Goal: Transaction & Acquisition: Obtain resource

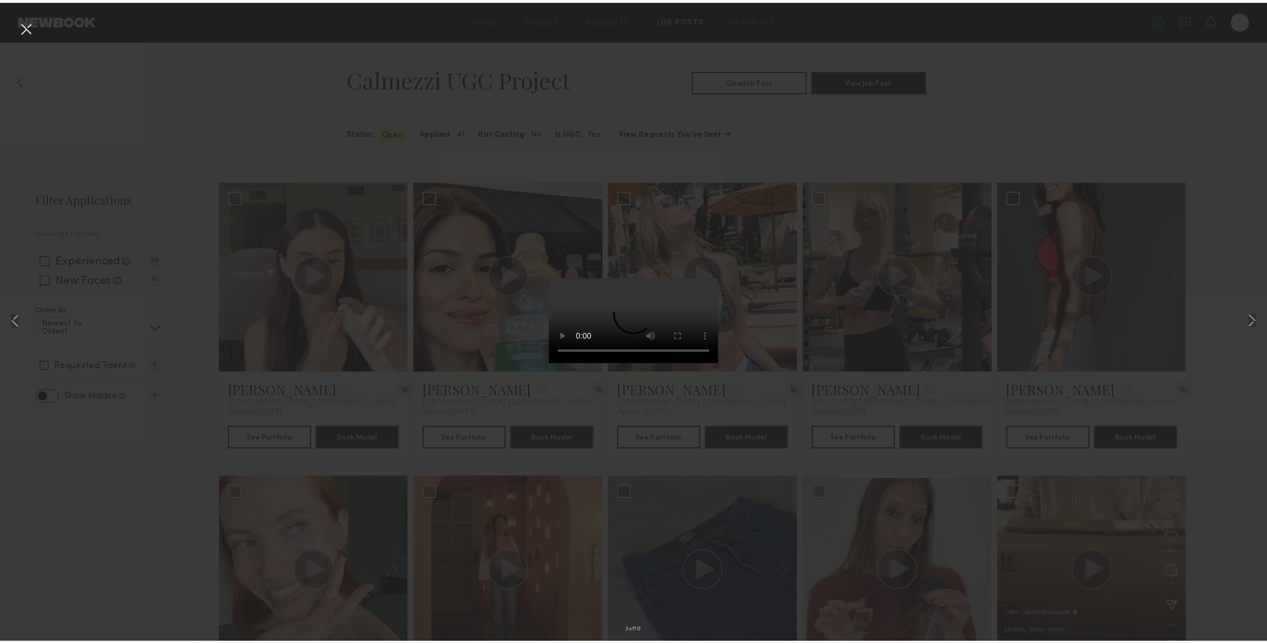
scroll to position [443, 0]
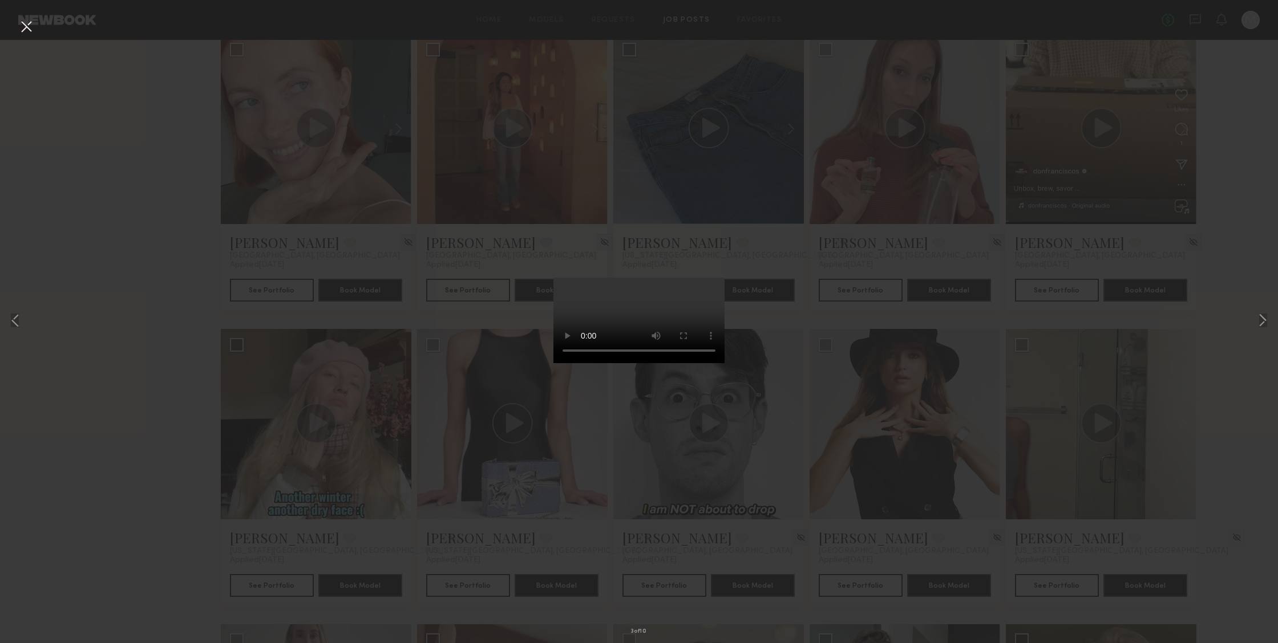
click at [815, 305] on div "3 of 10" at bounding box center [639, 321] width 1278 height 643
click at [318, 292] on div "3 of 10" at bounding box center [639, 321] width 1278 height 643
click at [24, 29] on button at bounding box center [26, 27] width 18 height 21
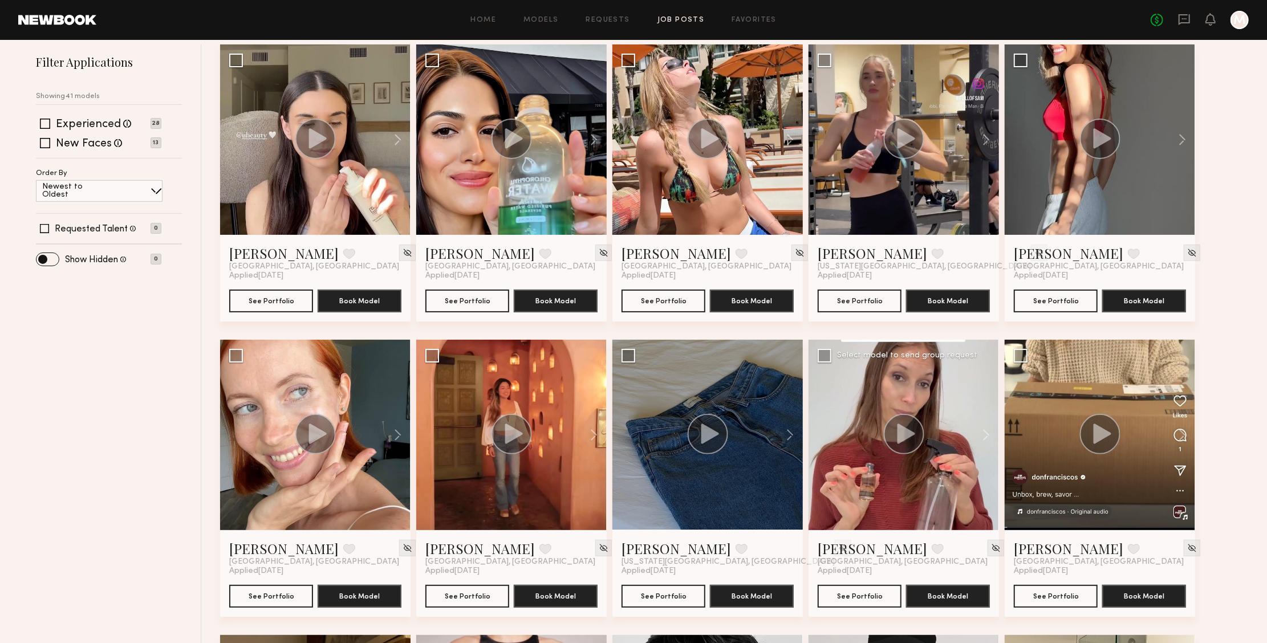
scroll to position [0, 0]
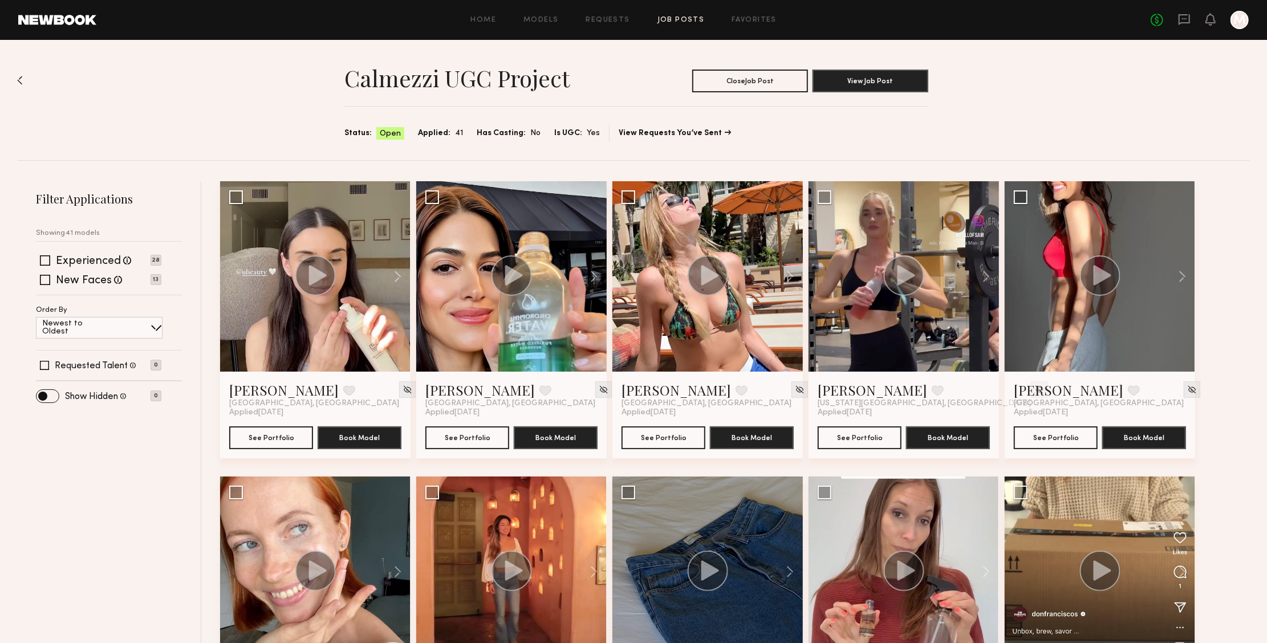
click at [695, 21] on link "Job Posts" at bounding box center [681, 20] width 47 height 7
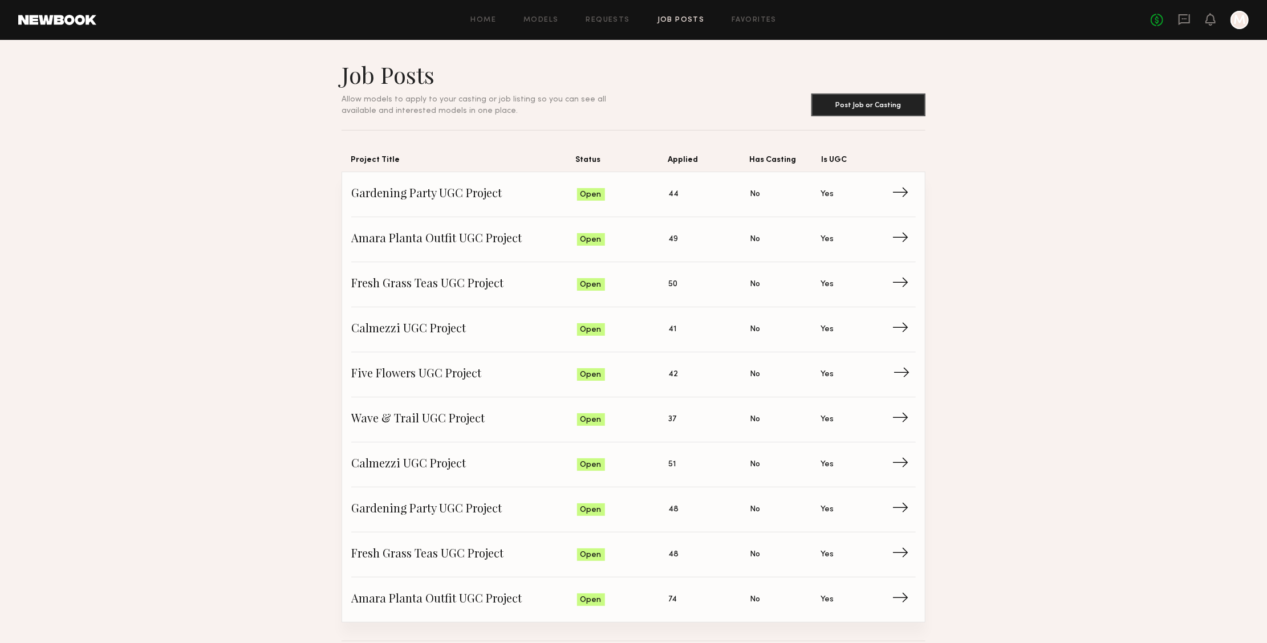
click at [538, 375] on span "Five Flowers UGC Project" at bounding box center [464, 374] width 226 height 17
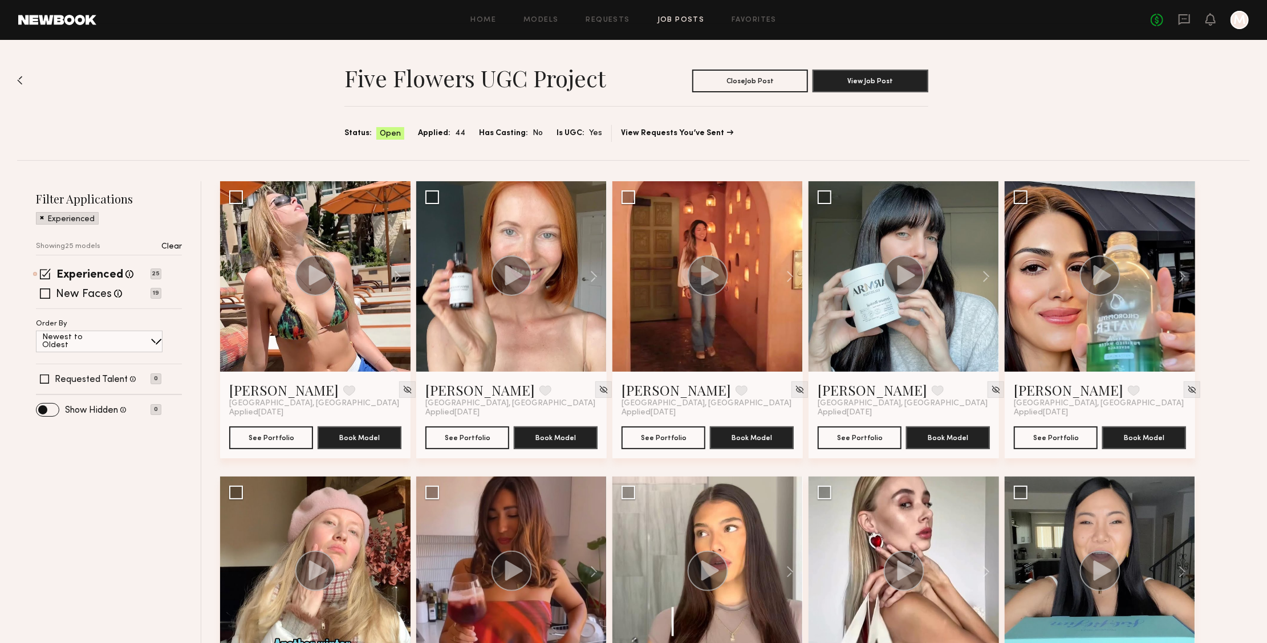
click at [167, 244] on p "Clear" at bounding box center [171, 247] width 21 height 8
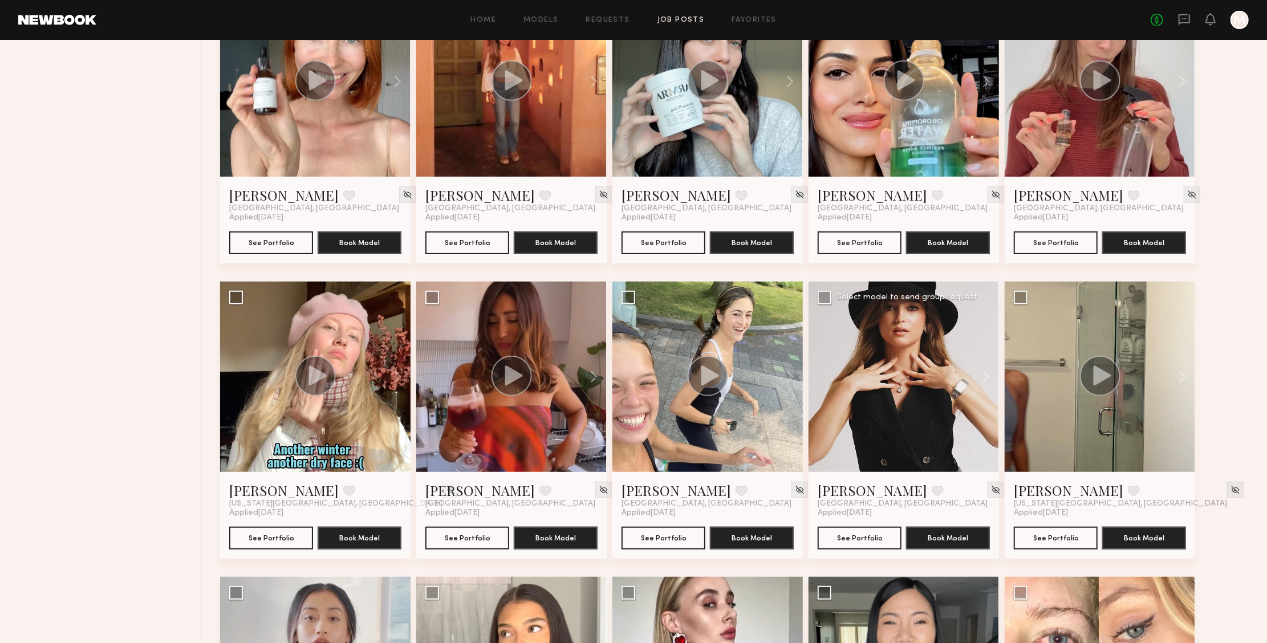
scroll to position [508, 0]
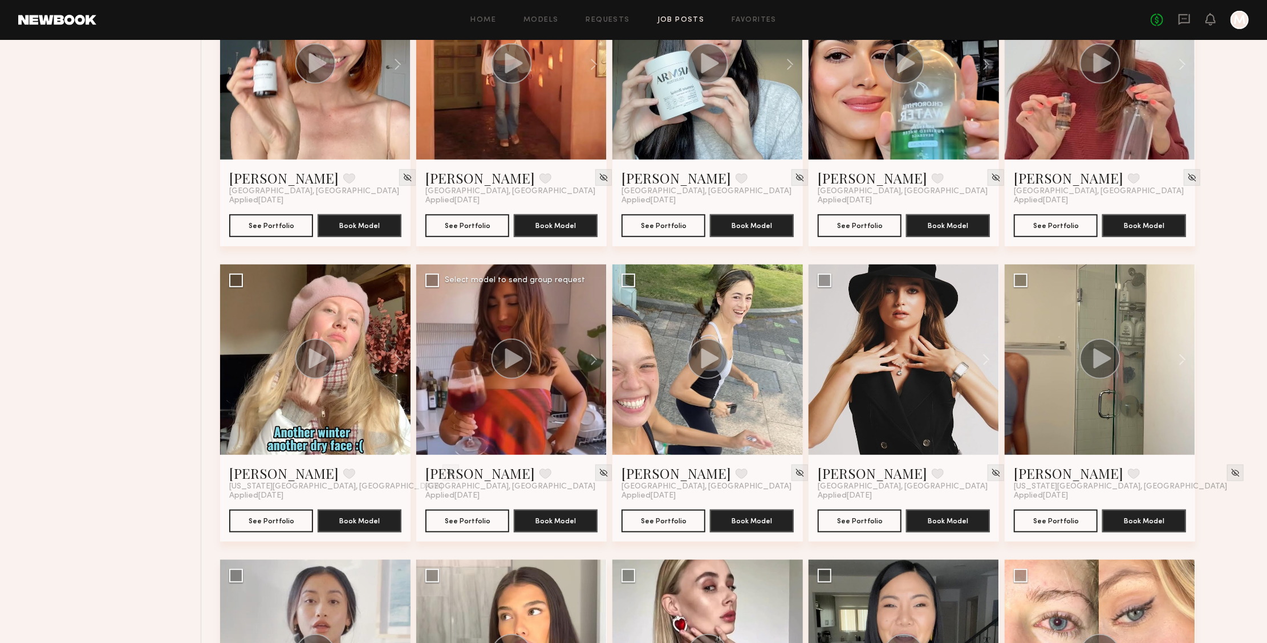
click at [496, 408] on div at bounding box center [511, 360] width 191 height 191
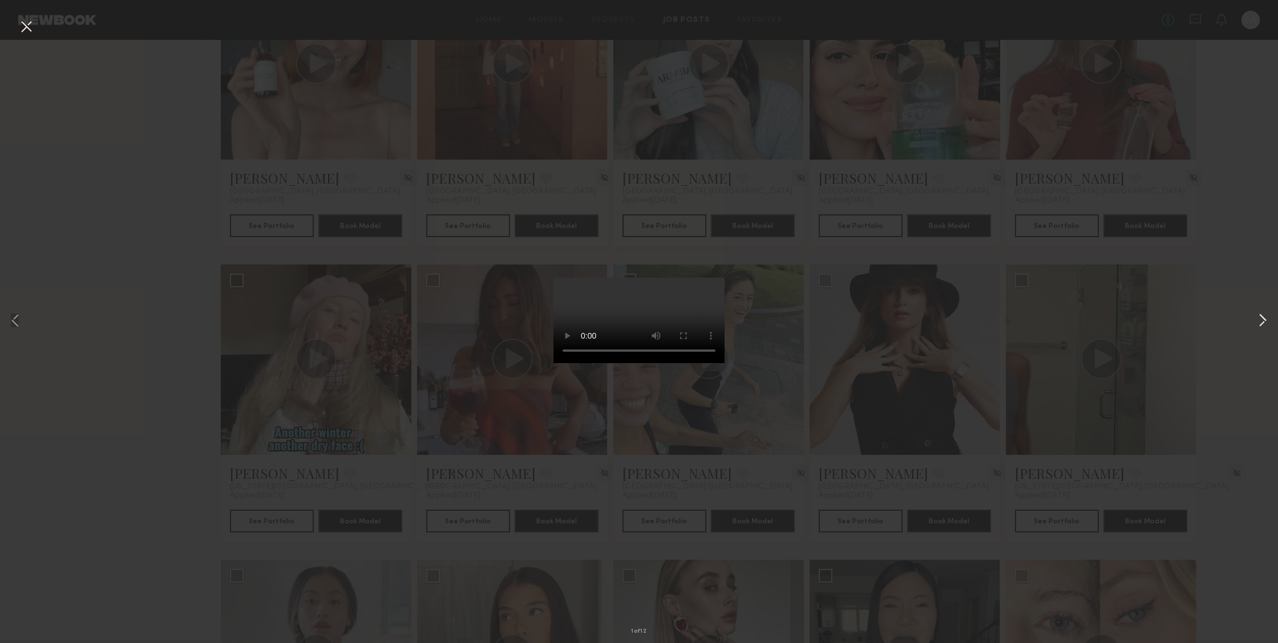
click at [1265, 318] on button at bounding box center [1263, 321] width 14 height 515
click at [691, 363] on video at bounding box center [638, 321] width 171 height 86
click at [561, 363] on video at bounding box center [638, 321] width 171 height 86
click at [1172, 341] on div "3 of 12" at bounding box center [639, 321] width 1278 height 643
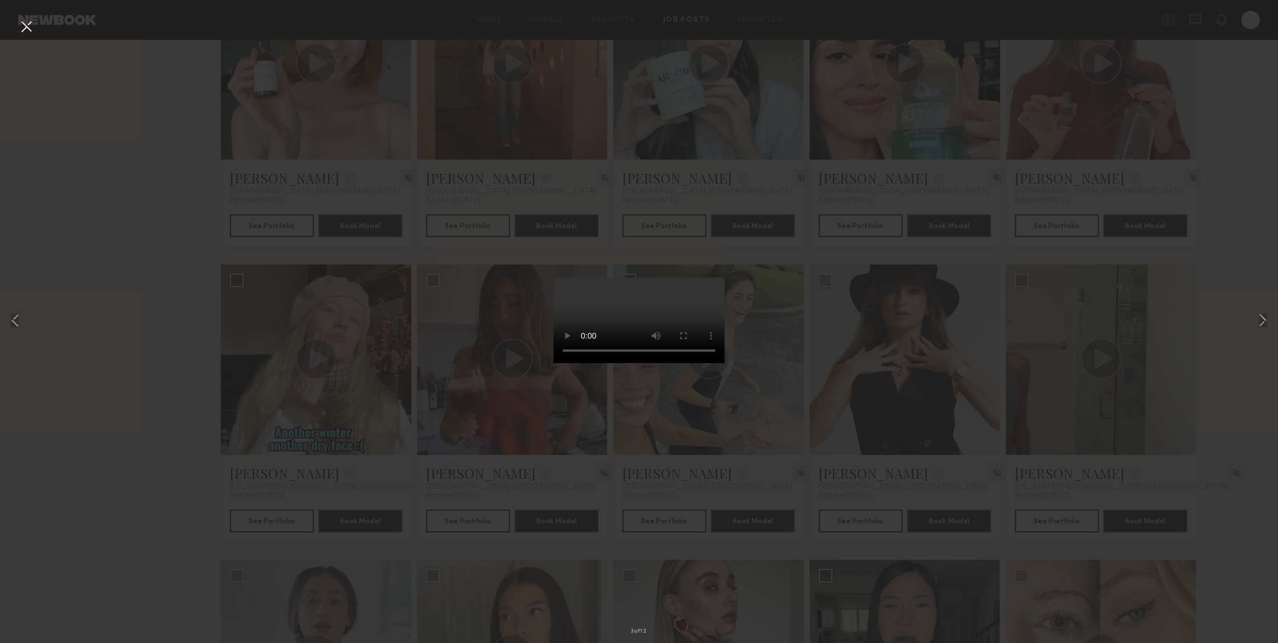
click at [25, 26] on button at bounding box center [26, 27] width 18 height 21
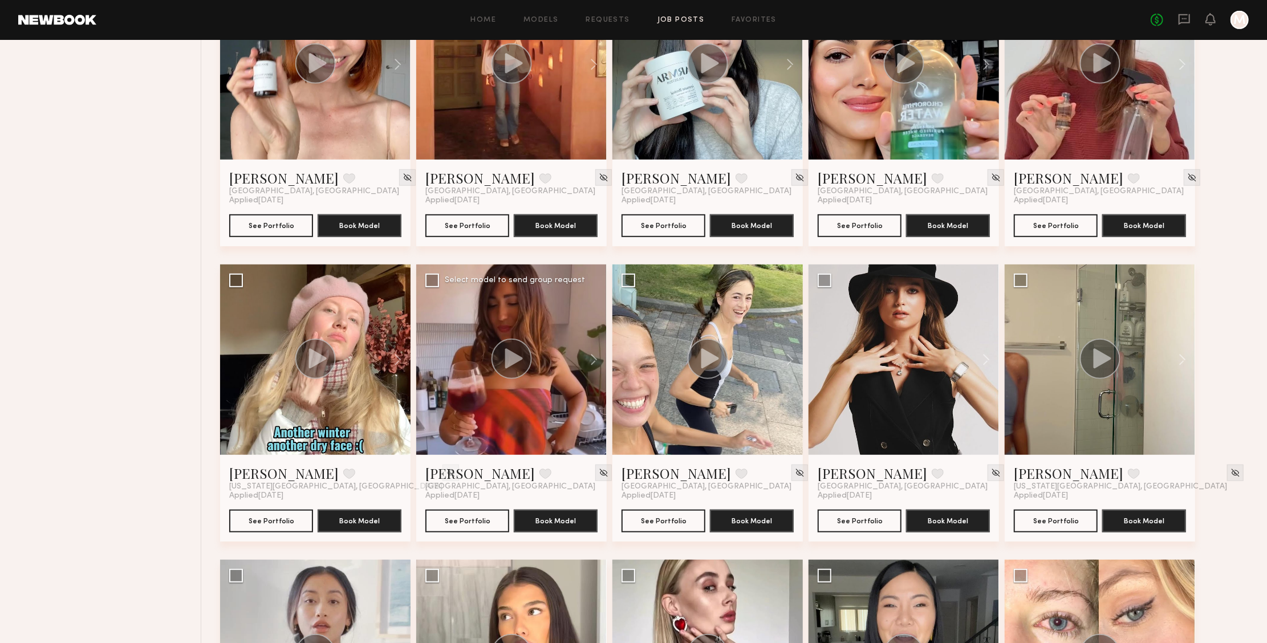
click at [562, 429] on div at bounding box center [511, 360] width 191 height 191
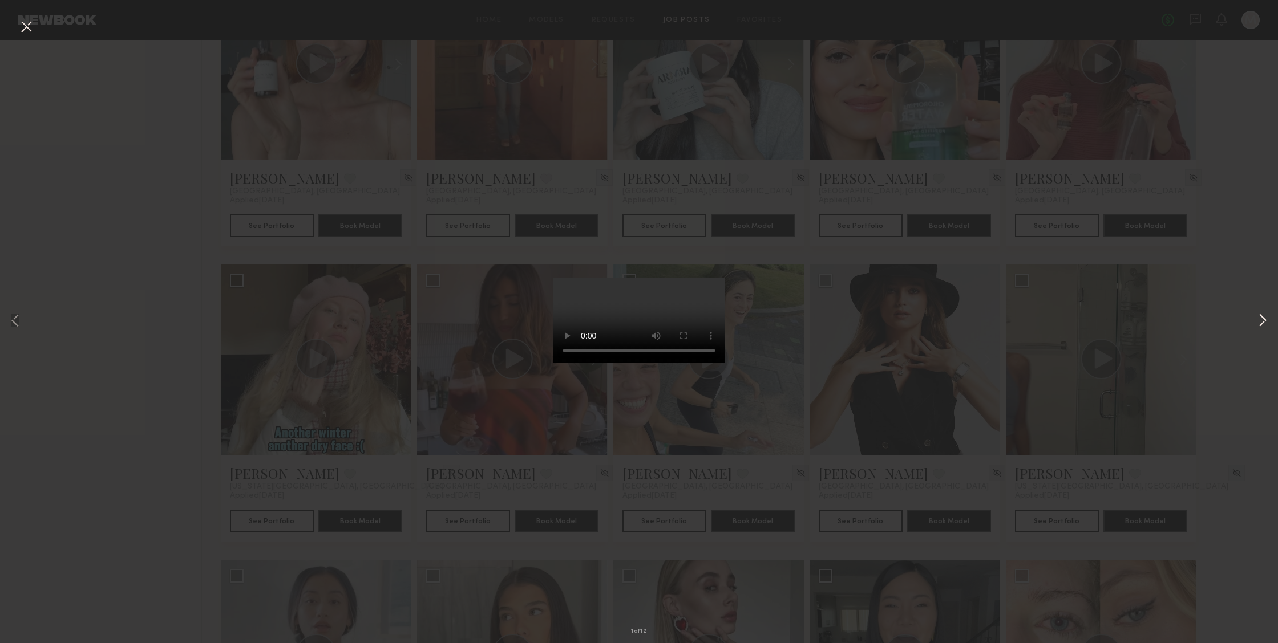
click at [1259, 319] on button at bounding box center [1263, 321] width 14 height 515
click at [1260, 317] on button at bounding box center [1263, 321] width 14 height 515
click at [695, 363] on video at bounding box center [638, 321] width 171 height 86
click at [1267, 326] on button at bounding box center [1263, 321] width 14 height 515
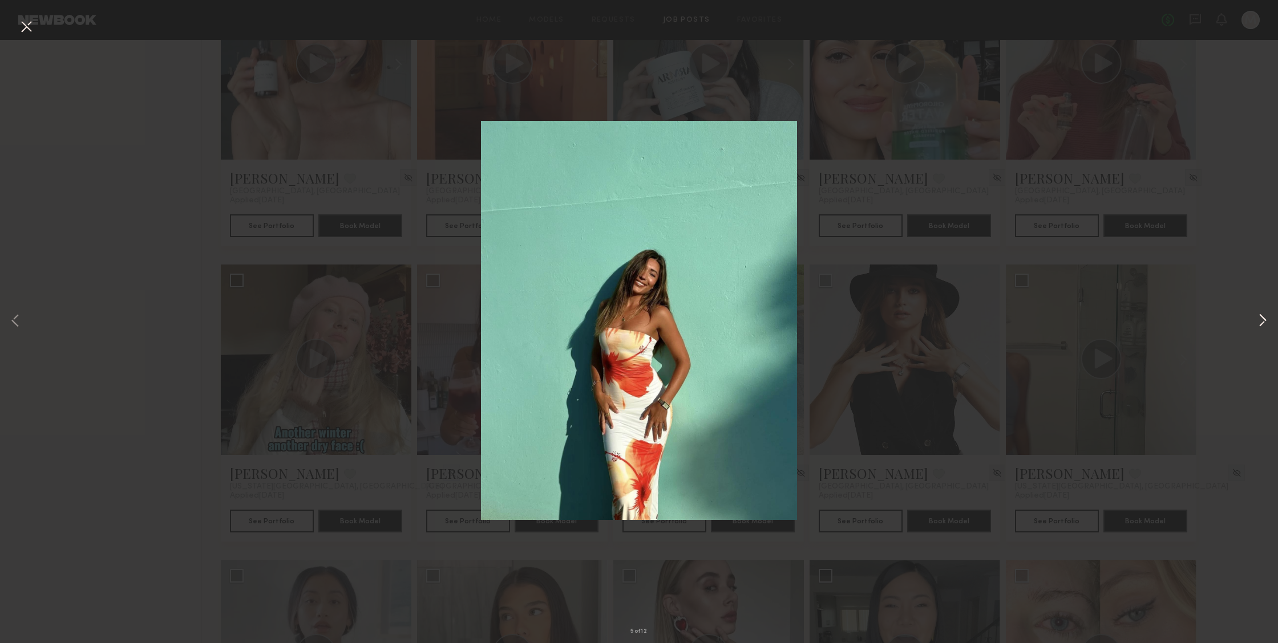
click at [1260, 324] on button at bounding box center [1263, 321] width 14 height 515
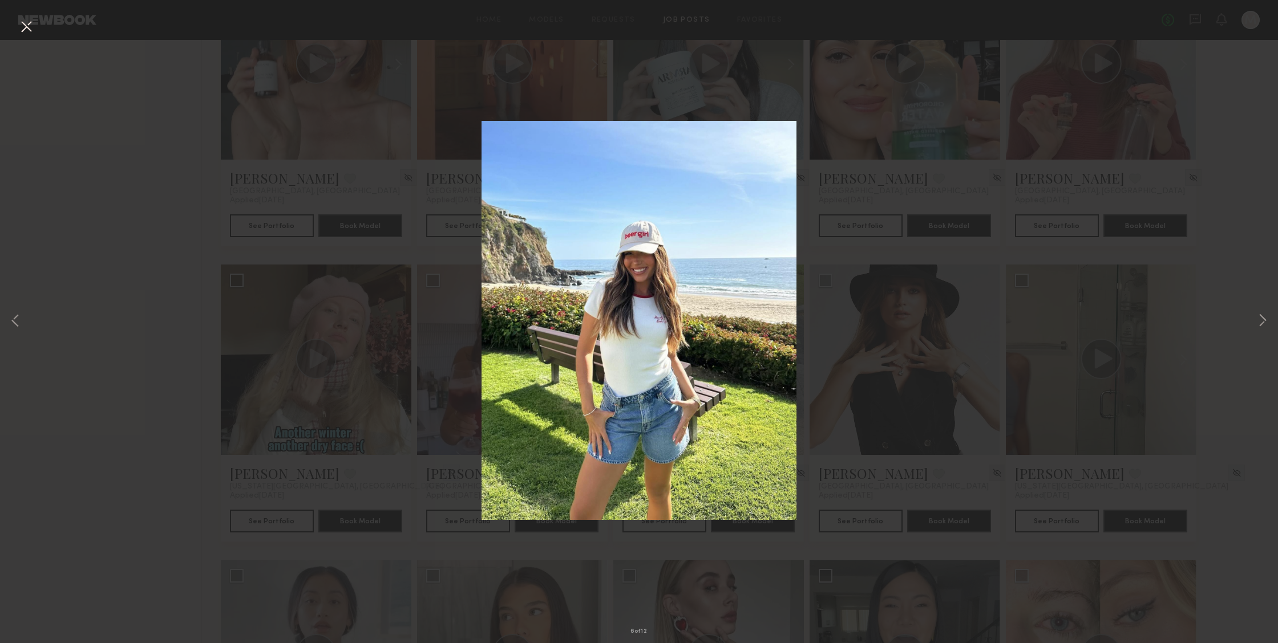
click at [1071, 384] on div "6 of 12" at bounding box center [639, 321] width 1278 height 643
click at [30, 31] on button at bounding box center [26, 27] width 18 height 21
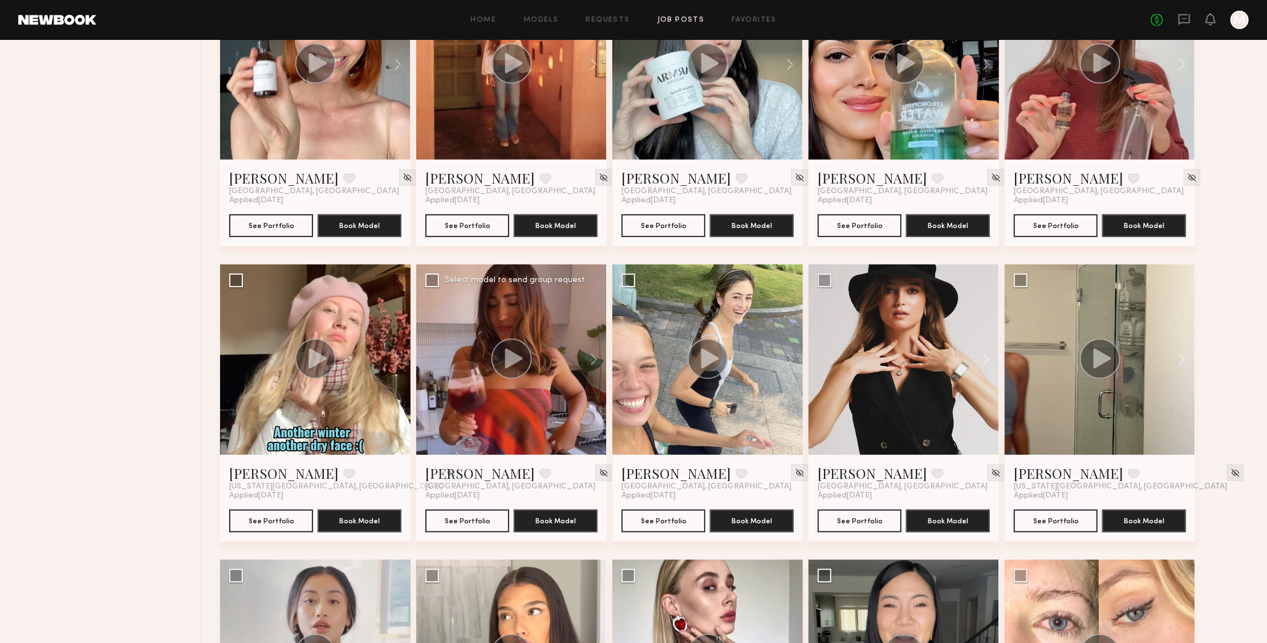
click at [545, 415] on div at bounding box center [511, 360] width 191 height 191
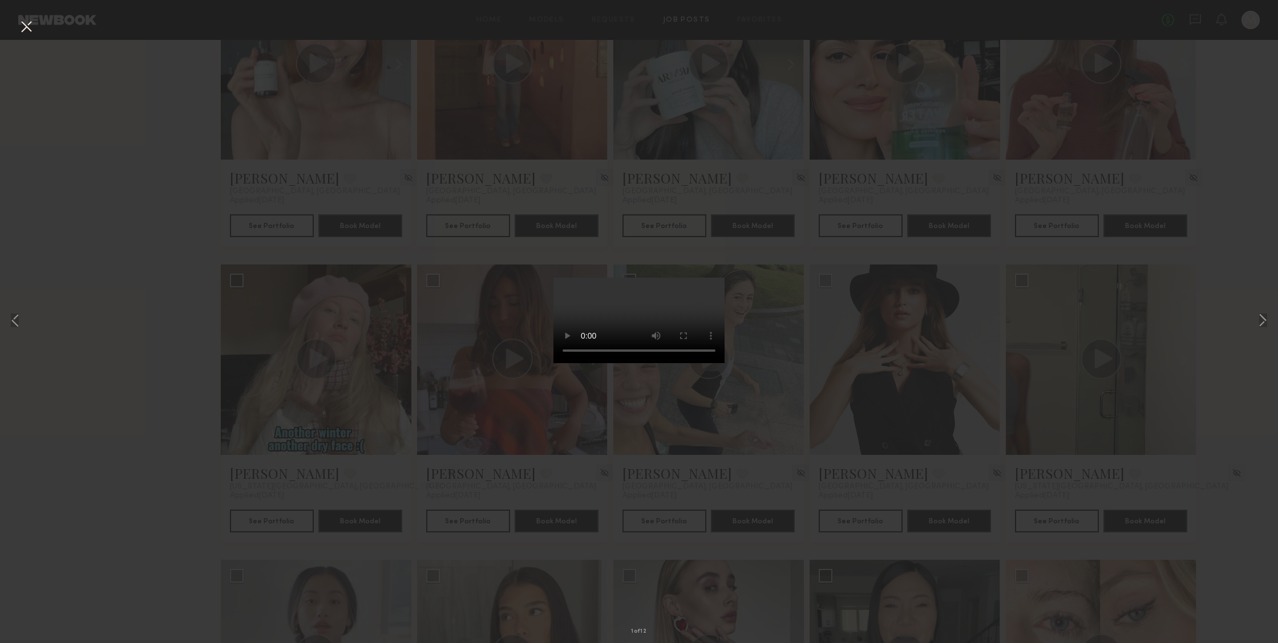
click at [714, 278] on video at bounding box center [638, 321] width 171 height 86
click at [1269, 317] on button at bounding box center [1263, 321] width 14 height 515
click at [1265, 322] on button at bounding box center [1263, 321] width 14 height 515
click at [561, 363] on video at bounding box center [638, 321] width 171 height 86
click at [1001, 387] on div "3 of 12" at bounding box center [639, 321] width 1278 height 643
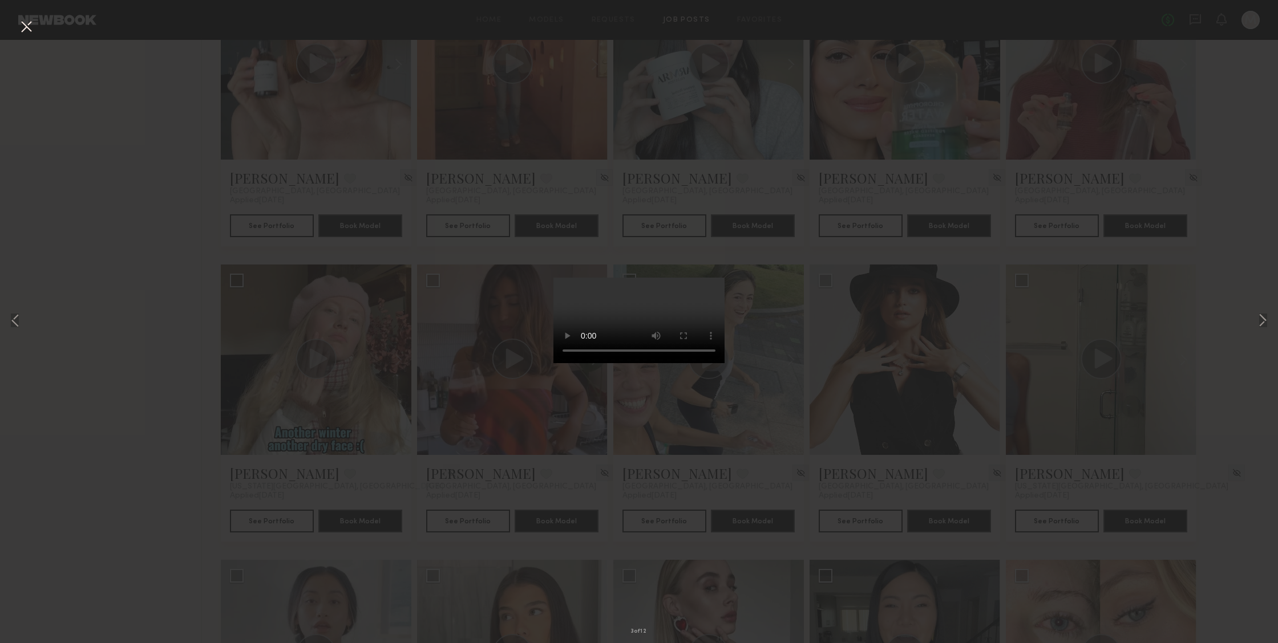
click at [31, 35] on button at bounding box center [26, 27] width 18 height 21
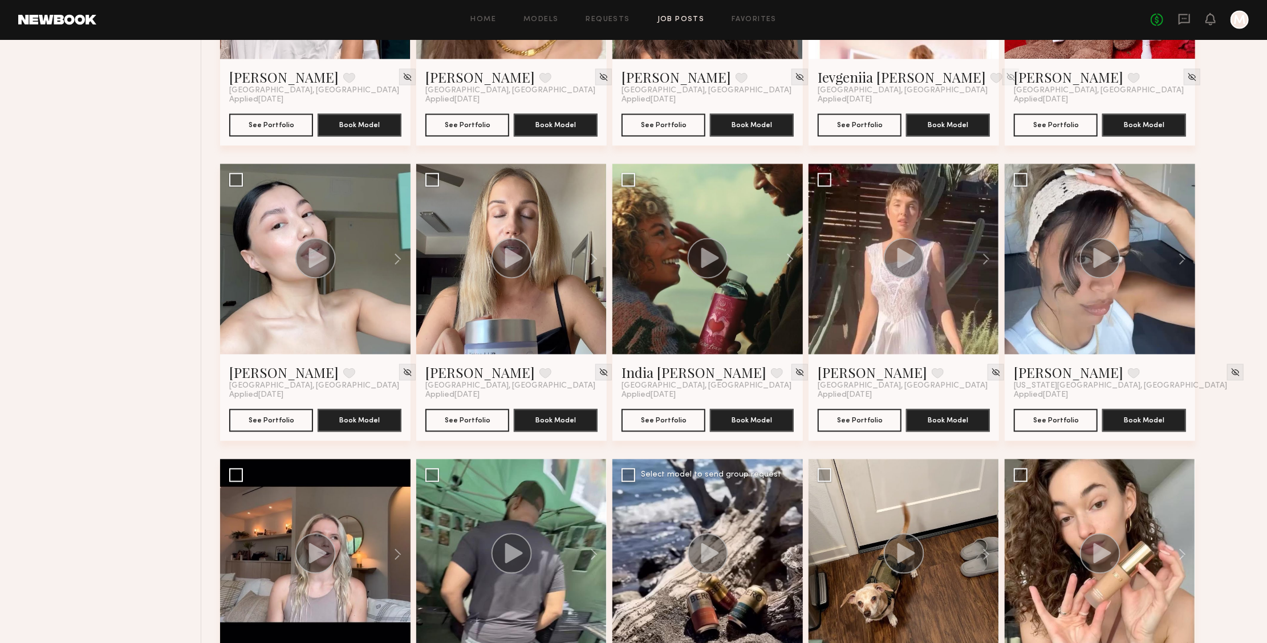
scroll to position [1799, 0]
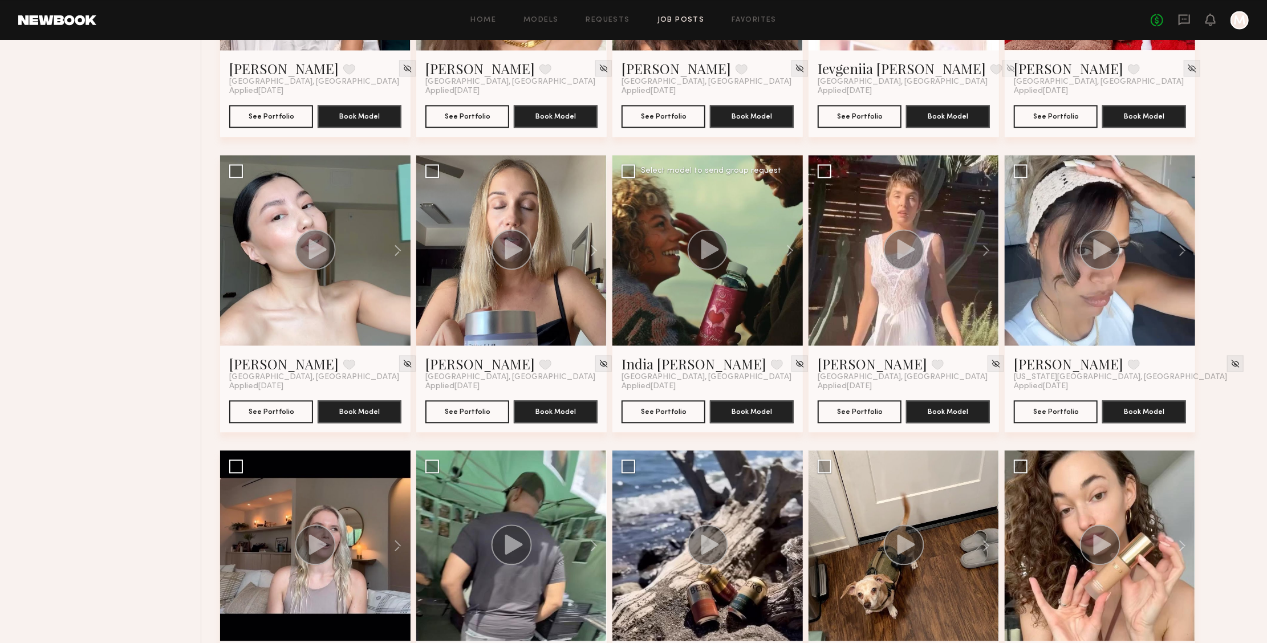
click at [721, 306] on div at bounding box center [708, 250] width 191 height 191
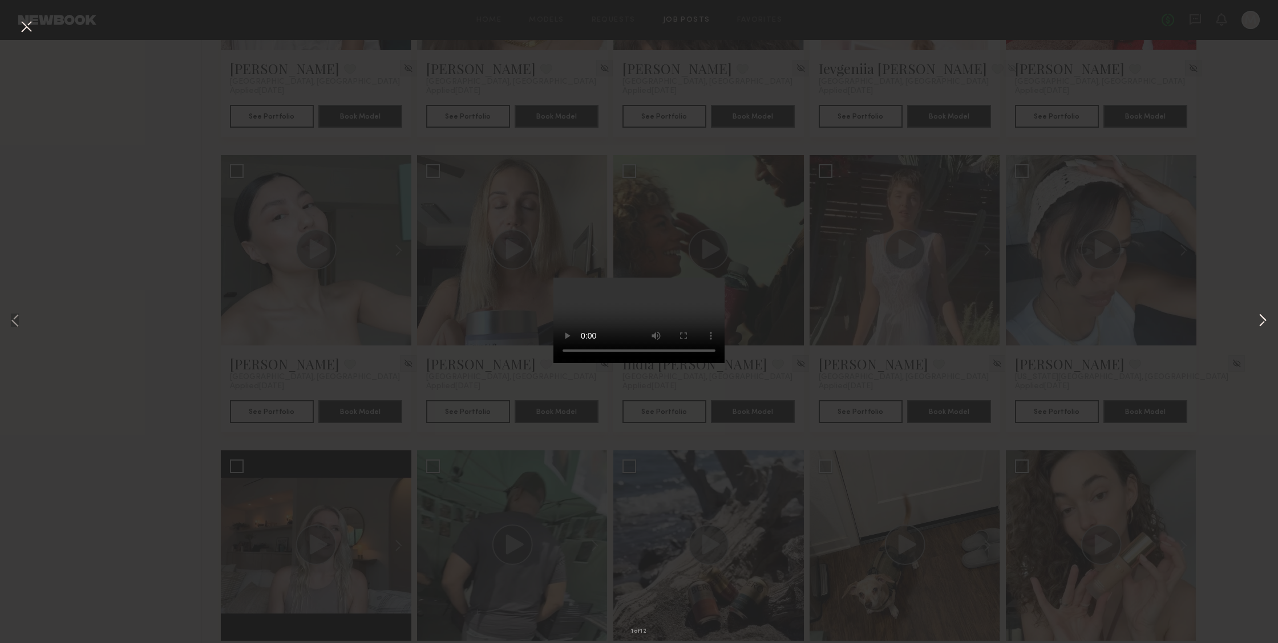
click at [1260, 322] on button at bounding box center [1263, 321] width 14 height 515
click at [1261, 320] on button at bounding box center [1263, 321] width 14 height 515
click at [700, 363] on video at bounding box center [638, 321] width 171 height 86
click at [1266, 324] on button at bounding box center [1263, 321] width 14 height 515
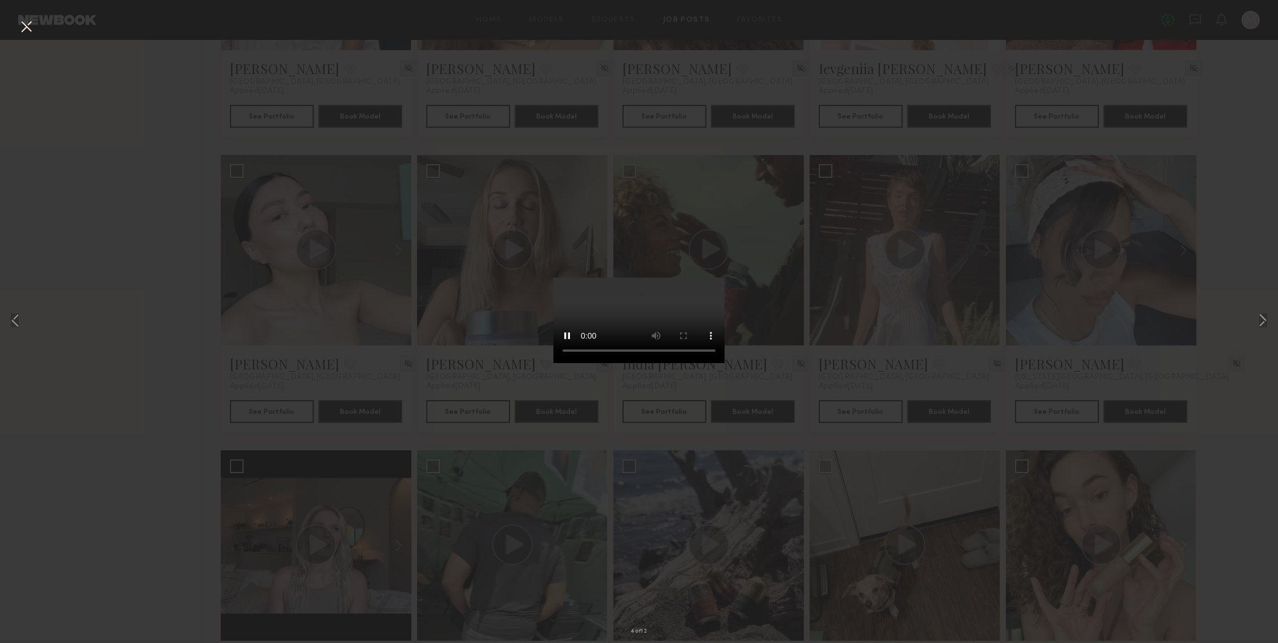
click at [987, 388] on div "4 of 12" at bounding box center [639, 321] width 1278 height 643
click at [31, 25] on button at bounding box center [26, 27] width 18 height 21
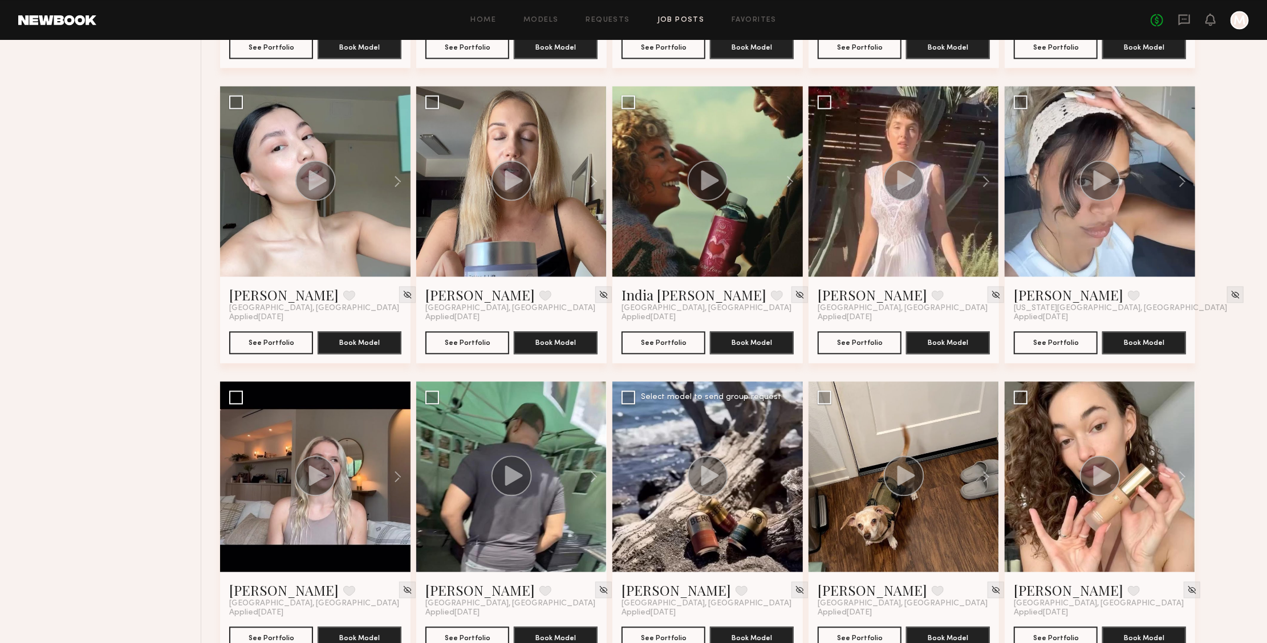
scroll to position [2023, 0]
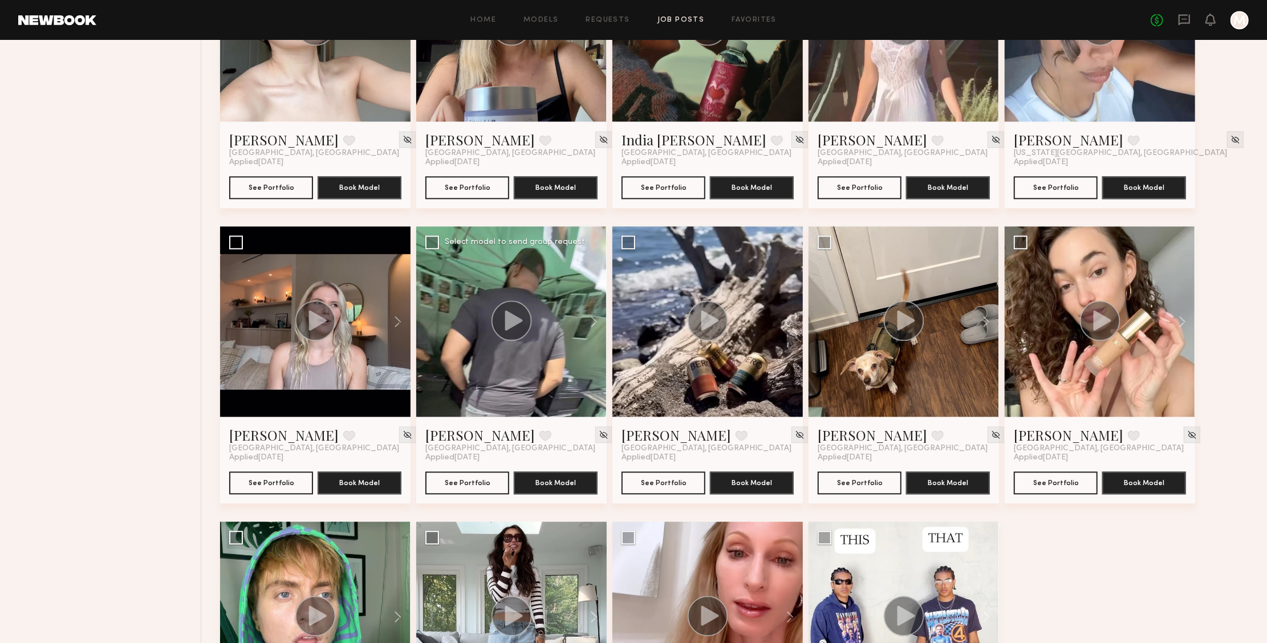
click at [534, 362] on div at bounding box center [511, 321] width 191 height 191
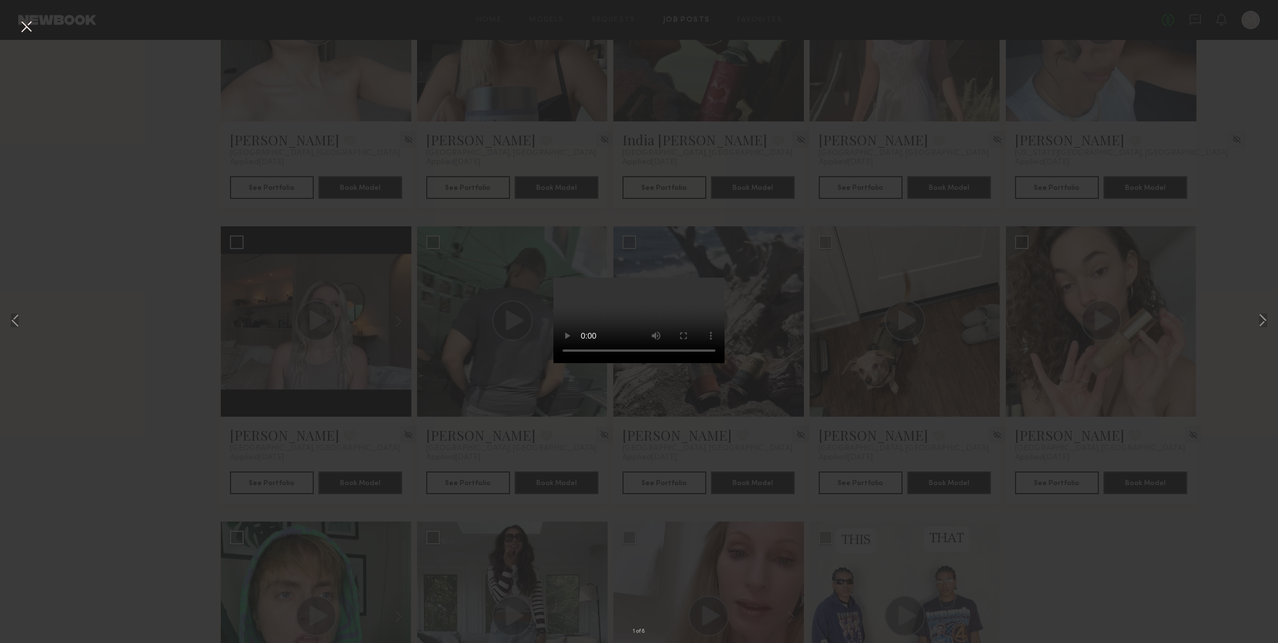
click at [694, 363] on video at bounding box center [638, 321] width 171 height 86
click at [1266, 322] on button at bounding box center [1263, 321] width 14 height 515
click at [1257, 314] on button at bounding box center [1263, 321] width 14 height 515
click at [979, 371] on div "3 of 8" at bounding box center [639, 321] width 1278 height 643
click at [25, 28] on button at bounding box center [26, 27] width 18 height 21
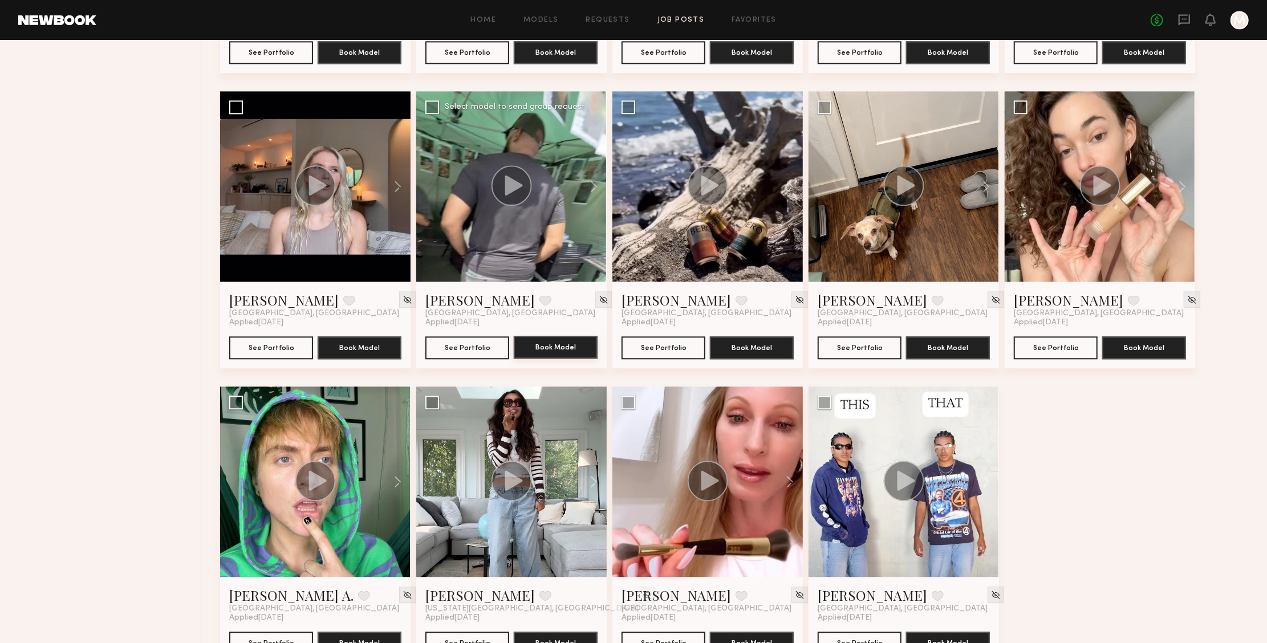
scroll to position [2083, 0]
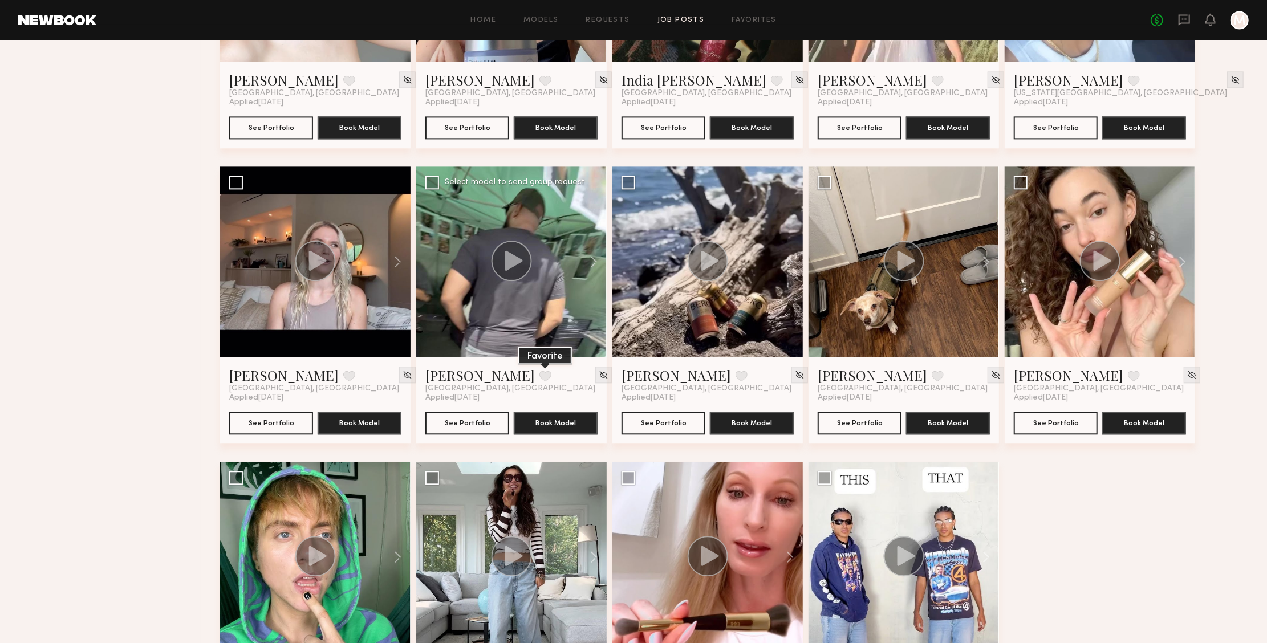
click at [540, 371] on button at bounding box center [546, 376] width 12 height 10
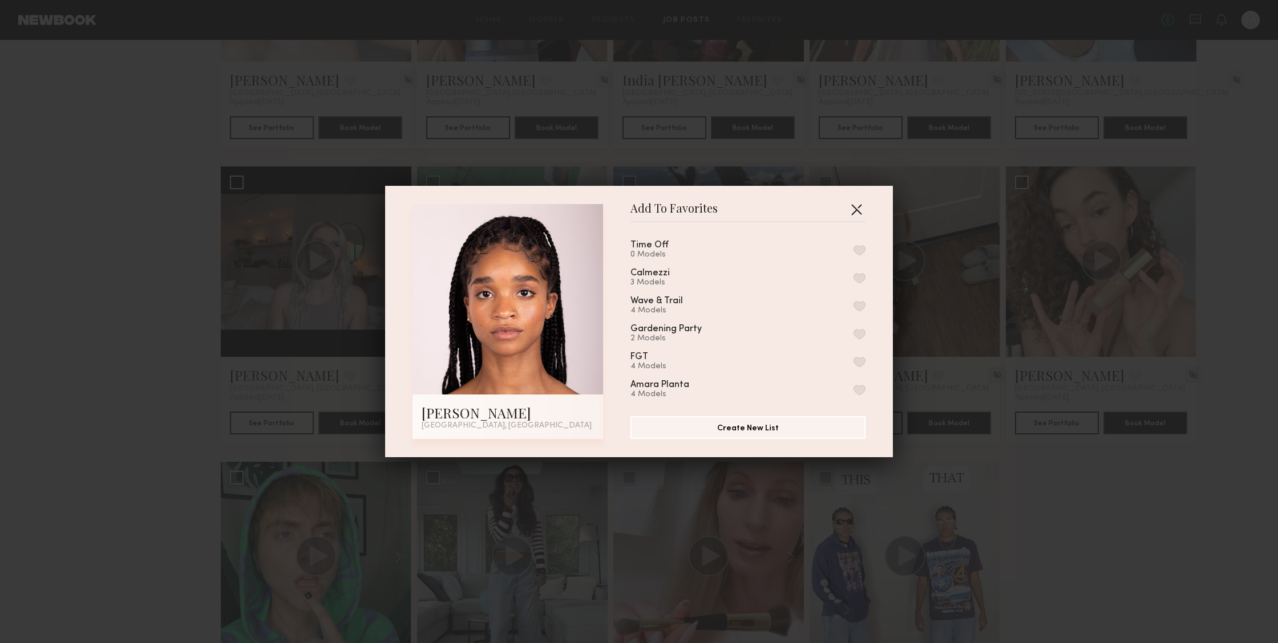
click at [854, 208] on button "button" at bounding box center [856, 209] width 18 height 18
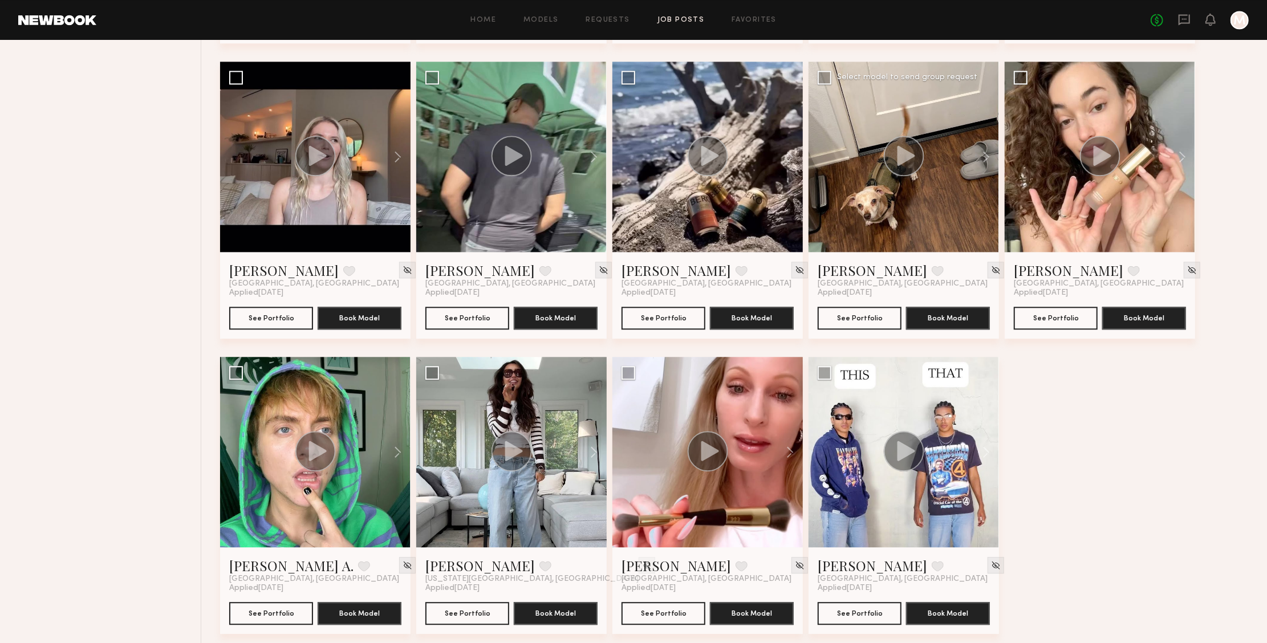
scroll to position [1919, 0]
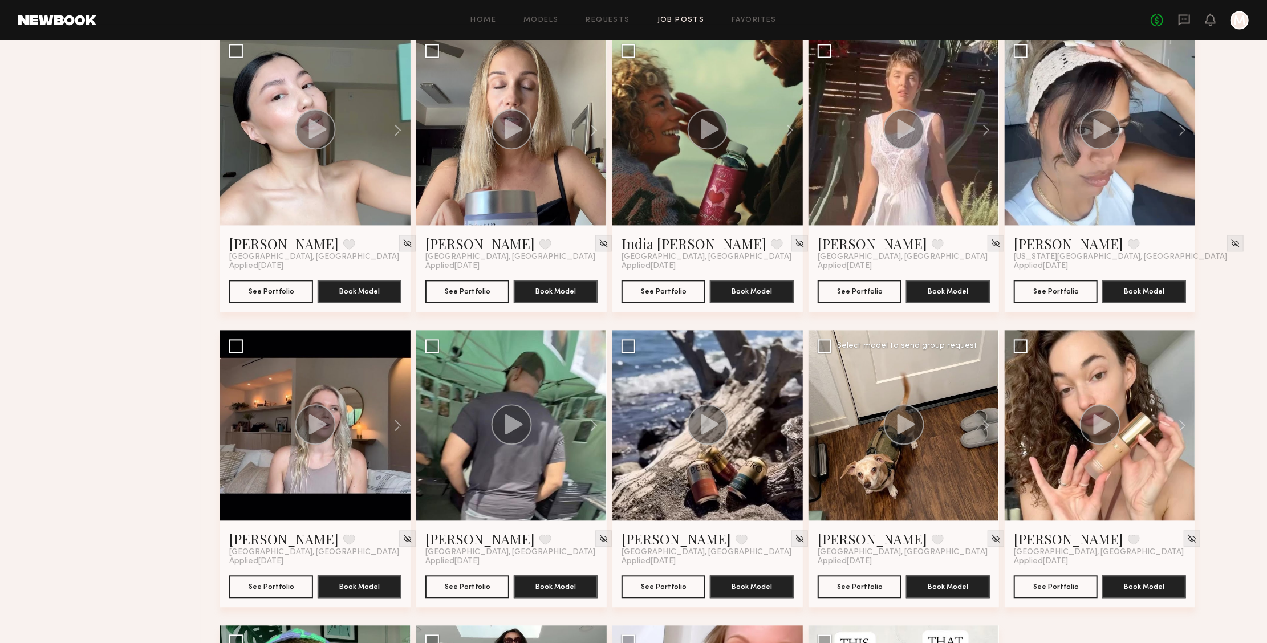
click at [939, 447] on div at bounding box center [904, 425] width 191 height 191
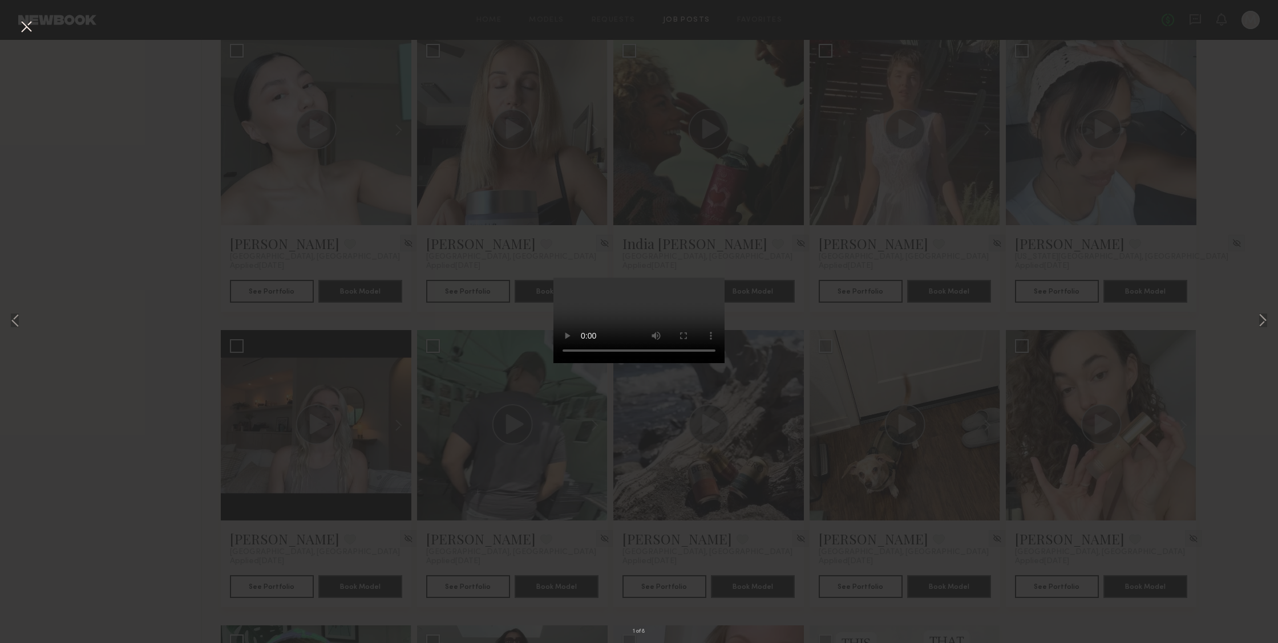
click at [696, 363] on video at bounding box center [638, 321] width 171 height 86
click at [1266, 322] on button at bounding box center [1263, 321] width 14 height 515
click at [1257, 318] on button at bounding box center [1263, 321] width 14 height 515
click at [26, 29] on button at bounding box center [26, 27] width 18 height 21
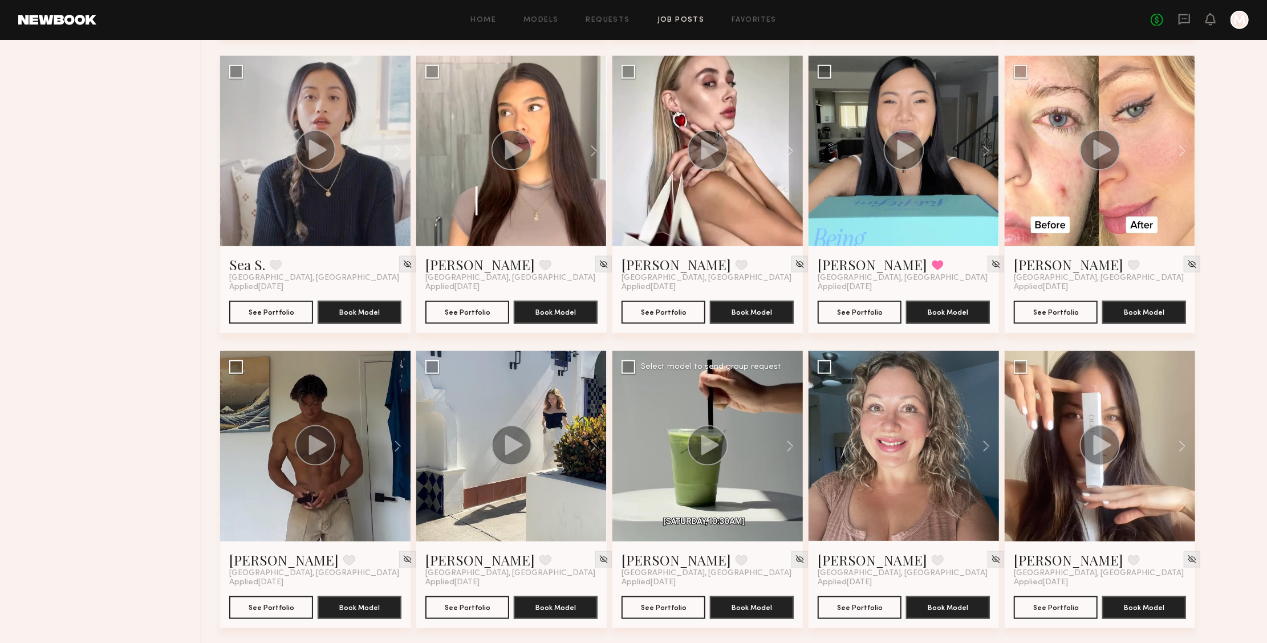
scroll to position [952, 0]
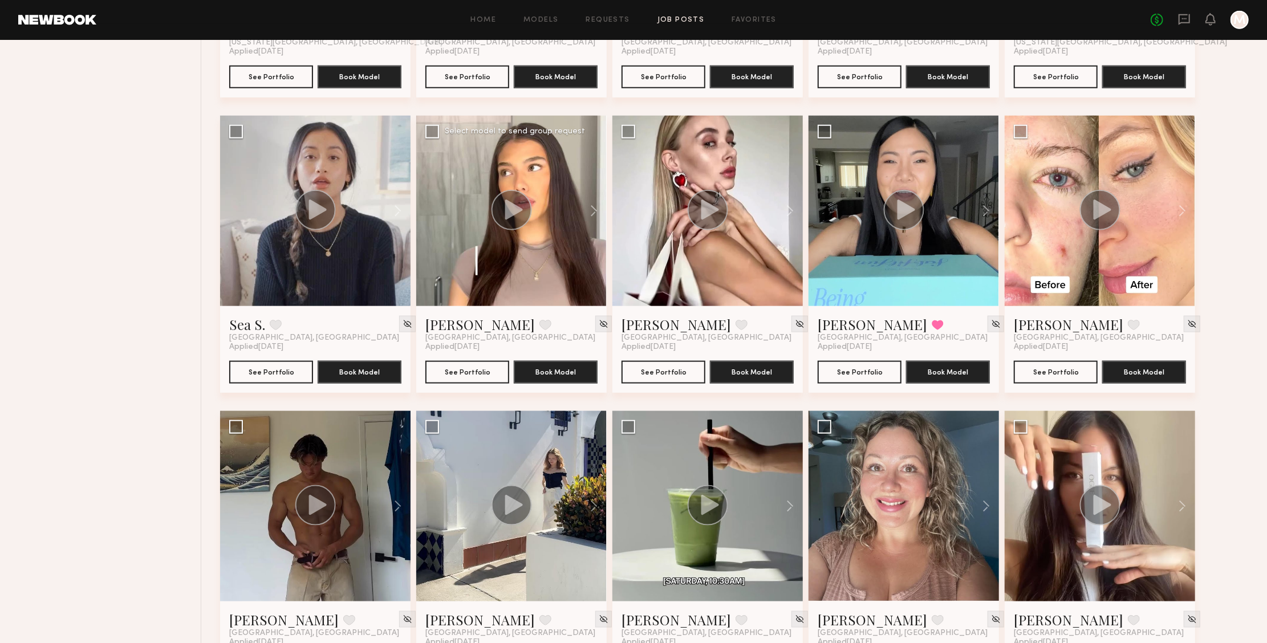
click at [531, 265] on div at bounding box center [511, 211] width 191 height 191
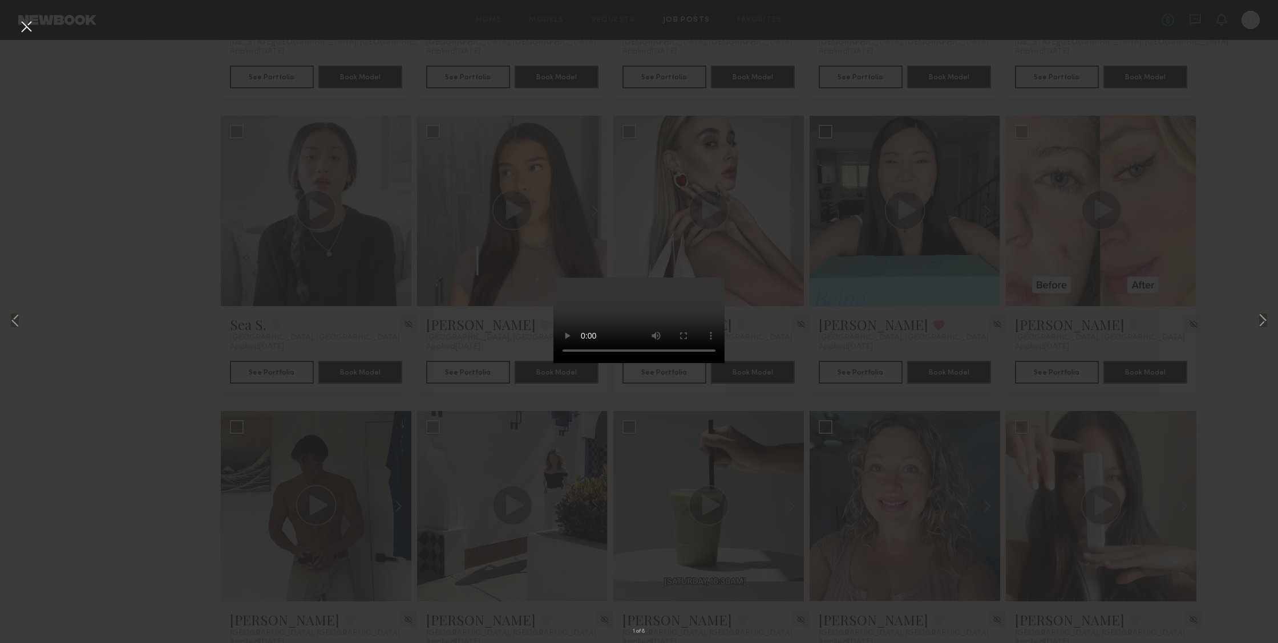
click at [702, 363] on video at bounding box center [638, 321] width 171 height 86
click at [1264, 323] on button at bounding box center [1263, 321] width 14 height 515
click at [34, 31] on button at bounding box center [26, 27] width 18 height 21
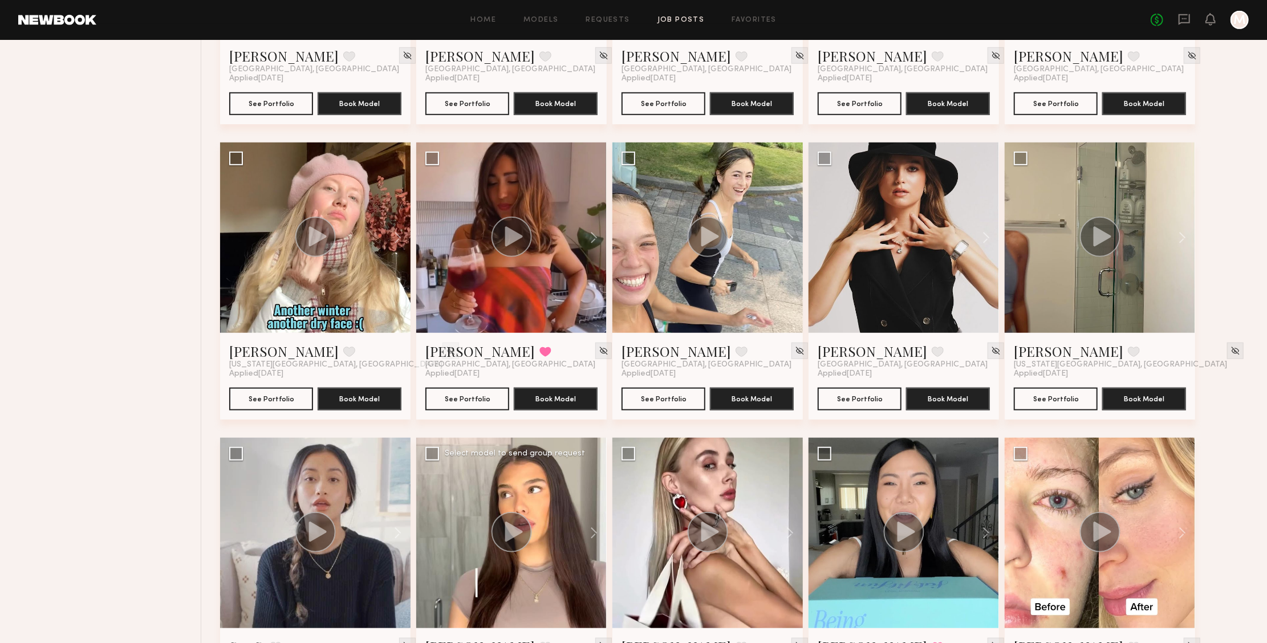
scroll to position [604, 0]
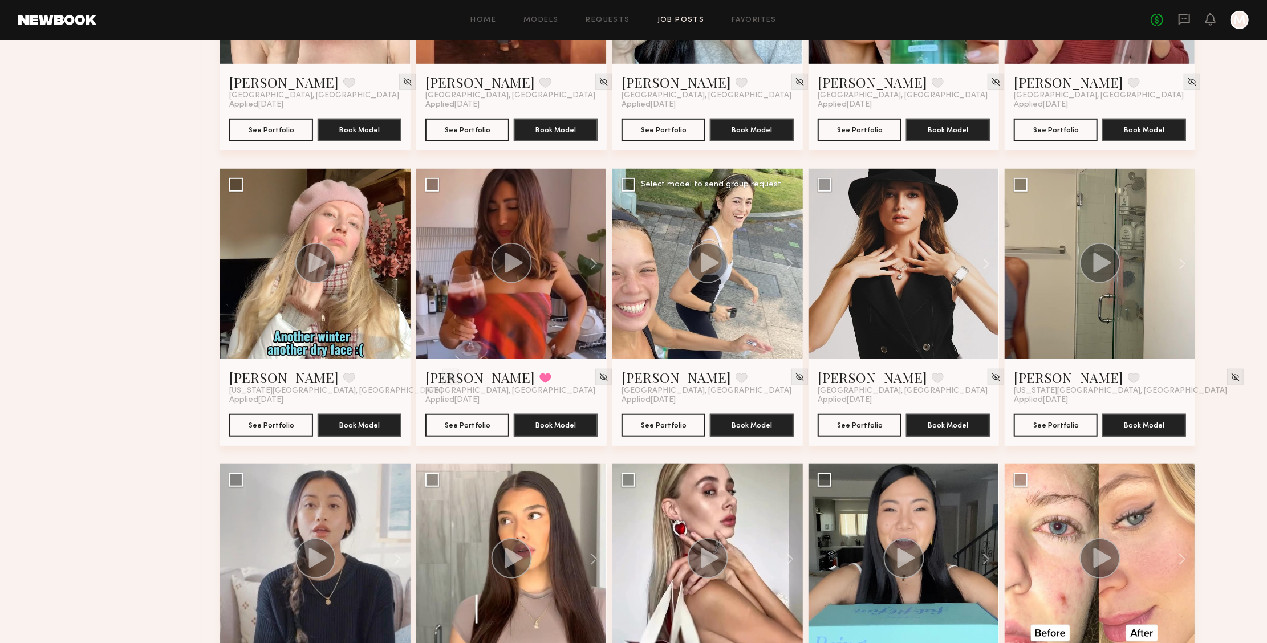
click at [714, 301] on div at bounding box center [708, 264] width 191 height 191
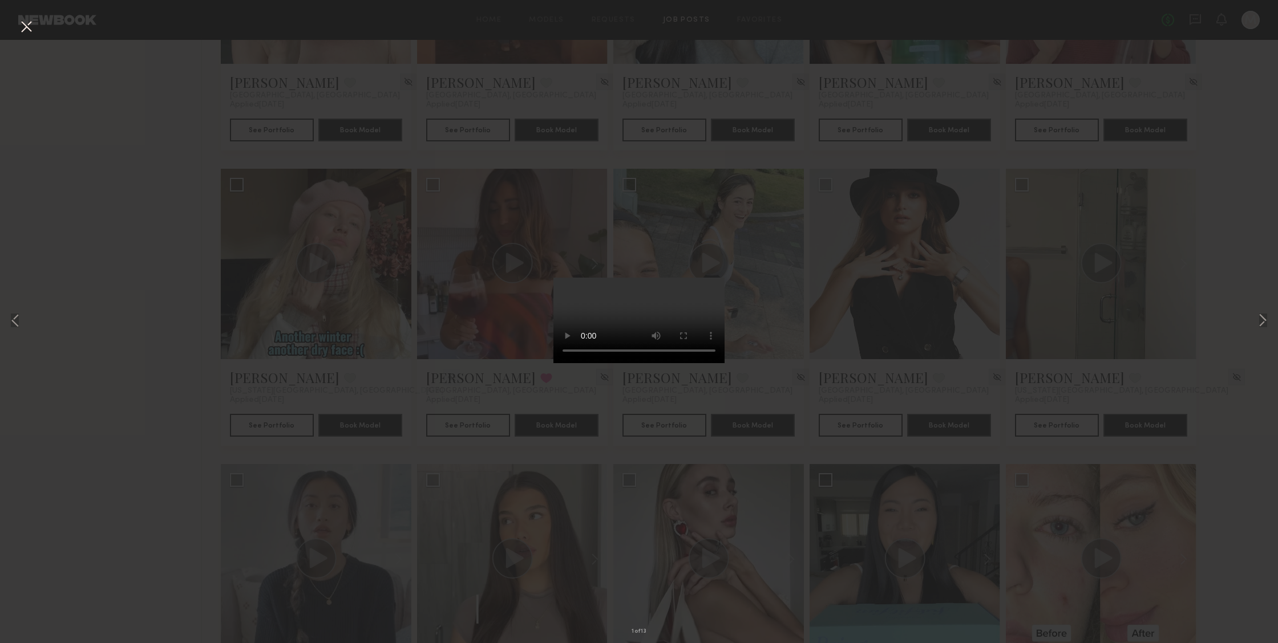
click at [693, 363] on video at bounding box center [638, 321] width 171 height 86
click at [1267, 322] on button at bounding box center [1263, 321] width 14 height 515
click at [24, 25] on button at bounding box center [26, 27] width 18 height 21
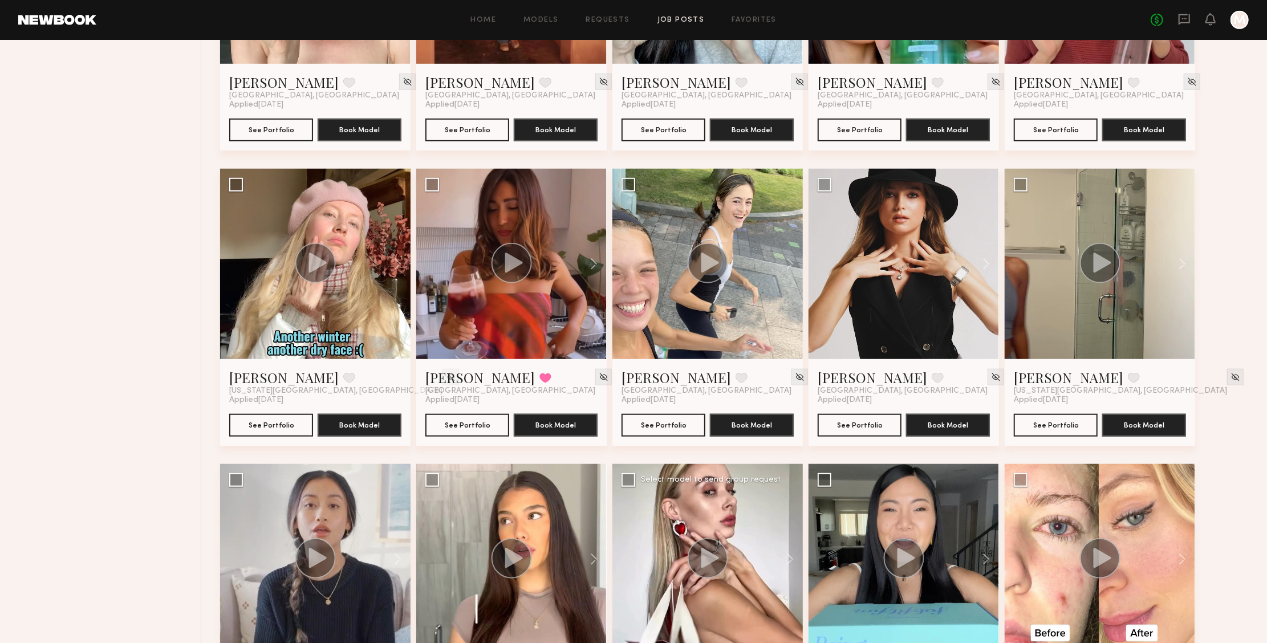
scroll to position [550, 0]
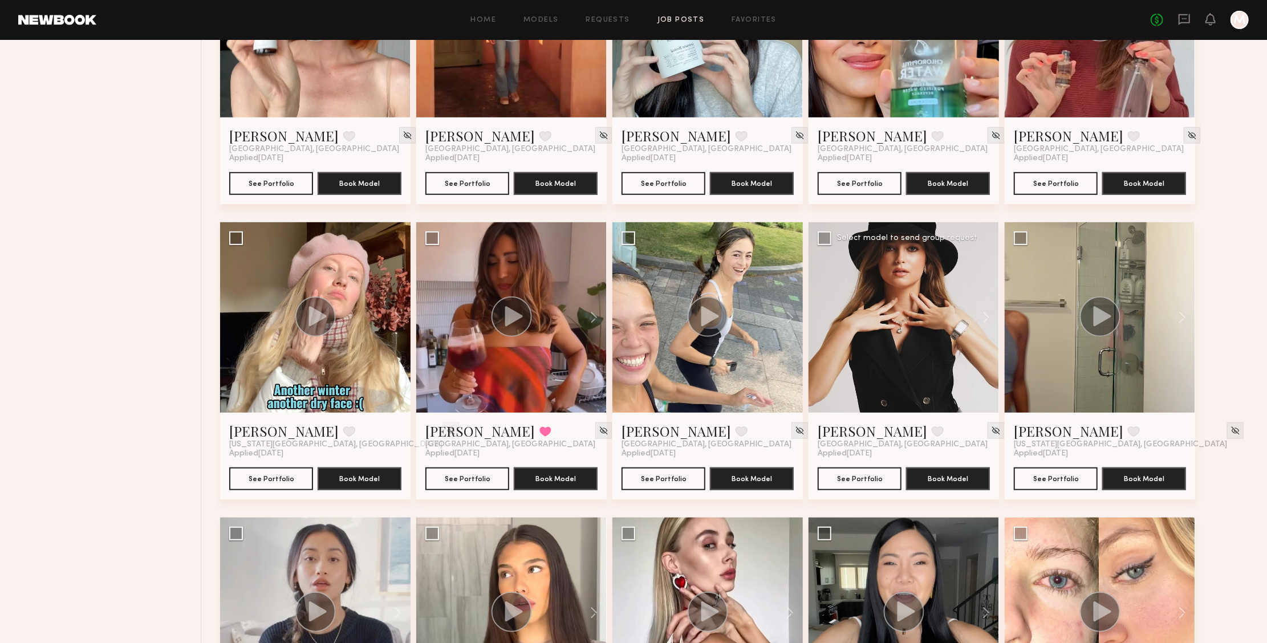
click at [913, 380] on div at bounding box center [904, 317] width 191 height 191
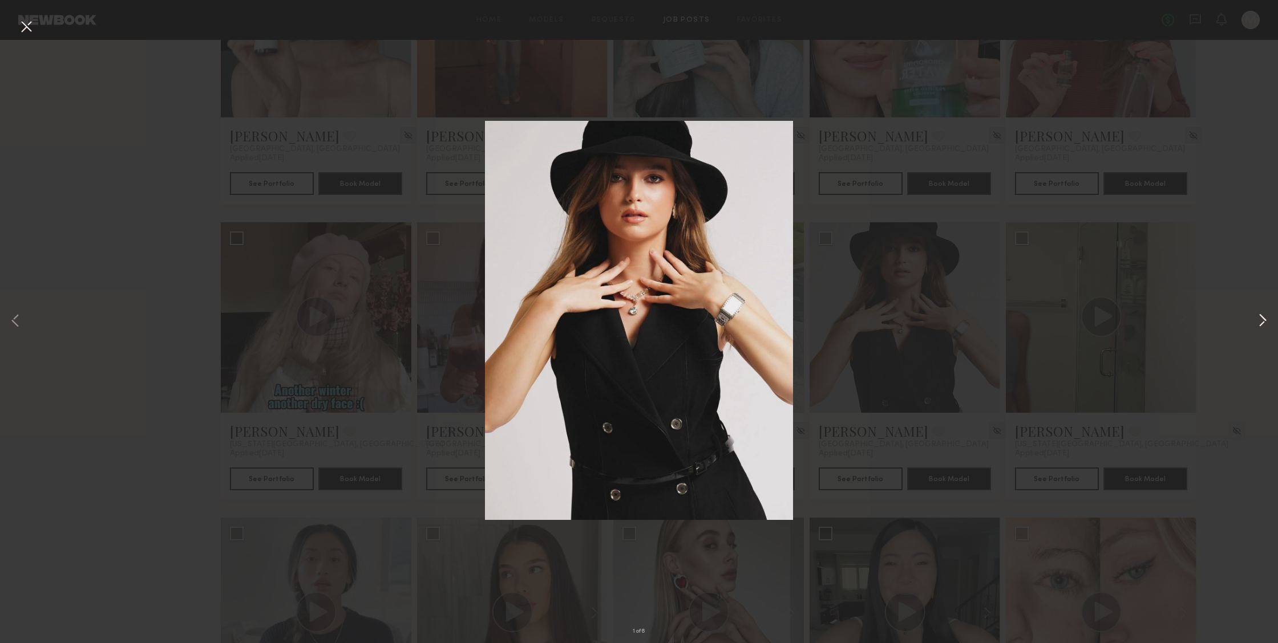
click at [1265, 323] on button at bounding box center [1263, 321] width 14 height 515
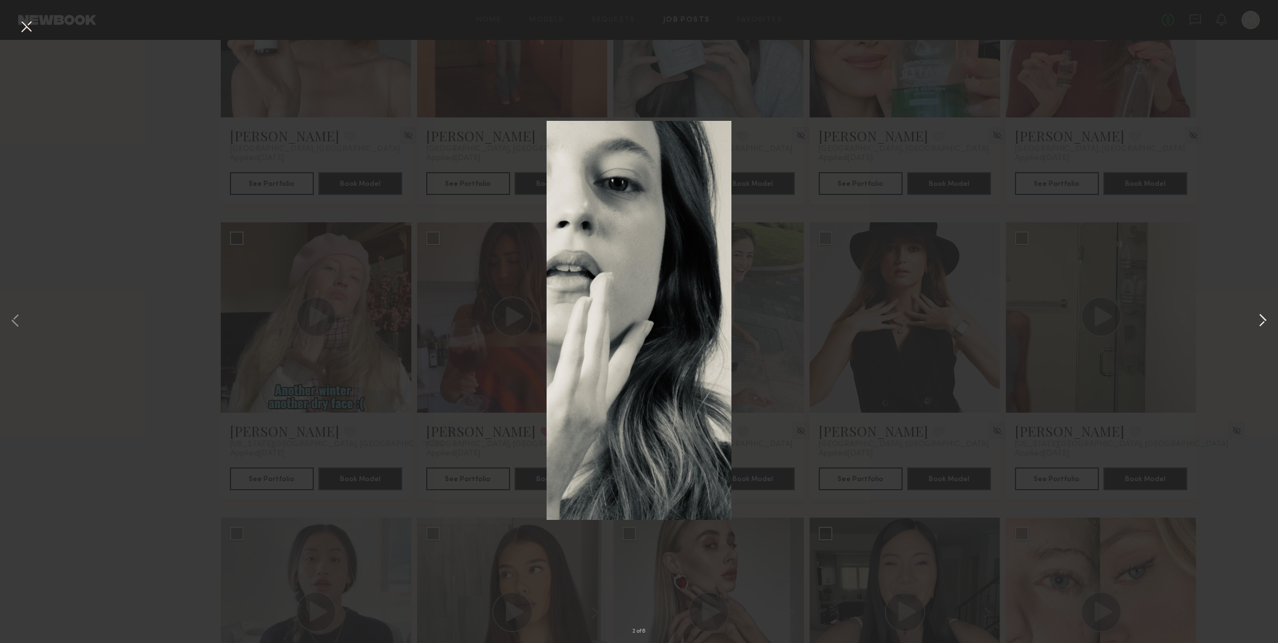
click at [1265, 323] on button at bounding box center [1263, 321] width 14 height 515
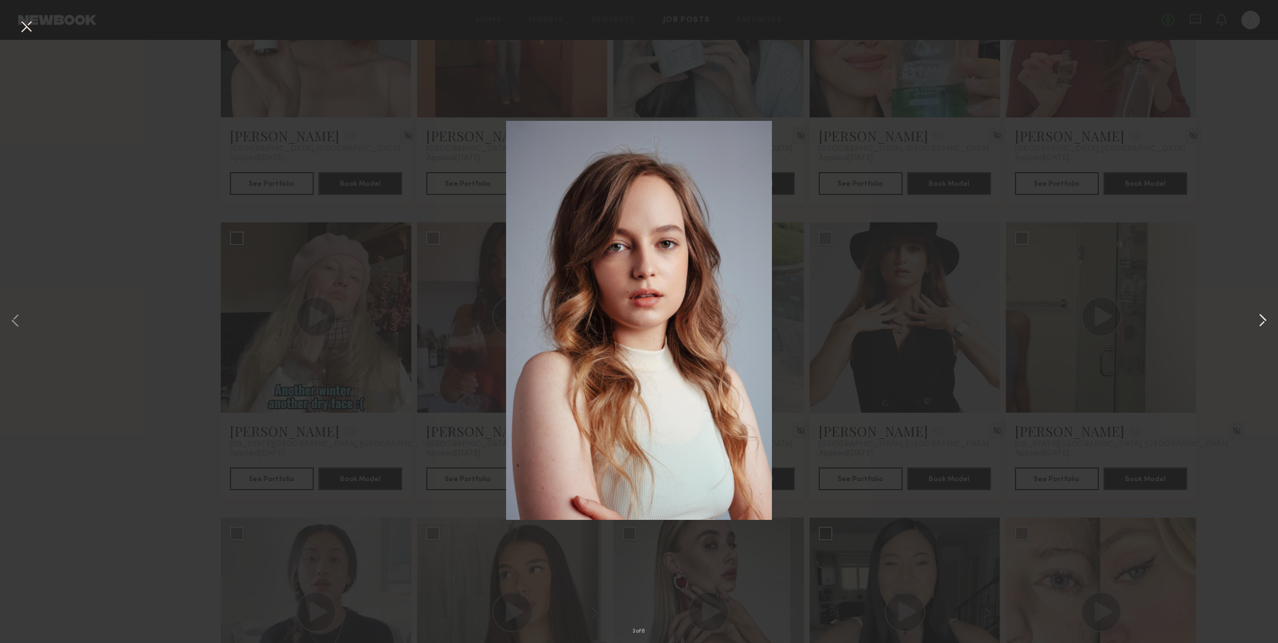
click at [1265, 323] on button at bounding box center [1263, 321] width 14 height 515
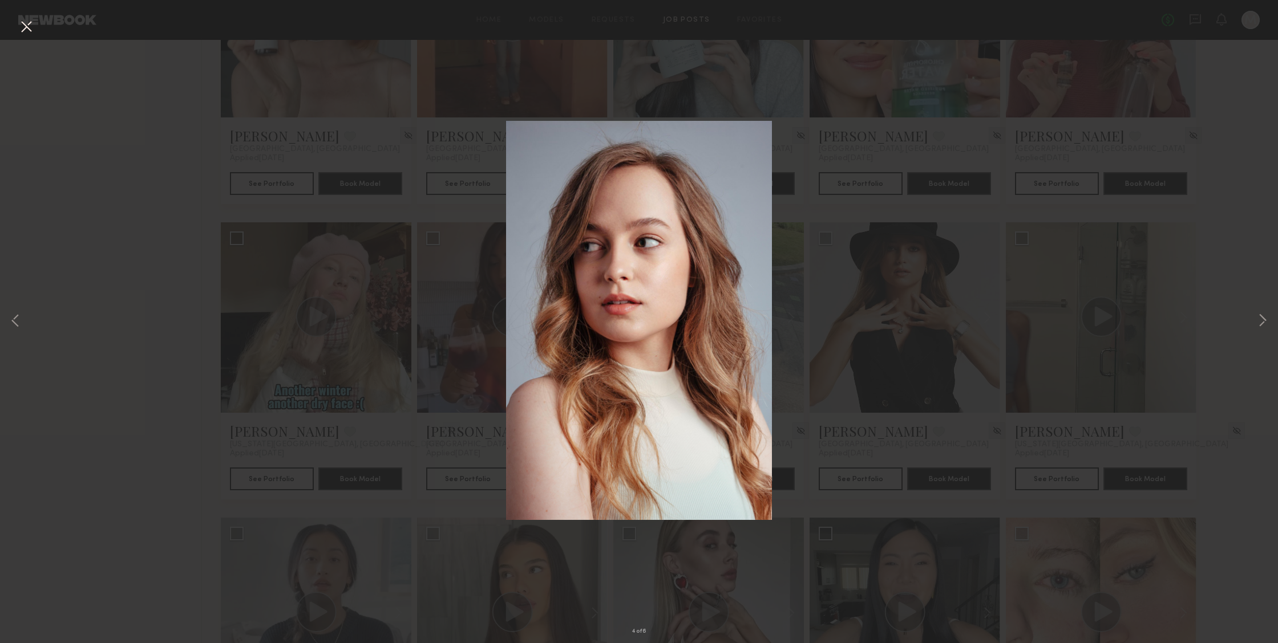
click at [1245, 328] on div "4 of 6" at bounding box center [639, 321] width 1278 height 643
click at [28, 25] on button at bounding box center [26, 27] width 18 height 21
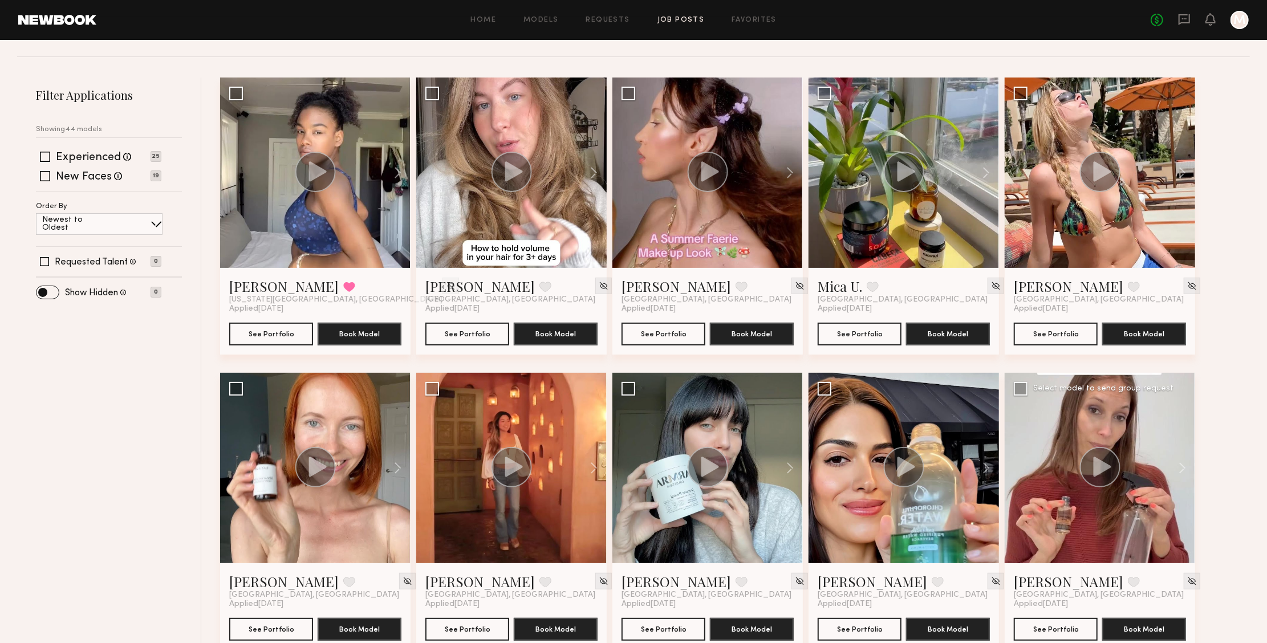
scroll to position [169, 0]
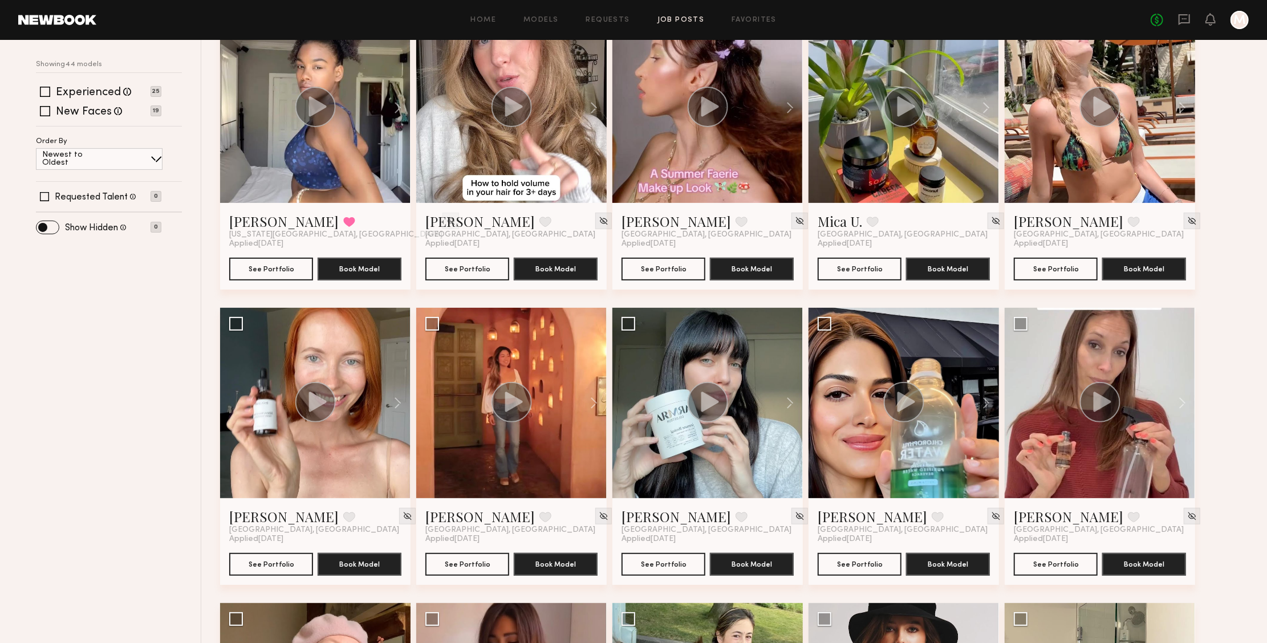
click at [957, 149] on div at bounding box center [904, 108] width 191 height 191
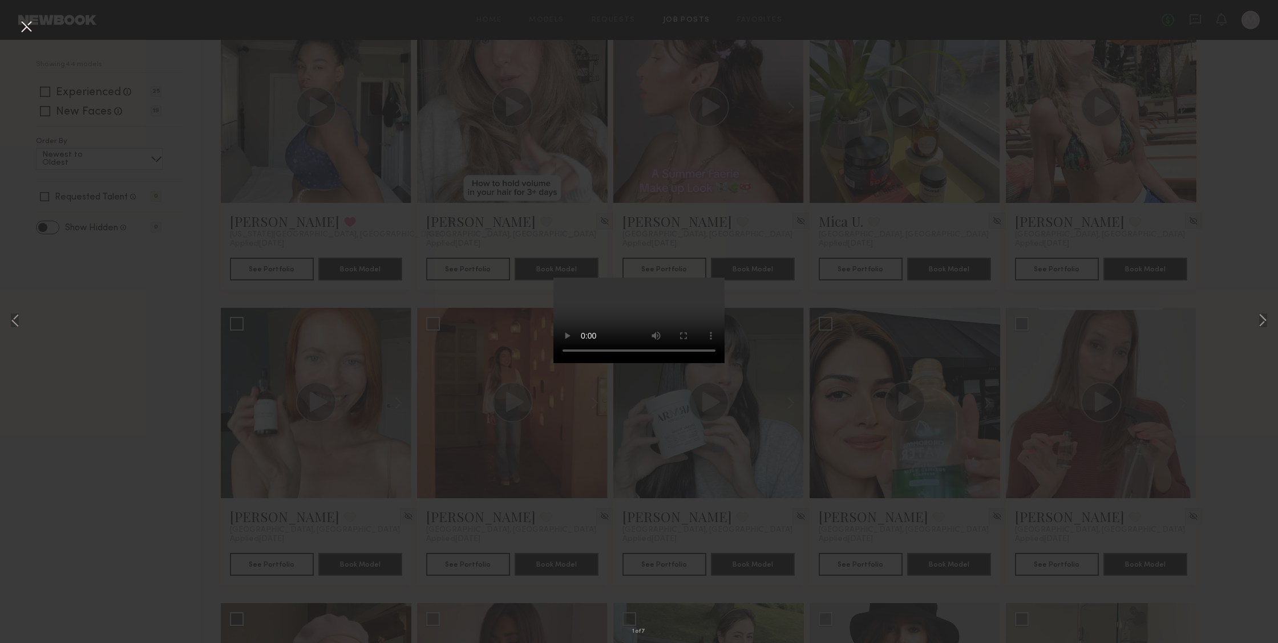
click at [698, 363] on video at bounding box center [638, 321] width 171 height 86
click at [1262, 325] on button at bounding box center [1263, 321] width 14 height 515
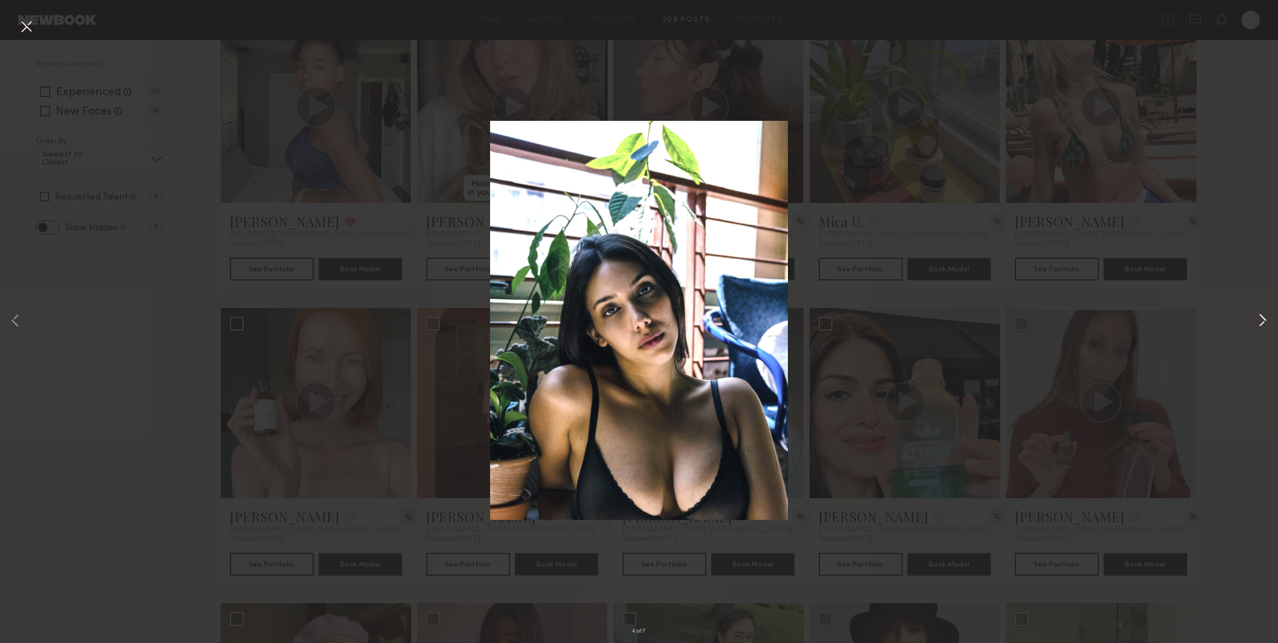
click at [1262, 325] on button at bounding box center [1263, 321] width 14 height 515
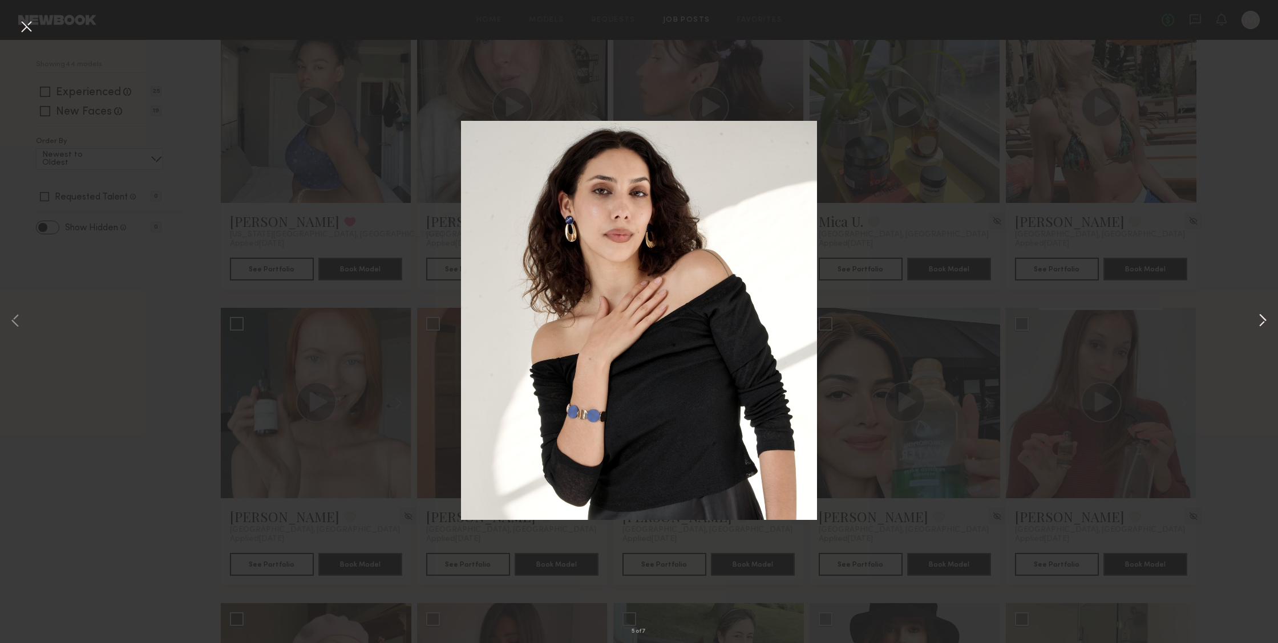
click at [1262, 325] on button at bounding box center [1263, 321] width 14 height 515
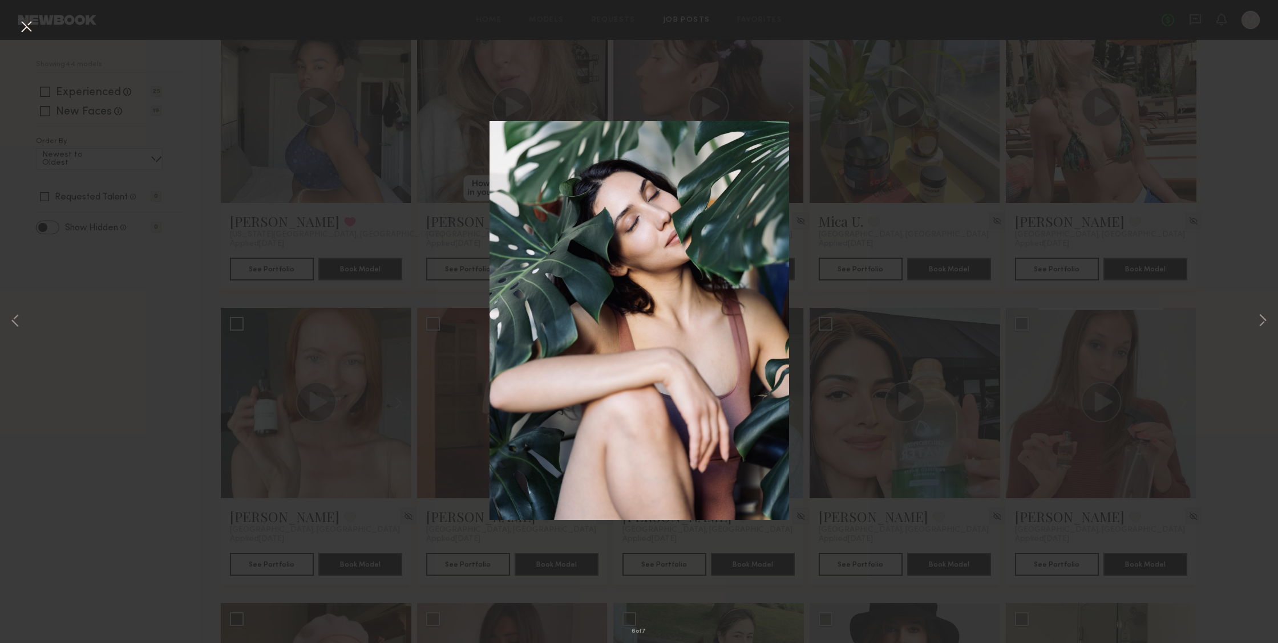
click at [25, 32] on button at bounding box center [26, 27] width 18 height 21
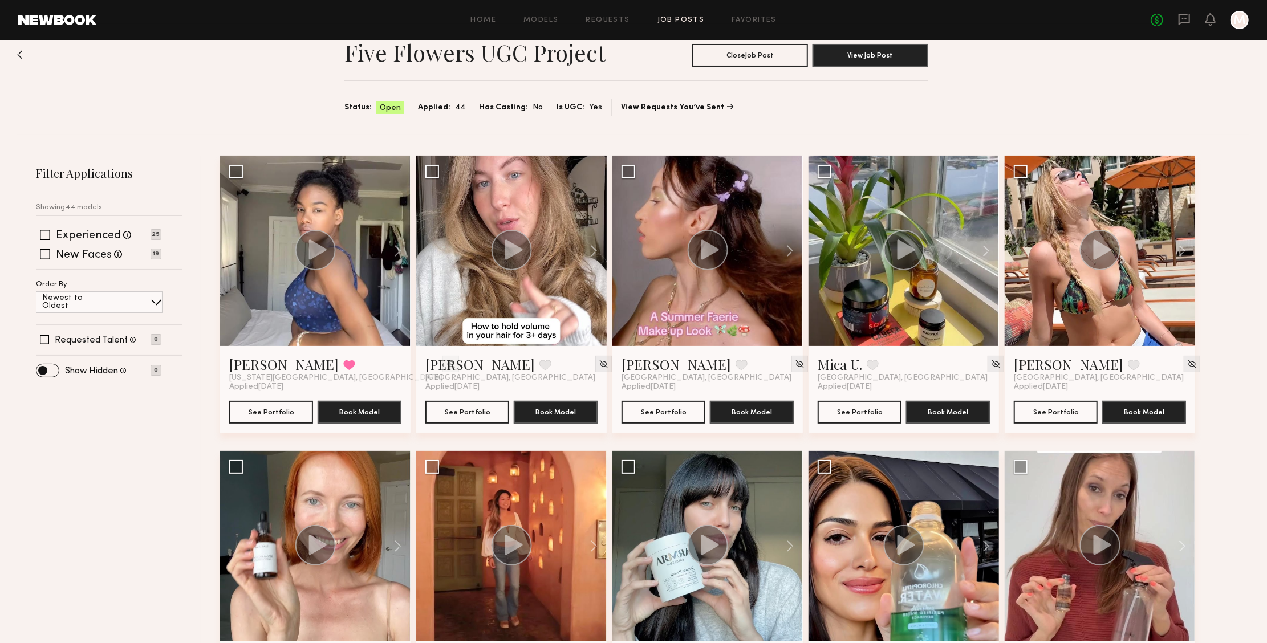
scroll to position [43, 0]
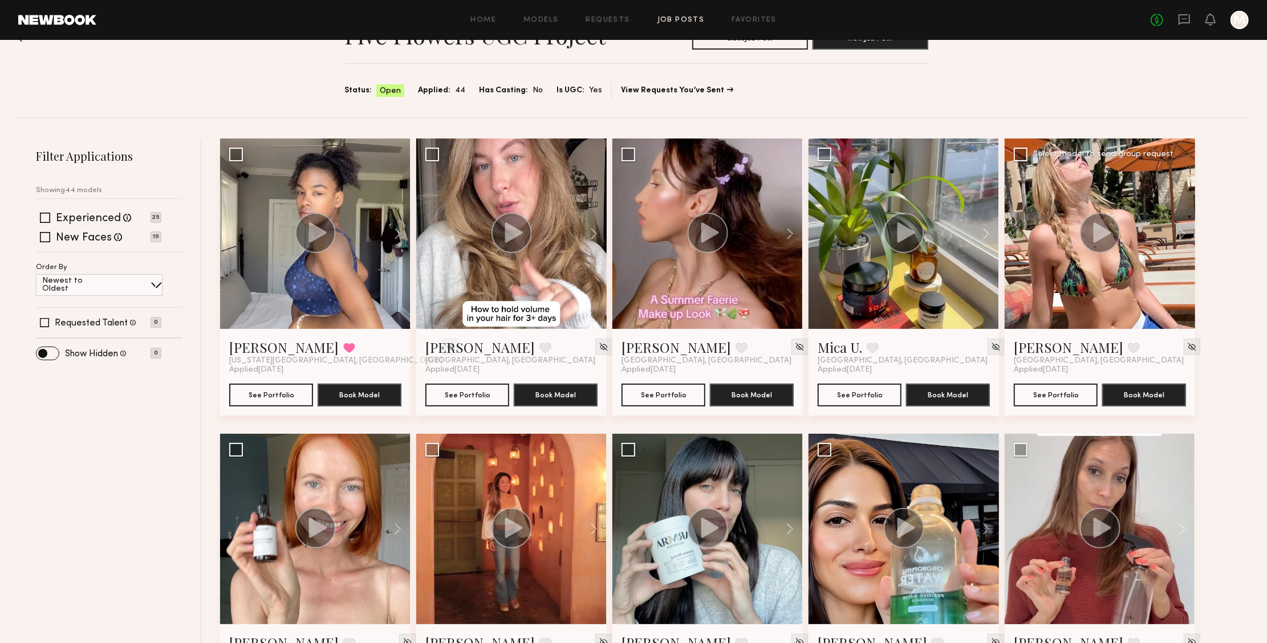
click at [1015, 282] on div at bounding box center [1100, 234] width 191 height 191
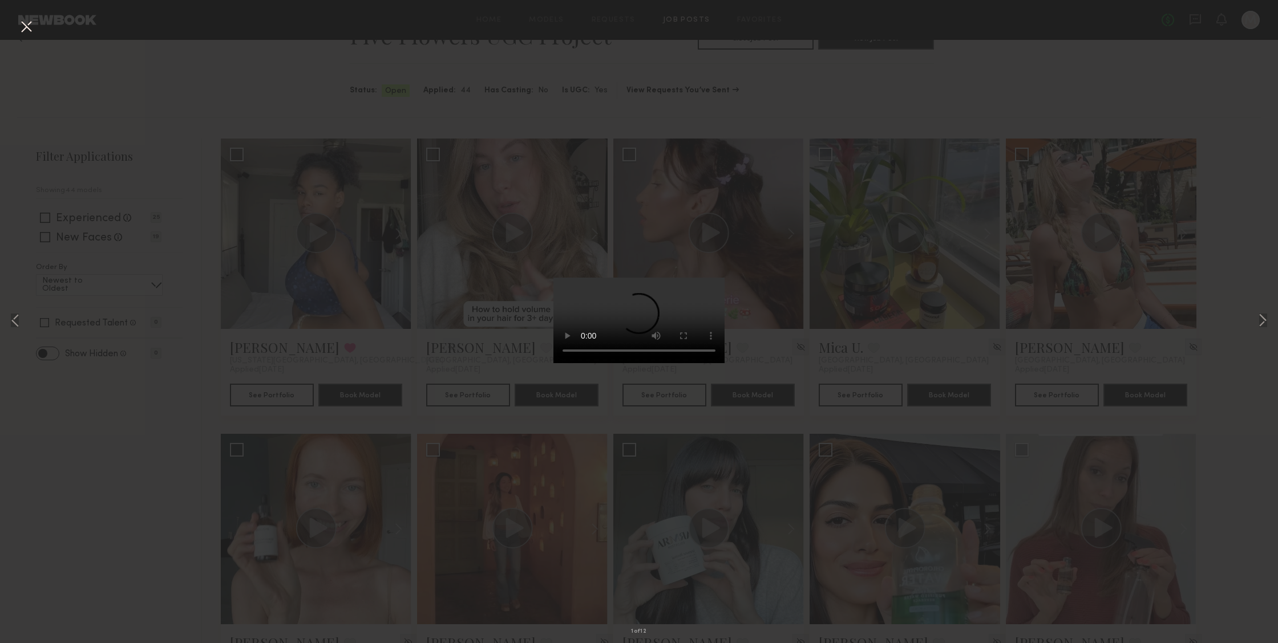
click at [699, 363] on video at bounding box center [638, 321] width 171 height 86
click at [1261, 320] on button at bounding box center [1263, 321] width 14 height 515
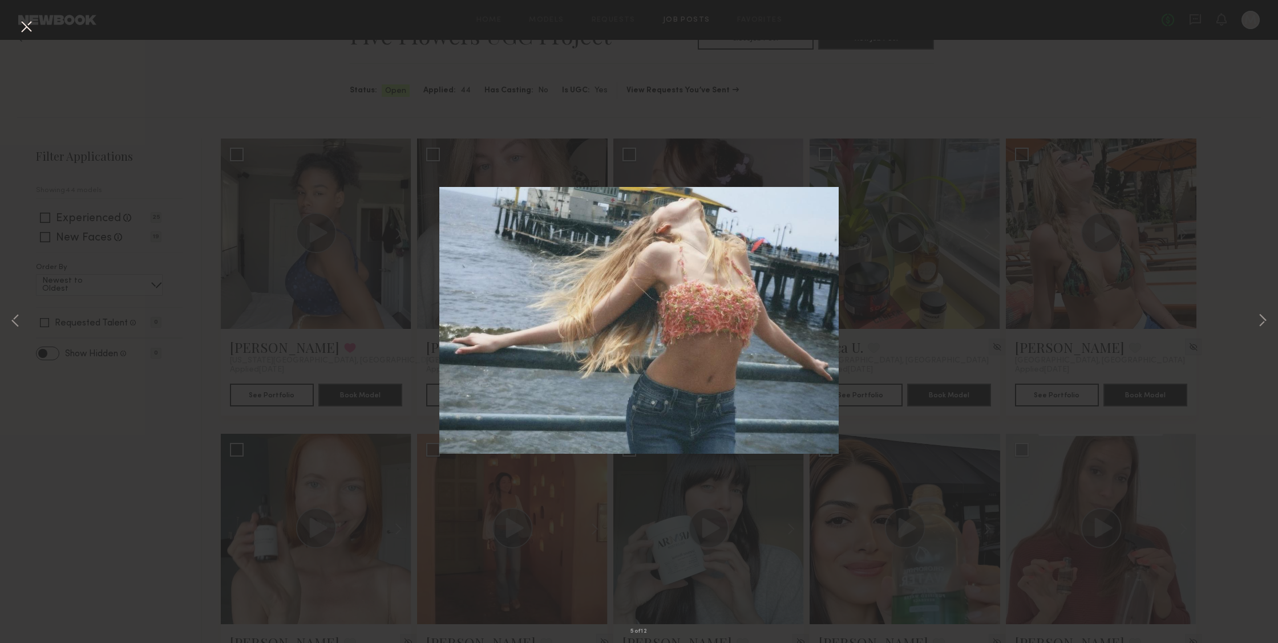
click at [31, 31] on button at bounding box center [26, 27] width 18 height 21
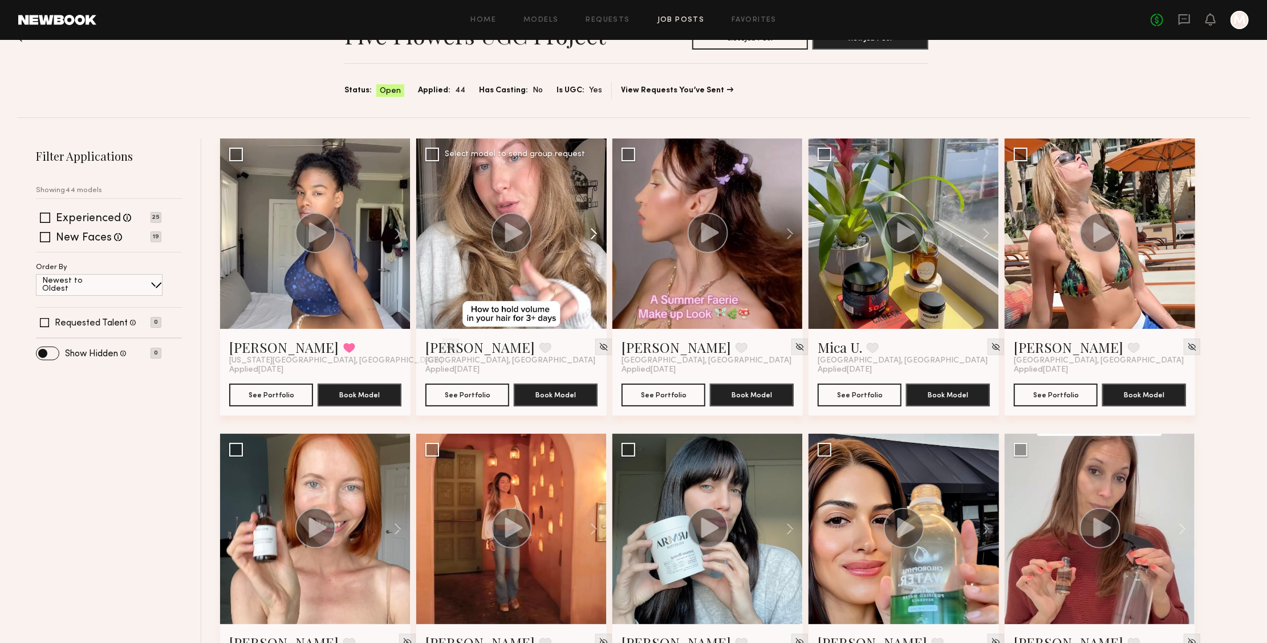
scroll to position [26, 0]
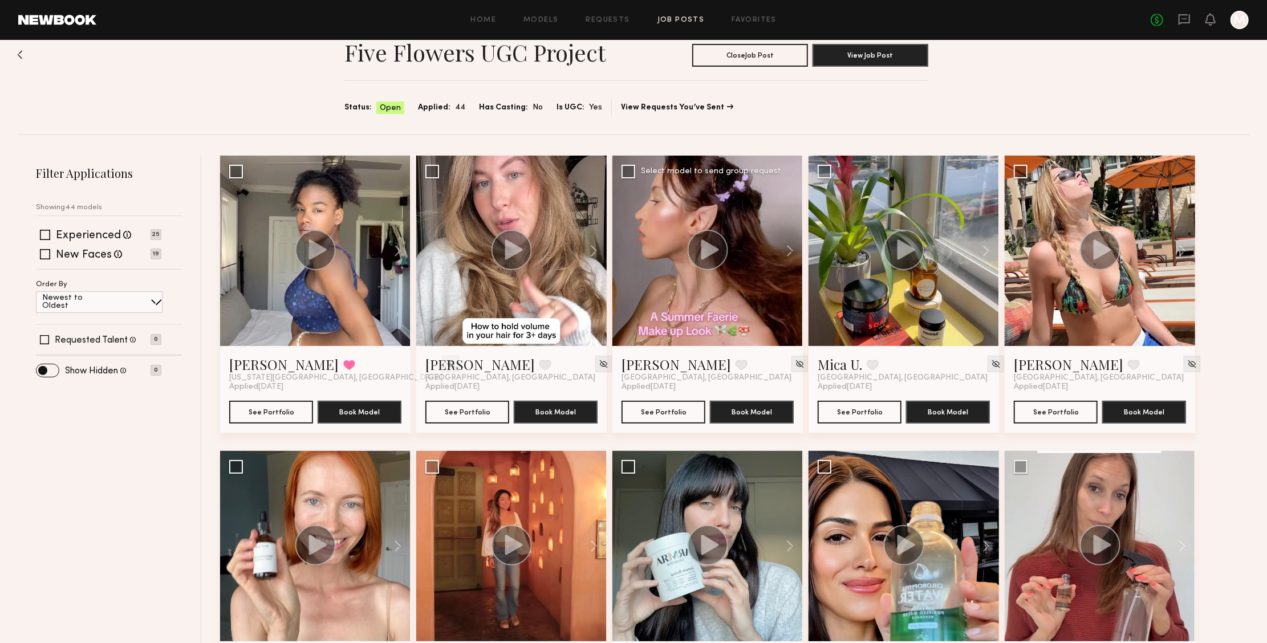
click at [756, 279] on div at bounding box center [708, 251] width 191 height 191
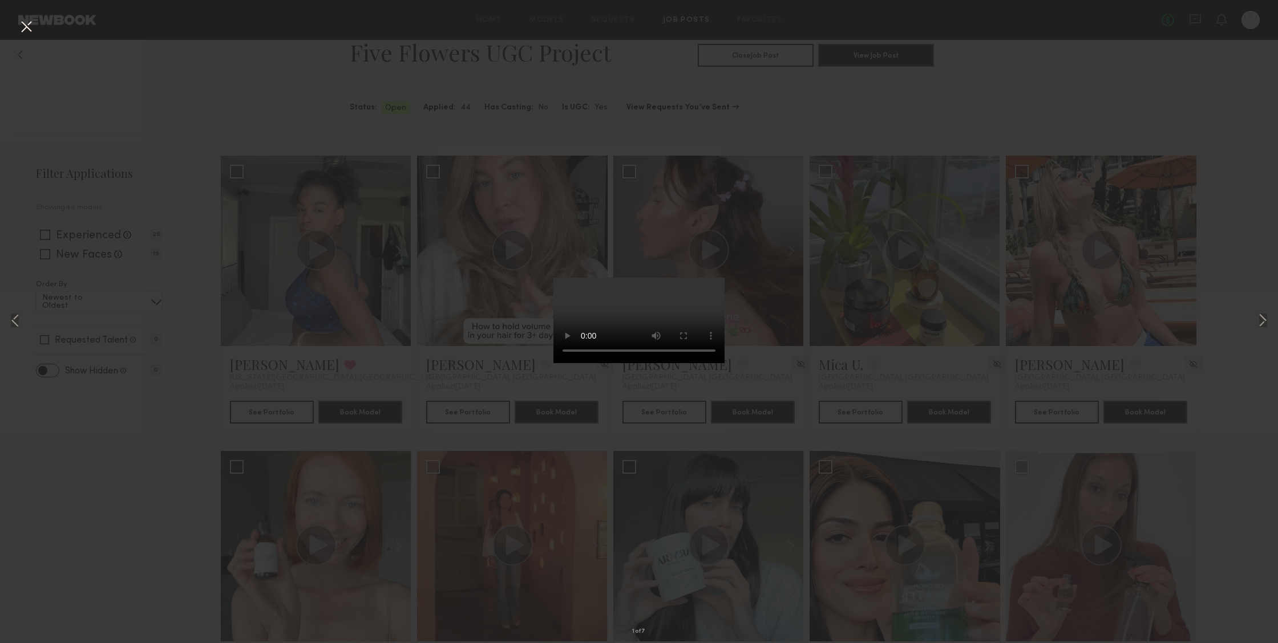
click at [698, 363] on video at bounding box center [638, 321] width 171 height 86
click at [558, 363] on video at bounding box center [638, 321] width 171 height 86
click at [1261, 319] on button at bounding box center [1263, 321] width 14 height 515
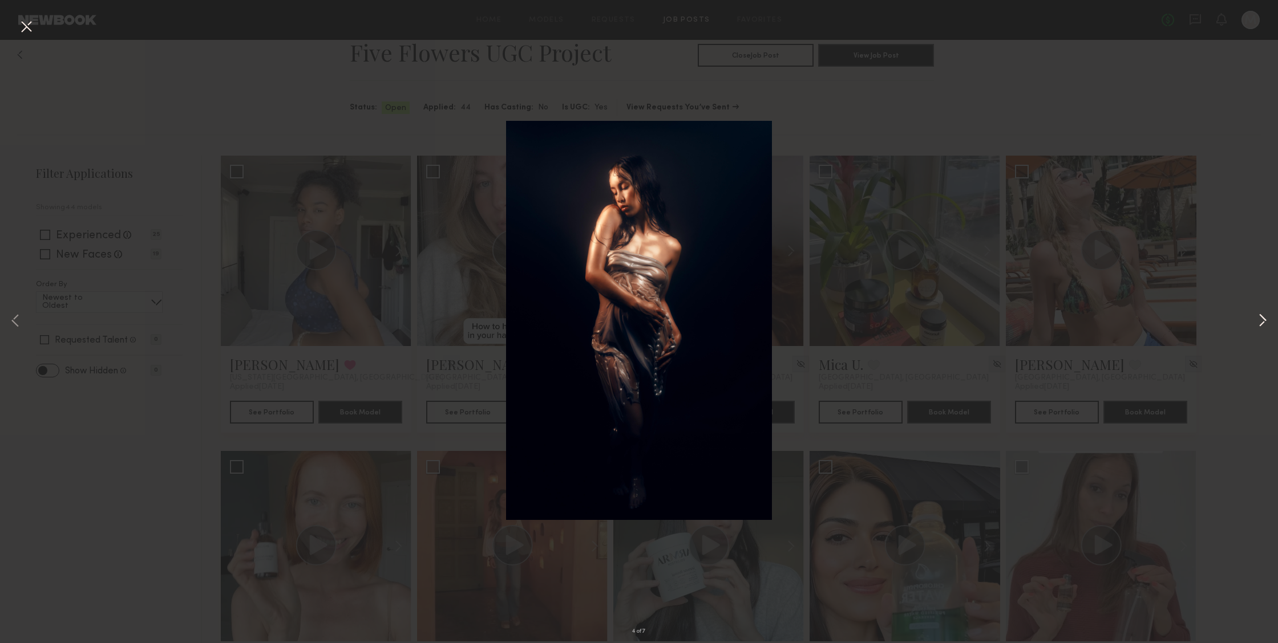
click at [1261, 319] on button at bounding box center [1263, 321] width 14 height 515
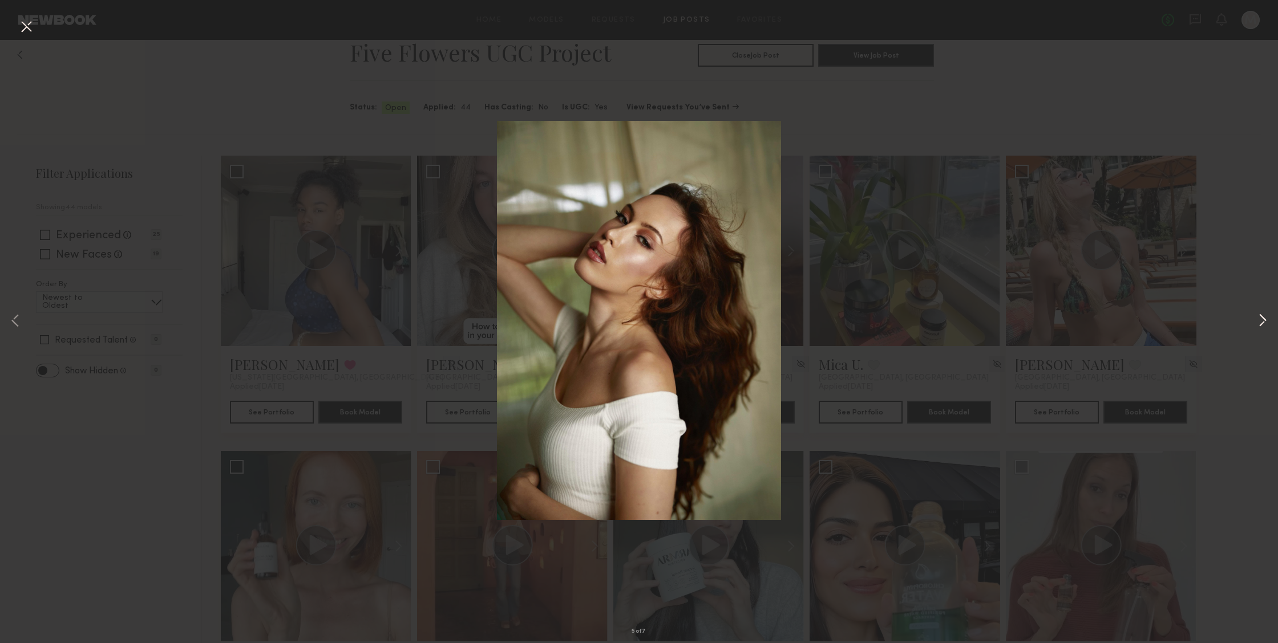
click at [1261, 319] on button at bounding box center [1263, 321] width 14 height 515
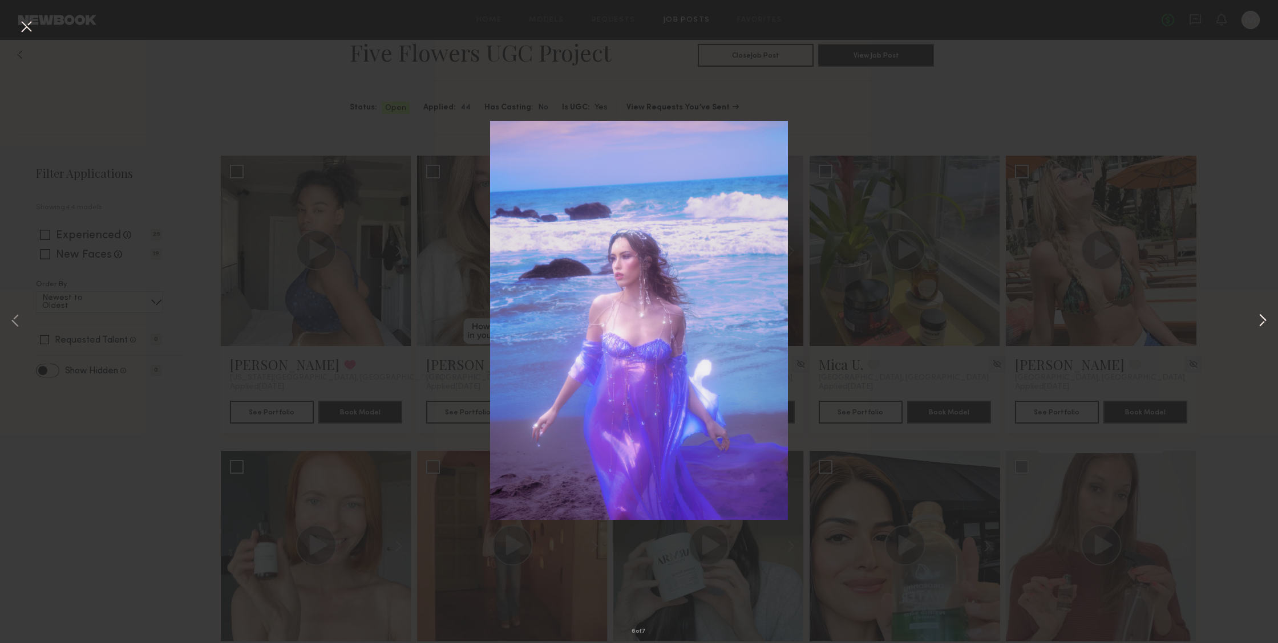
click at [1261, 319] on button at bounding box center [1263, 321] width 14 height 515
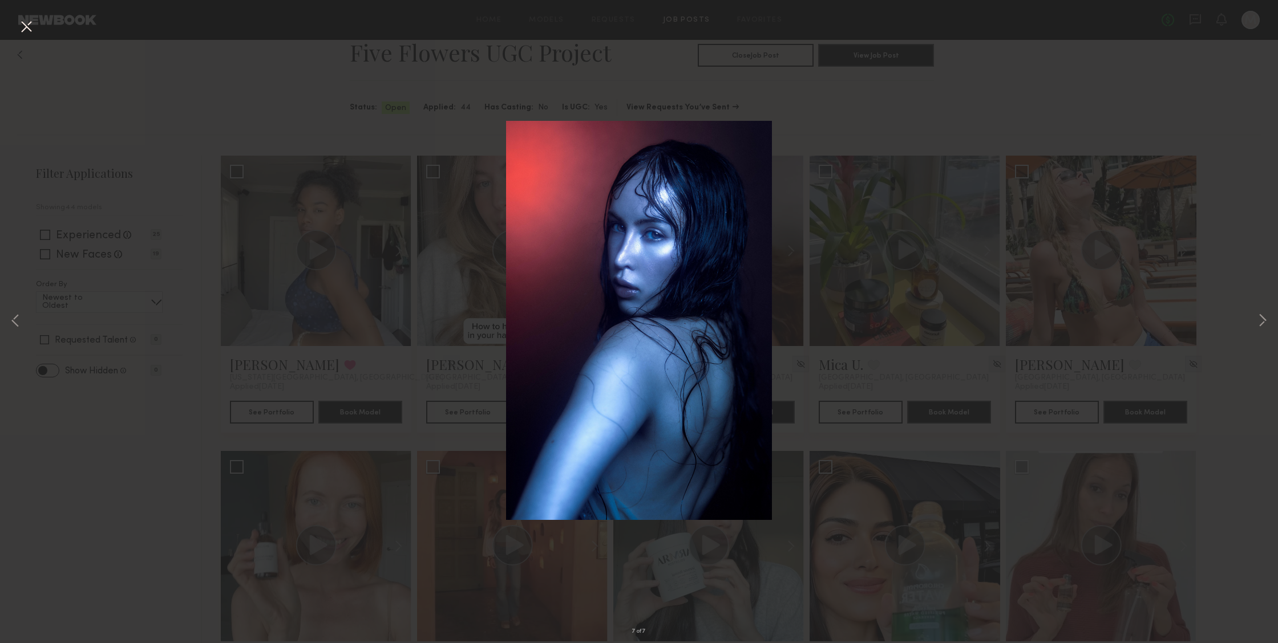
click at [17, 25] on button at bounding box center [26, 27] width 18 height 21
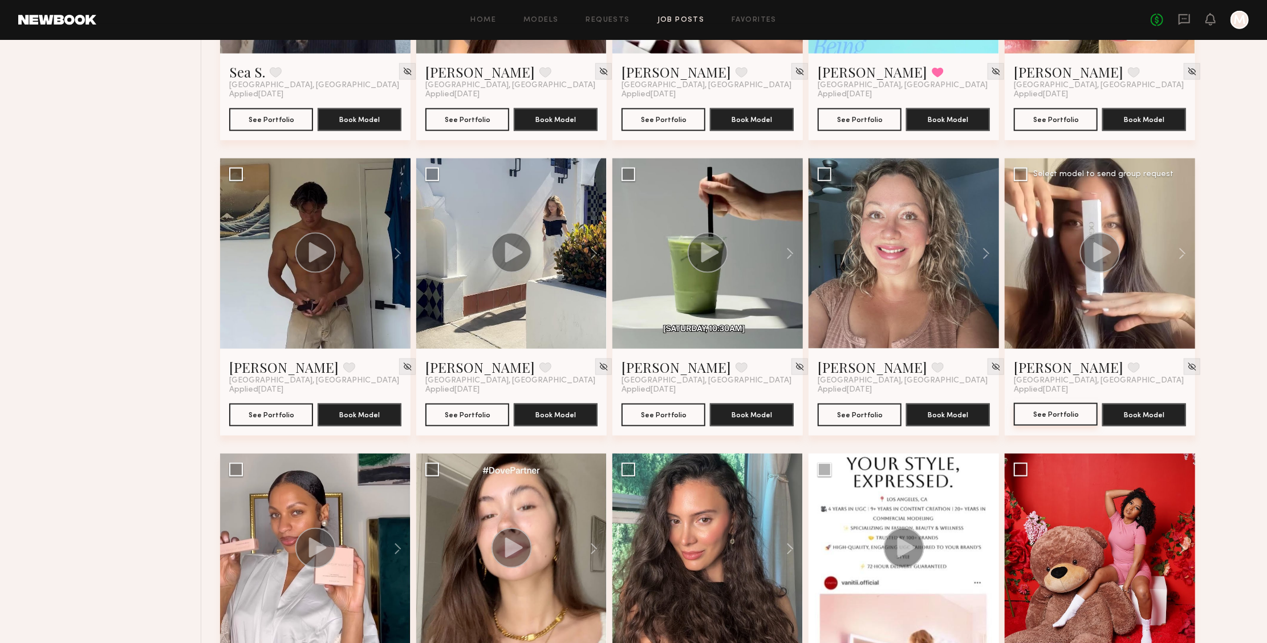
scroll to position [1332, 0]
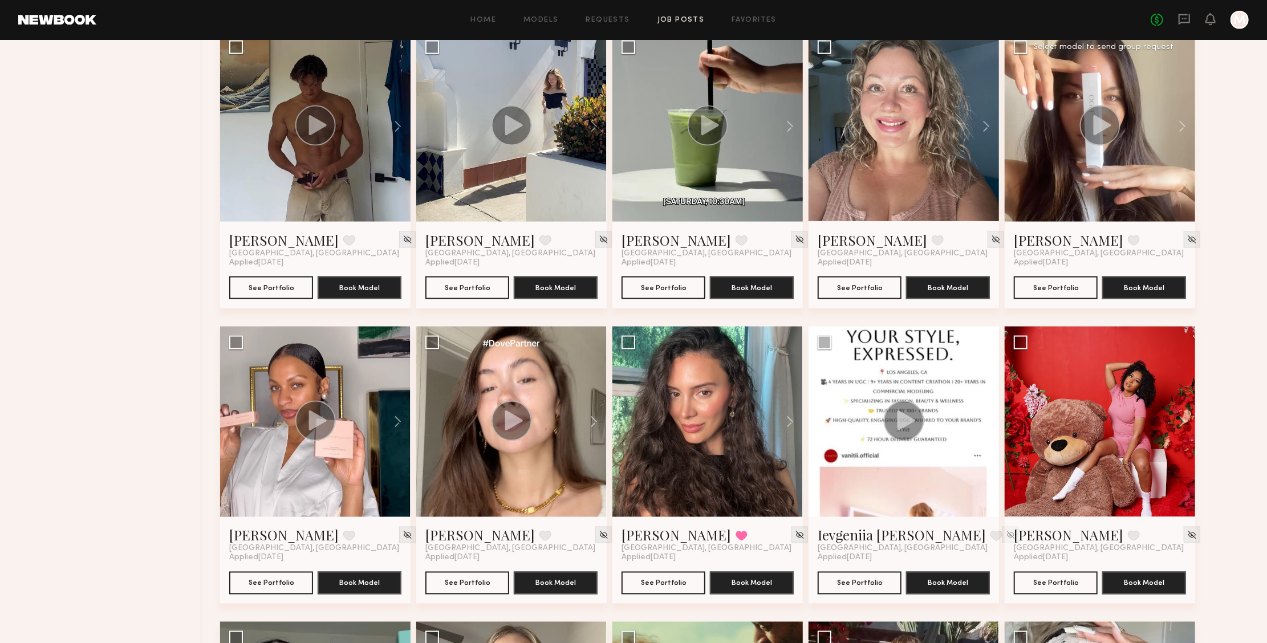
click at [1129, 145] on div at bounding box center [1100, 126] width 191 height 191
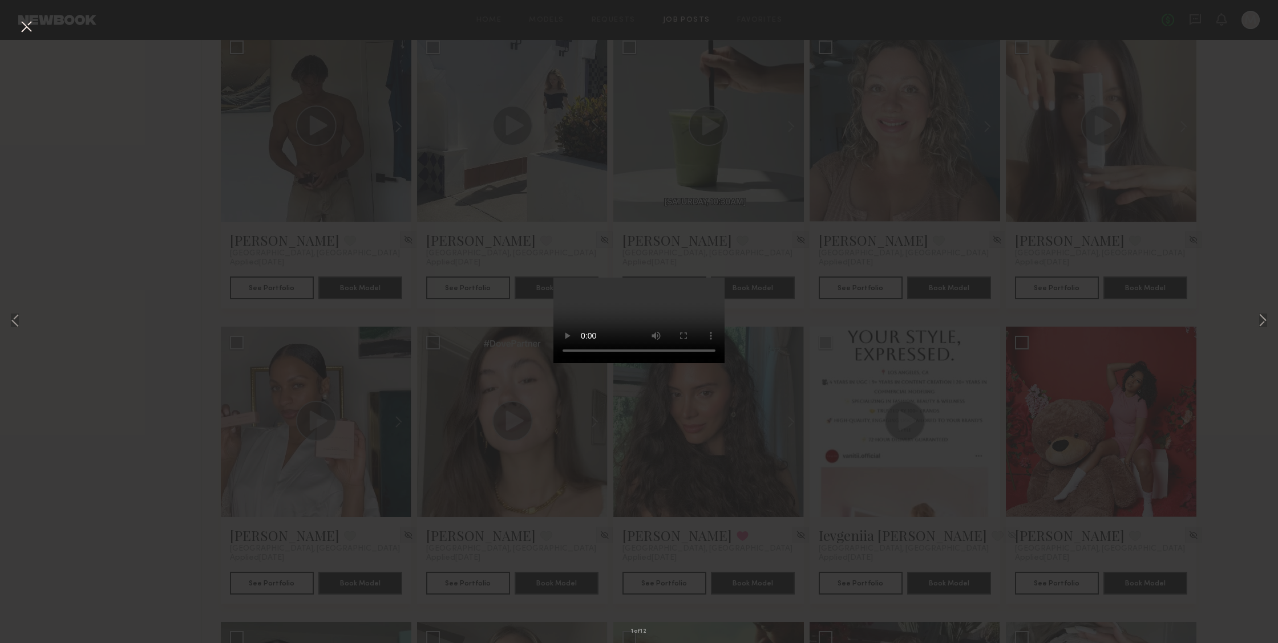
click at [697, 363] on video at bounding box center [638, 321] width 171 height 86
click at [1267, 322] on button at bounding box center [1263, 321] width 14 height 515
click at [1257, 317] on button at bounding box center [1263, 321] width 14 height 515
click at [20, 26] on button at bounding box center [26, 27] width 18 height 21
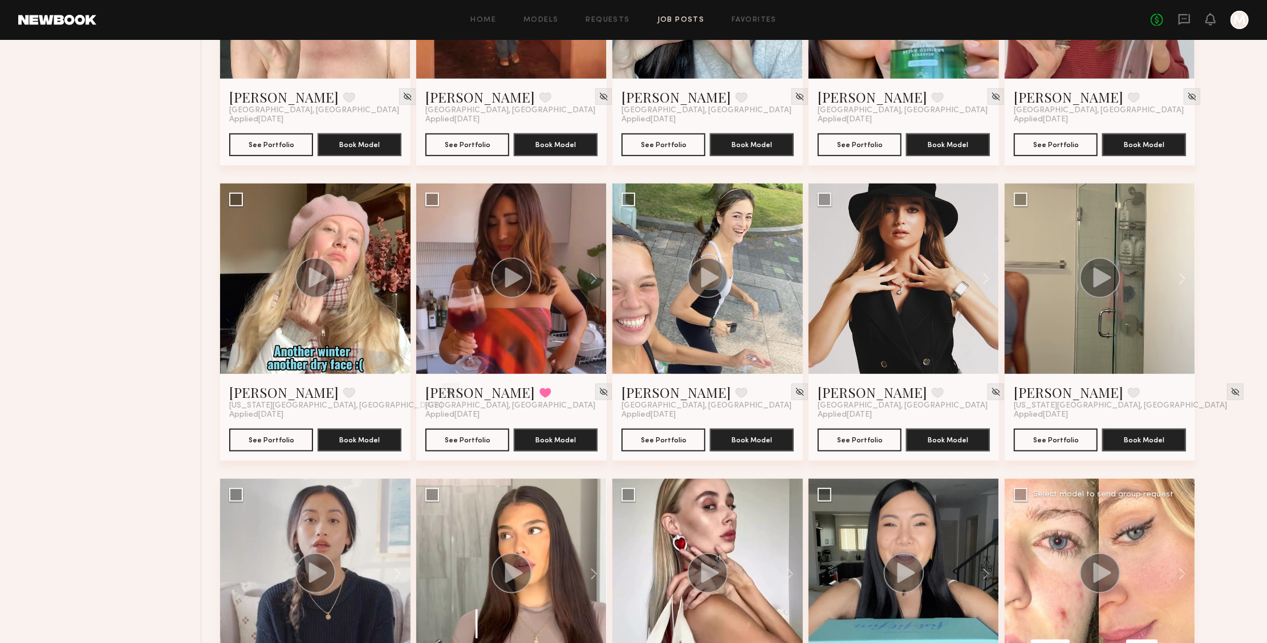
scroll to position [606, 0]
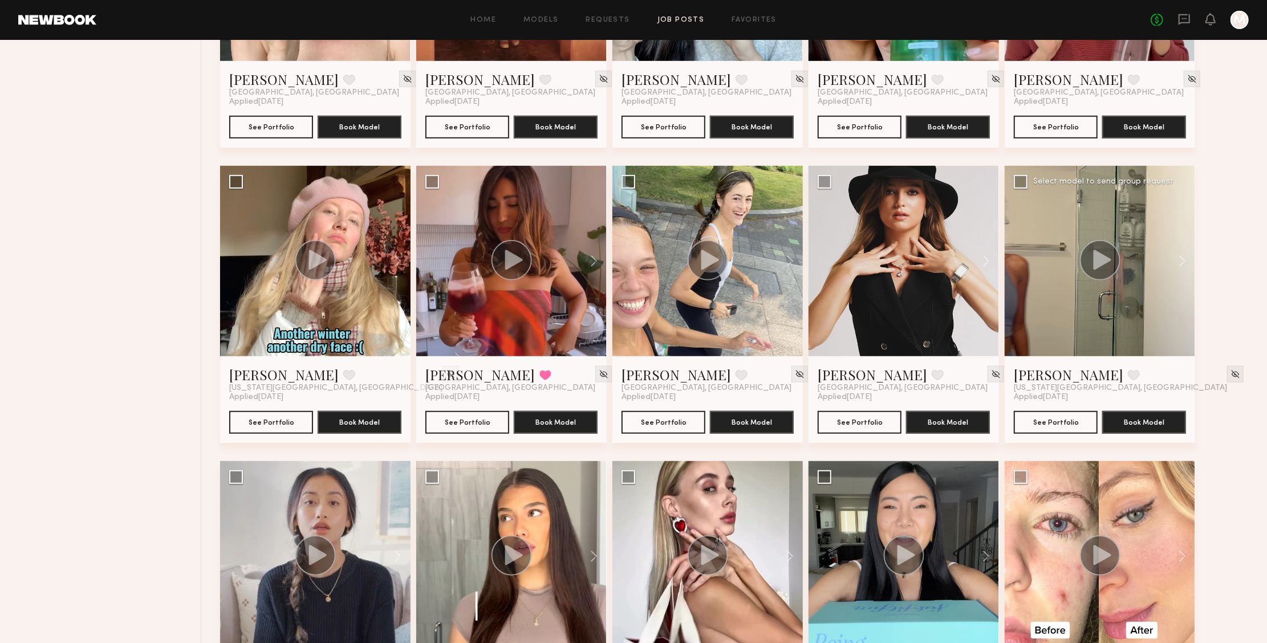
click at [1122, 268] on div at bounding box center [1100, 261] width 191 height 191
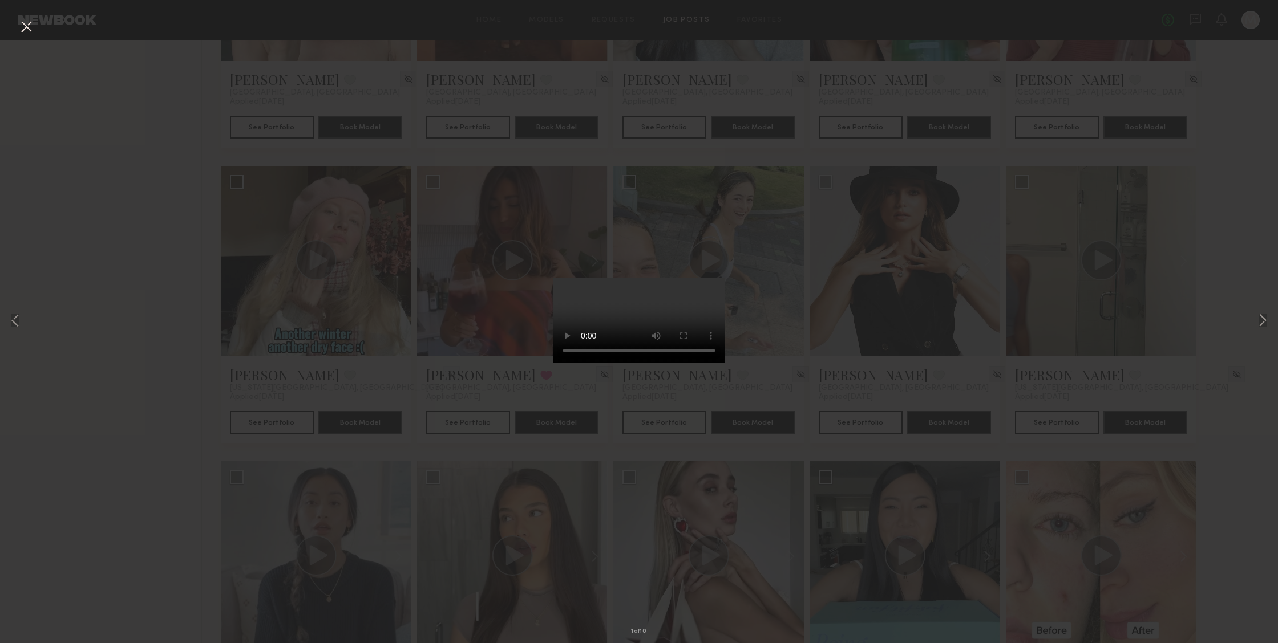
click at [702, 363] on video at bounding box center [638, 321] width 171 height 86
click at [699, 363] on video at bounding box center [638, 321] width 171 height 86
click at [1260, 319] on button at bounding box center [1263, 321] width 14 height 515
click at [695, 363] on video at bounding box center [638, 321] width 171 height 86
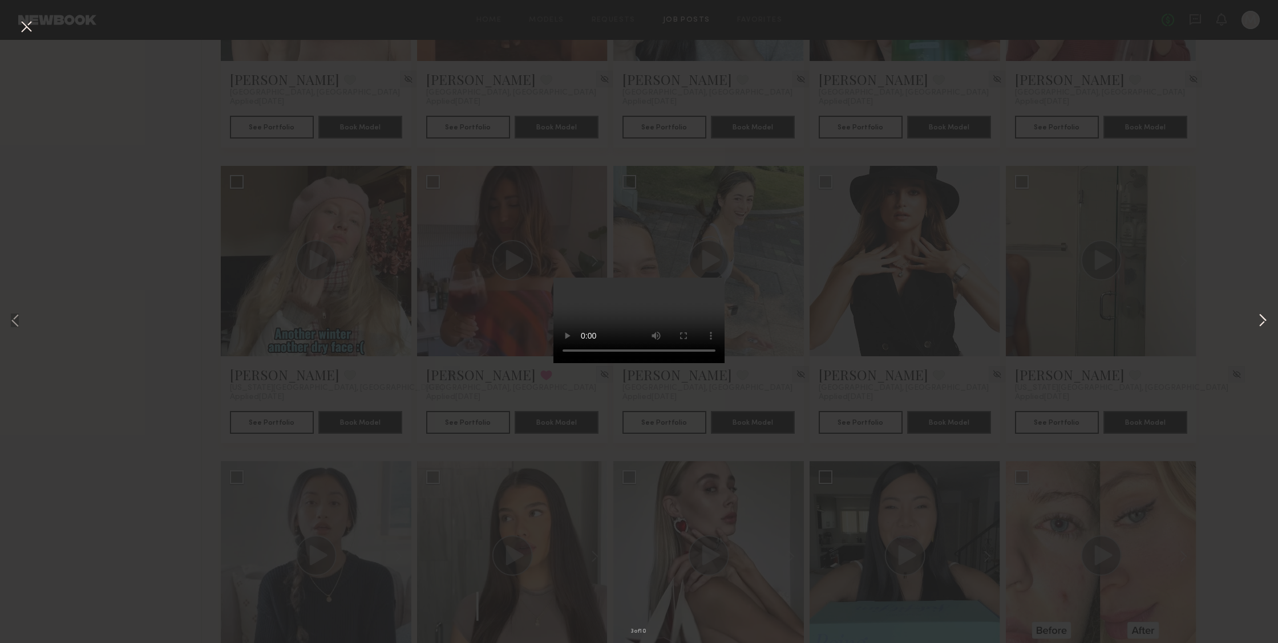
click at [1267, 318] on button at bounding box center [1263, 321] width 14 height 515
click at [23, 25] on button at bounding box center [26, 27] width 18 height 21
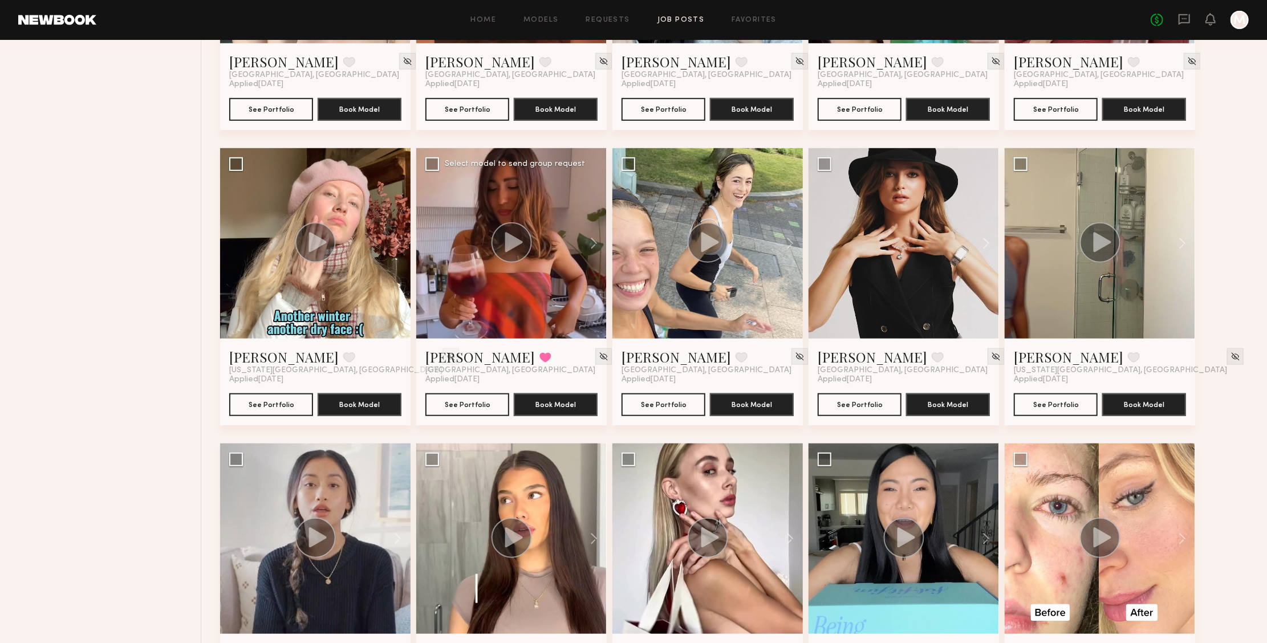
scroll to position [633, 0]
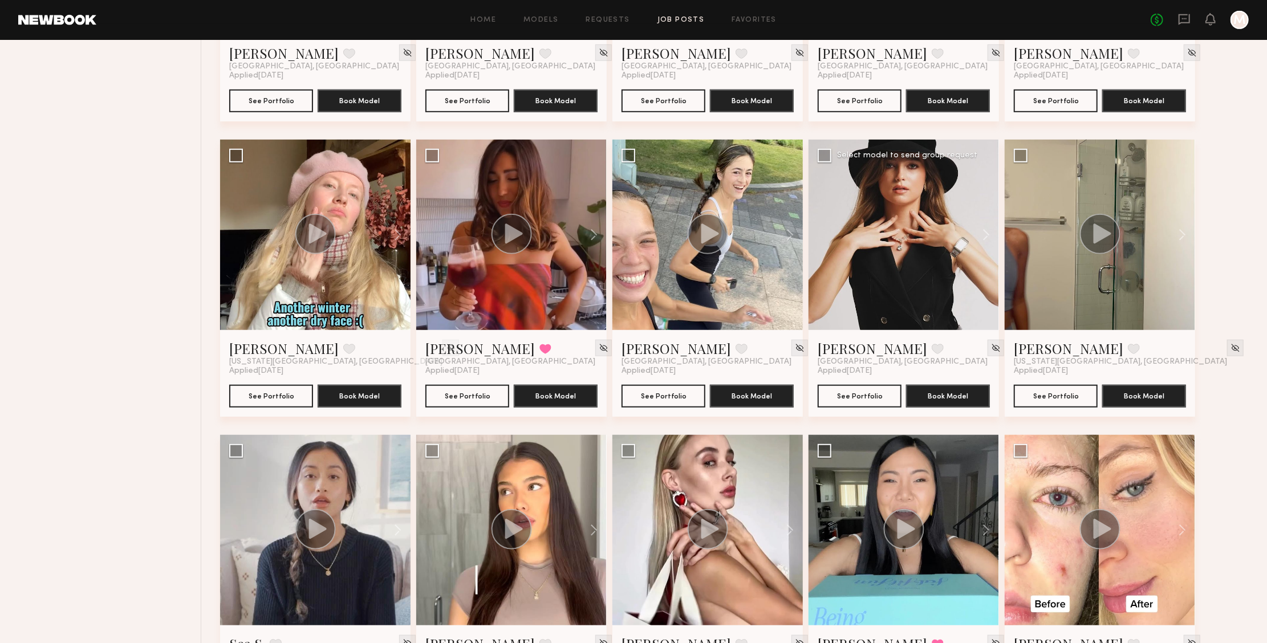
click at [943, 283] on div at bounding box center [904, 235] width 191 height 191
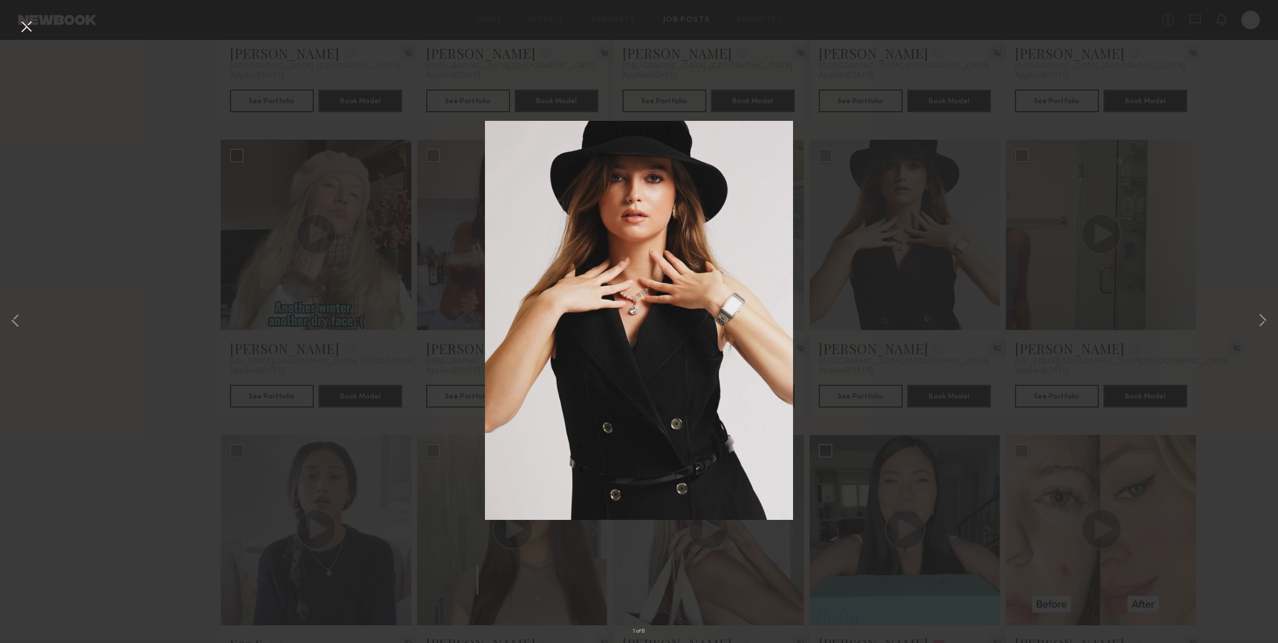
click at [19, 14] on div "1 of 6" at bounding box center [639, 321] width 1278 height 643
click at [19, 29] on button at bounding box center [26, 27] width 18 height 21
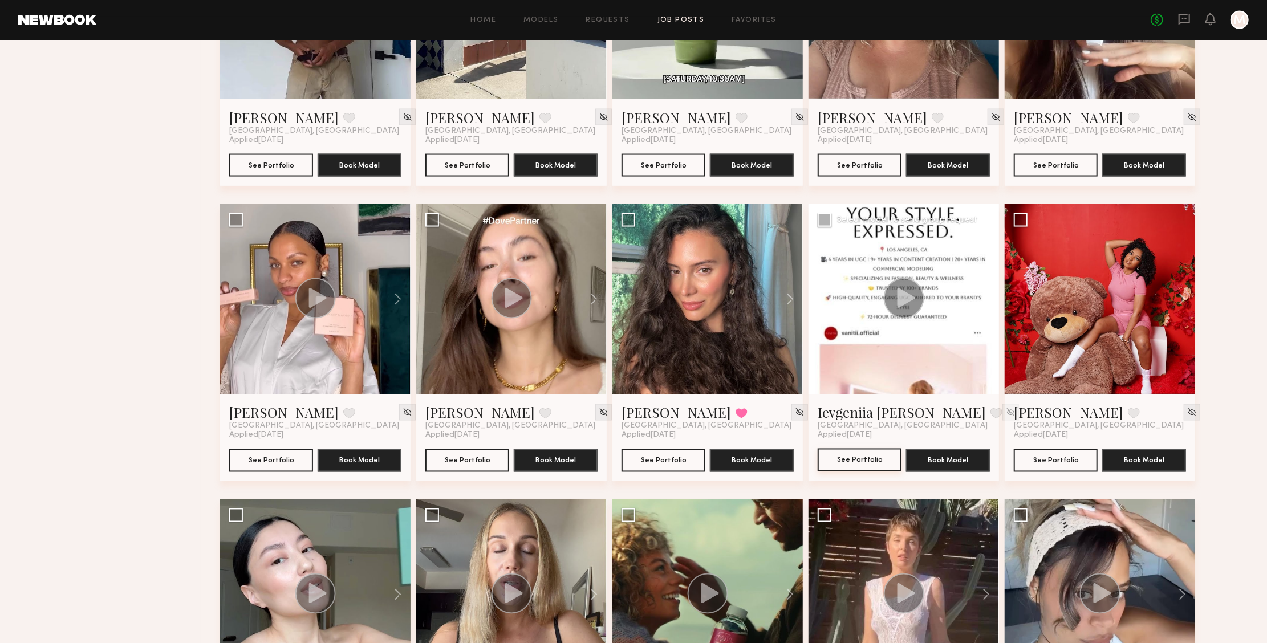
scroll to position [1650, 0]
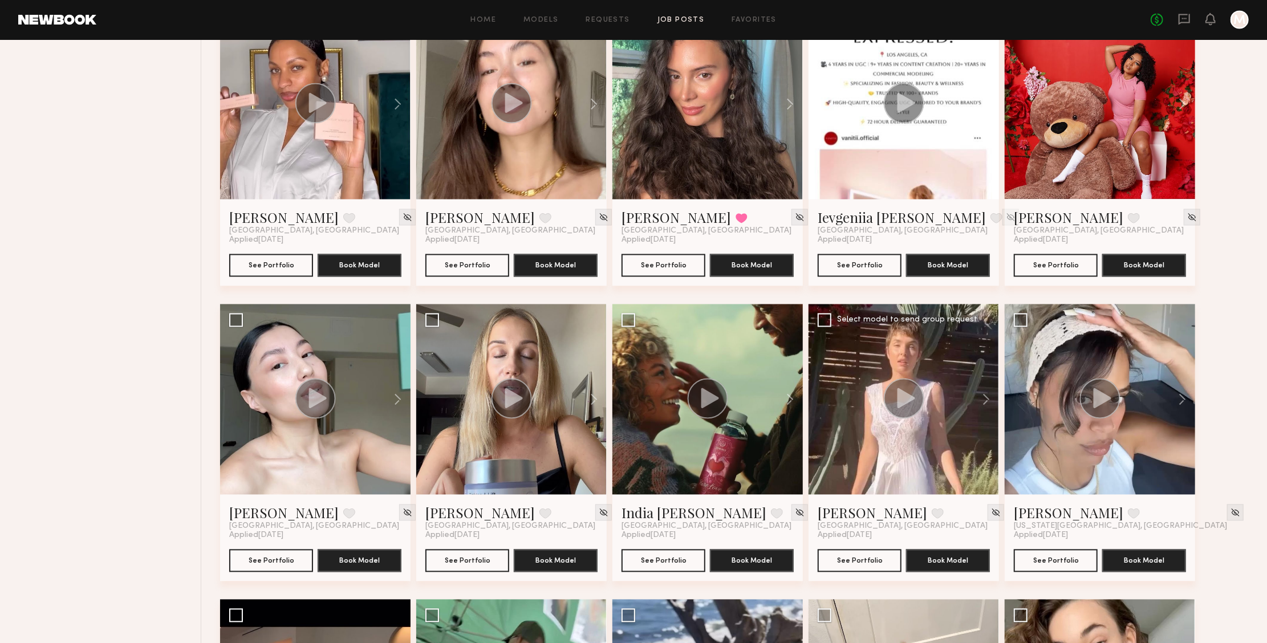
click at [961, 444] on div at bounding box center [904, 400] width 191 height 191
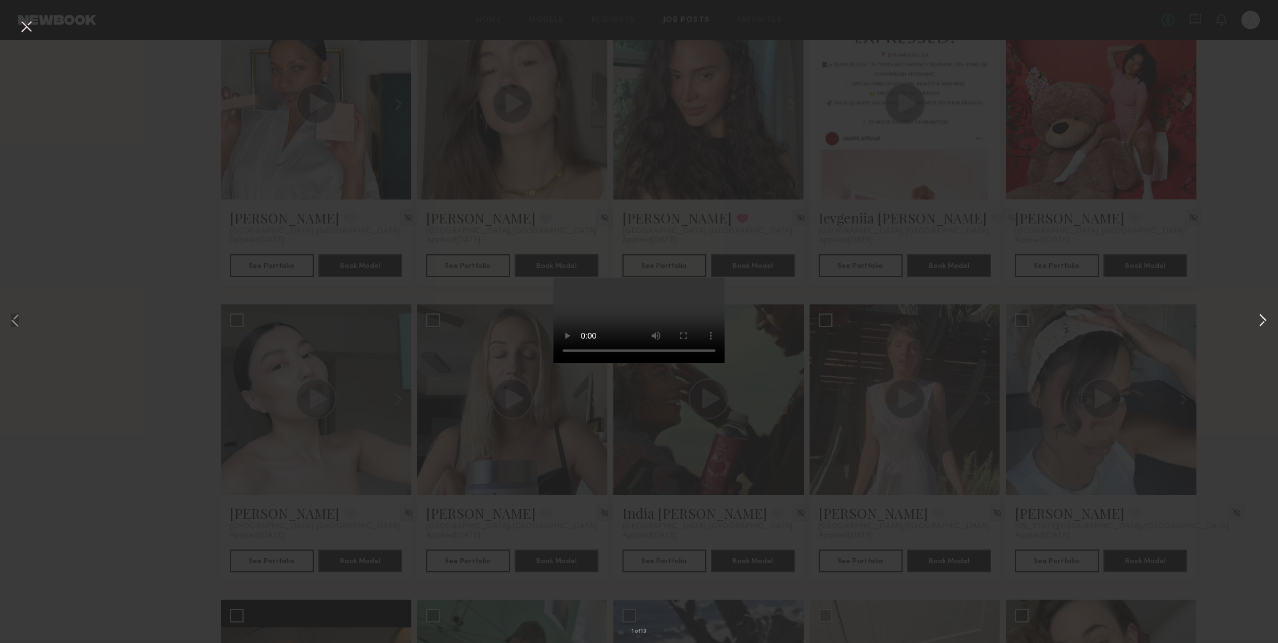
click at [1260, 317] on button at bounding box center [1263, 321] width 14 height 515
click at [29, 29] on button at bounding box center [26, 27] width 18 height 21
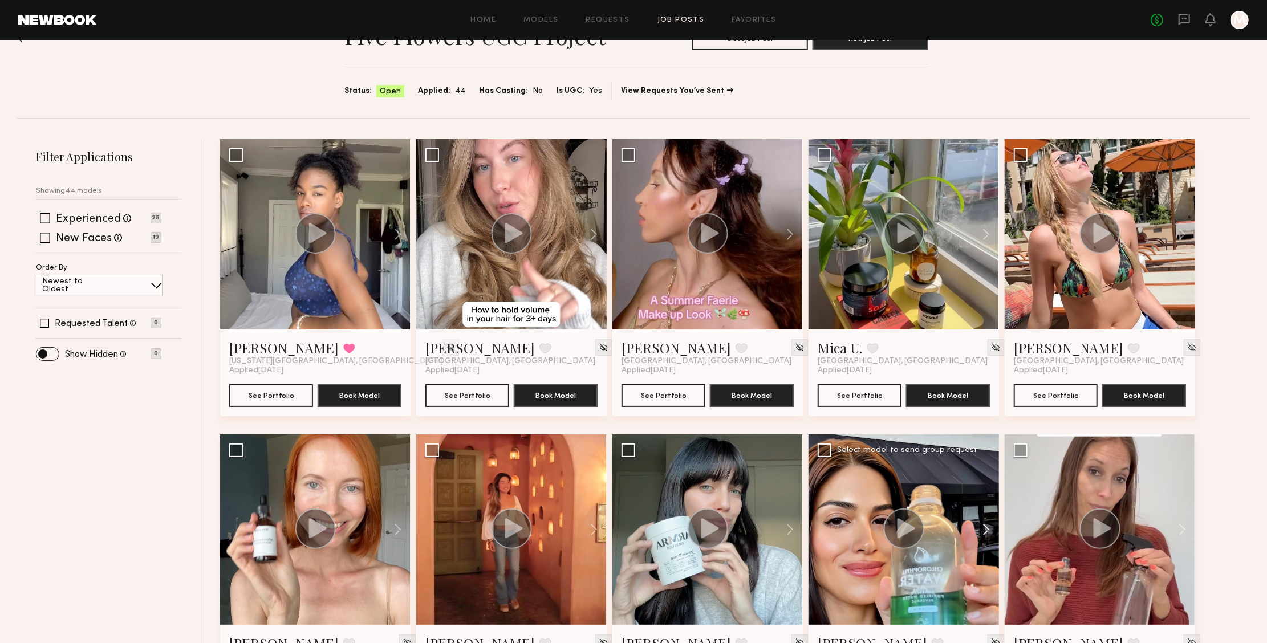
scroll to position [0, 0]
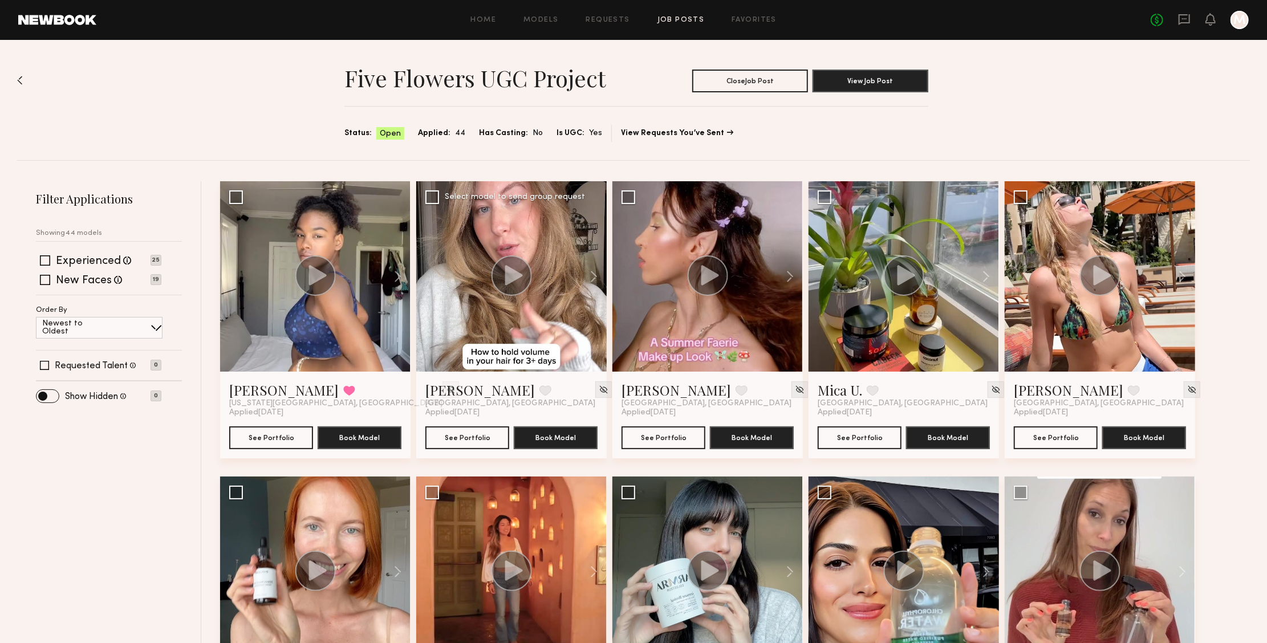
click at [504, 285] on circle at bounding box center [512, 276] width 41 height 41
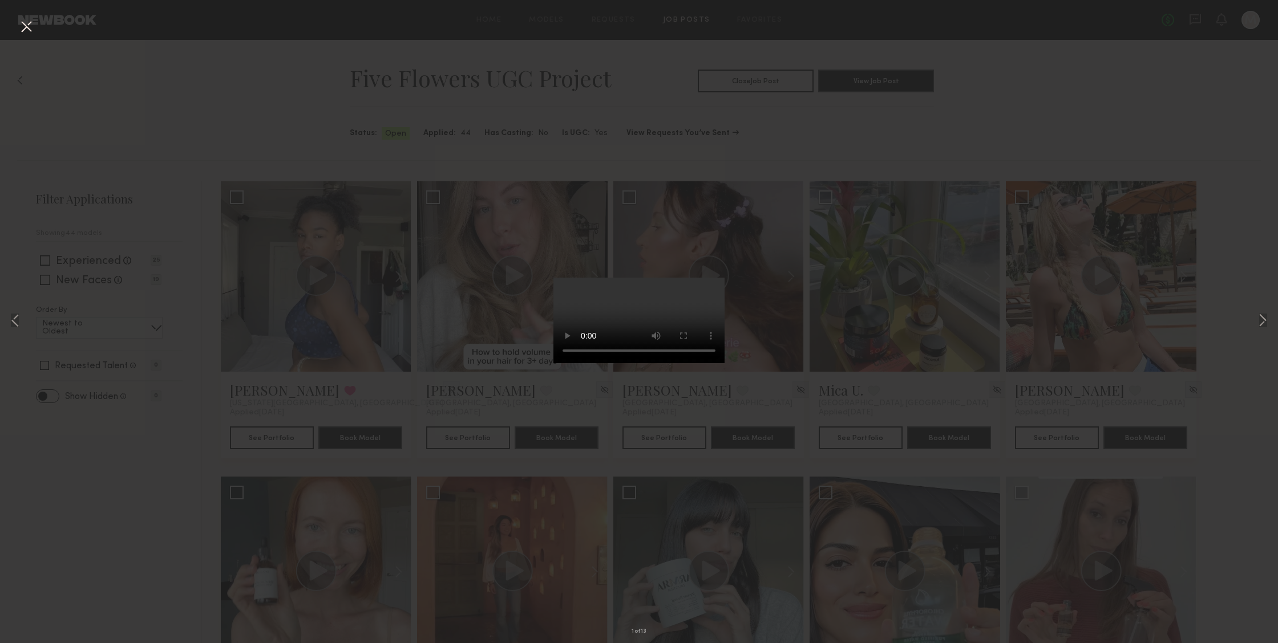
click at [696, 363] on video at bounding box center [638, 321] width 171 height 86
click at [1261, 321] on button at bounding box center [1263, 321] width 14 height 515
click at [30, 27] on button at bounding box center [26, 27] width 18 height 21
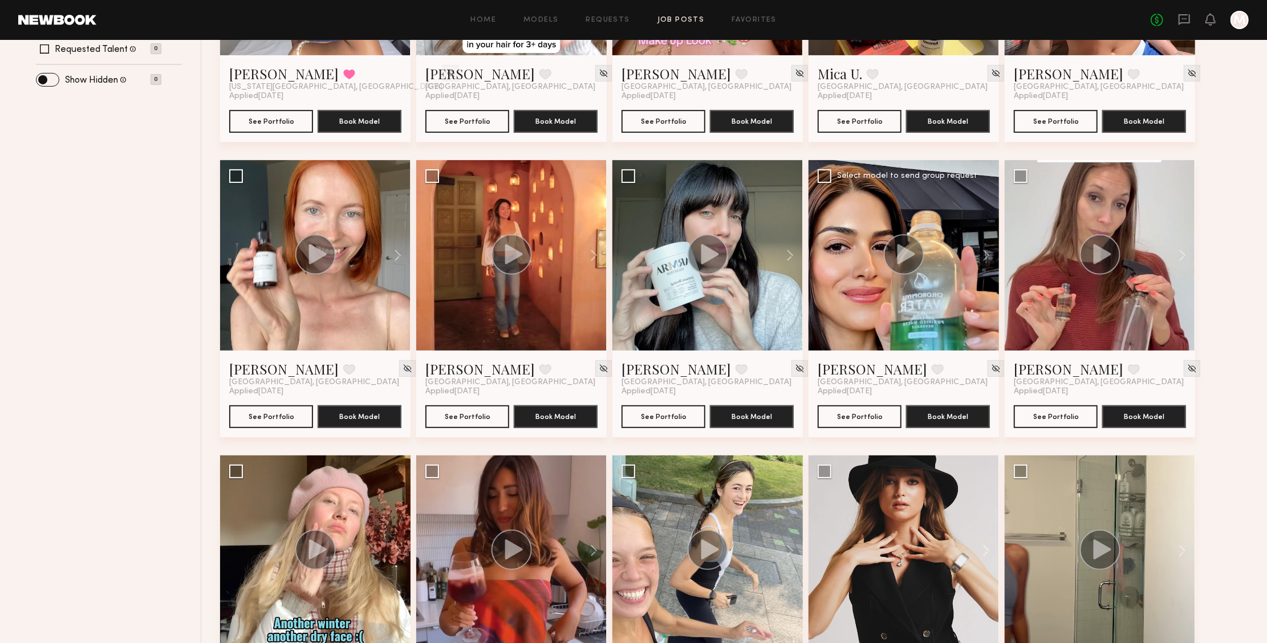
scroll to position [439, 0]
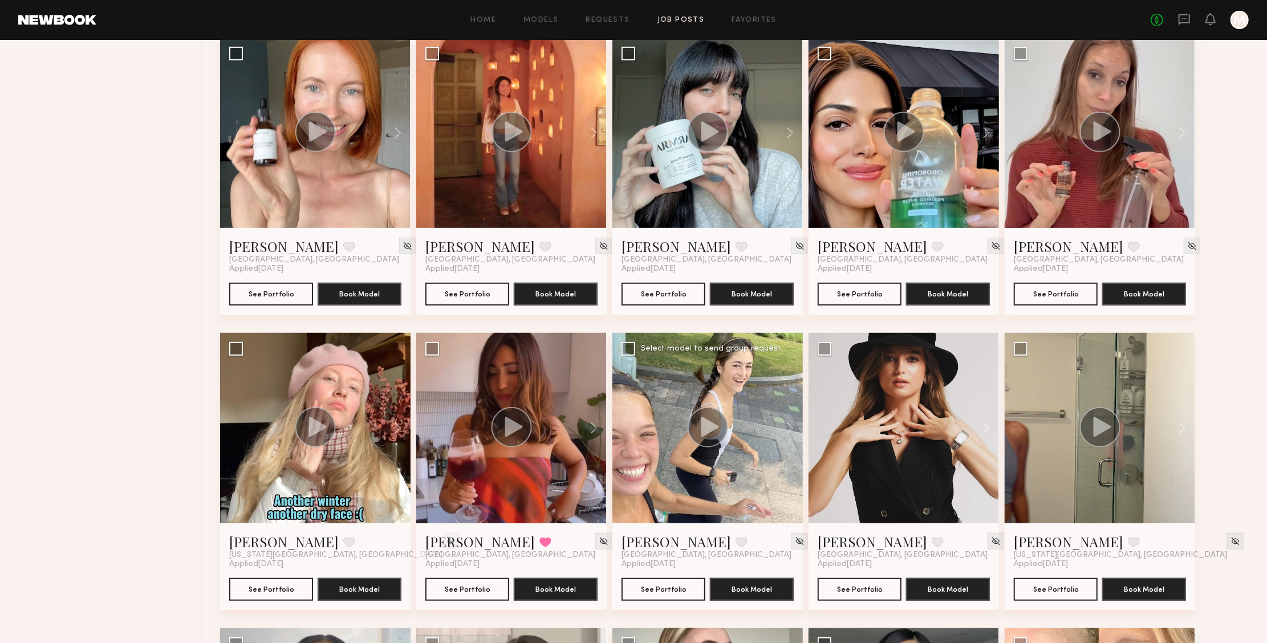
click at [718, 447] on div at bounding box center [707, 428] width 41 height 43
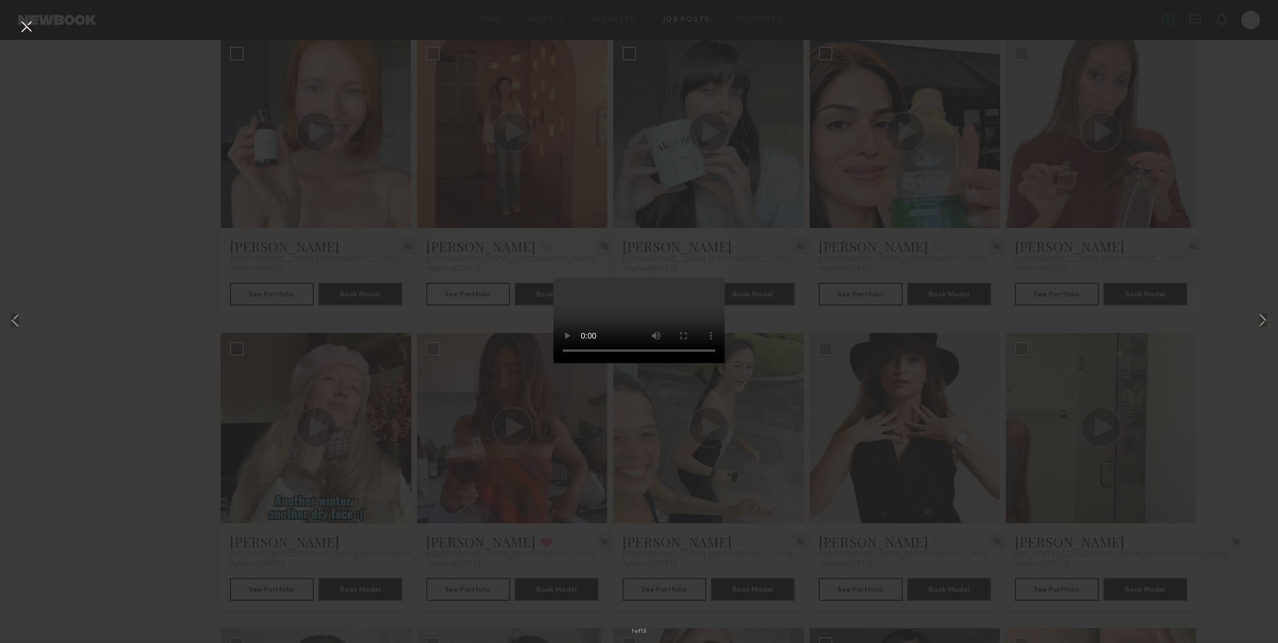
click at [29, 31] on button at bounding box center [26, 27] width 18 height 21
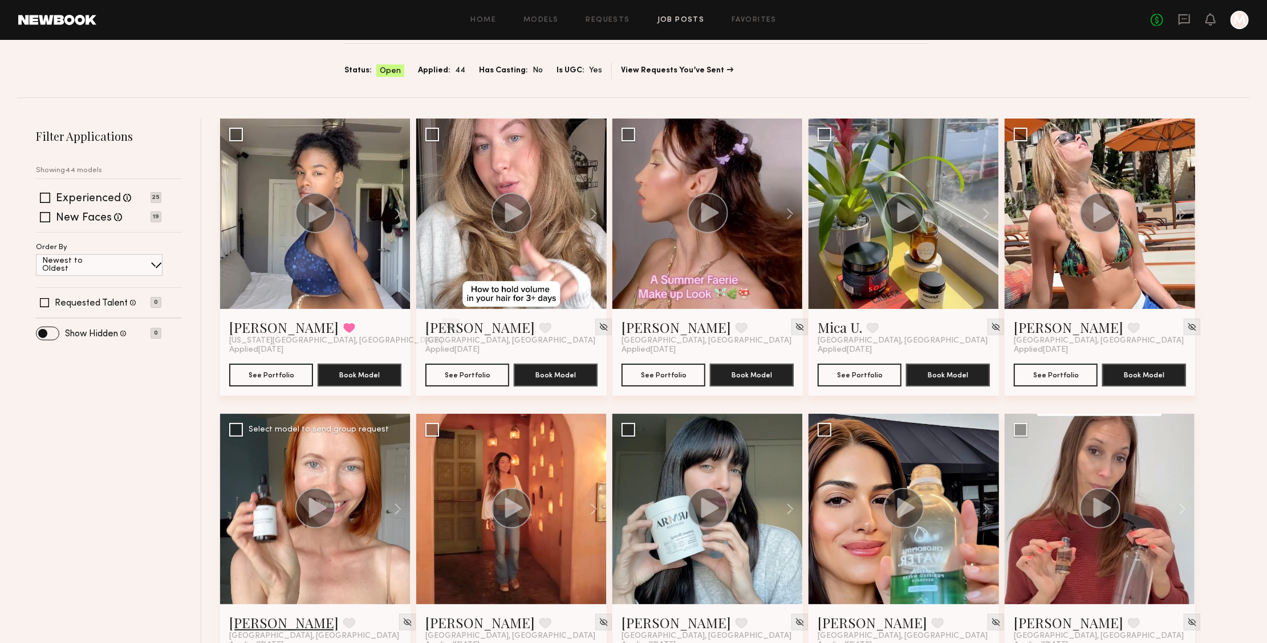
scroll to position [0, 0]
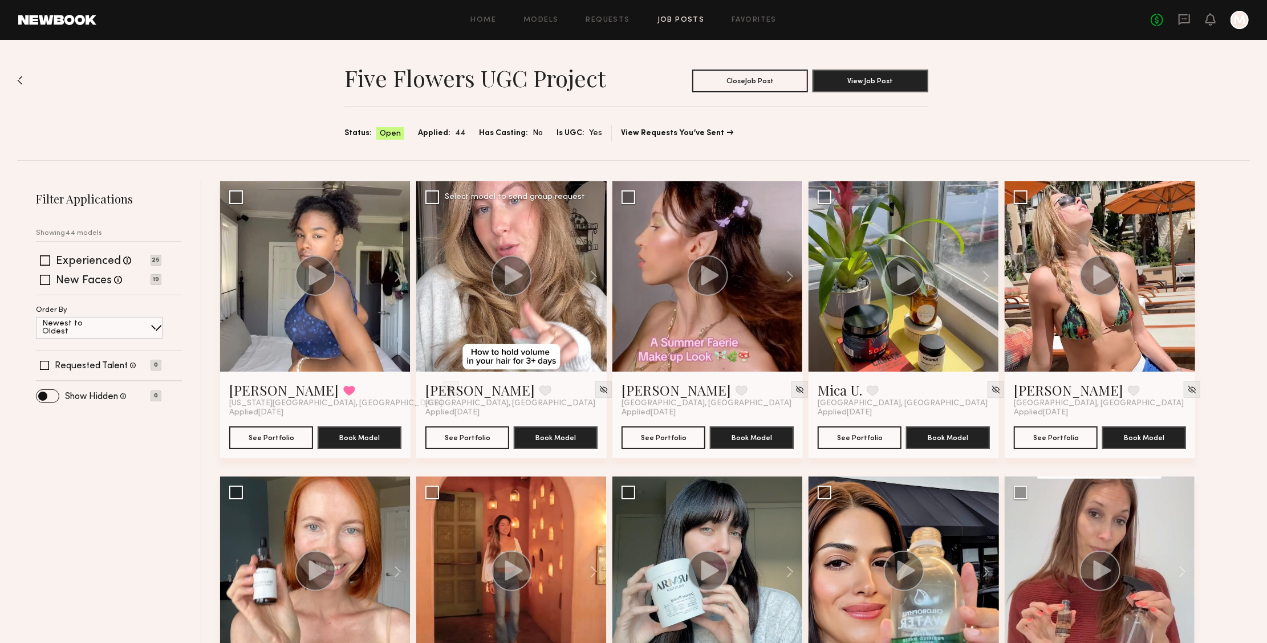
click at [538, 340] on div at bounding box center [511, 276] width 191 height 191
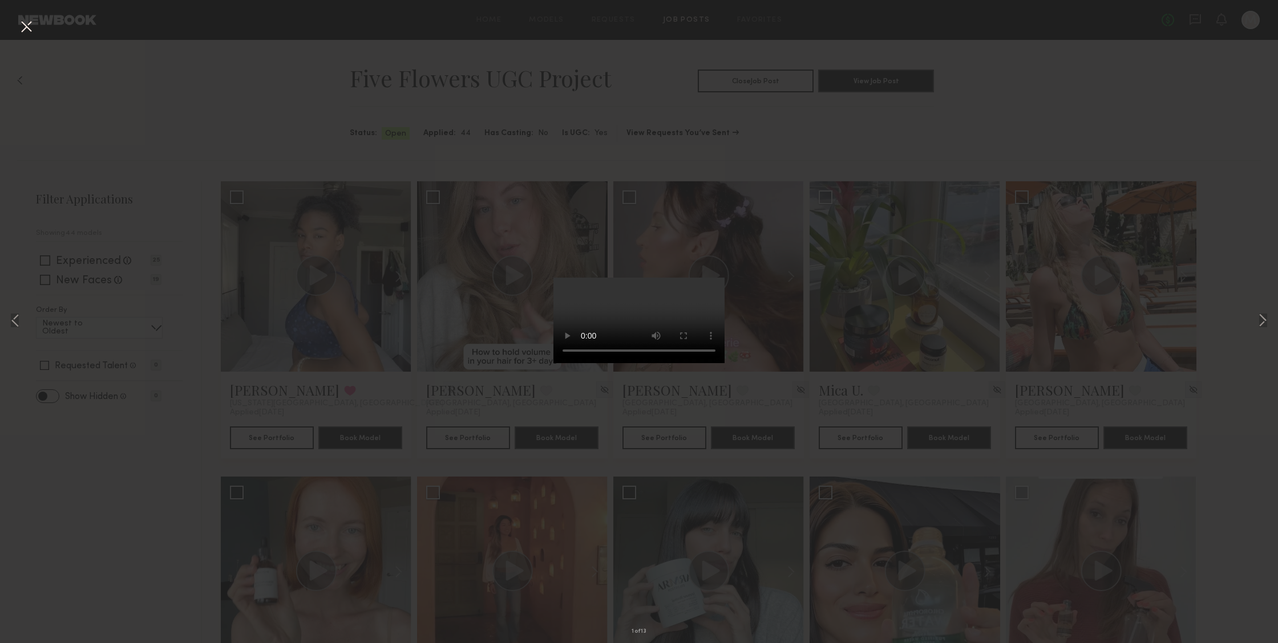
click at [698, 363] on video at bounding box center [638, 321] width 171 height 86
click at [1264, 314] on button at bounding box center [1263, 321] width 14 height 515
click at [25, 29] on button at bounding box center [26, 27] width 18 height 21
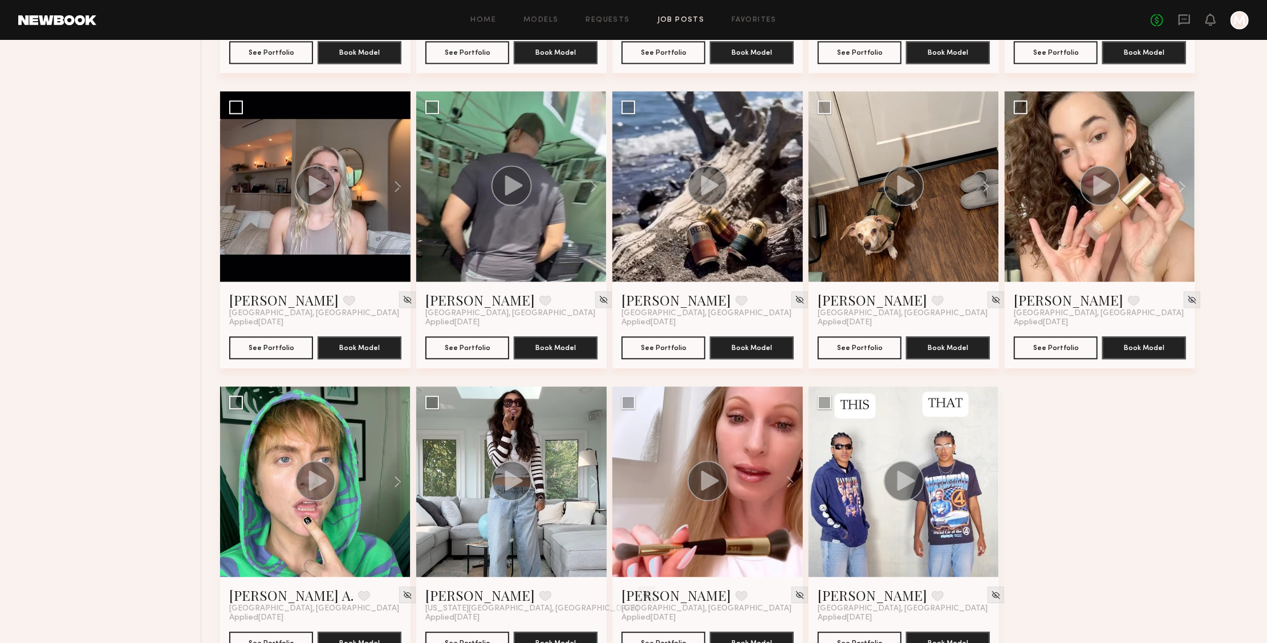
scroll to position [2188, 0]
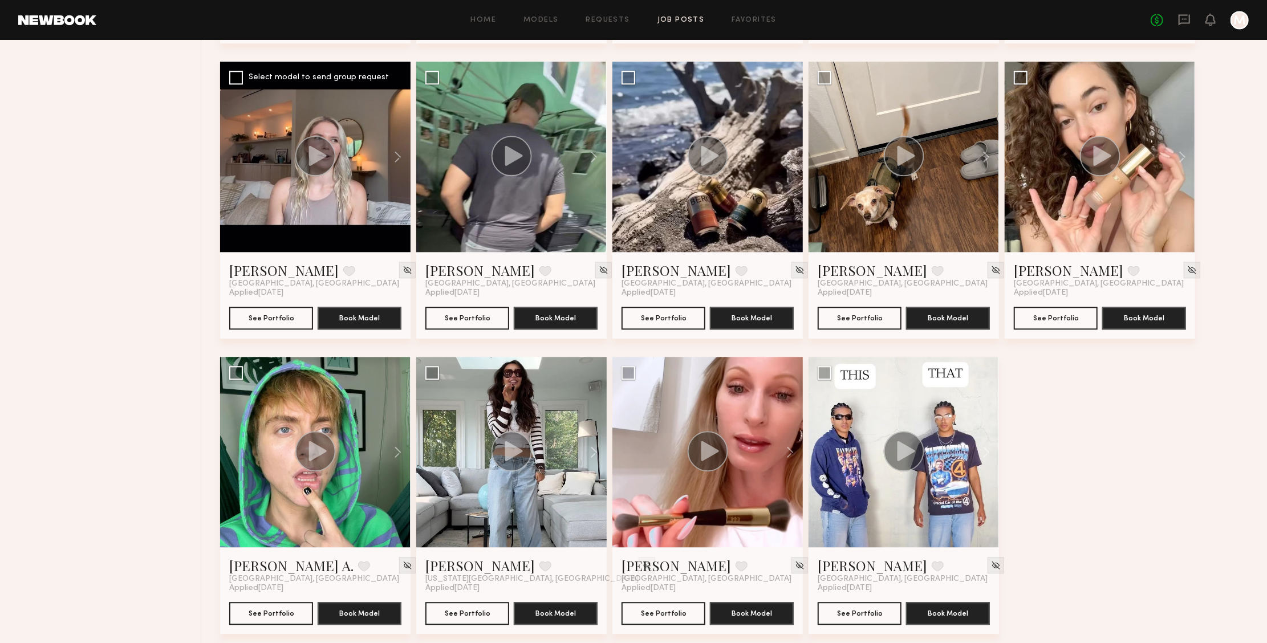
click at [340, 202] on div at bounding box center [315, 157] width 191 height 191
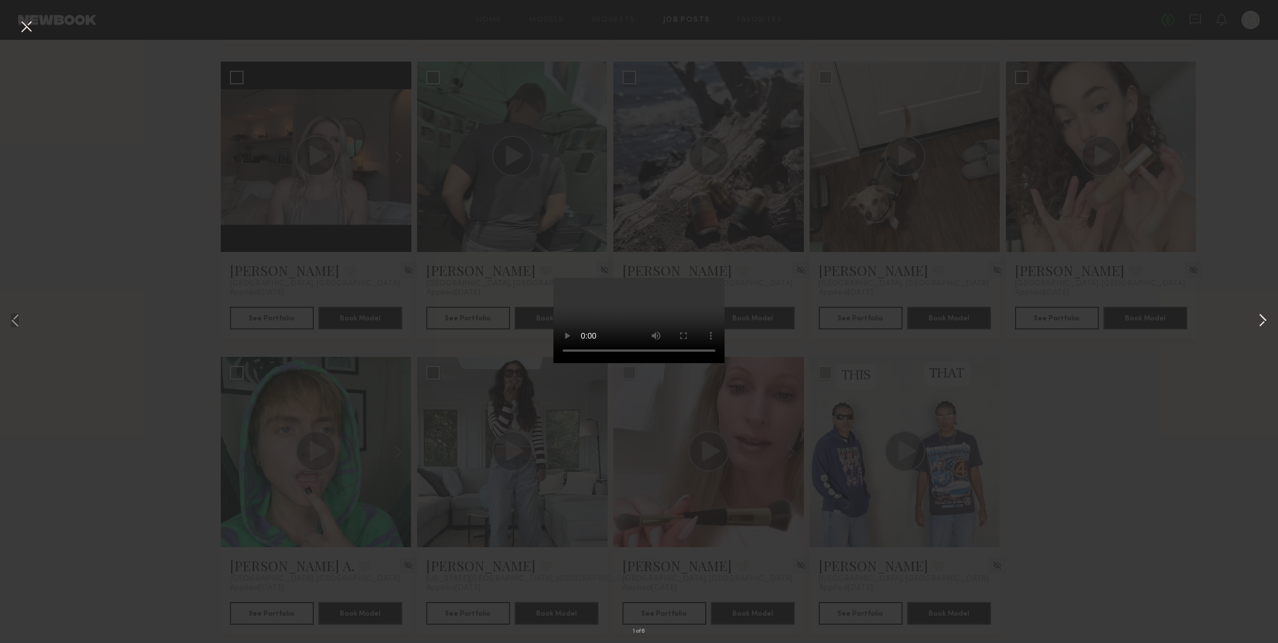
click at [1256, 316] on button at bounding box center [1263, 321] width 14 height 515
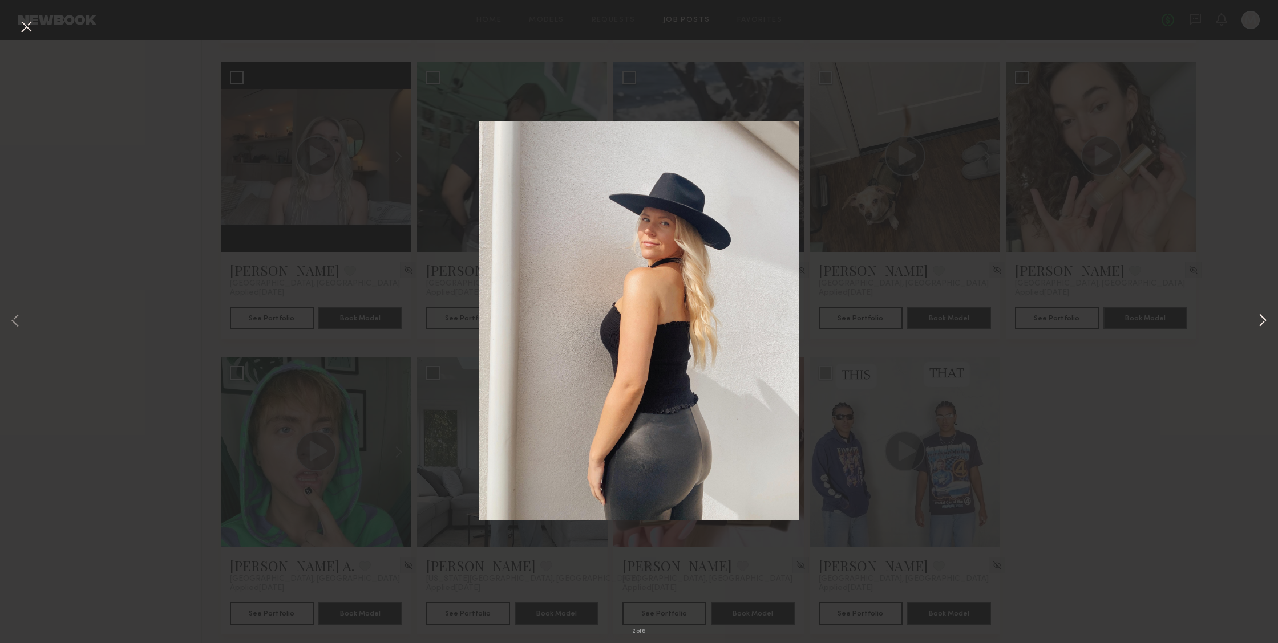
click at [1259, 318] on button at bounding box center [1263, 321] width 14 height 515
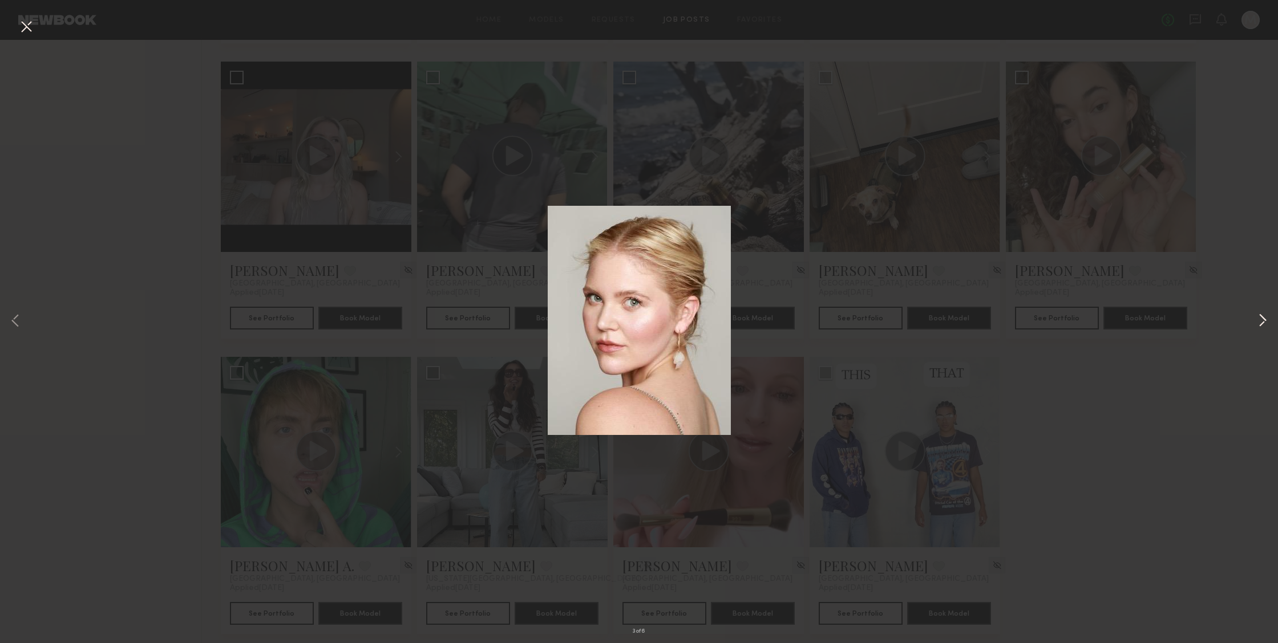
click at [1259, 318] on button at bounding box center [1263, 321] width 14 height 515
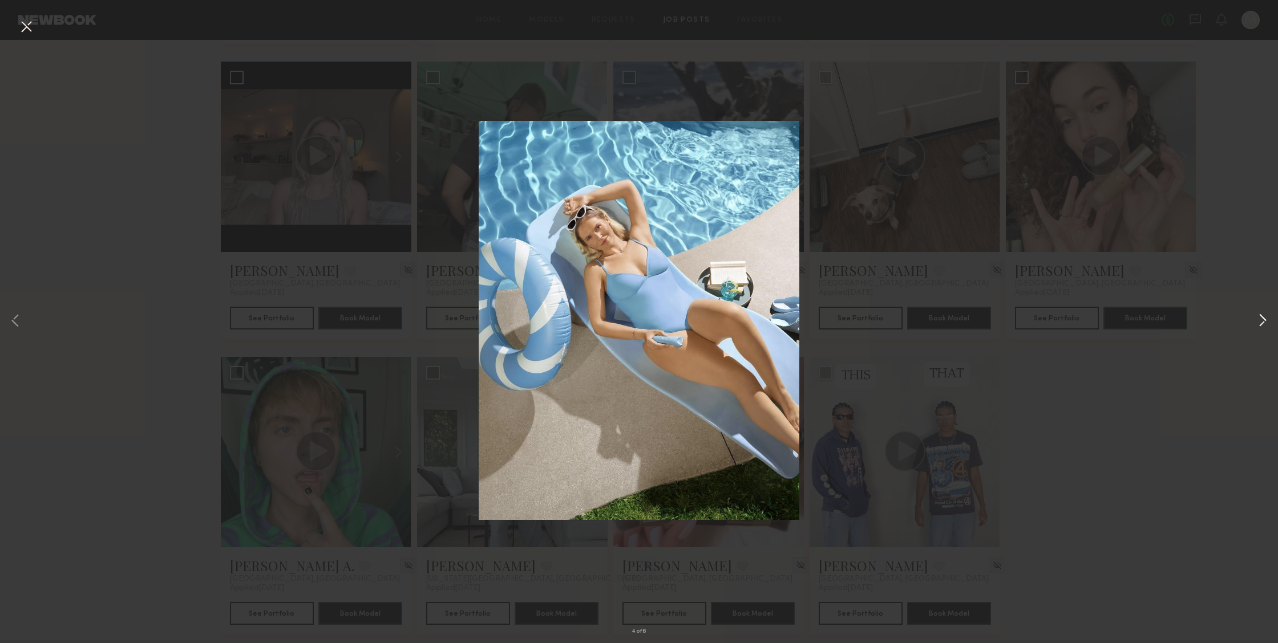
click at [1259, 318] on button at bounding box center [1263, 321] width 14 height 515
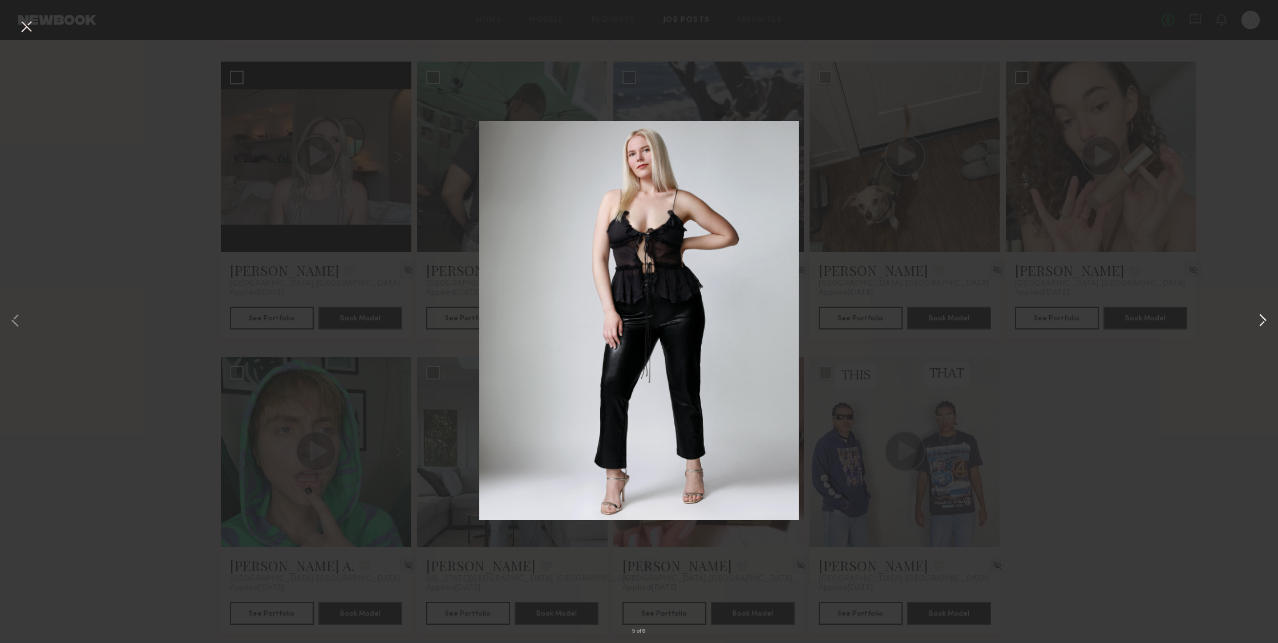
click at [1258, 318] on button at bounding box center [1263, 321] width 14 height 515
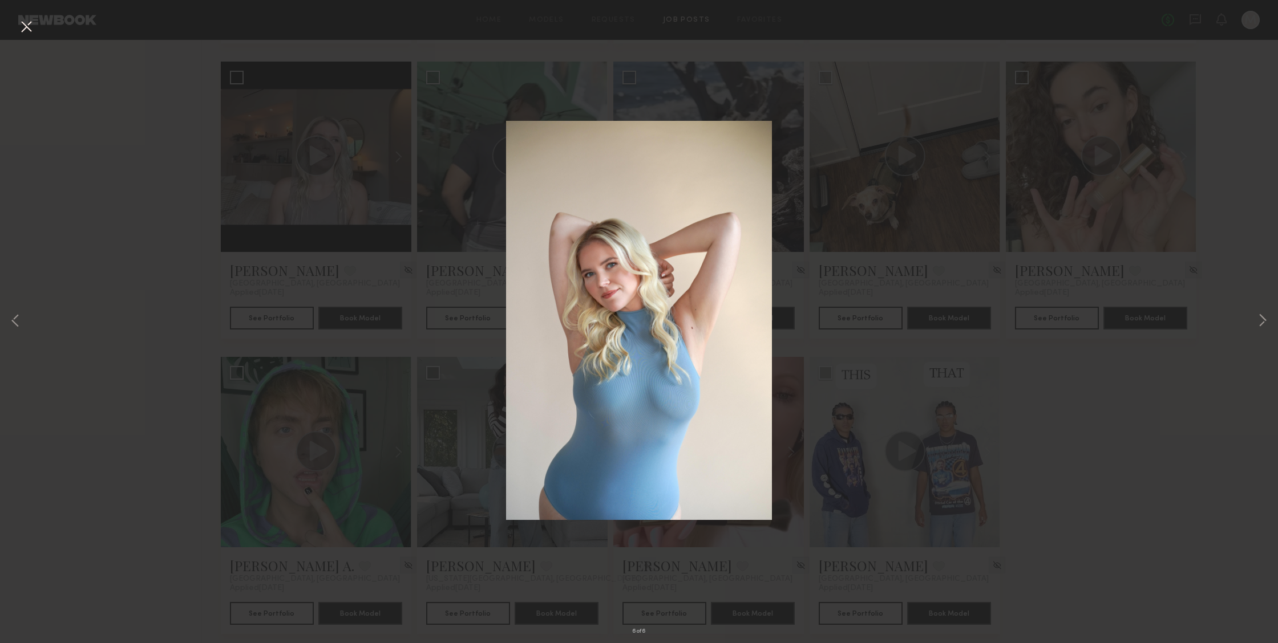
click at [995, 342] on div "6 of 6" at bounding box center [639, 321] width 1278 height 643
click at [27, 28] on button at bounding box center [26, 27] width 18 height 21
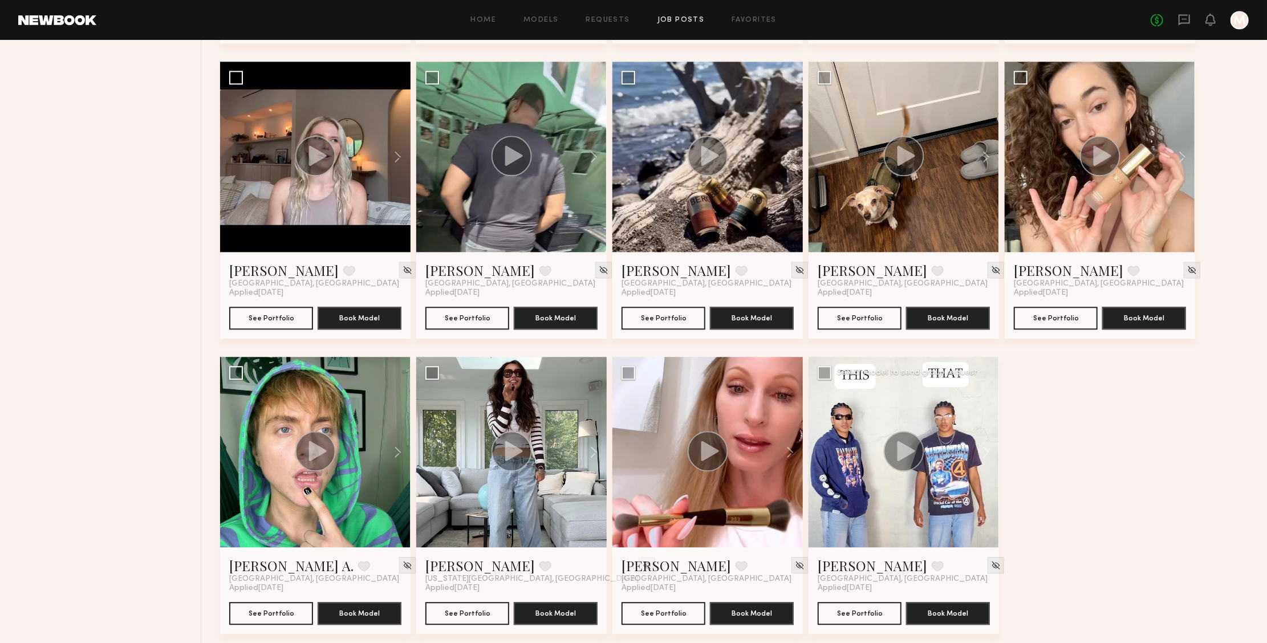
click at [952, 489] on div at bounding box center [904, 452] width 191 height 191
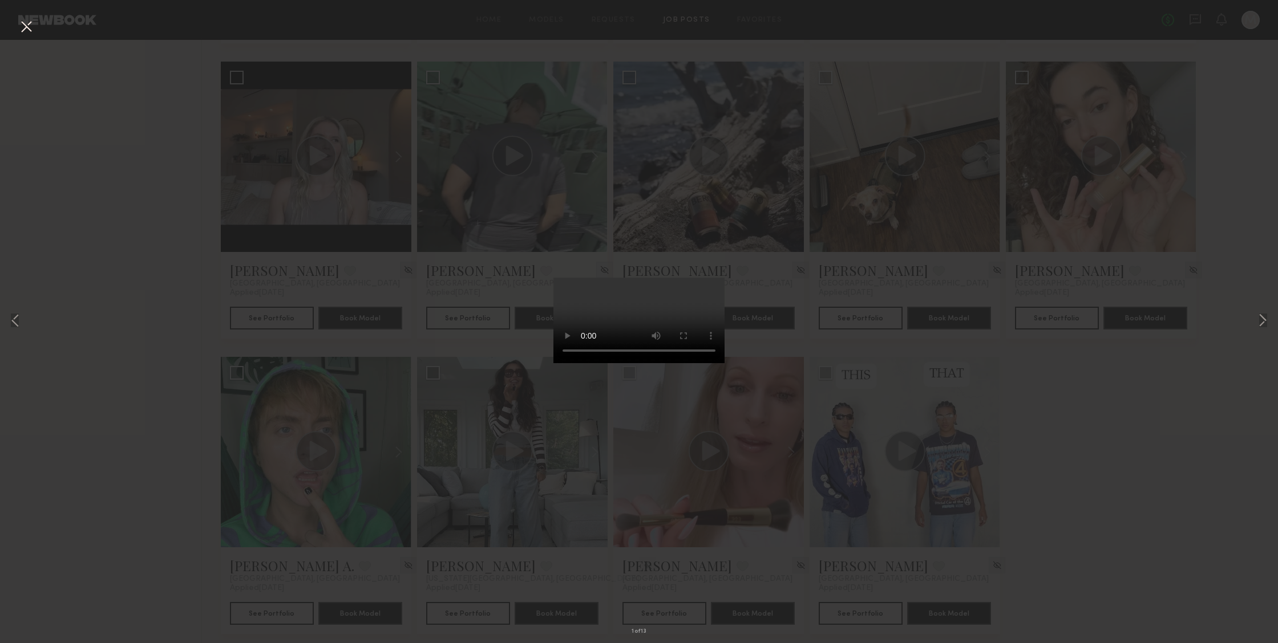
click at [694, 363] on video at bounding box center [638, 321] width 171 height 86
click at [1261, 318] on button at bounding box center [1263, 321] width 14 height 515
click at [1145, 340] on div "3 of 13" at bounding box center [639, 321] width 1278 height 643
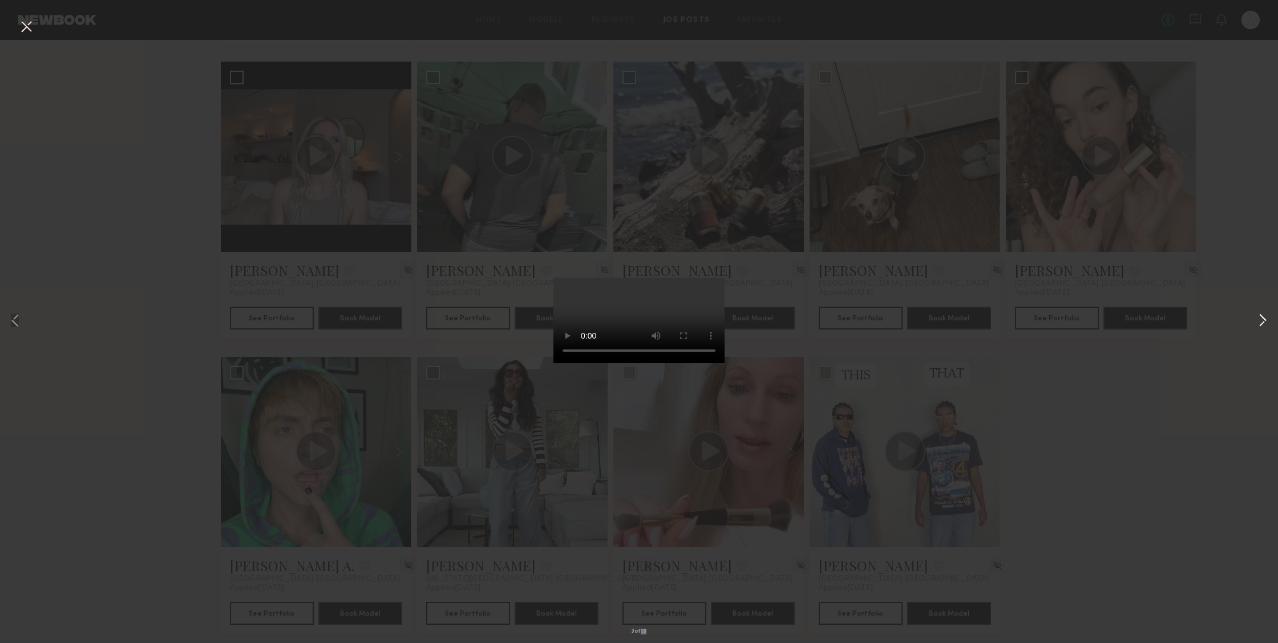
click at [1267, 324] on button at bounding box center [1263, 321] width 14 height 515
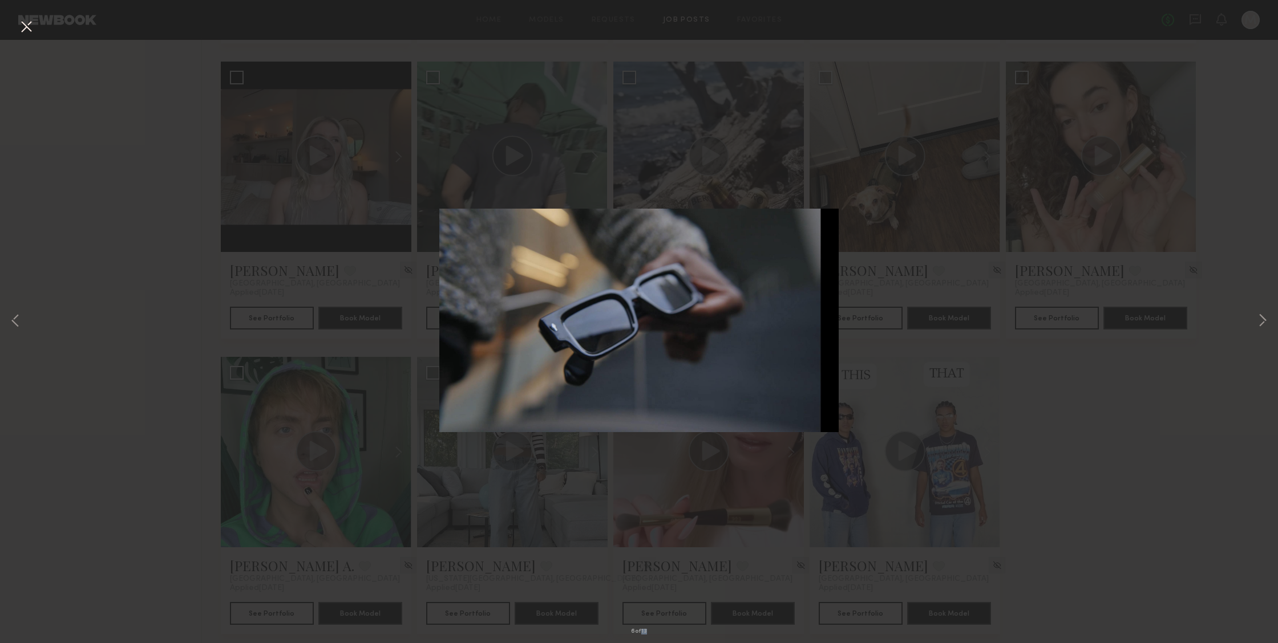
click at [24, 29] on button at bounding box center [26, 27] width 18 height 21
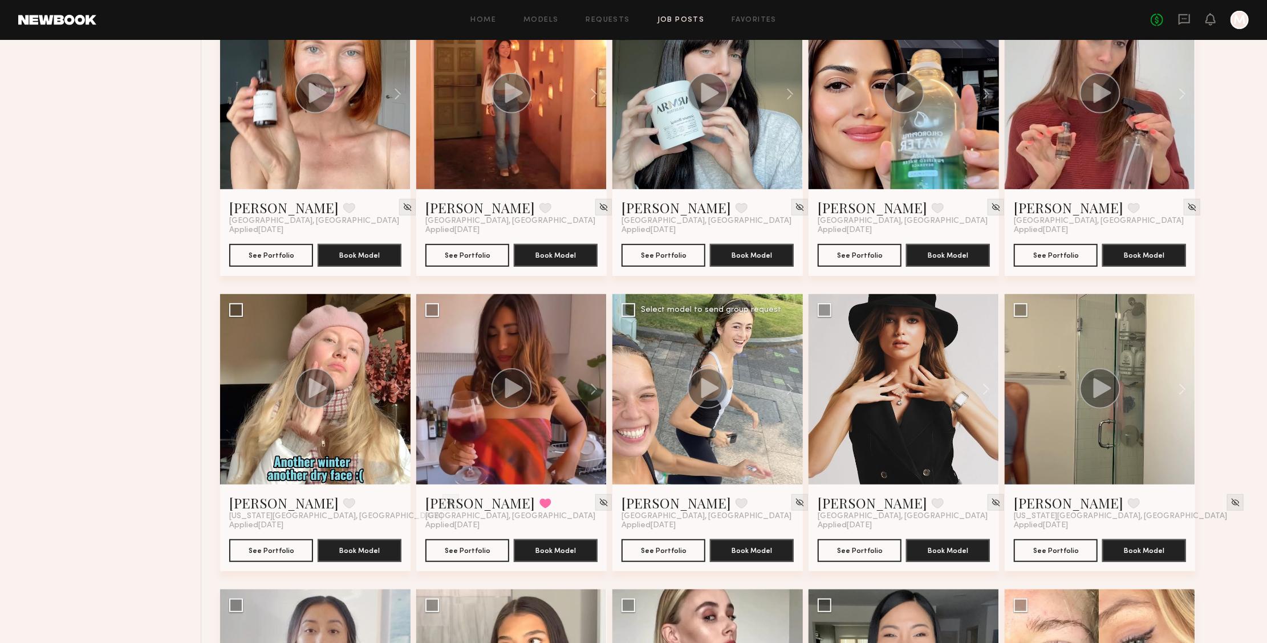
scroll to position [452, 0]
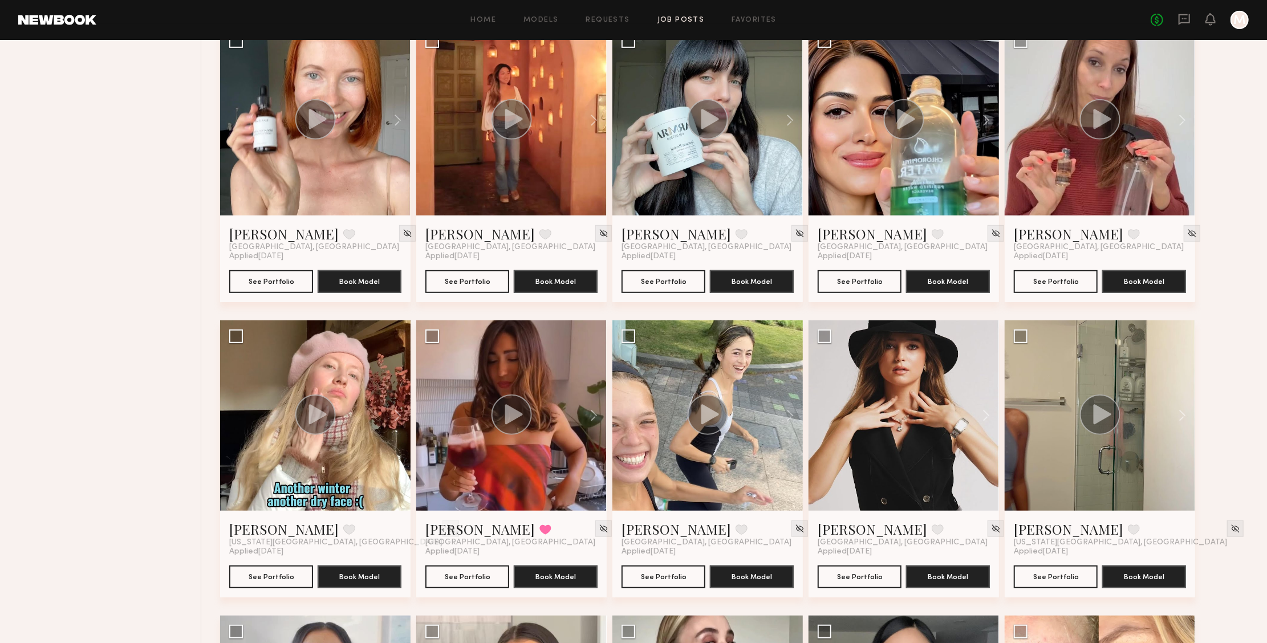
click at [684, 14] on div "Home Models Requests Job Posts Favorites Sign Out No fees up to $5,000 M" at bounding box center [672, 20] width 1153 height 18
click at [683, 19] on link "Job Posts" at bounding box center [681, 20] width 47 height 7
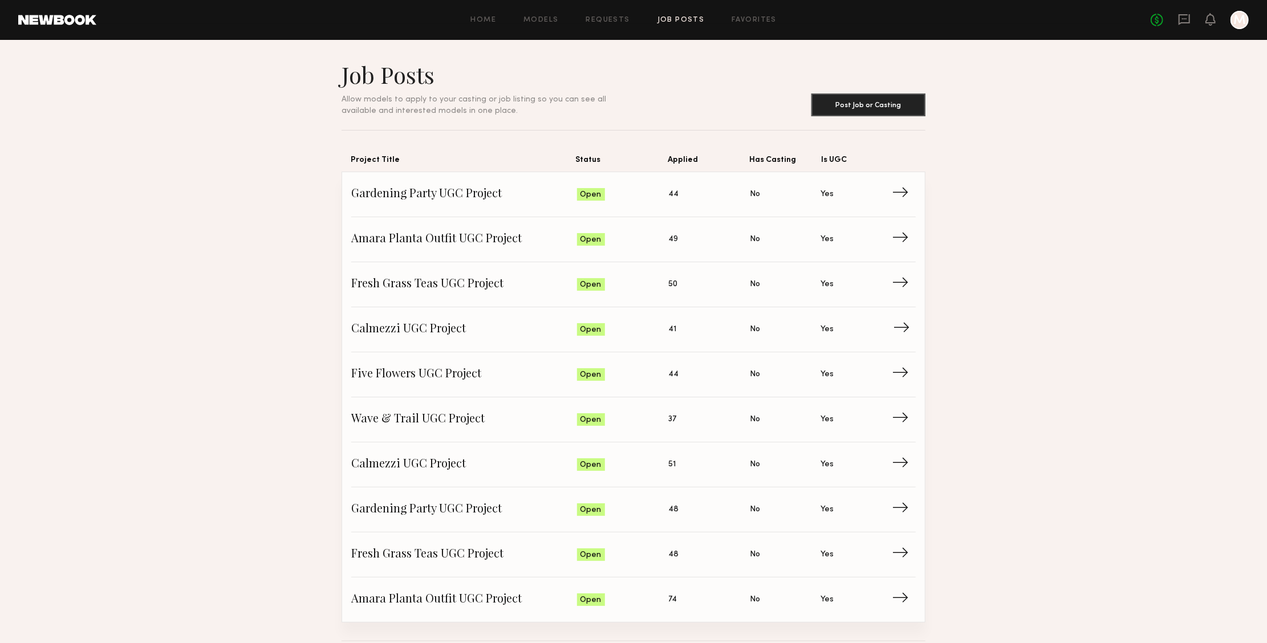
click at [690, 340] on link "Calmezzi UGC Project Status: Open Applied: 41 Has Casting: No Is UGC: Yes →" at bounding box center [633, 329] width 565 height 45
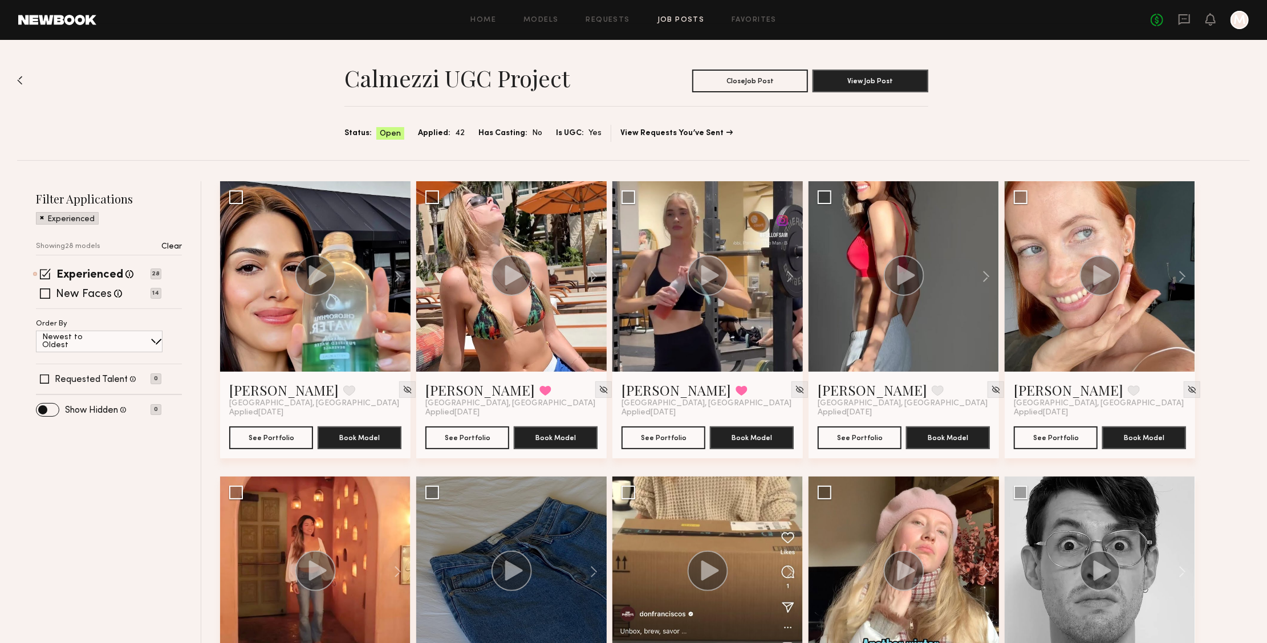
click at [670, 17] on link "Job Posts" at bounding box center [681, 20] width 47 height 7
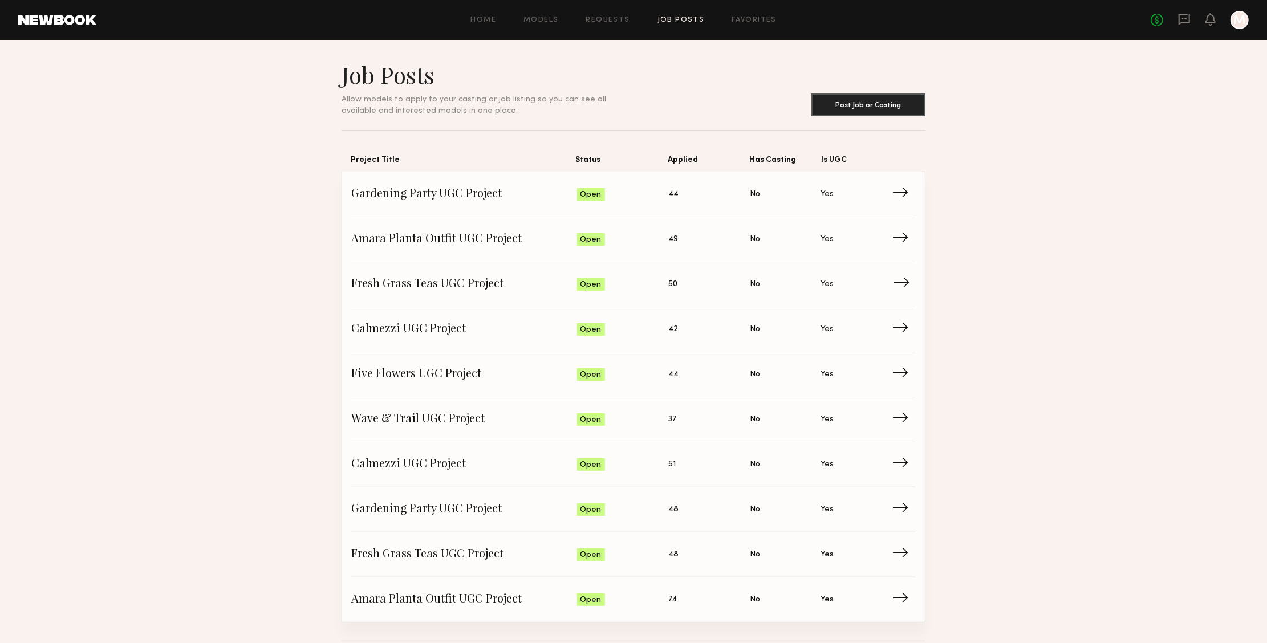
click at [730, 276] on span "Applied: 50" at bounding box center [710, 284] width 82 height 17
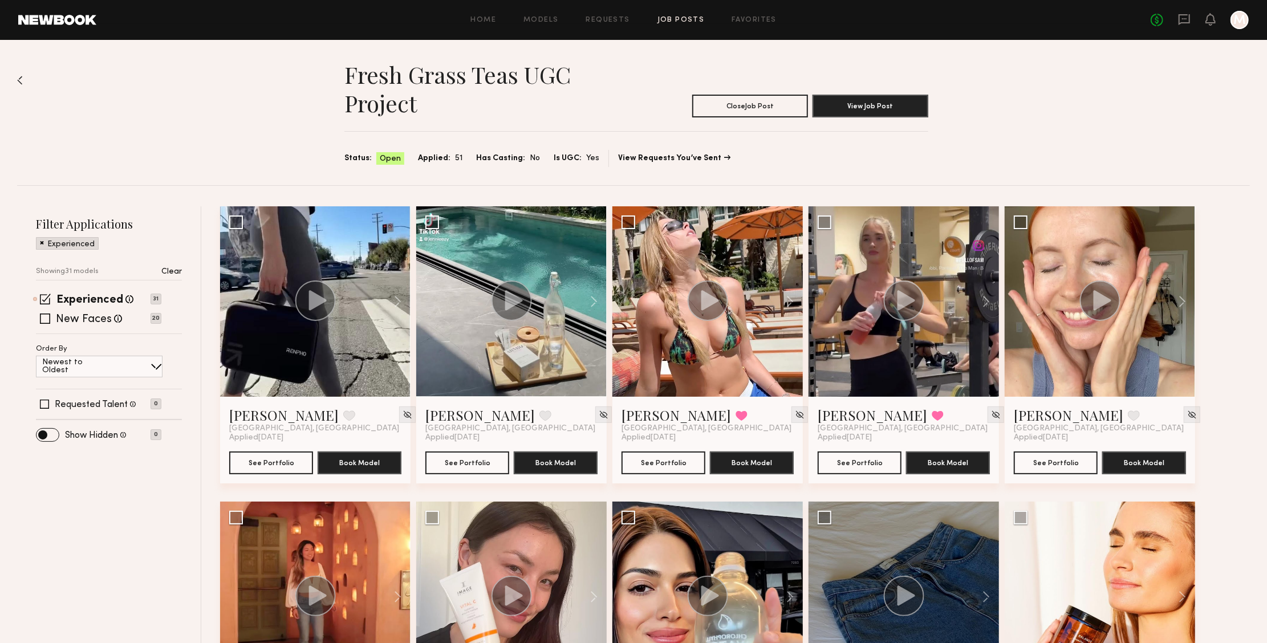
click at [175, 270] on p "Clear" at bounding box center [171, 272] width 21 height 8
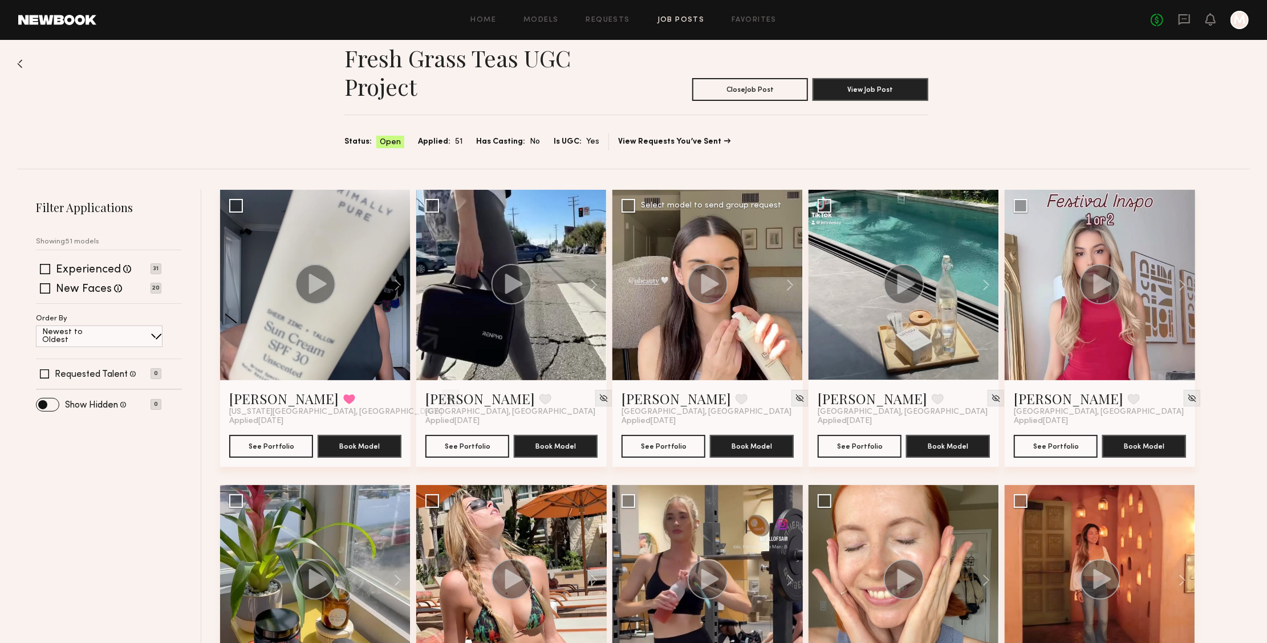
scroll to position [37, 0]
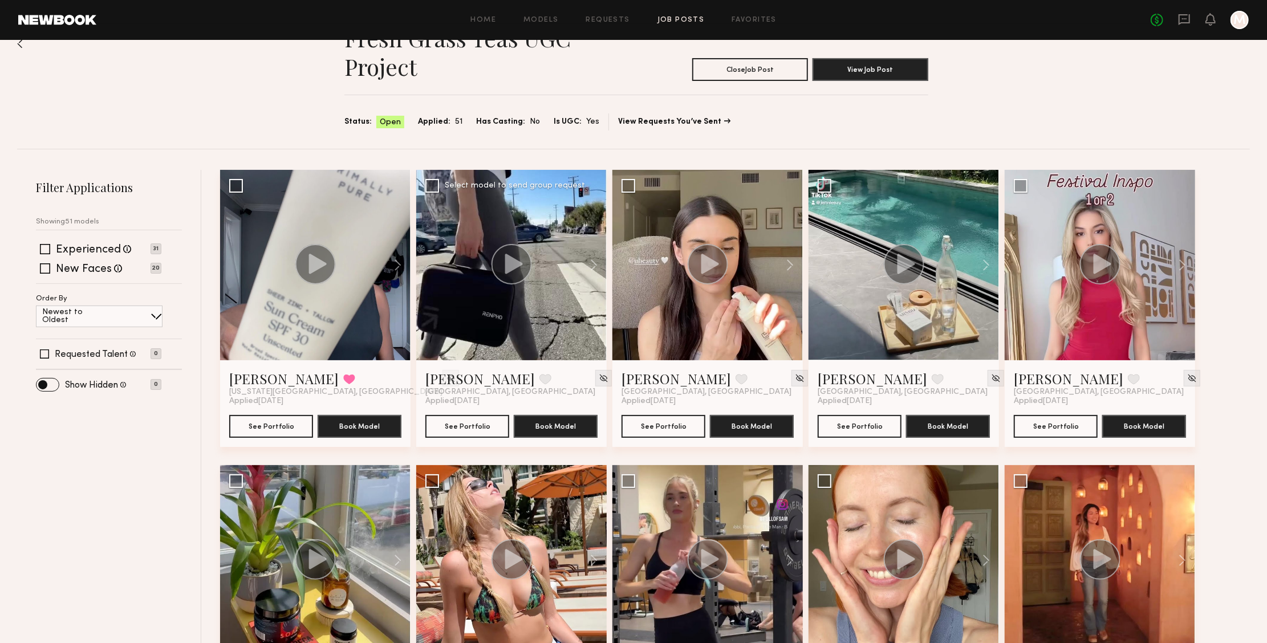
click at [518, 270] on circle at bounding box center [512, 264] width 41 height 41
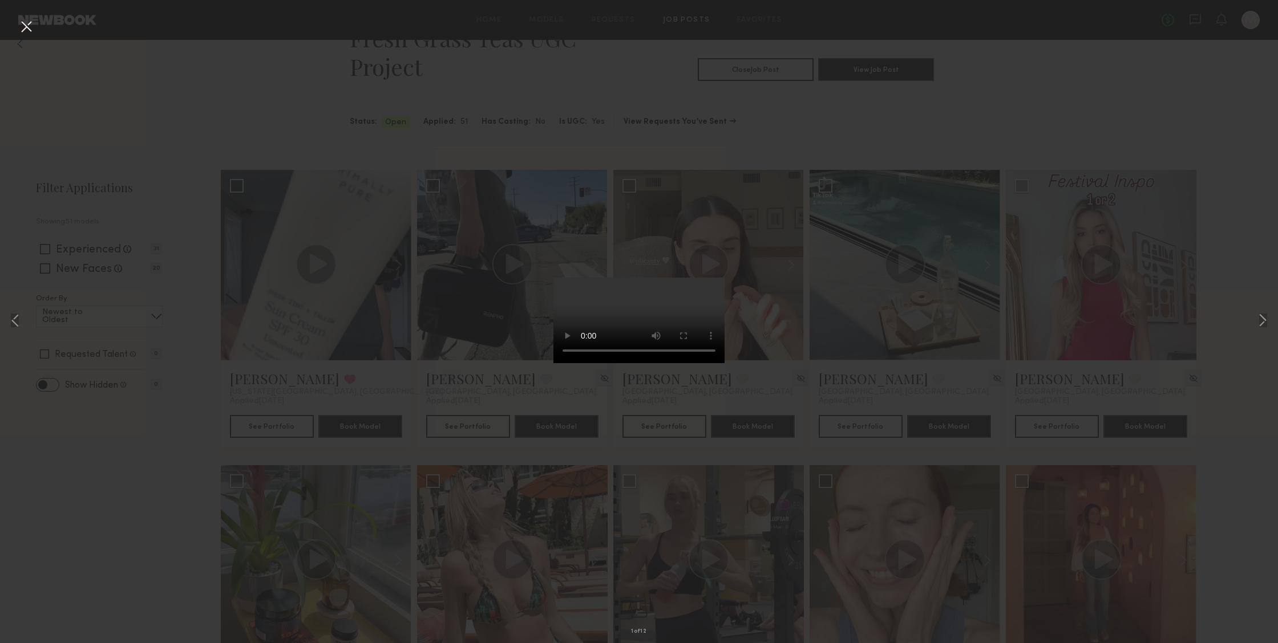
click at [697, 363] on video at bounding box center [638, 321] width 171 height 86
click at [1101, 330] on div "1 of 12" at bounding box center [639, 321] width 1278 height 643
click at [29, 27] on button at bounding box center [26, 27] width 18 height 21
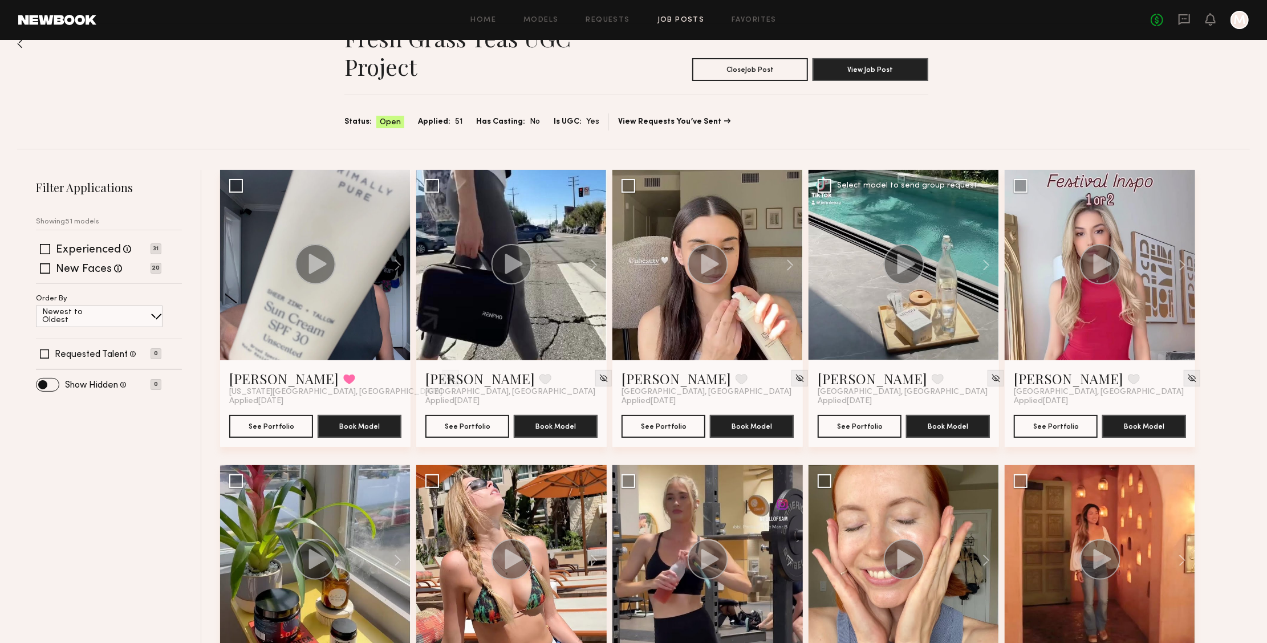
click at [937, 299] on div at bounding box center [904, 265] width 191 height 191
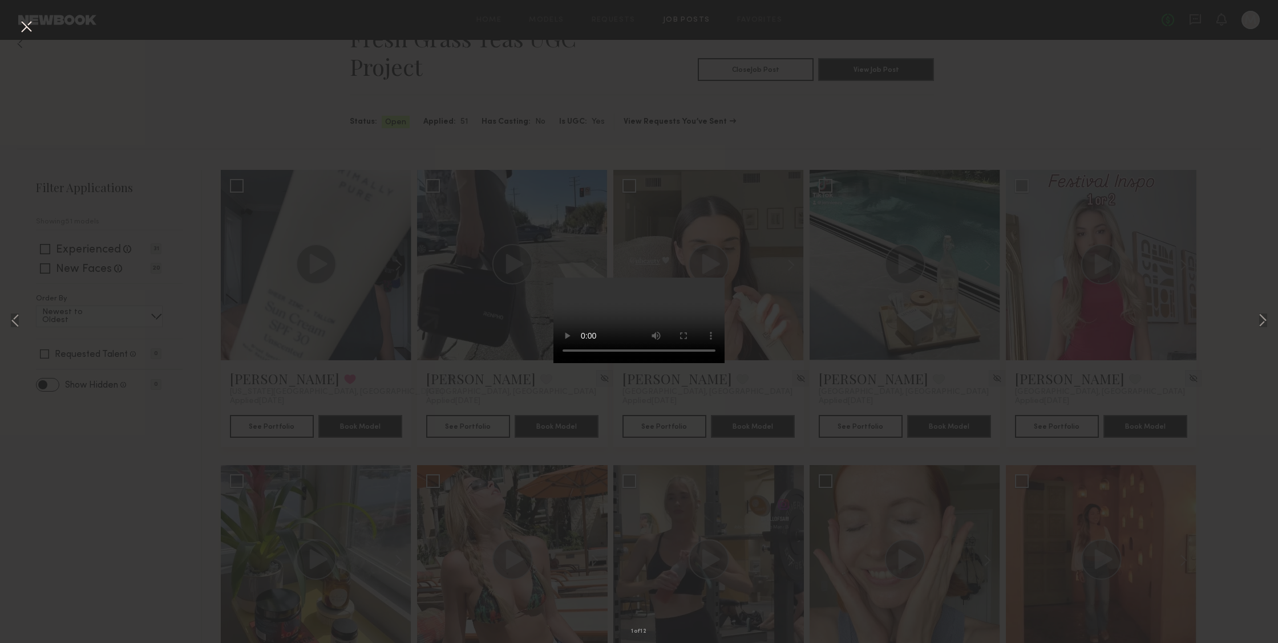
click at [695, 363] on video at bounding box center [638, 321] width 171 height 86
click at [22, 27] on button at bounding box center [26, 27] width 18 height 21
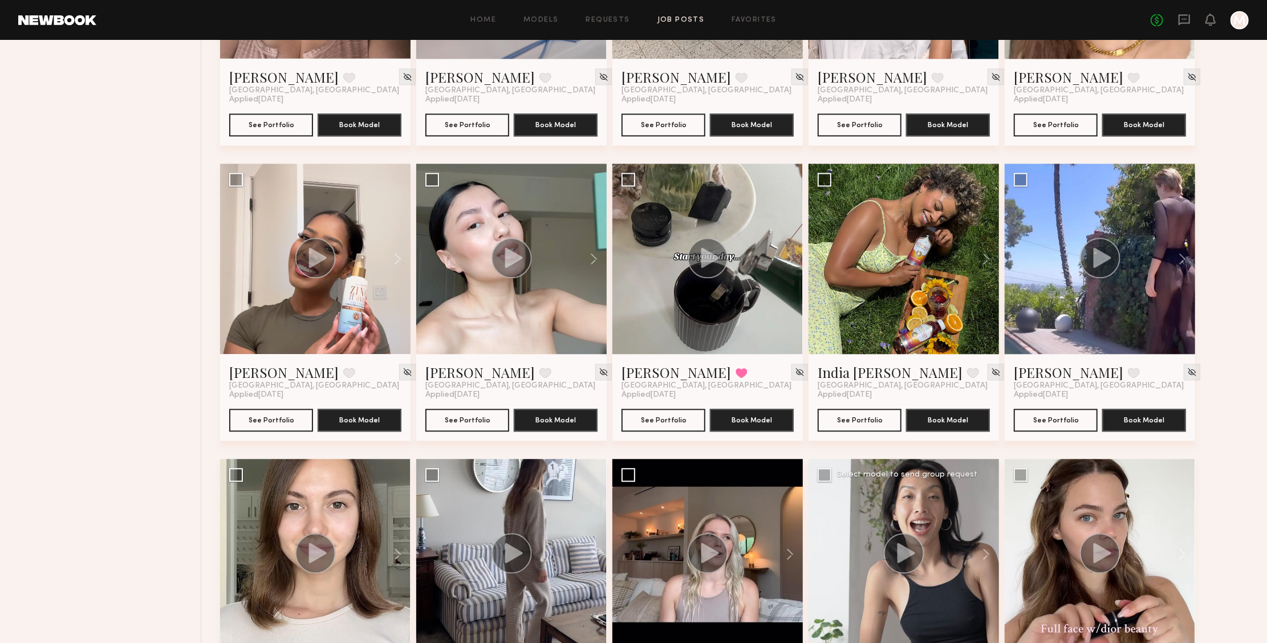
scroll to position [1942, 0]
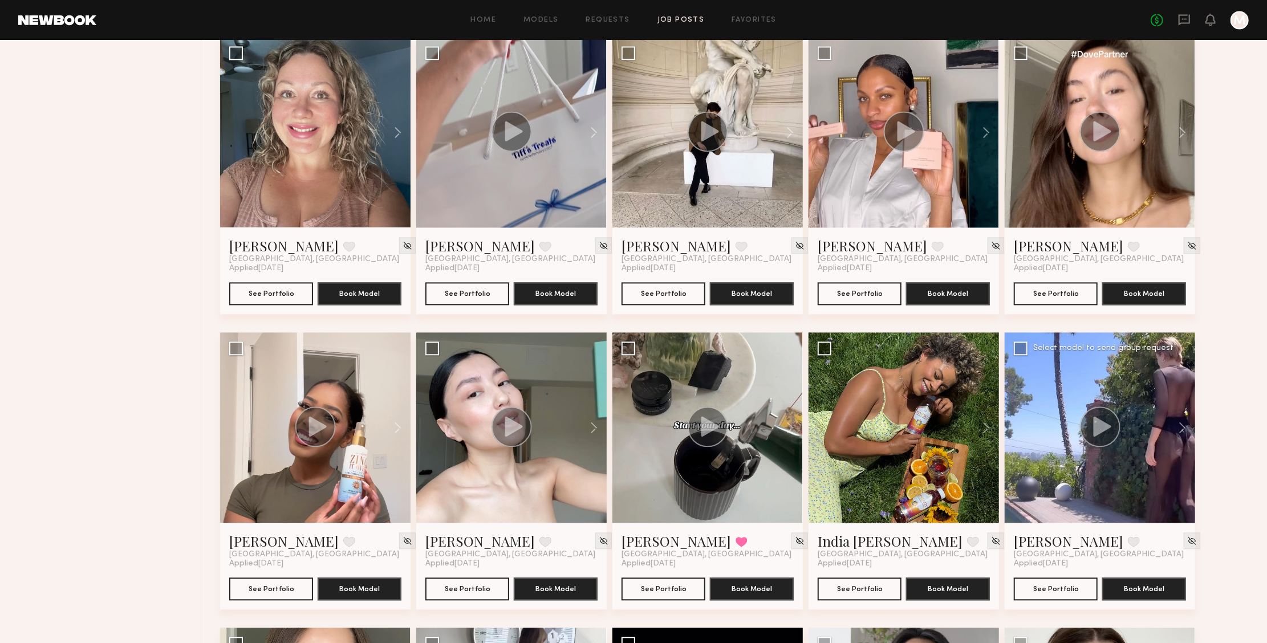
click at [1119, 432] on icon at bounding box center [1100, 427] width 41 height 41
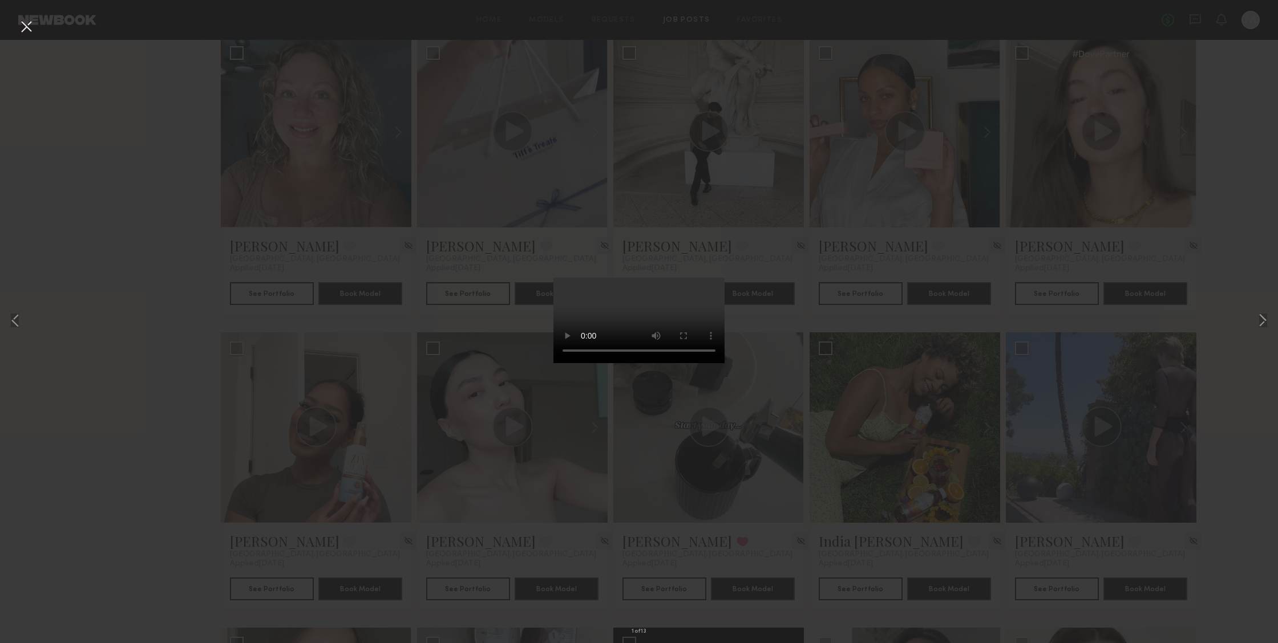
click at [697, 363] on video at bounding box center [638, 321] width 171 height 86
click at [561, 363] on video at bounding box center [638, 321] width 171 height 86
click at [20, 29] on button at bounding box center [26, 27] width 18 height 21
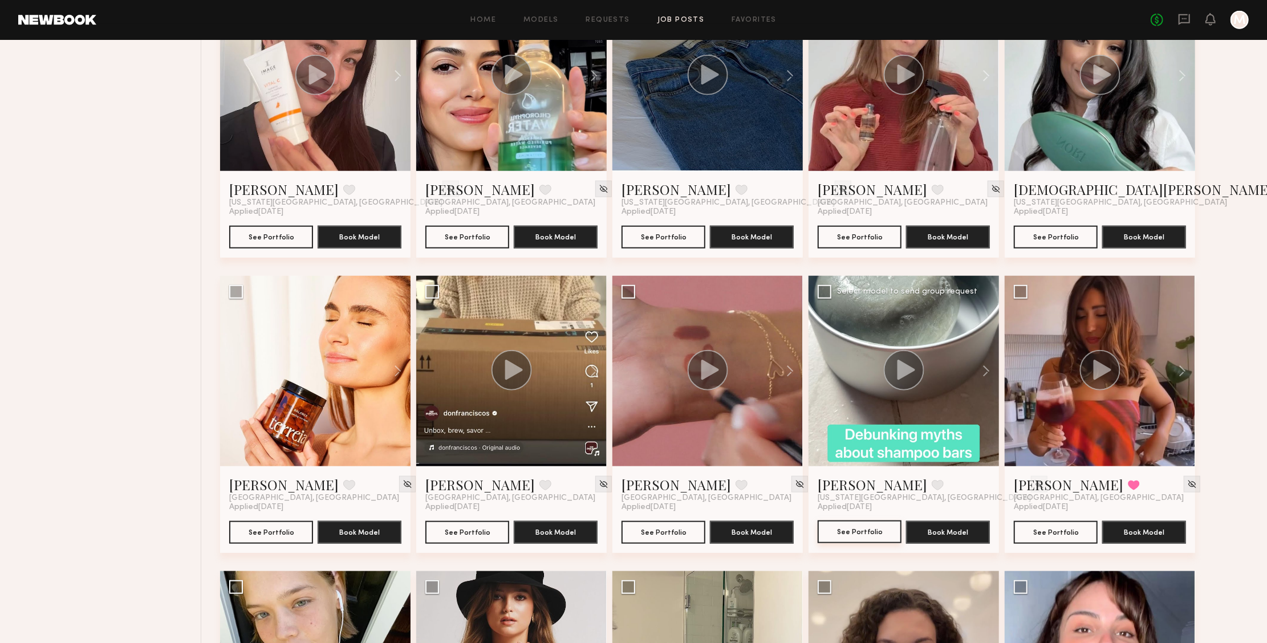
scroll to position [886, 0]
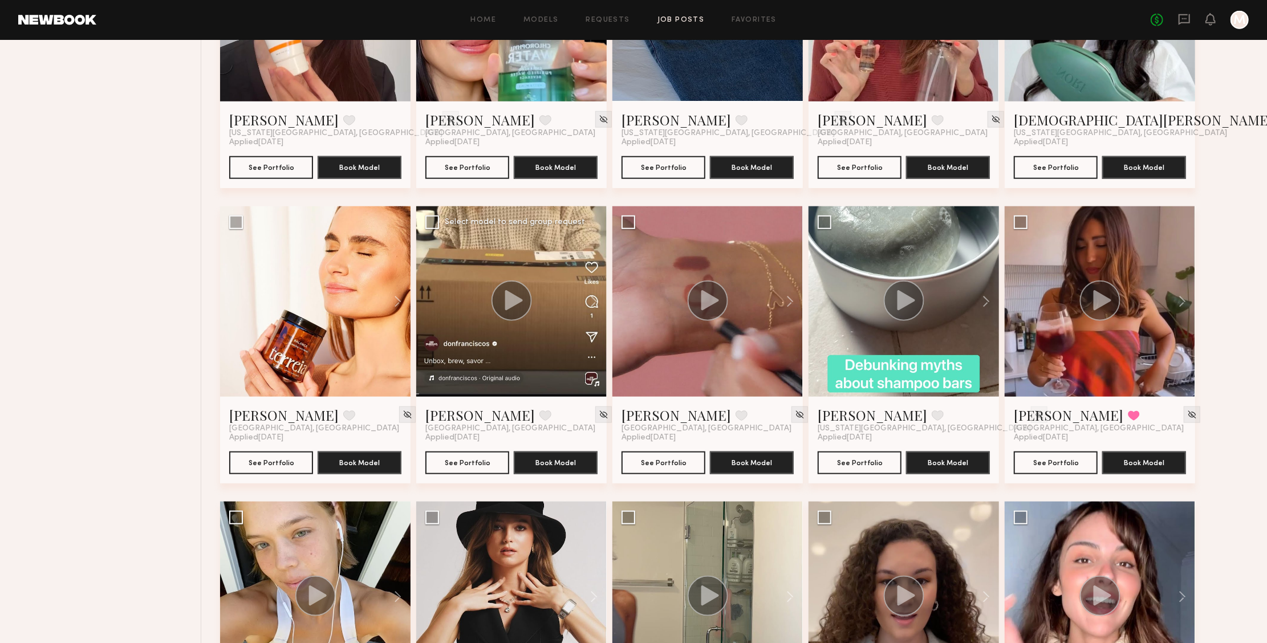
click at [520, 336] on div at bounding box center [511, 301] width 191 height 191
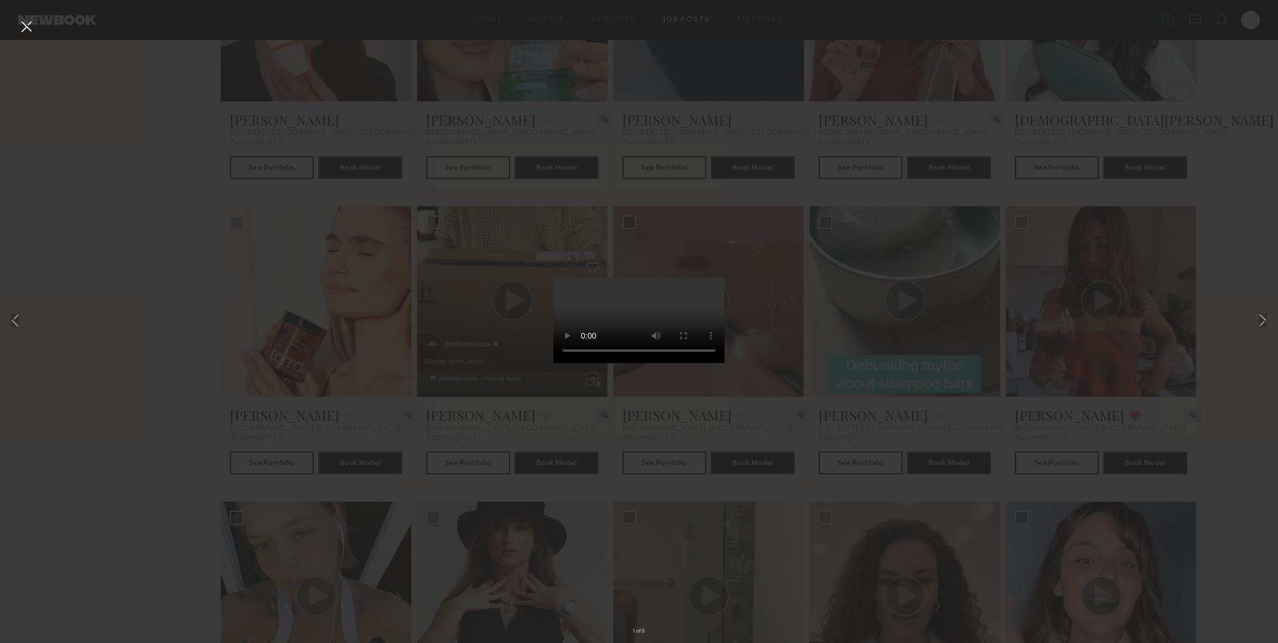
click at [717, 278] on video at bounding box center [638, 321] width 171 height 86
click at [1259, 320] on button at bounding box center [1263, 321] width 14 height 515
click at [21, 22] on button at bounding box center [26, 27] width 18 height 21
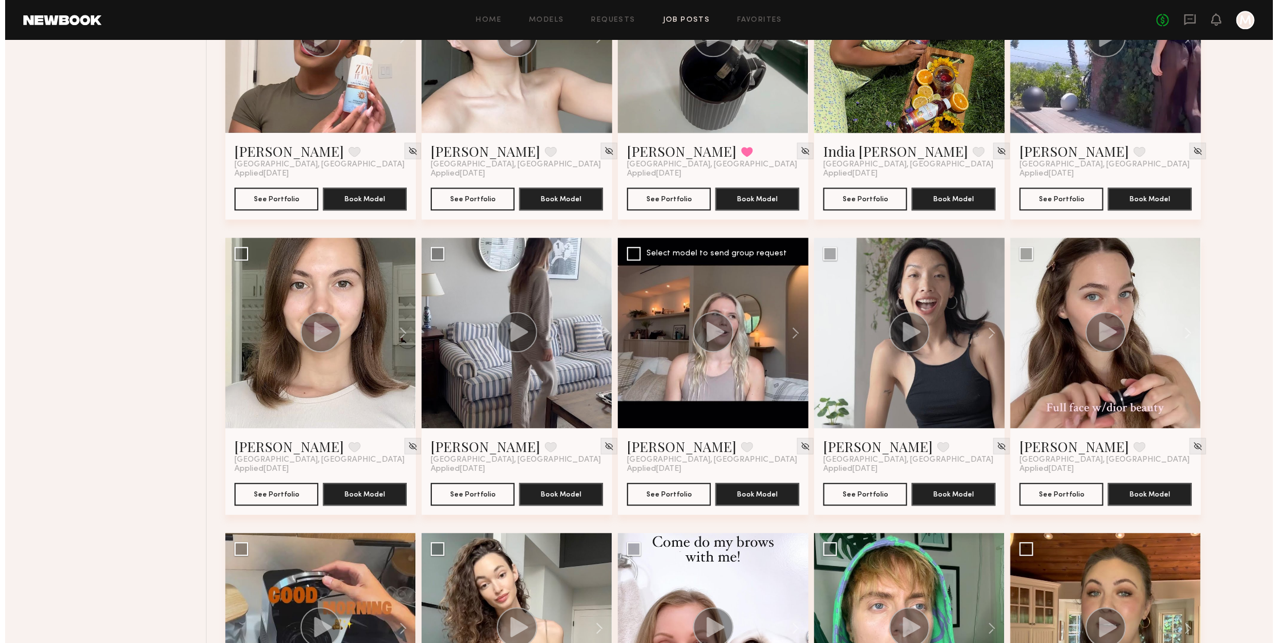
scroll to position [2209, 0]
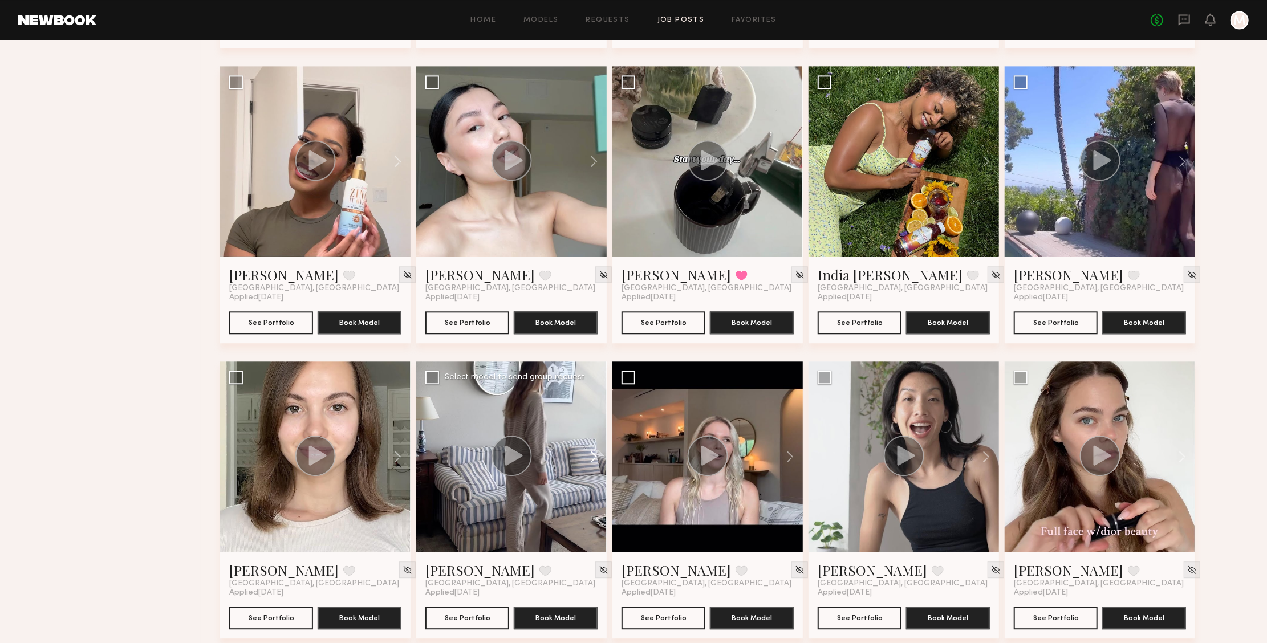
click at [571, 461] on button at bounding box center [588, 457] width 37 height 191
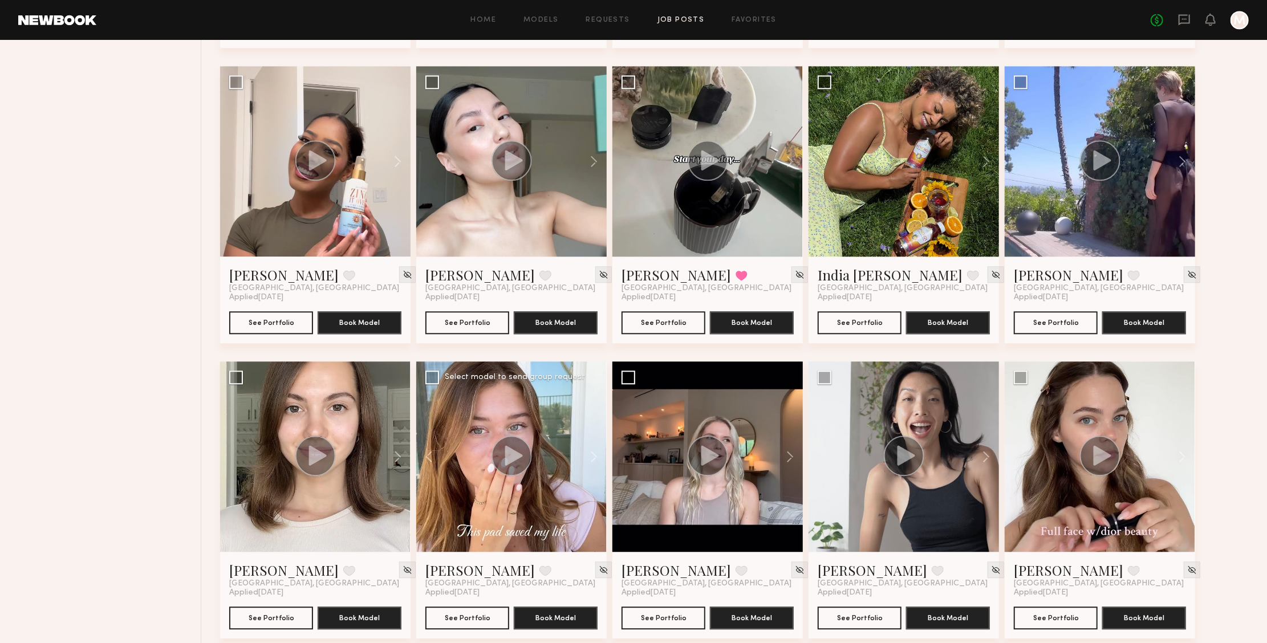
click at [501, 447] on circle at bounding box center [512, 456] width 41 height 41
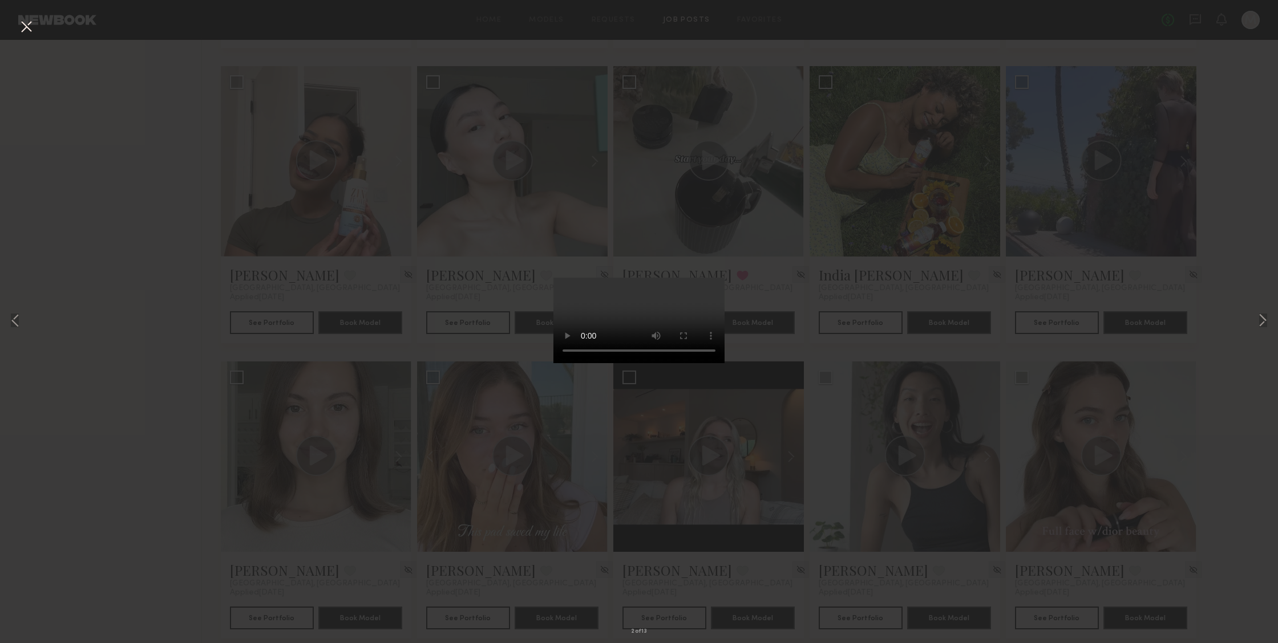
click at [694, 363] on video at bounding box center [638, 321] width 171 height 86
click at [1260, 328] on button at bounding box center [1263, 321] width 14 height 515
click at [1265, 319] on button at bounding box center [1263, 321] width 14 height 515
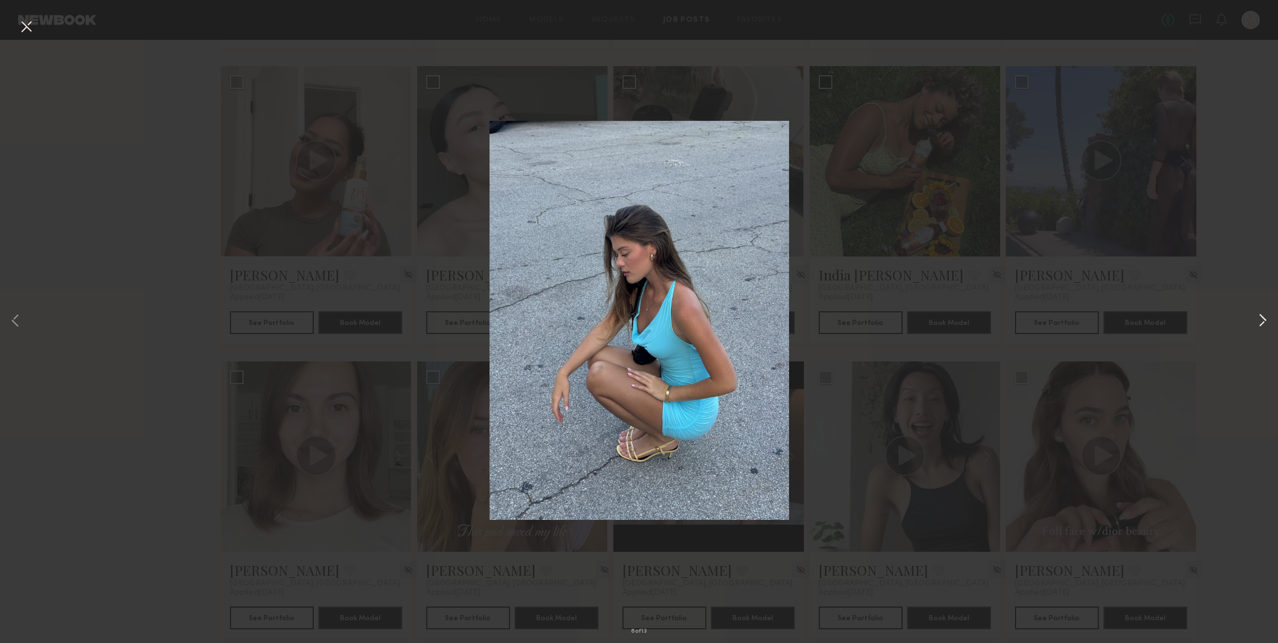
click at [1265, 319] on button at bounding box center [1263, 321] width 14 height 515
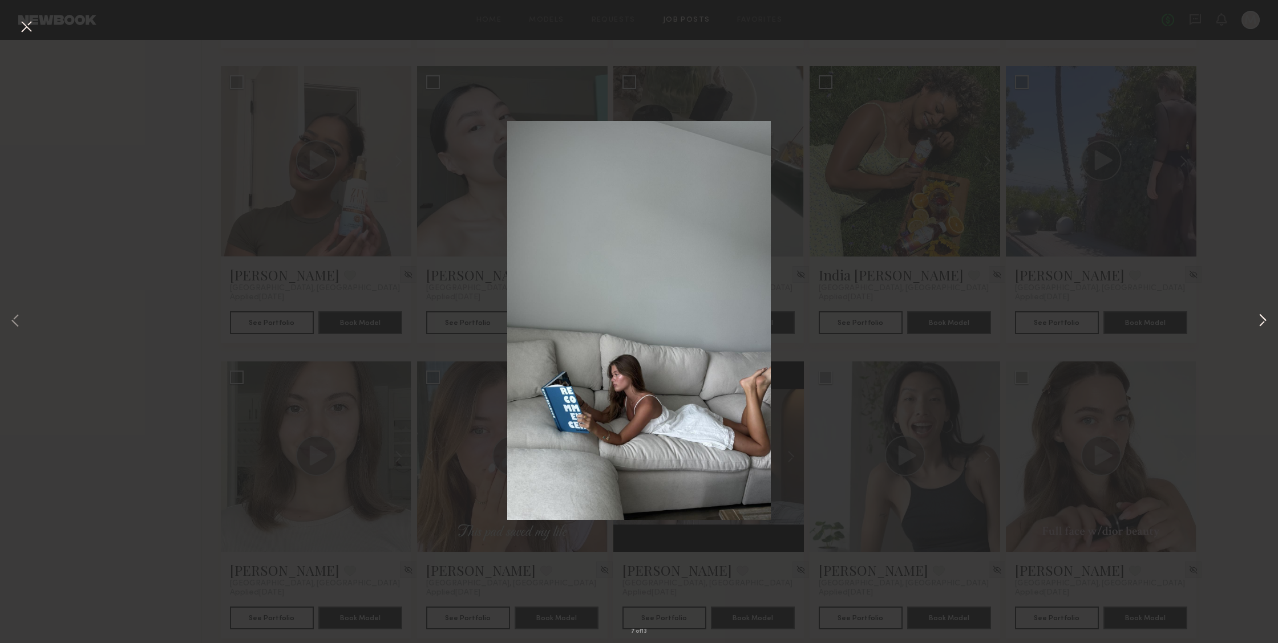
click at [1265, 321] on button at bounding box center [1263, 321] width 14 height 515
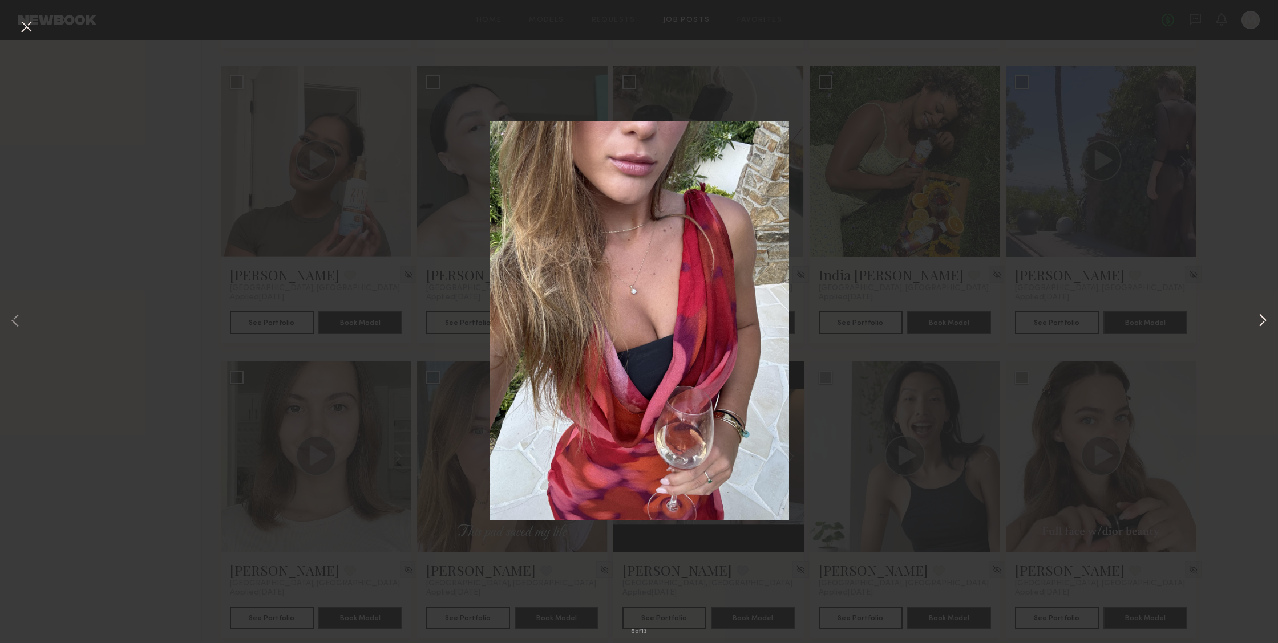
click at [1265, 321] on button at bounding box center [1263, 321] width 14 height 515
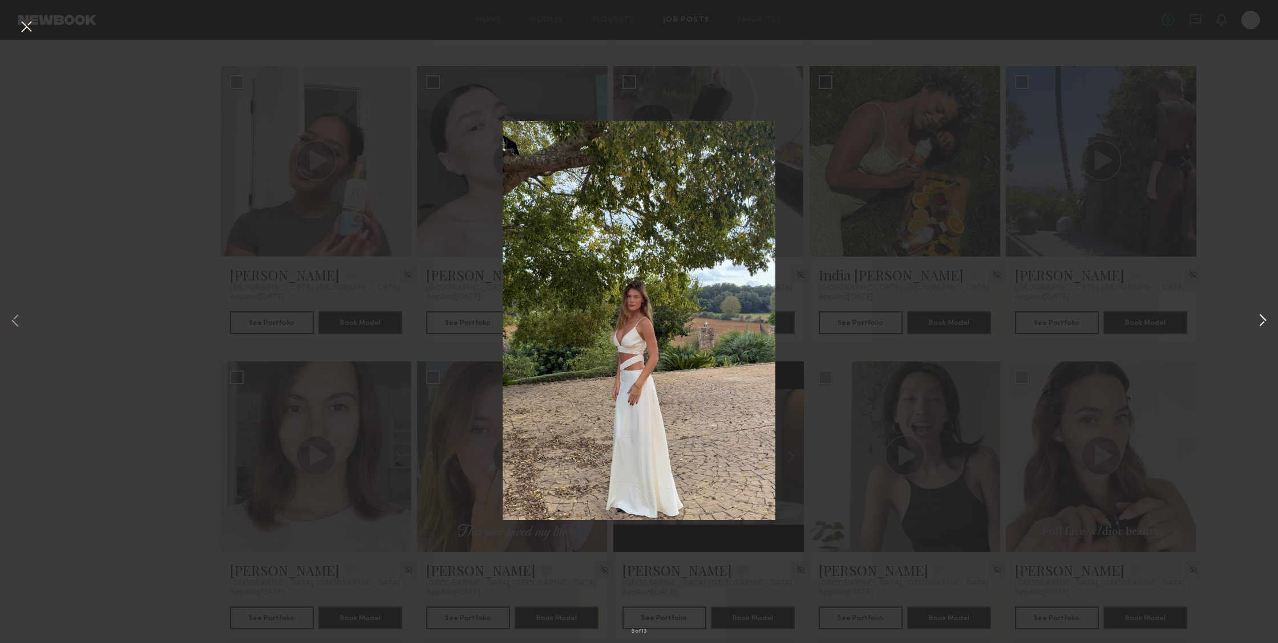
click at [1265, 321] on button at bounding box center [1263, 321] width 14 height 515
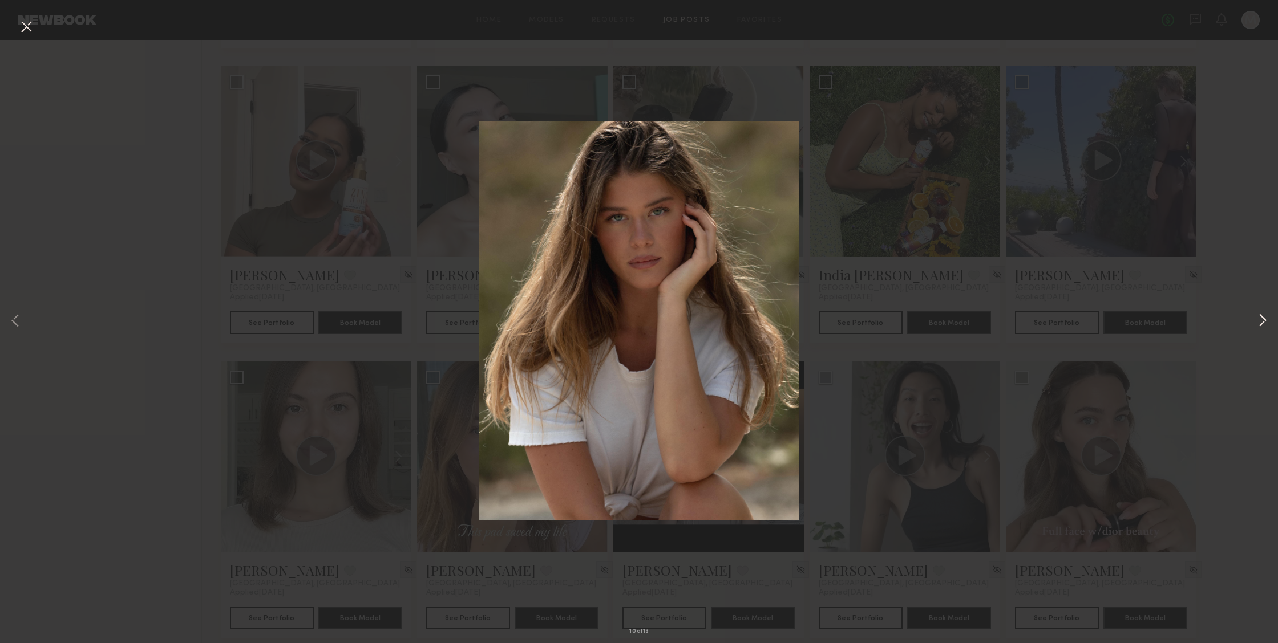
click at [1265, 321] on button at bounding box center [1263, 321] width 14 height 515
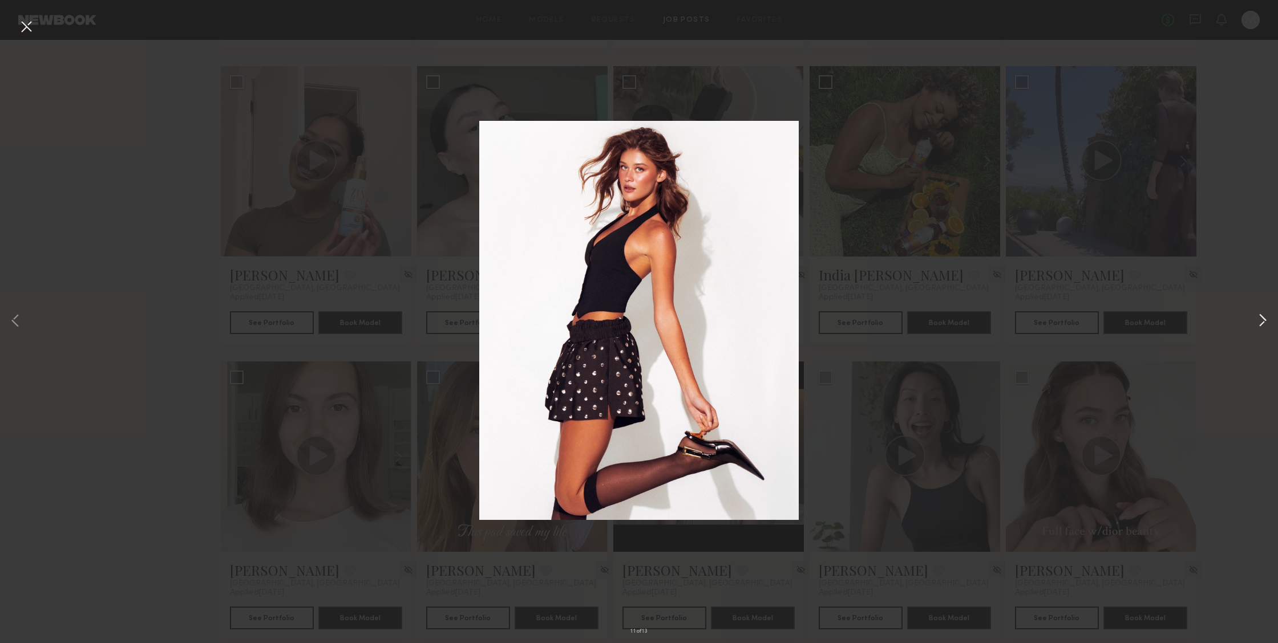
click at [1265, 321] on button at bounding box center [1263, 321] width 14 height 515
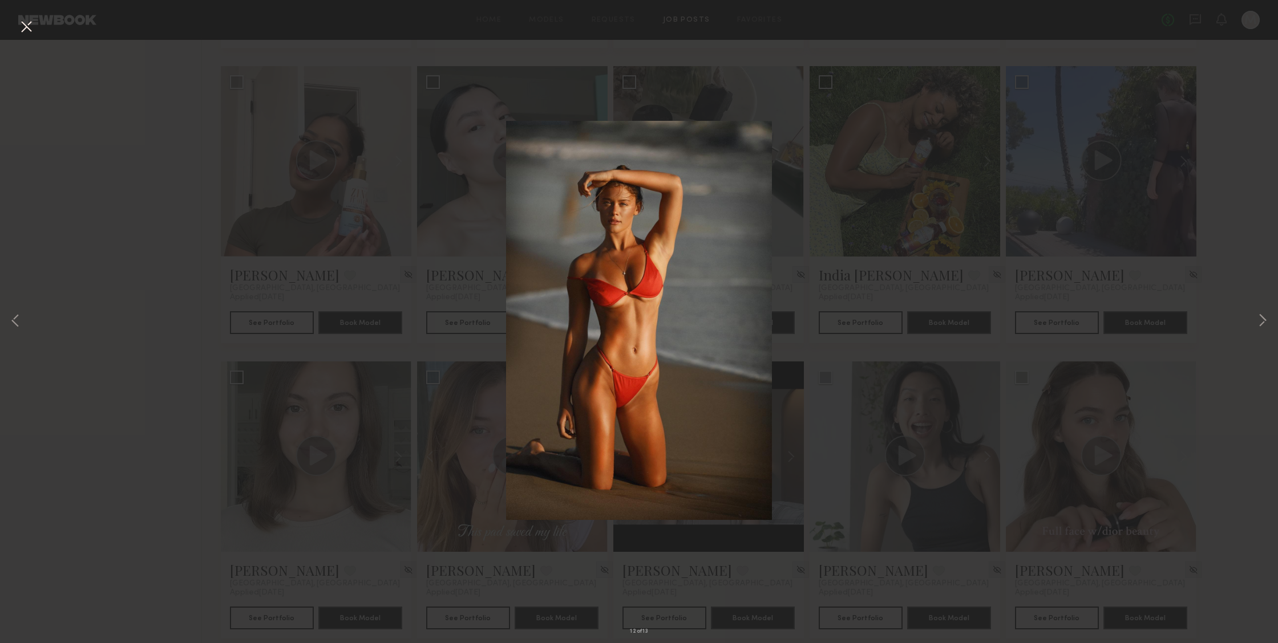
click at [364, 272] on div "12 of 13" at bounding box center [639, 321] width 1278 height 643
click at [28, 31] on button at bounding box center [26, 27] width 18 height 21
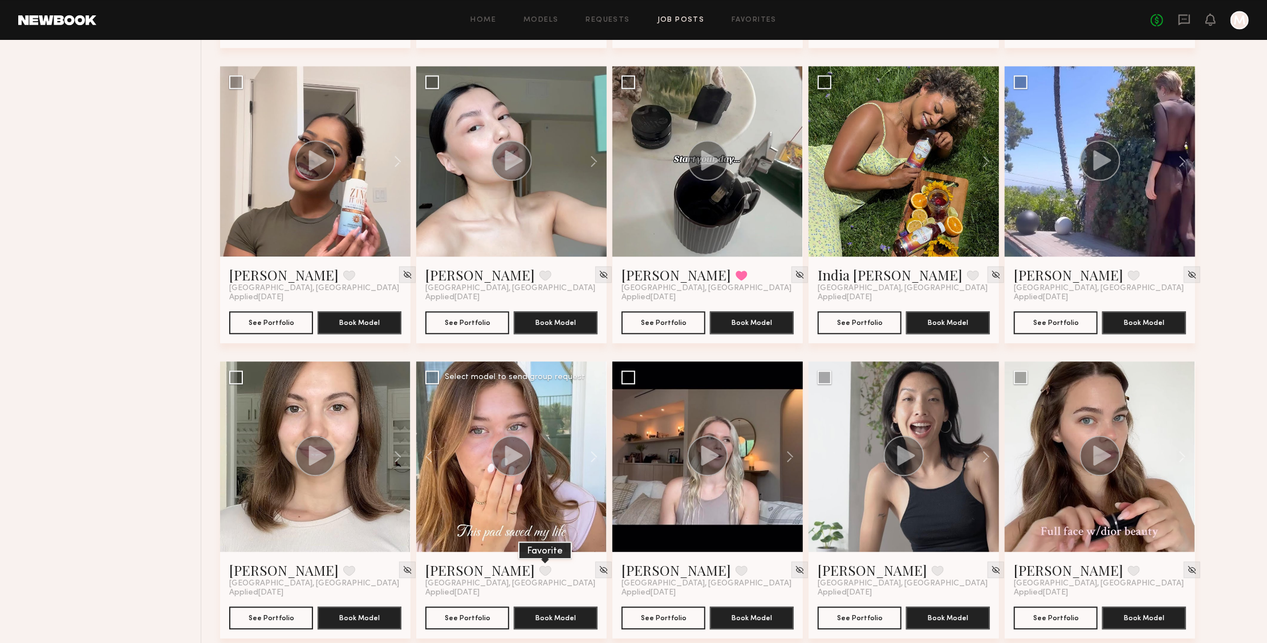
click at [540, 566] on button at bounding box center [546, 571] width 12 height 10
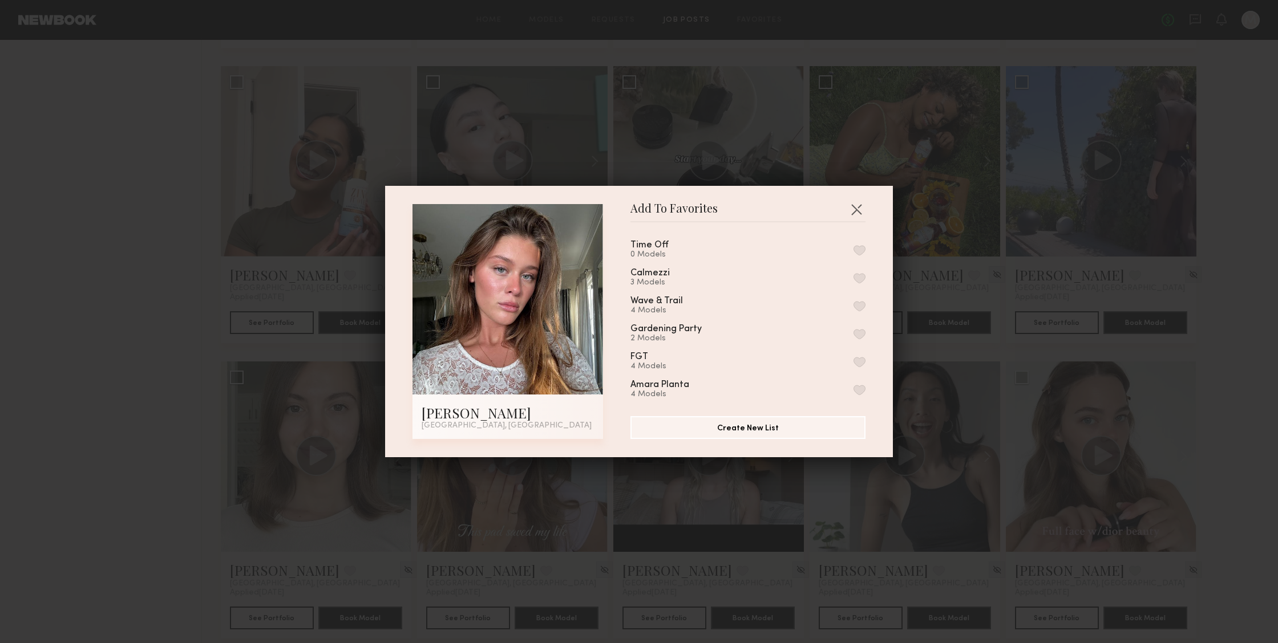
click at [853, 358] on button "button" at bounding box center [859, 362] width 12 height 10
click at [853, 333] on button "button" at bounding box center [859, 334] width 12 height 10
click at [853, 353] on button "button" at bounding box center [859, 357] width 12 height 10
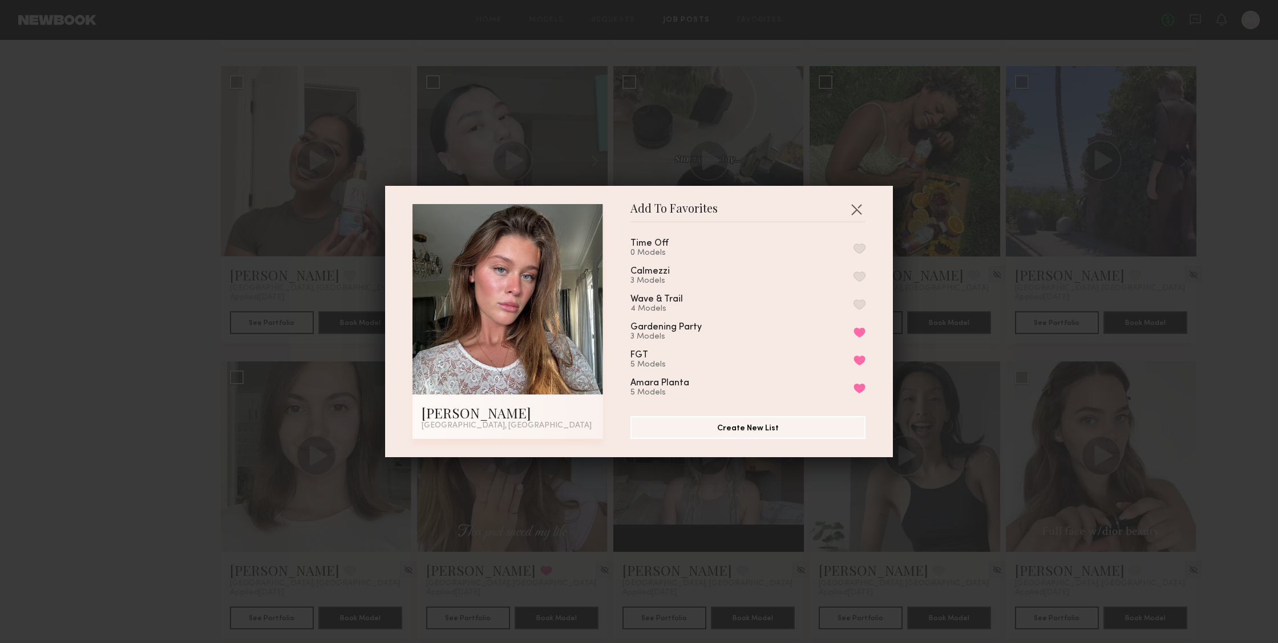
click at [846, 267] on div "Calmezzi 3 Models" at bounding box center [747, 276] width 235 height 19
click at [853, 272] on button "button" at bounding box center [859, 277] width 12 height 10
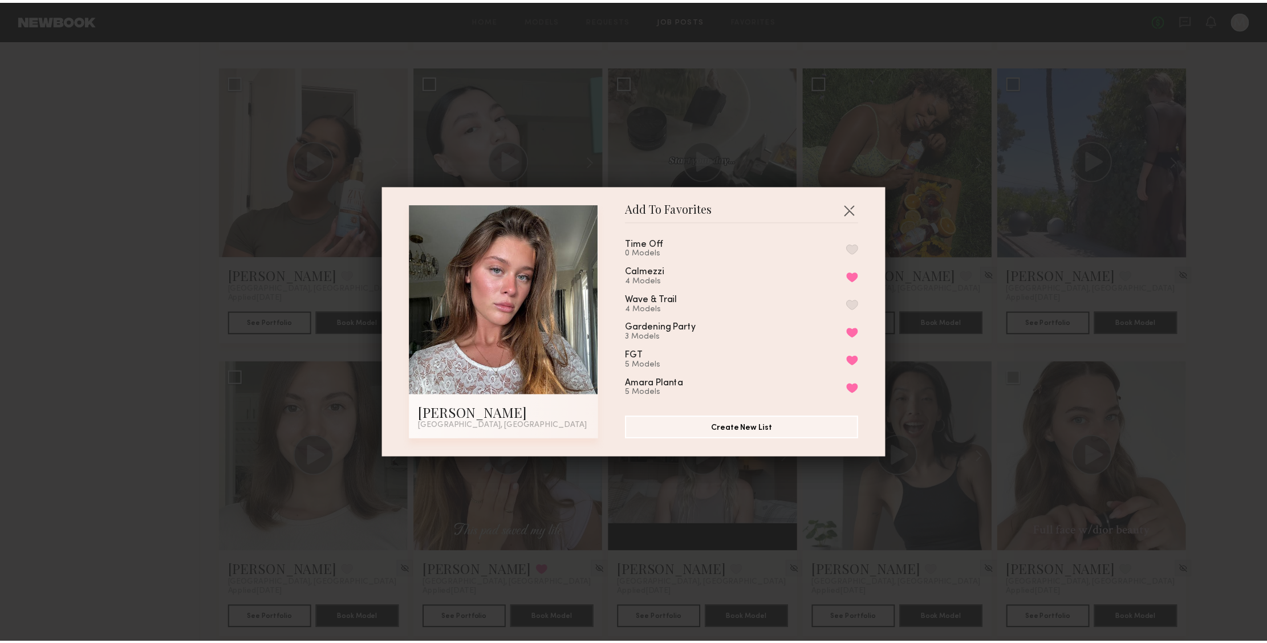
scroll to position [0, 0]
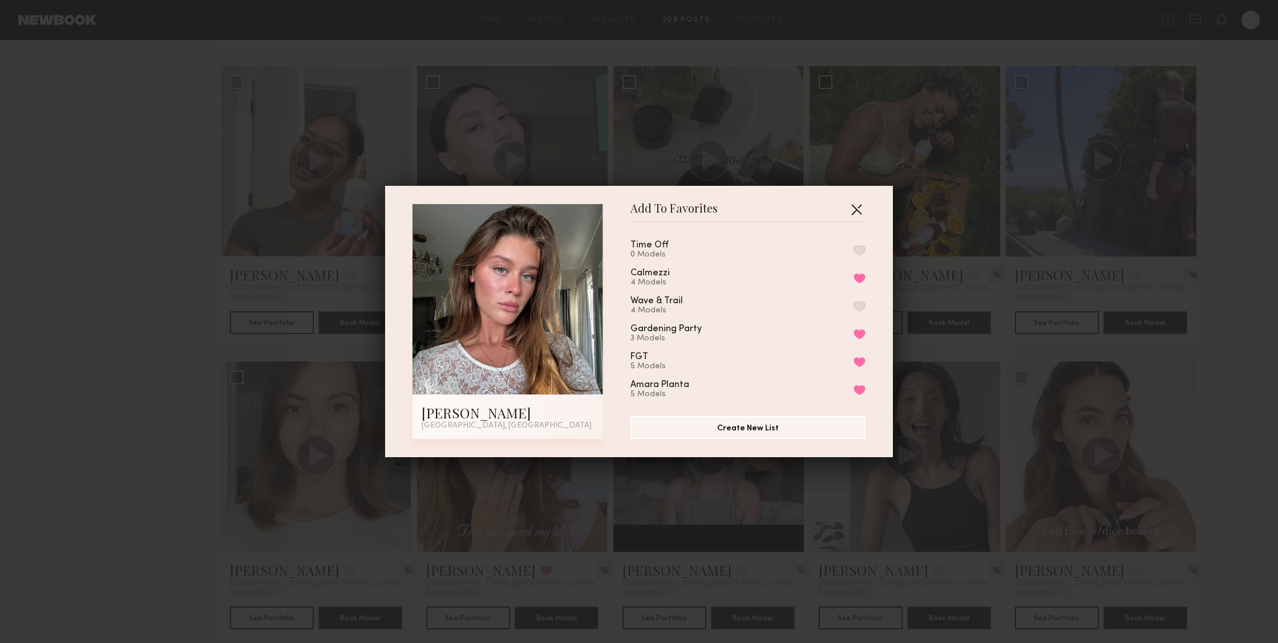
click at [857, 208] on button "button" at bounding box center [856, 209] width 18 height 18
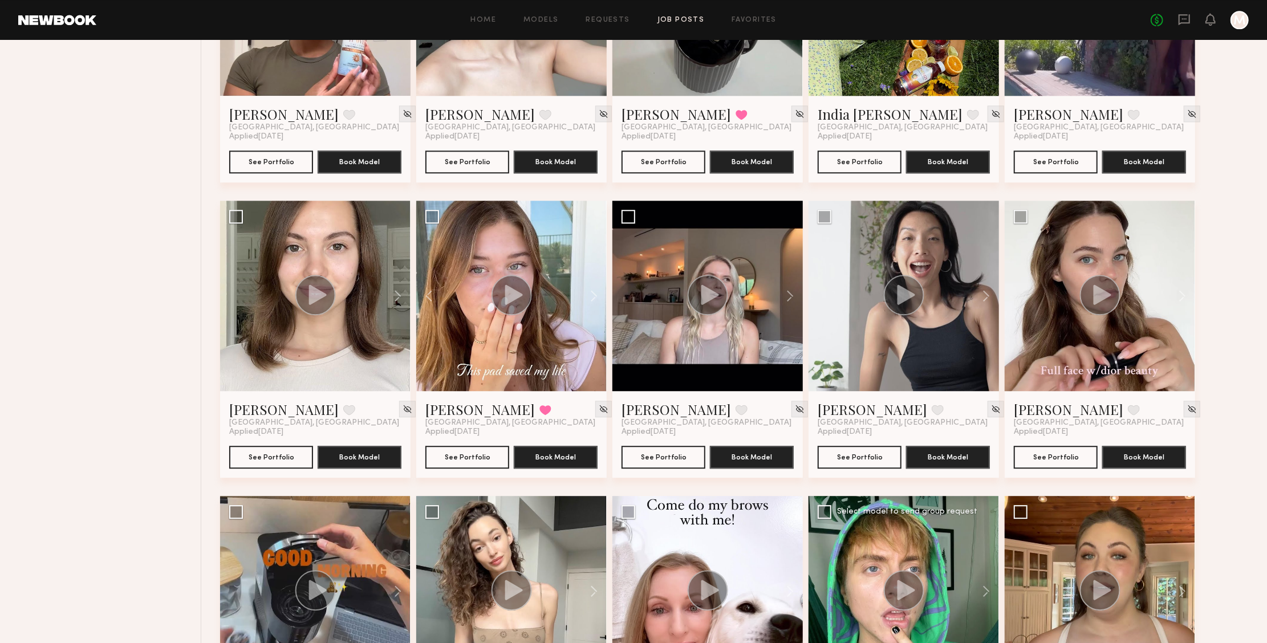
scroll to position [2633, 0]
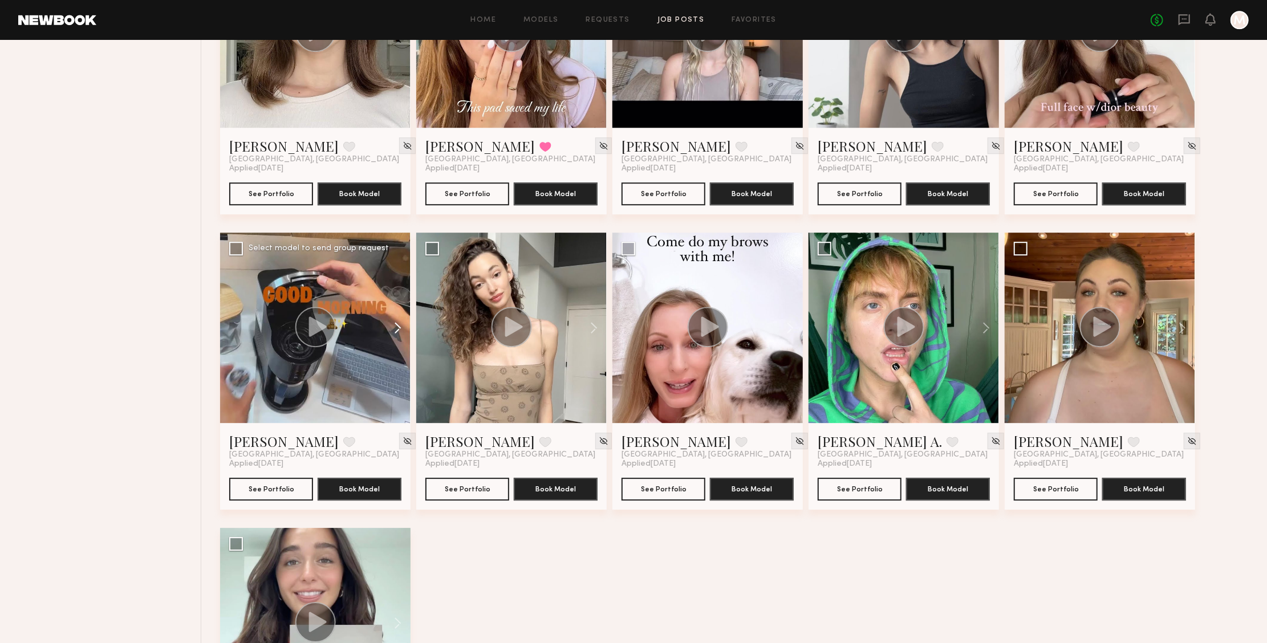
click at [386, 387] on button at bounding box center [392, 328] width 37 height 191
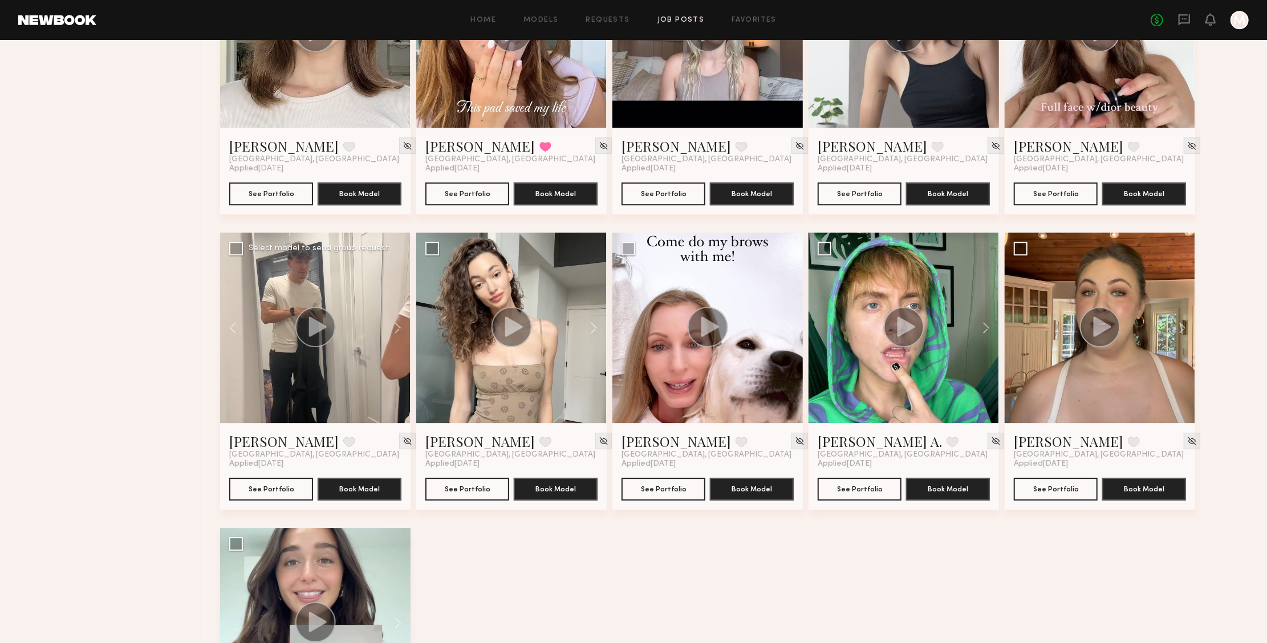
click at [314, 321] on icon at bounding box center [318, 327] width 18 height 20
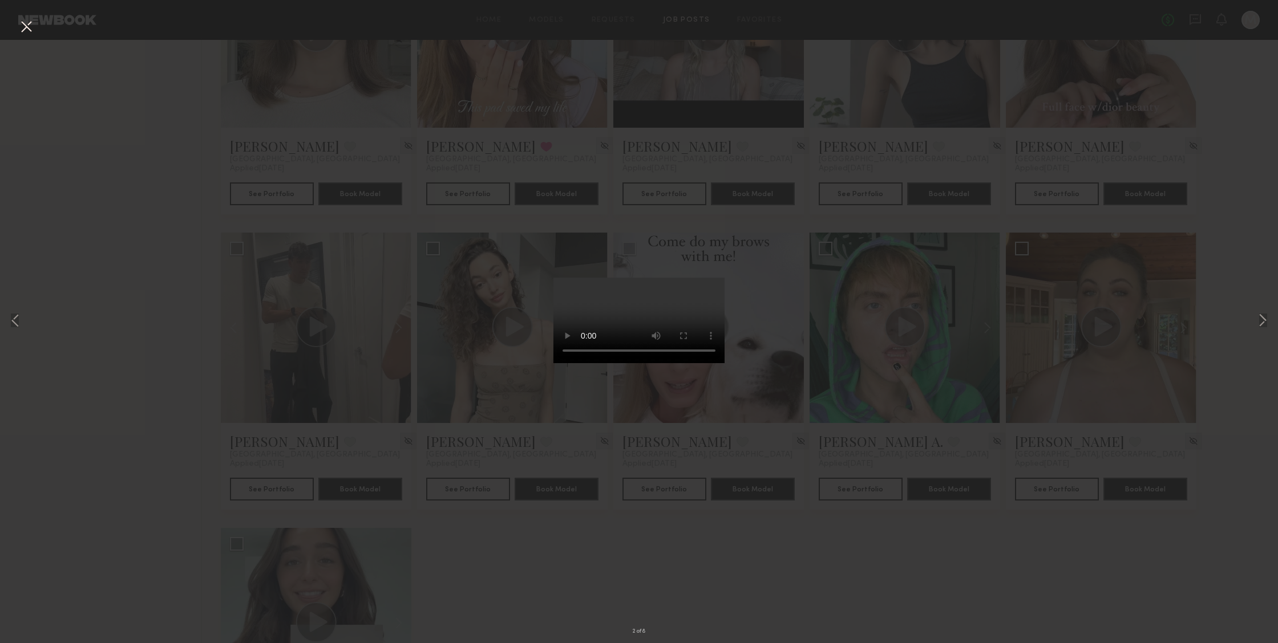
click at [694, 363] on video at bounding box center [638, 321] width 171 height 86
click at [1263, 319] on button at bounding box center [1263, 321] width 14 height 515
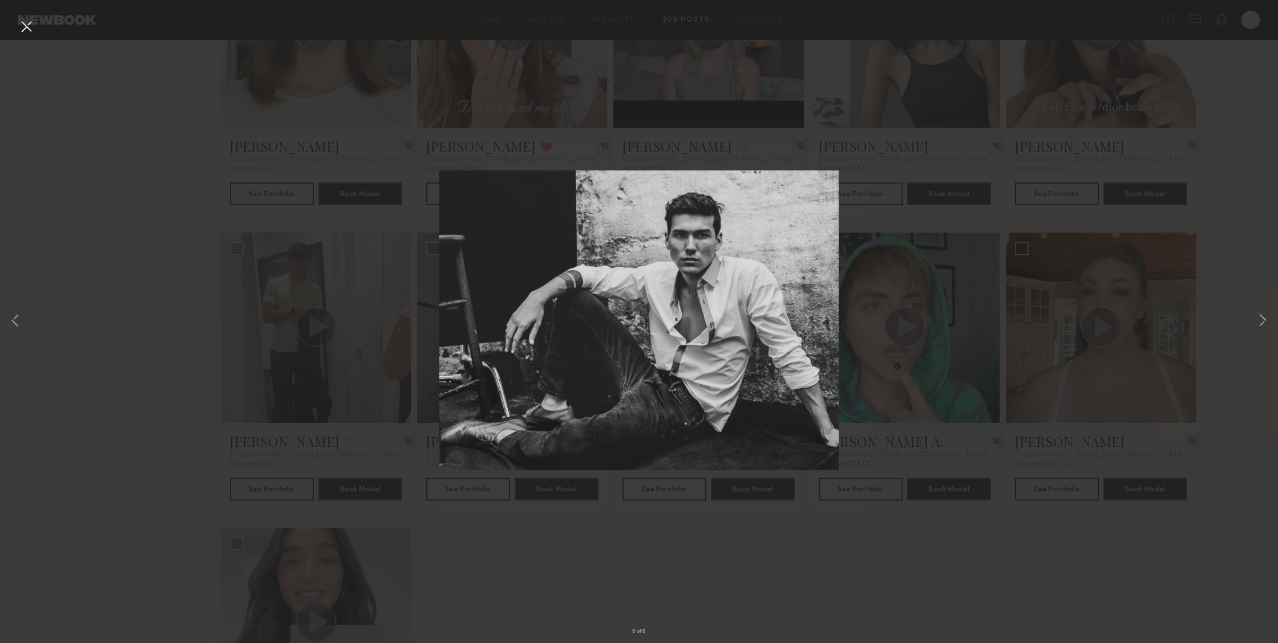
click at [30, 15] on div "5 of 8" at bounding box center [639, 321] width 1278 height 643
click at [28, 22] on button at bounding box center [26, 27] width 18 height 21
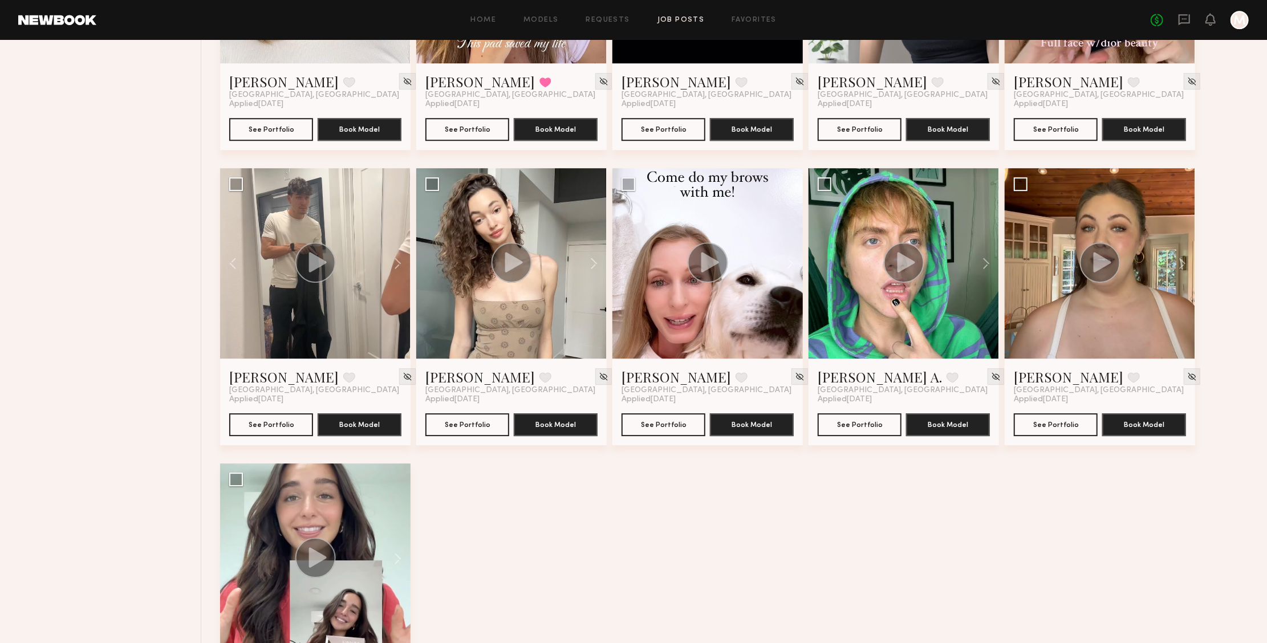
scroll to position [2554, 0]
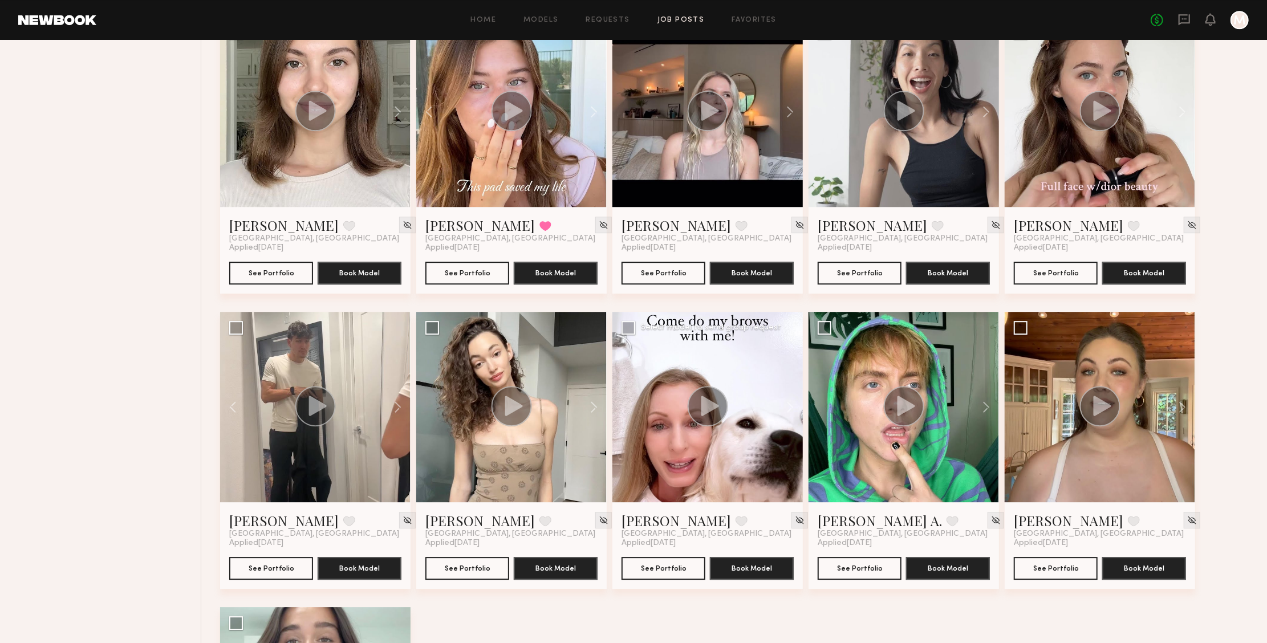
click at [744, 436] on div at bounding box center [708, 407] width 191 height 191
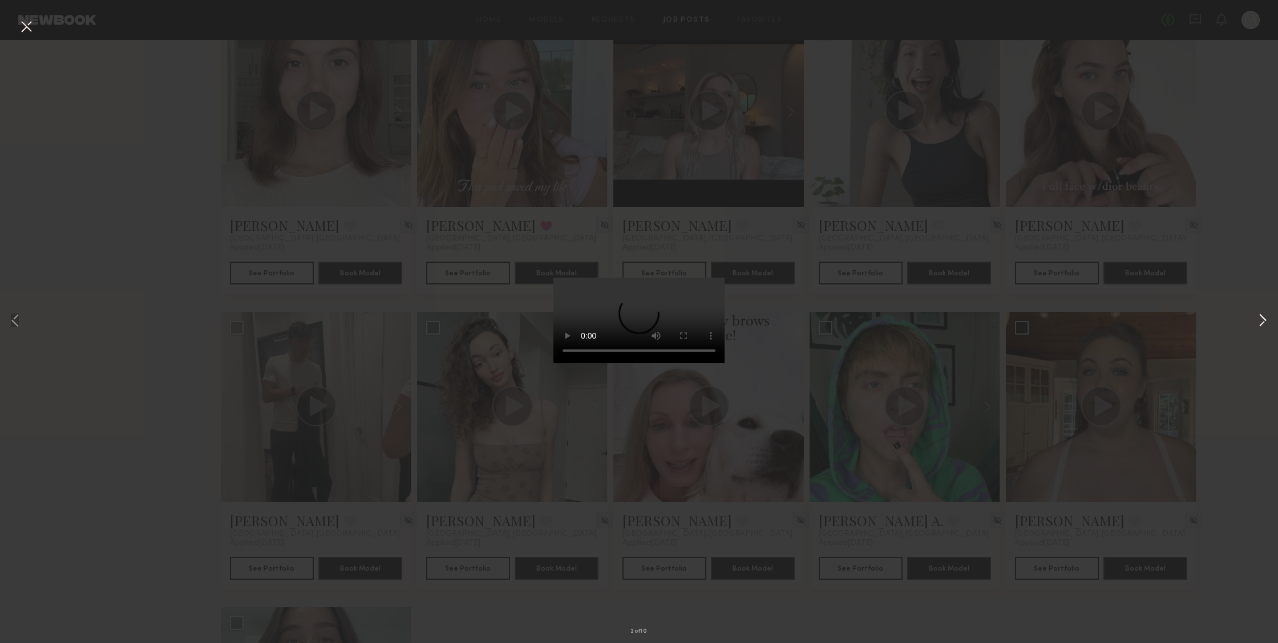
click at [1263, 318] on button at bounding box center [1263, 321] width 14 height 515
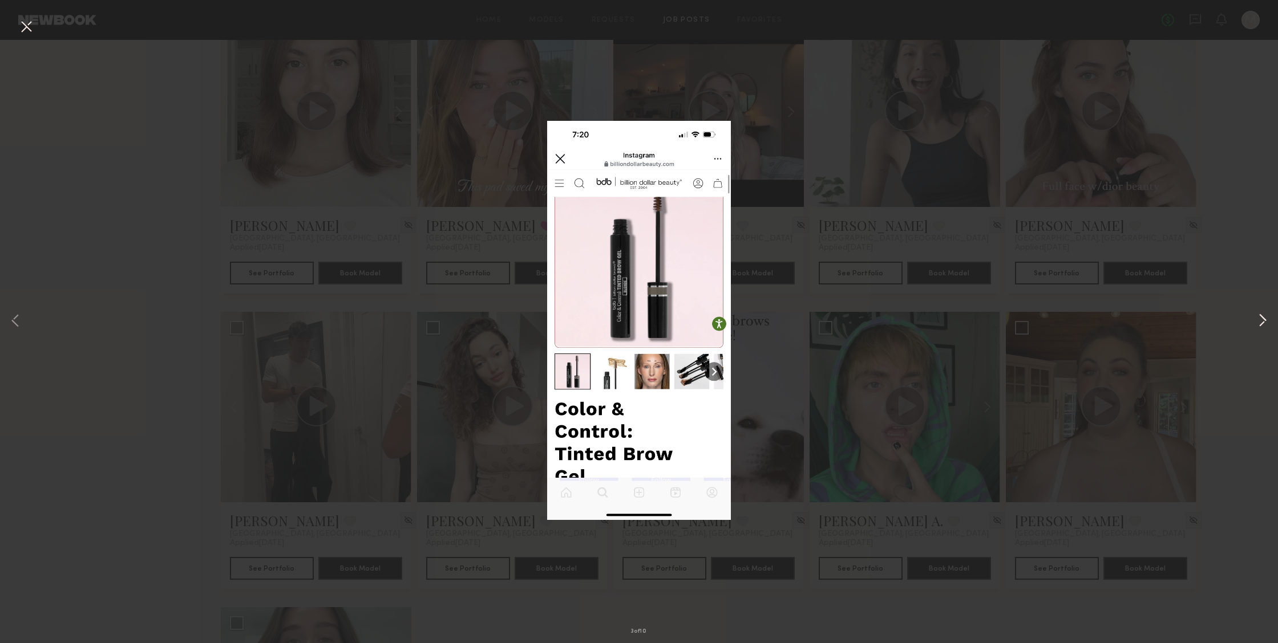
click at [1263, 318] on button at bounding box center [1263, 321] width 14 height 515
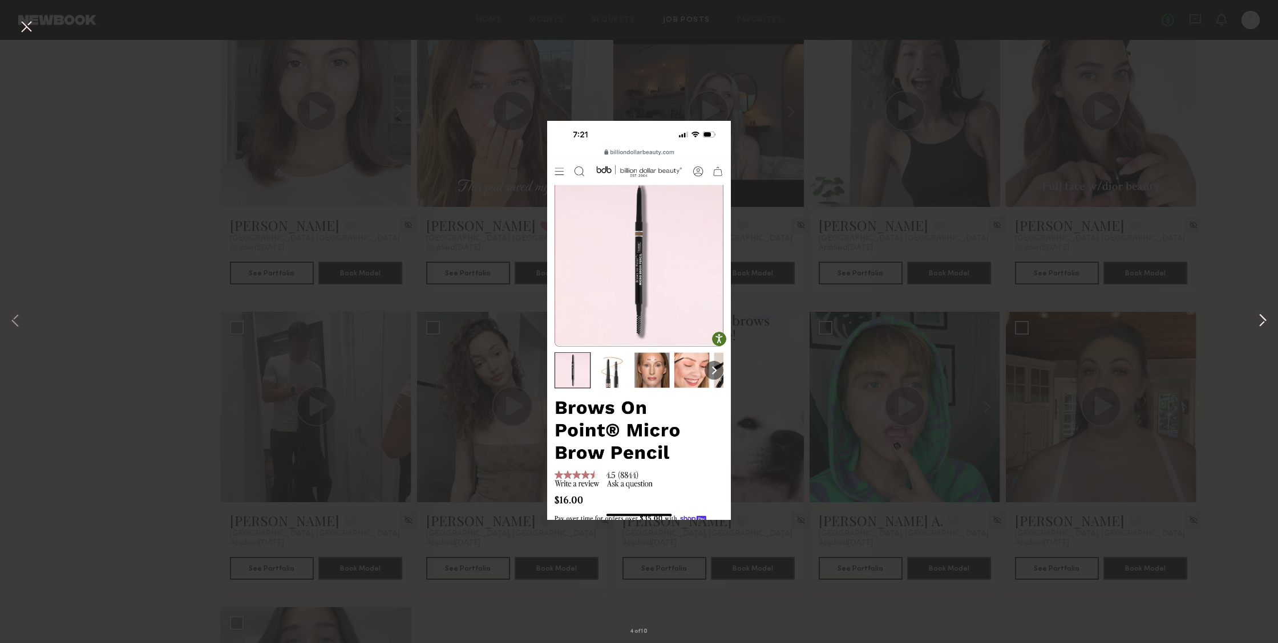
click at [1263, 318] on button at bounding box center [1263, 321] width 14 height 515
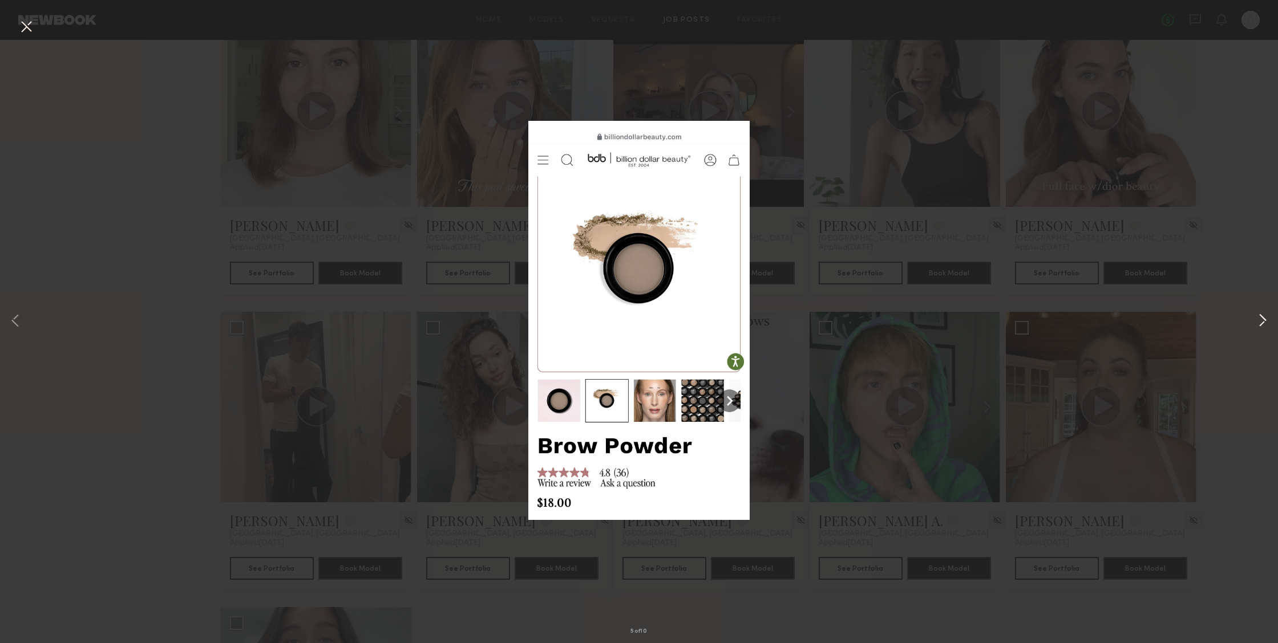
click at [1263, 318] on button at bounding box center [1263, 321] width 14 height 515
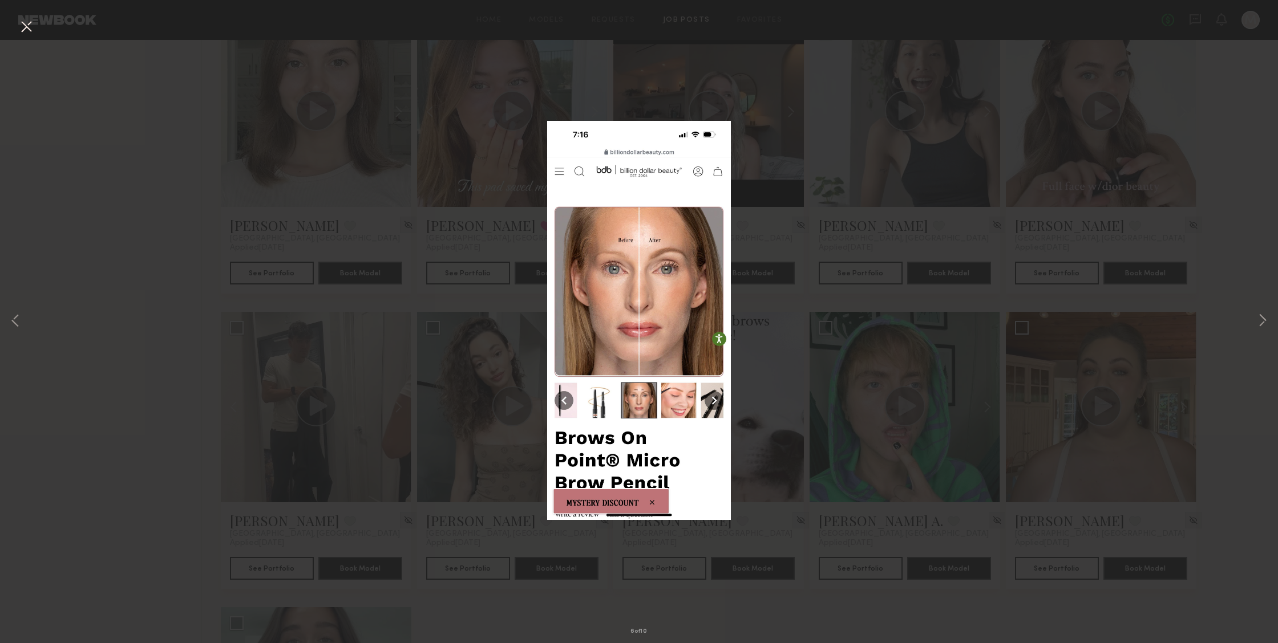
click at [20, 23] on button at bounding box center [26, 27] width 18 height 21
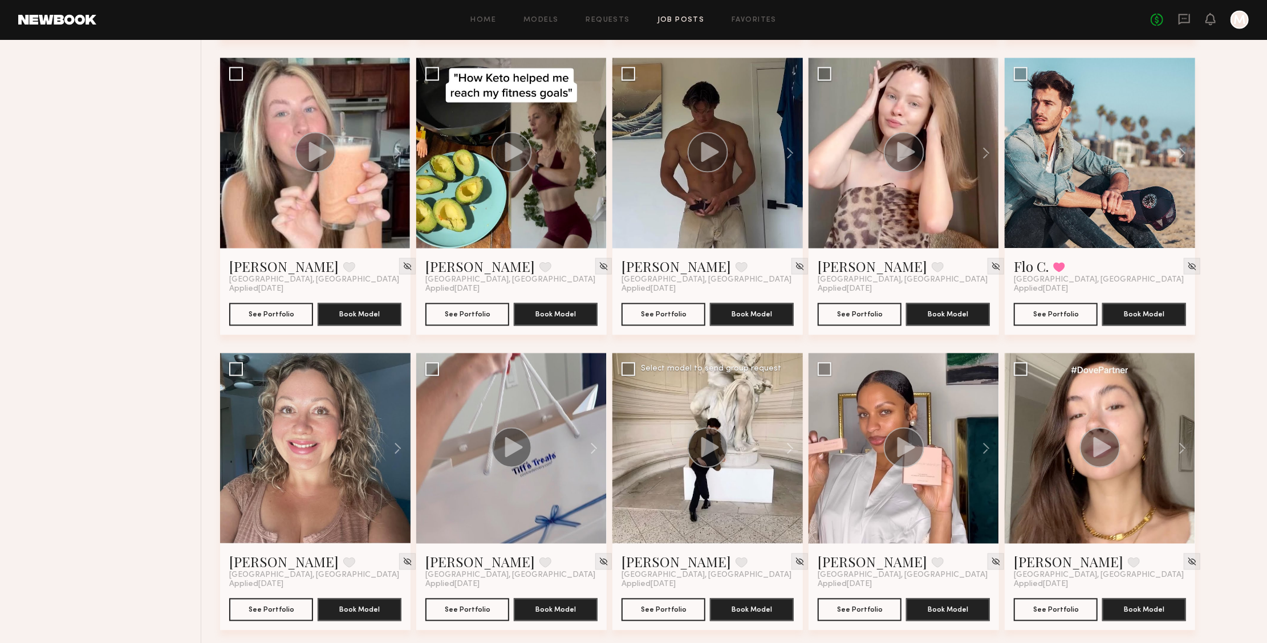
scroll to position [1585, 0]
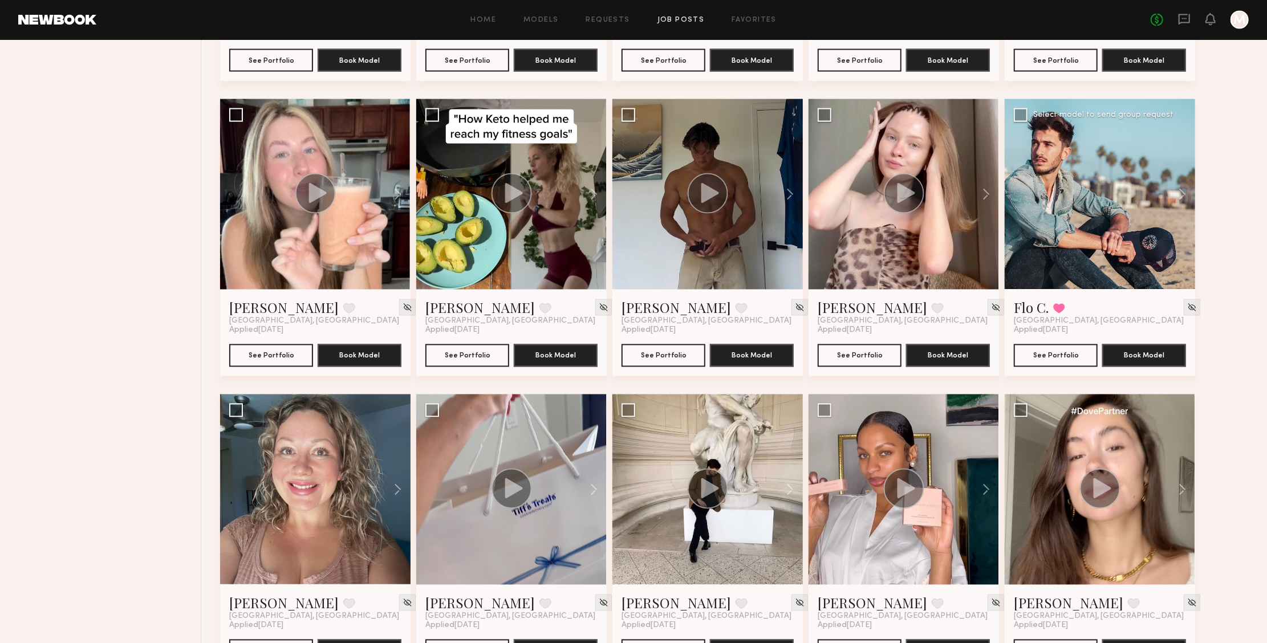
click at [1062, 172] on div at bounding box center [1100, 194] width 191 height 191
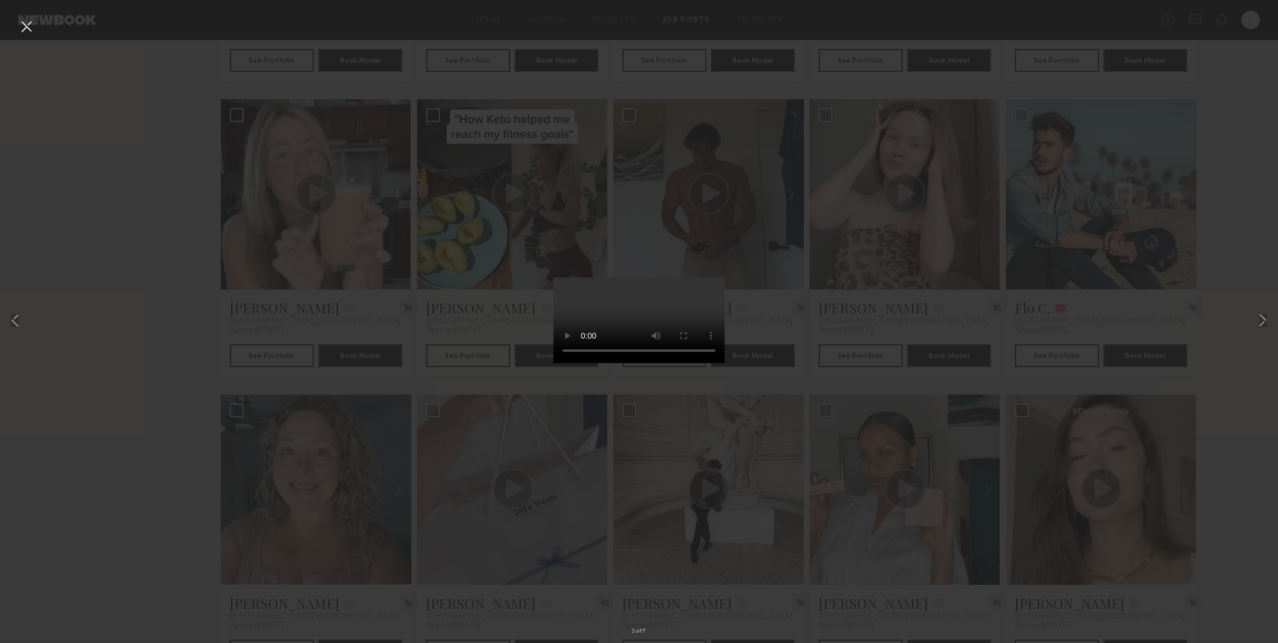
click at [694, 363] on video at bounding box center [638, 321] width 171 height 86
click at [1262, 328] on button at bounding box center [1263, 321] width 14 height 515
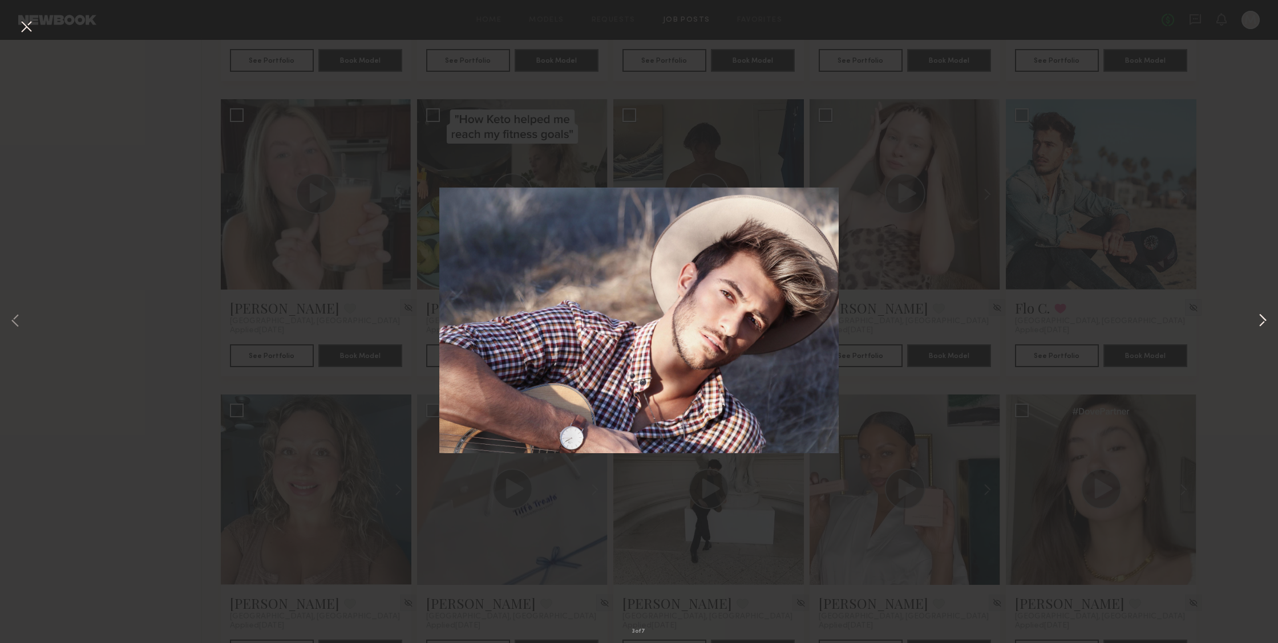
click at [1262, 328] on button at bounding box center [1263, 321] width 14 height 515
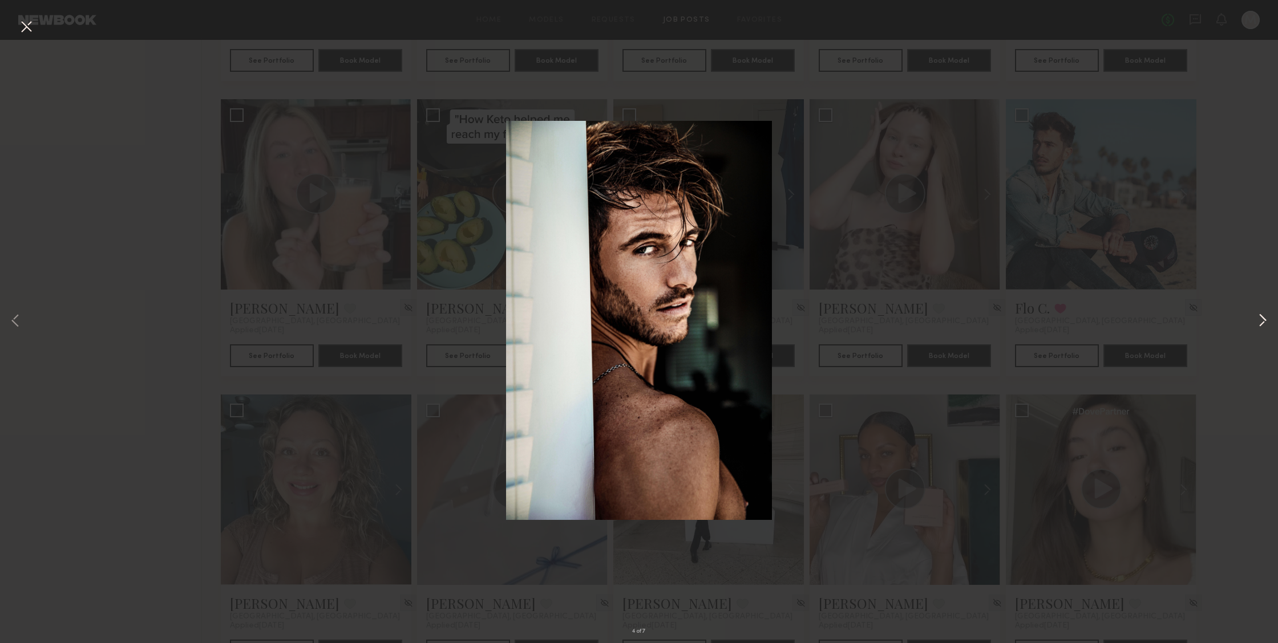
click at [1262, 322] on button at bounding box center [1263, 321] width 14 height 515
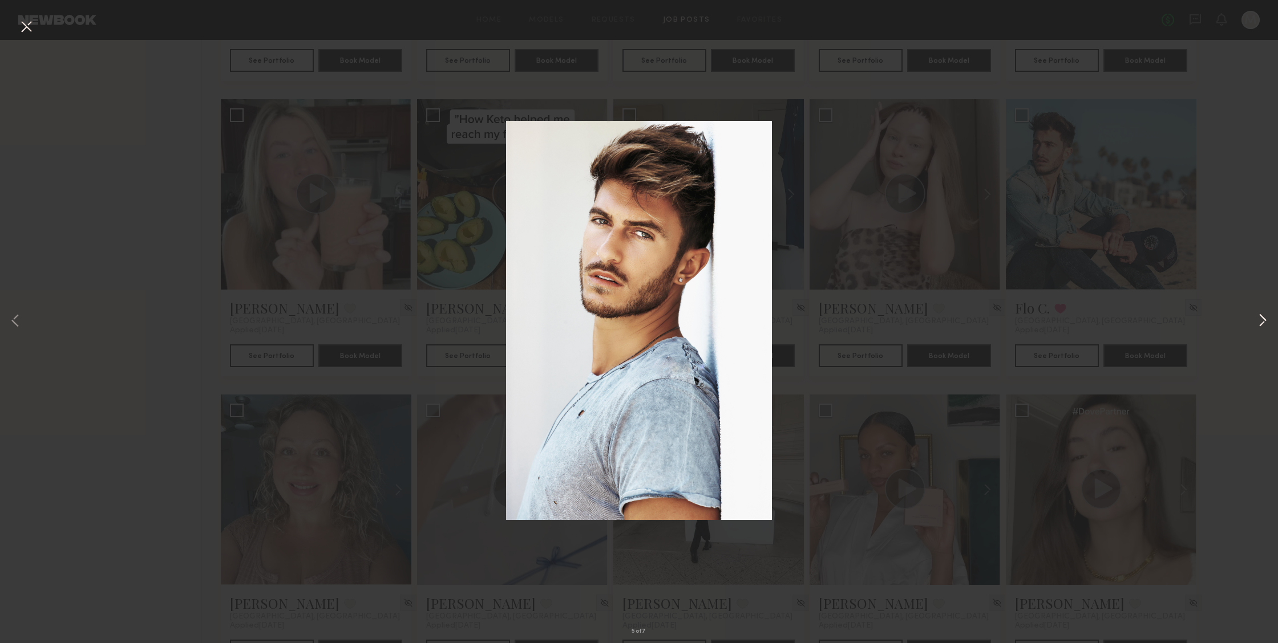
click at [1262, 322] on button at bounding box center [1263, 321] width 14 height 515
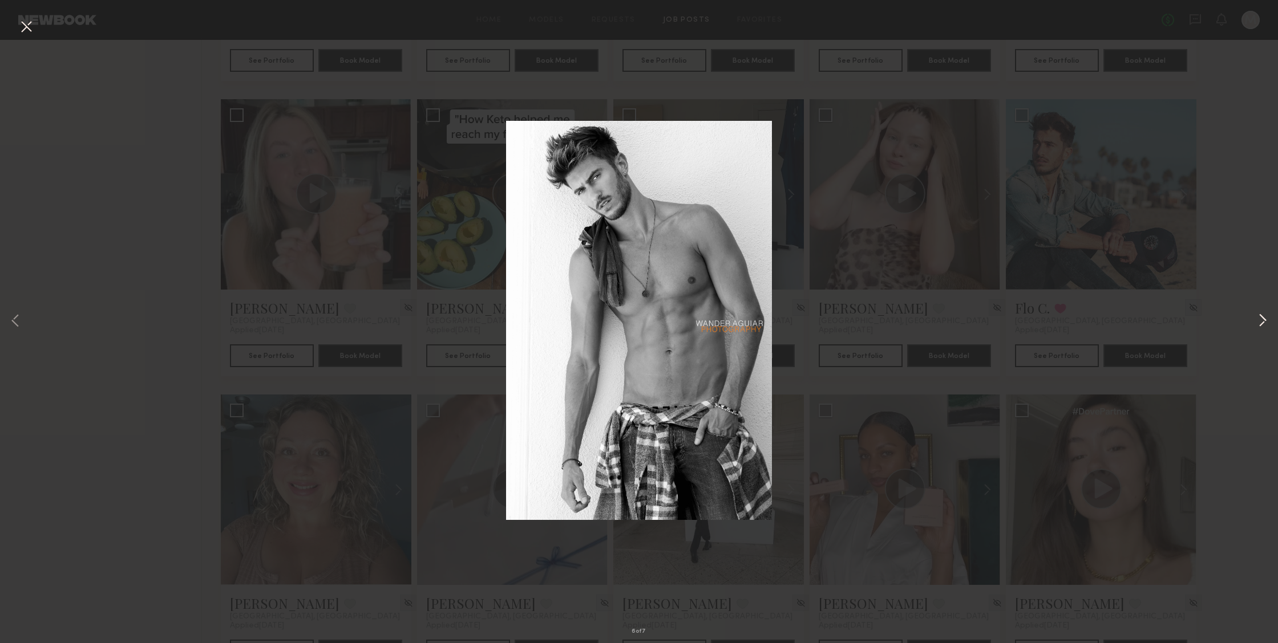
click at [1262, 322] on button at bounding box center [1263, 321] width 14 height 515
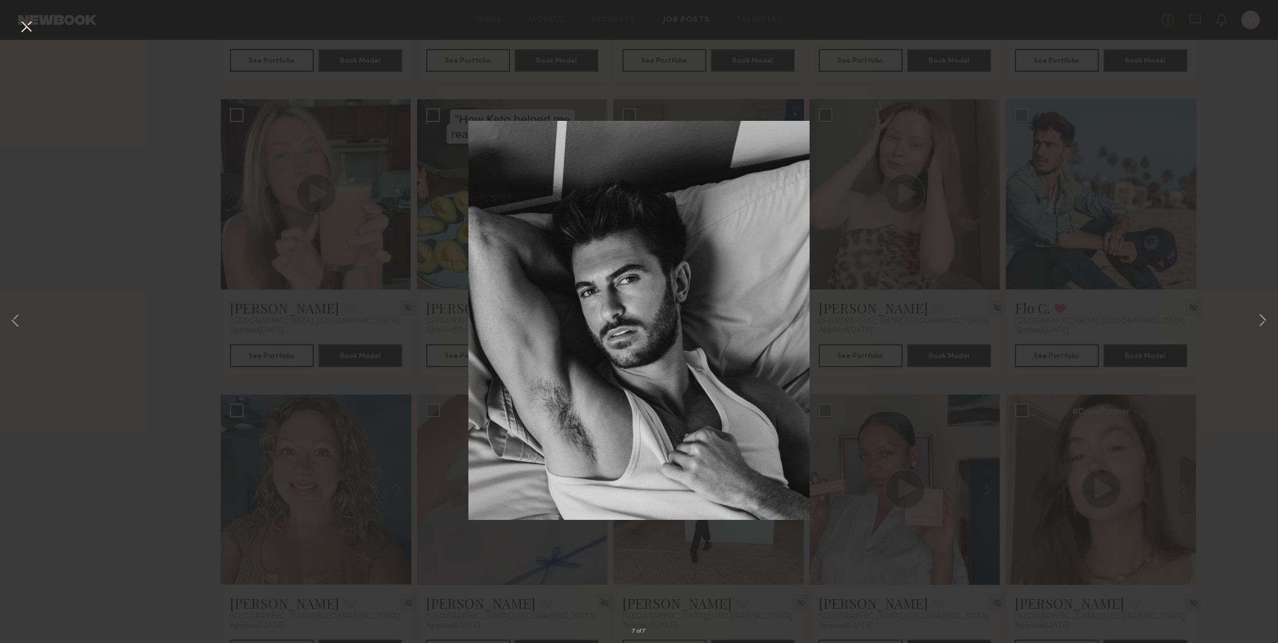
click at [1248, 317] on div "7 of 7" at bounding box center [639, 321] width 1278 height 643
click at [1257, 318] on button at bounding box center [1263, 321] width 14 height 515
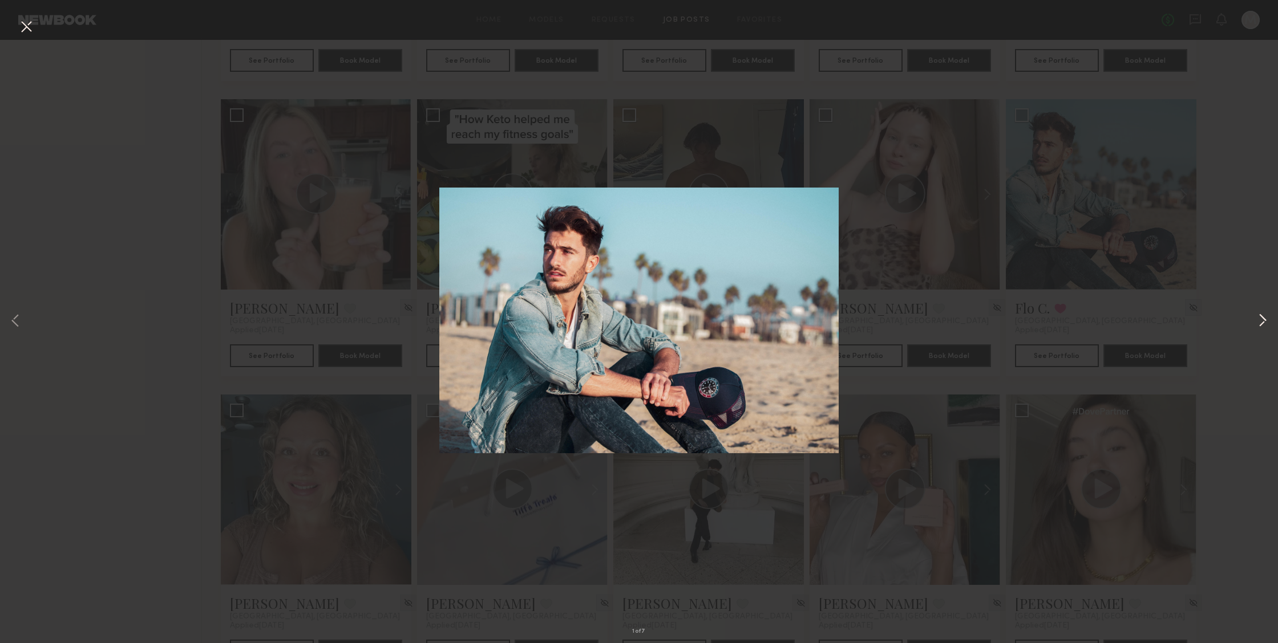
click at [1257, 318] on button at bounding box center [1263, 321] width 14 height 515
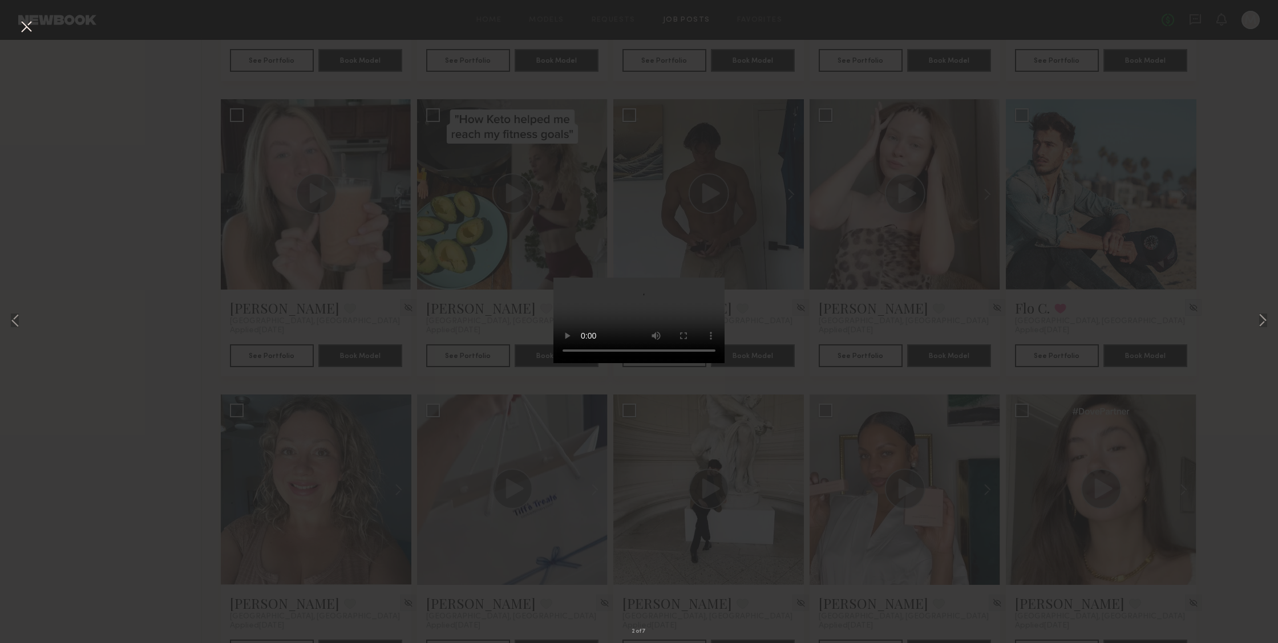
click at [1024, 346] on div "2 of 7" at bounding box center [639, 321] width 1278 height 643
click at [30, 27] on button at bounding box center [26, 27] width 18 height 21
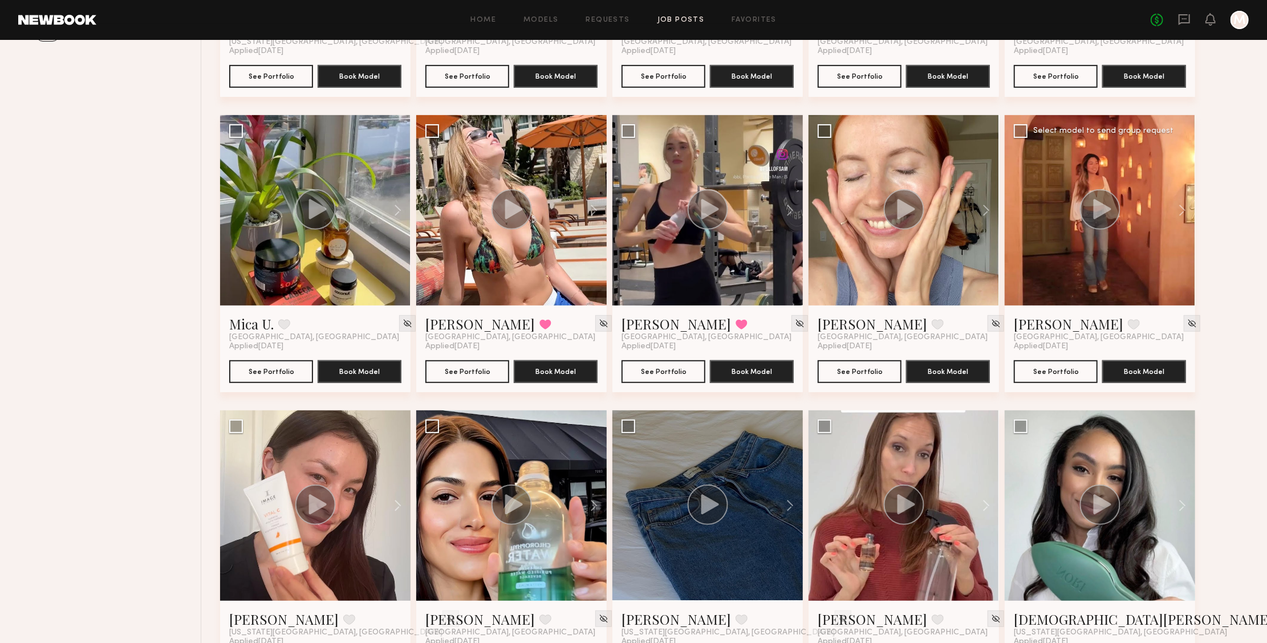
scroll to position [84, 0]
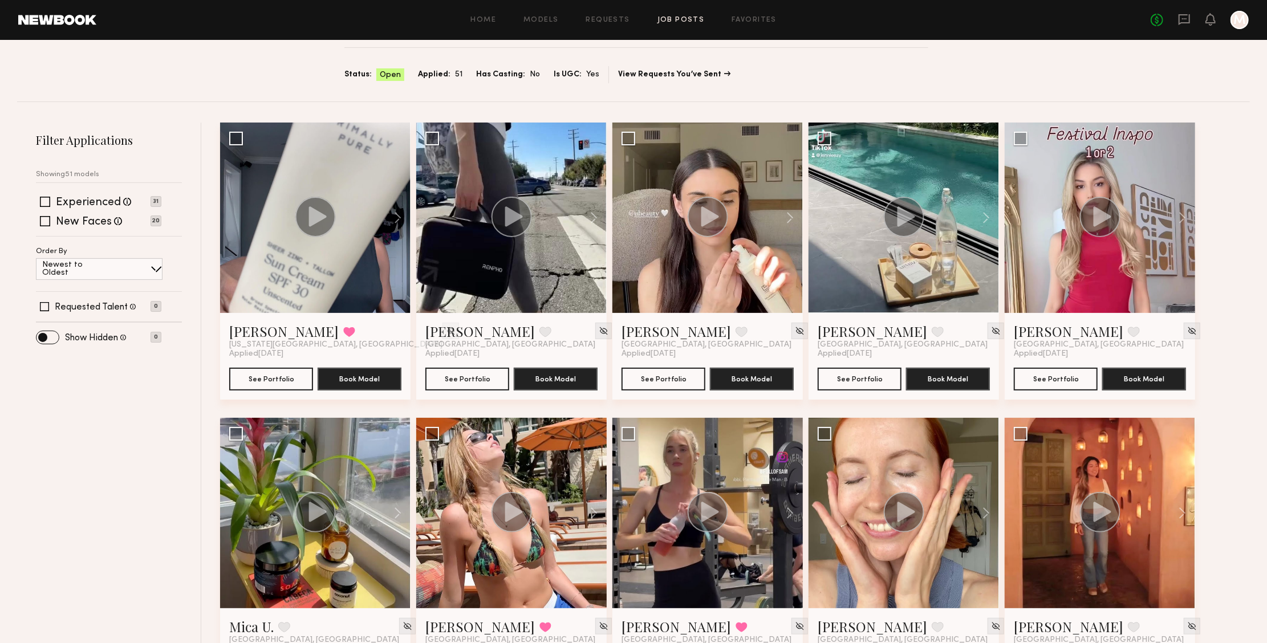
click at [687, 22] on link "Job Posts" at bounding box center [681, 20] width 47 height 7
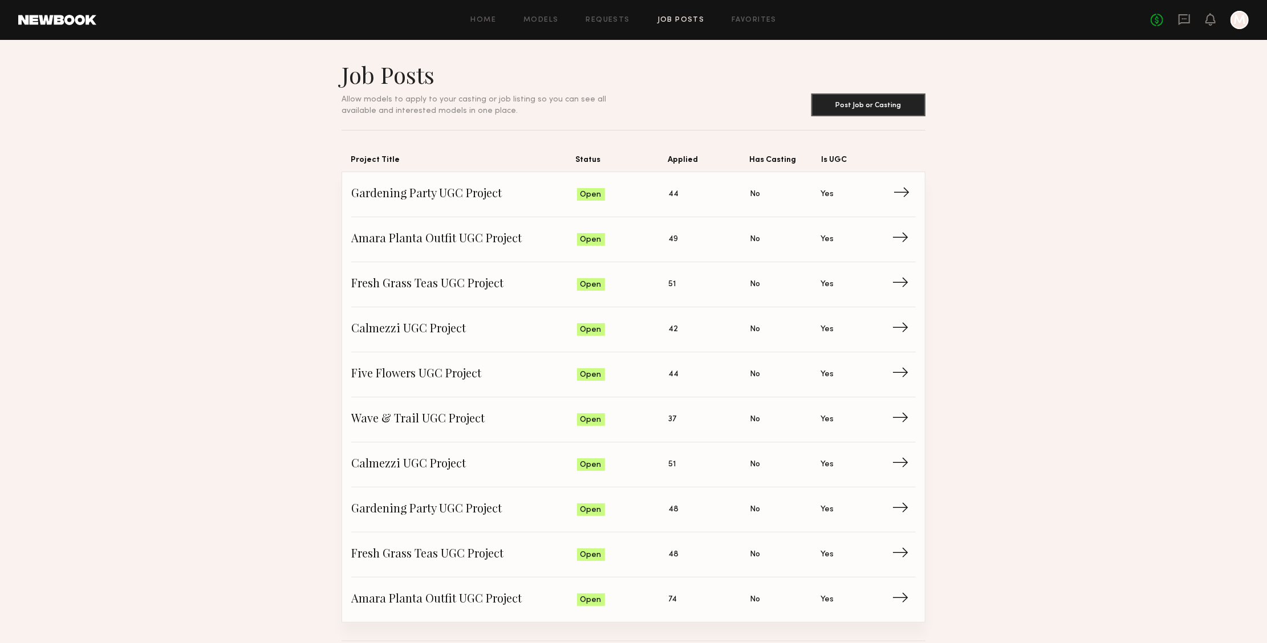
click at [892, 196] on link "Gardening Party UGC Project Status: Open Applied: 44 Has Casting: No Is UGC: Ye…" at bounding box center [633, 194] width 565 height 45
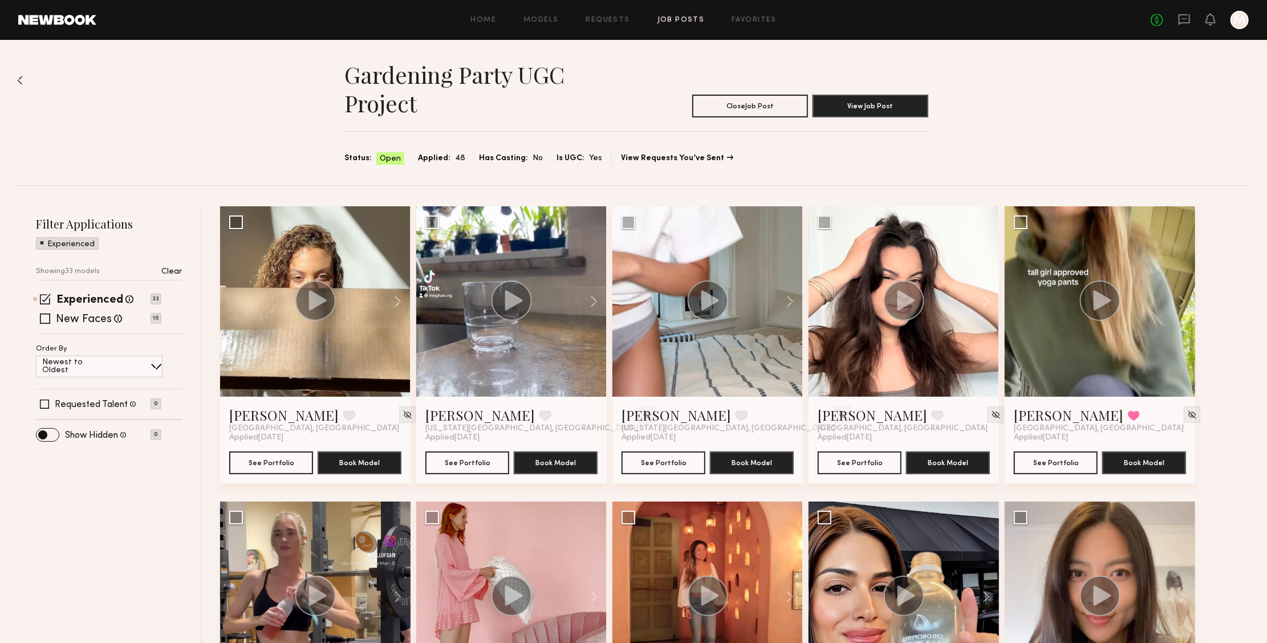
click at [176, 272] on p "Clear" at bounding box center [171, 272] width 21 height 8
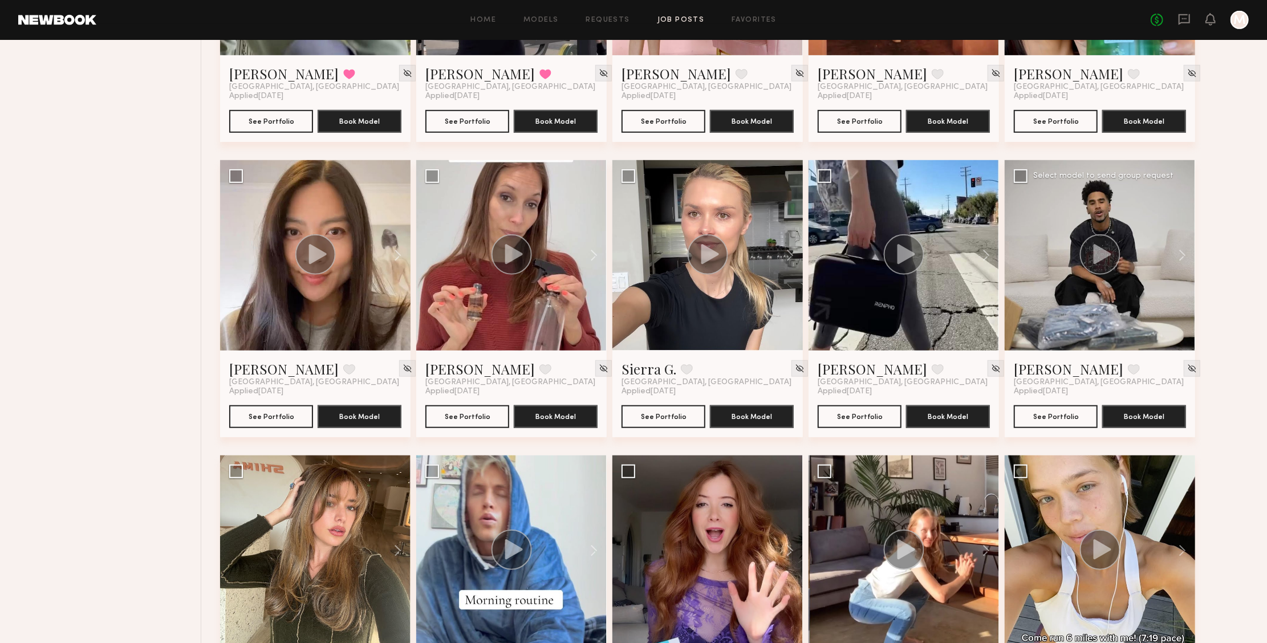
scroll to position [646, 0]
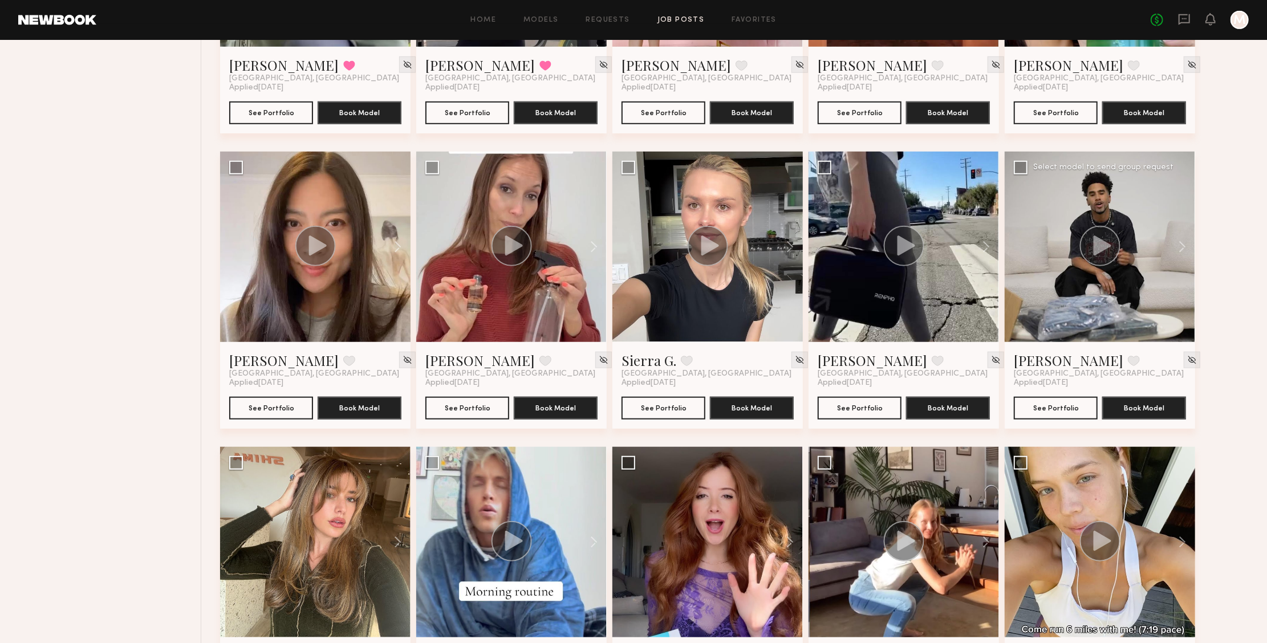
click at [1113, 234] on circle at bounding box center [1100, 246] width 41 height 41
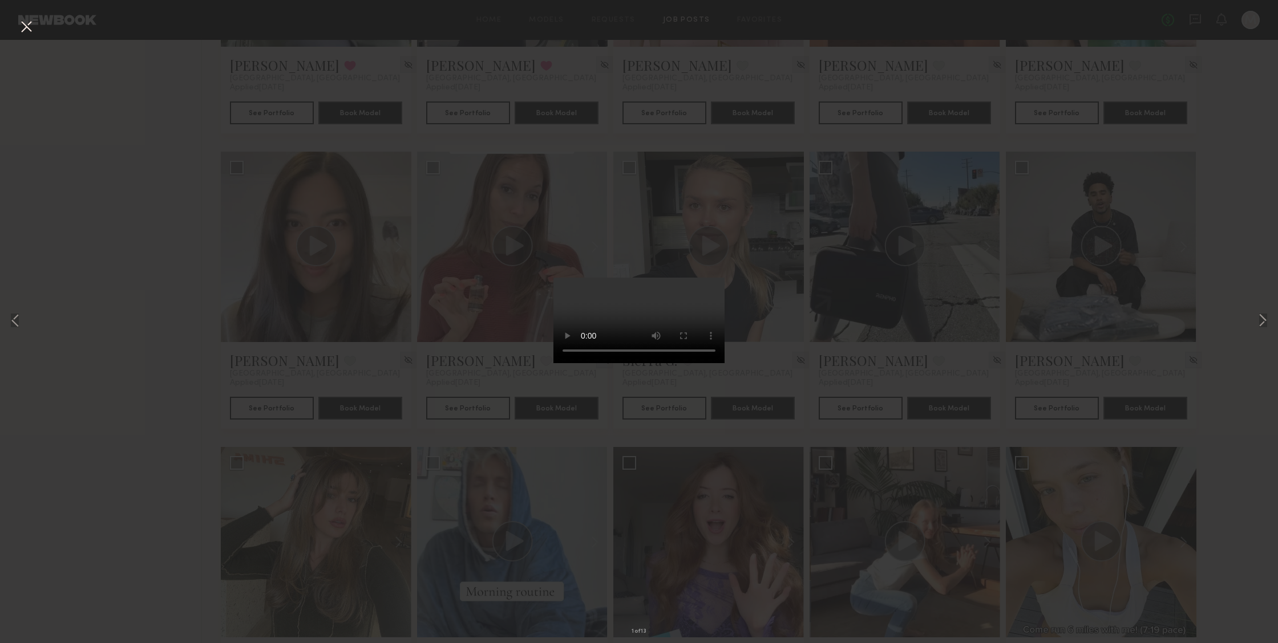
click at [691, 363] on video at bounding box center [638, 321] width 171 height 86
click at [1261, 328] on button at bounding box center [1263, 321] width 14 height 515
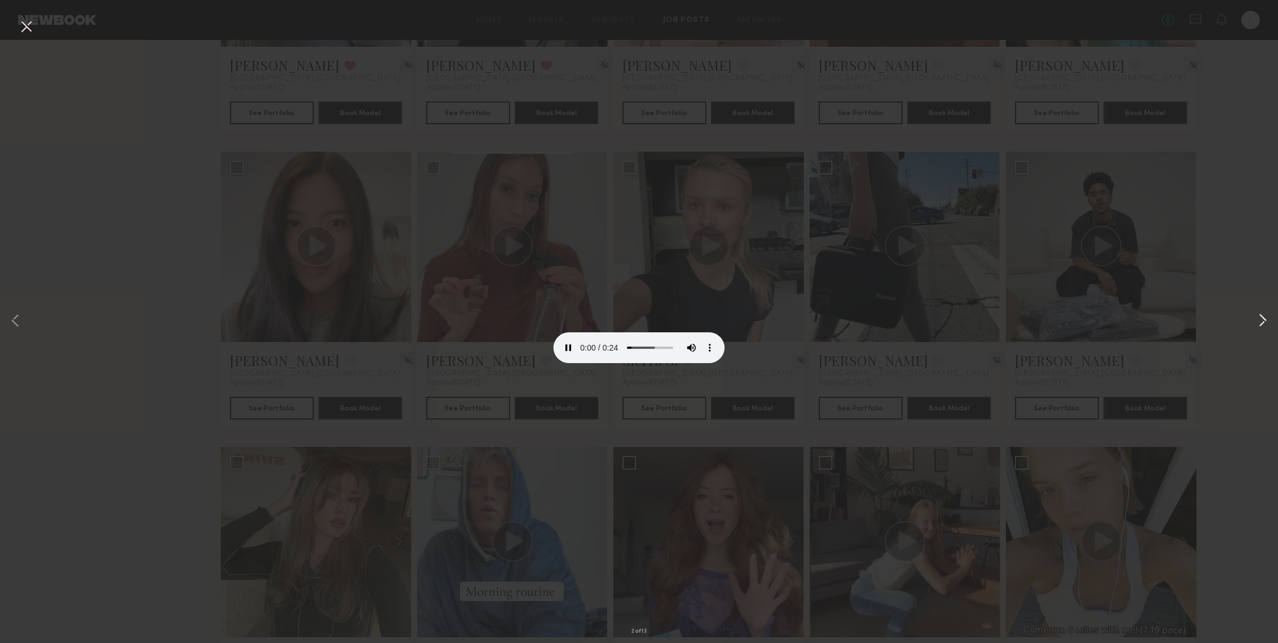
click at [1256, 317] on button at bounding box center [1263, 321] width 14 height 515
click at [1259, 320] on button at bounding box center [1263, 321] width 14 height 515
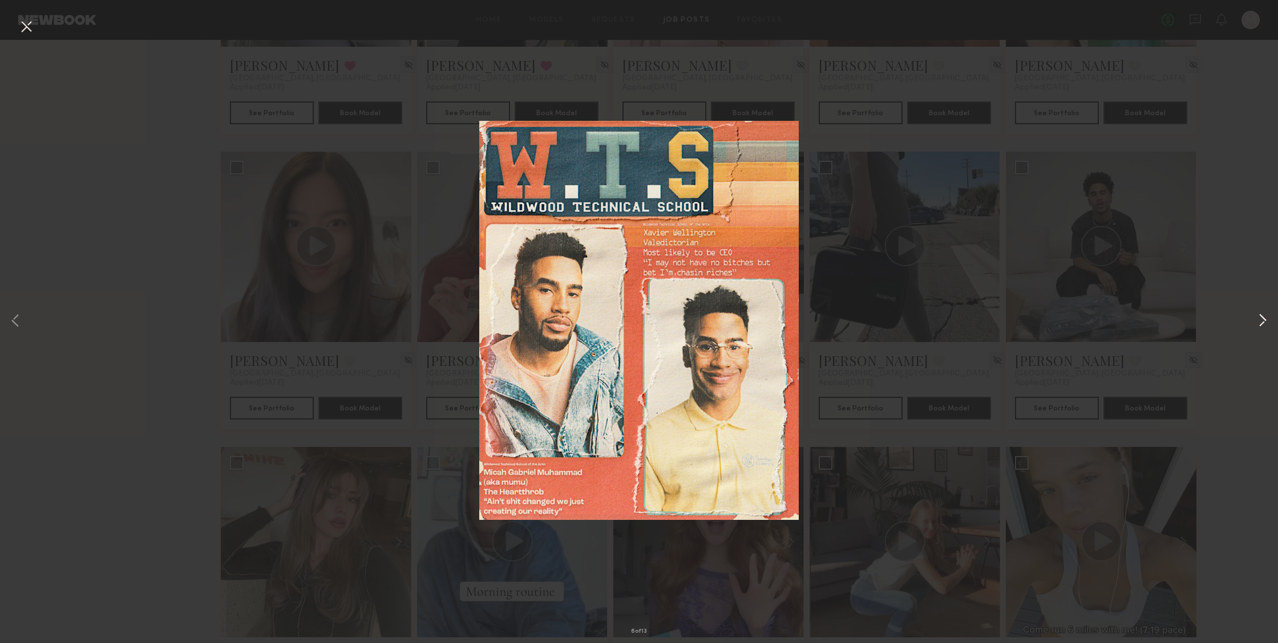
click at [1259, 320] on button at bounding box center [1263, 321] width 14 height 515
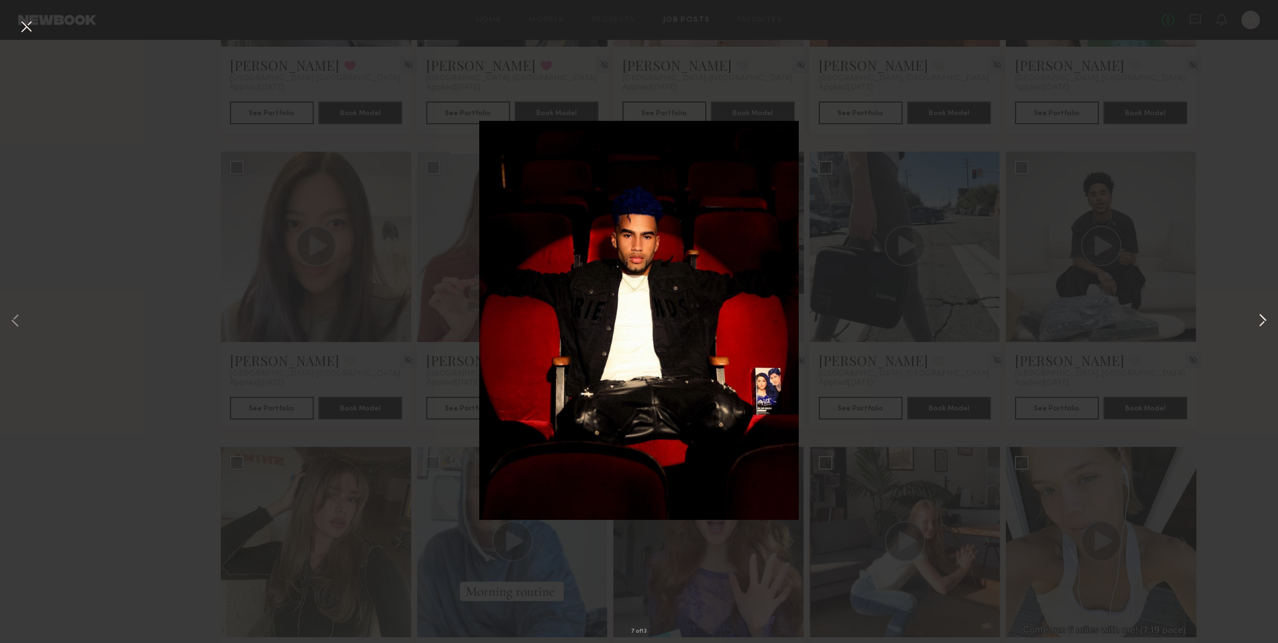
click at [1259, 320] on button at bounding box center [1263, 321] width 14 height 515
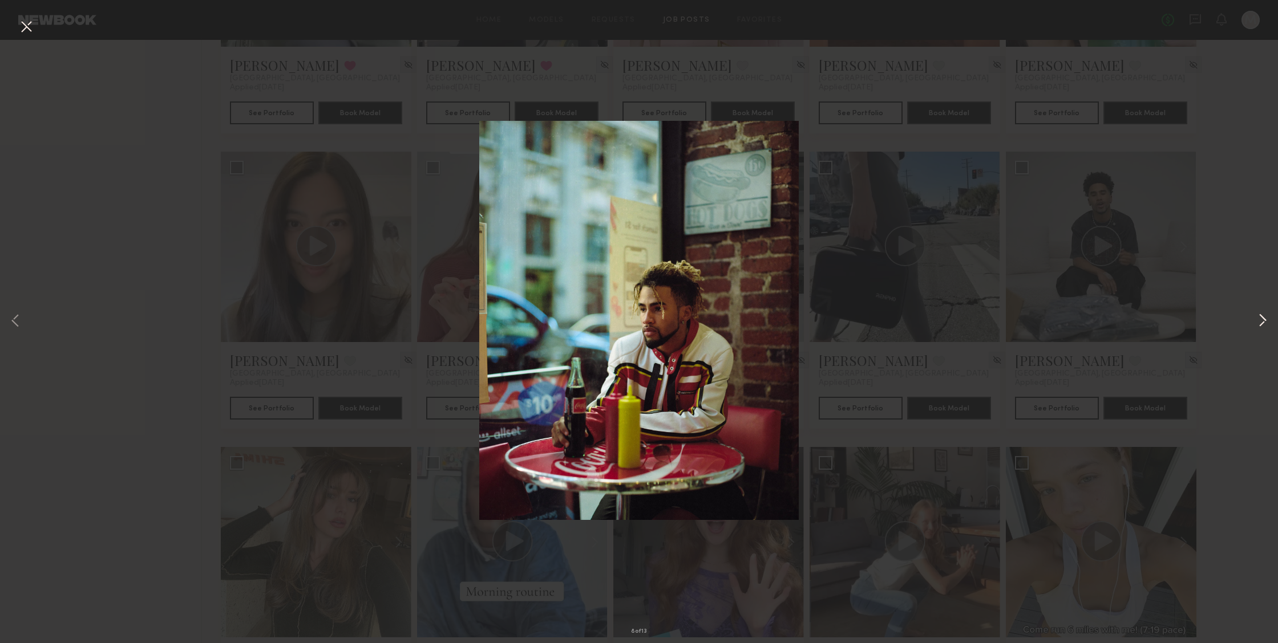
click at [1259, 320] on button at bounding box center [1263, 321] width 14 height 515
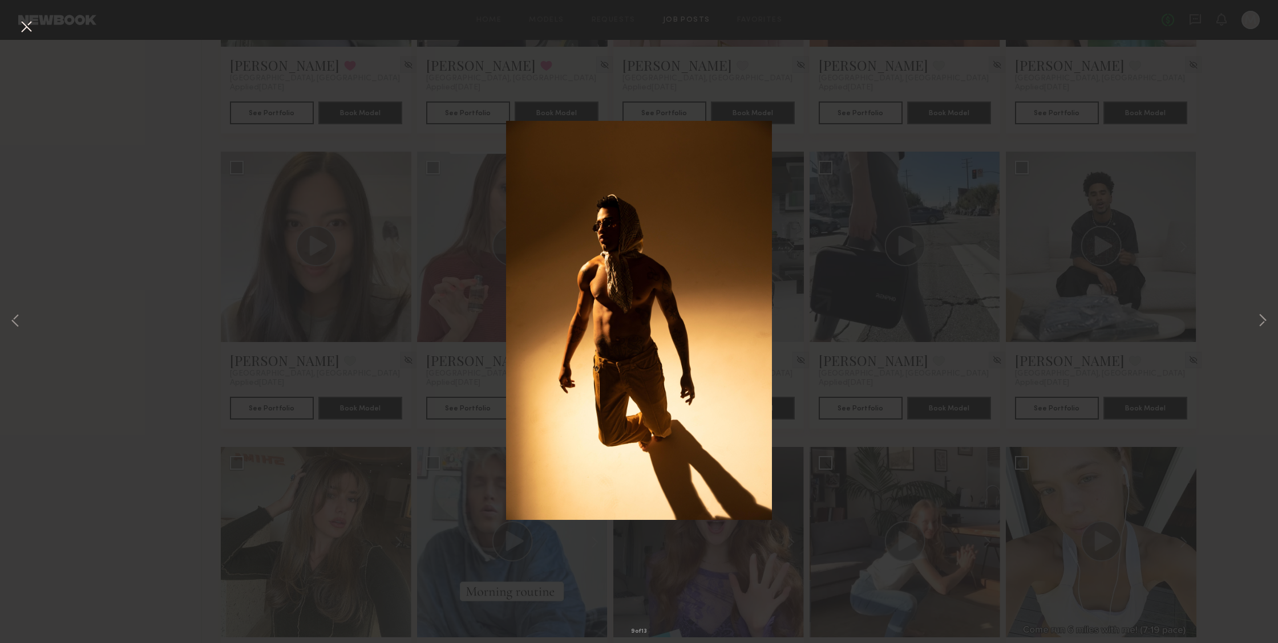
click at [28, 27] on button at bounding box center [26, 27] width 18 height 21
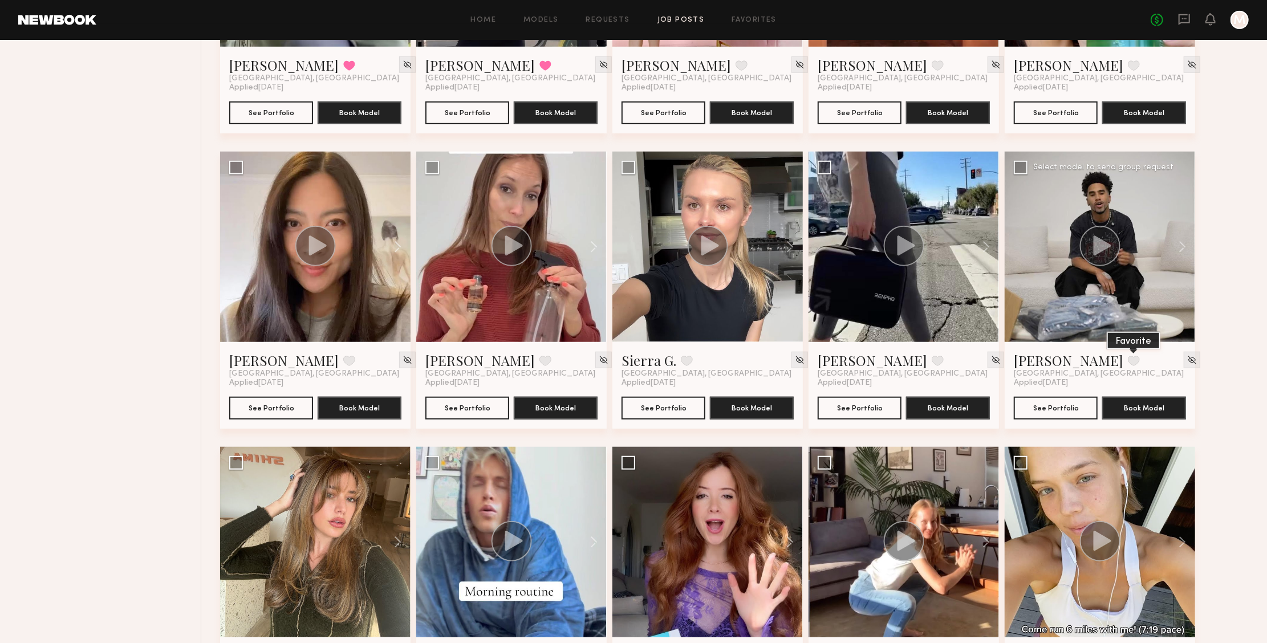
click at [1128, 363] on button at bounding box center [1134, 361] width 12 height 10
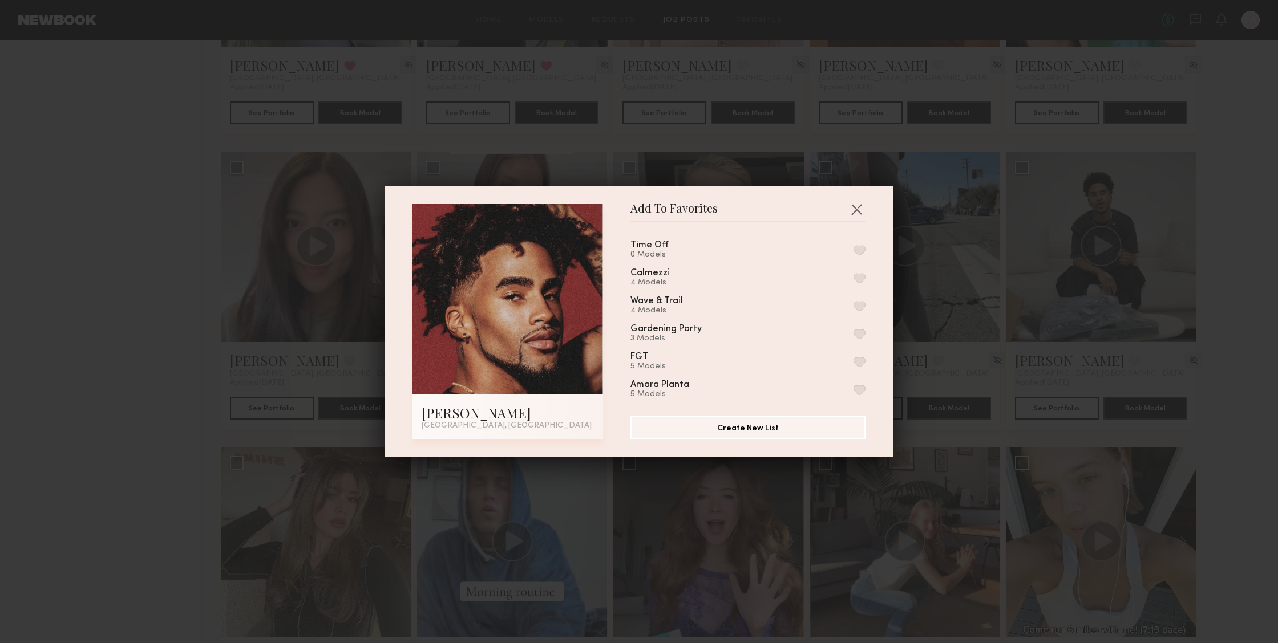
click at [853, 329] on button "button" at bounding box center [859, 334] width 12 height 10
click at [852, 210] on button "button" at bounding box center [856, 209] width 18 height 18
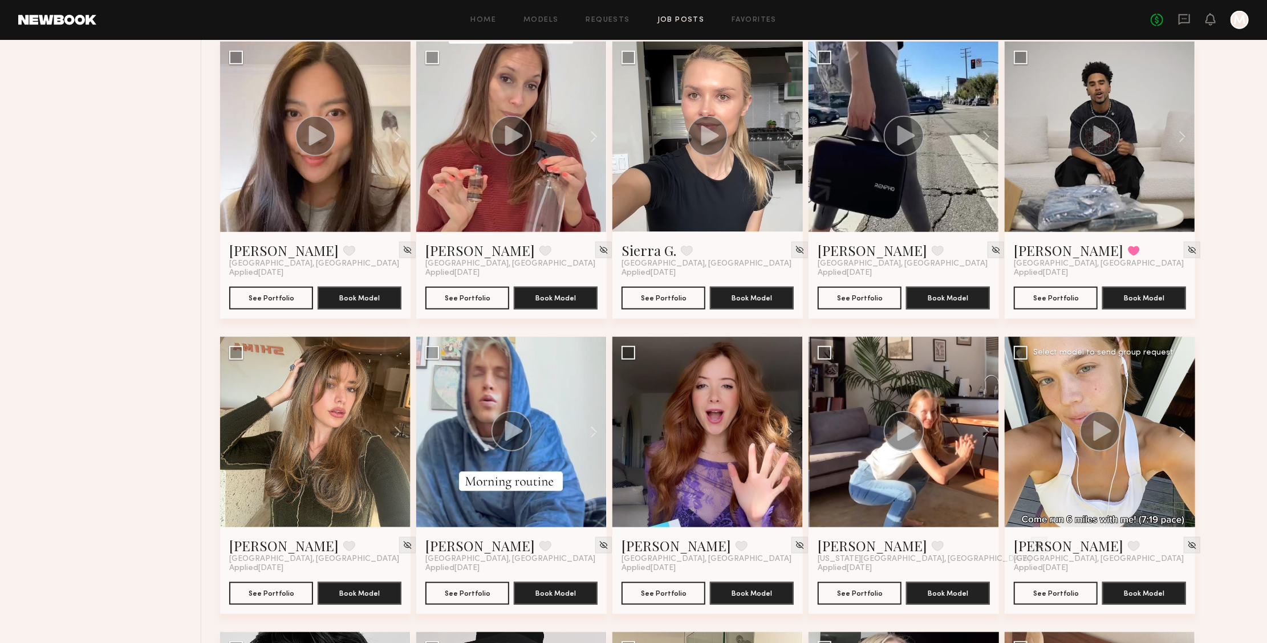
scroll to position [822, 0]
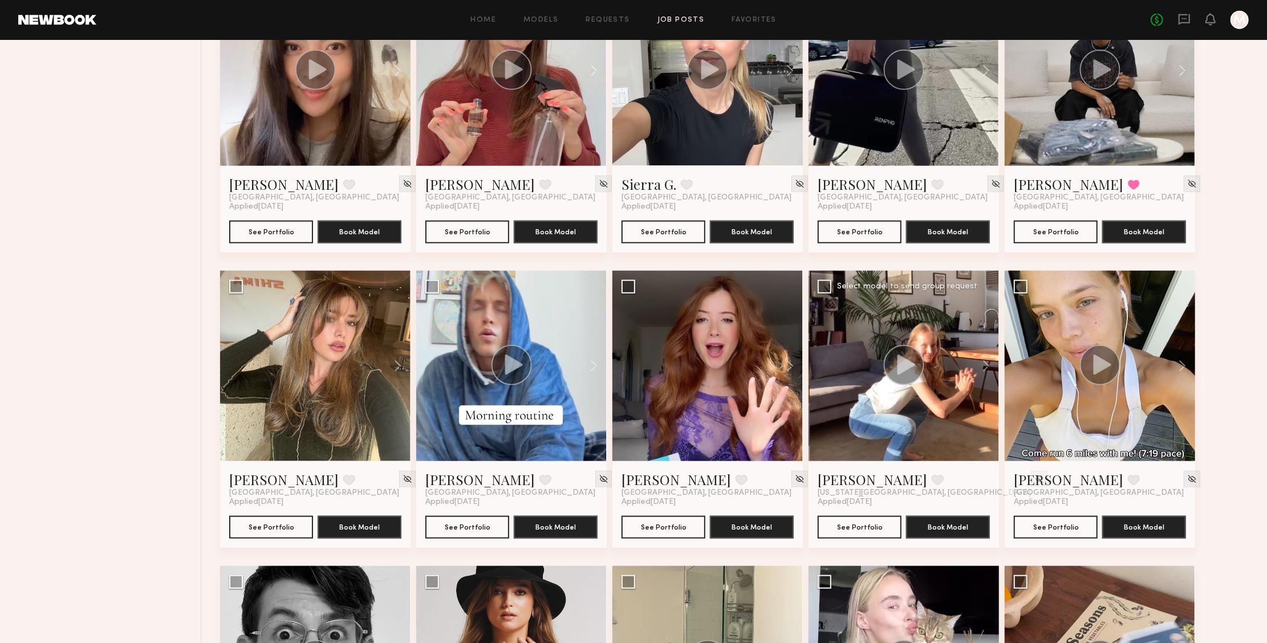
click at [930, 375] on div at bounding box center [904, 366] width 191 height 191
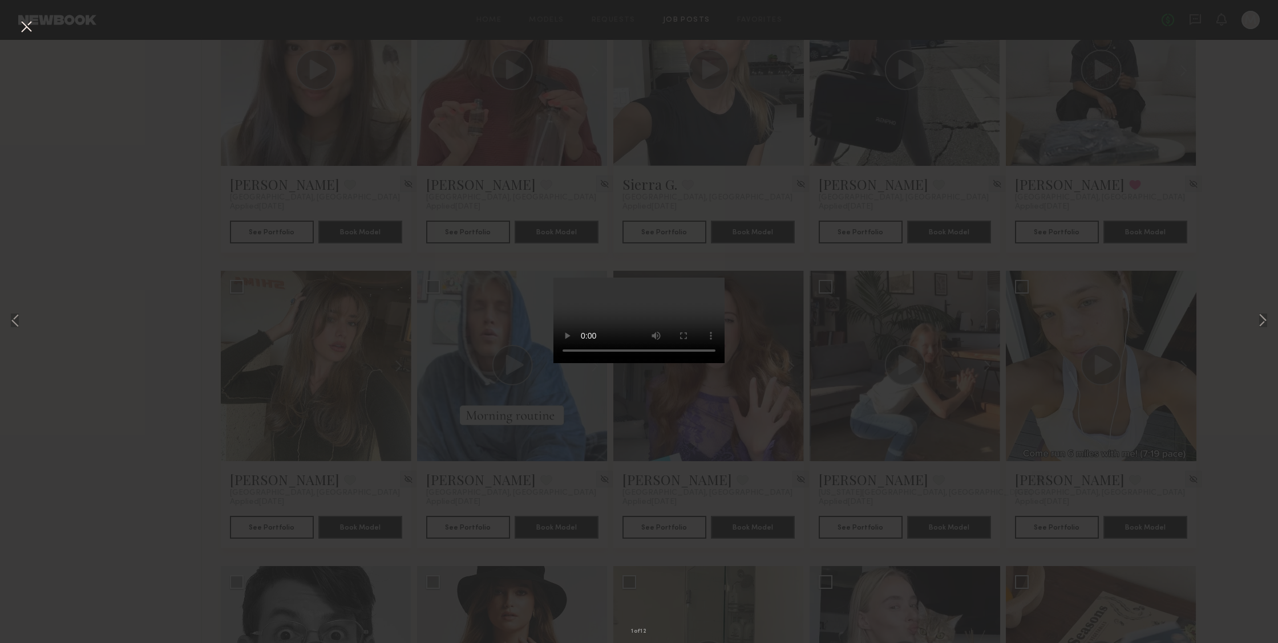
click at [716, 278] on video at bounding box center [638, 321] width 171 height 86
click at [1267, 325] on button at bounding box center [1263, 321] width 14 height 515
click at [1256, 319] on button at bounding box center [1263, 321] width 14 height 515
click at [26, 24] on button at bounding box center [26, 27] width 18 height 21
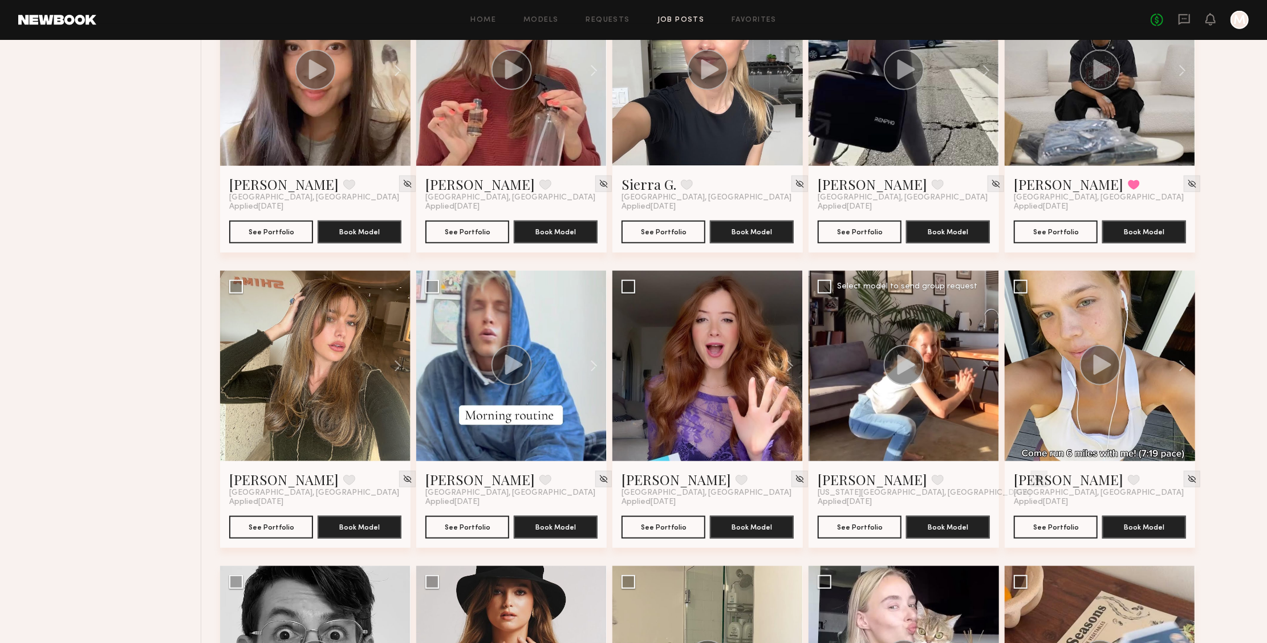
click at [1035, 475] on img at bounding box center [1040, 480] width 10 height 10
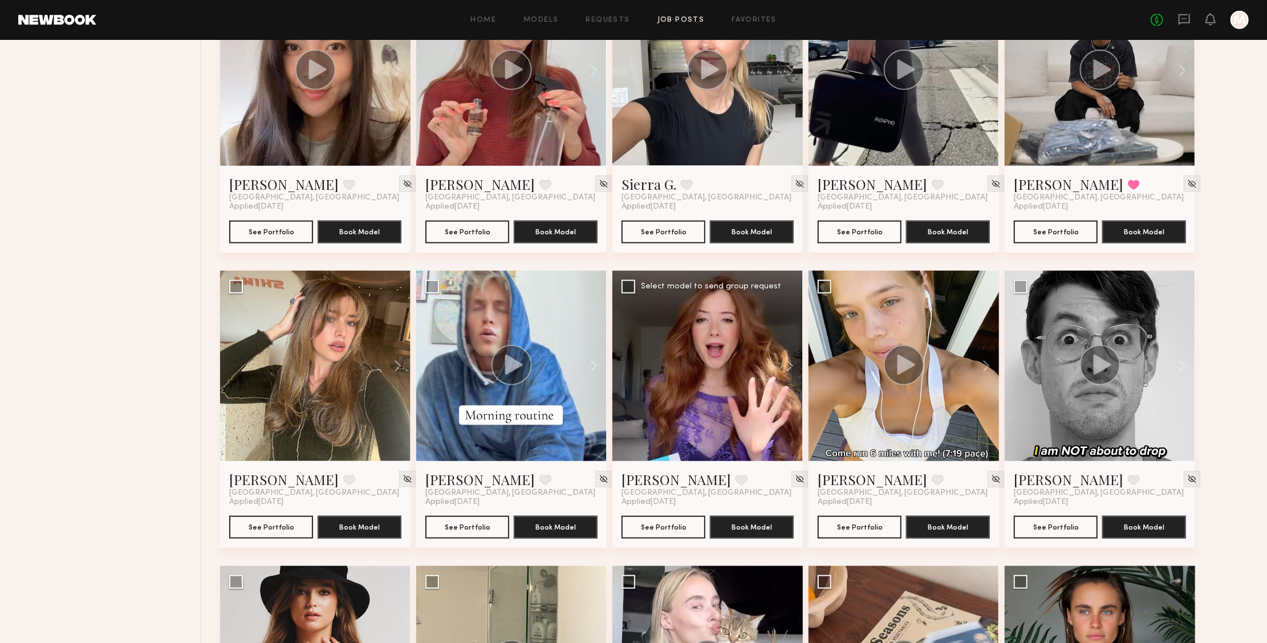
click at [723, 408] on div at bounding box center [708, 366] width 191 height 191
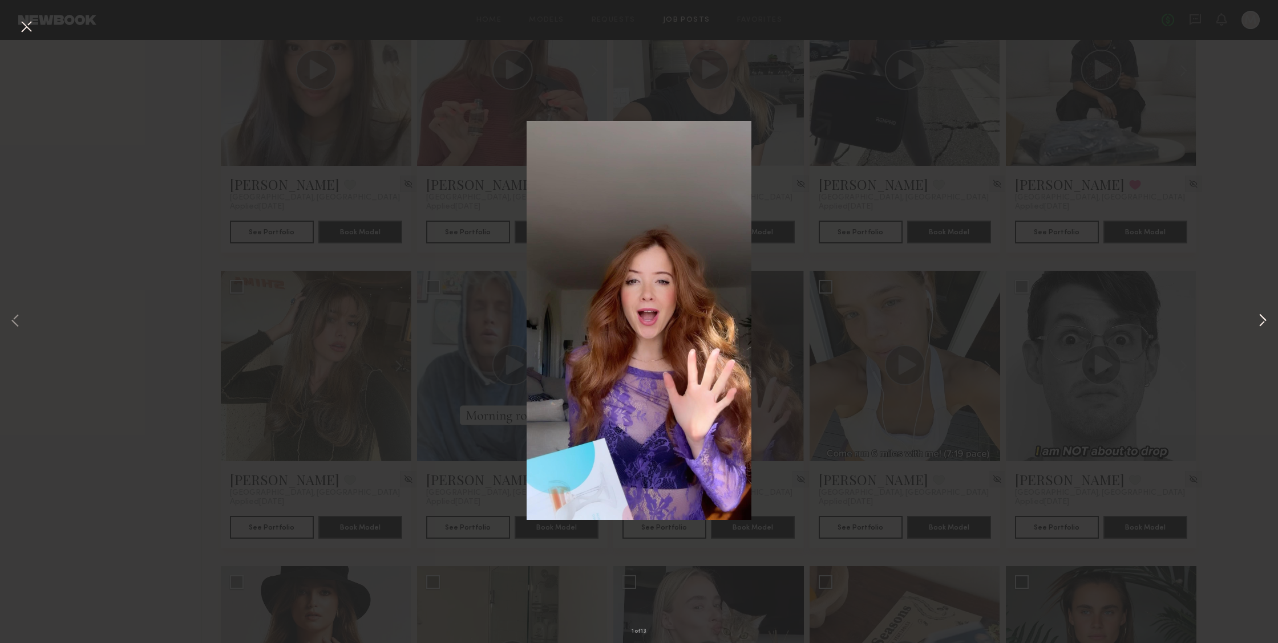
click at [1261, 317] on button at bounding box center [1263, 321] width 14 height 515
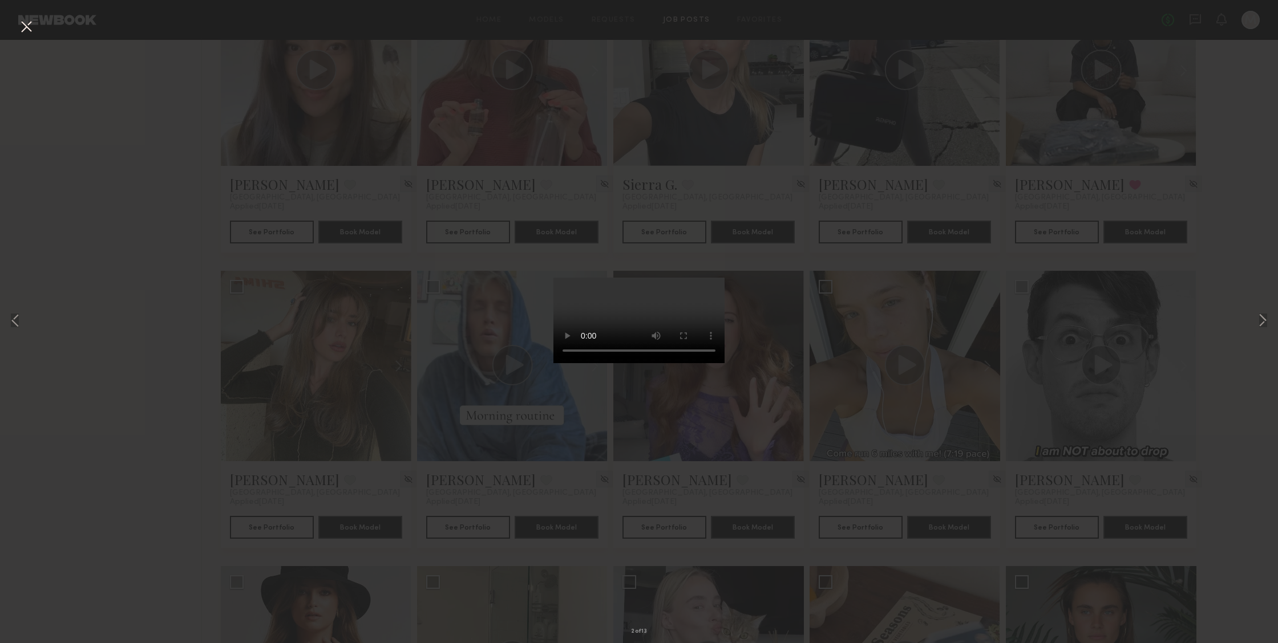
click at [695, 363] on video at bounding box center [638, 321] width 171 height 86
click at [1267, 323] on button at bounding box center [1263, 321] width 14 height 515
click at [1258, 321] on button at bounding box center [1263, 321] width 14 height 515
click at [22, 25] on button at bounding box center [26, 27] width 18 height 21
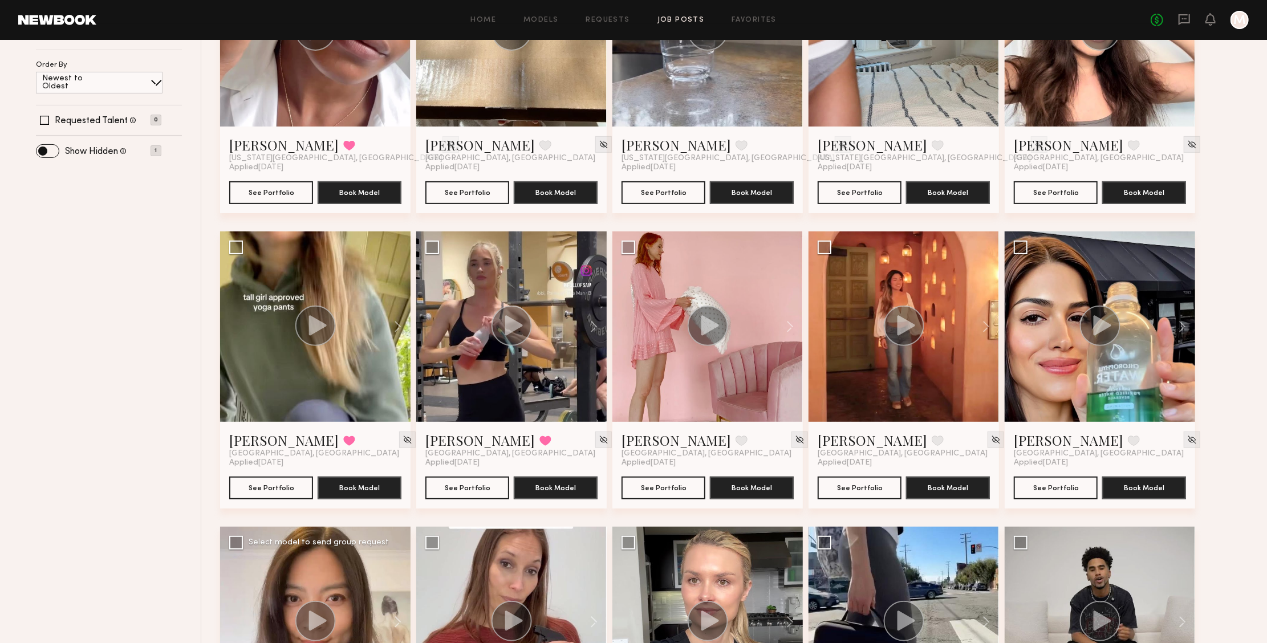
scroll to position [7, 0]
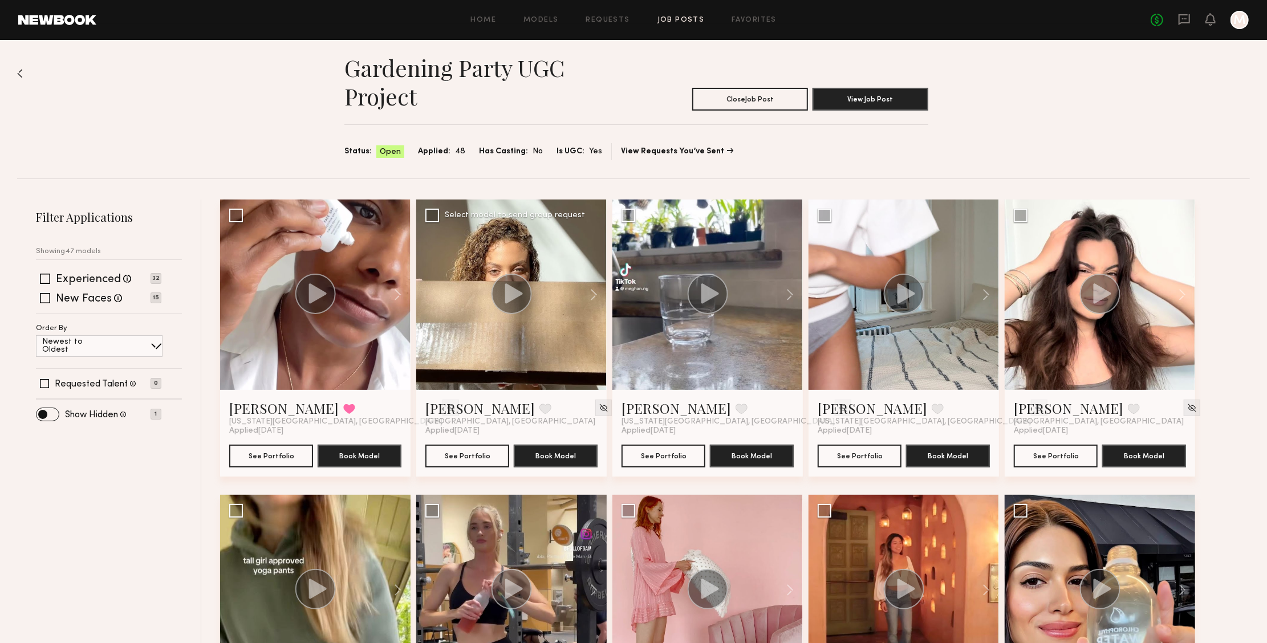
click at [556, 340] on div at bounding box center [511, 295] width 191 height 191
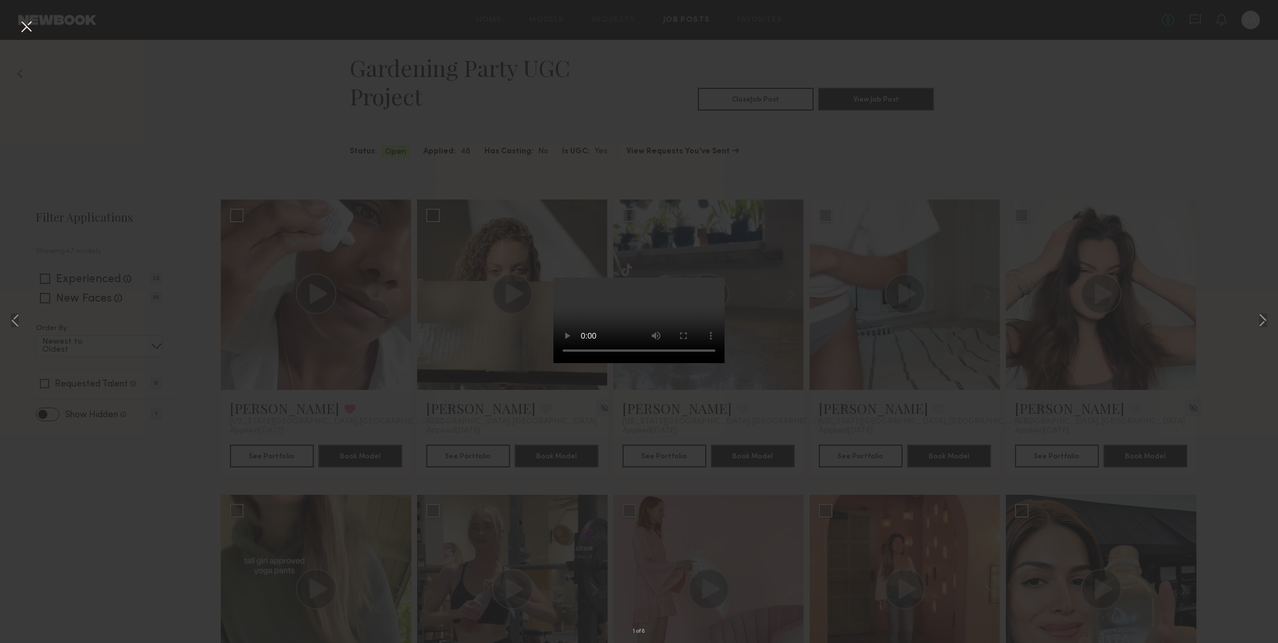
click at [700, 363] on video at bounding box center [638, 321] width 171 height 86
click at [1266, 325] on button at bounding box center [1263, 321] width 14 height 515
click at [1263, 324] on button at bounding box center [1263, 321] width 14 height 515
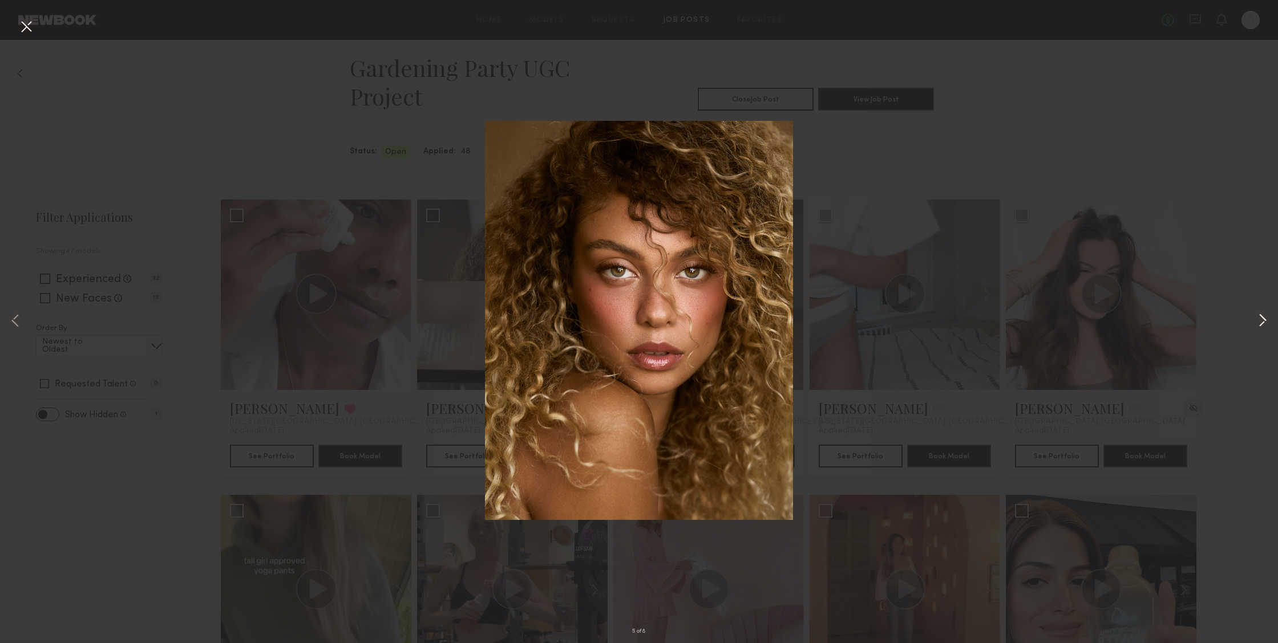
click at [1263, 324] on button at bounding box center [1263, 321] width 14 height 515
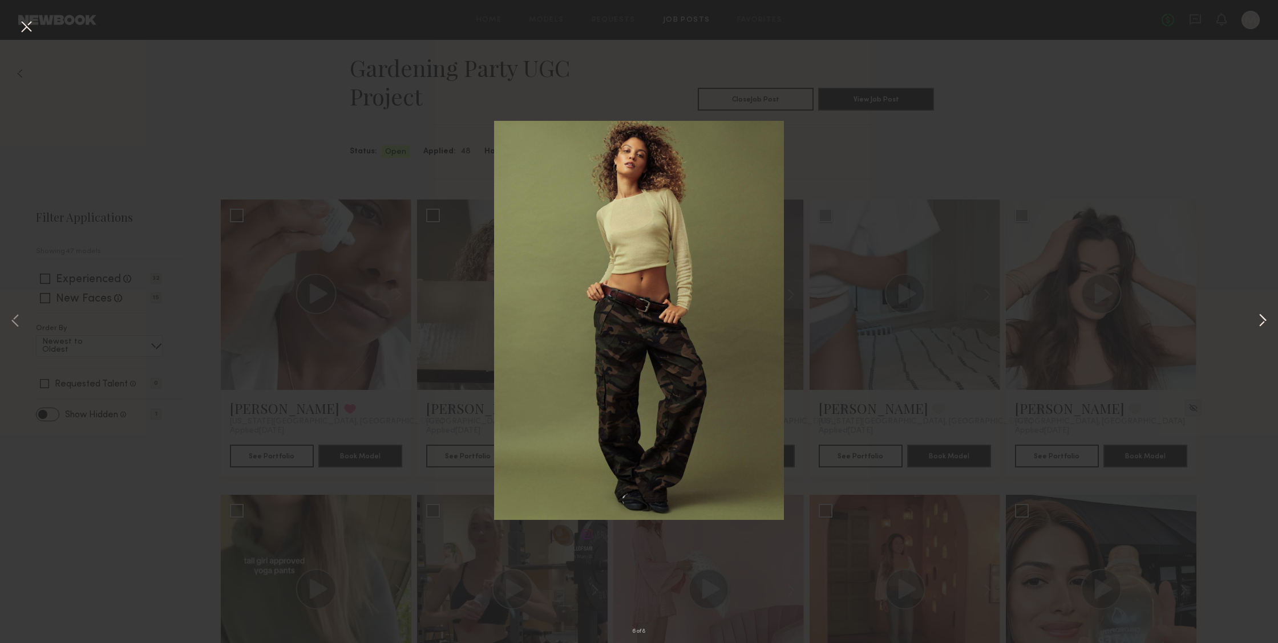
click at [1263, 324] on button at bounding box center [1263, 321] width 14 height 515
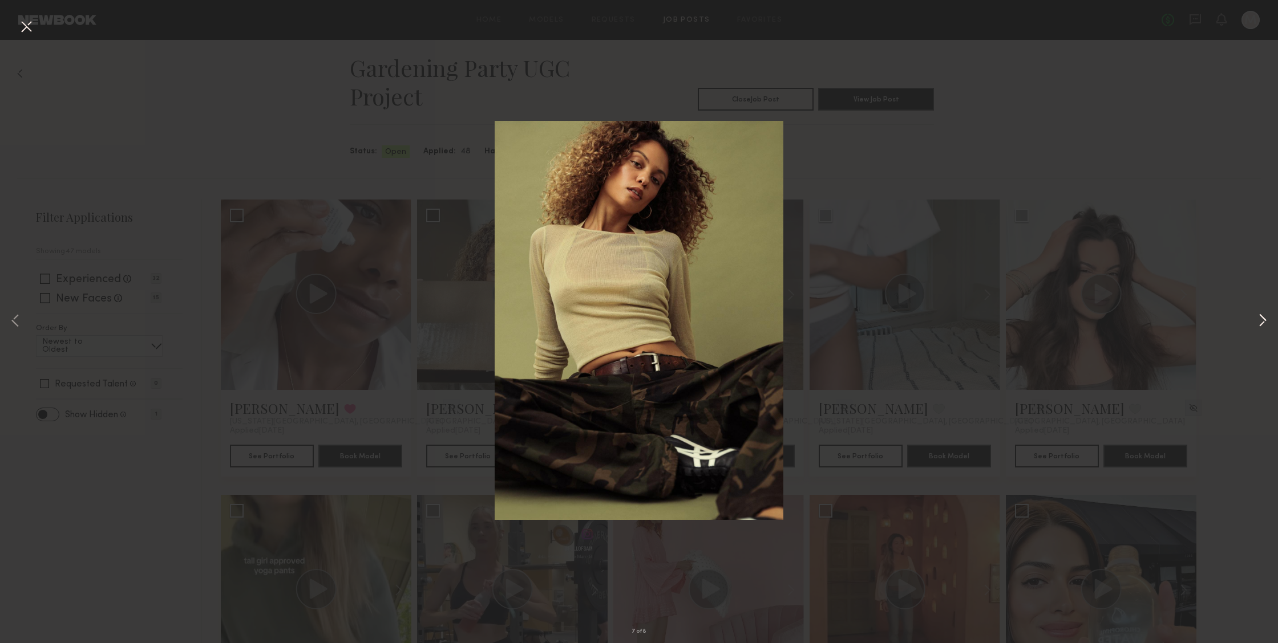
click at [1263, 324] on button at bounding box center [1263, 321] width 14 height 515
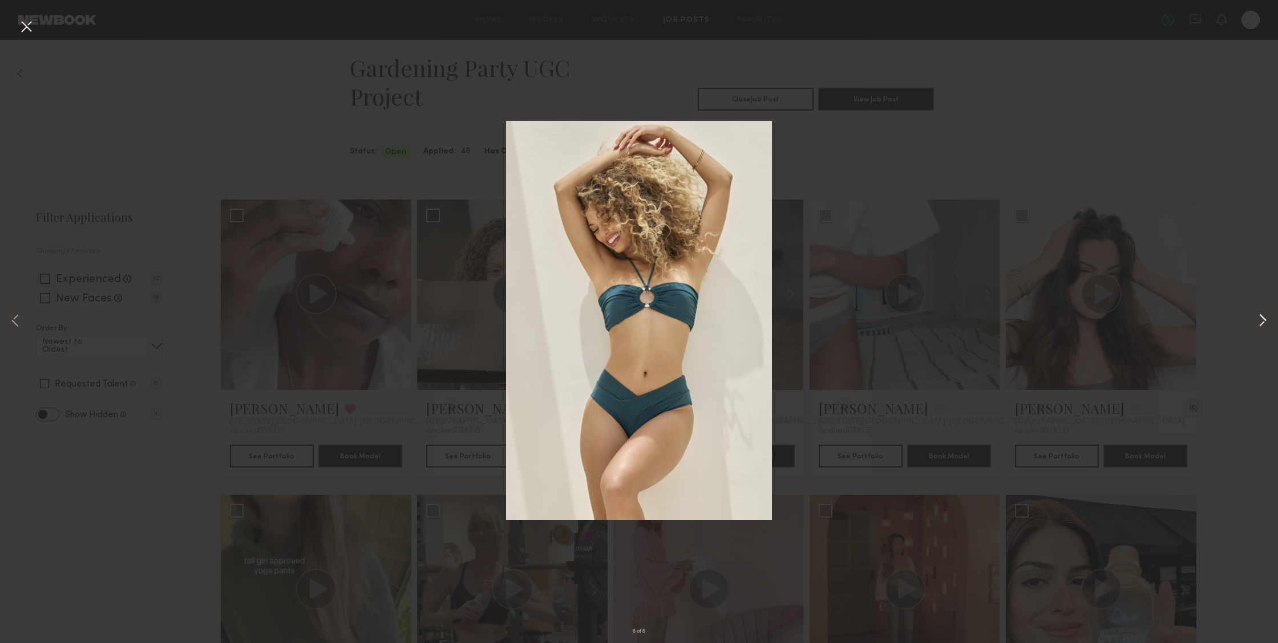
click at [1263, 324] on button at bounding box center [1263, 321] width 14 height 515
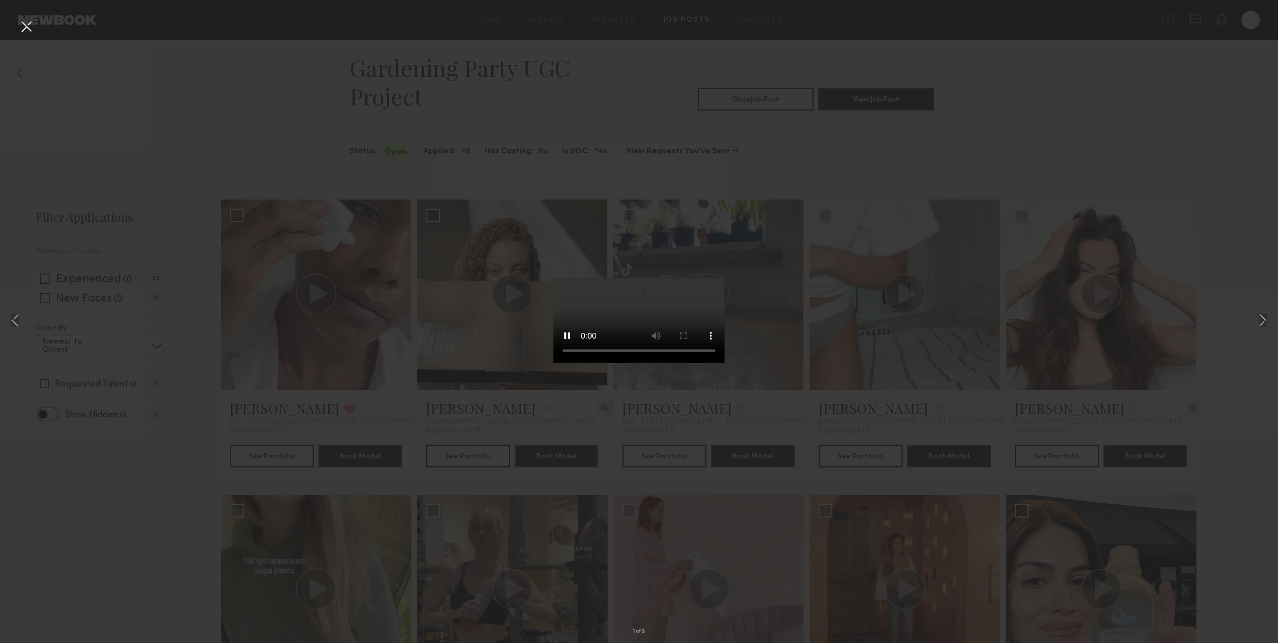
click at [27, 25] on button at bounding box center [26, 27] width 18 height 21
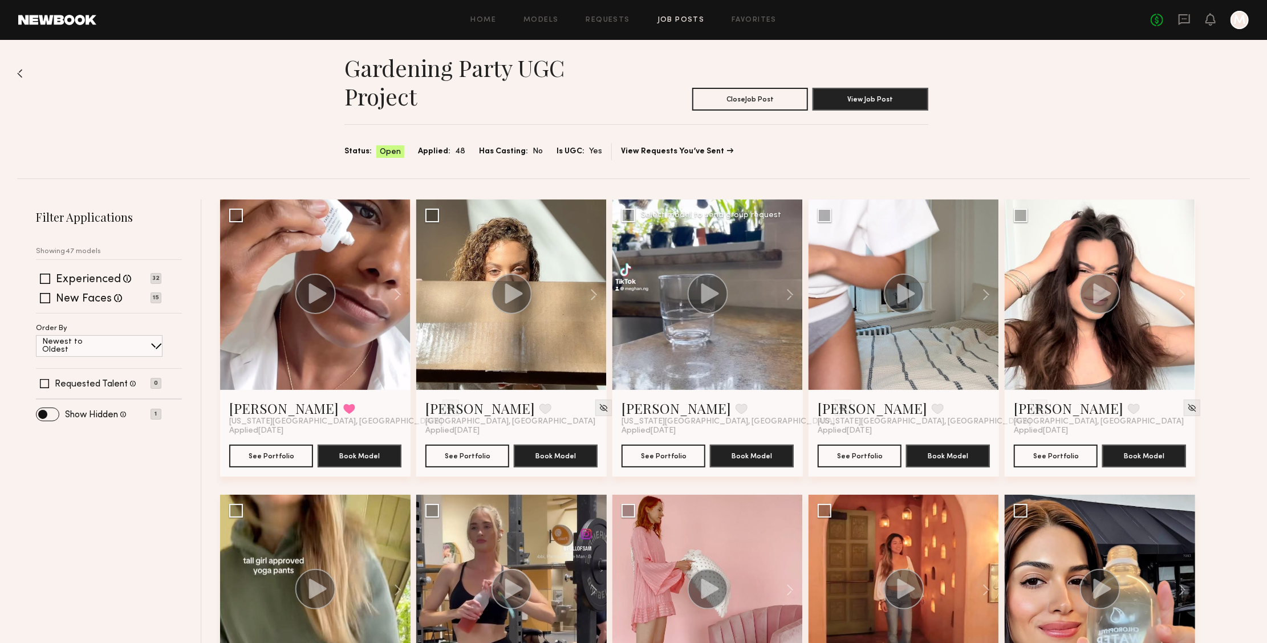
click at [669, 330] on div at bounding box center [708, 295] width 191 height 191
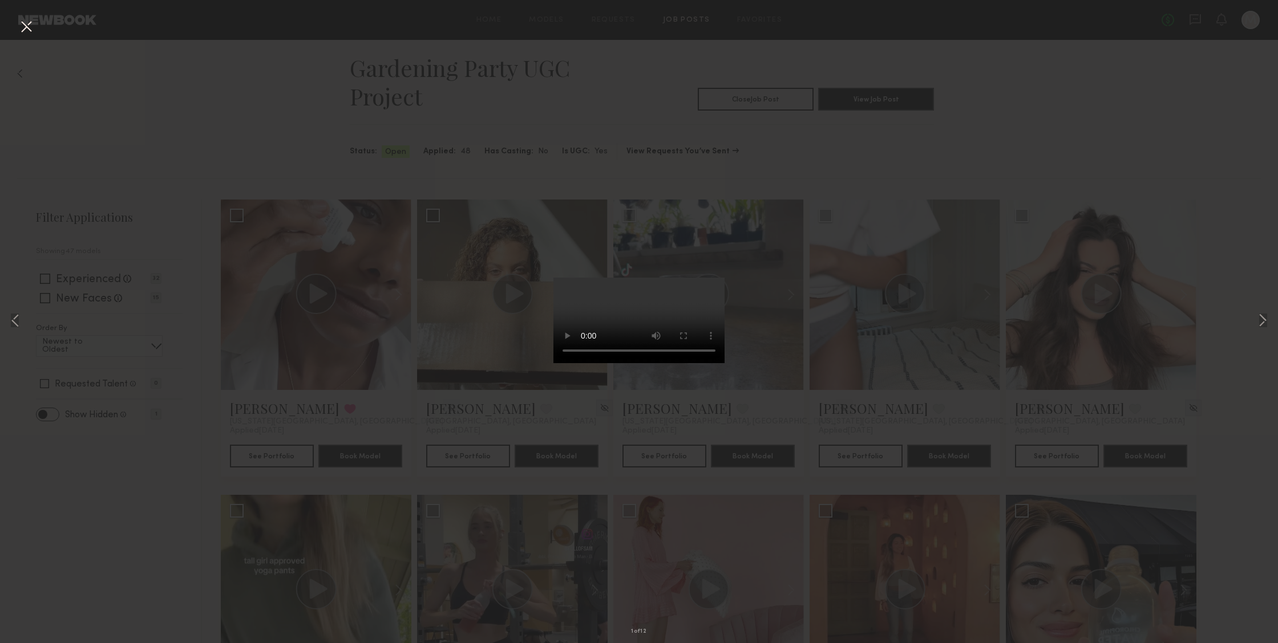
click at [698, 363] on video at bounding box center [638, 321] width 171 height 86
click at [1263, 319] on button at bounding box center [1263, 321] width 14 height 515
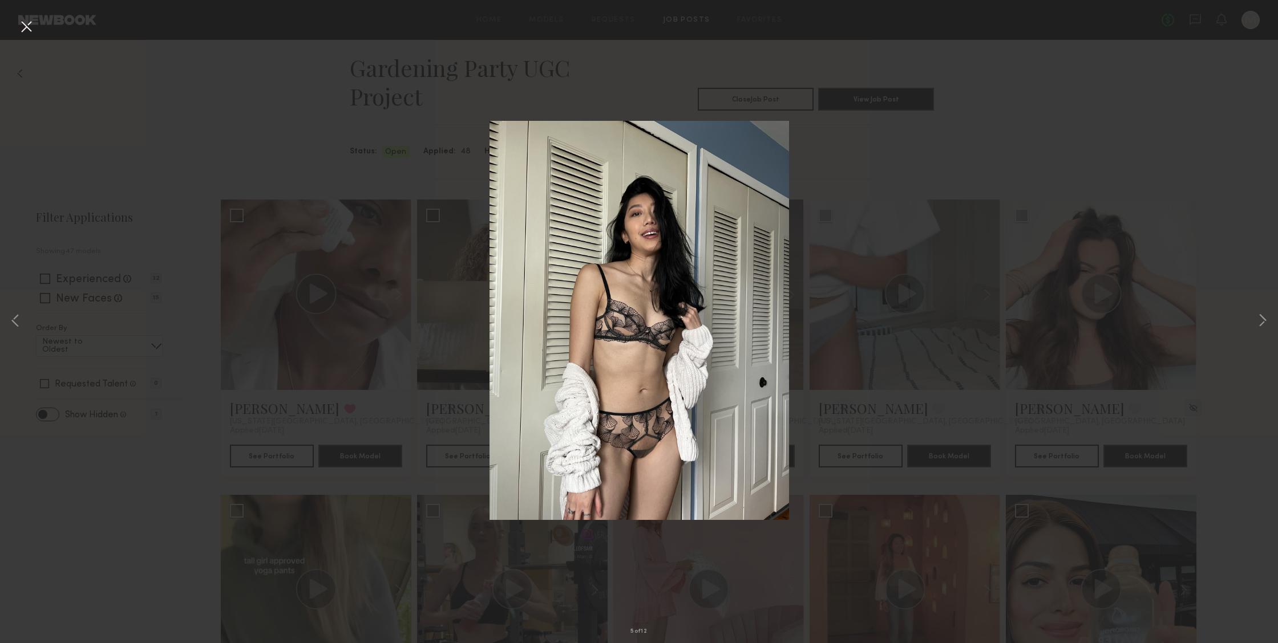
click at [29, 31] on button at bounding box center [26, 27] width 18 height 21
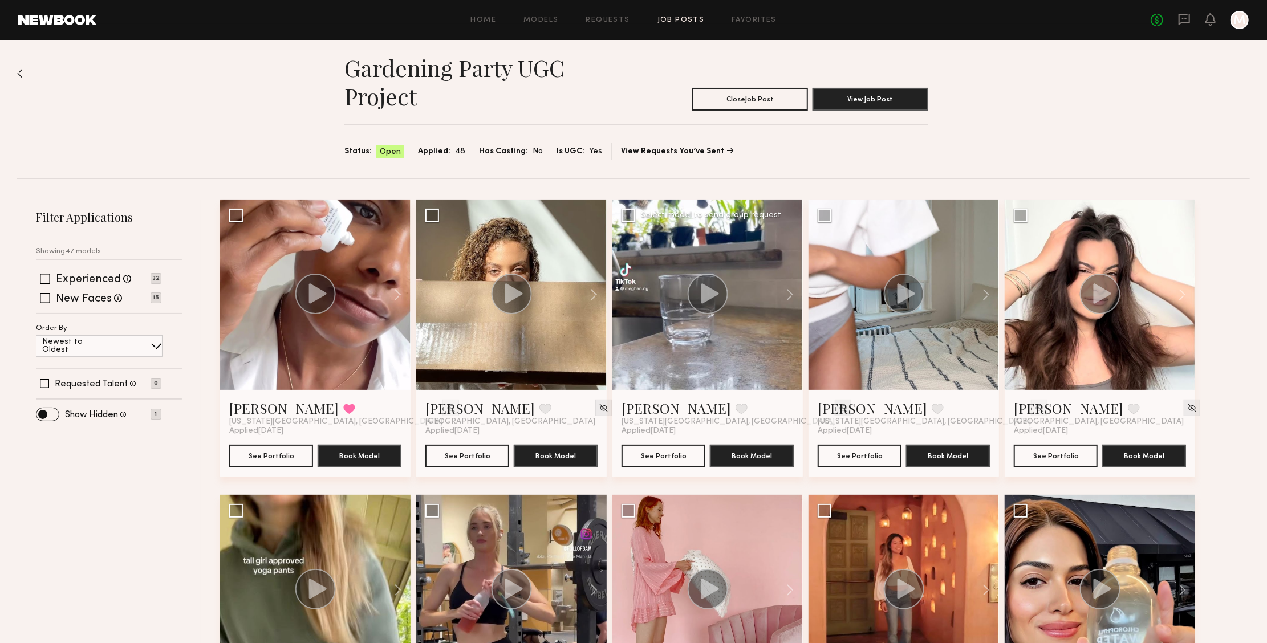
click at [839, 410] on img at bounding box center [844, 408] width 10 height 10
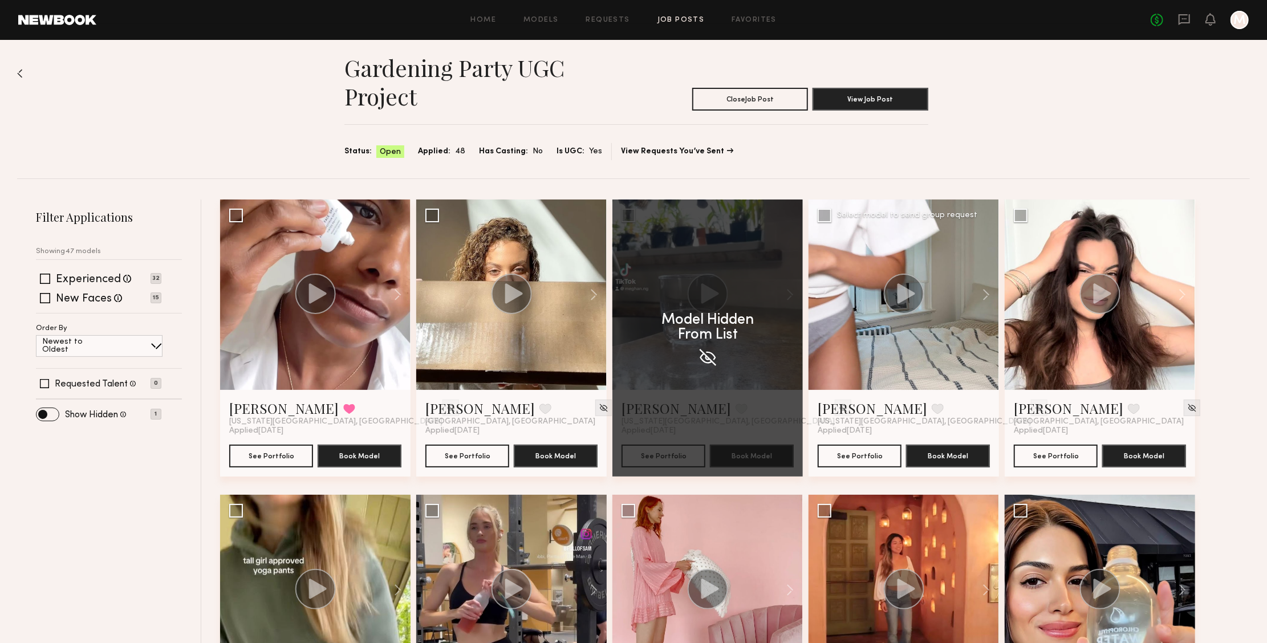
click at [913, 313] on div at bounding box center [904, 295] width 41 height 43
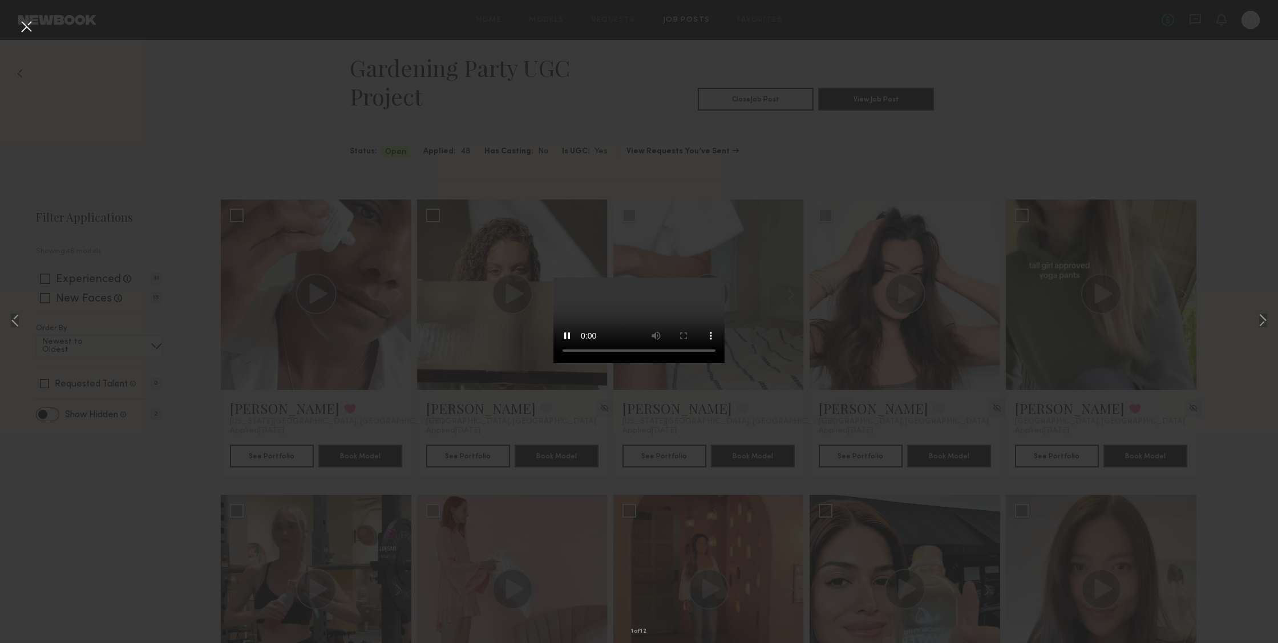
click at [693, 363] on video at bounding box center [638, 321] width 171 height 86
click at [1254, 314] on div "1 of 12" at bounding box center [639, 321] width 1278 height 643
click at [1260, 317] on button at bounding box center [1263, 321] width 14 height 515
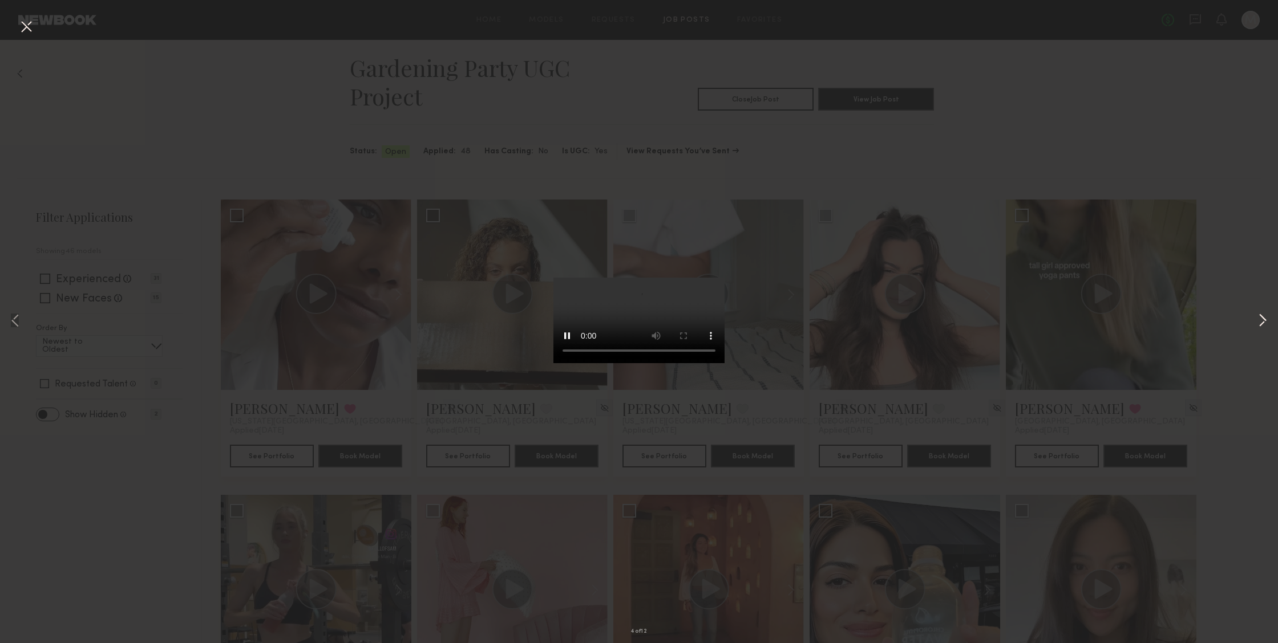
click at [1260, 317] on button at bounding box center [1263, 321] width 14 height 515
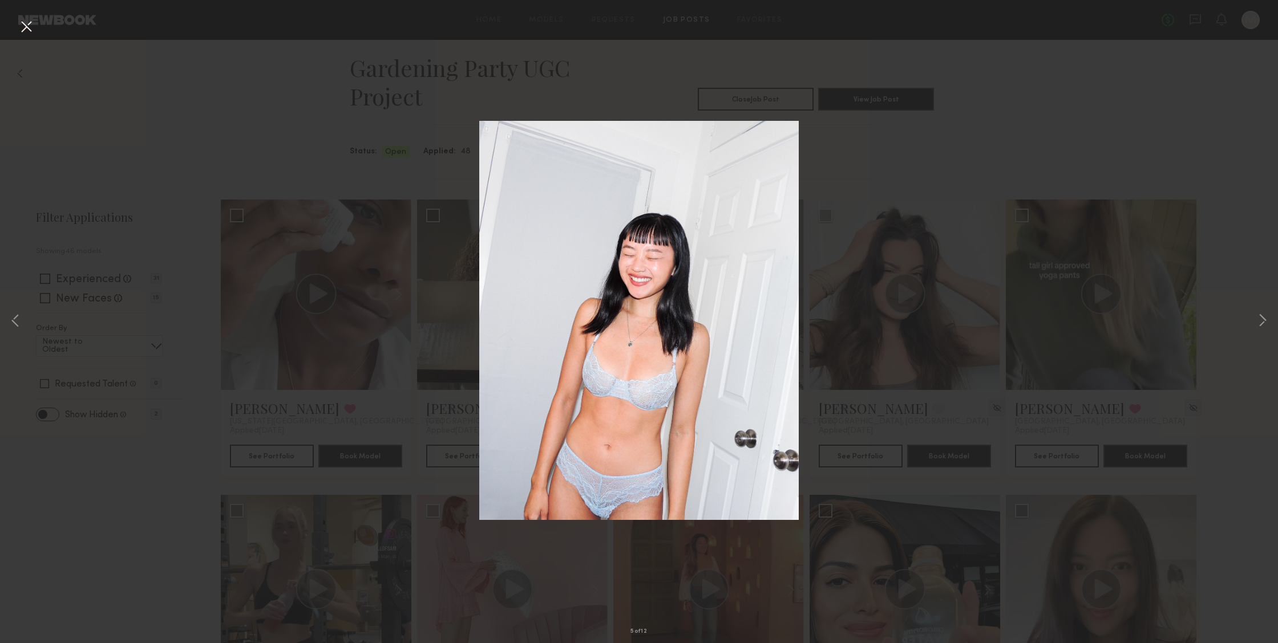
click at [29, 34] on button at bounding box center [26, 27] width 18 height 21
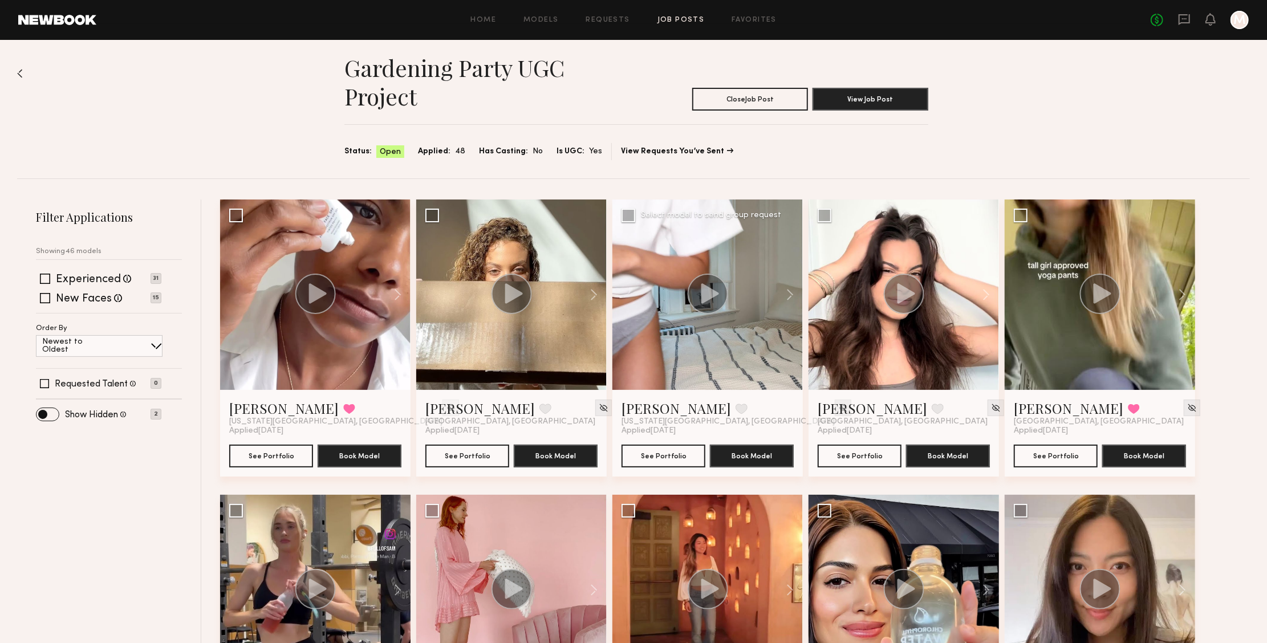
click at [839, 406] on img at bounding box center [844, 408] width 10 height 10
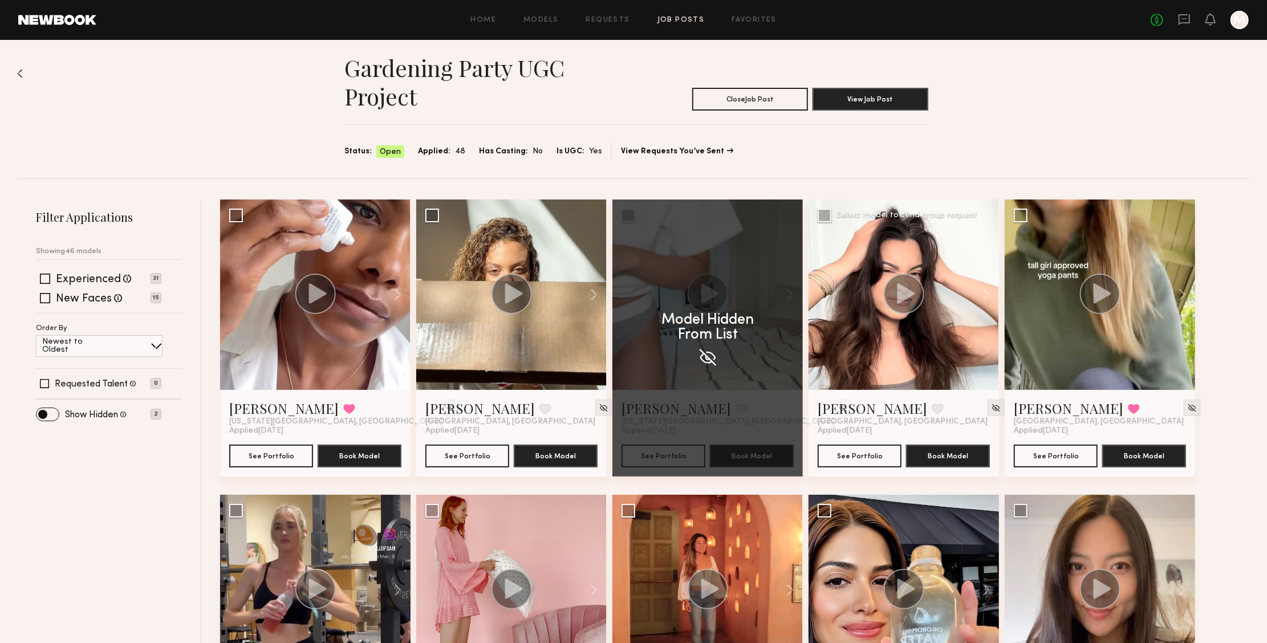
click at [939, 305] on div at bounding box center [904, 295] width 191 height 191
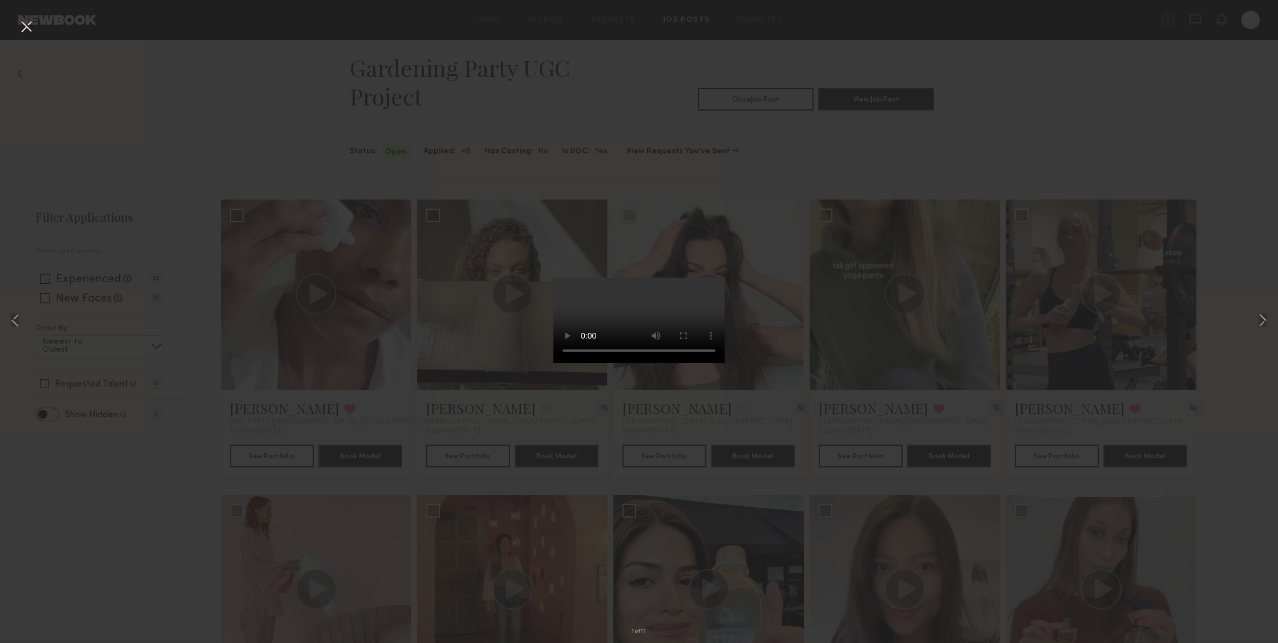
click at [695, 363] on video at bounding box center [638, 321] width 171 height 86
click at [1263, 326] on button at bounding box center [1263, 321] width 14 height 515
click at [1260, 320] on button at bounding box center [1263, 321] width 14 height 515
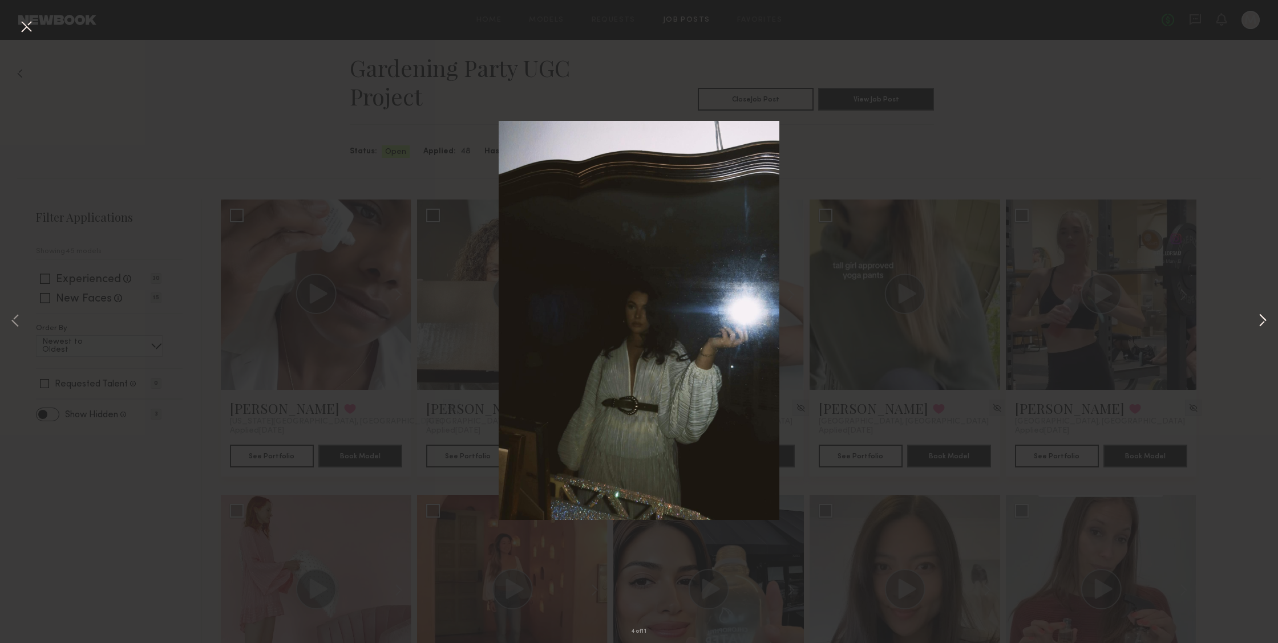
click at [1260, 320] on button at bounding box center [1263, 321] width 14 height 515
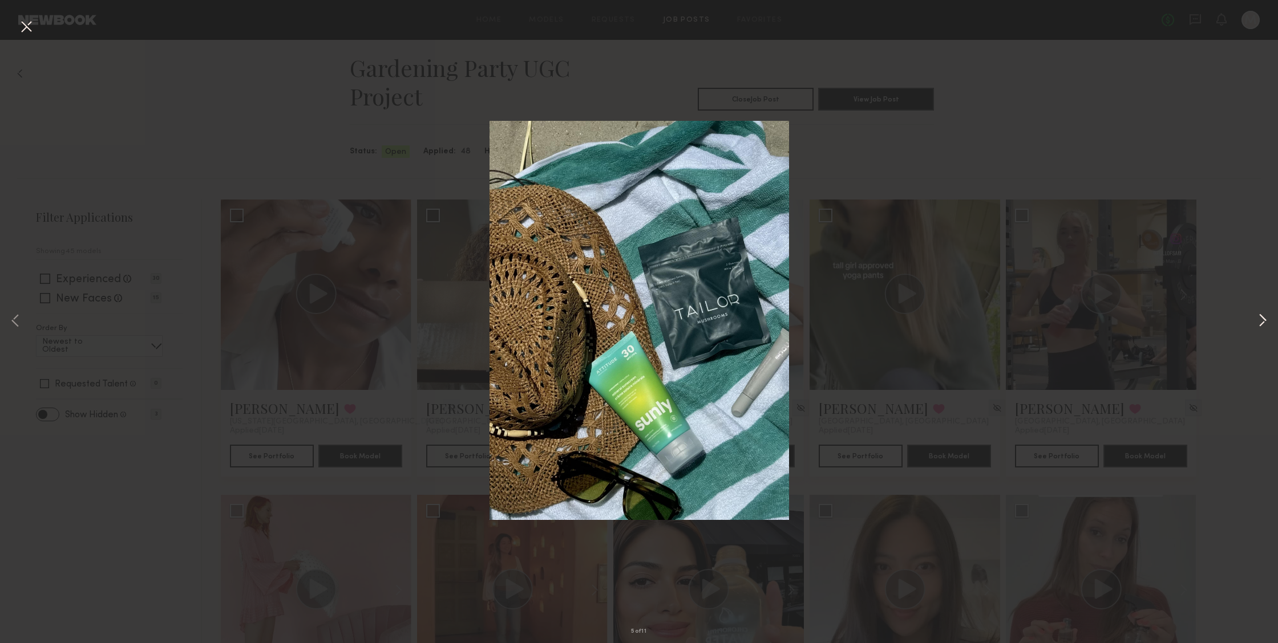
click at [1260, 320] on button at bounding box center [1263, 321] width 14 height 515
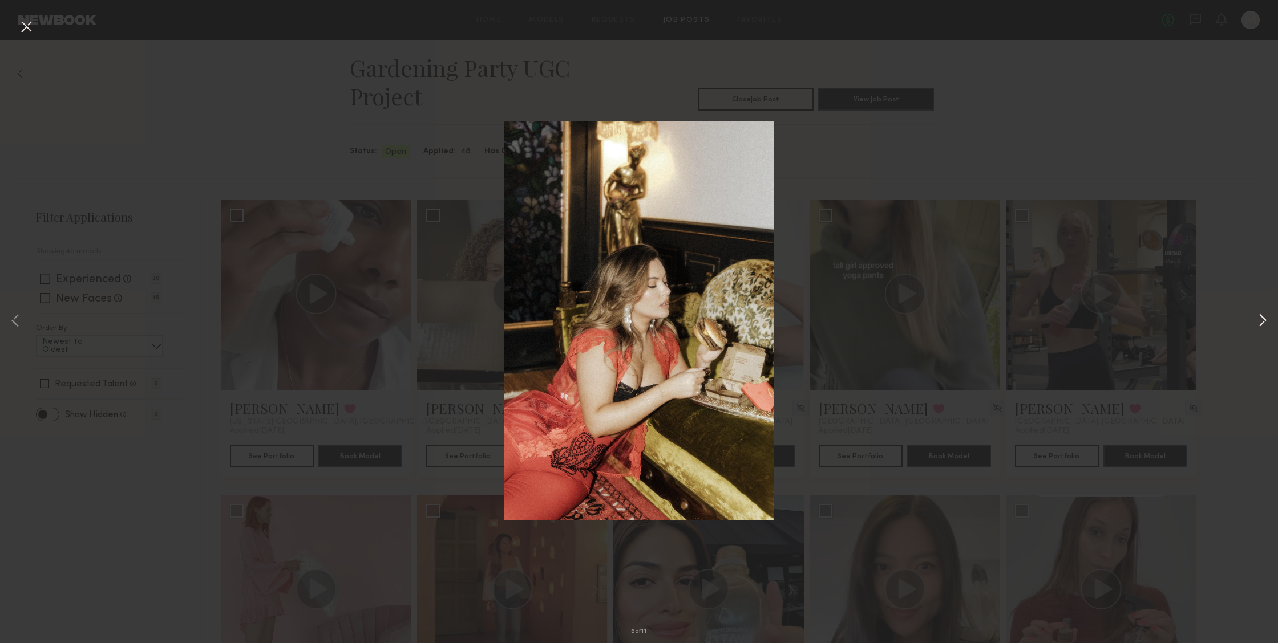
click at [1260, 320] on button at bounding box center [1263, 321] width 14 height 515
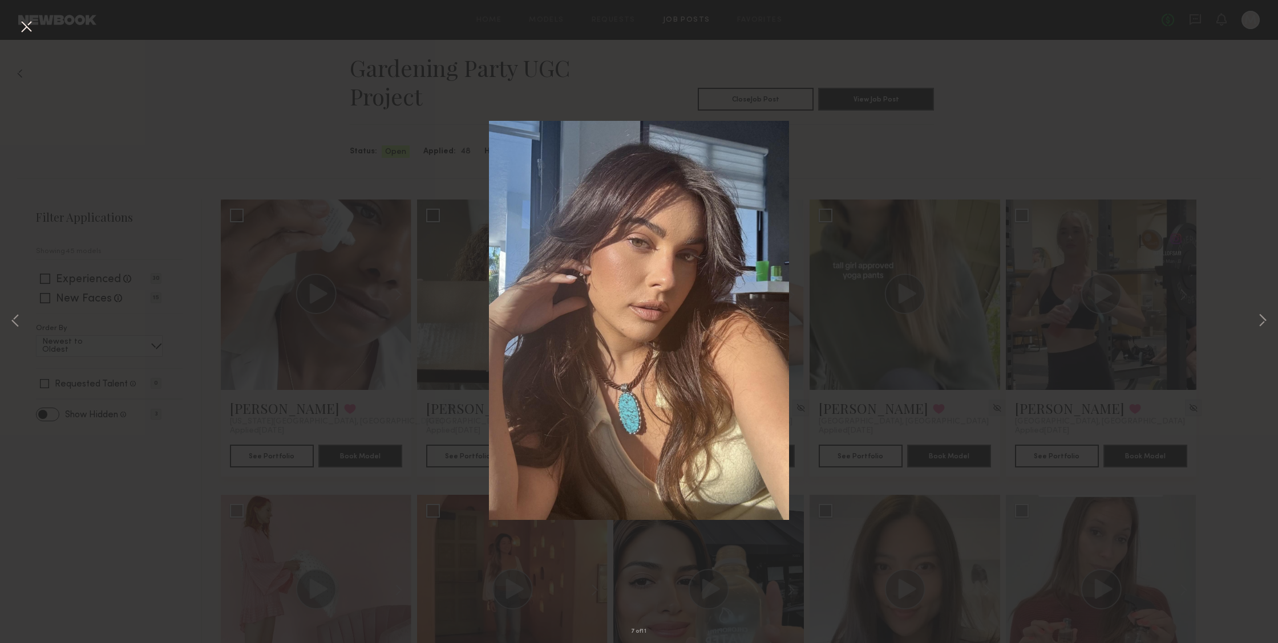
click at [20, 23] on button at bounding box center [26, 27] width 18 height 21
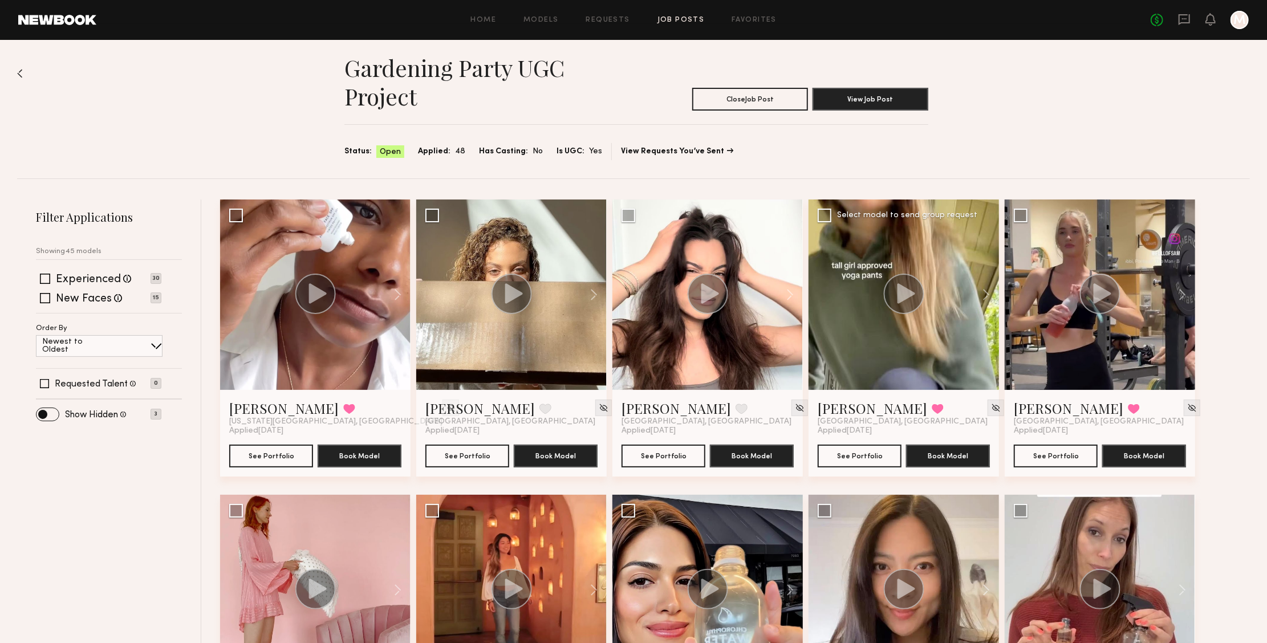
click at [947, 347] on div at bounding box center [904, 295] width 191 height 191
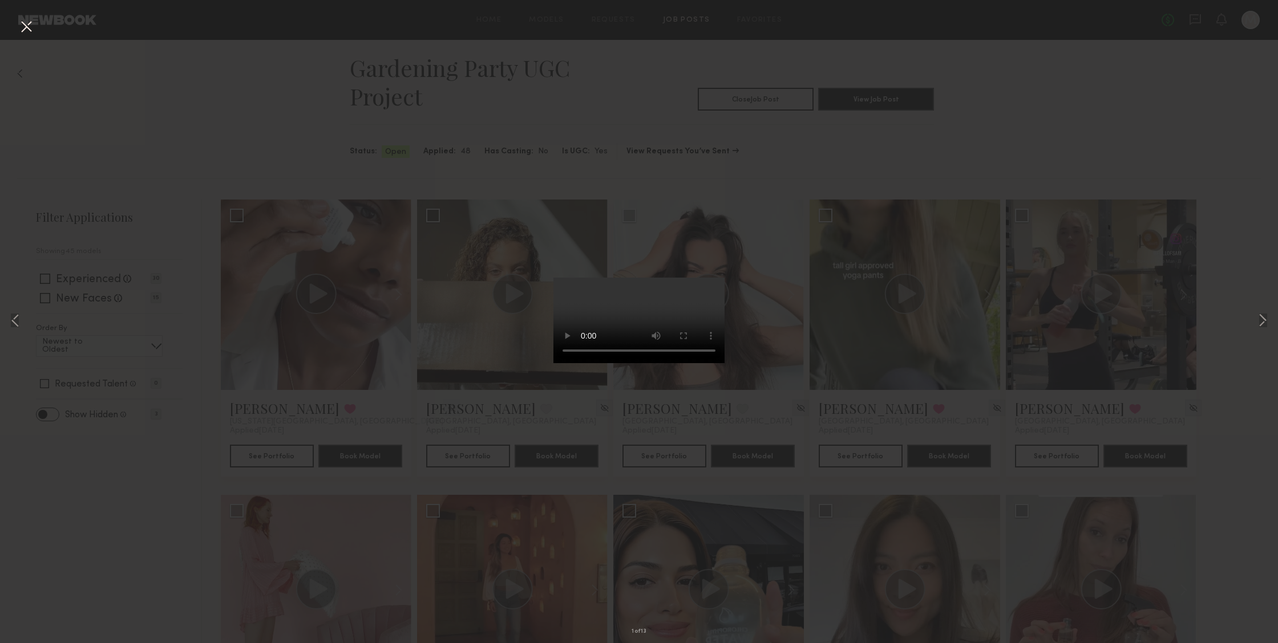
click at [700, 363] on video at bounding box center [638, 321] width 171 height 86
click at [1263, 320] on button at bounding box center [1263, 321] width 14 height 515
click at [27, 29] on button at bounding box center [26, 27] width 18 height 21
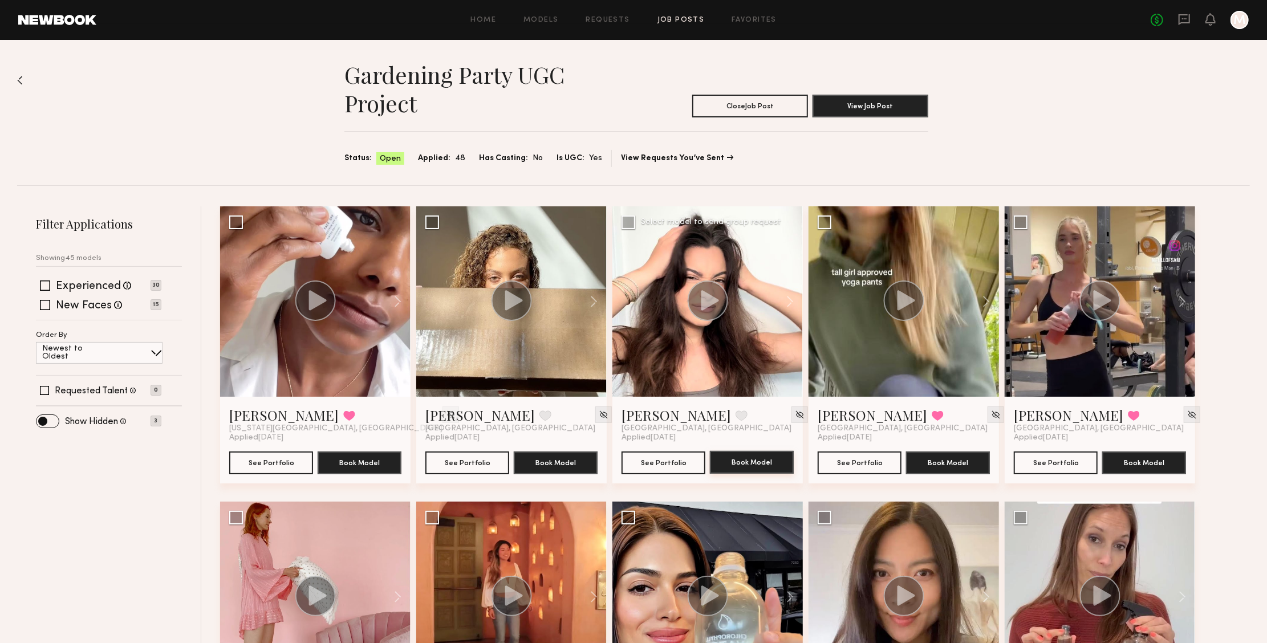
scroll to position [200, 0]
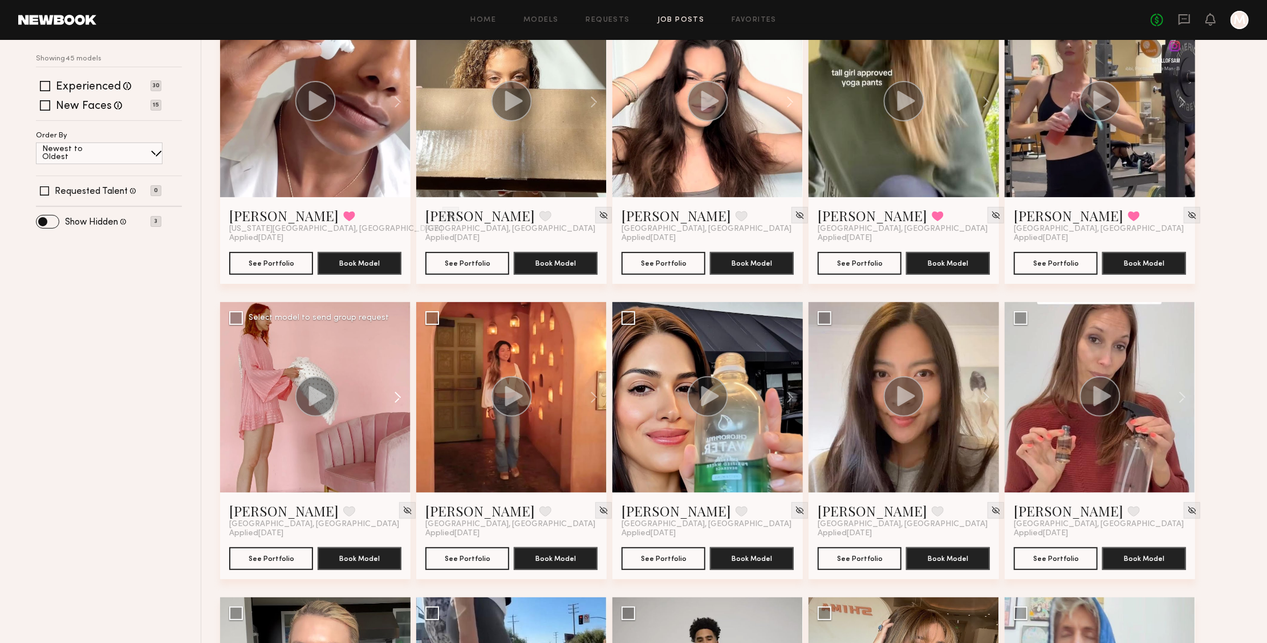
click at [384, 430] on button at bounding box center [392, 397] width 37 height 191
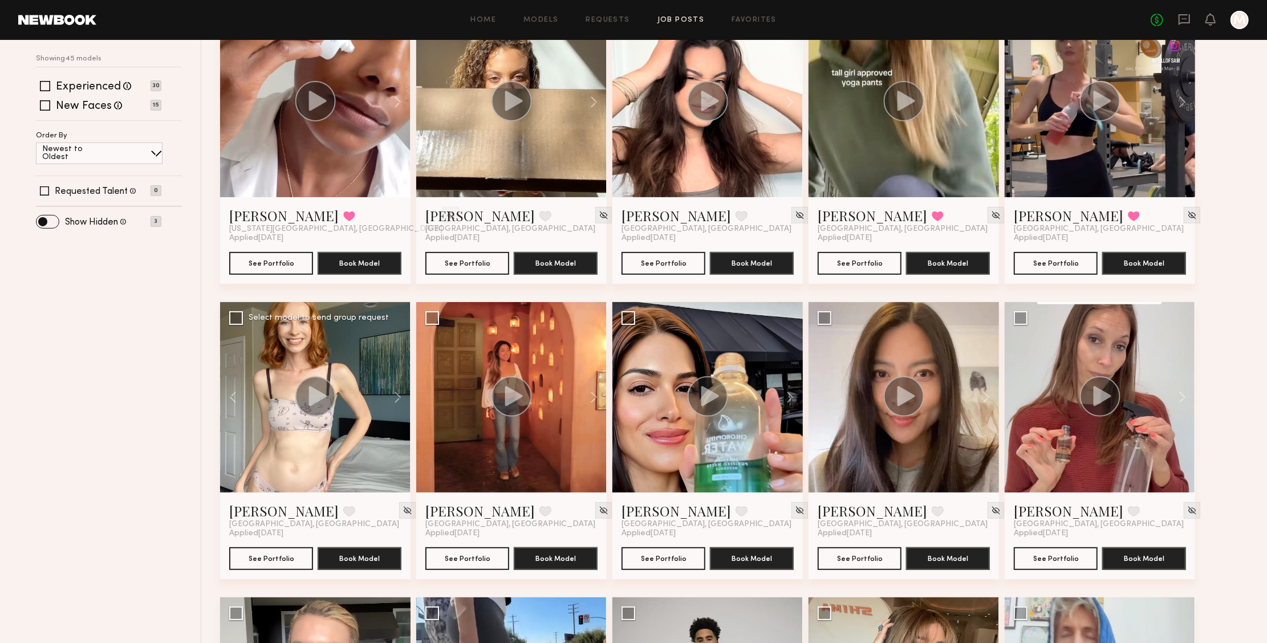
click at [310, 382] on circle at bounding box center [315, 396] width 41 height 41
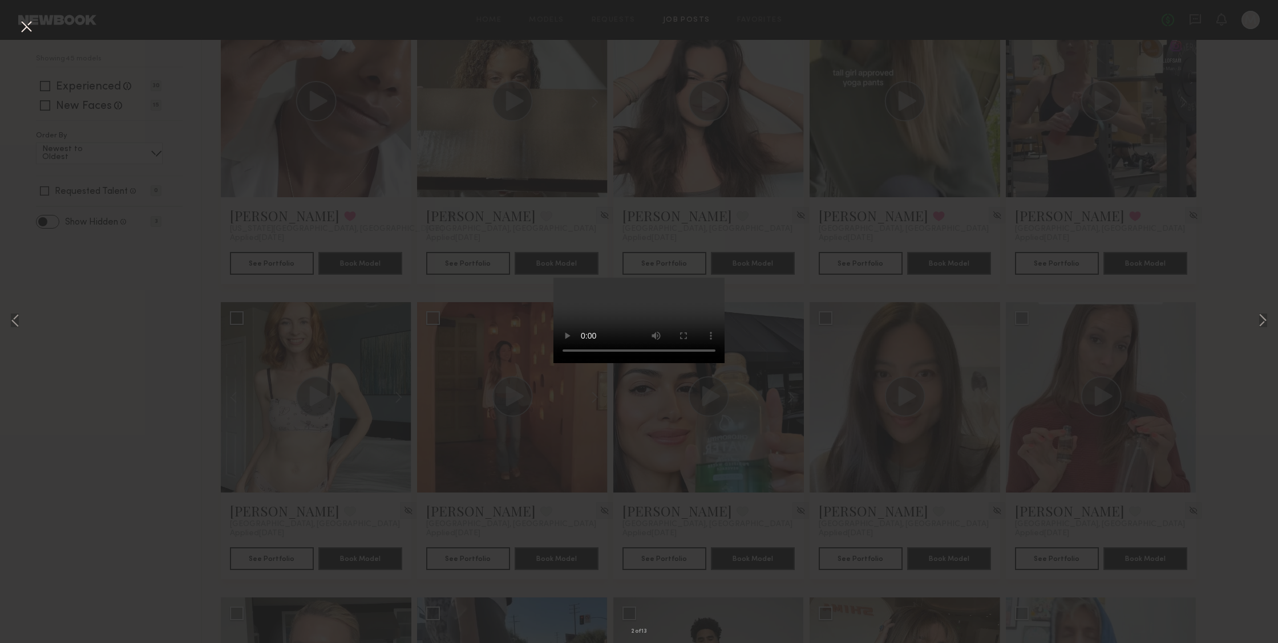
click at [699, 363] on video at bounding box center [638, 321] width 171 height 86
click at [28, 29] on button at bounding box center [26, 27] width 18 height 21
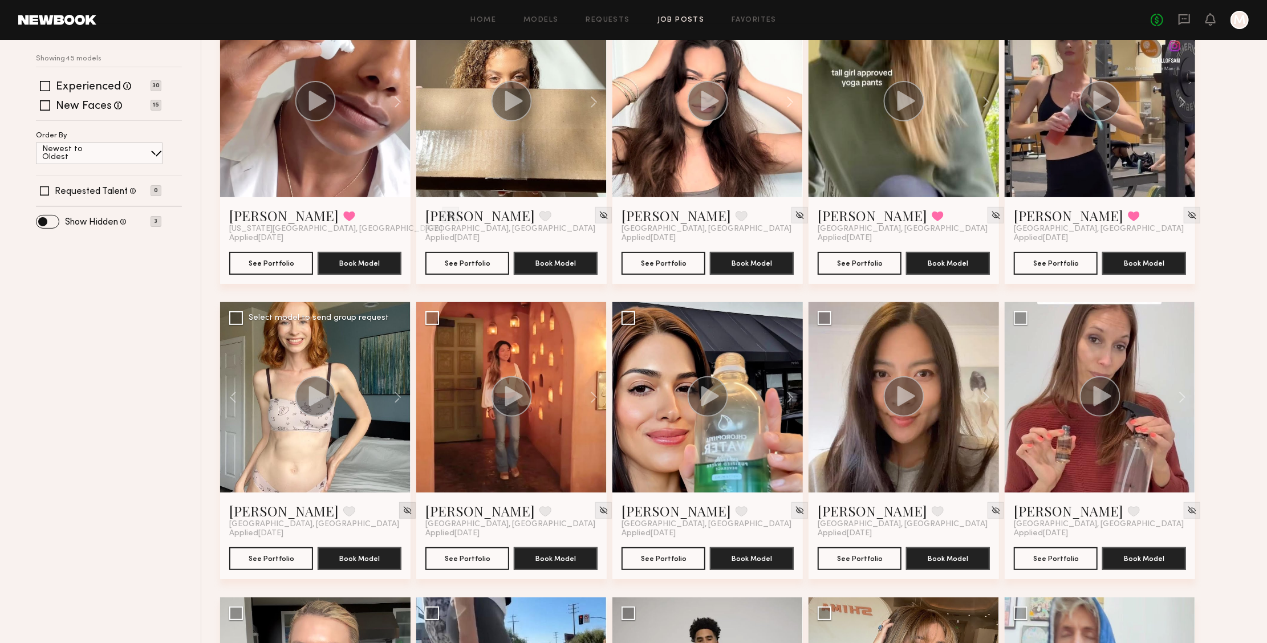
click at [403, 512] on img at bounding box center [408, 511] width 10 height 10
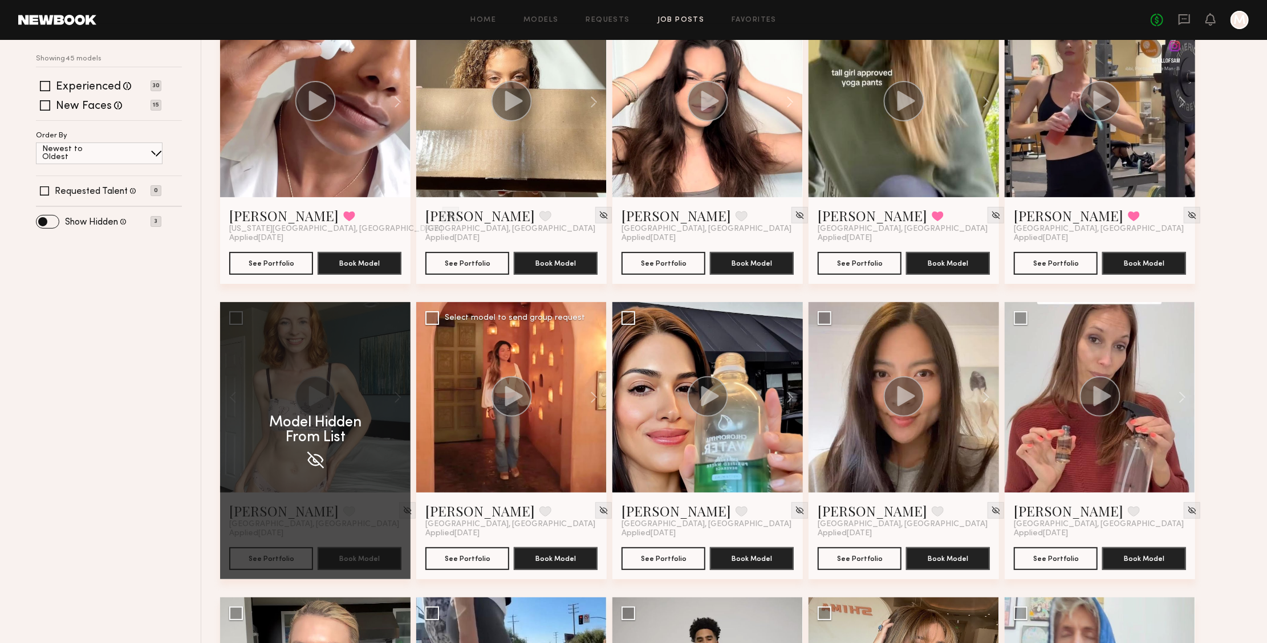
click at [550, 390] on div at bounding box center [511, 397] width 191 height 191
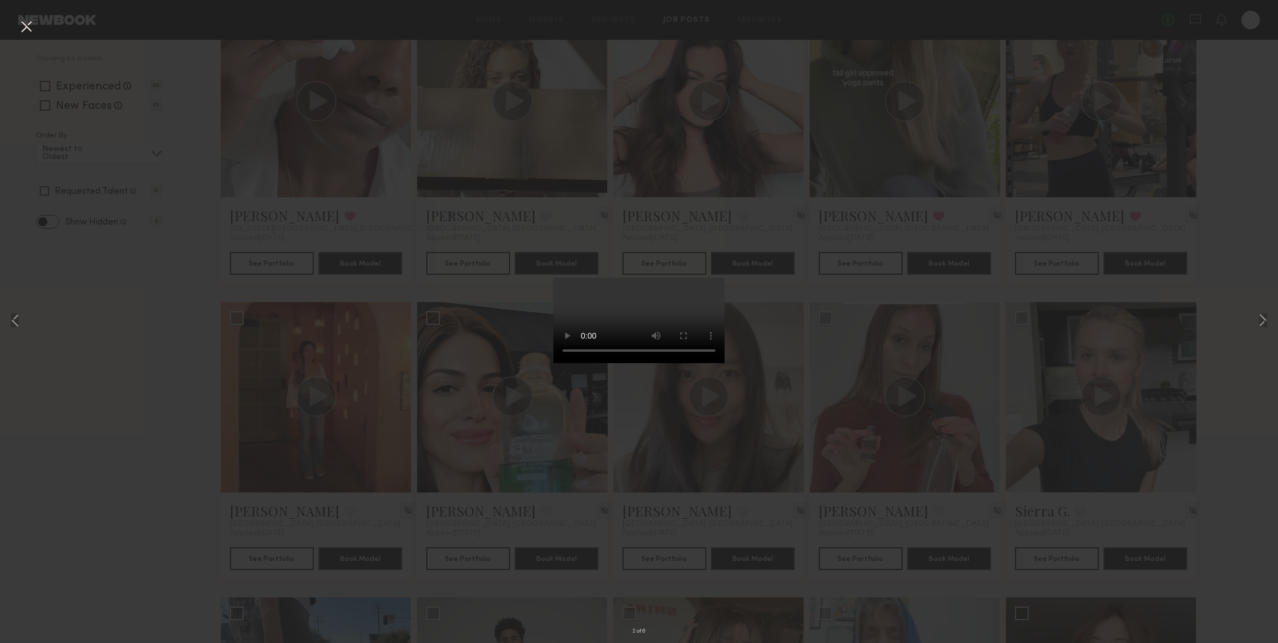
click at [695, 363] on video at bounding box center [638, 321] width 171 height 86
click at [1261, 320] on button at bounding box center [1263, 321] width 14 height 515
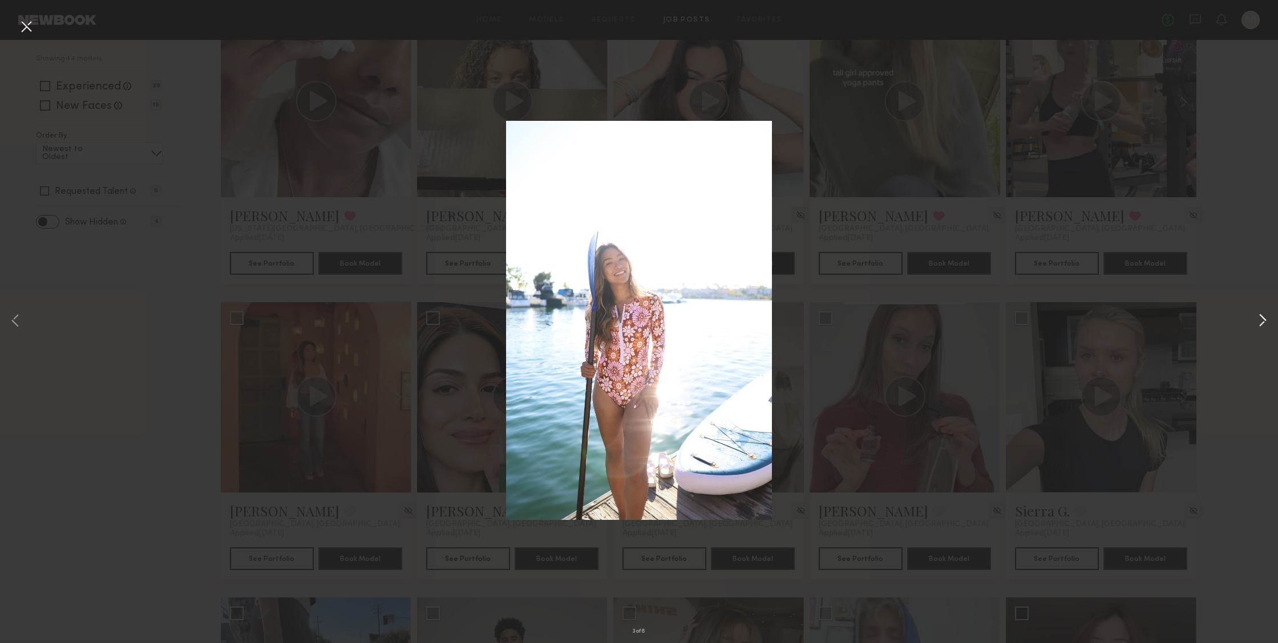
click at [1261, 320] on button at bounding box center [1263, 321] width 14 height 515
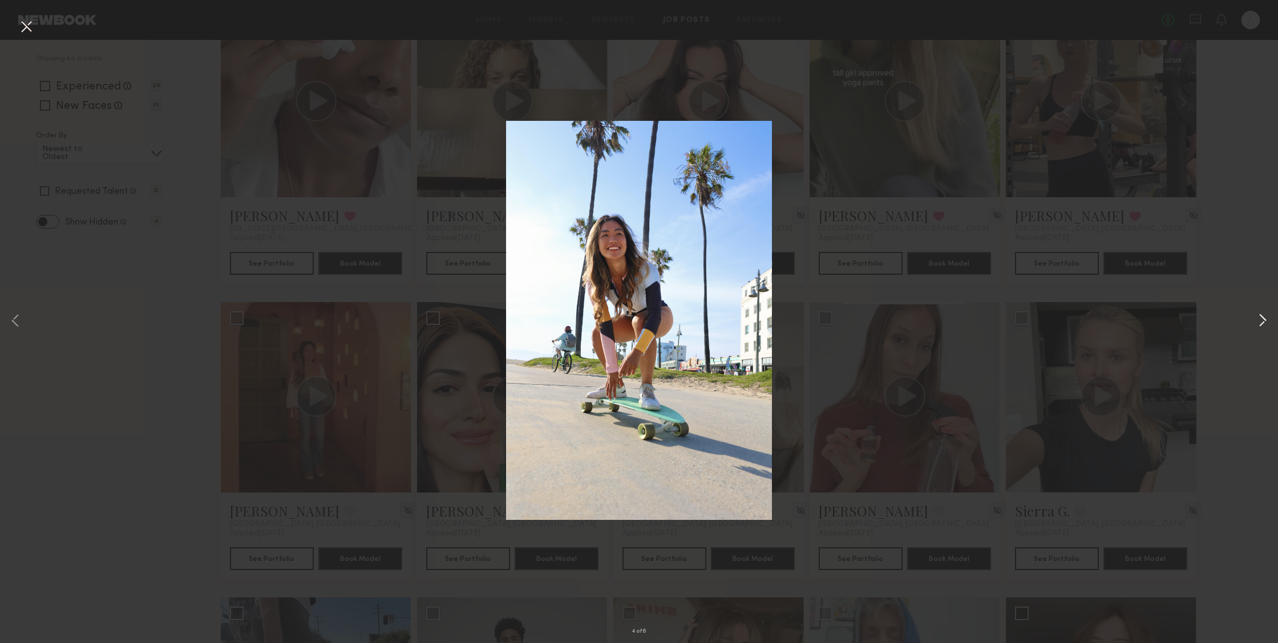
click at [1261, 320] on button at bounding box center [1263, 321] width 14 height 515
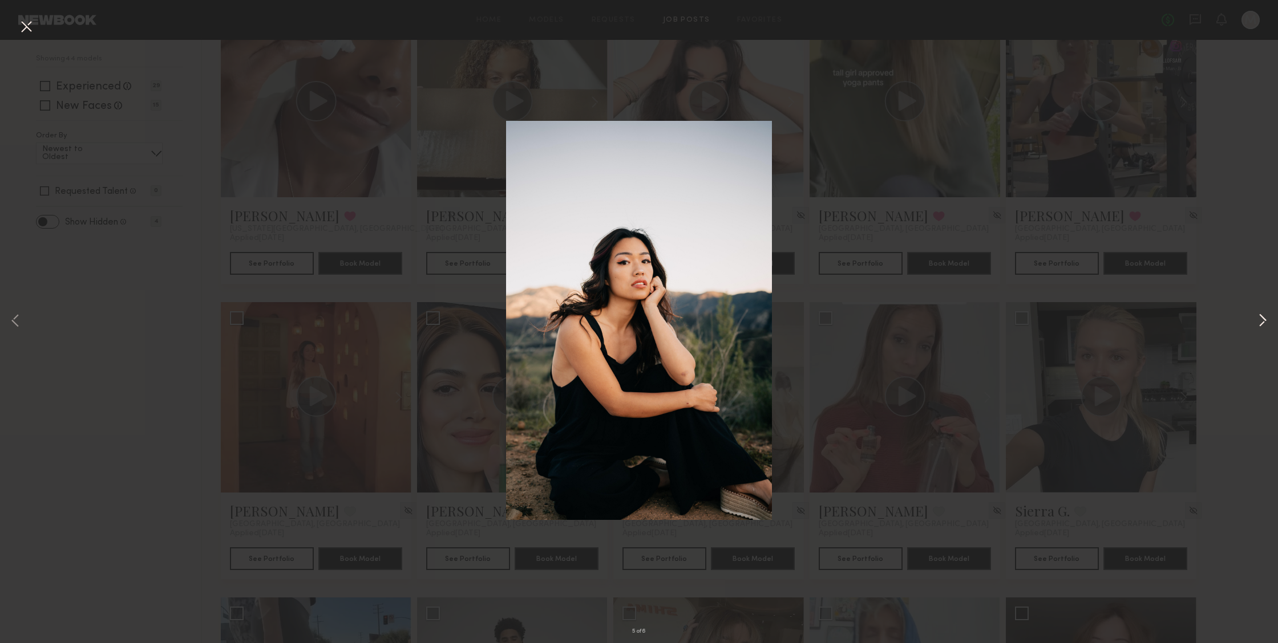
click at [1261, 320] on button at bounding box center [1263, 321] width 14 height 515
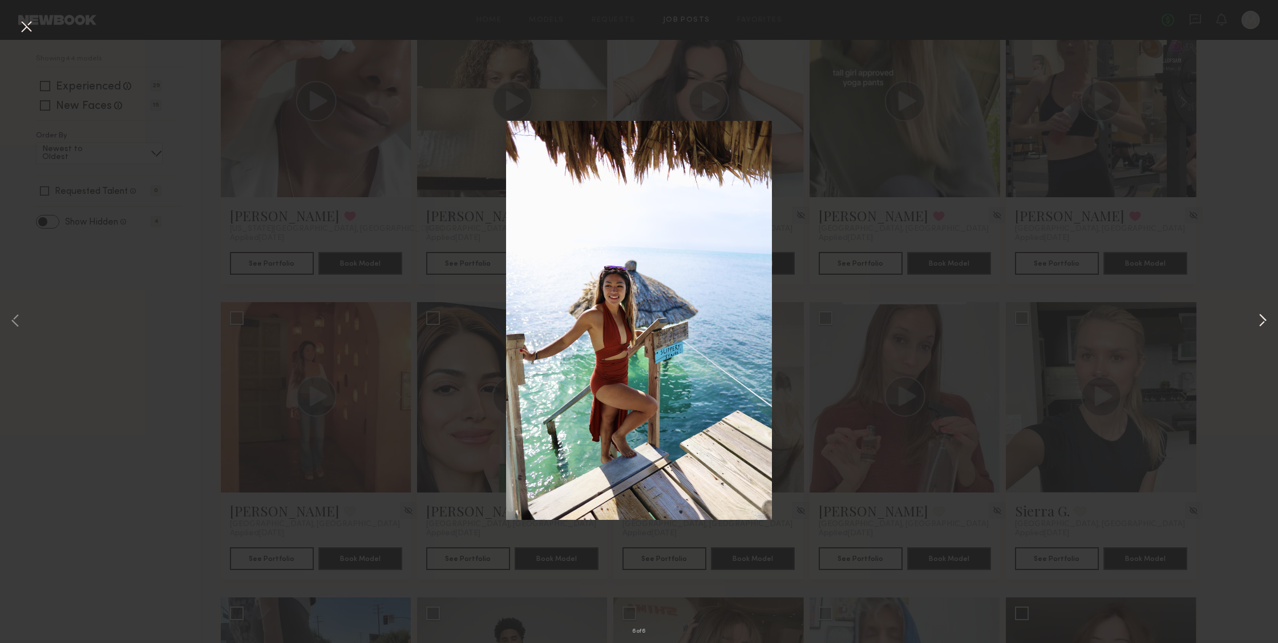
click at [1261, 320] on button at bounding box center [1263, 321] width 14 height 515
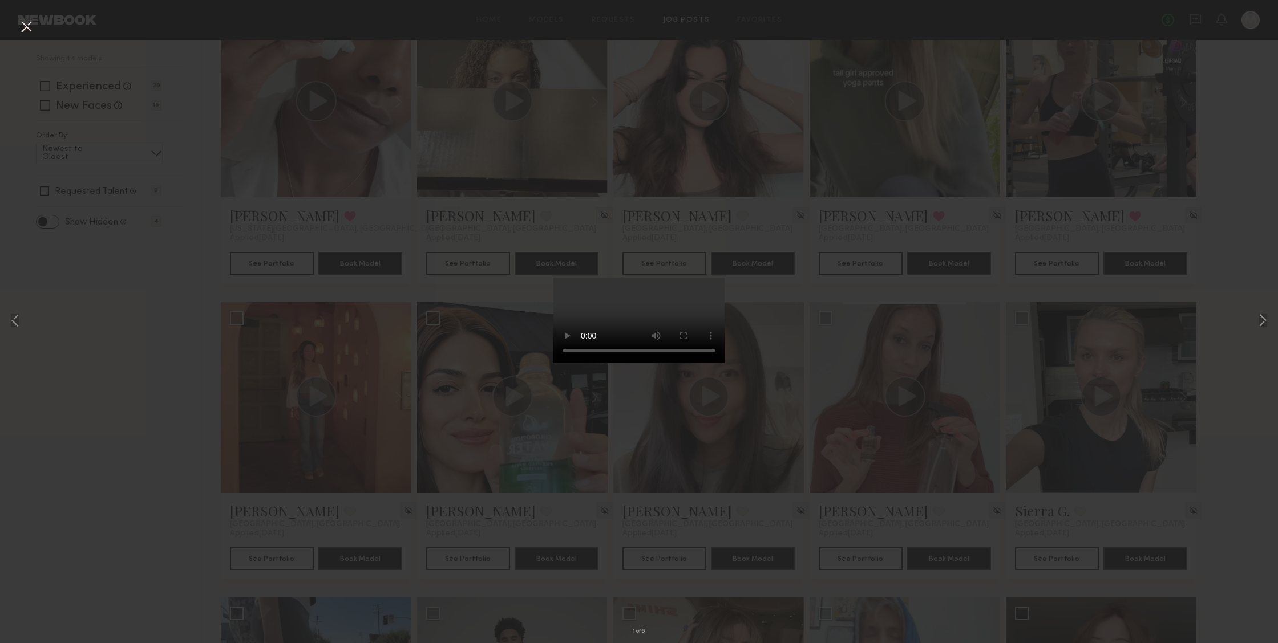
click at [698, 363] on video at bounding box center [638, 321] width 171 height 86
click at [27, 28] on button at bounding box center [26, 27] width 18 height 21
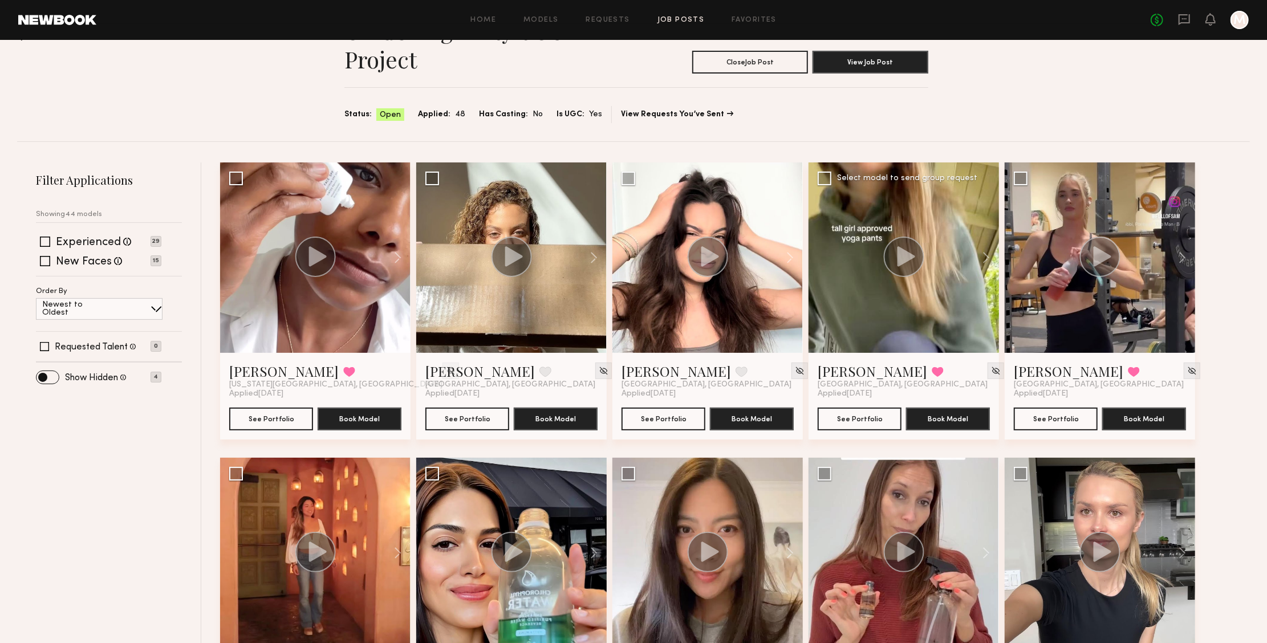
scroll to position [238, 0]
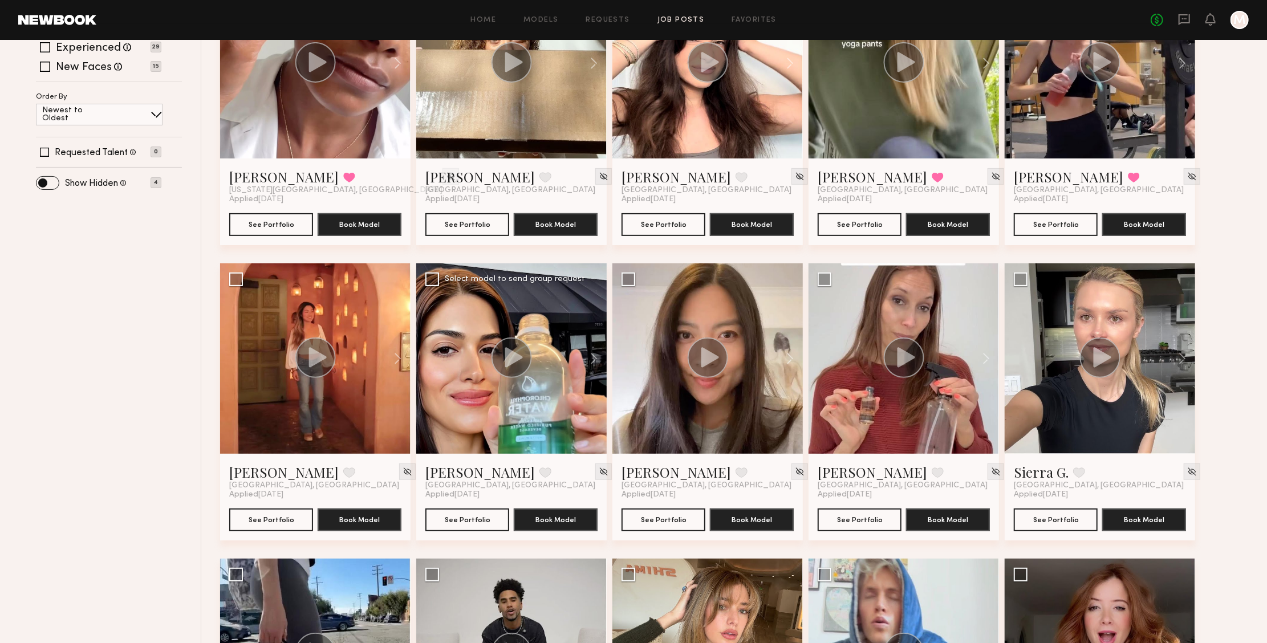
click at [518, 400] on div at bounding box center [511, 359] width 191 height 191
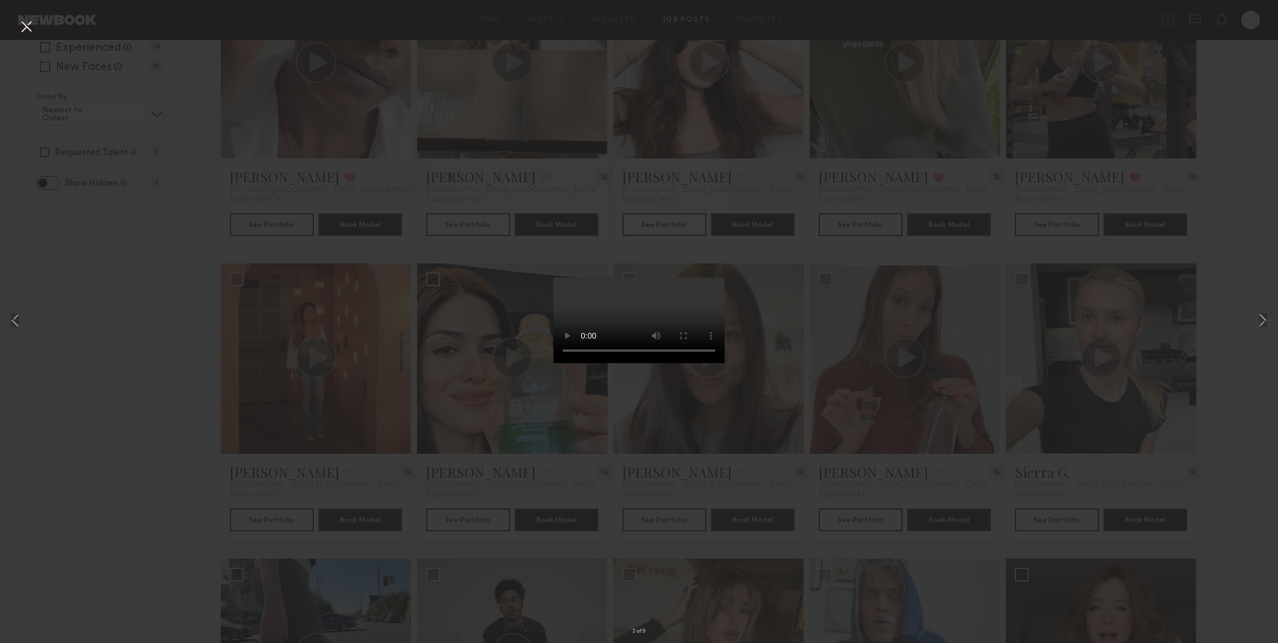
click at [698, 363] on video at bounding box center [638, 321] width 171 height 86
click at [1261, 315] on button at bounding box center [1263, 321] width 14 height 515
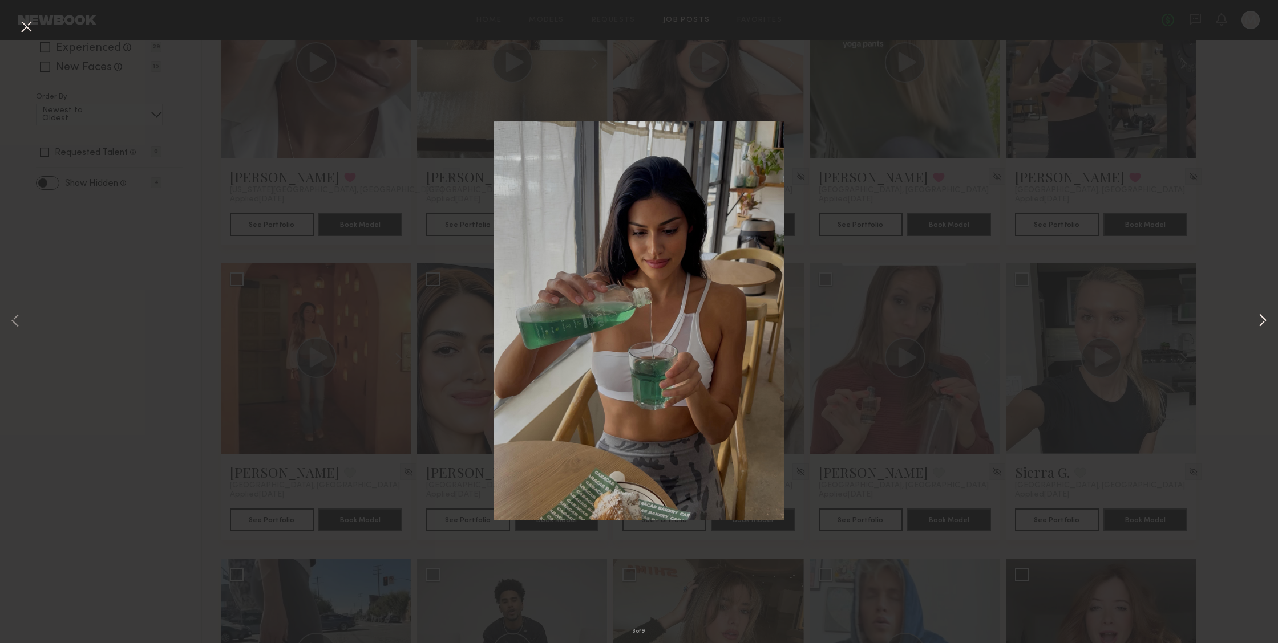
click at [1261, 315] on button at bounding box center [1263, 321] width 14 height 515
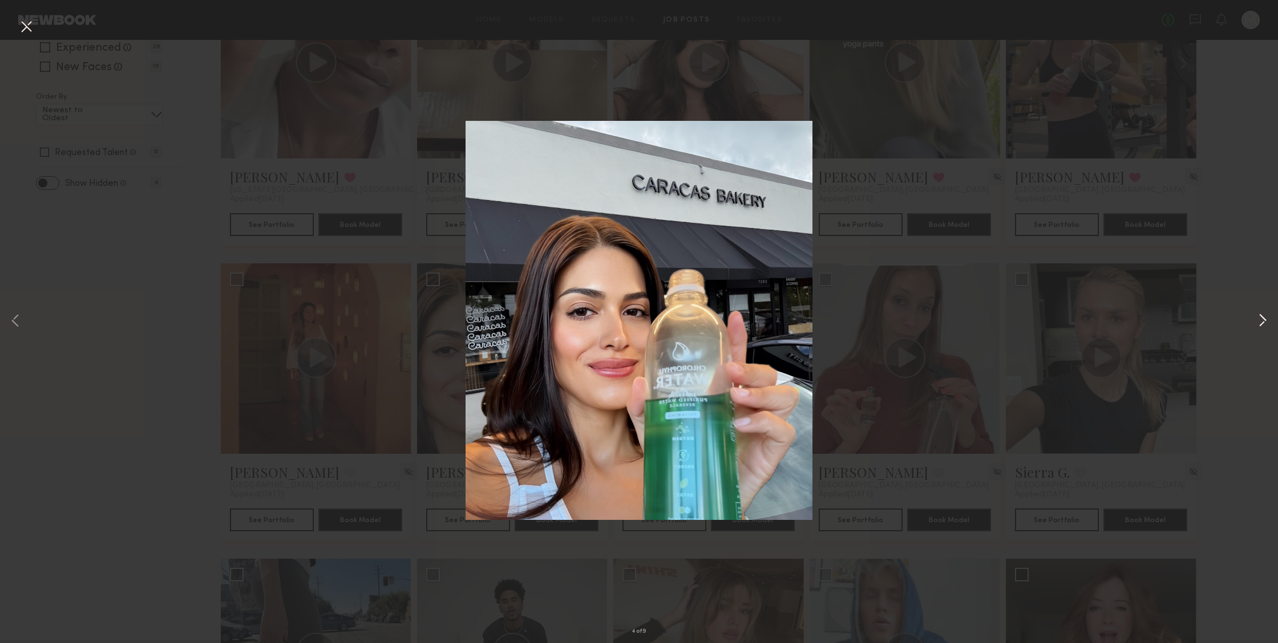
click at [1261, 315] on button at bounding box center [1263, 321] width 14 height 515
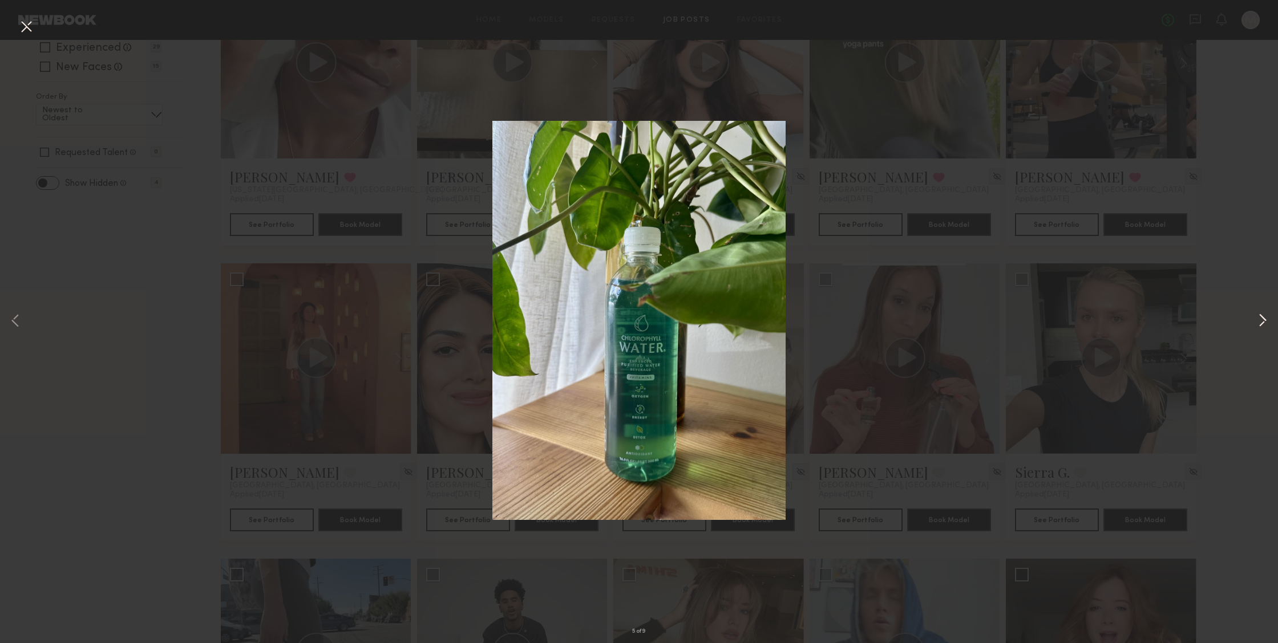
click at [1261, 315] on button at bounding box center [1263, 321] width 14 height 515
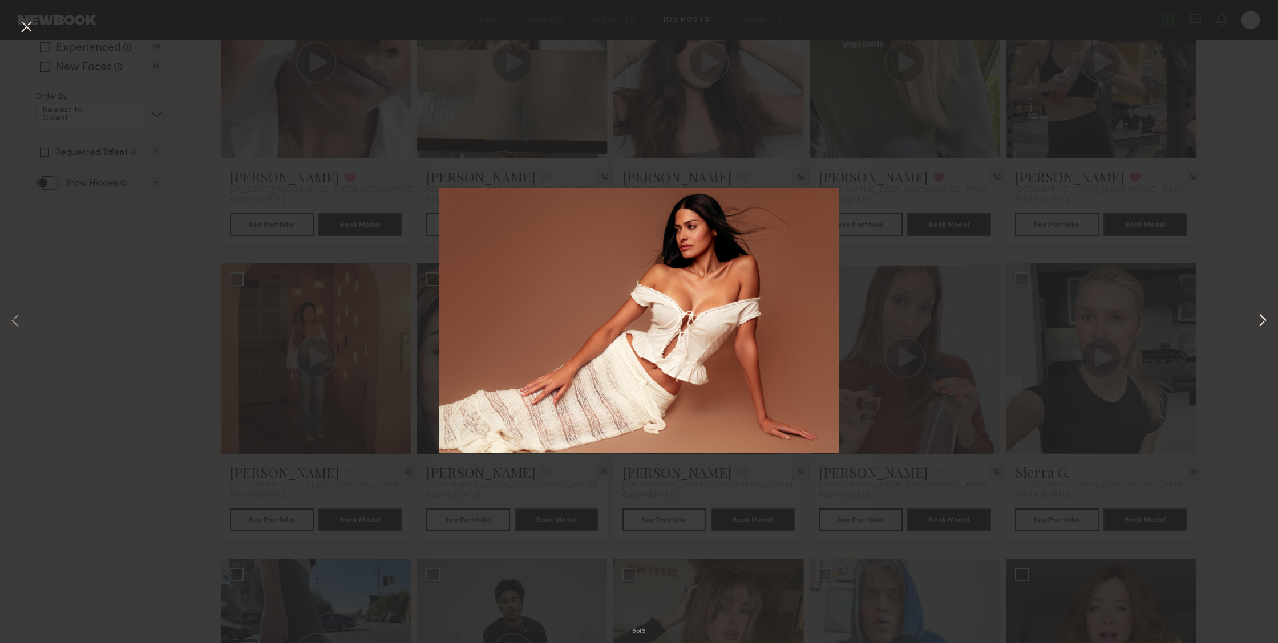
click at [1261, 315] on button at bounding box center [1263, 321] width 14 height 515
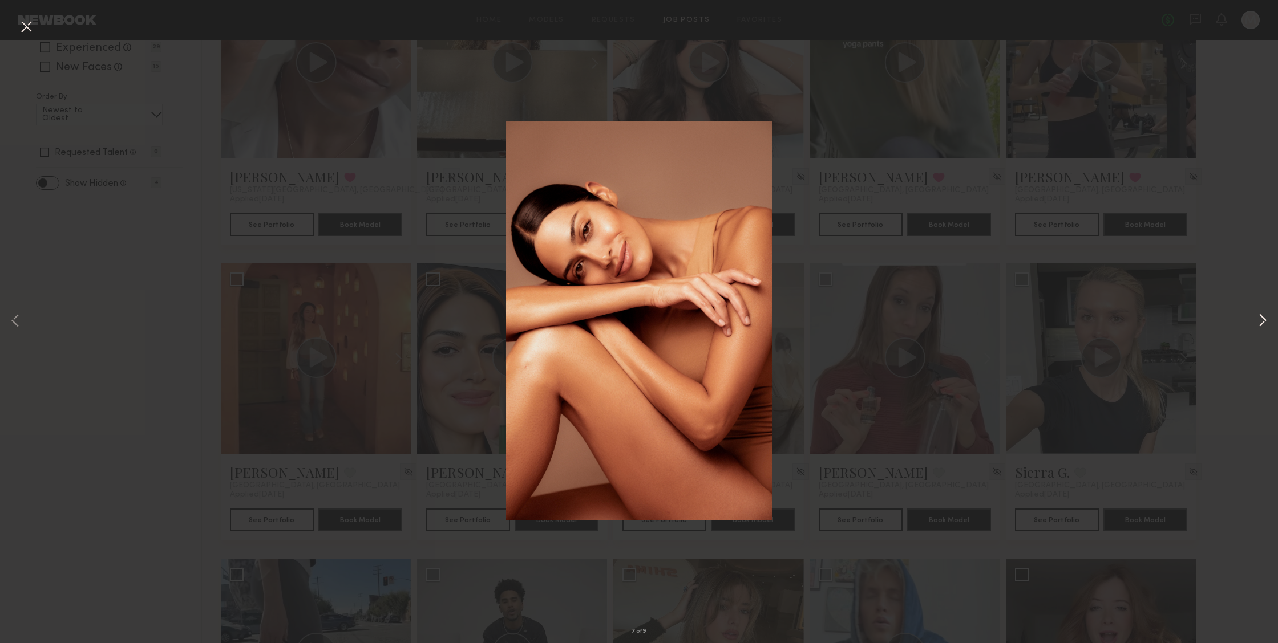
click at [1261, 315] on button at bounding box center [1263, 321] width 14 height 515
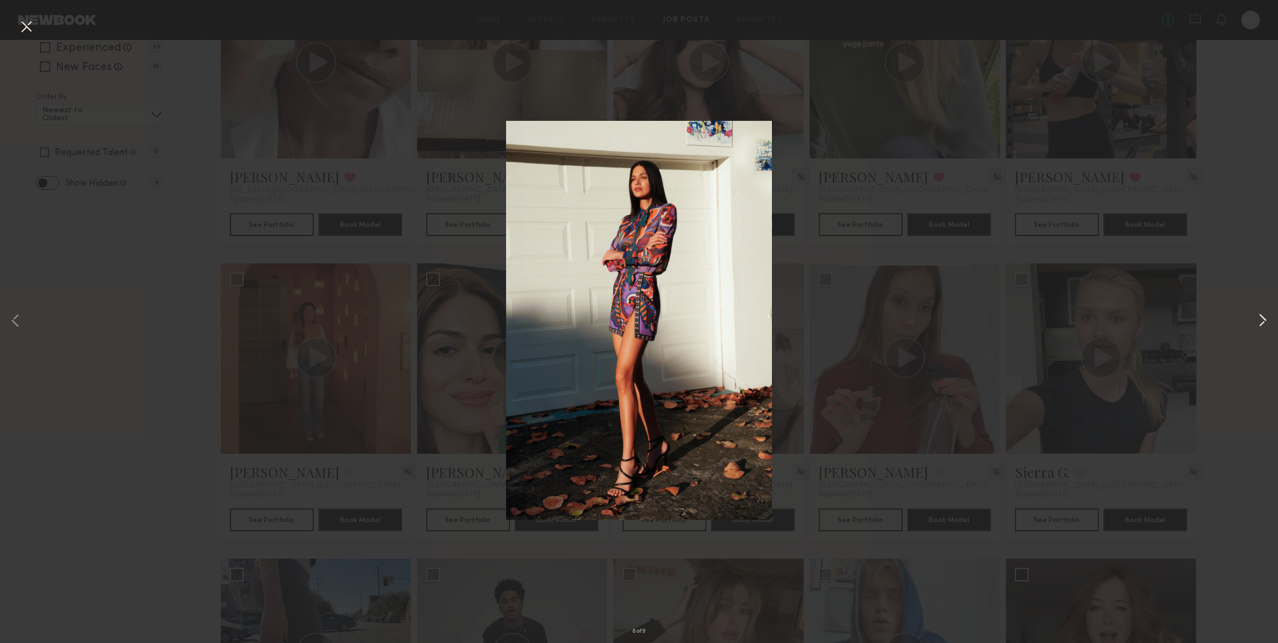
click at [1261, 315] on button at bounding box center [1263, 321] width 14 height 515
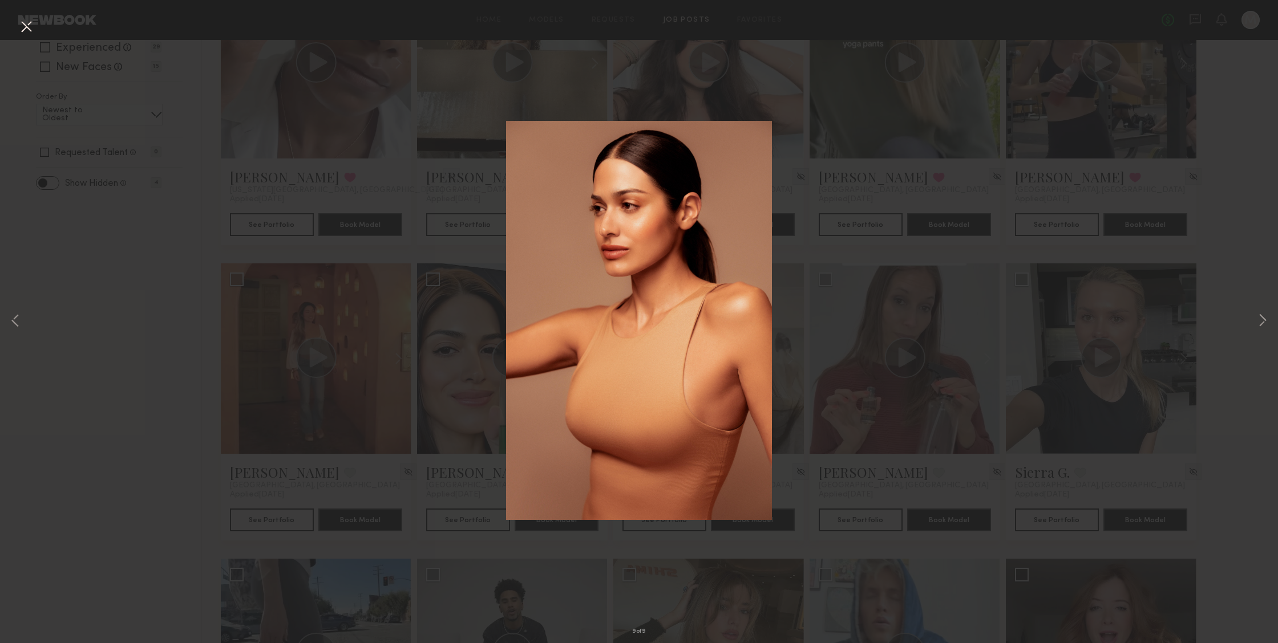
click at [33, 27] on button at bounding box center [26, 27] width 18 height 21
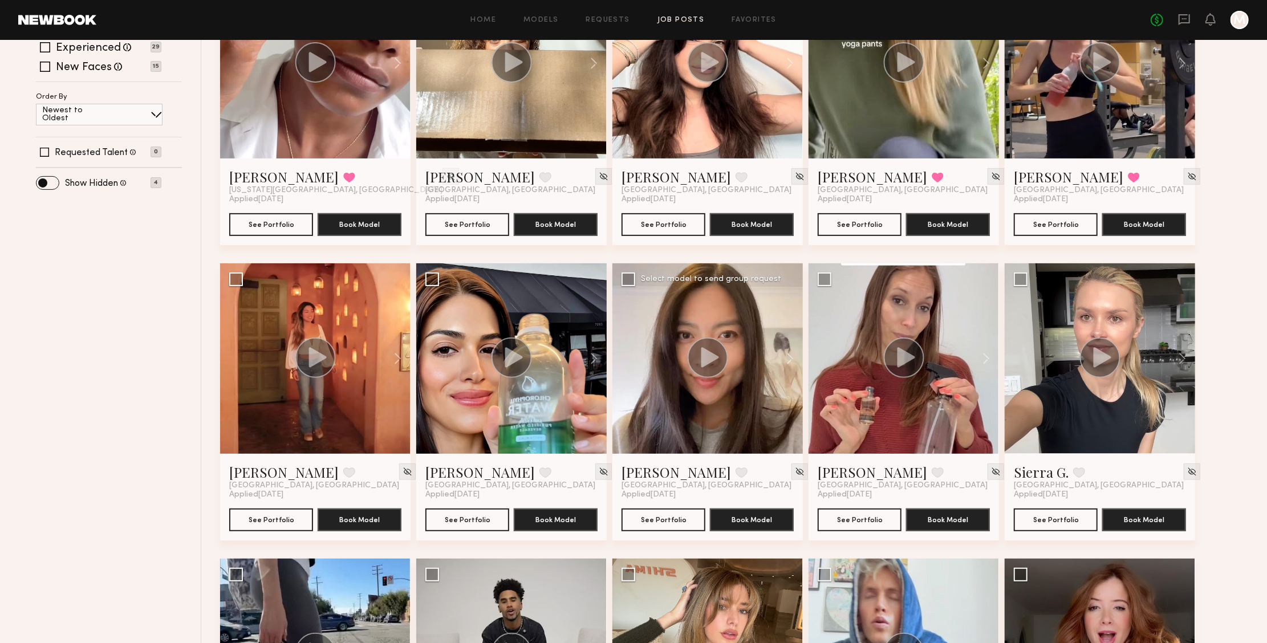
click at [746, 361] on div at bounding box center [708, 359] width 191 height 191
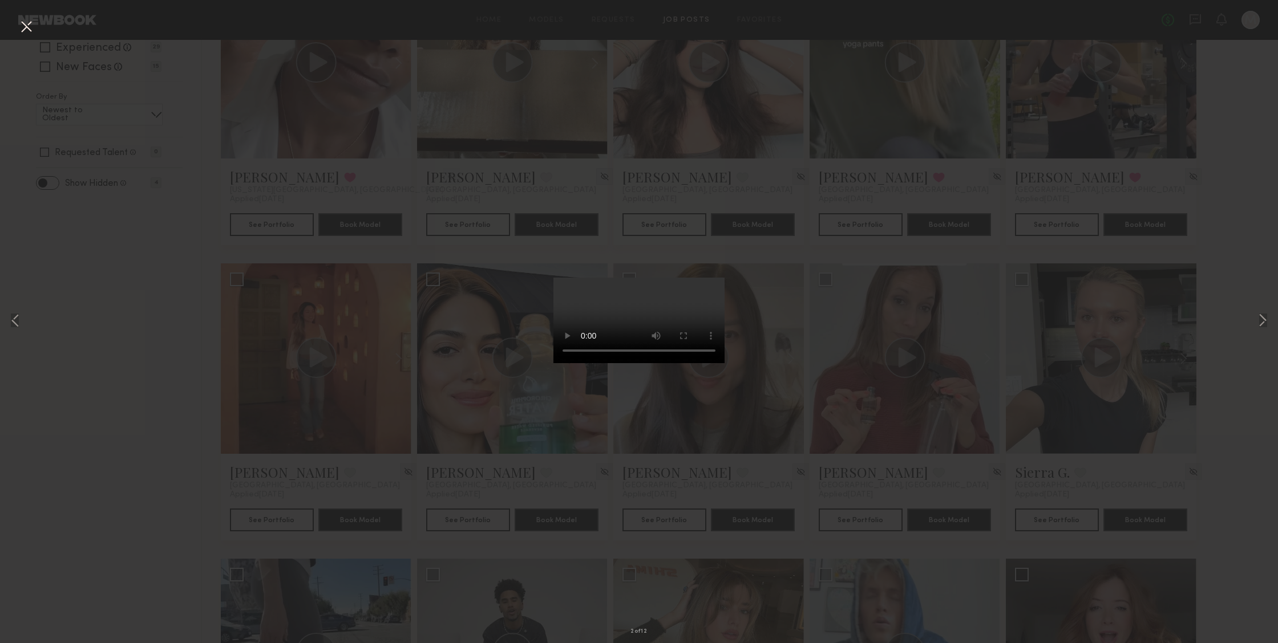
click at [940, 277] on div "2 of 12" at bounding box center [639, 321] width 1278 height 643
click at [18, 22] on button at bounding box center [26, 27] width 18 height 21
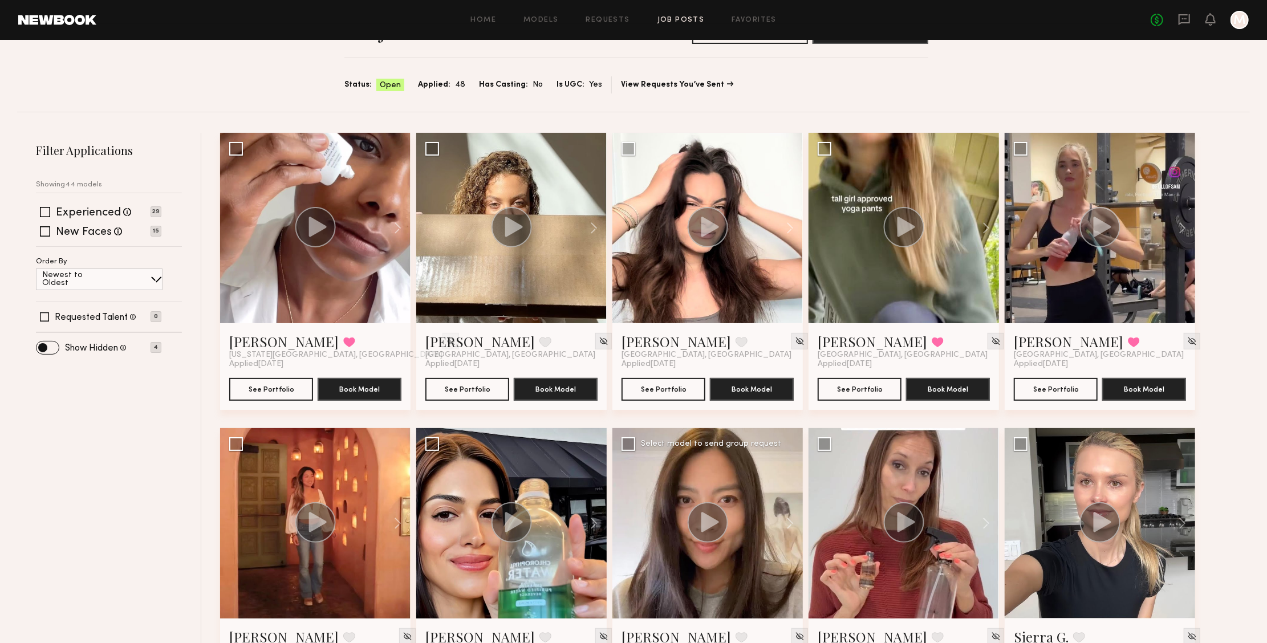
scroll to position [0, 0]
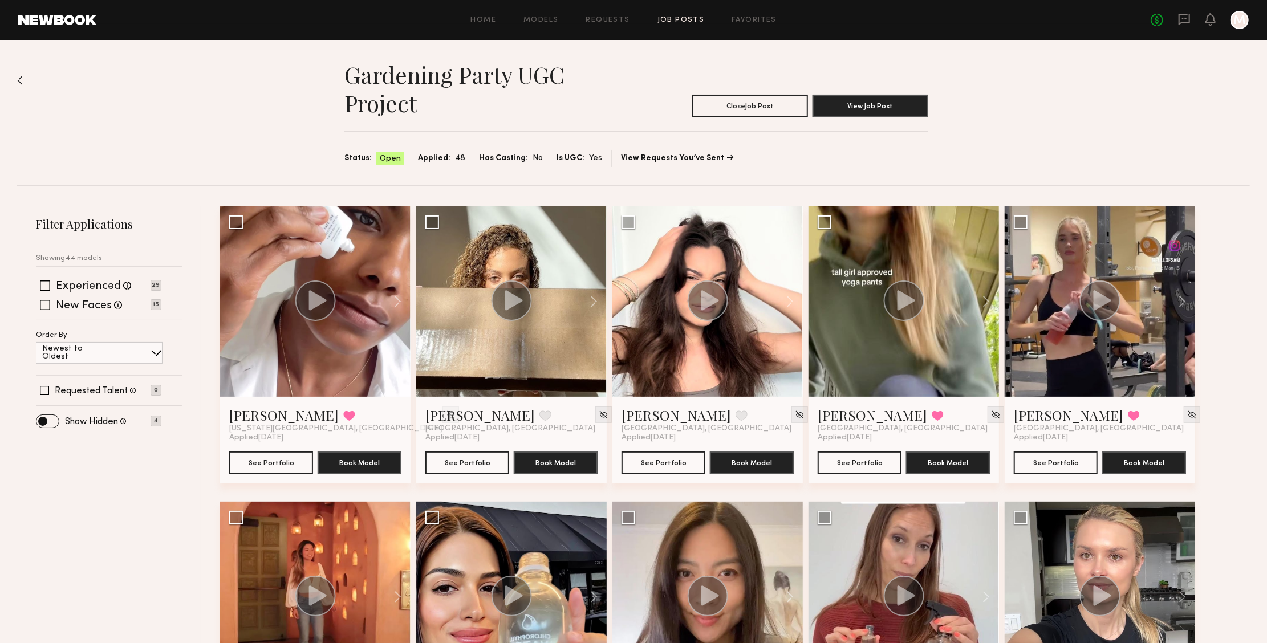
click at [679, 14] on div "Home Models Requests Job Posts Favorites Sign Out No fees up to $5,000 M" at bounding box center [672, 20] width 1153 height 18
click at [678, 17] on link "Job Posts" at bounding box center [681, 20] width 47 height 7
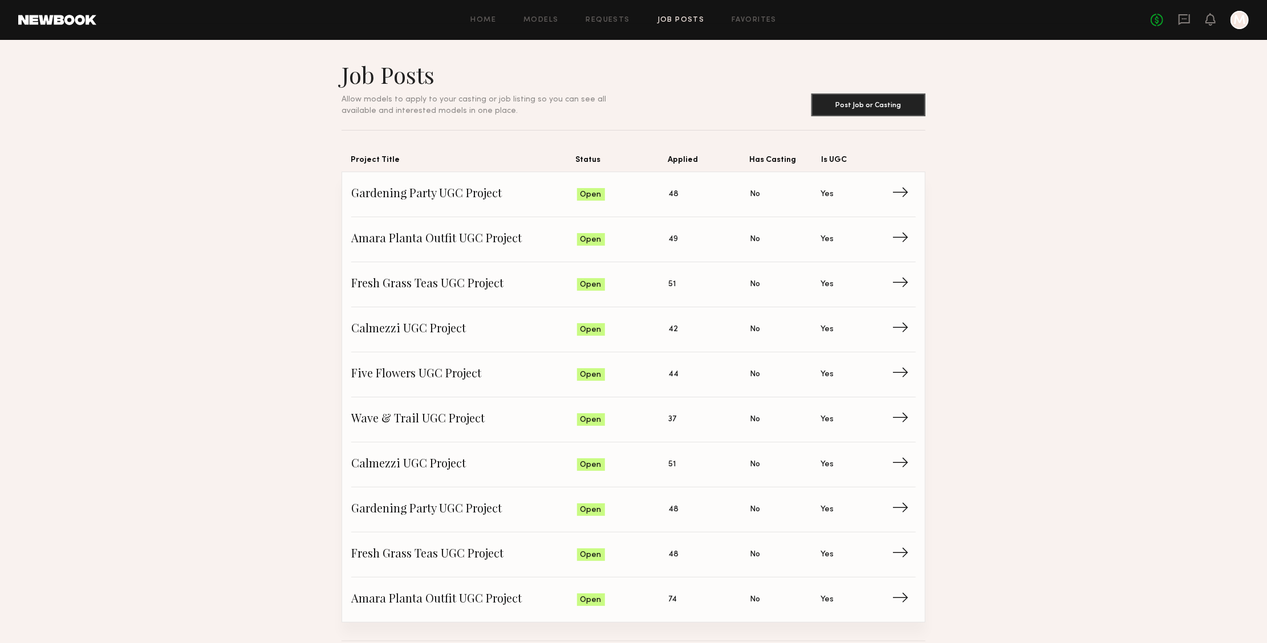
click at [743, 27] on div "Home Models Requests Job Posts Favorites Sign Out No fees up to $5,000 M" at bounding box center [672, 20] width 1153 height 18
click at [744, 23] on link "Favorites" at bounding box center [754, 20] width 45 height 7
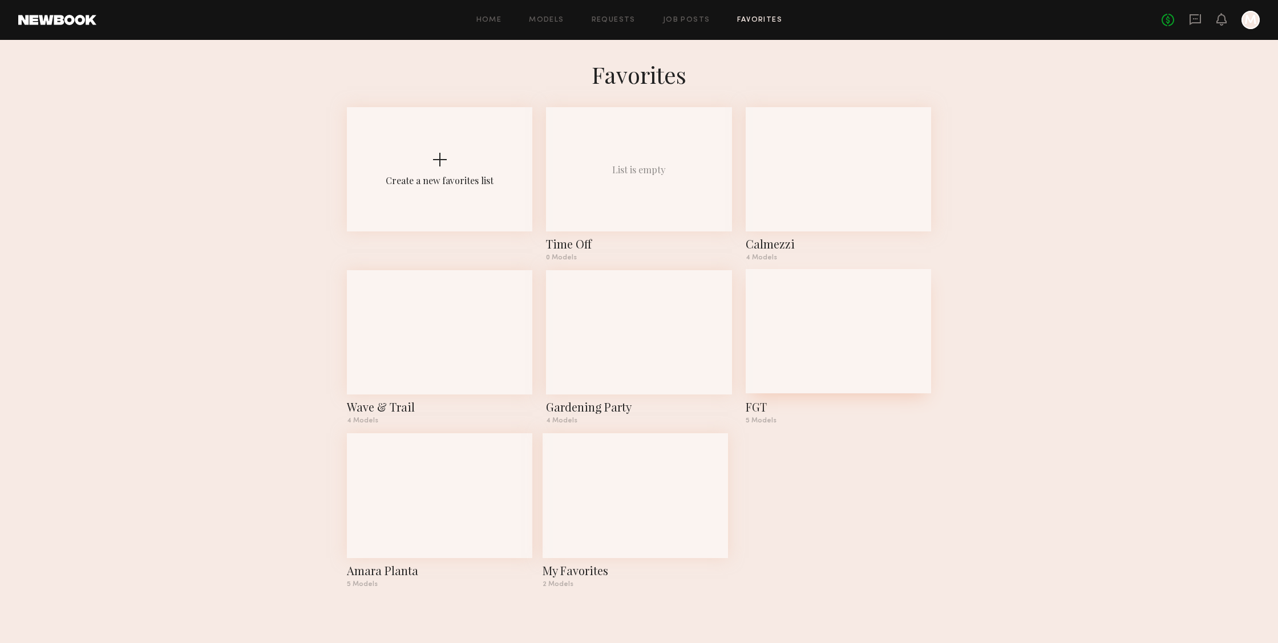
click at [804, 356] on div at bounding box center [777, 362] width 59 height 59
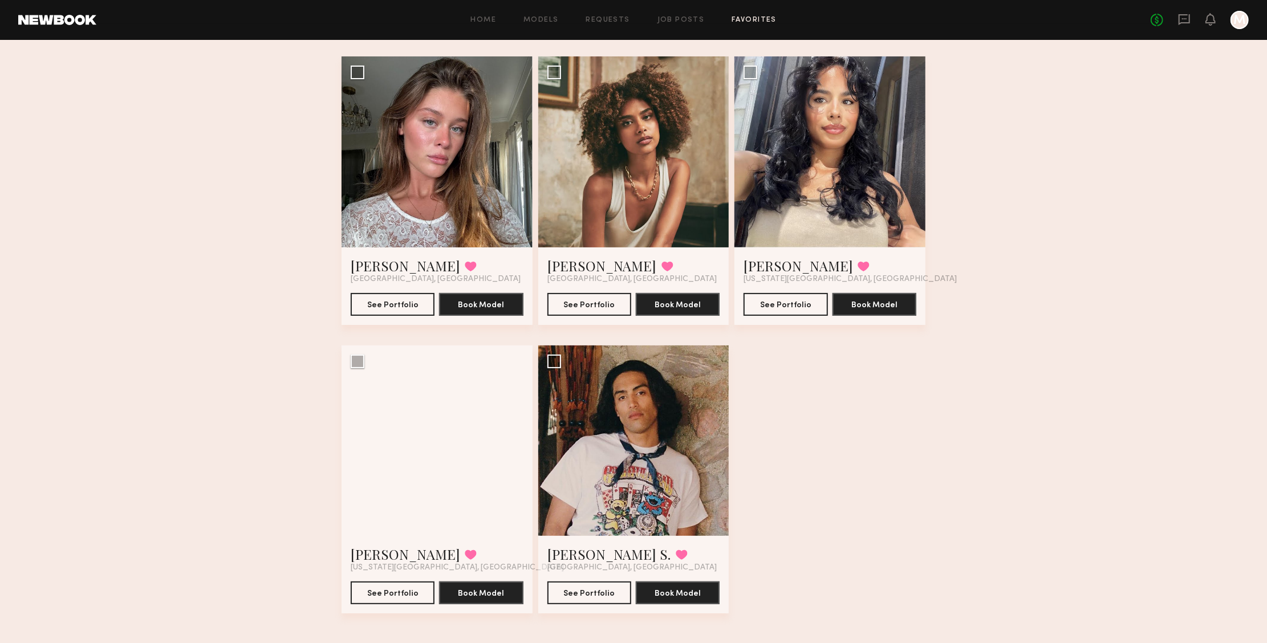
scroll to position [68, 0]
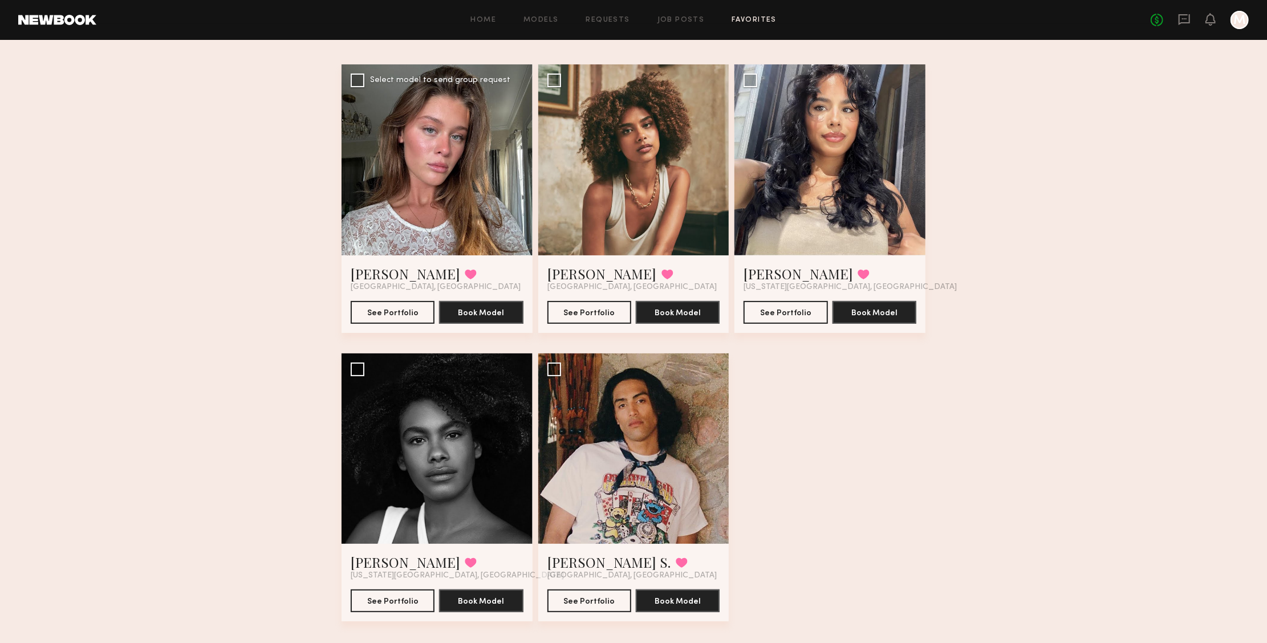
click at [439, 188] on div at bounding box center [437, 159] width 191 height 191
click at [463, 181] on div at bounding box center [437, 159] width 191 height 191
click at [387, 319] on button "See Portfolio" at bounding box center [393, 312] width 84 height 23
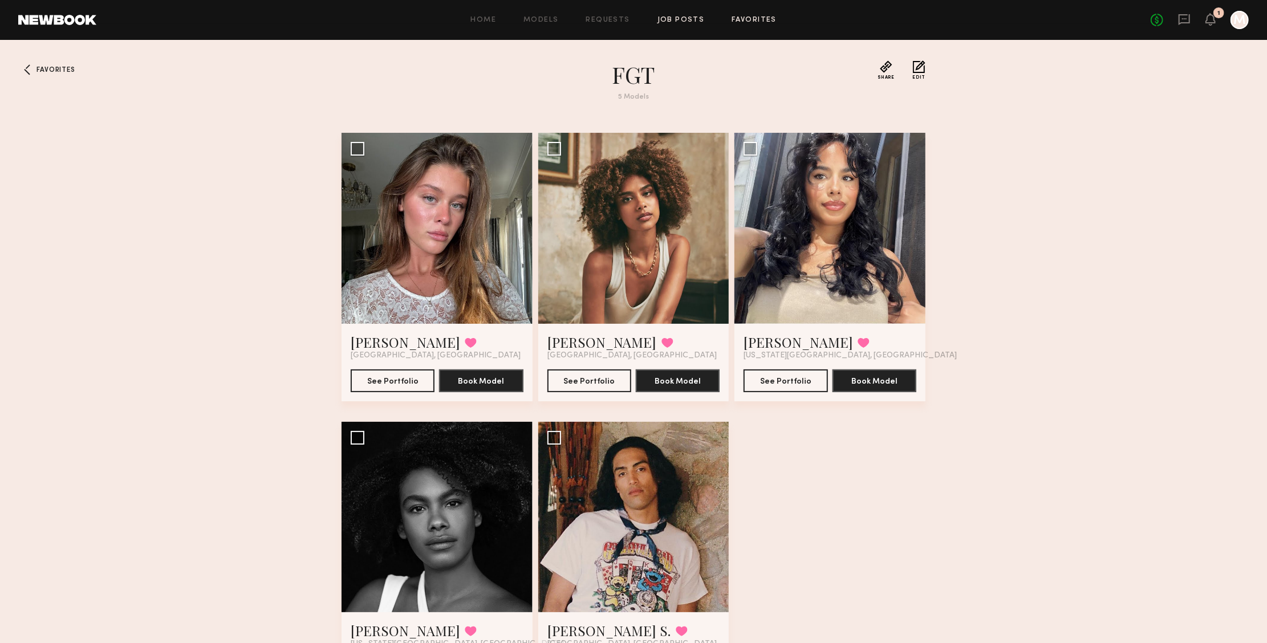
click at [682, 21] on link "Job Posts" at bounding box center [681, 20] width 47 height 7
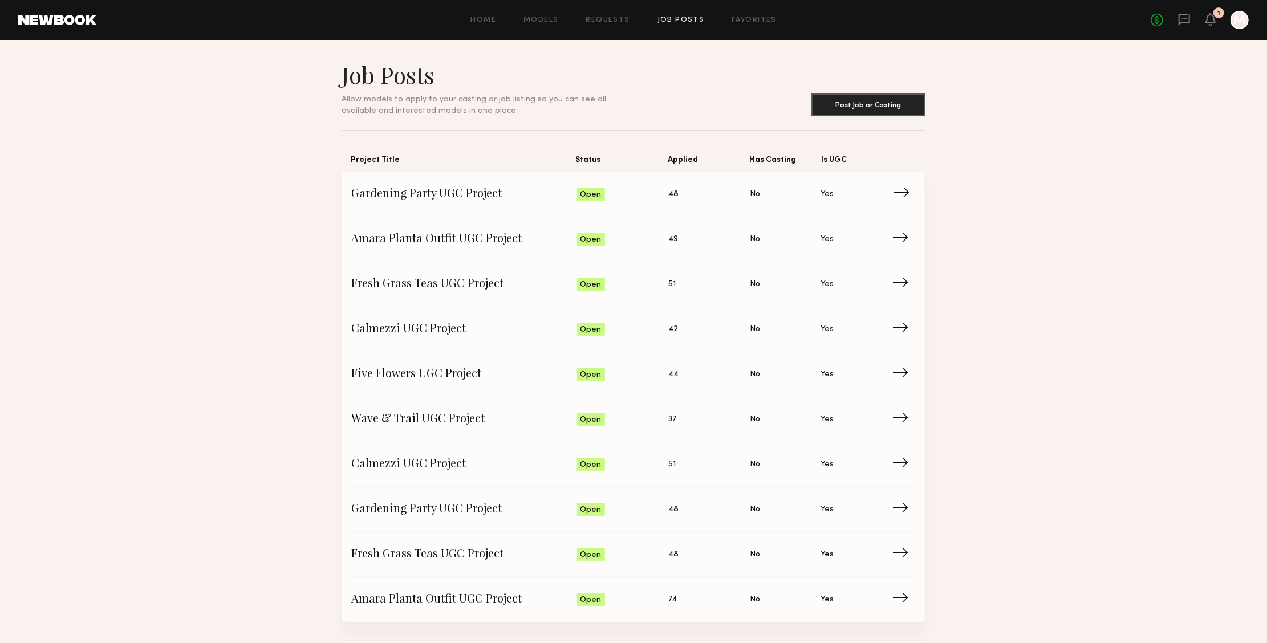
click at [697, 202] on span "Applied: 48" at bounding box center [710, 194] width 82 height 17
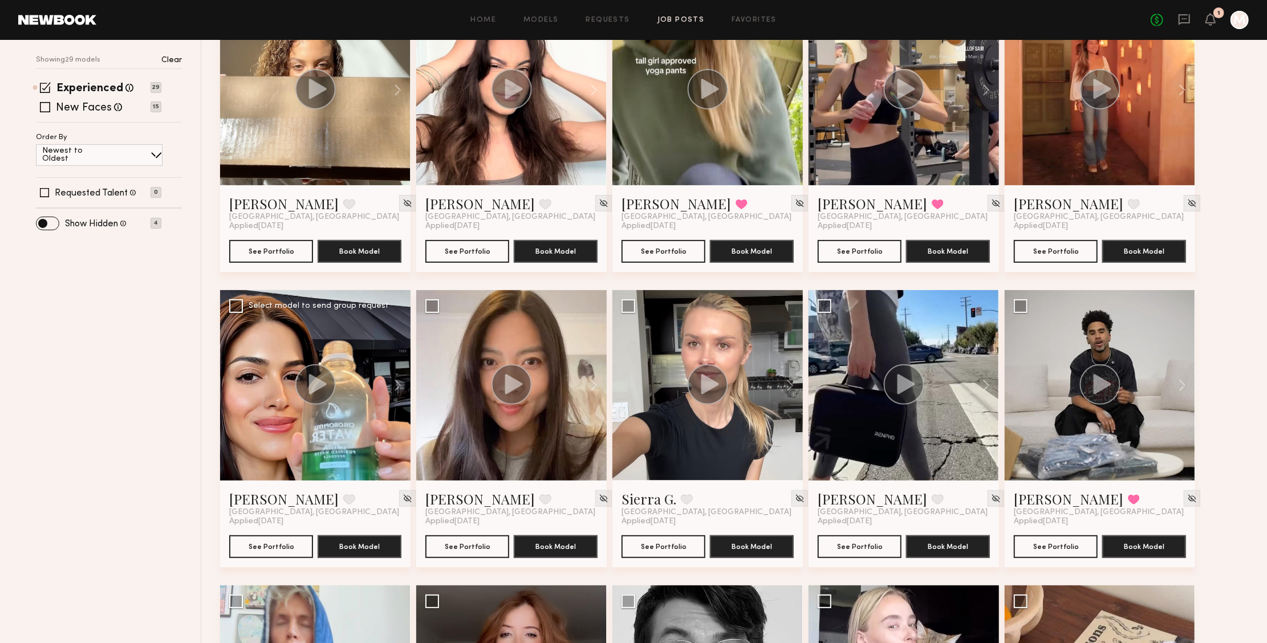
scroll to position [195, 0]
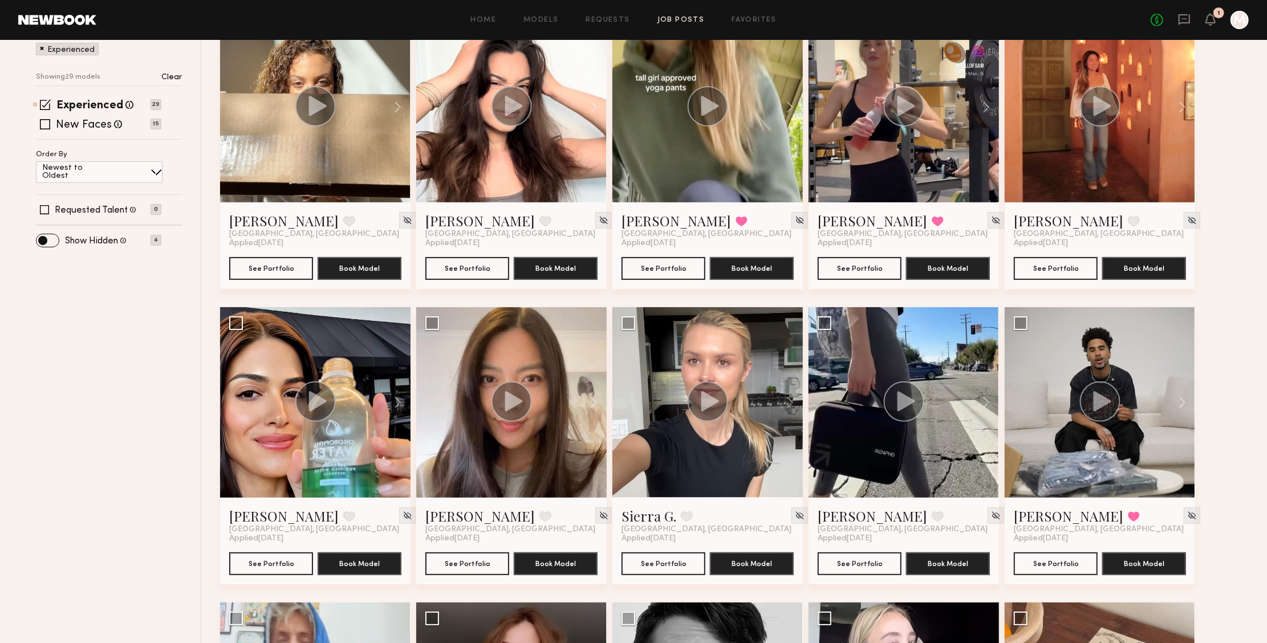
click at [177, 74] on p "Clear" at bounding box center [171, 78] width 21 height 8
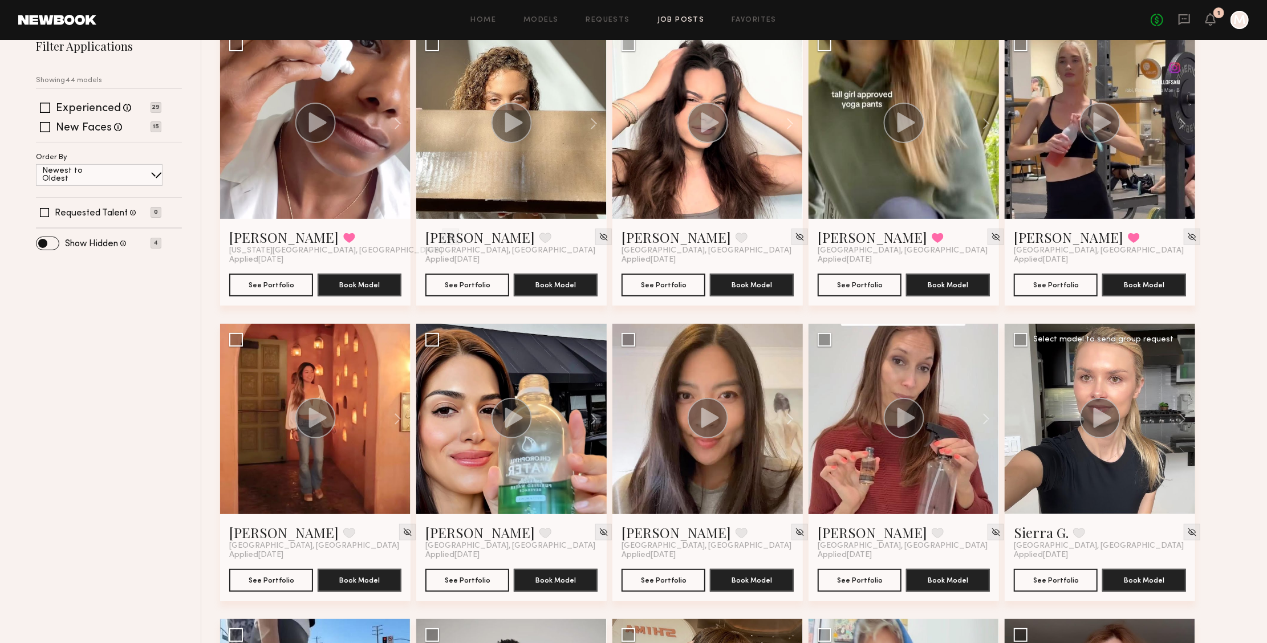
scroll to position [316, 0]
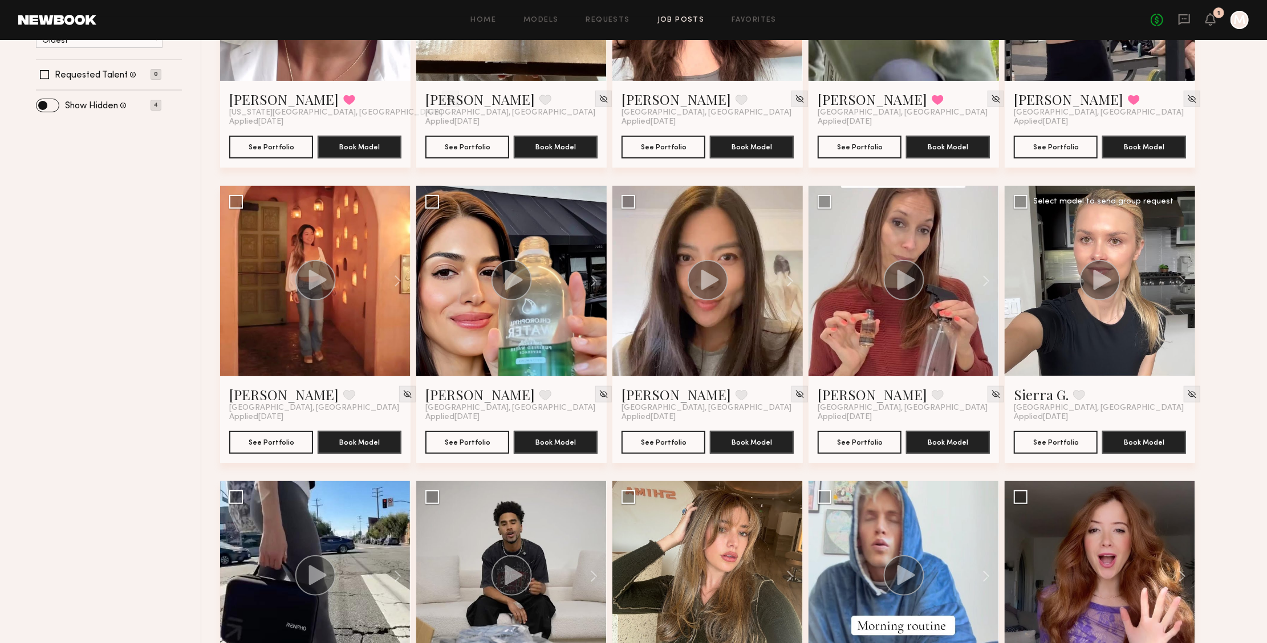
click at [1155, 333] on div at bounding box center [1100, 281] width 191 height 191
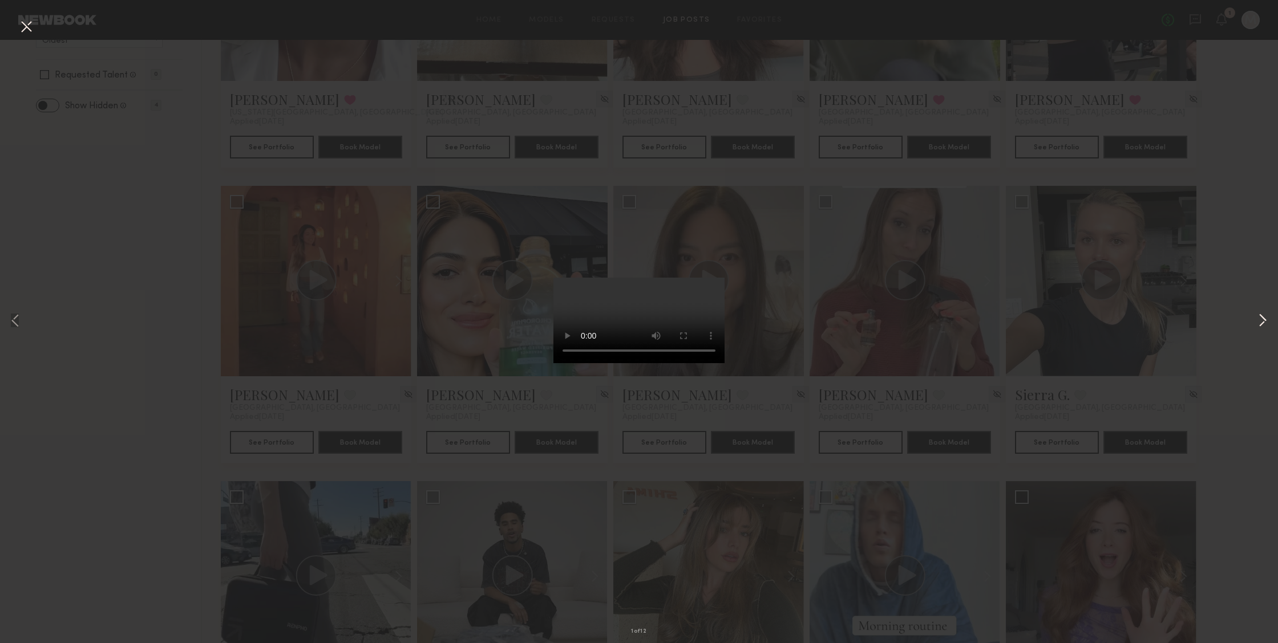
click at [1261, 320] on button at bounding box center [1263, 321] width 14 height 515
click at [21, 24] on button at bounding box center [26, 27] width 18 height 21
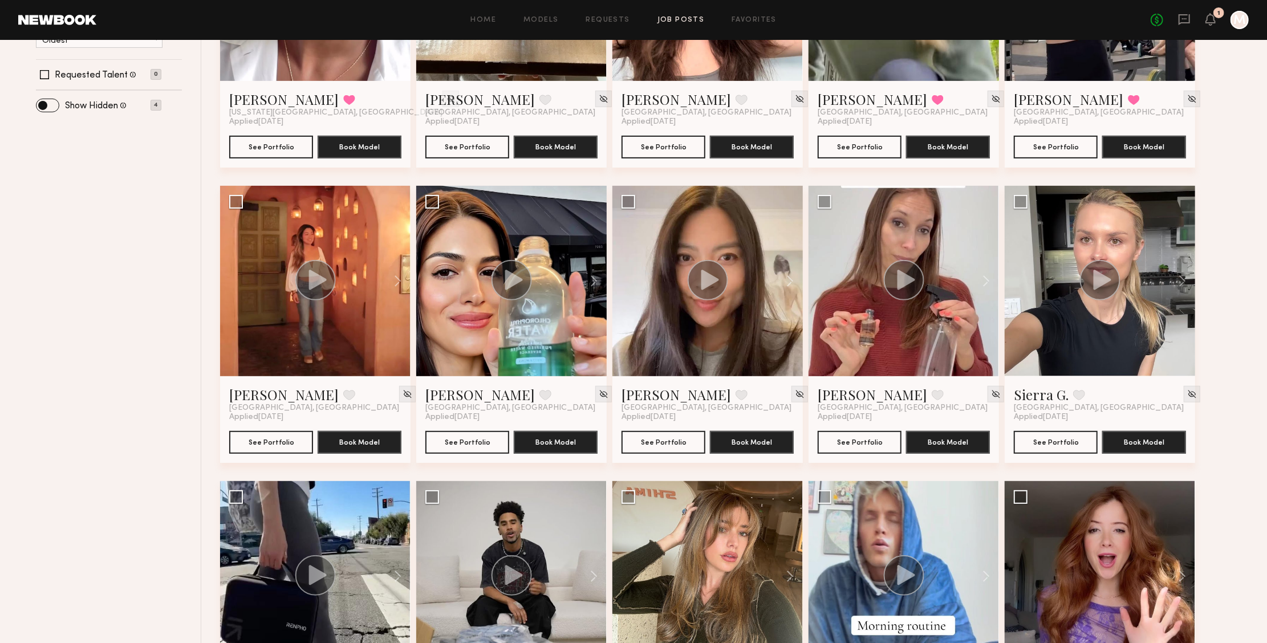
scroll to position [447, 0]
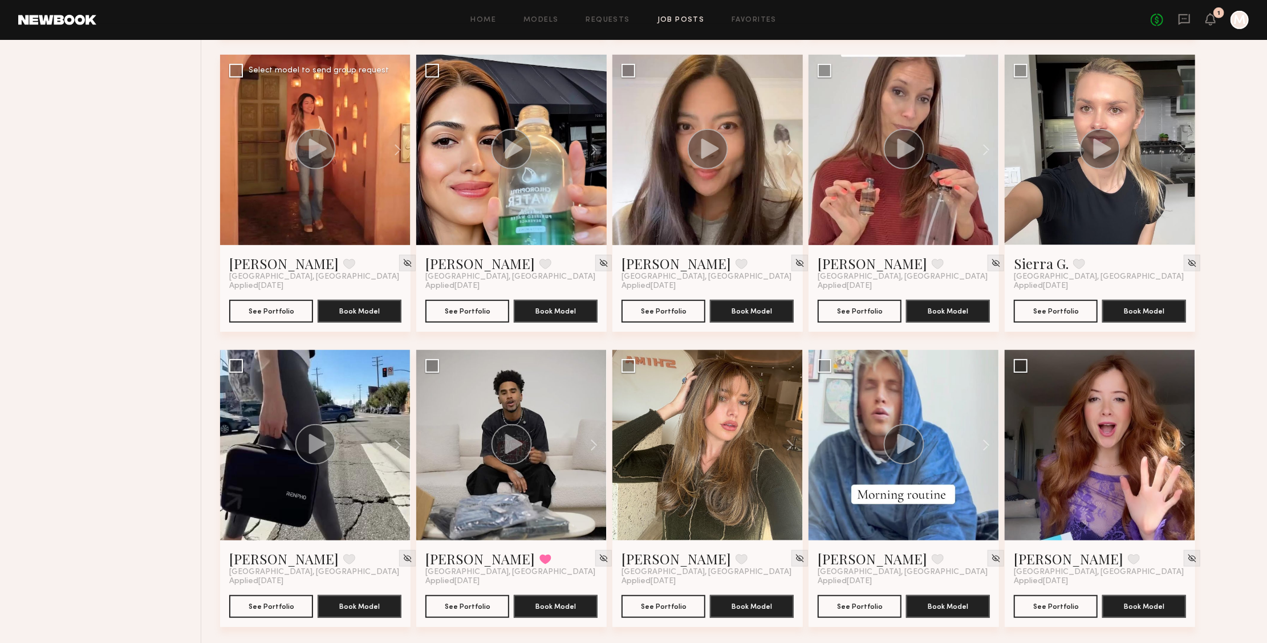
click at [357, 199] on div at bounding box center [315, 150] width 191 height 191
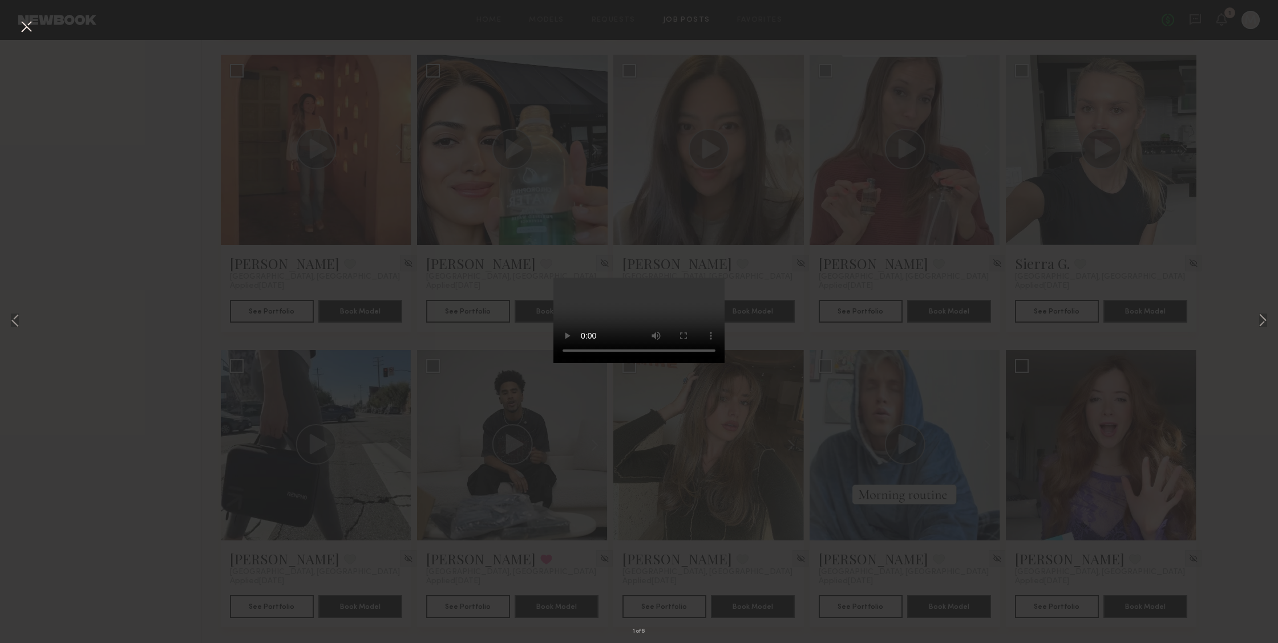
click at [694, 363] on video at bounding box center [638, 321] width 171 height 86
click at [1261, 321] on button at bounding box center [1263, 321] width 14 height 515
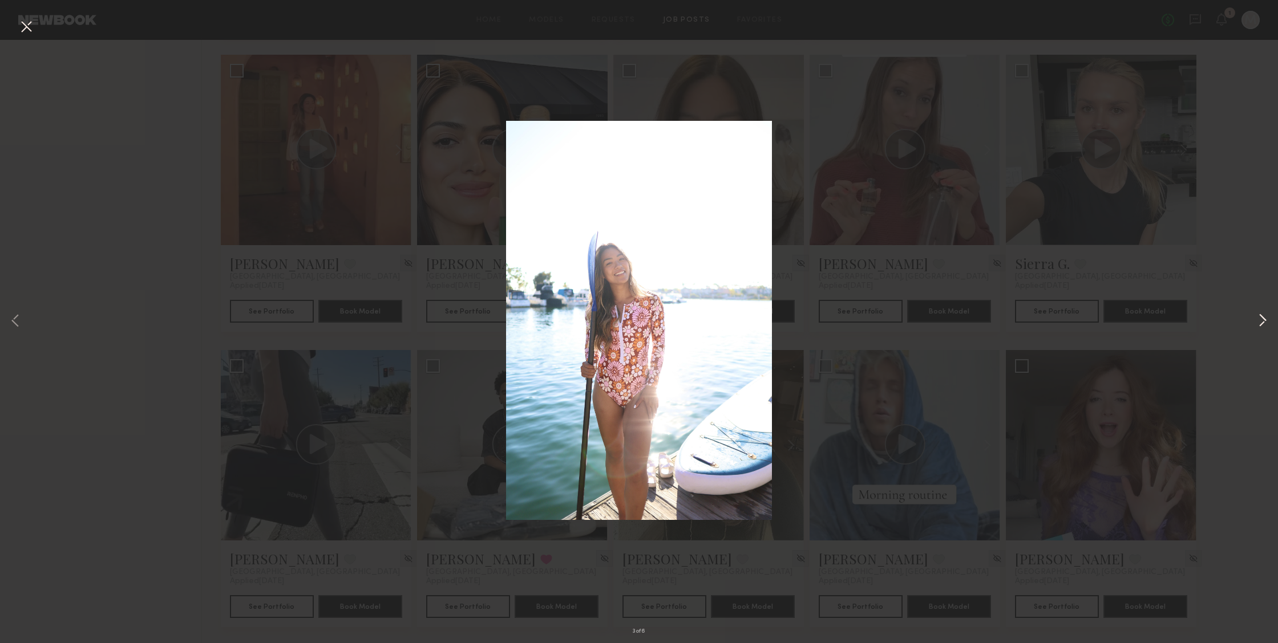
click at [1261, 321] on button at bounding box center [1263, 321] width 14 height 515
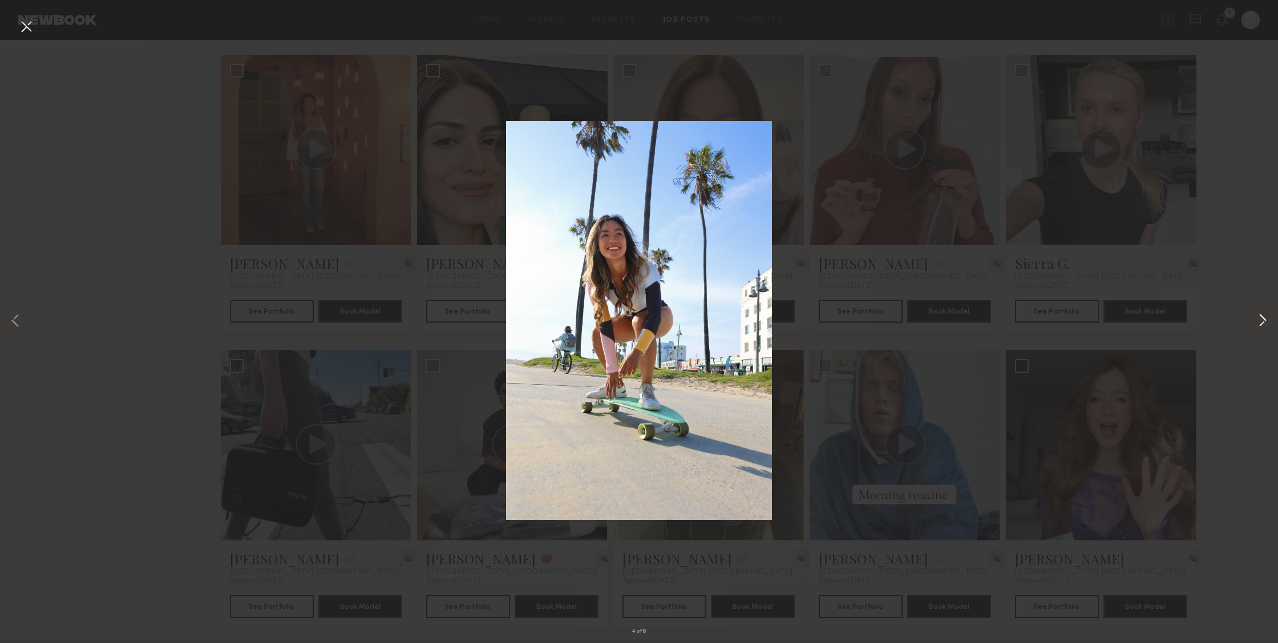
click at [1261, 321] on button at bounding box center [1263, 321] width 14 height 515
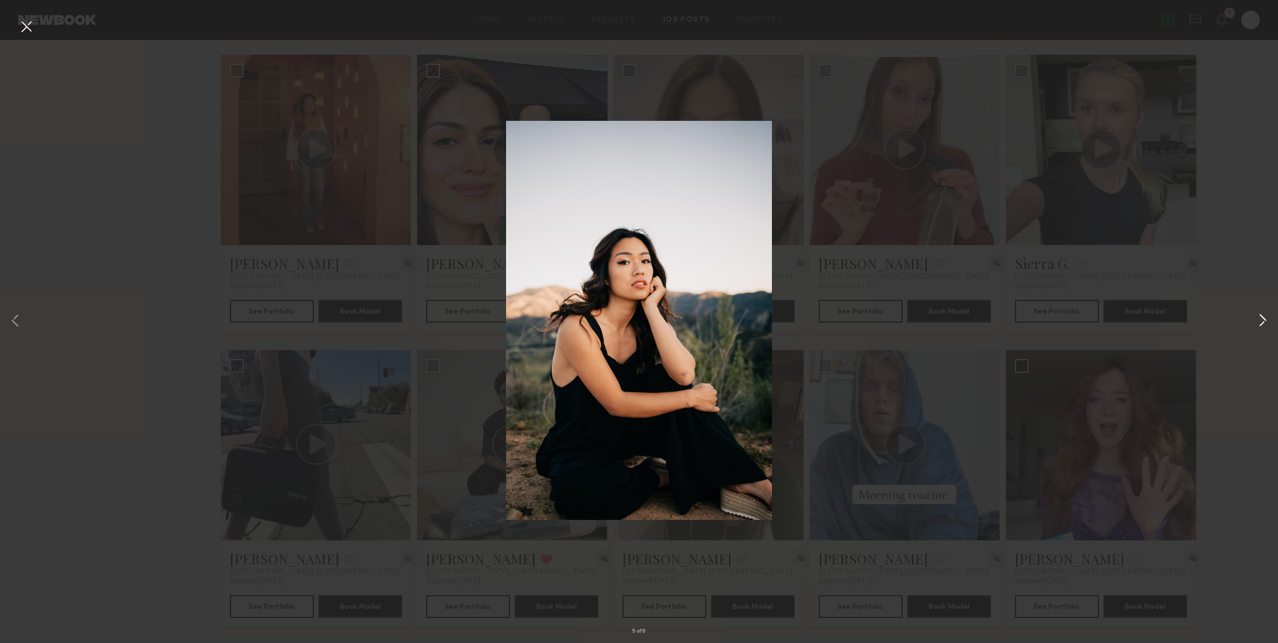
click at [1261, 321] on button at bounding box center [1263, 321] width 14 height 515
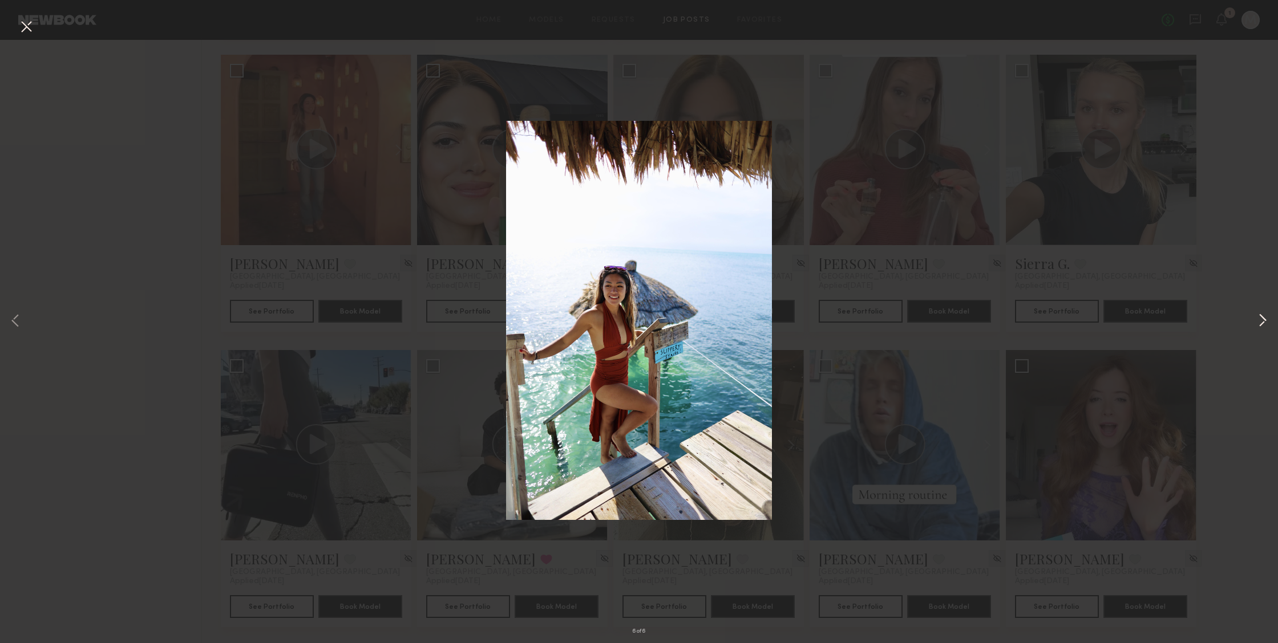
click at [1261, 321] on button at bounding box center [1263, 321] width 14 height 515
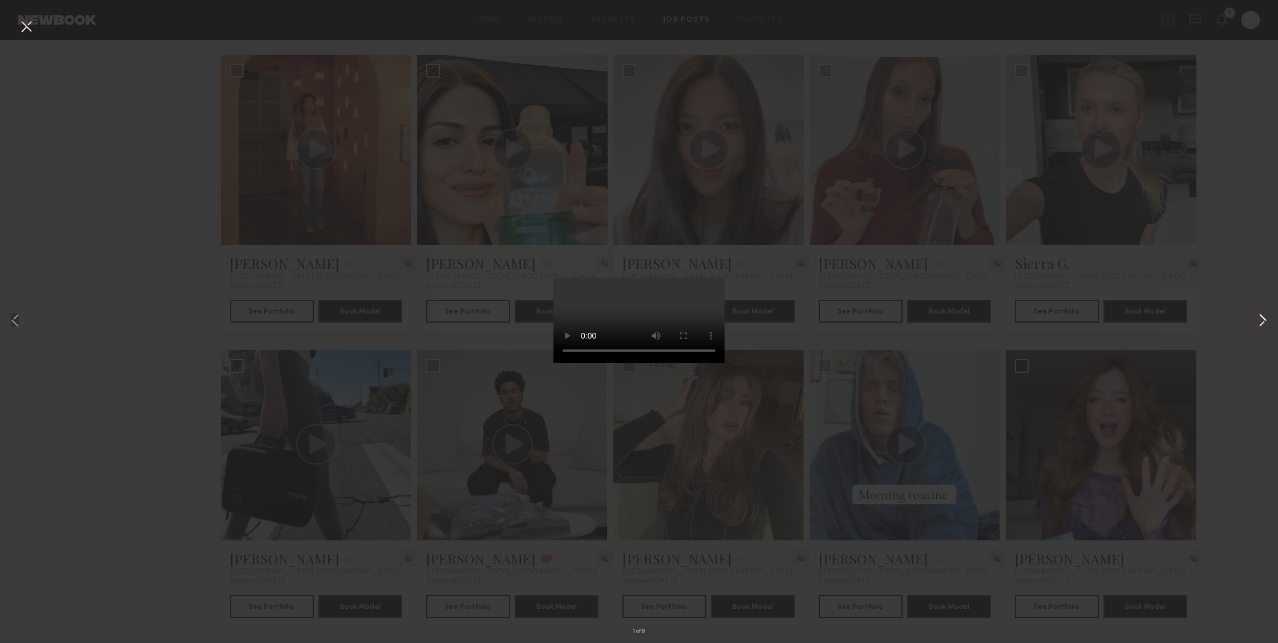
click at [1261, 321] on button at bounding box center [1263, 321] width 14 height 515
click at [22, 25] on button at bounding box center [26, 27] width 18 height 21
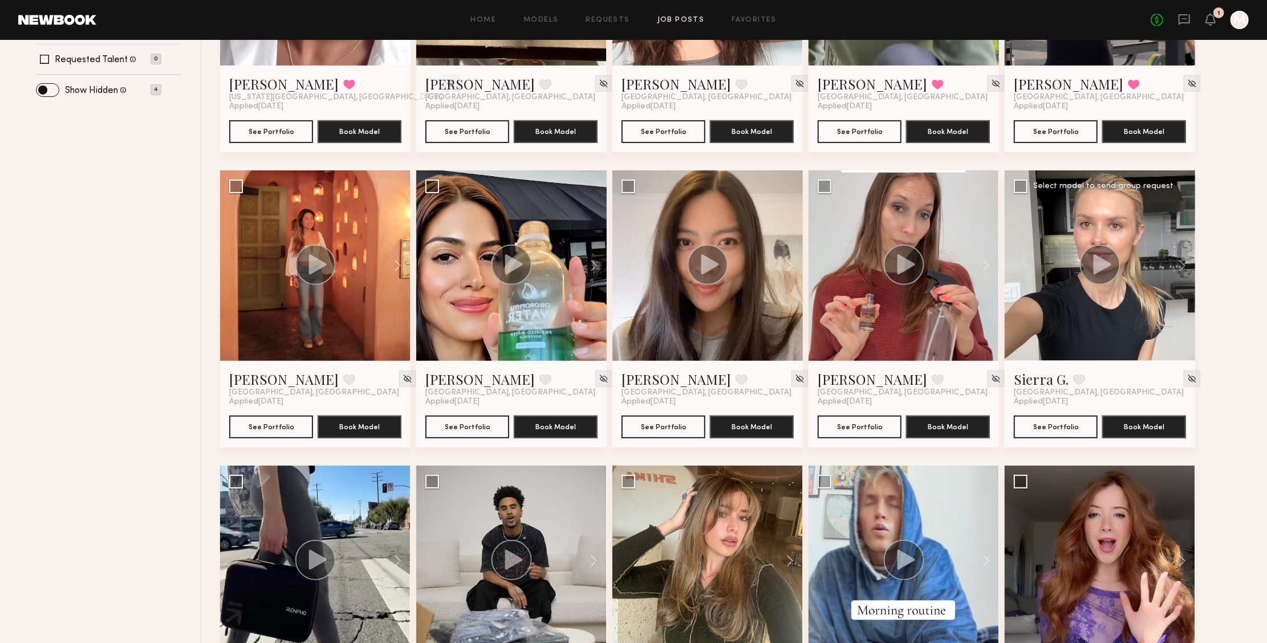
scroll to position [76, 0]
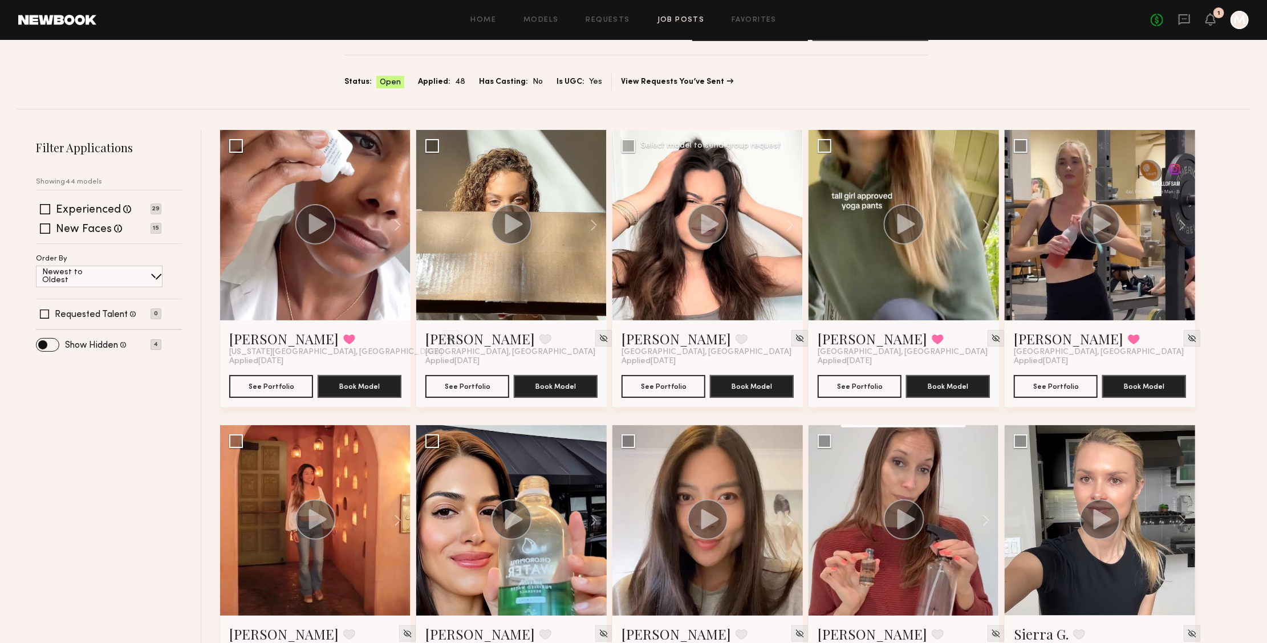
click at [740, 231] on div at bounding box center [708, 225] width 191 height 191
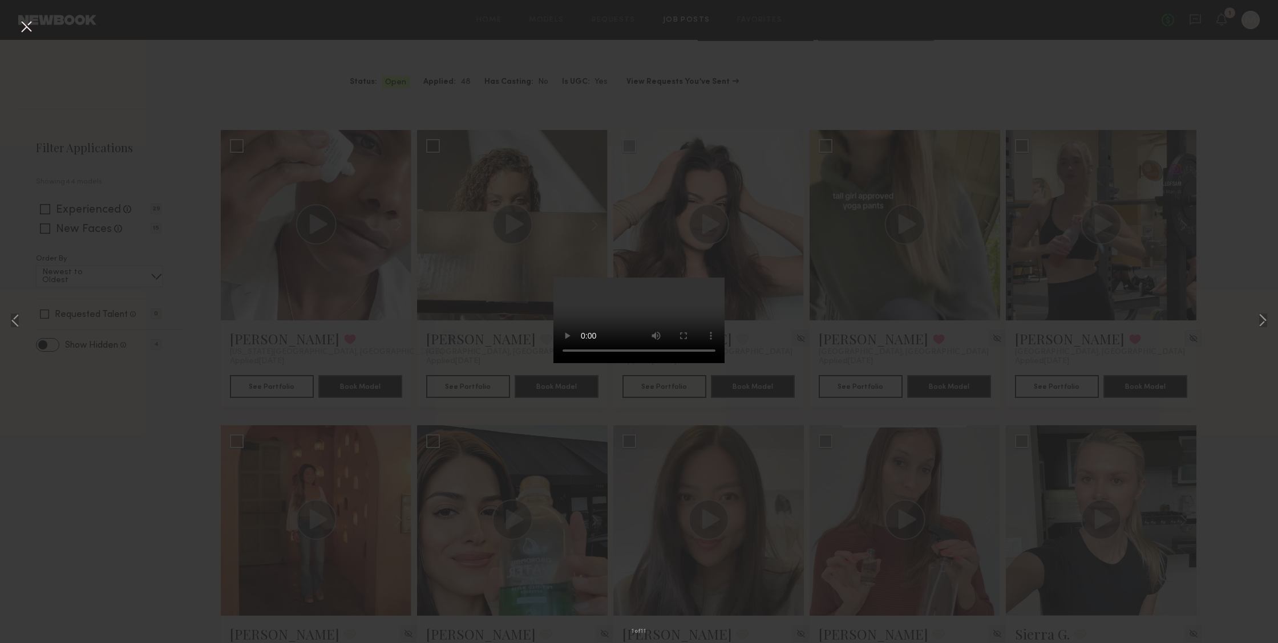
click at [695, 363] on video at bounding box center [638, 321] width 171 height 86
click at [1269, 320] on button at bounding box center [1263, 321] width 14 height 515
click at [33, 32] on button at bounding box center [26, 27] width 18 height 21
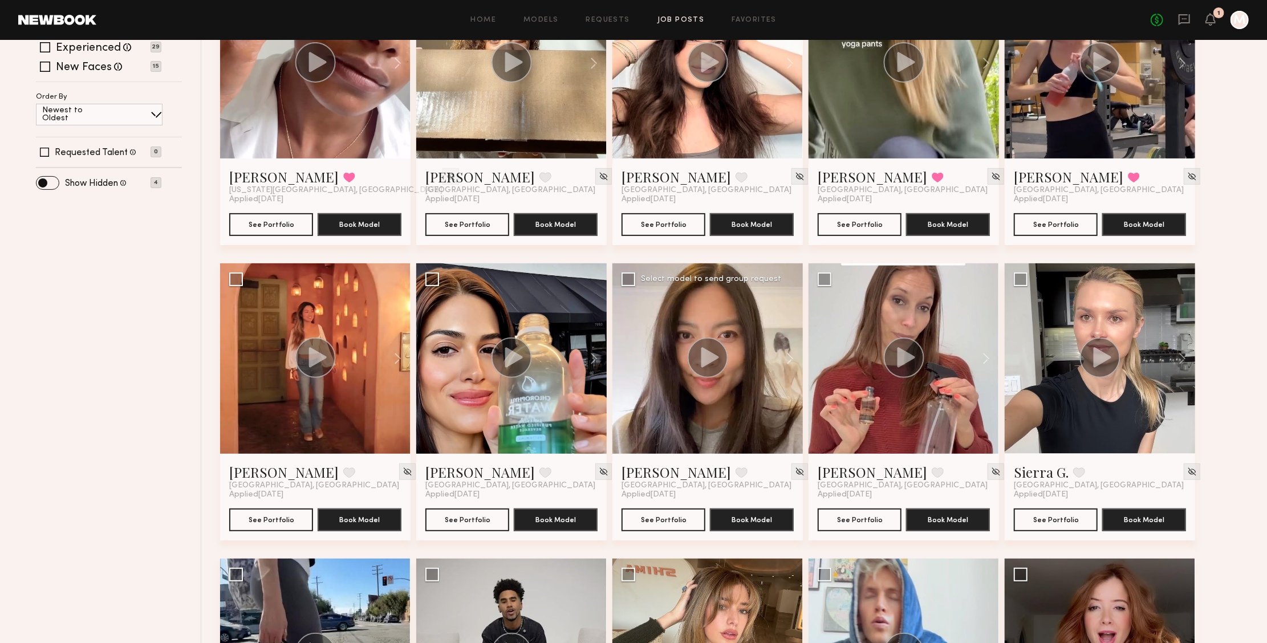
scroll to position [501, 0]
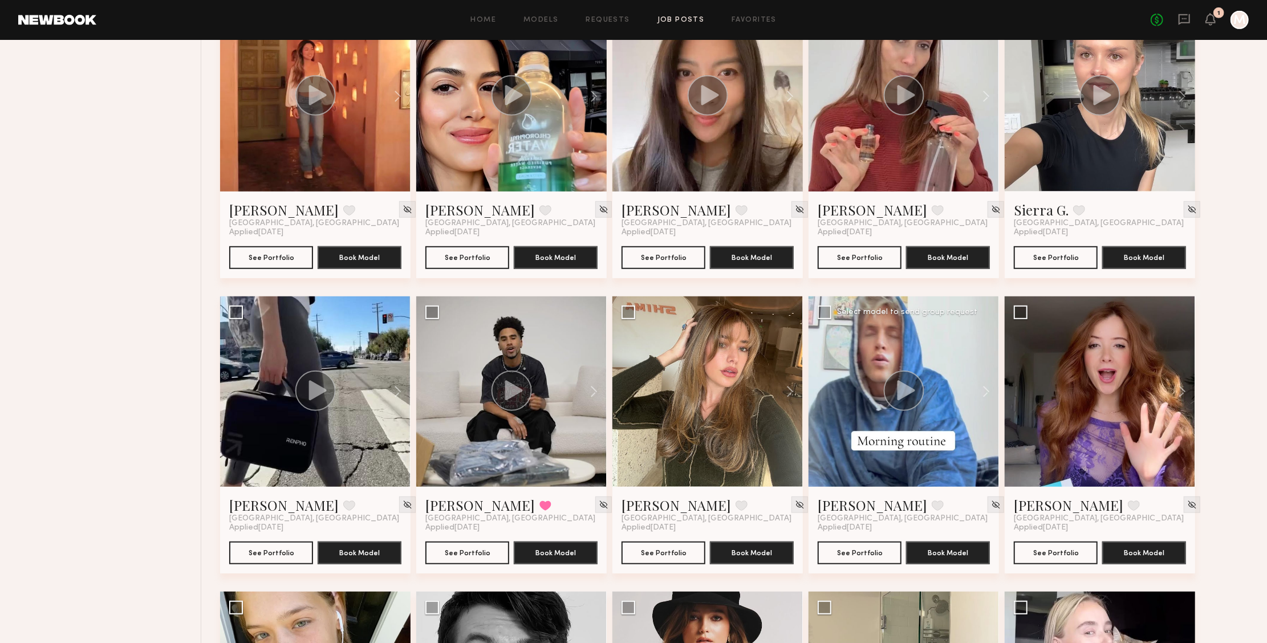
click at [914, 424] on div at bounding box center [904, 392] width 191 height 191
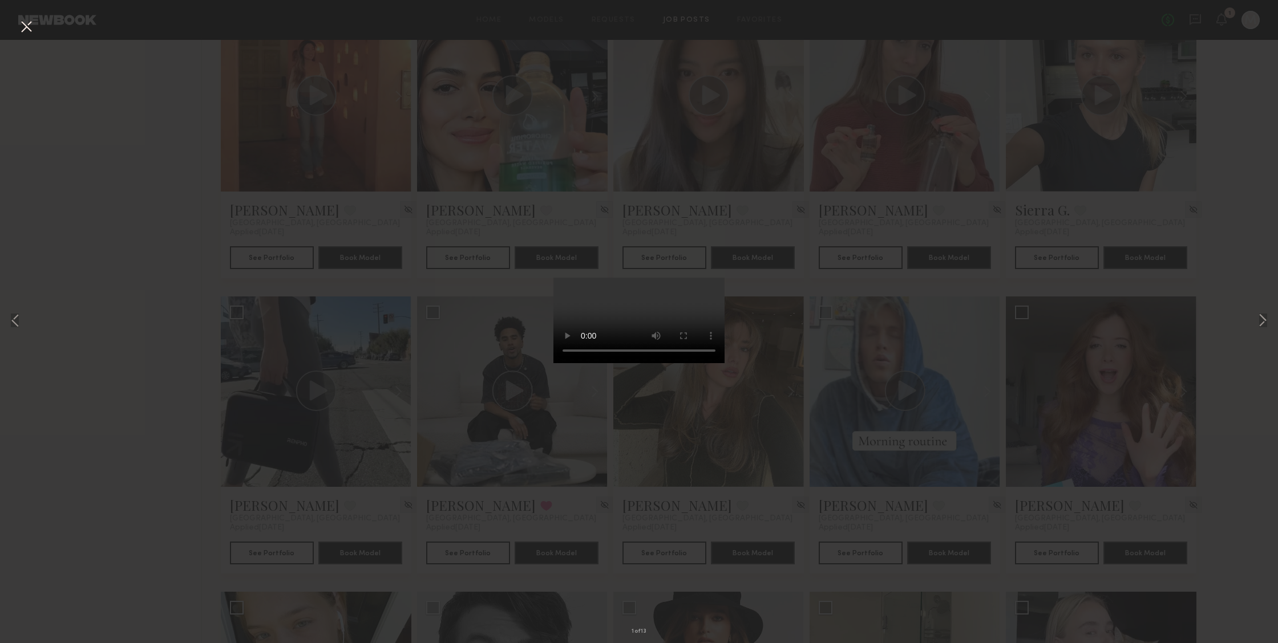
click at [700, 363] on video at bounding box center [638, 321] width 171 height 86
click at [1265, 317] on button at bounding box center [1263, 321] width 14 height 515
click at [21, 27] on button at bounding box center [26, 27] width 18 height 21
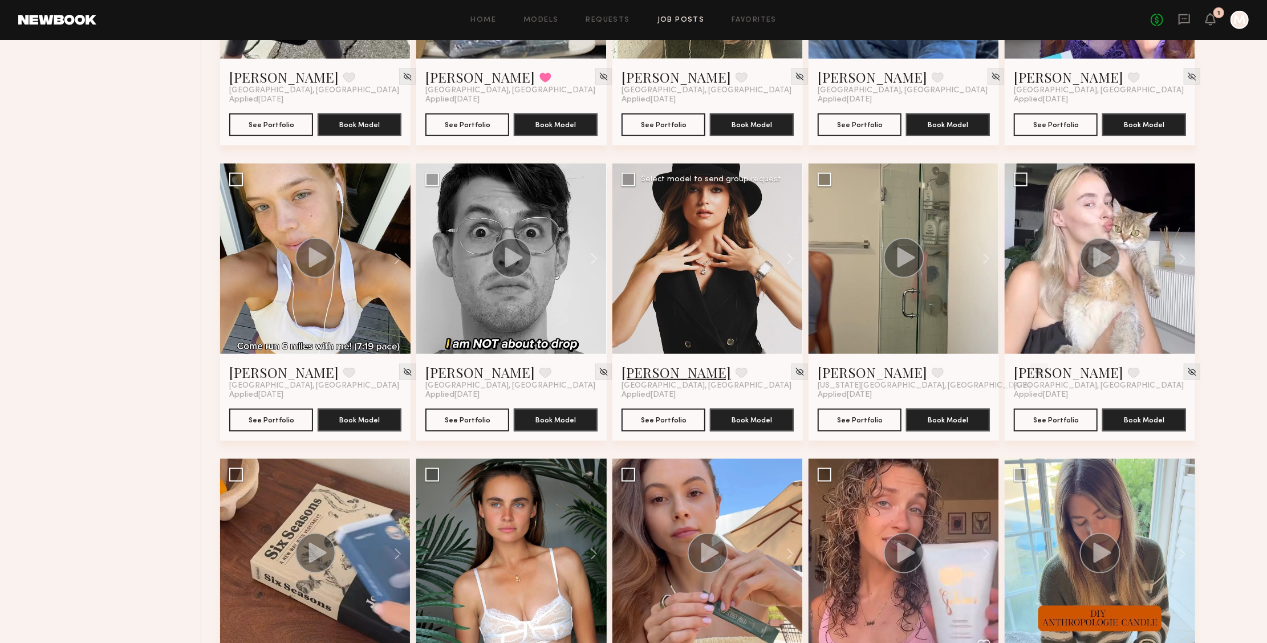
scroll to position [998, 0]
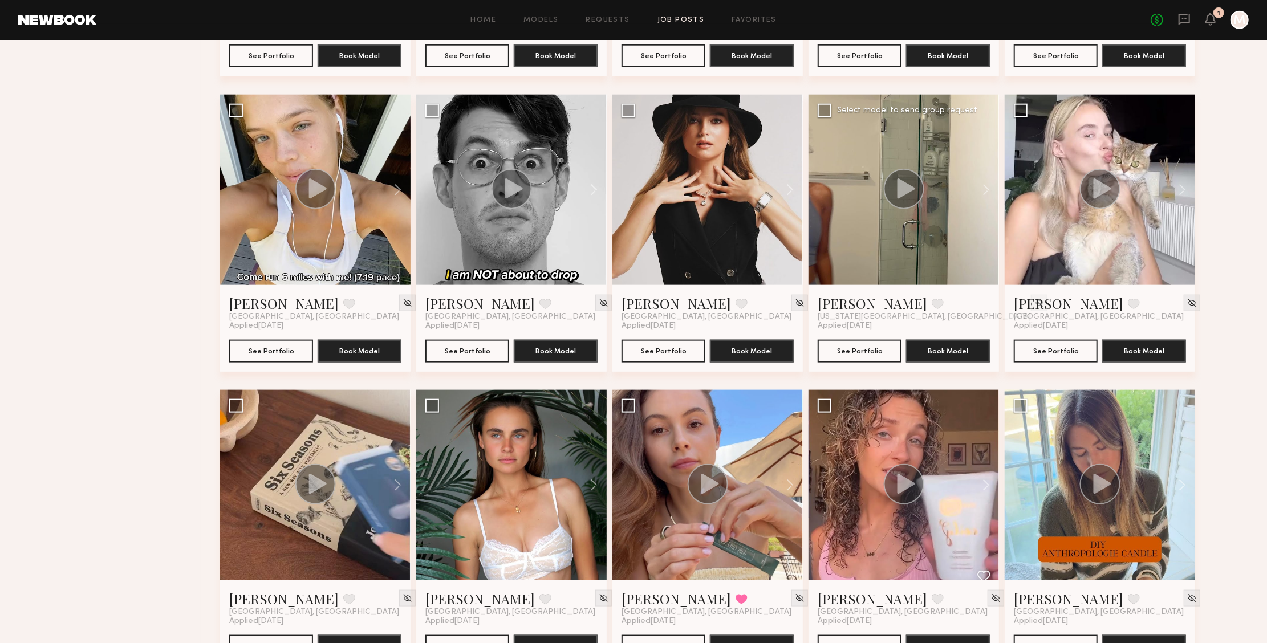
click at [924, 238] on div at bounding box center [904, 190] width 191 height 191
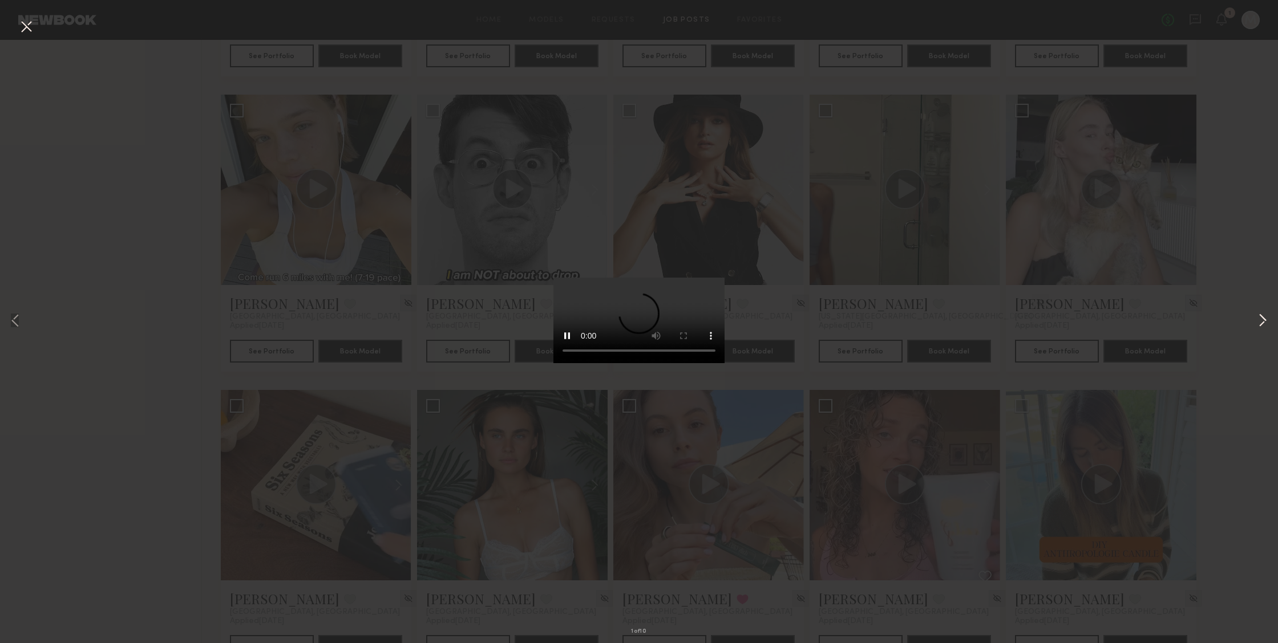
click at [1265, 321] on button at bounding box center [1263, 321] width 14 height 515
click at [698, 363] on video at bounding box center [638, 321] width 171 height 86
click at [1254, 325] on div "2 of 10" at bounding box center [639, 321] width 1278 height 643
click at [1260, 322] on button at bounding box center [1263, 321] width 14 height 515
click at [553, 363] on video at bounding box center [638, 321] width 171 height 86
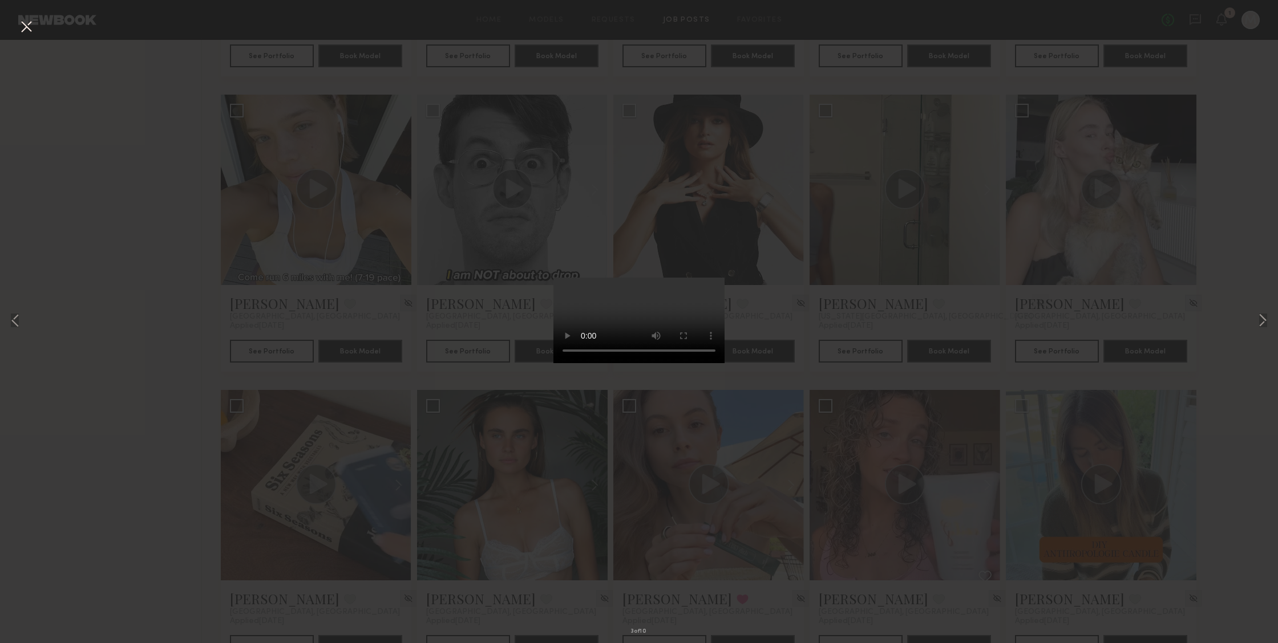
click at [553, 363] on video at bounding box center [638, 321] width 171 height 86
click at [34, 31] on button at bounding box center [26, 27] width 18 height 21
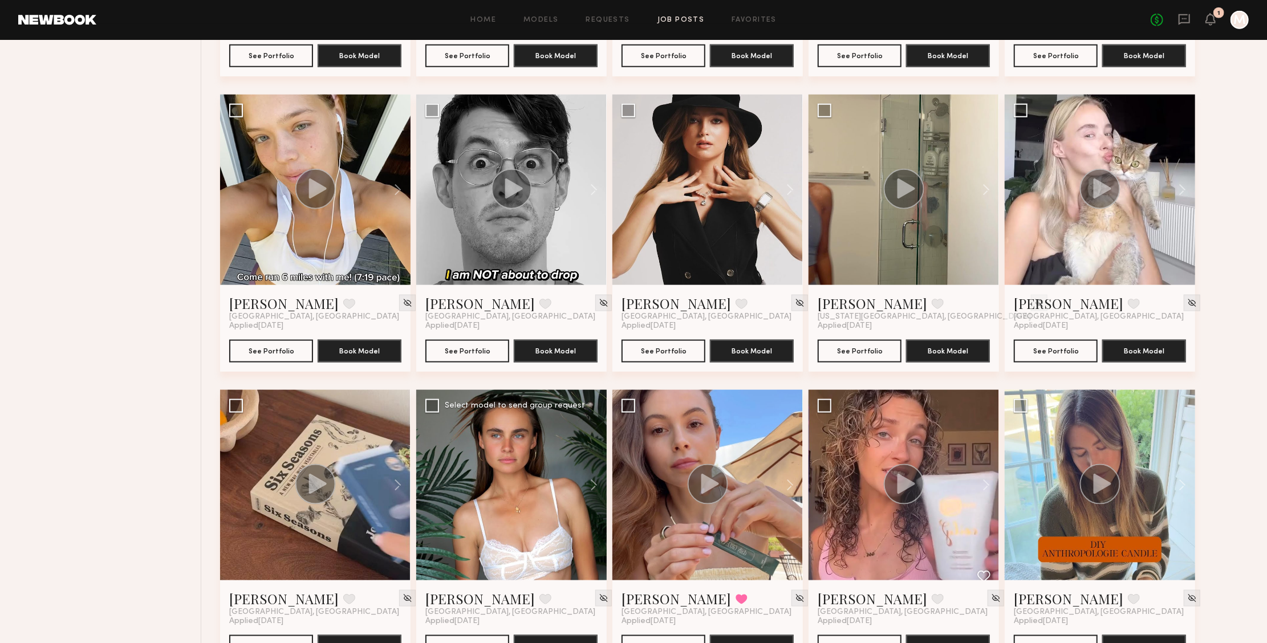
scroll to position [1193, 0]
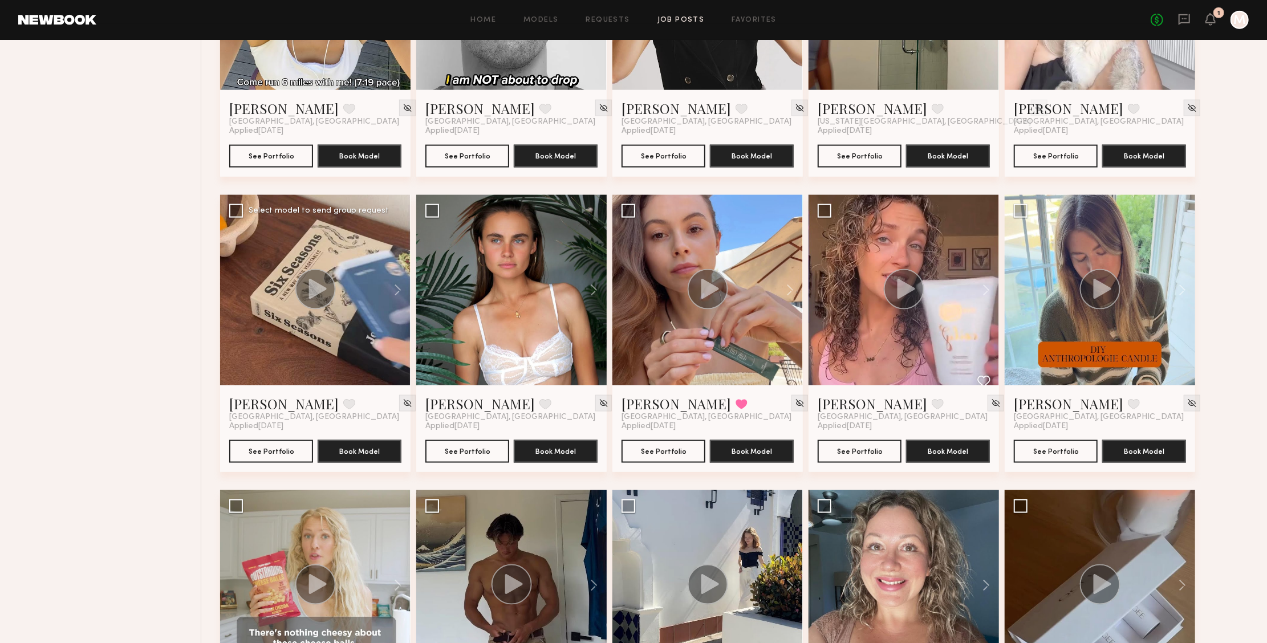
click at [294, 343] on div at bounding box center [315, 290] width 191 height 191
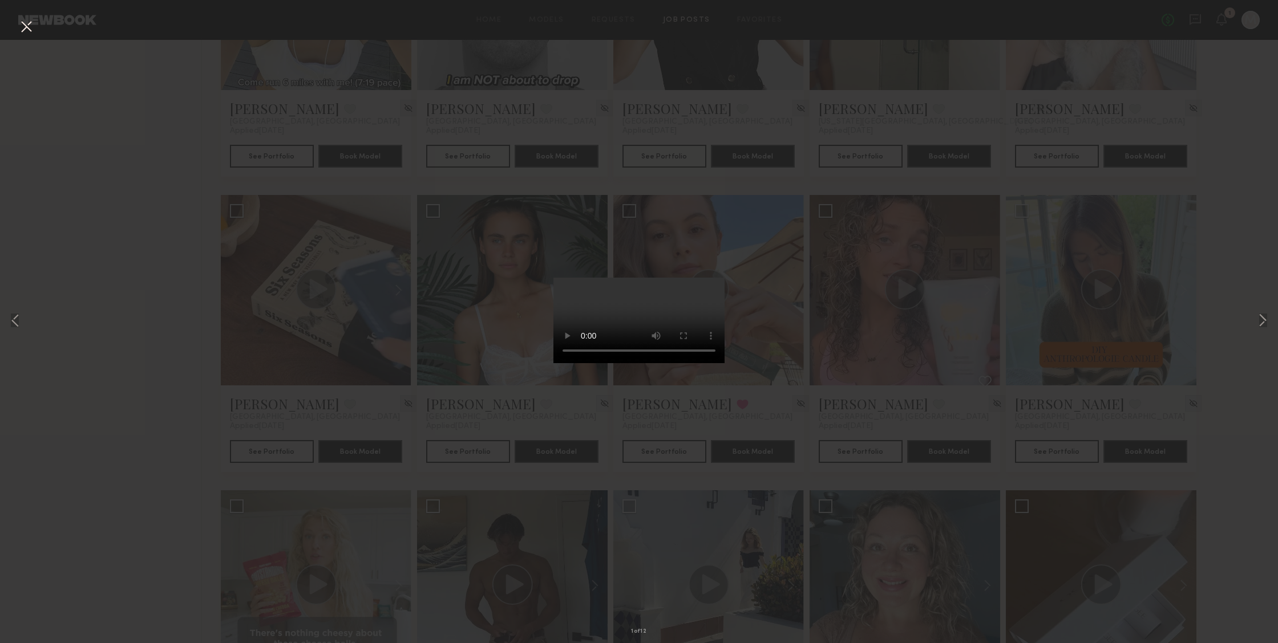
click at [696, 363] on video at bounding box center [638, 321] width 171 height 86
click at [1259, 312] on button at bounding box center [1263, 321] width 14 height 515
click at [1260, 318] on button at bounding box center [1263, 321] width 14 height 515
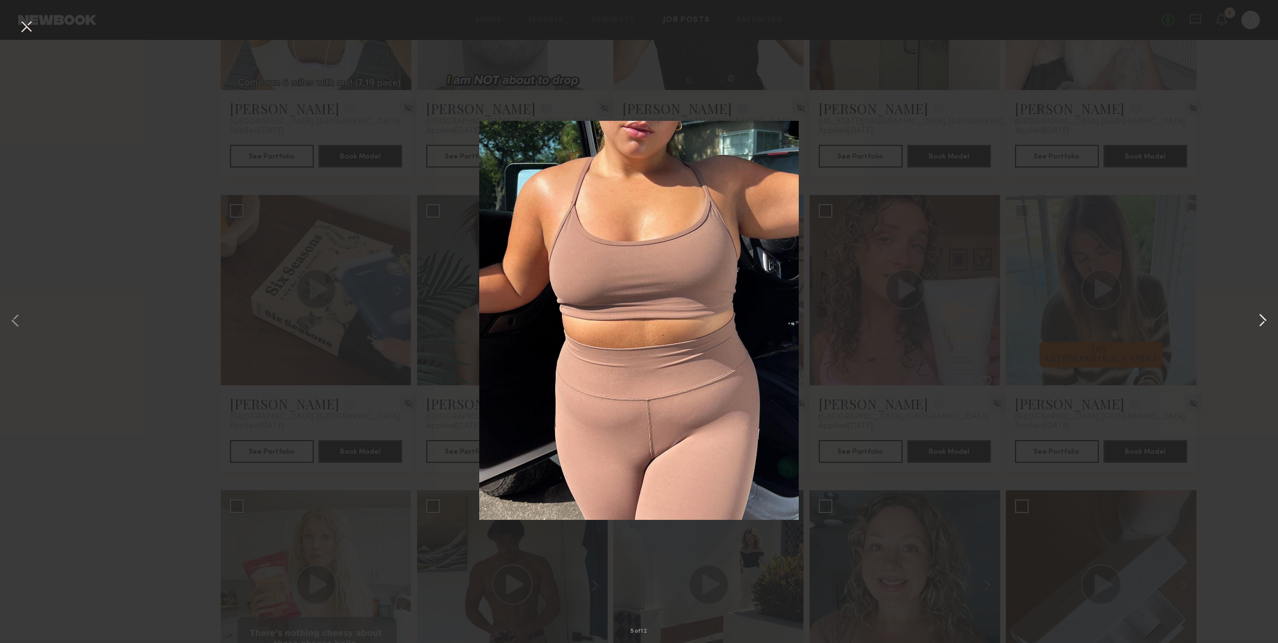
click at [1260, 318] on button at bounding box center [1263, 321] width 14 height 515
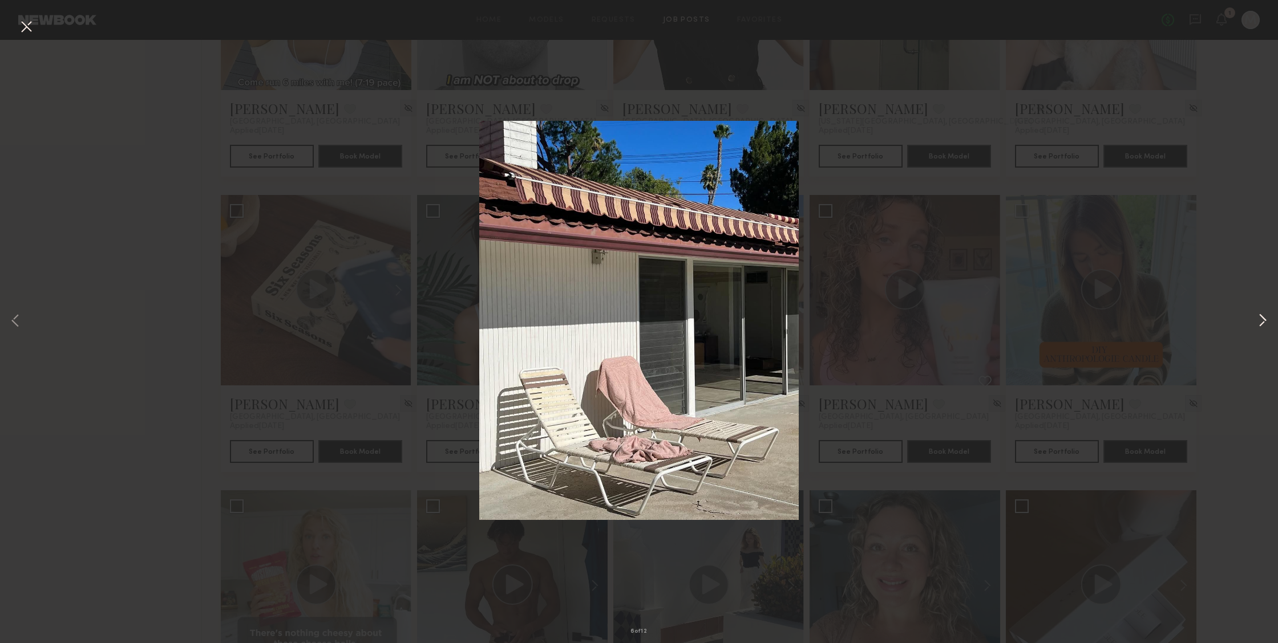
click at [1260, 318] on button at bounding box center [1263, 321] width 14 height 515
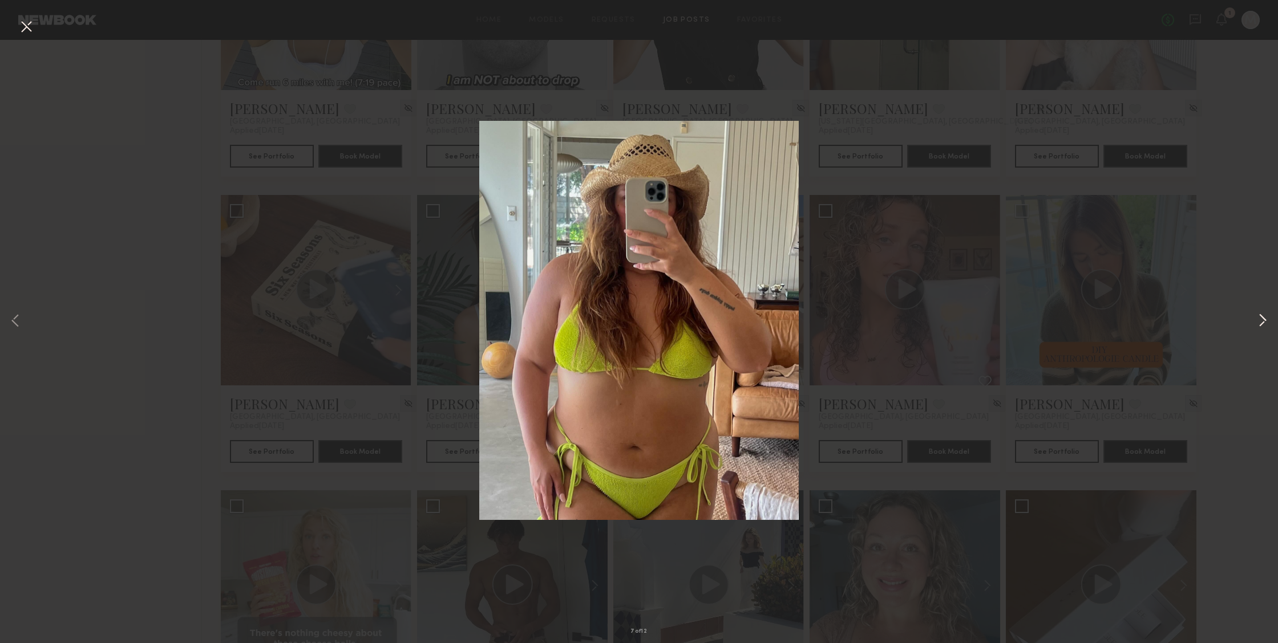
click at [1260, 318] on button at bounding box center [1263, 321] width 14 height 515
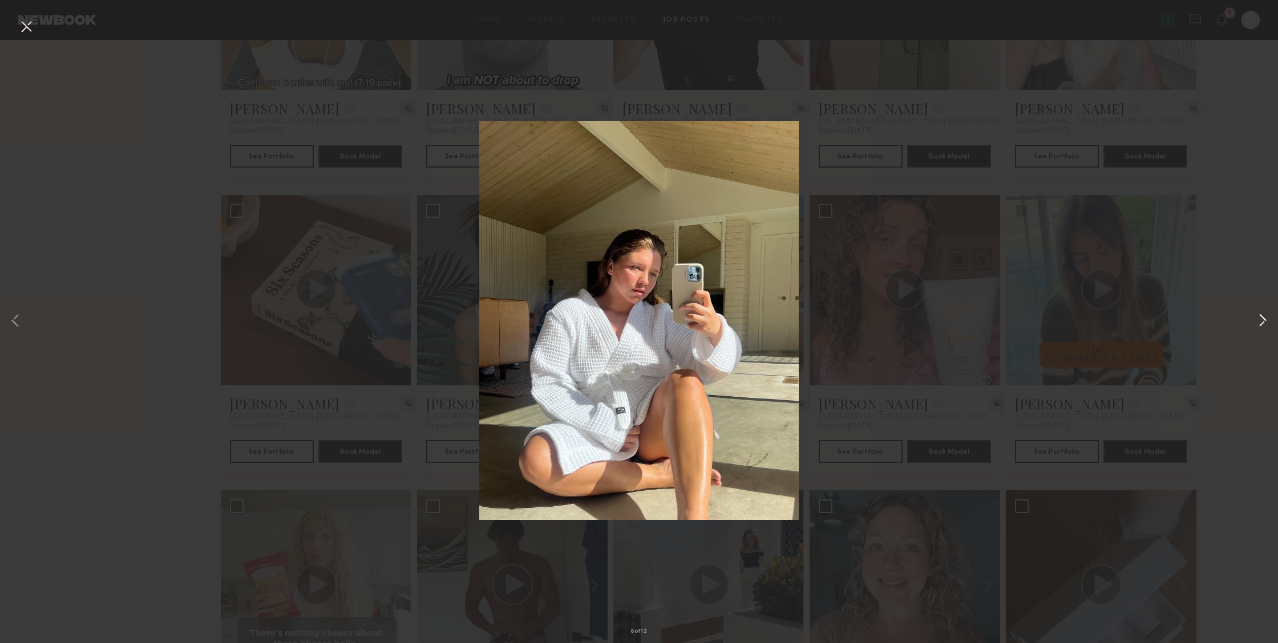
click at [1260, 318] on button at bounding box center [1263, 321] width 14 height 515
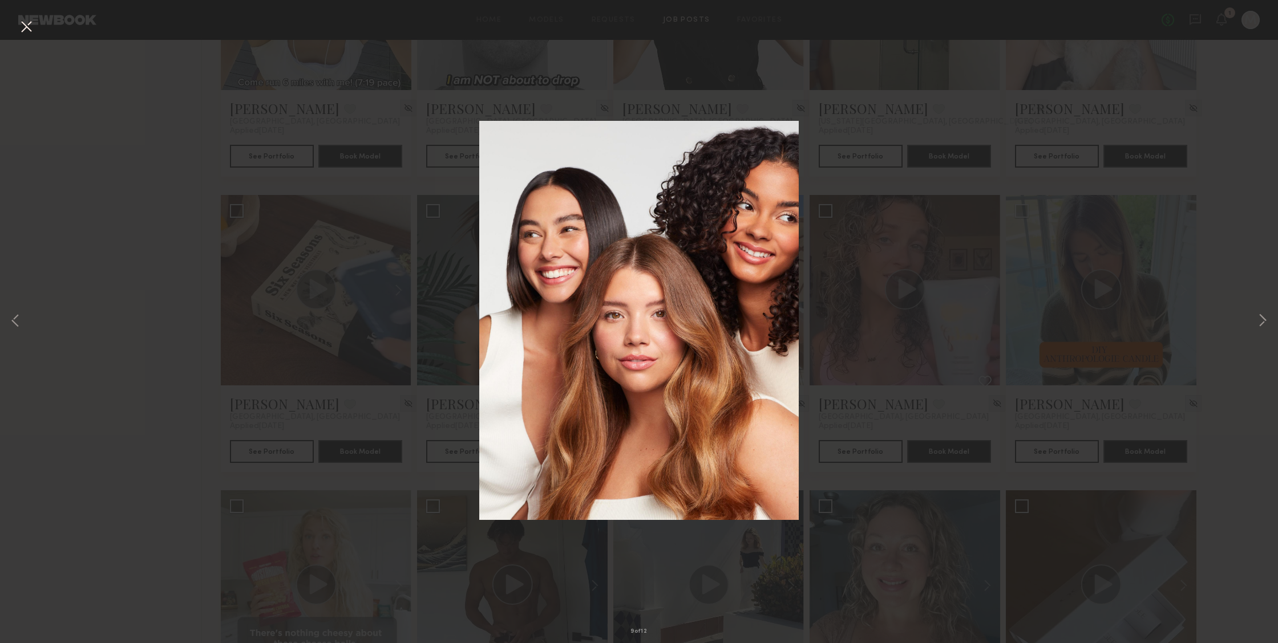
click at [27, 29] on button at bounding box center [26, 27] width 18 height 21
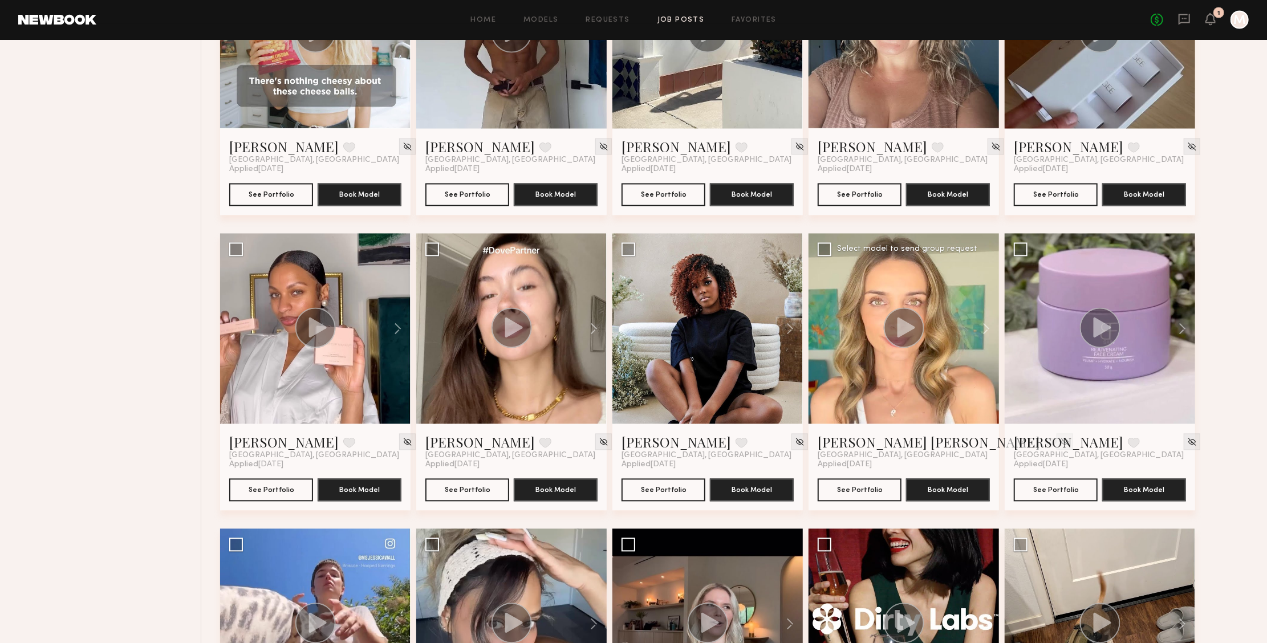
scroll to position [1805, 0]
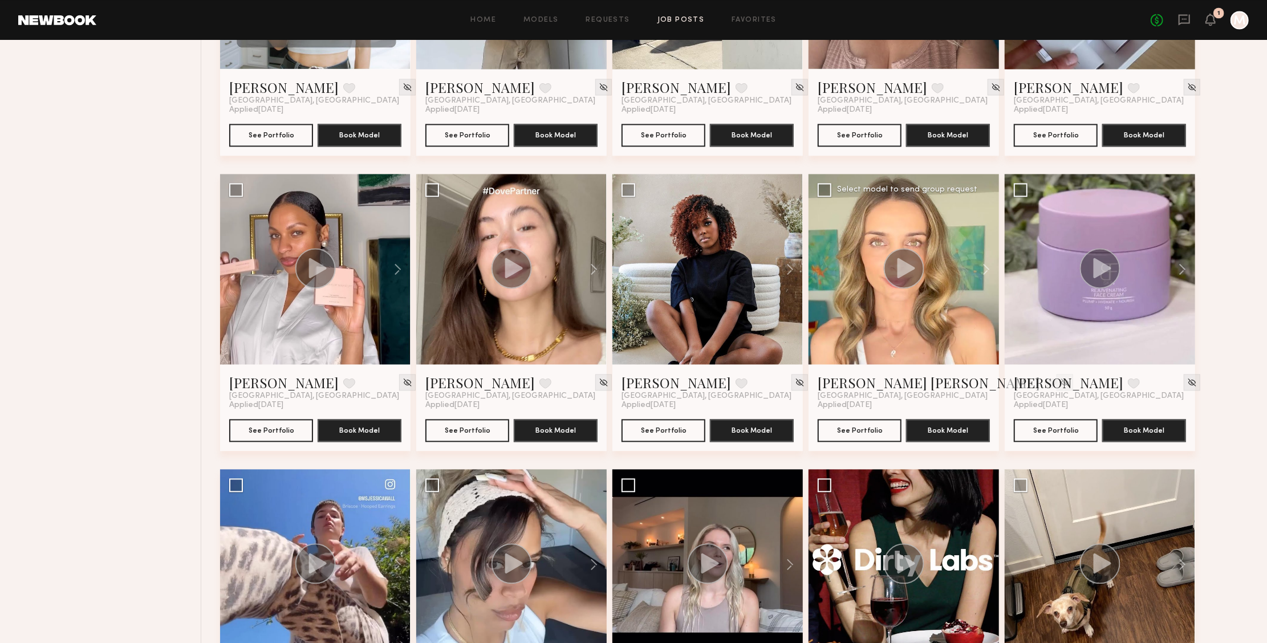
click at [933, 312] on div at bounding box center [904, 269] width 191 height 191
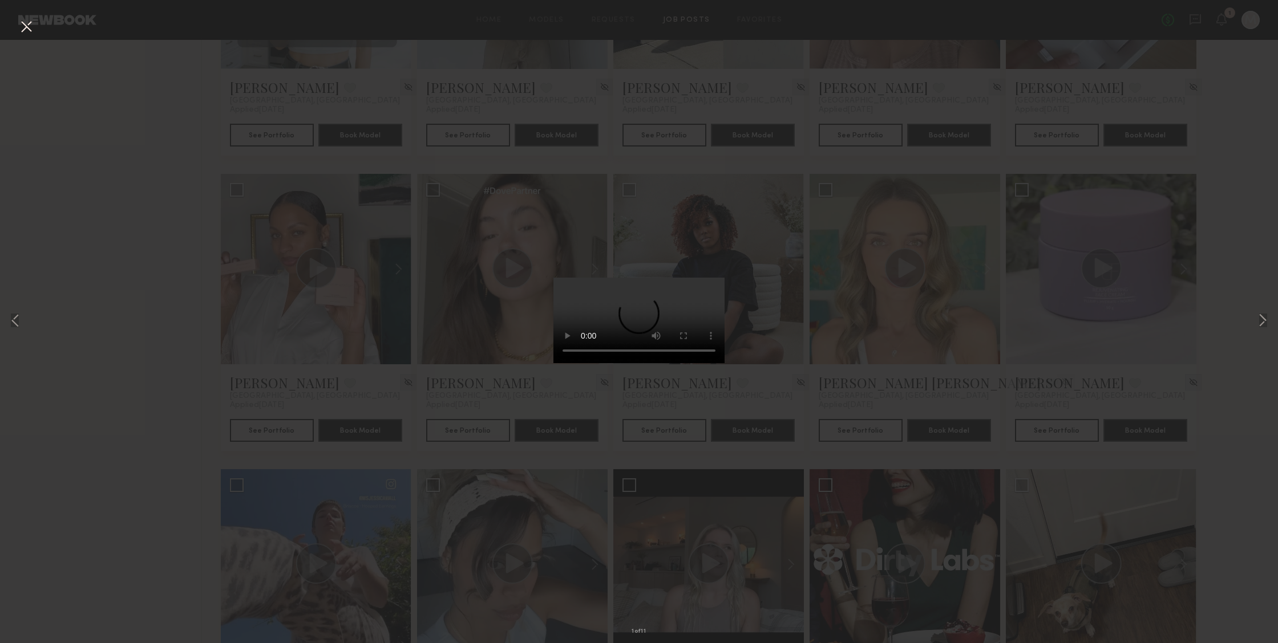
click at [695, 363] on video at bounding box center [638, 321] width 171 height 86
click at [1259, 321] on button at bounding box center [1263, 321] width 14 height 515
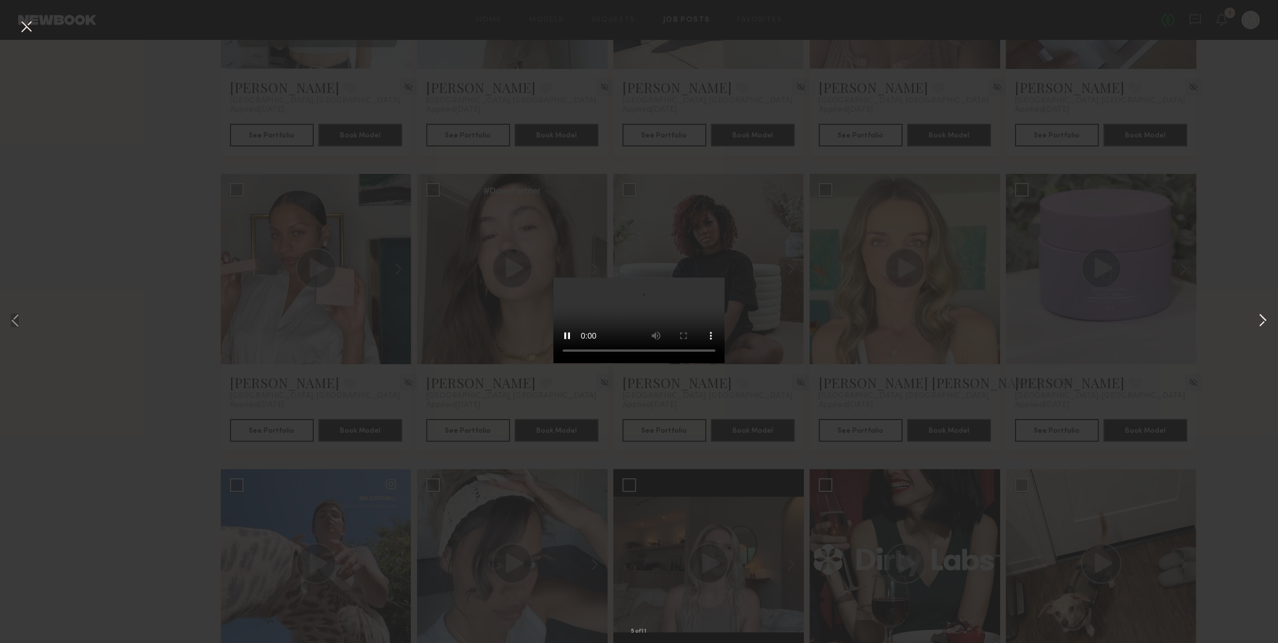
click at [1259, 321] on button at bounding box center [1263, 321] width 14 height 515
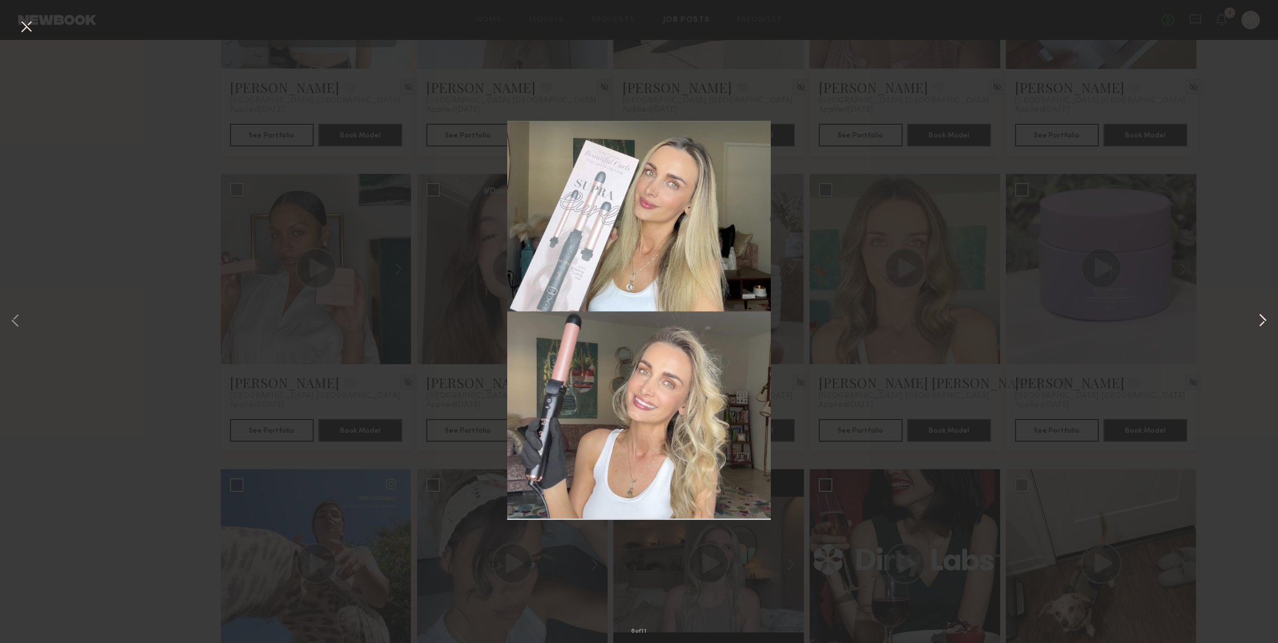
click at [1259, 321] on button at bounding box center [1263, 321] width 14 height 515
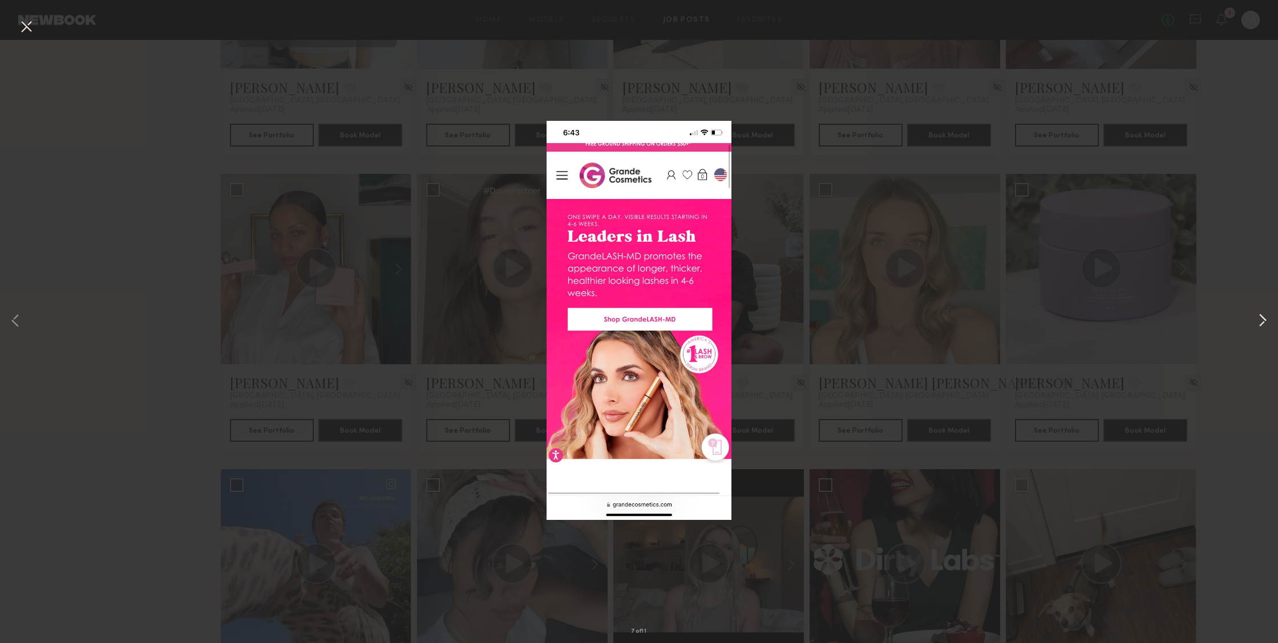
click at [1259, 321] on button at bounding box center [1263, 321] width 14 height 515
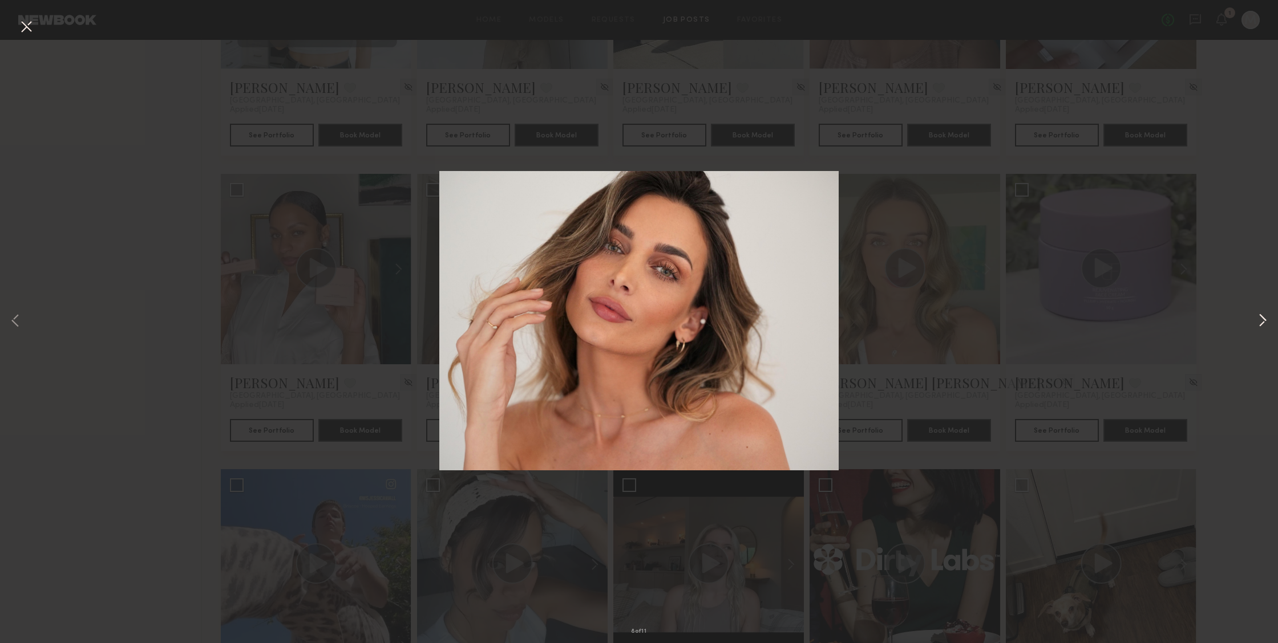
click at [1259, 321] on button at bounding box center [1263, 321] width 14 height 515
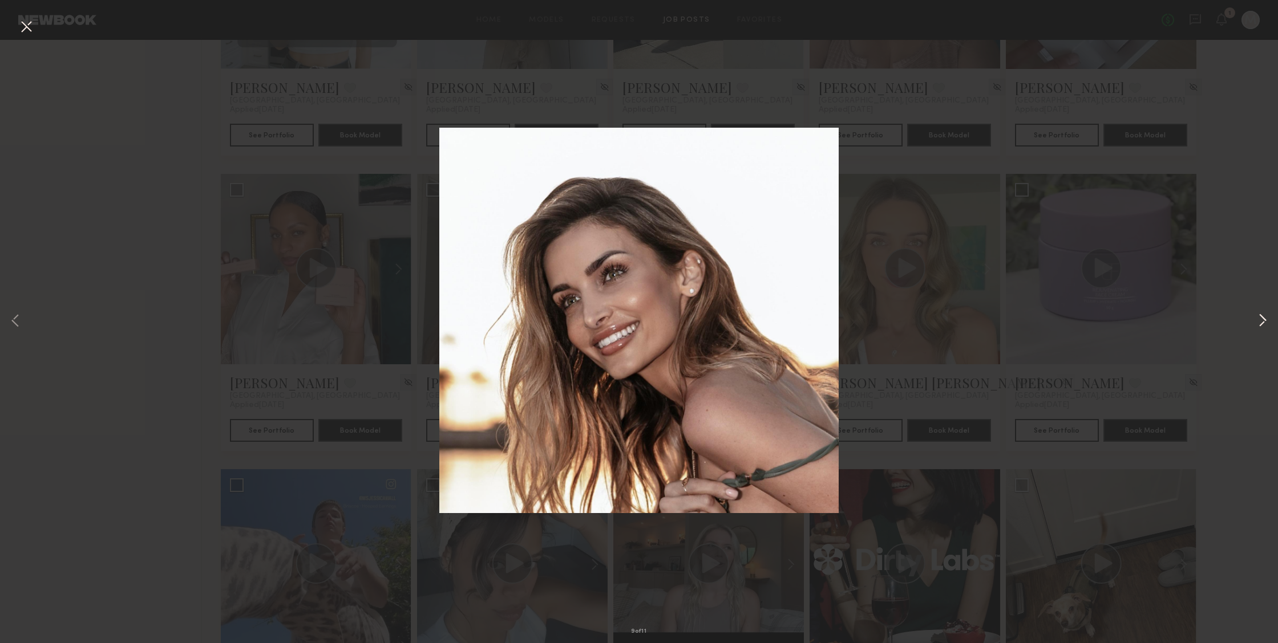
click at [1259, 321] on button at bounding box center [1263, 321] width 14 height 515
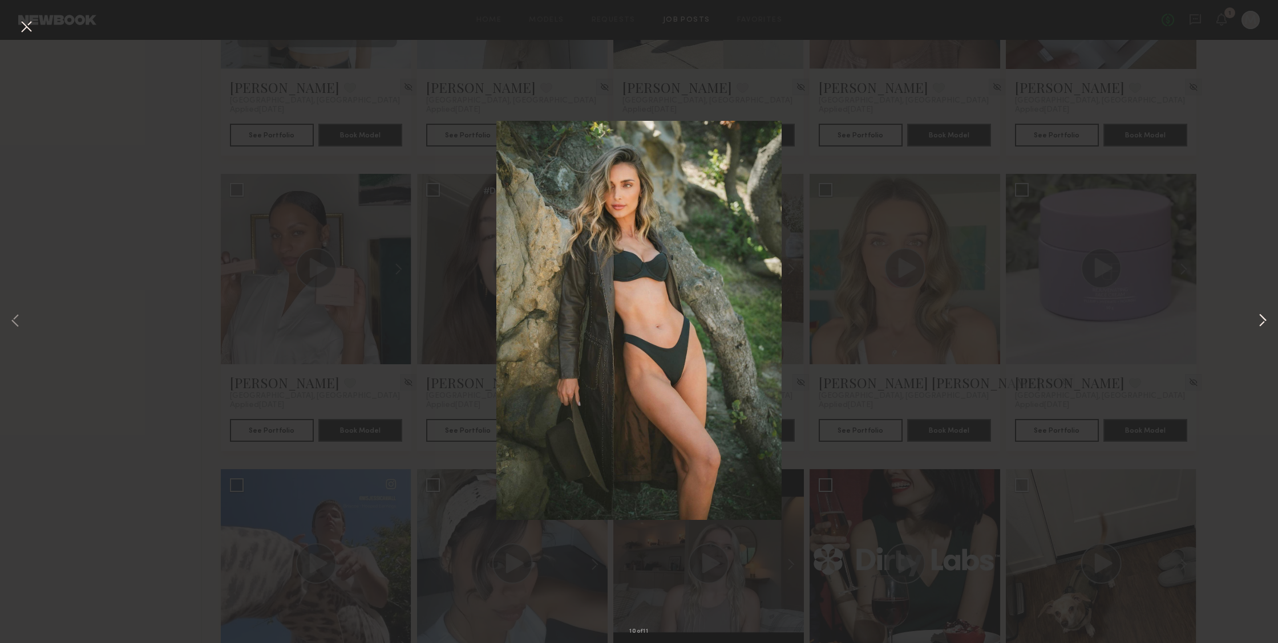
click at [1259, 321] on button at bounding box center [1263, 321] width 14 height 515
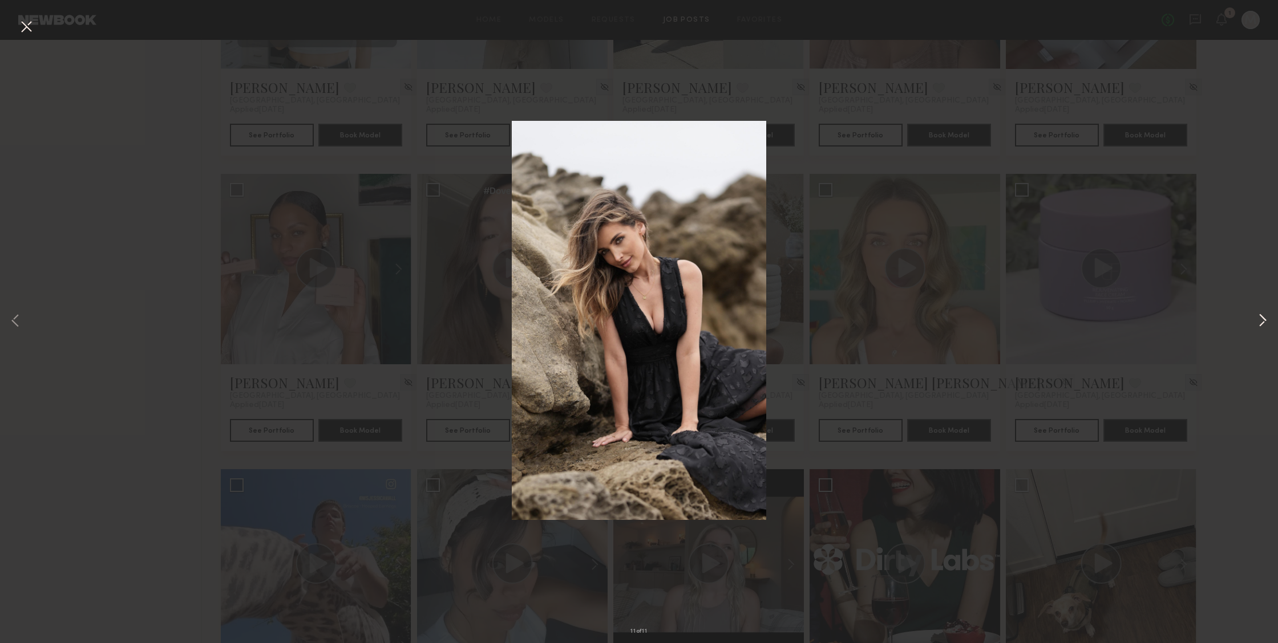
click at [1259, 321] on button at bounding box center [1263, 321] width 14 height 515
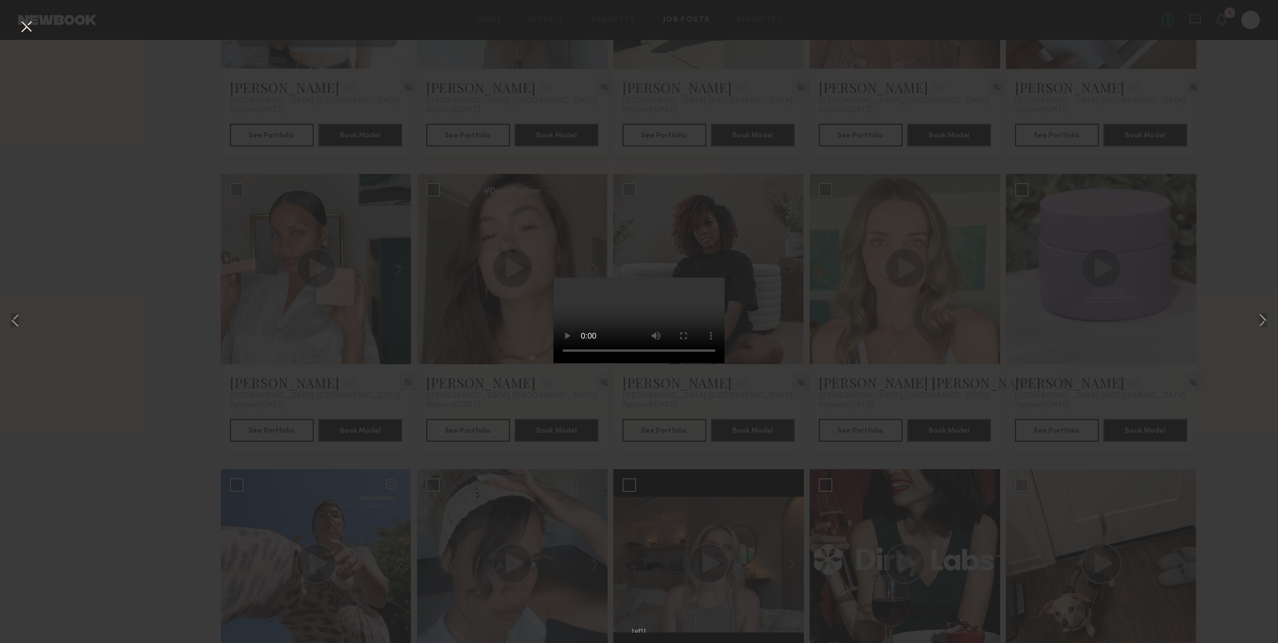
click at [696, 363] on video at bounding box center [638, 321] width 171 height 86
click at [556, 363] on video at bounding box center [638, 321] width 171 height 86
click at [18, 27] on button at bounding box center [26, 27] width 18 height 21
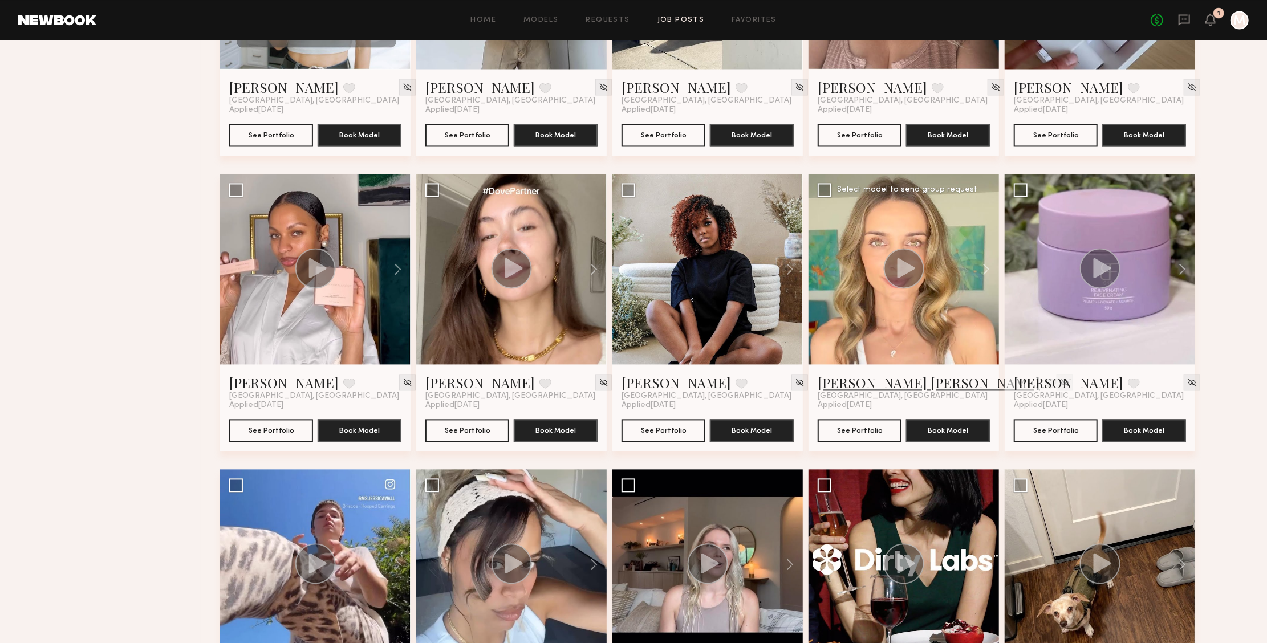
click at [868, 374] on link "[PERSON_NAME] [PERSON_NAME]" at bounding box center [929, 383] width 222 height 18
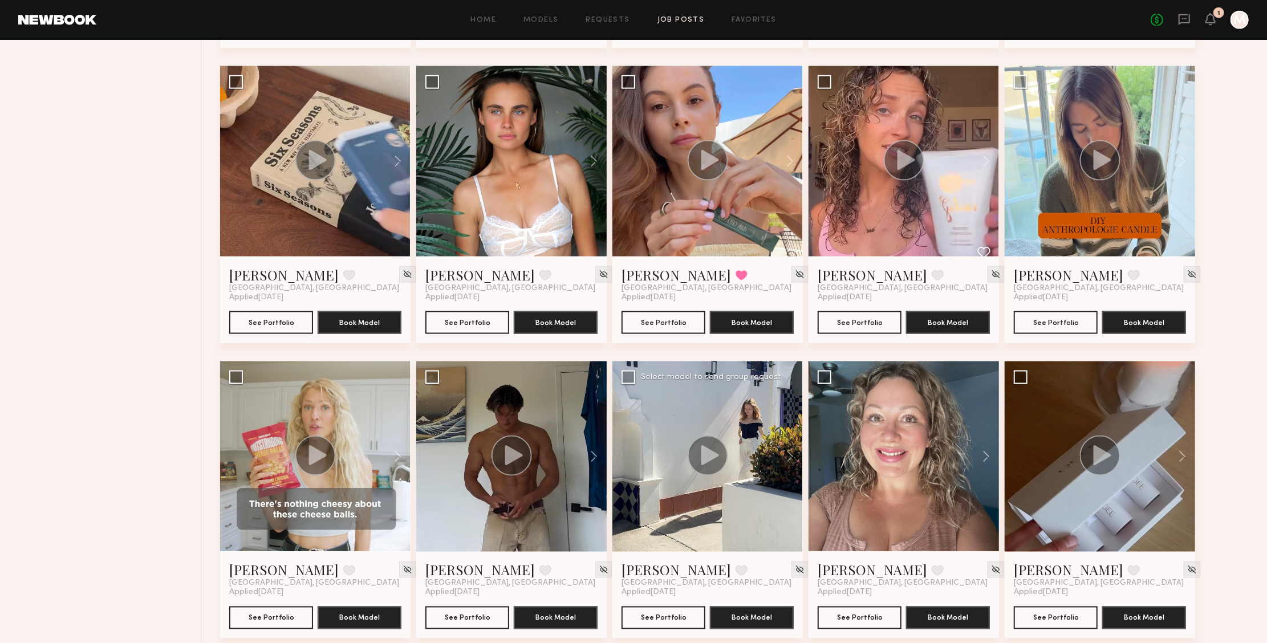
scroll to position [1253, 0]
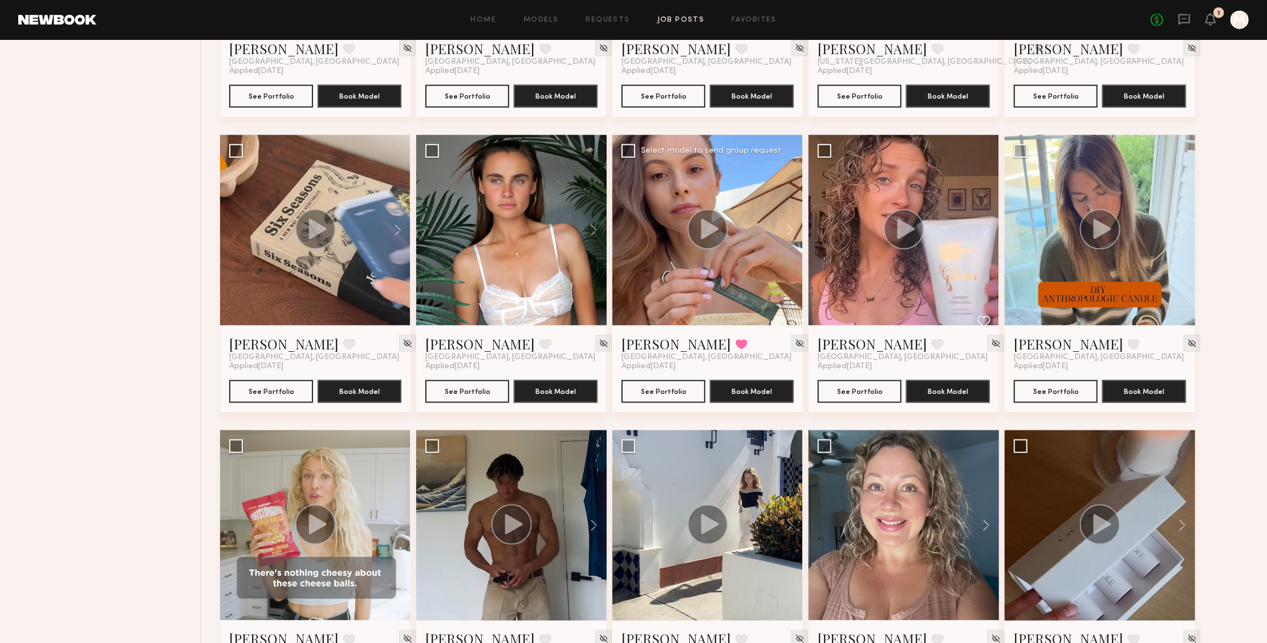
click at [750, 260] on div at bounding box center [708, 230] width 191 height 191
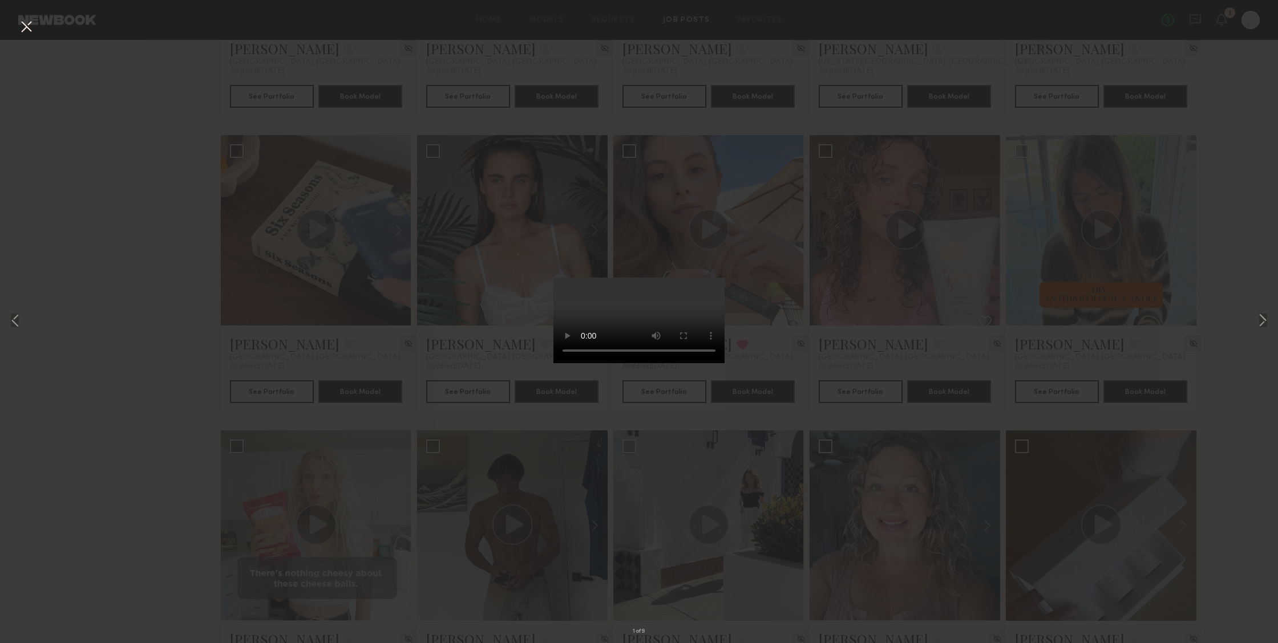
click at [694, 363] on video at bounding box center [638, 321] width 171 height 86
click at [1258, 330] on button at bounding box center [1263, 321] width 14 height 515
click at [1261, 322] on button at bounding box center [1263, 321] width 14 height 515
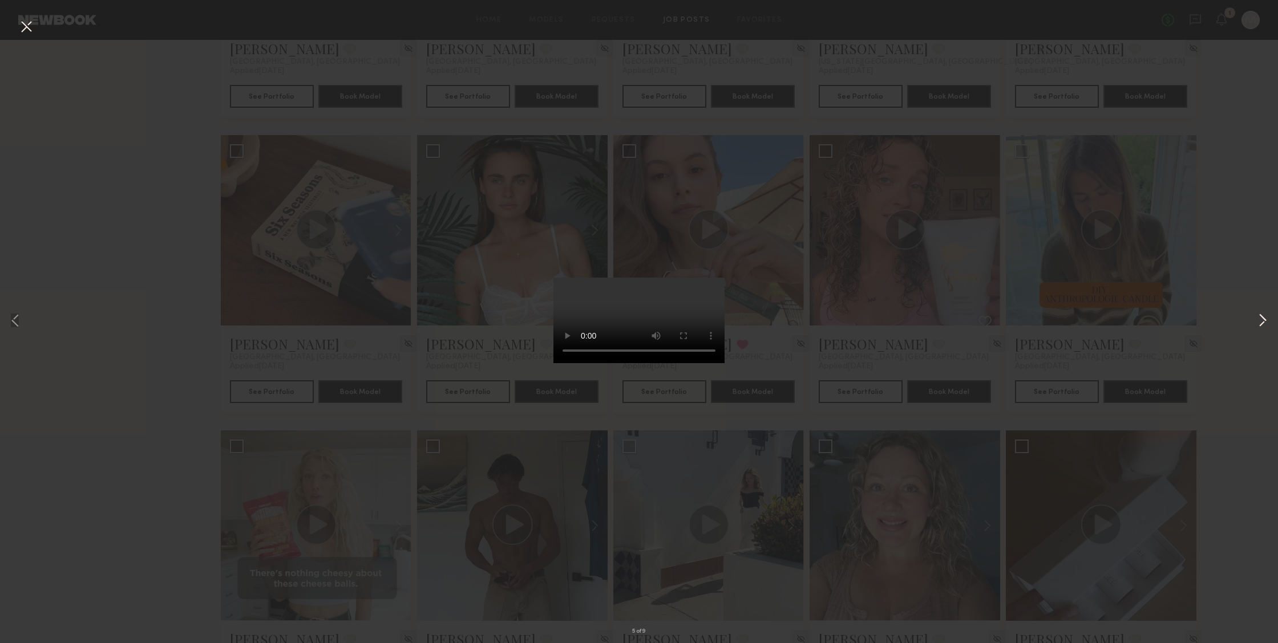
click at [1261, 322] on button at bounding box center [1263, 321] width 14 height 515
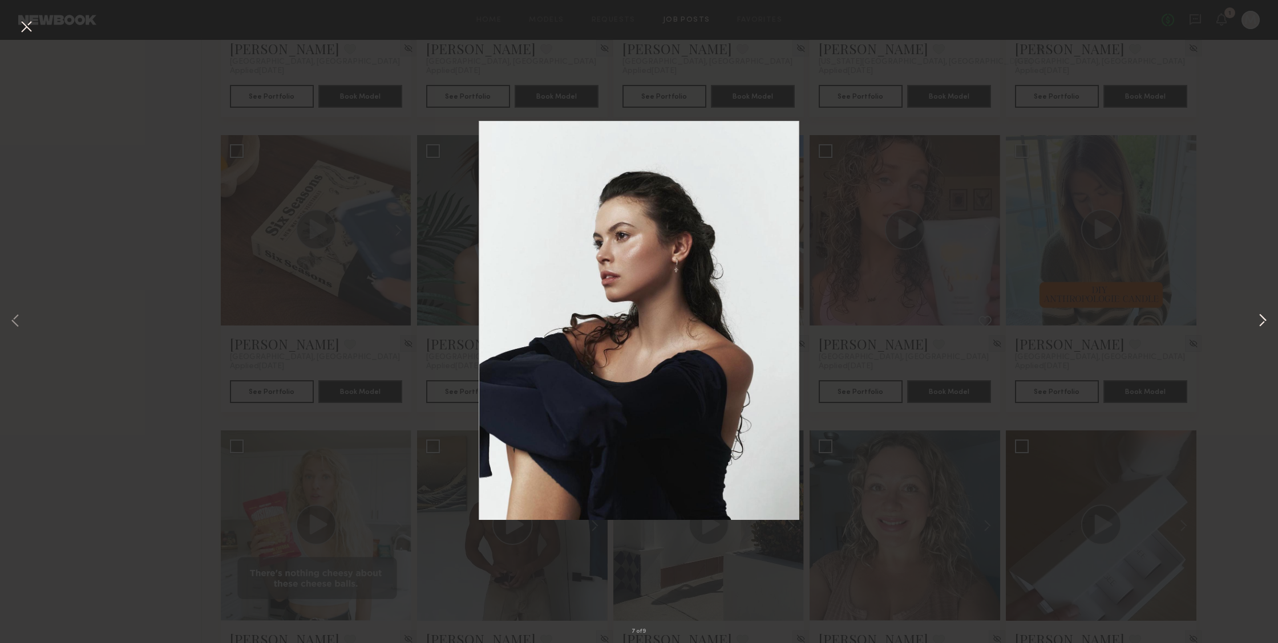
click at [1261, 322] on button at bounding box center [1263, 321] width 14 height 515
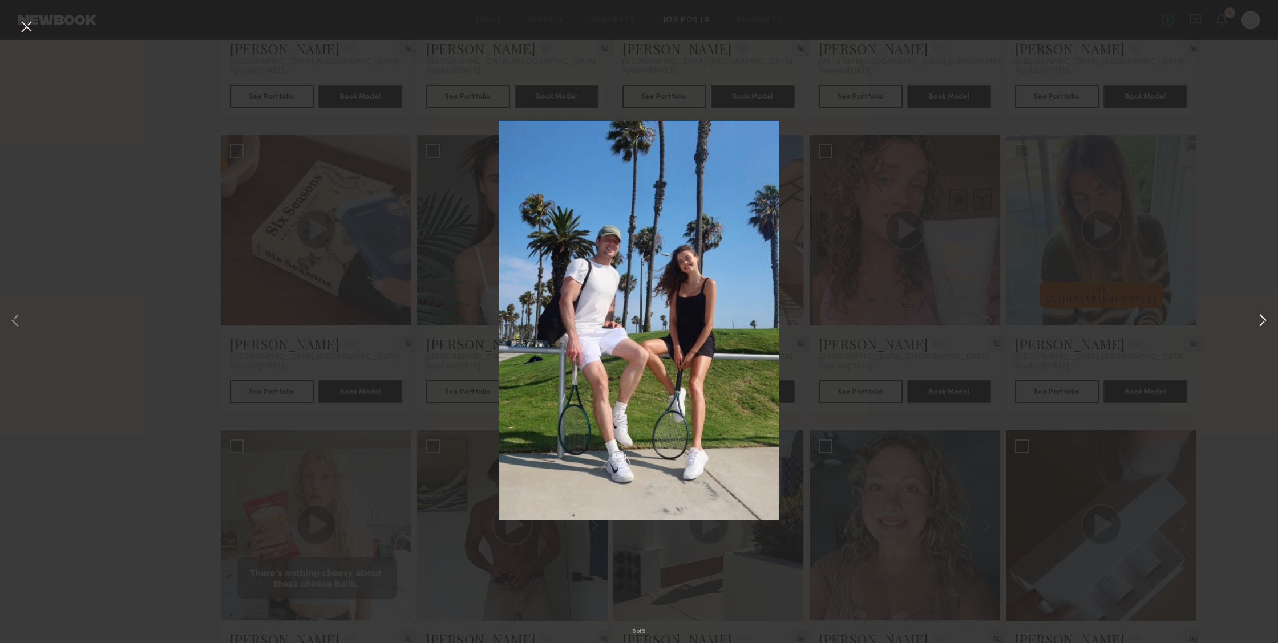
click at [1261, 322] on button at bounding box center [1263, 321] width 14 height 515
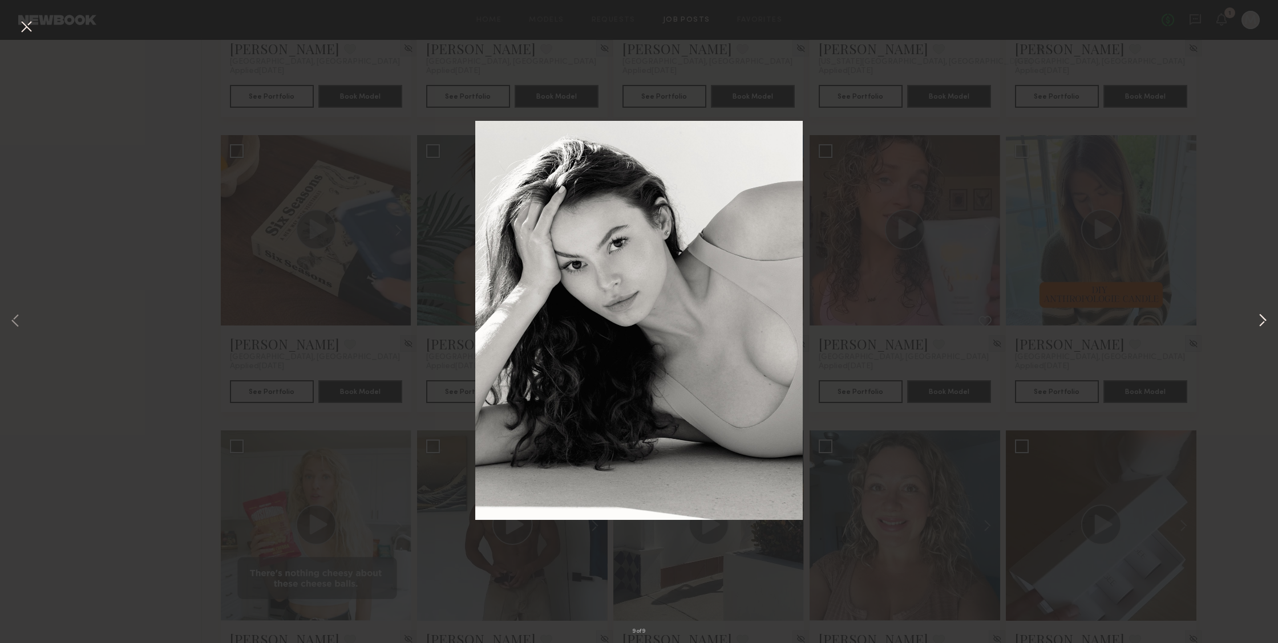
click at [1261, 322] on button at bounding box center [1263, 321] width 14 height 515
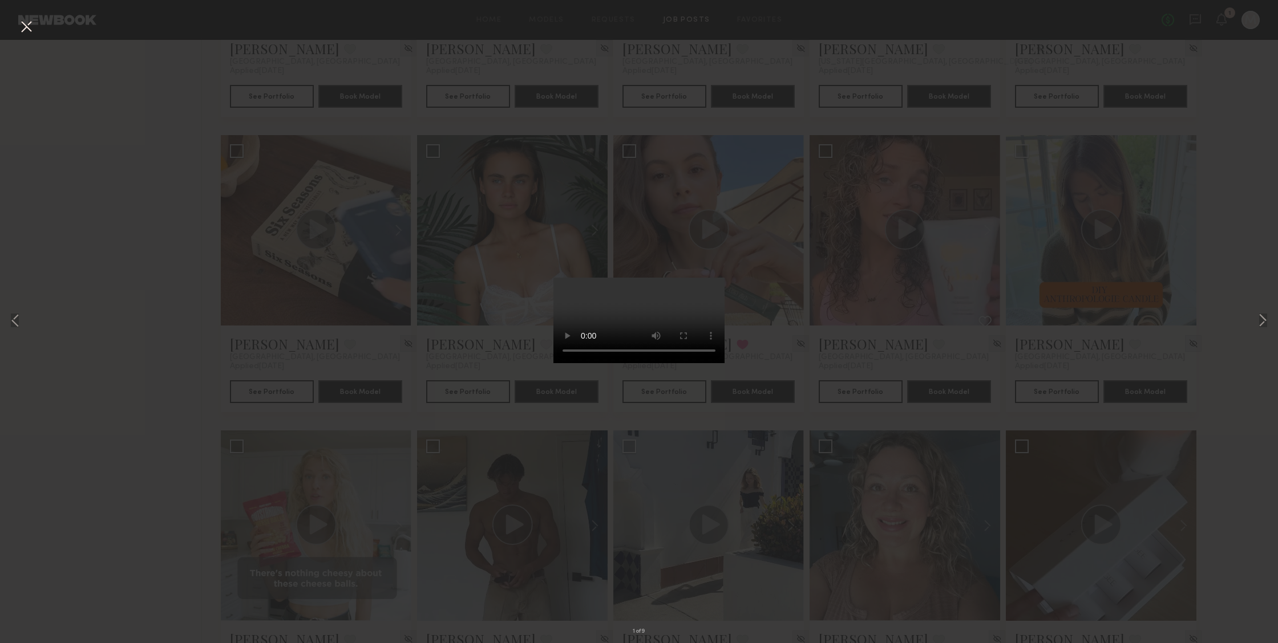
click at [107, 136] on div "1 of 9" at bounding box center [639, 321] width 1278 height 643
click at [34, 31] on button at bounding box center [26, 27] width 18 height 21
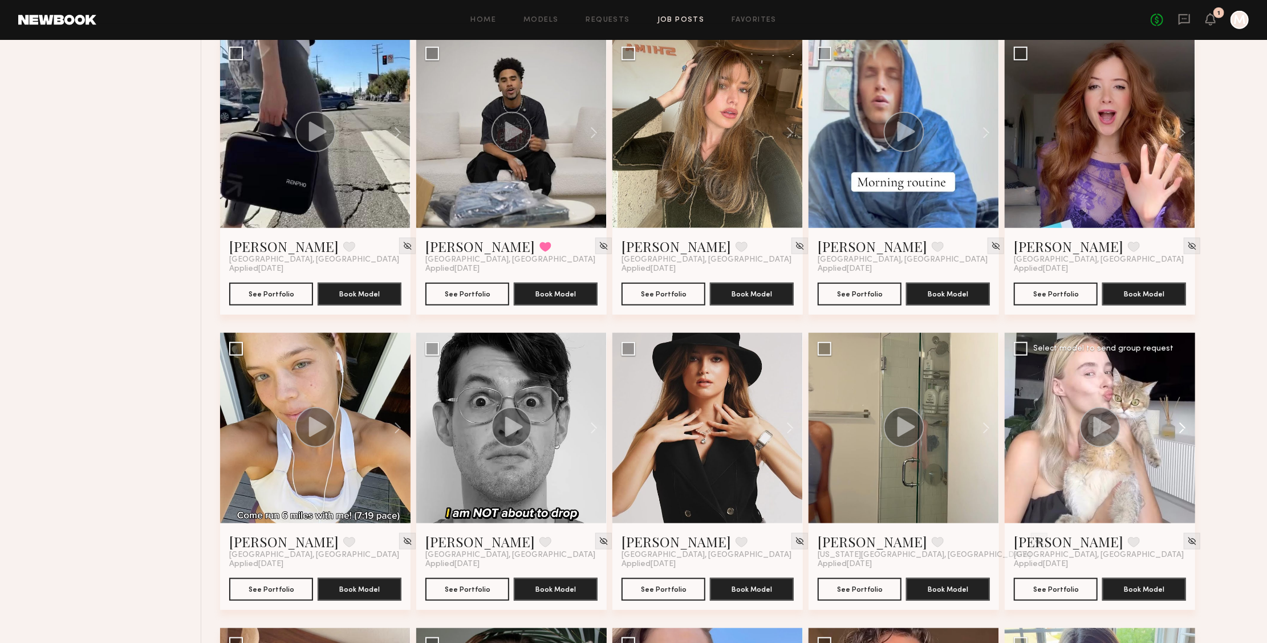
scroll to position [596, 0]
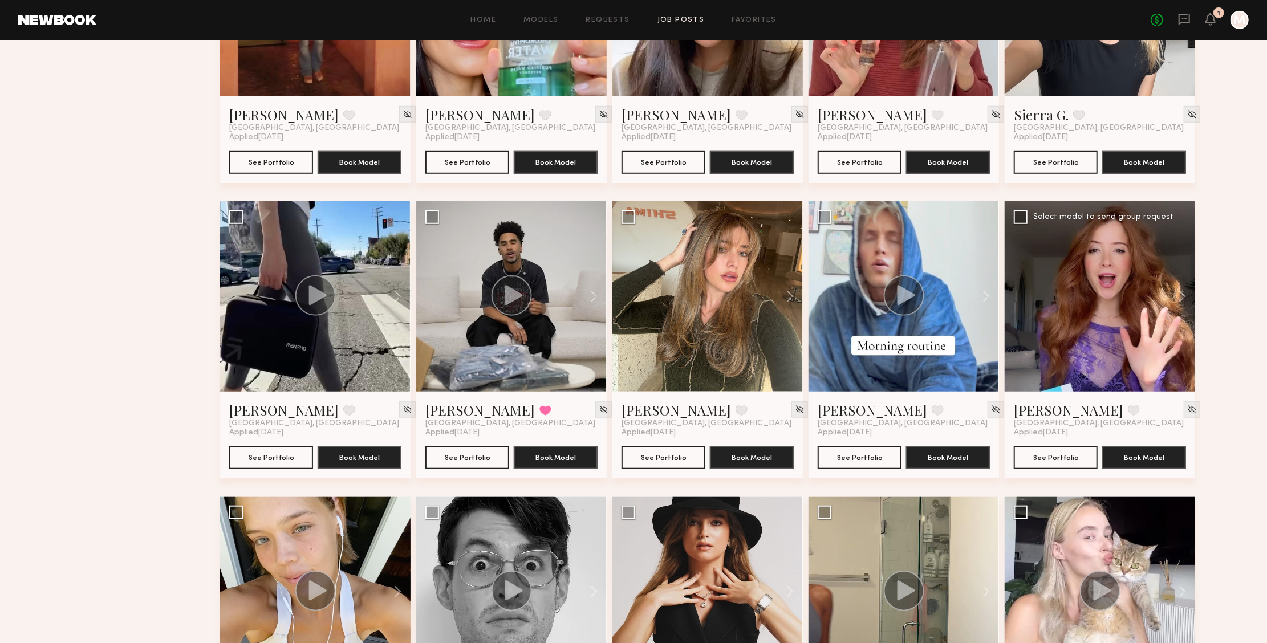
click at [1111, 286] on div at bounding box center [1100, 296] width 191 height 191
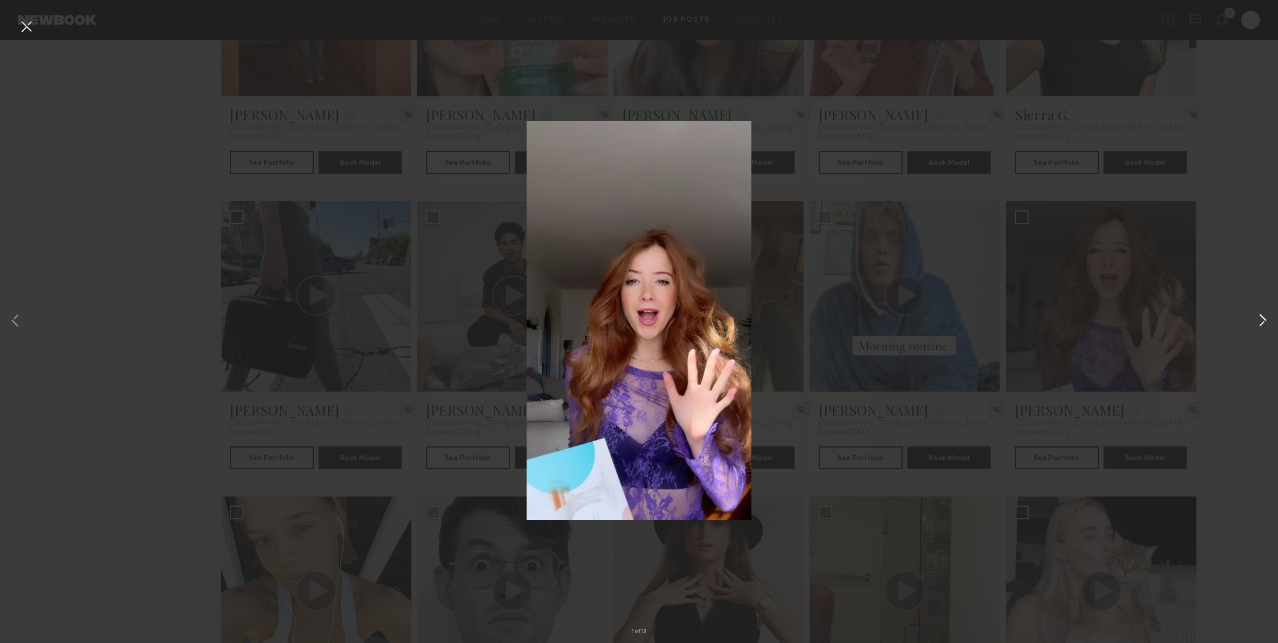
click at [1264, 319] on button at bounding box center [1263, 321] width 14 height 515
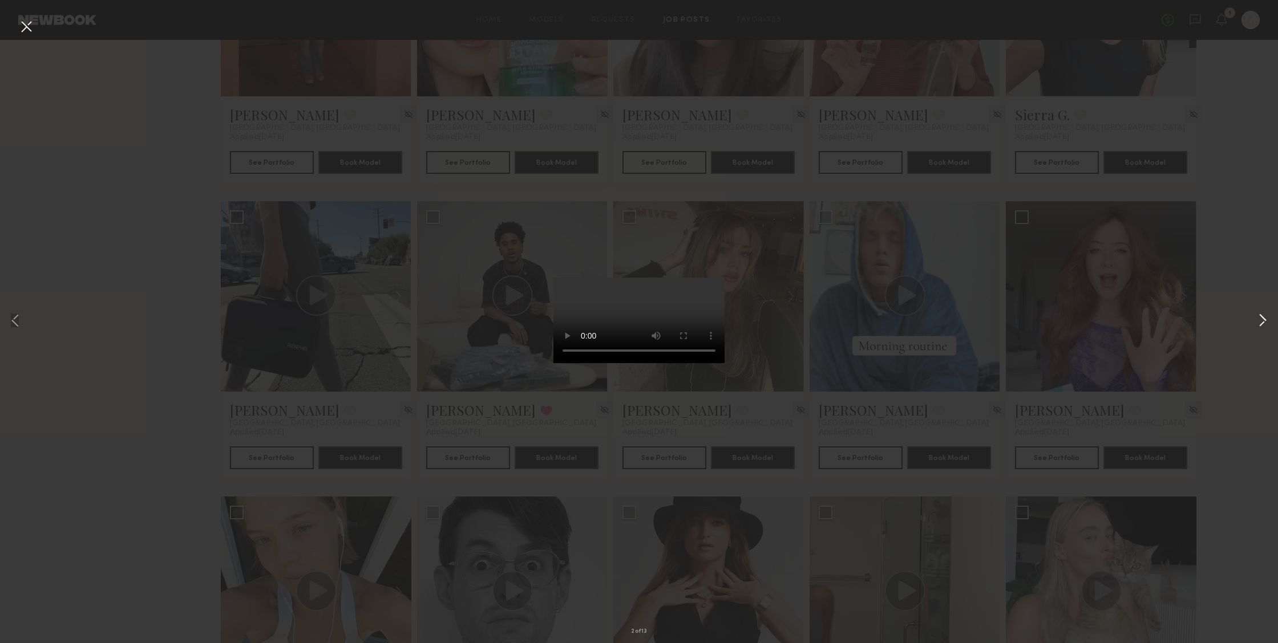
click at [1263, 320] on button at bounding box center [1263, 321] width 14 height 515
click at [28, 28] on button at bounding box center [26, 27] width 18 height 21
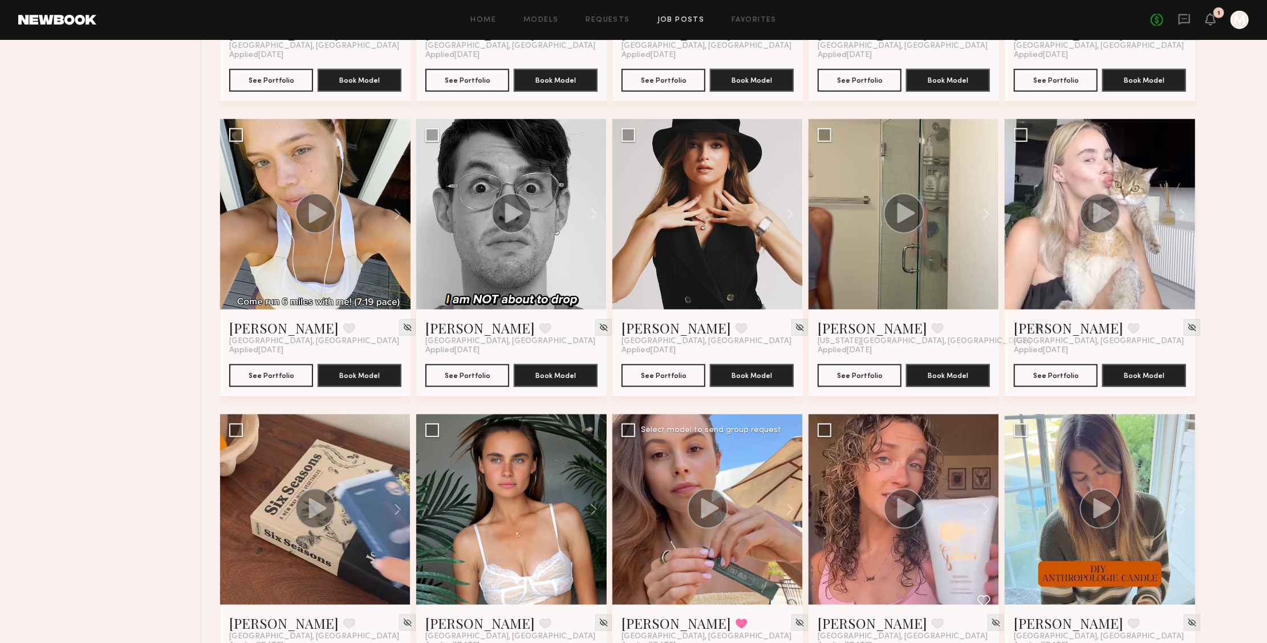
scroll to position [836, 0]
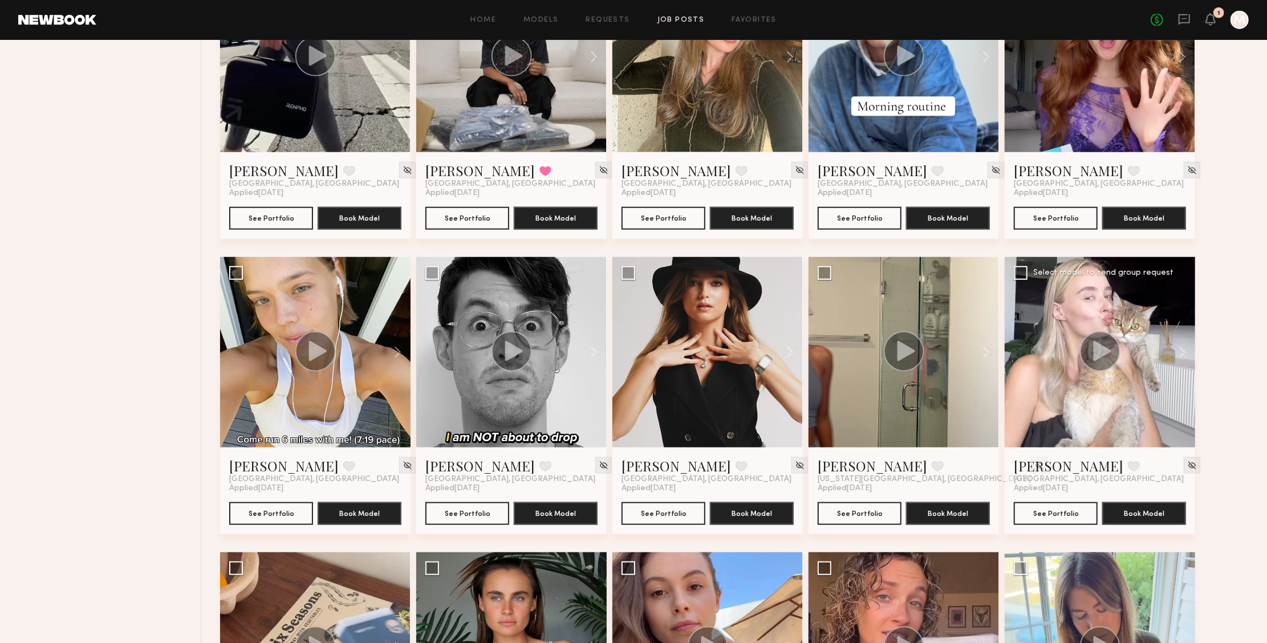
click at [1133, 335] on div at bounding box center [1100, 352] width 191 height 191
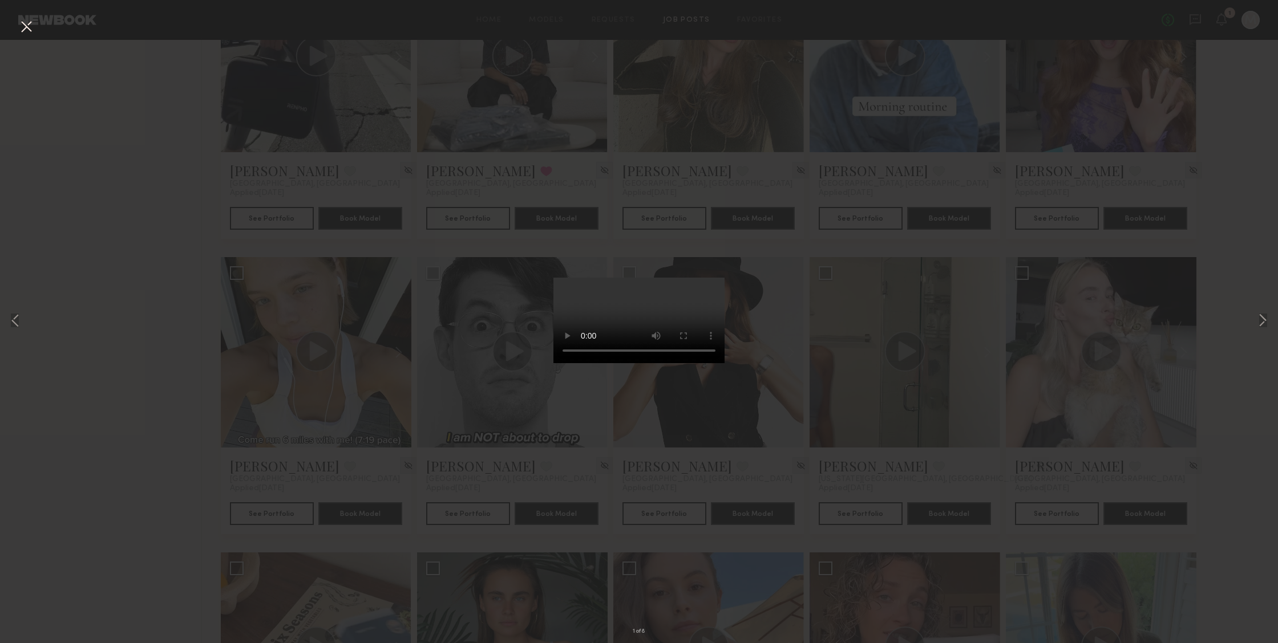
click at [702, 363] on video at bounding box center [638, 321] width 171 height 86
click at [1261, 325] on button at bounding box center [1263, 321] width 14 height 515
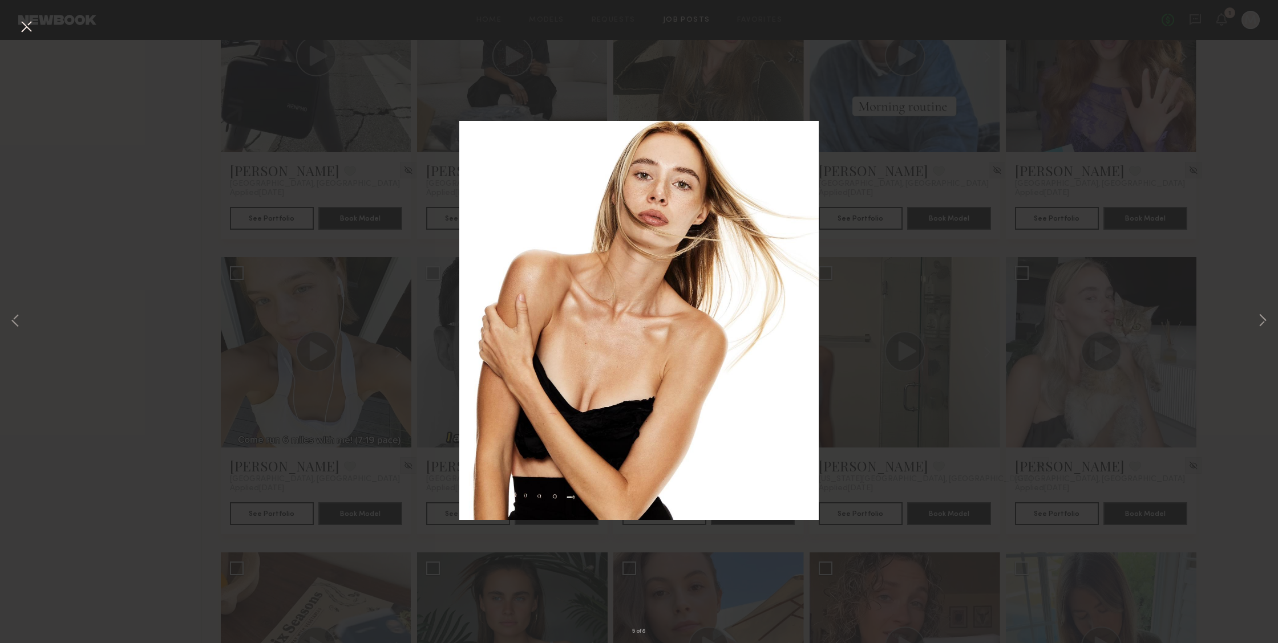
click at [31, 25] on button at bounding box center [26, 27] width 18 height 21
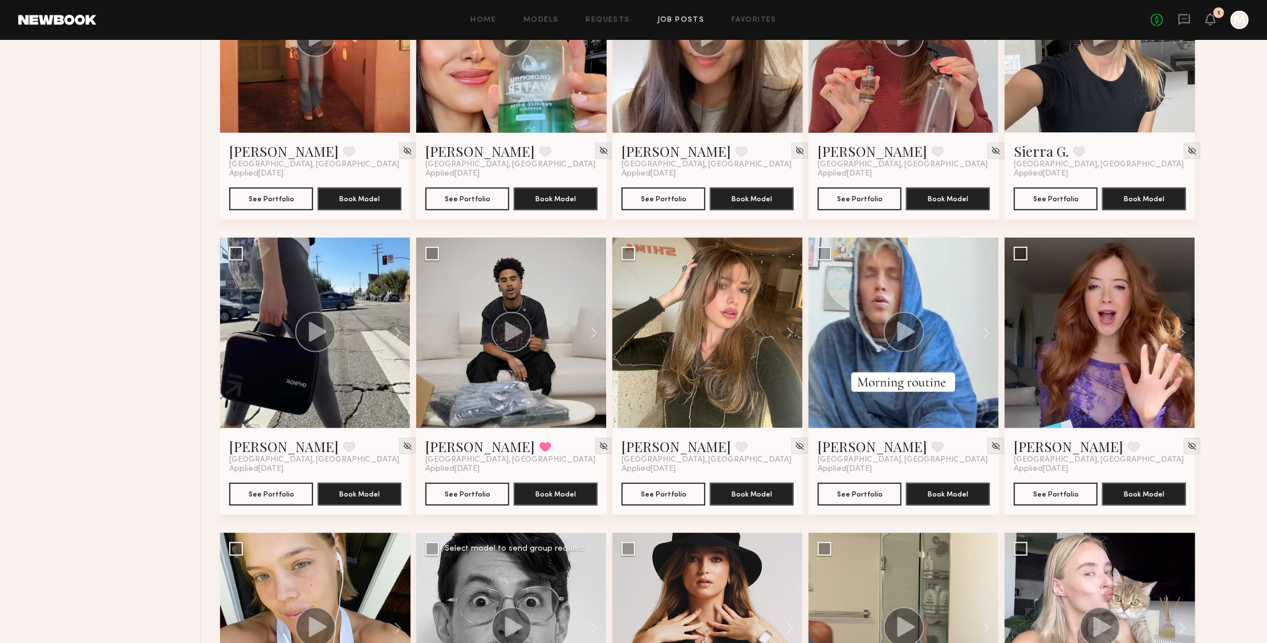
scroll to position [723, 0]
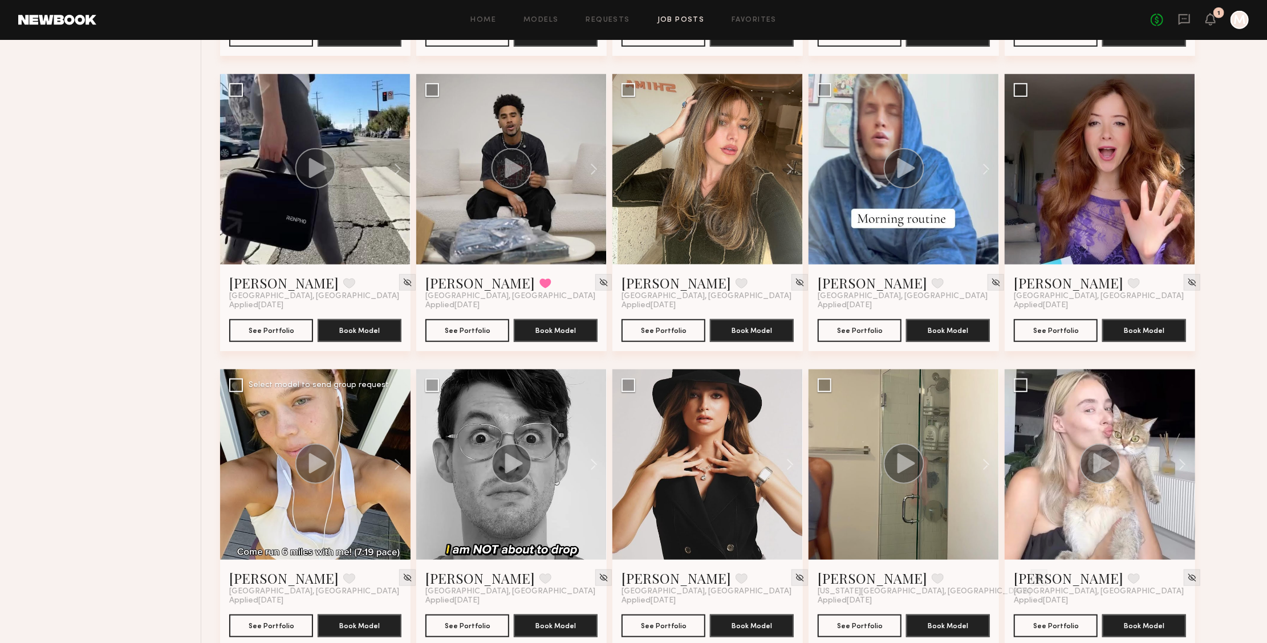
click at [336, 513] on div at bounding box center [315, 465] width 191 height 191
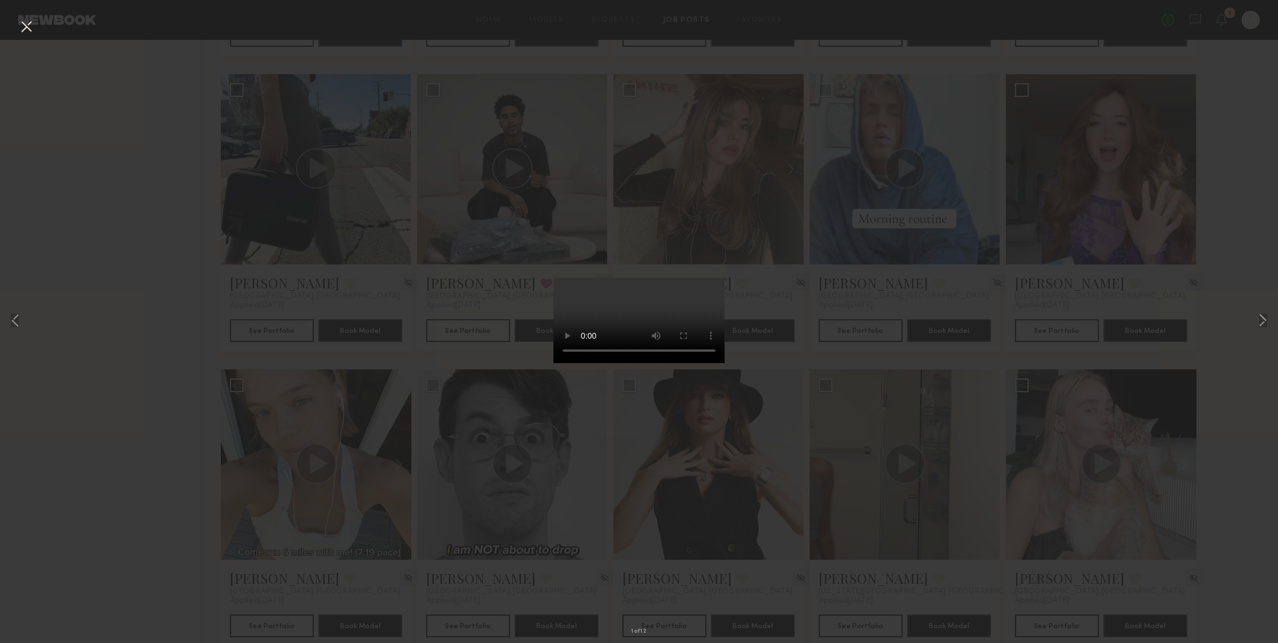
click at [700, 363] on video at bounding box center [638, 321] width 171 height 86
click at [1268, 318] on button at bounding box center [1263, 321] width 14 height 515
click at [1263, 322] on button at bounding box center [1263, 321] width 14 height 515
click at [33, 28] on button at bounding box center [26, 27] width 18 height 21
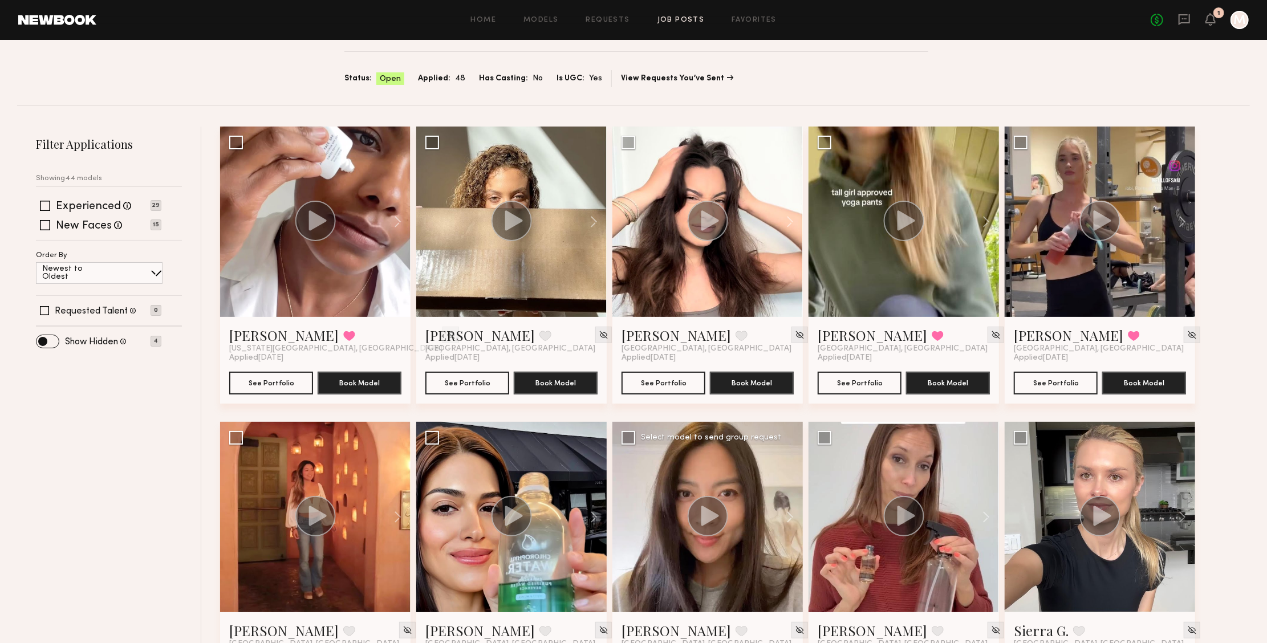
scroll to position [0, 0]
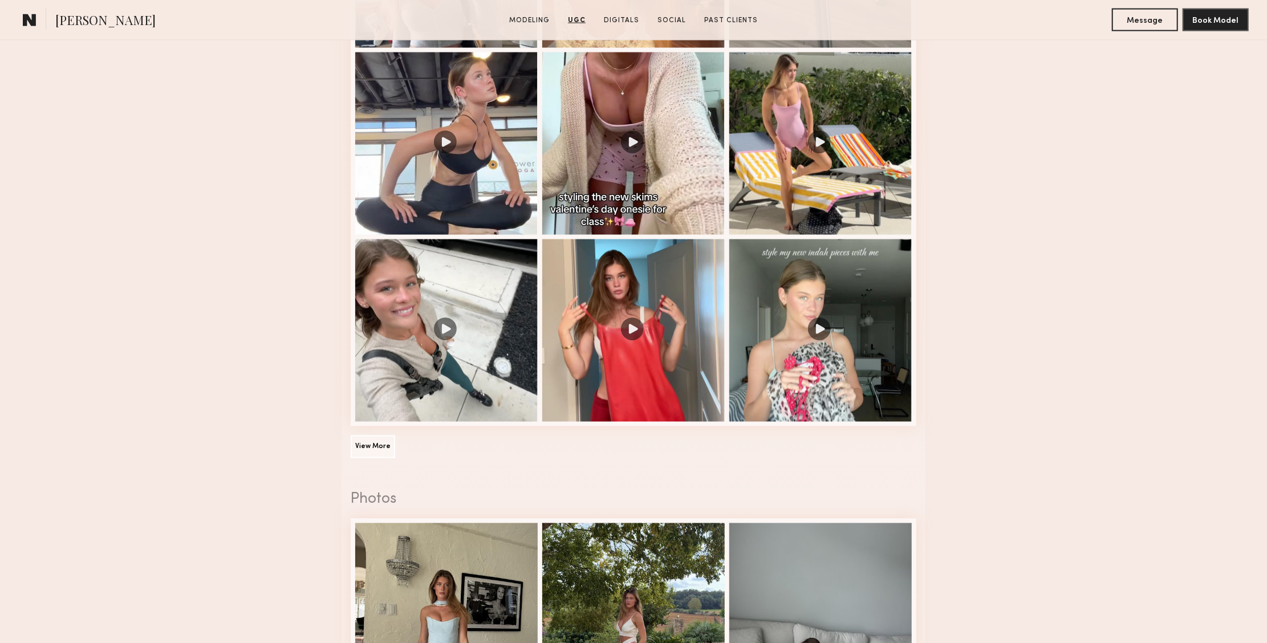
scroll to position [1690, 0]
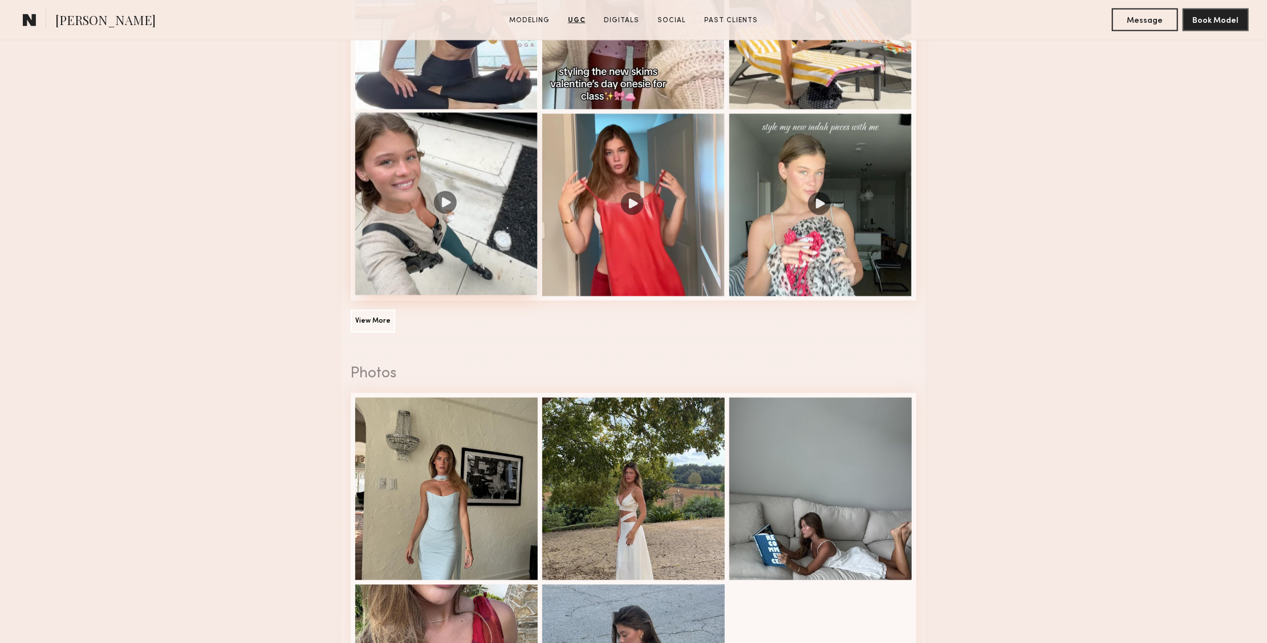
click at [442, 241] on div at bounding box center [446, 204] width 183 height 183
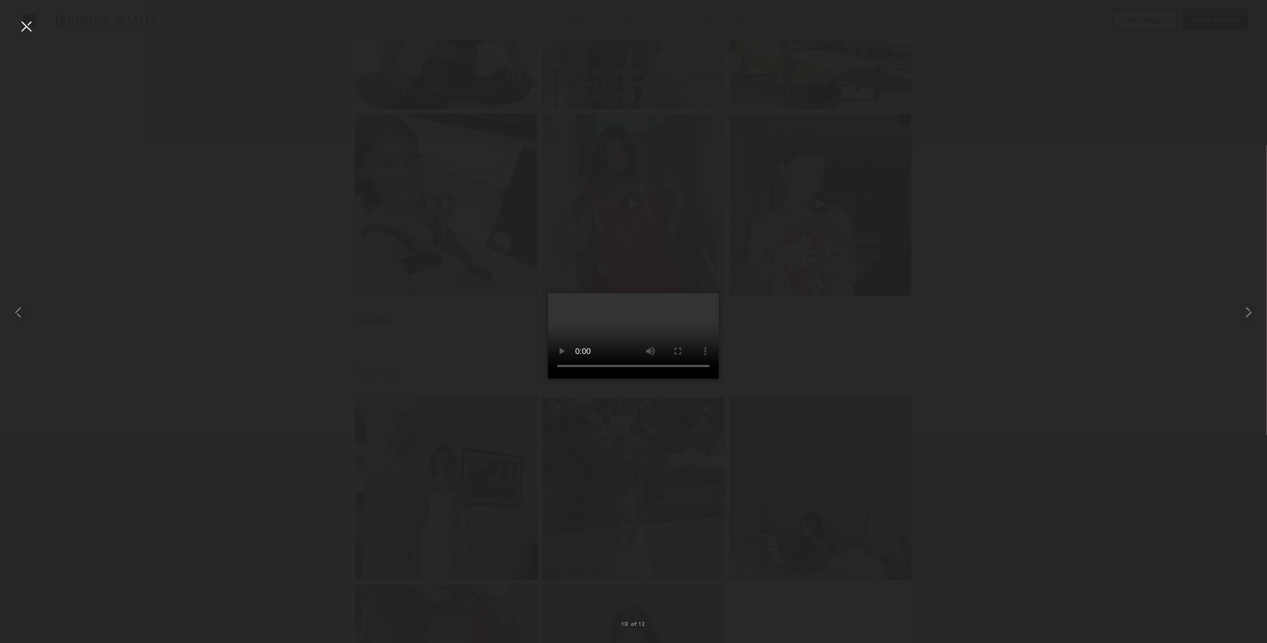
click at [719, 379] on video at bounding box center [633, 336] width 171 height 86
click at [33, 31] on div at bounding box center [26, 26] width 18 height 18
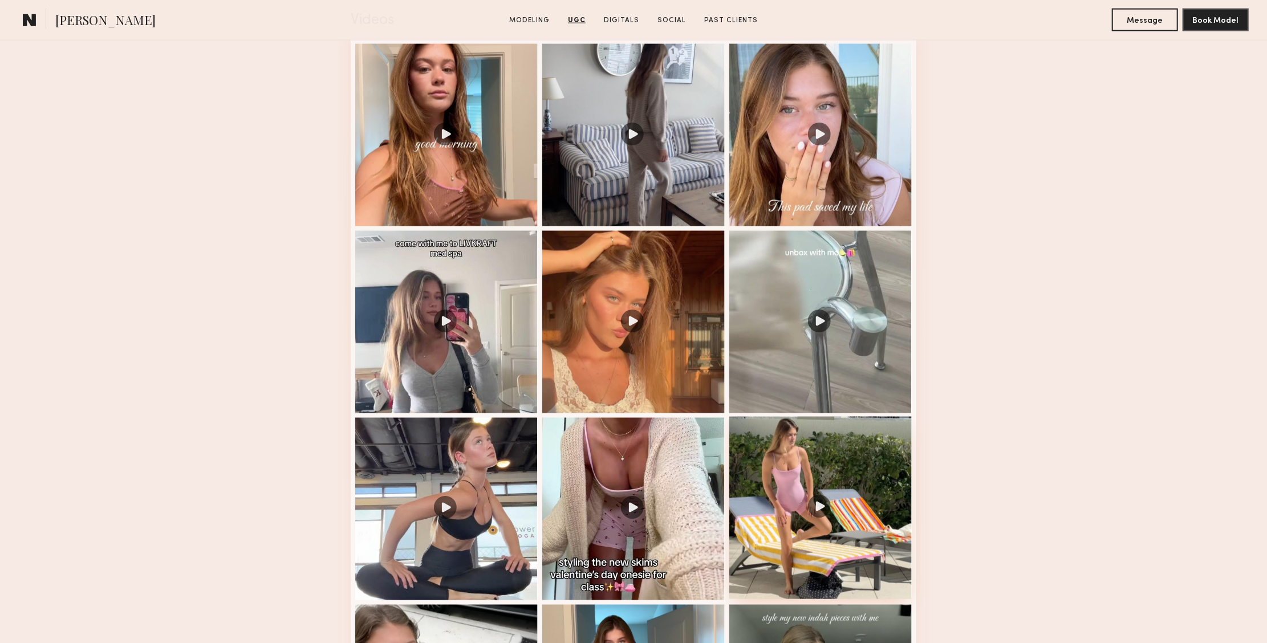
scroll to position [1116, 0]
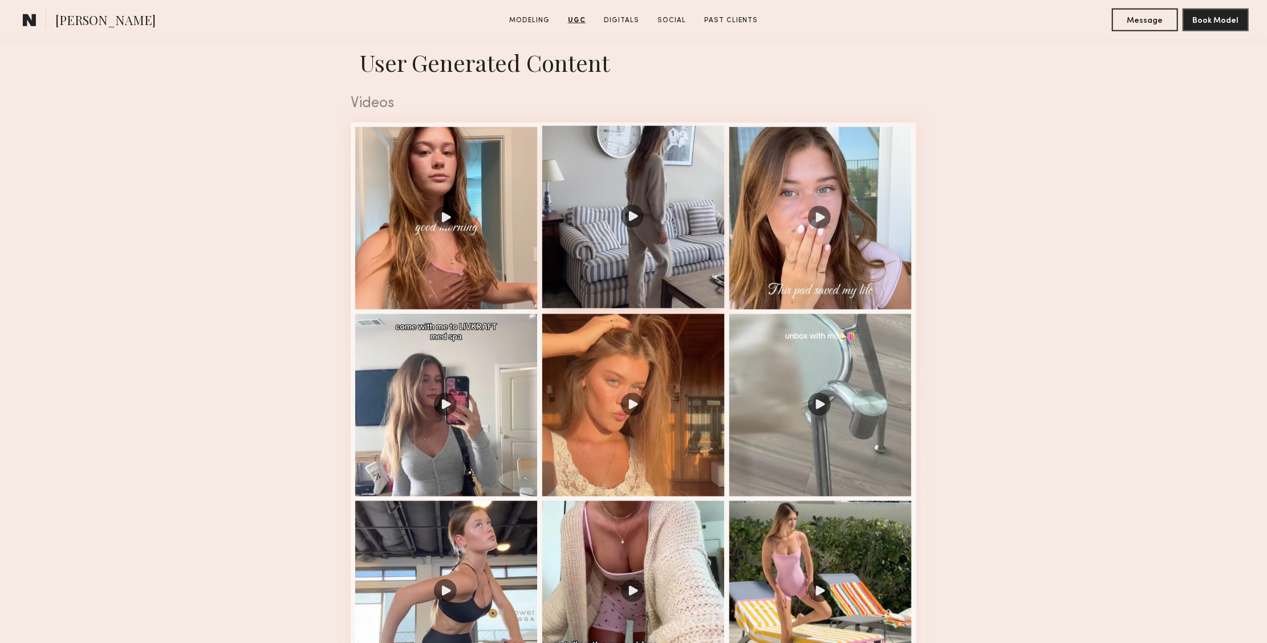
click at [656, 224] on div at bounding box center [633, 217] width 183 height 183
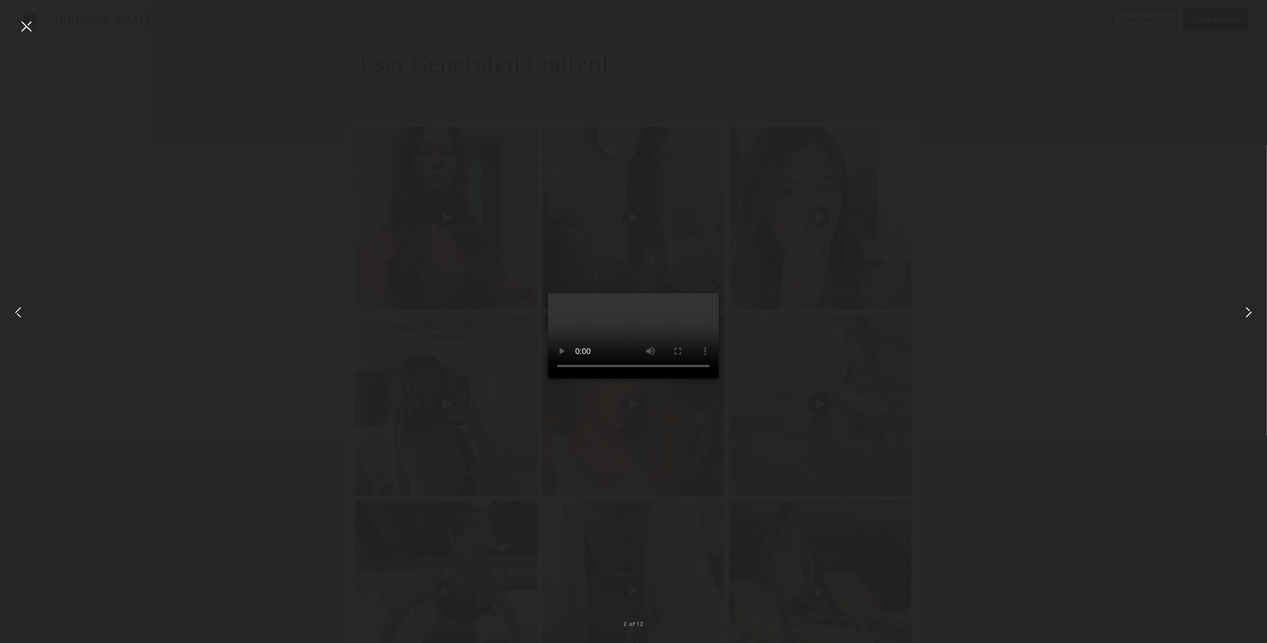
click at [719, 379] on video at bounding box center [633, 336] width 171 height 86
click at [31, 29] on div at bounding box center [26, 26] width 18 height 18
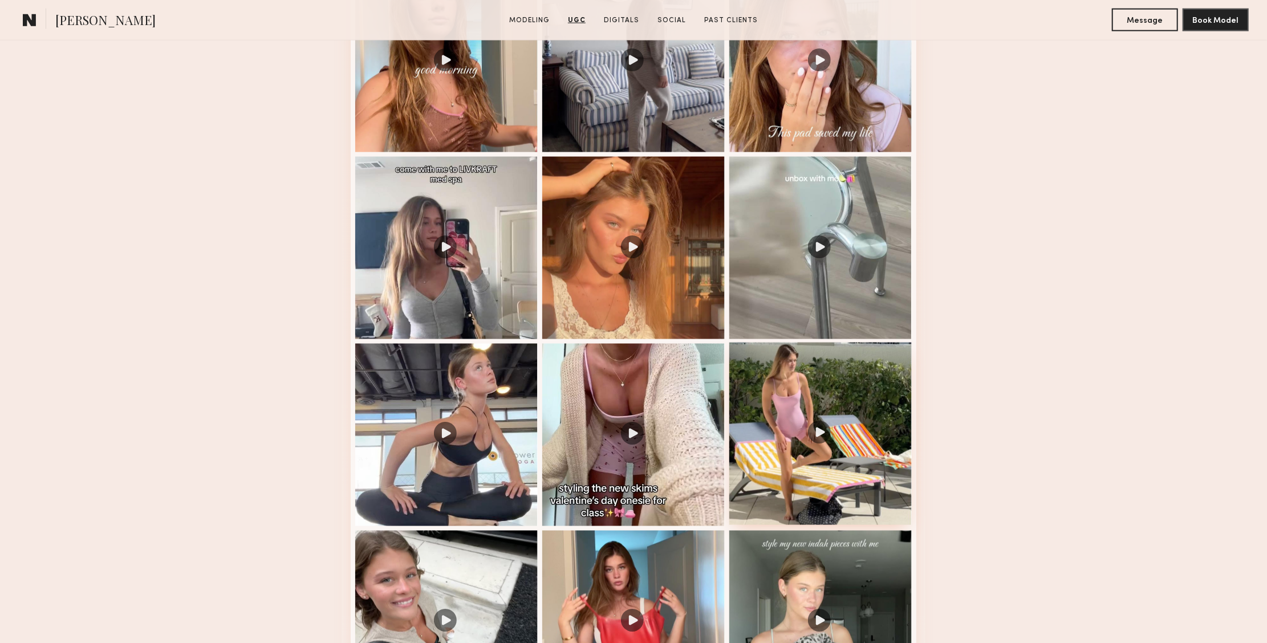
scroll to position [1343, 0]
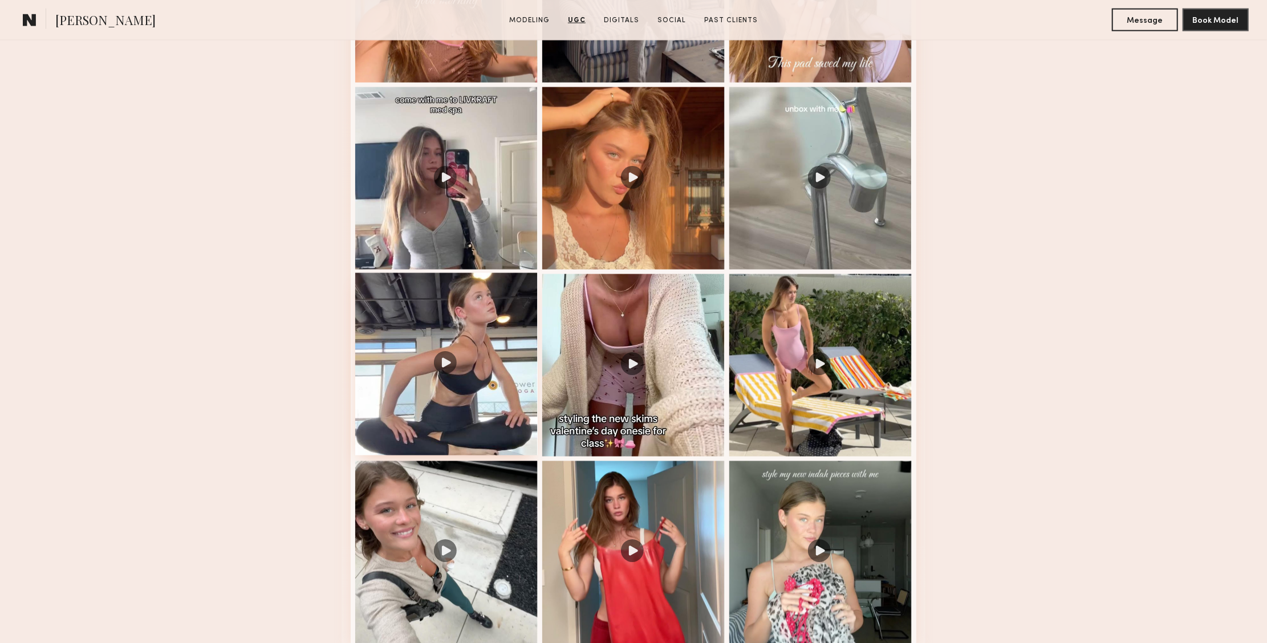
click at [426, 388] on div at bounding box center [446, 364] width 183 height 183
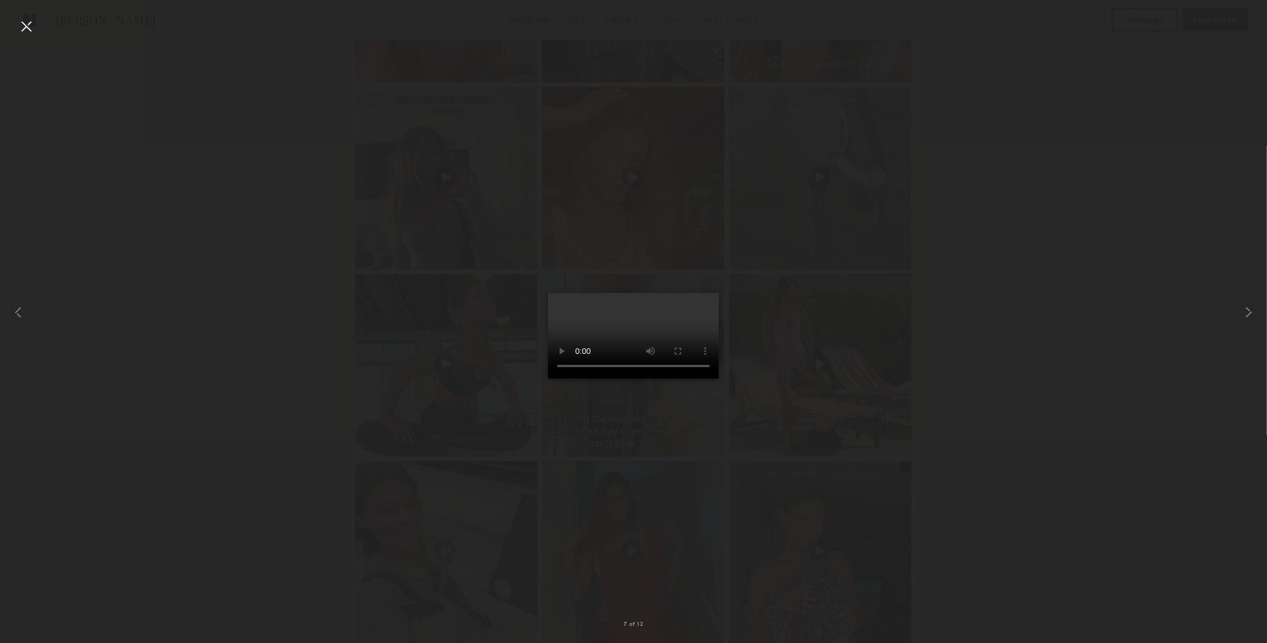
click at [719, 379] on video at bounding box center [633, 336] width 171 height 86
click at [21, 28] on div at bounding box center [26, 26] width 18 height 18
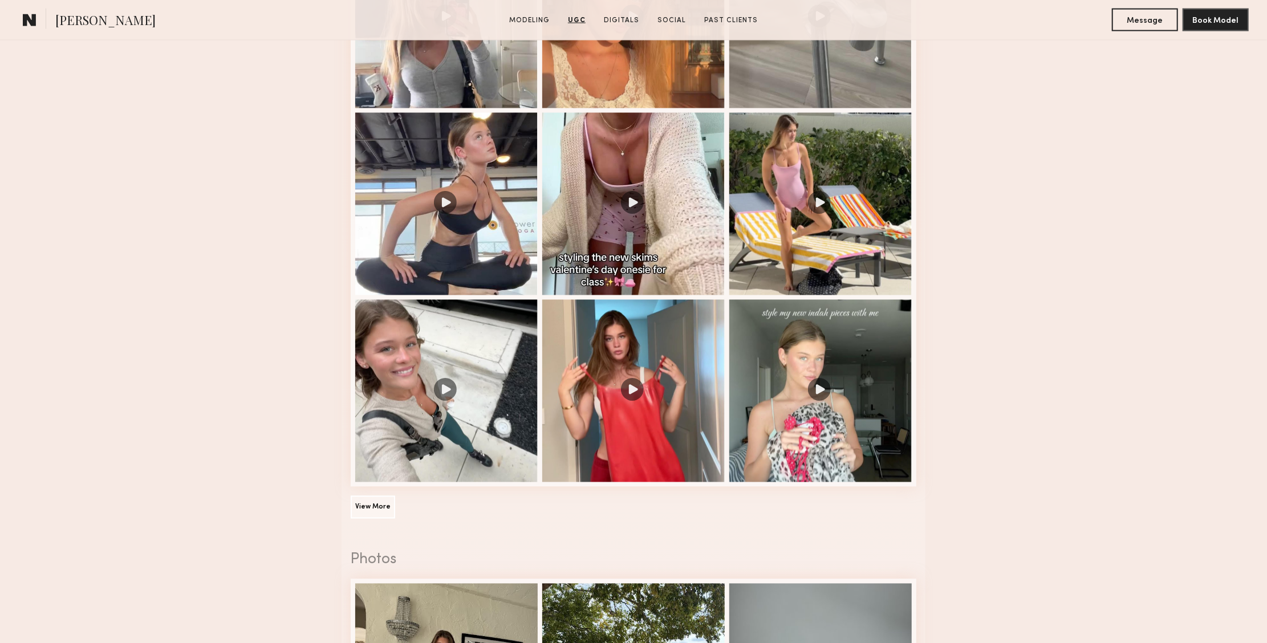
scroll to position [1636, 0]
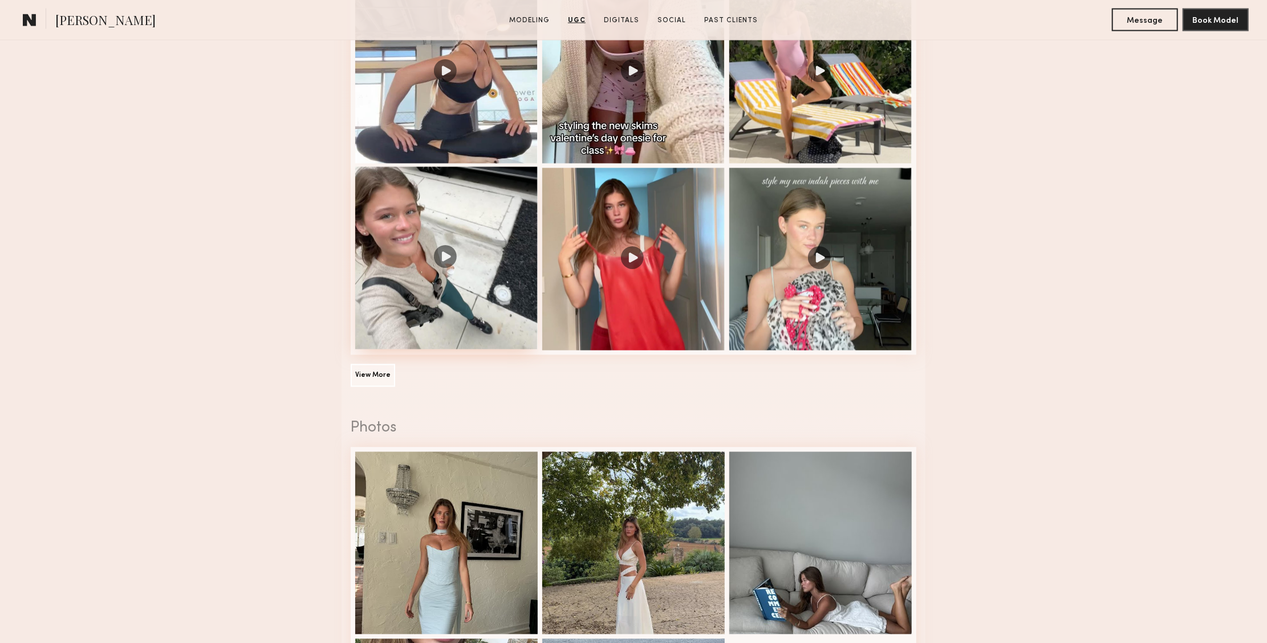
click at [432, 302] on div at bounding box center [446, 258] width 183 height 183
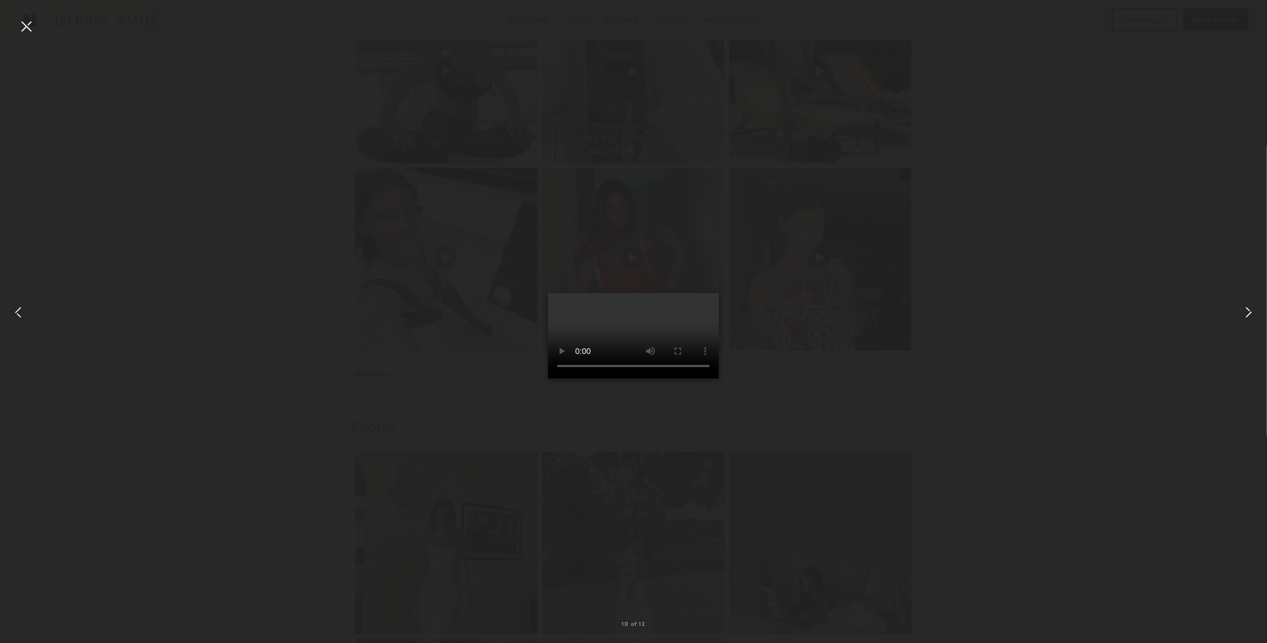
click at [719, 379] on video at bounding box center [633, 336] width 171 height 86
click at [24, 23] on div at bounding box center [26, 26] width 18 height 18
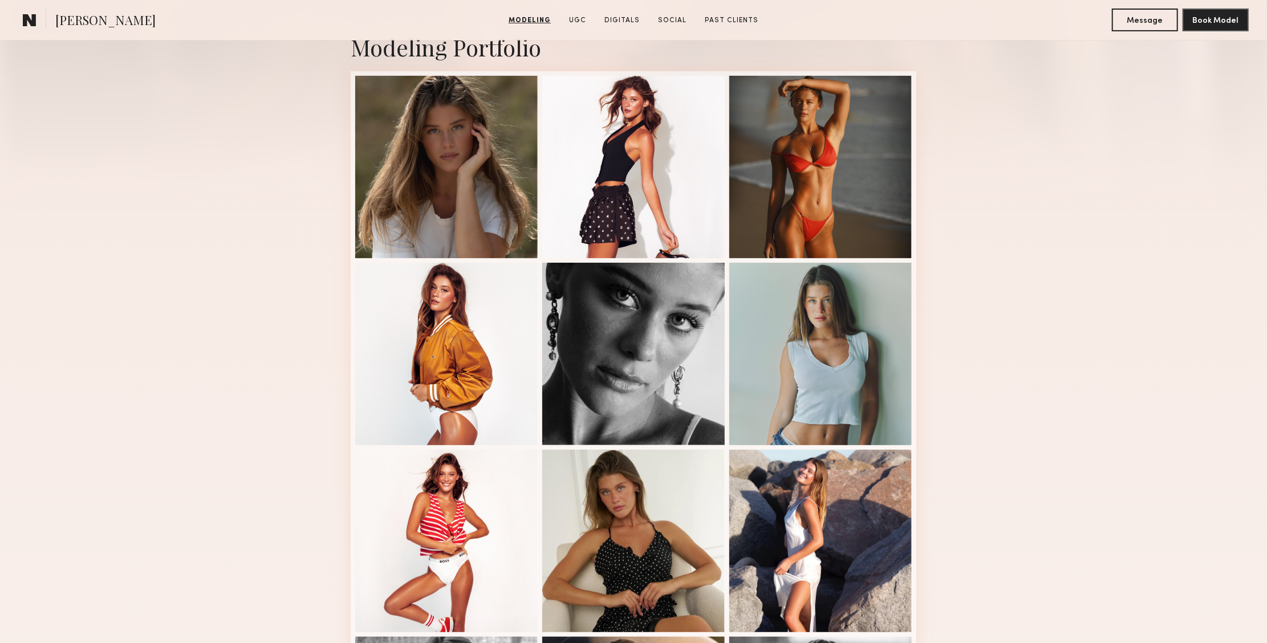
scroll to position [0, 0]
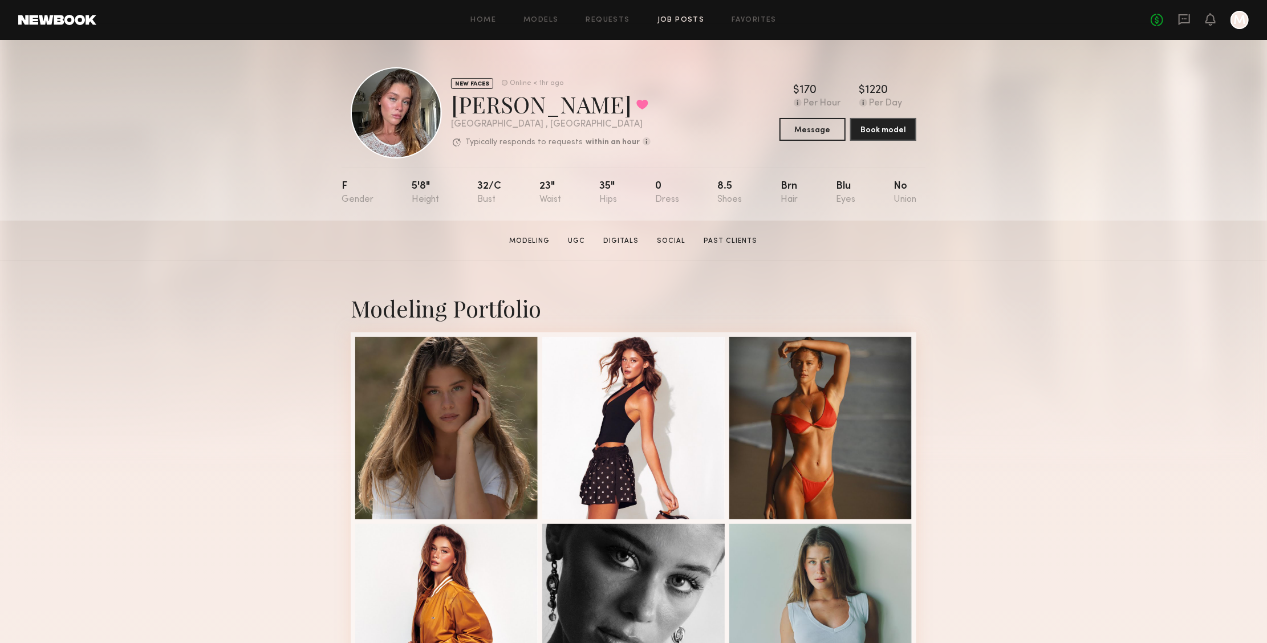
click at [693, 21] on link "Job Posts" at bounding box center [681, 20] width 47 height 7
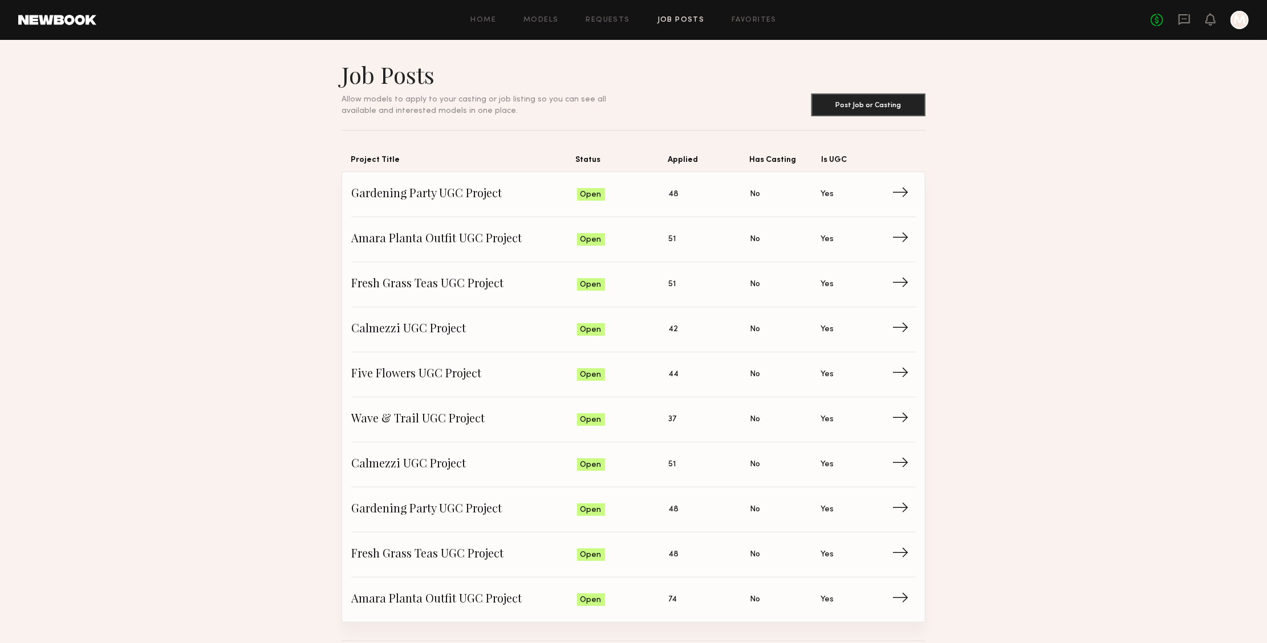
scroll to position [43, 0]
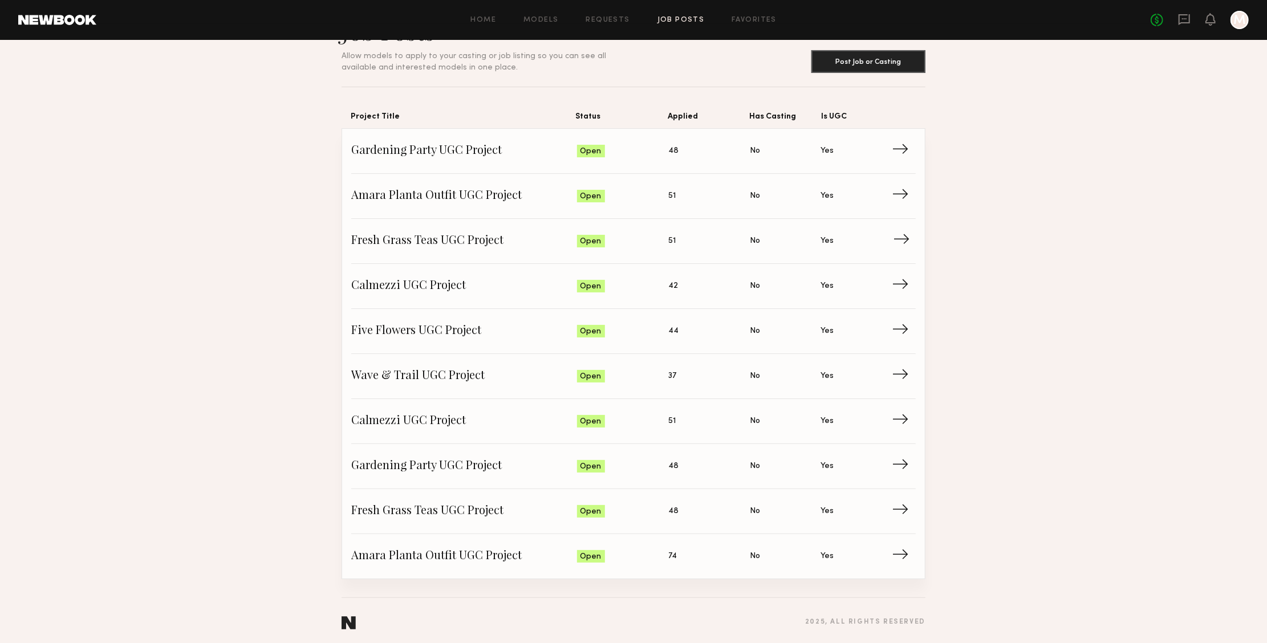
click at [911, 237] on span "→" at bounding box center [905, 241] width 23 height 17
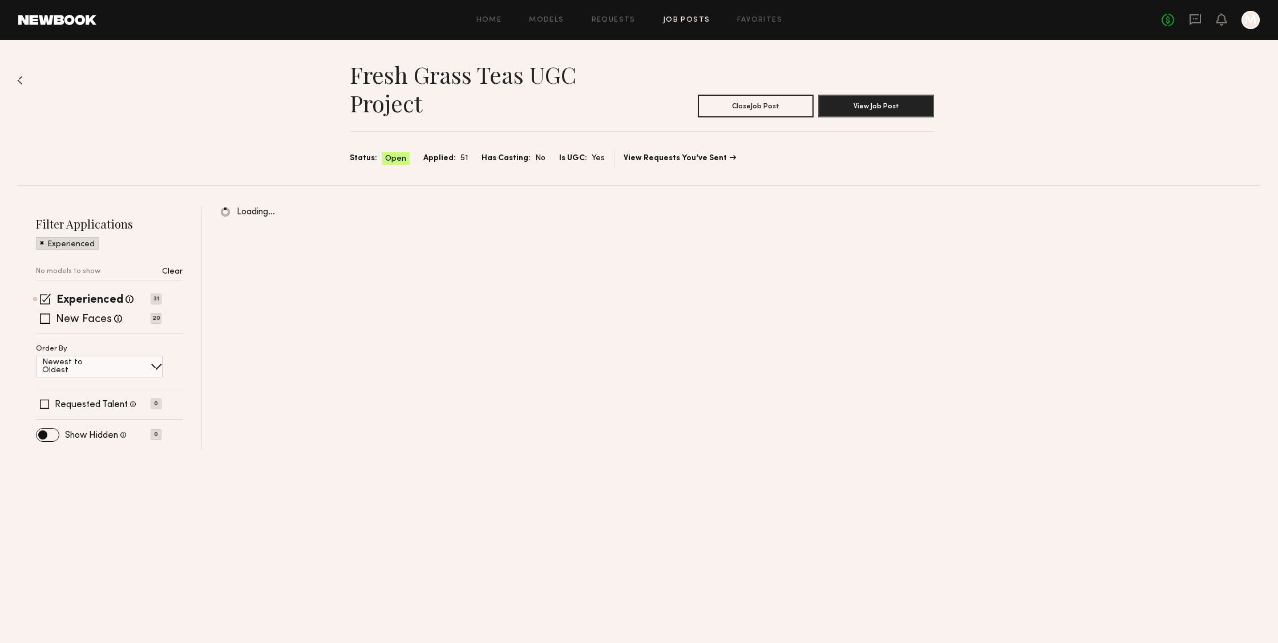
click at [176, 269] on p "Clear" at bounding box center [172, 272] width 21 height 8
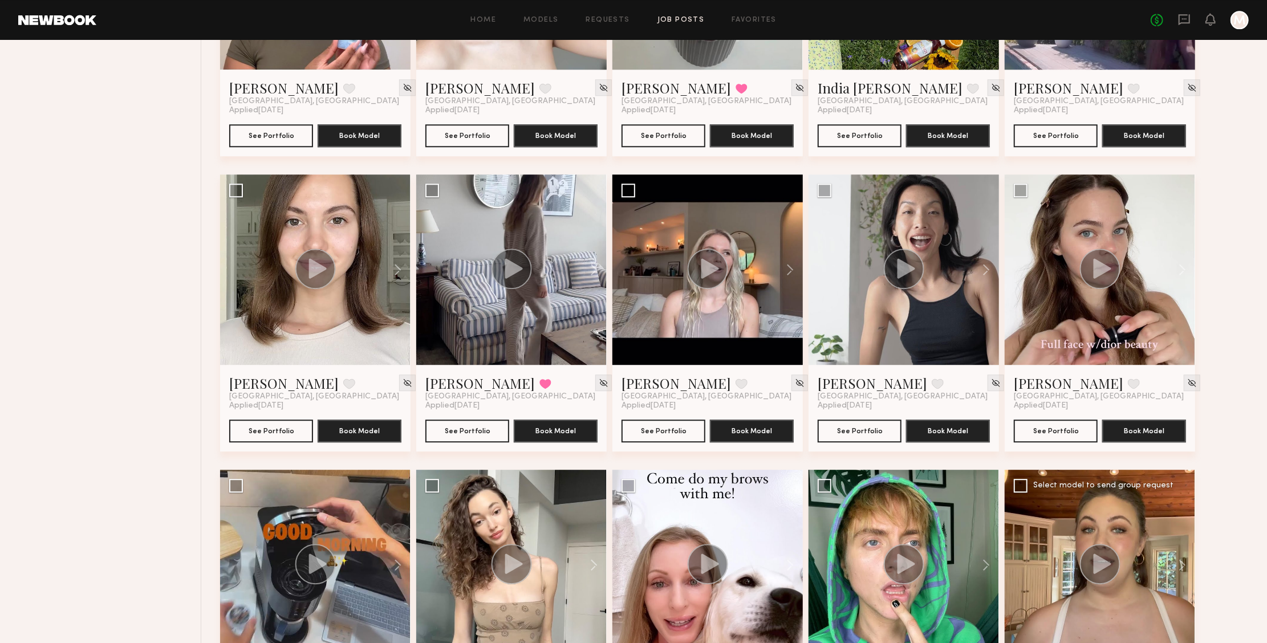
scroll to position [2327, 0]
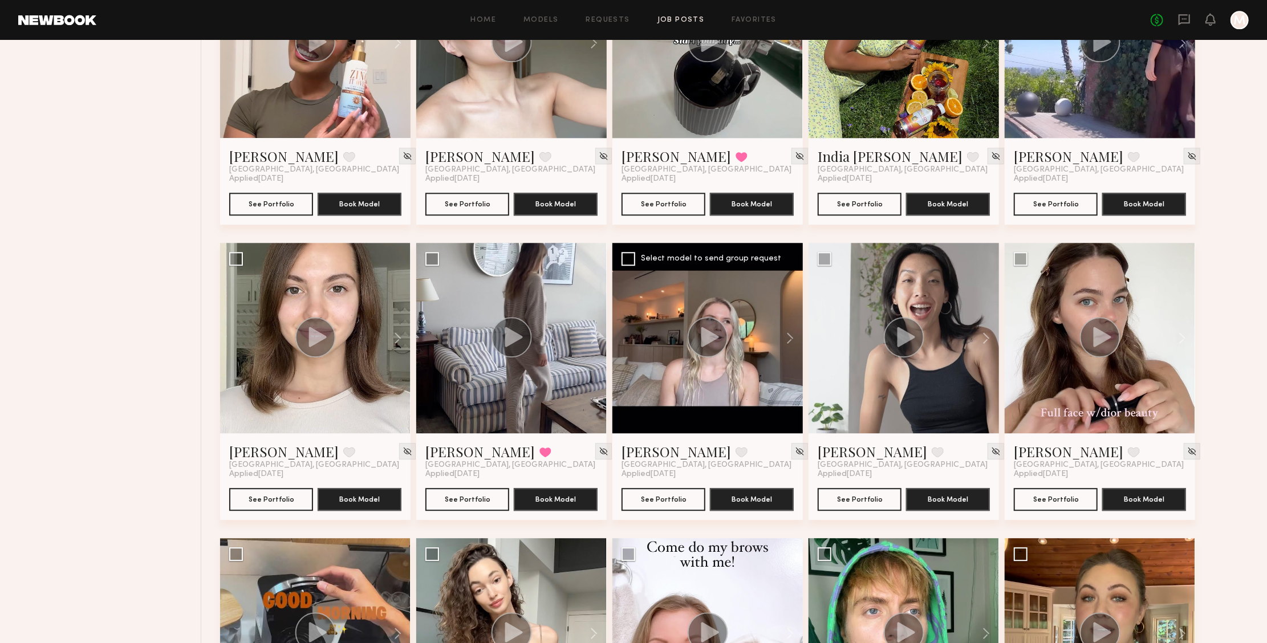
click at [732, 390] on div at bounding box center [708, 338] width 191 height 191
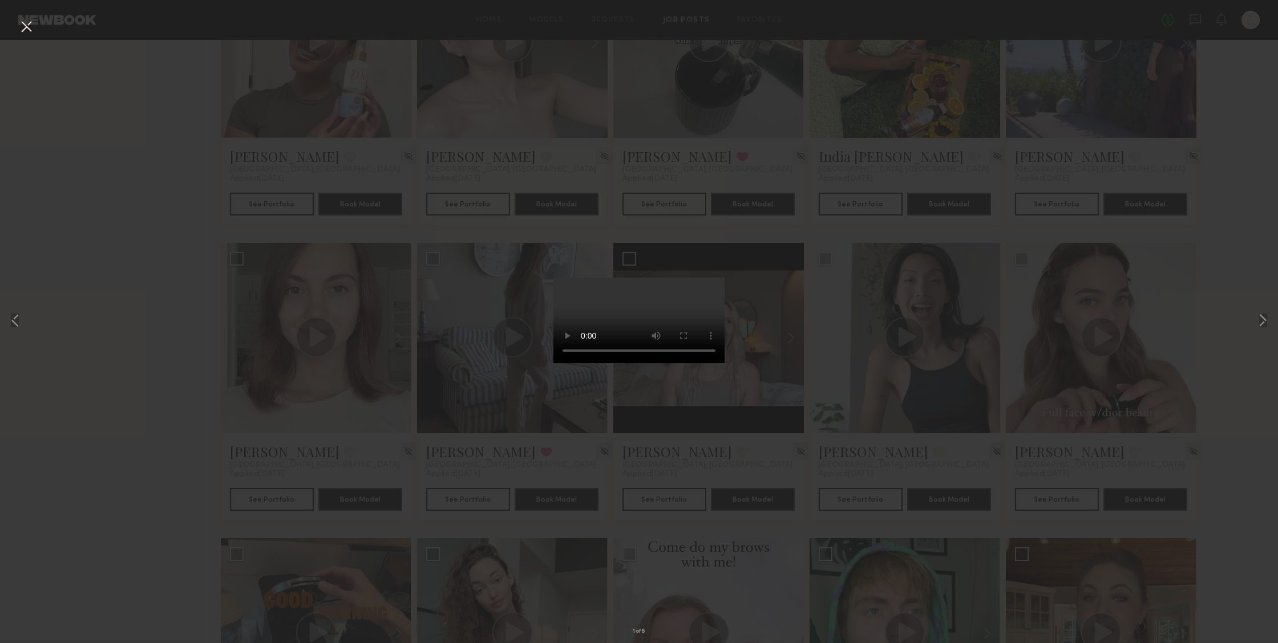
click at [723, 278] on video at bounding box center [638, 321] width 171 height 86
click at [719, 278] on video at bounding box center [638, 321] width 171 height 86
click at [711, 278] on video at bounding box center [638, 321] width 171 height 86
click at [1267, 323] on button at bounding box center [1263, 321] width 14 height 515
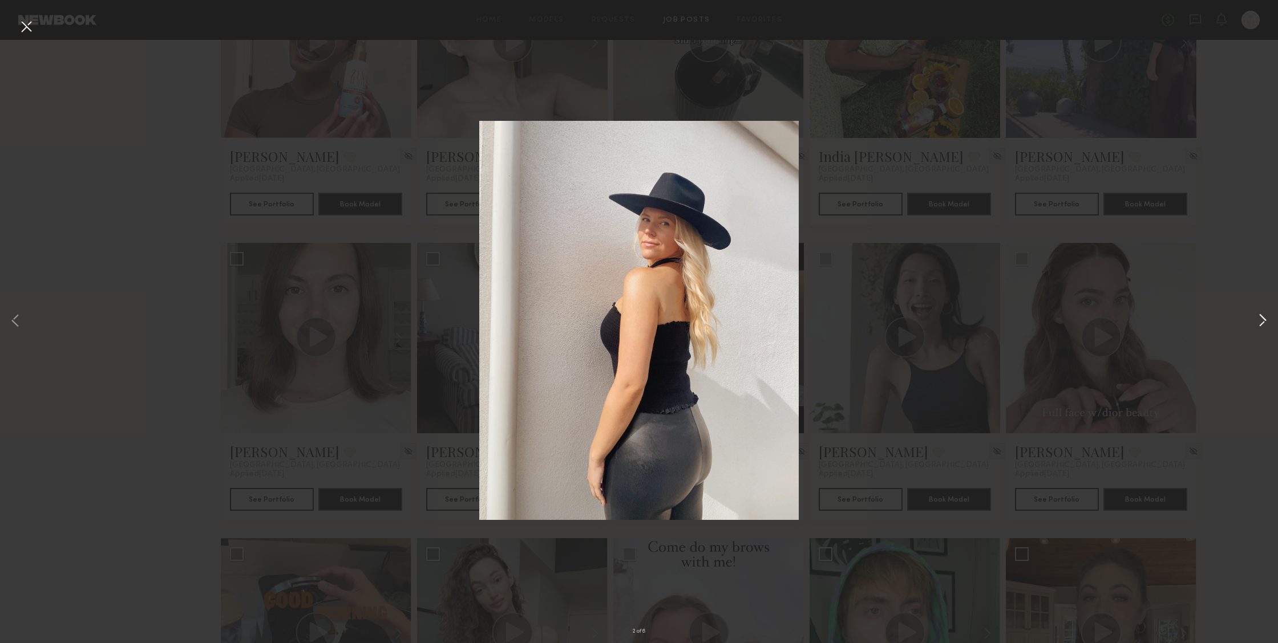
click at [1267, 323] on button at bounding box center [1263, 321] width 14 height 515
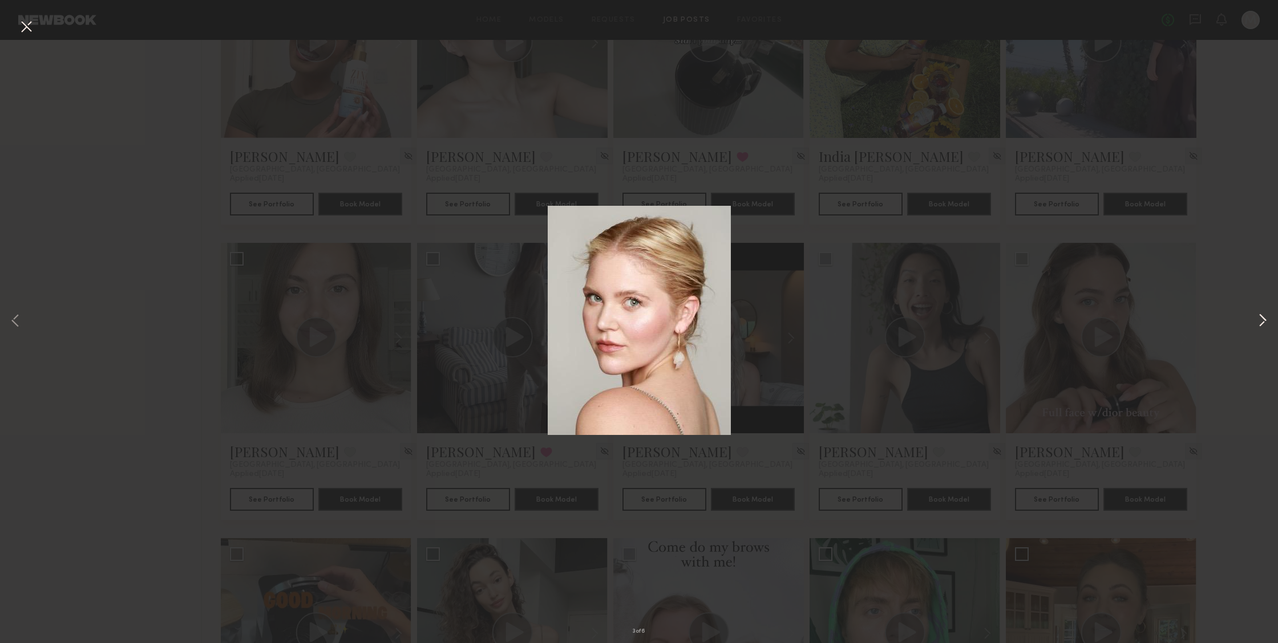
click at [1267, 323] on button at bounding box center [1263, 321] width 14 height 515
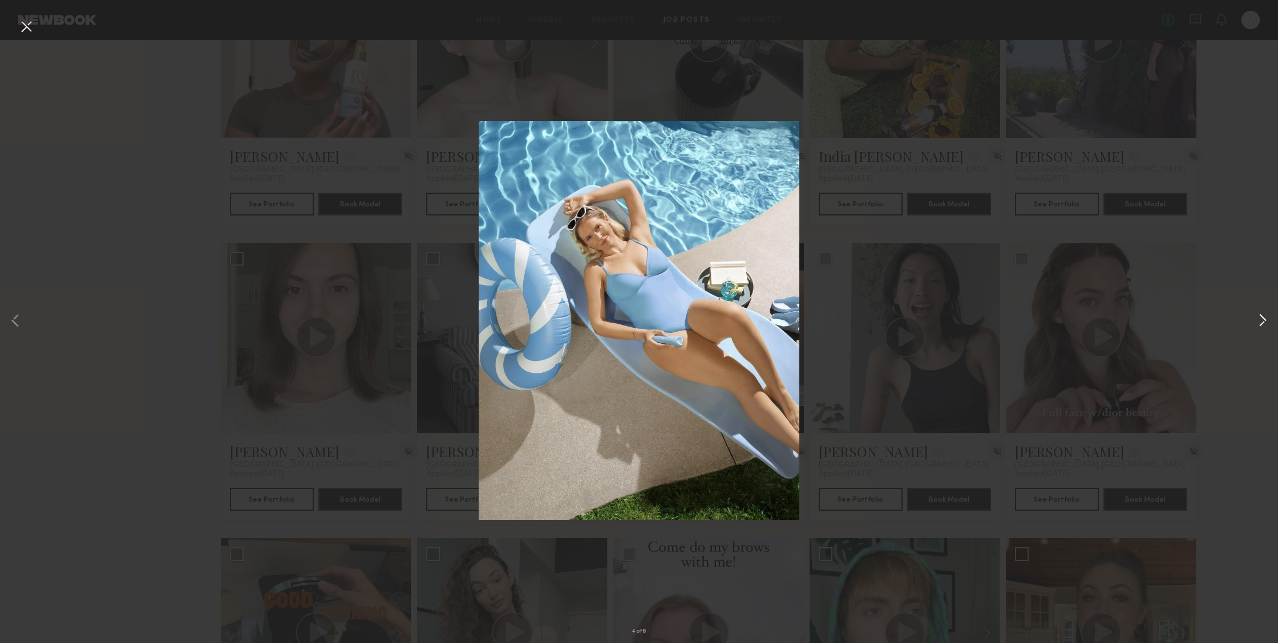
click at [1267, 323] on button at bounding box center [1263, 321] width 14 height 515
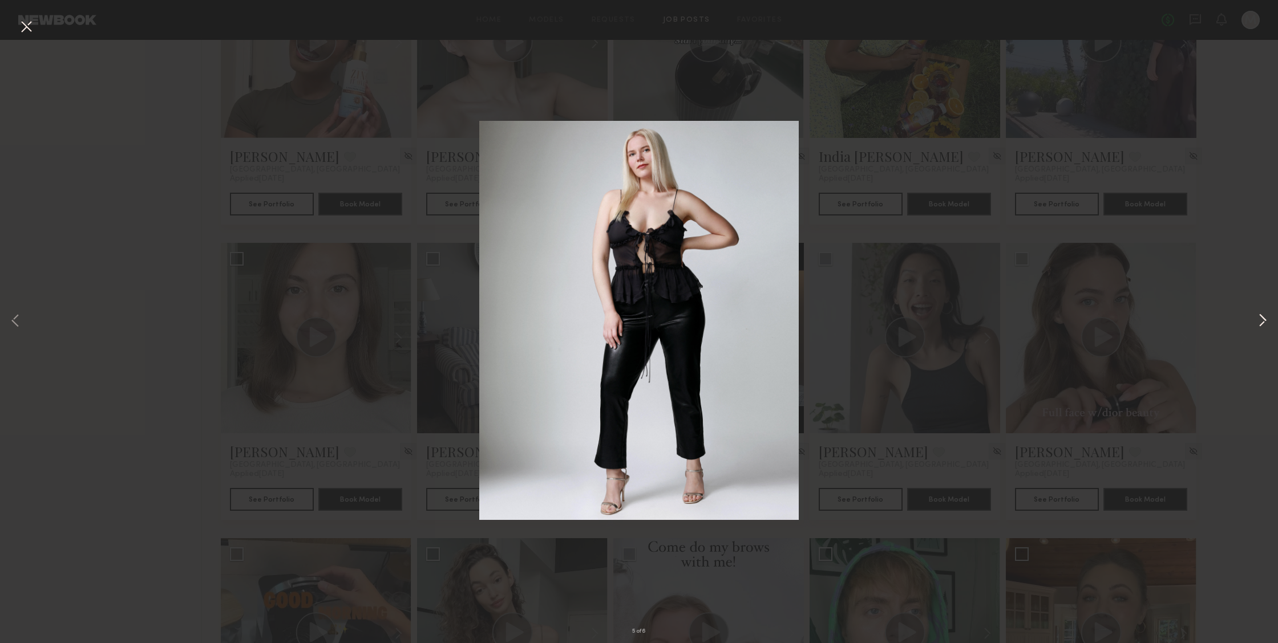
click at [1267, 323] on button at bounding box center [1263, 321] width 14 height 515
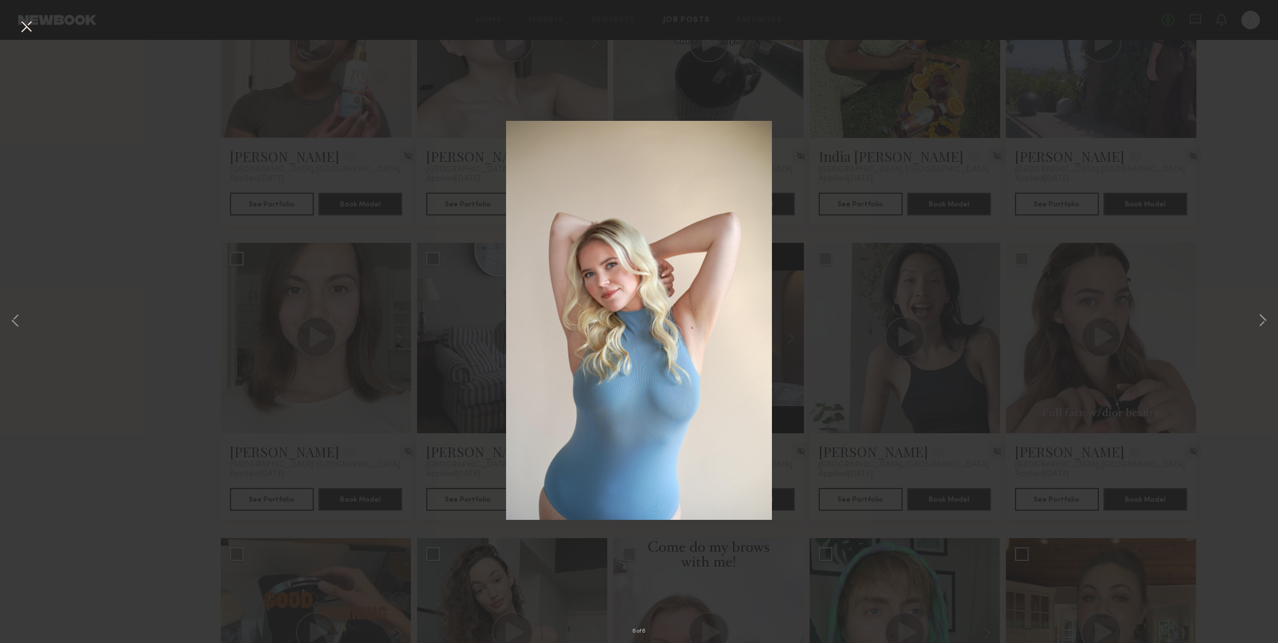
click at [27, 27] on button at bounding box center [26, 27] width 18 height 21
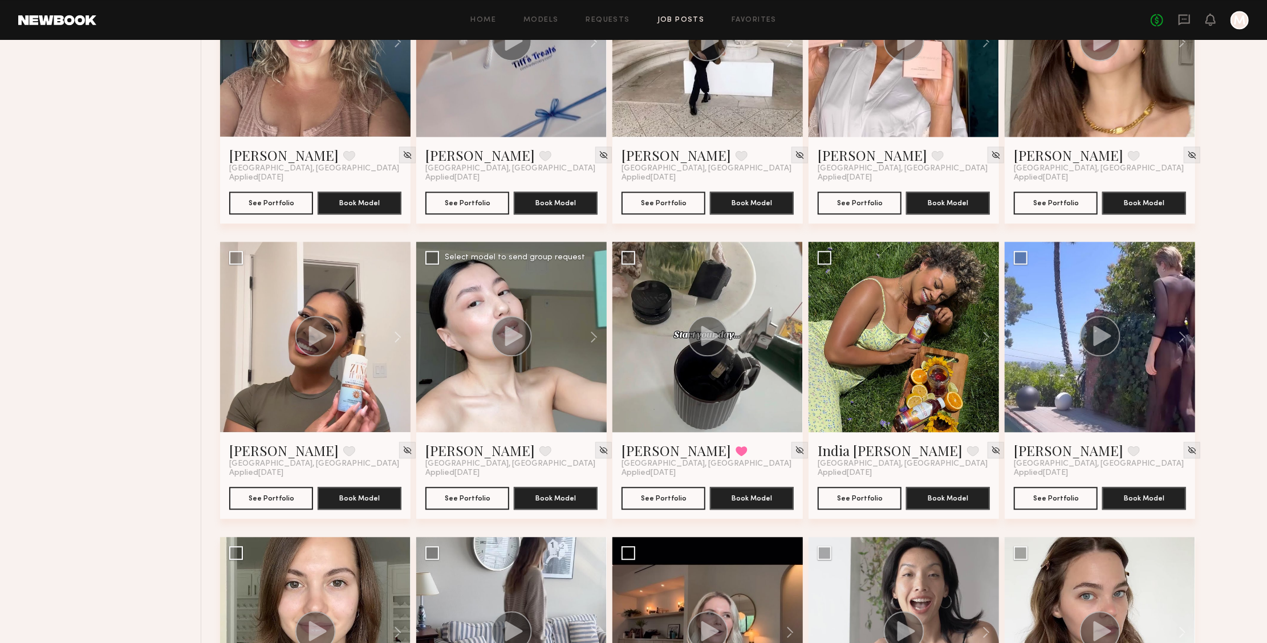
scroll to position [1979, 0]
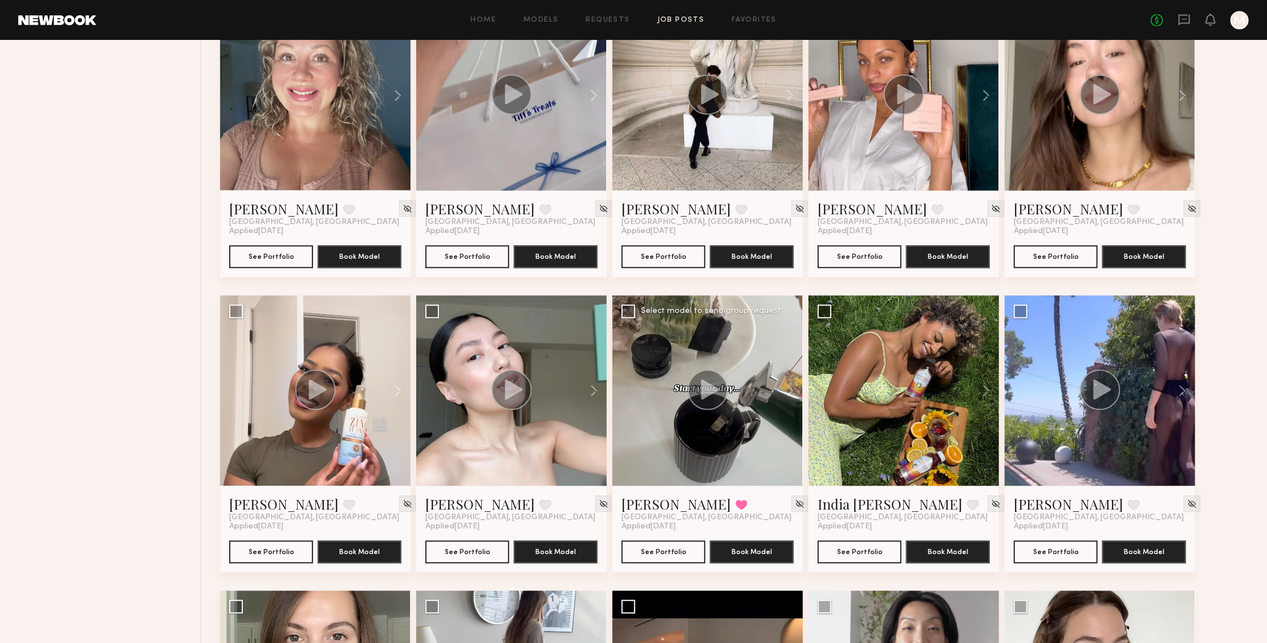
click at [729, 436] on div at bounding box center [708, 390] width 191 height 191
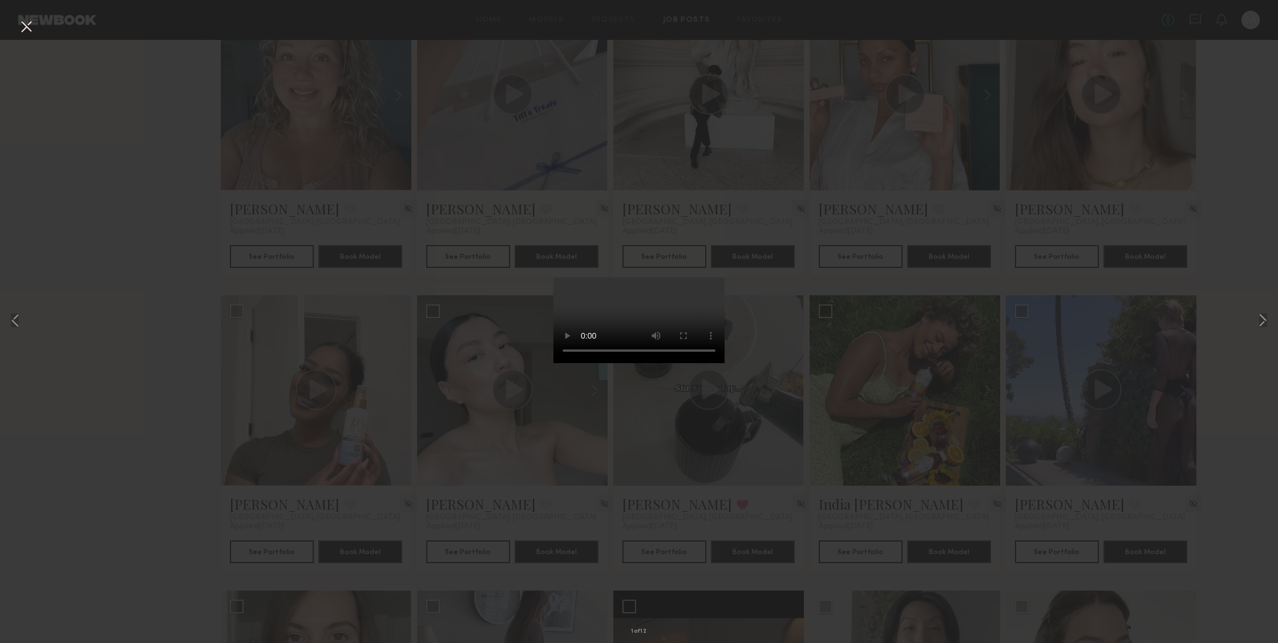
click at [700, 363] on video at bounding box center [638, 321] width 171 height 86
click at [1257, 319] on button at bounding box center [1263, 321] width 14 height 515
click at [27, 28] on button at bounding box center [26, 27] width 18 height 21
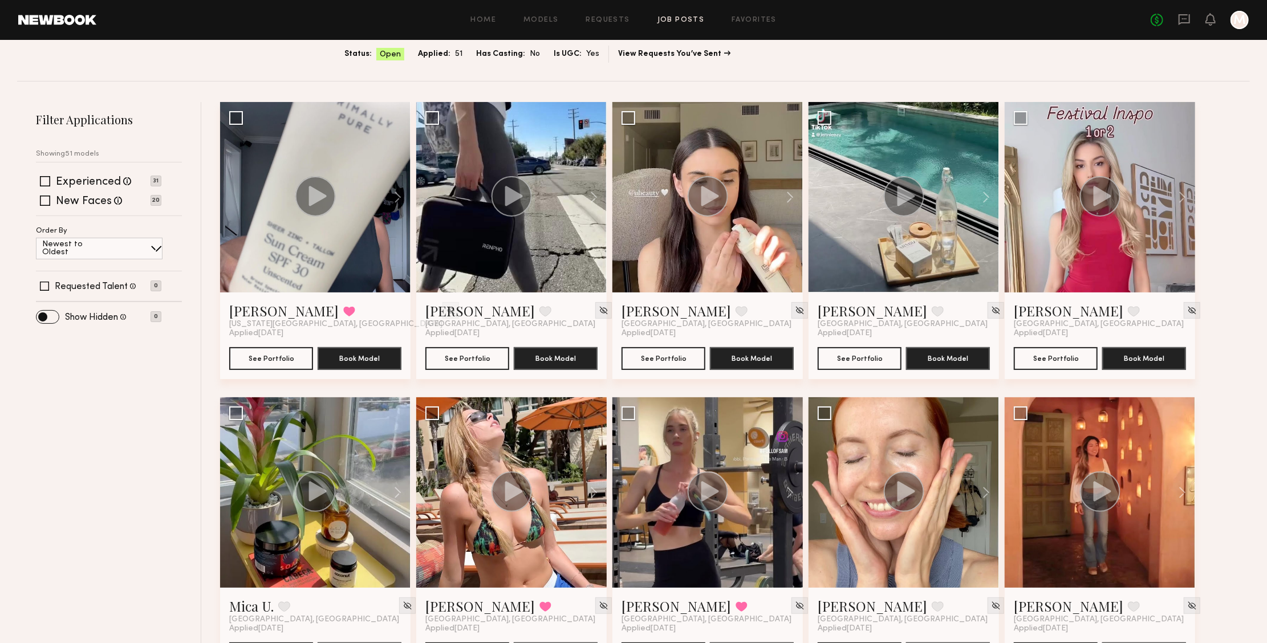
scroll to position [0, 0]
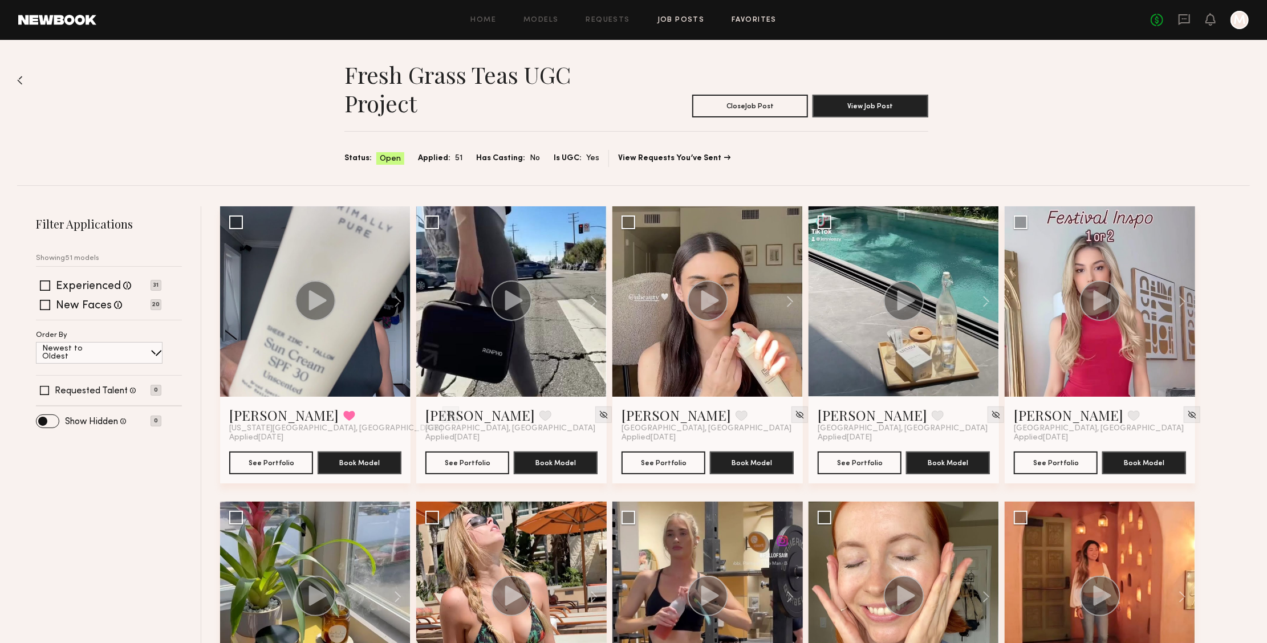
click at [762, 22] on link "Favorites" at bounding box center [754, 20] width 45 height 7
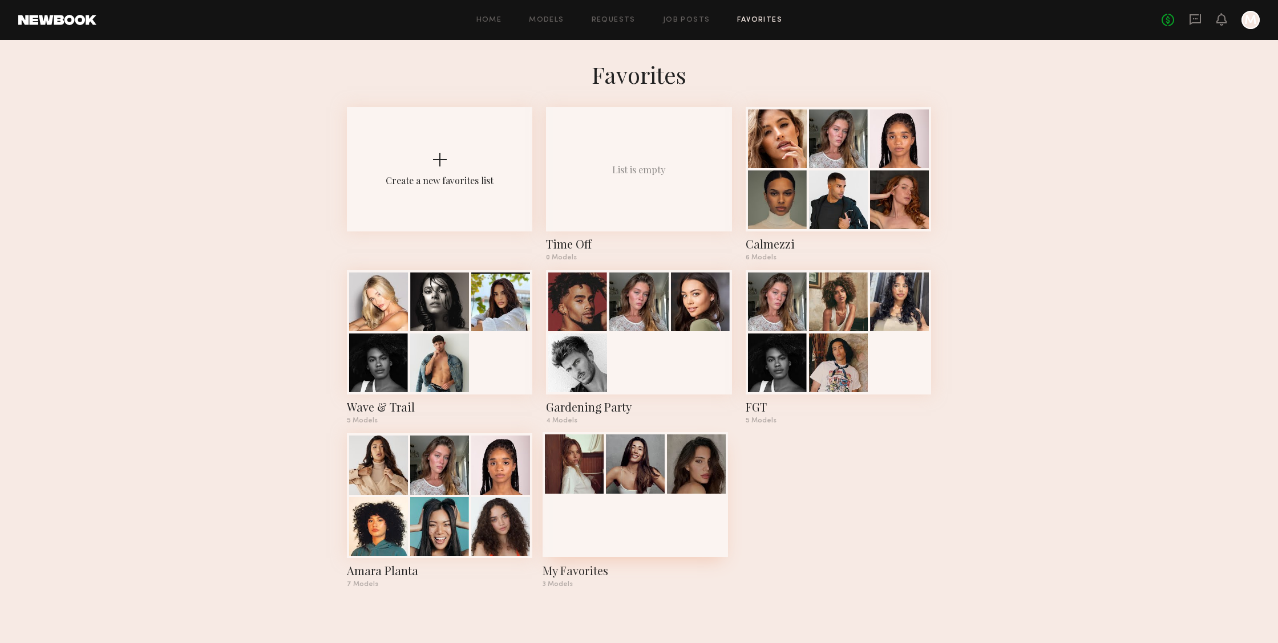
click at [666, 534] on div at bounding box center [634, 494] width 185 height 124
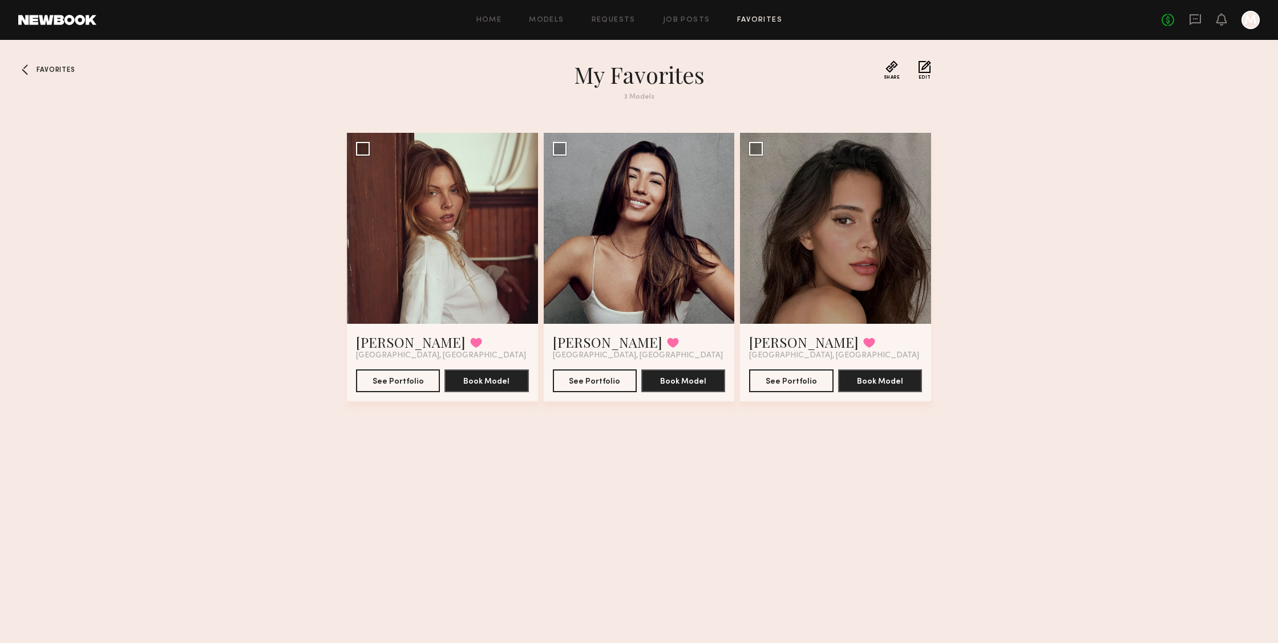
click at [66, 70] on span "Favorites" at bounding box center [56, 70] width 38 height 7
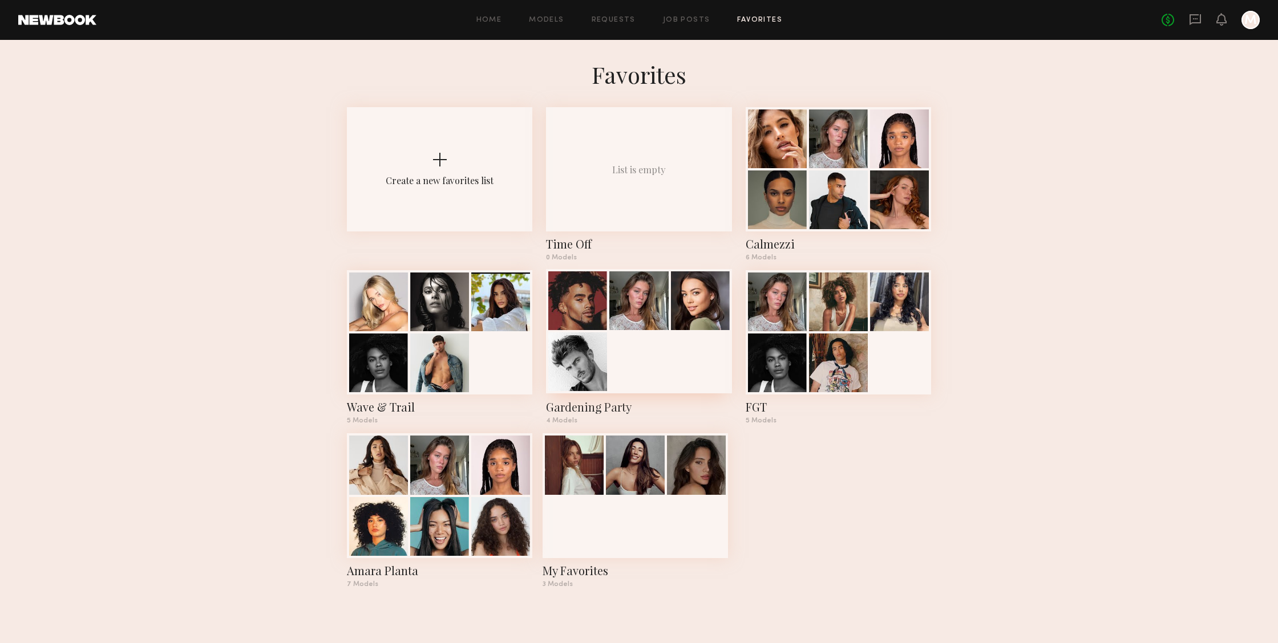
click at [618, 334] on div at bounding box center [638, 331] width 185 height 124
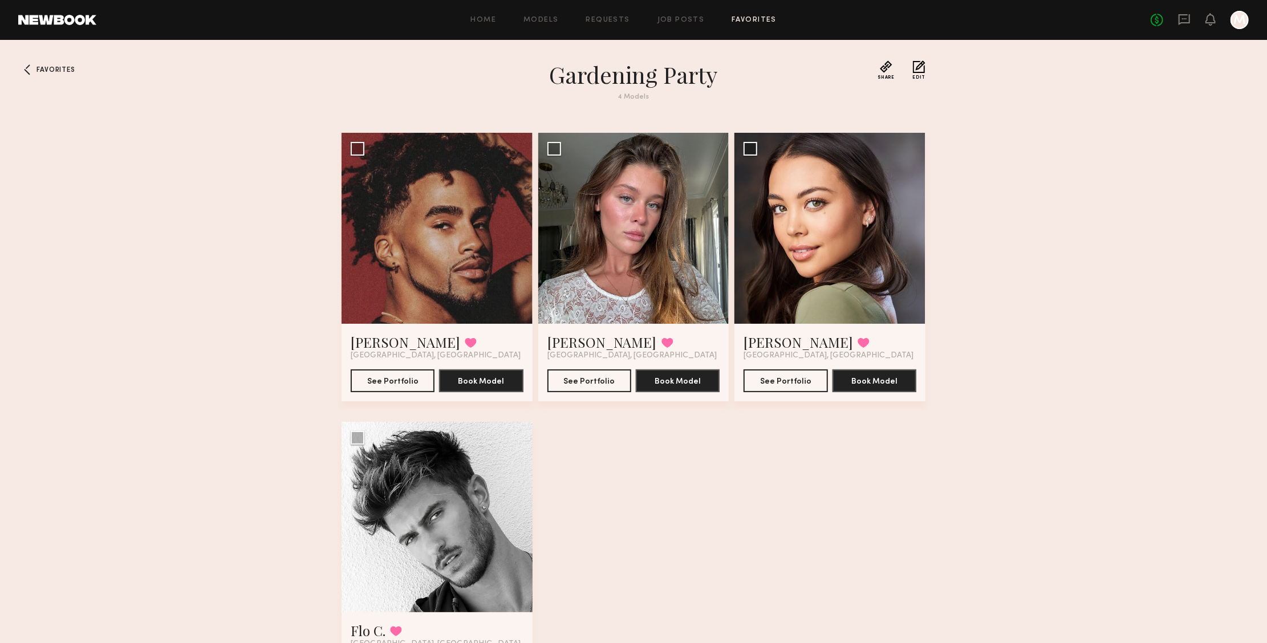
click at [65, 64] on div "Favorites Gardening Party 4 Models Share Copy Shareable Link Edit Micah G. Favo…" at bounding box center [633, 394] width 1267 height 669
click at [21, 72] on div at bounding box center [27, 69] width 18 height 18
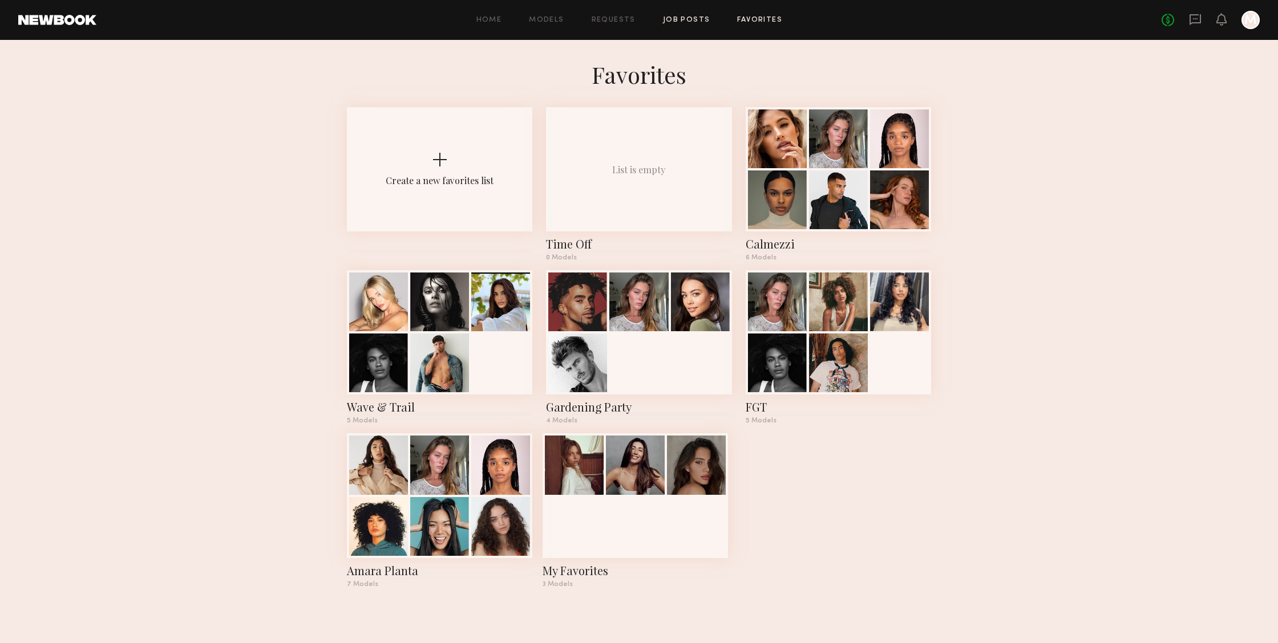
click at [675, 18] on link "Job Posts" at bounding box center [686, 20] width 47 height 7
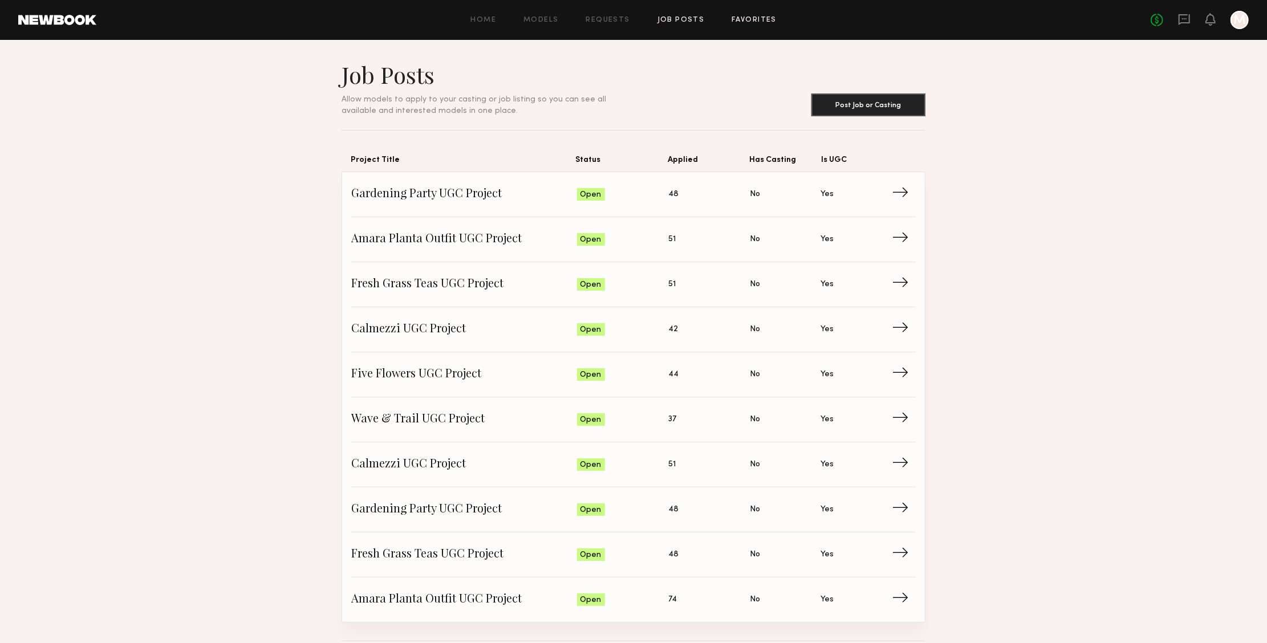
click at [755, 22] on link "Favorites" at bounding box center [754, 20] width 45 height 7
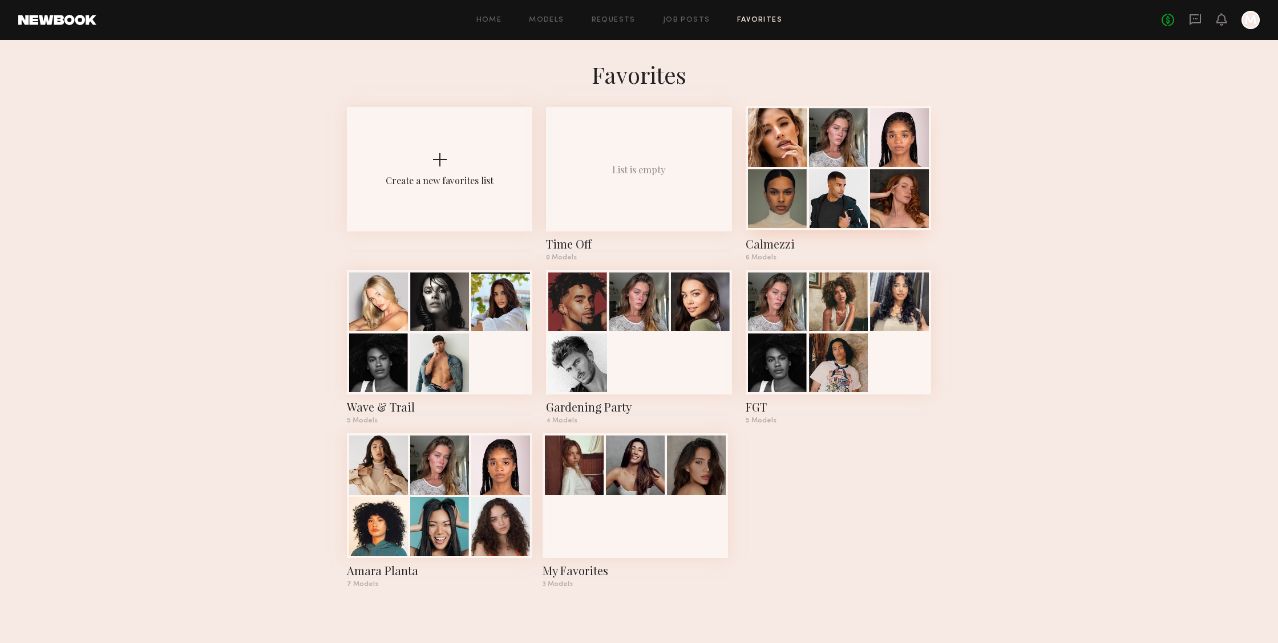
click at [875, 225] on div at bounding box center [899, 198] width 59 height 59
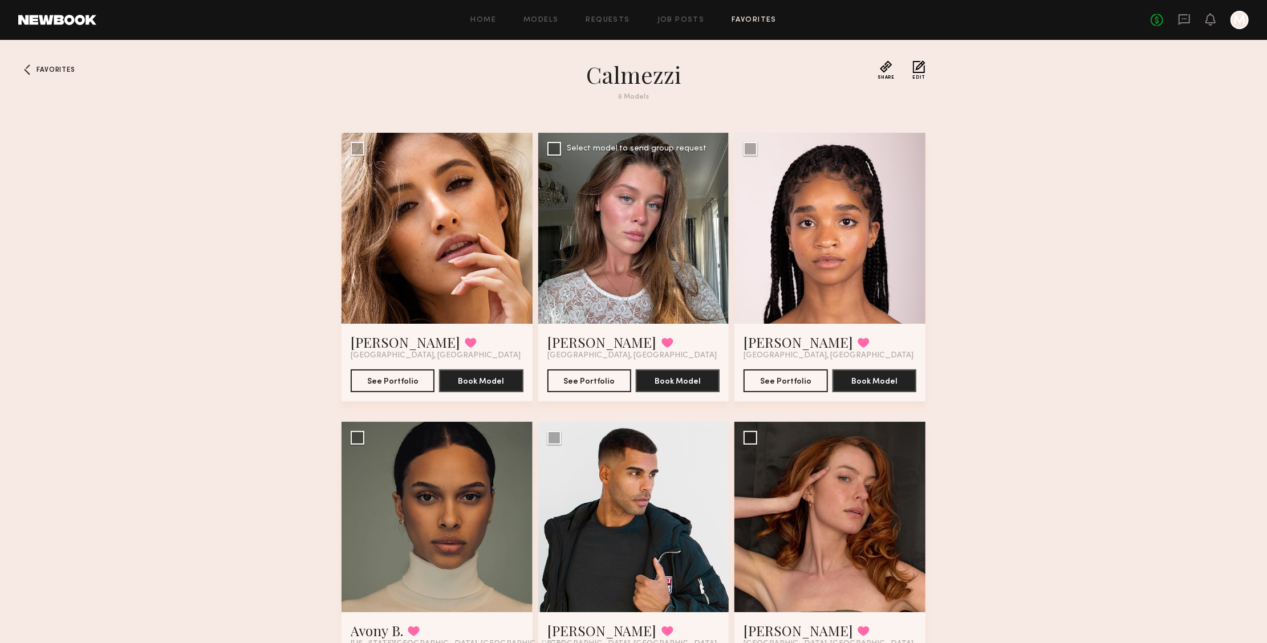
click at [577, 228] on div at bounding box center [633, 228] width 191 height 191
click at [686, 18] on link "Job Posts" at bounding box center [681, 20] width 47 height 7
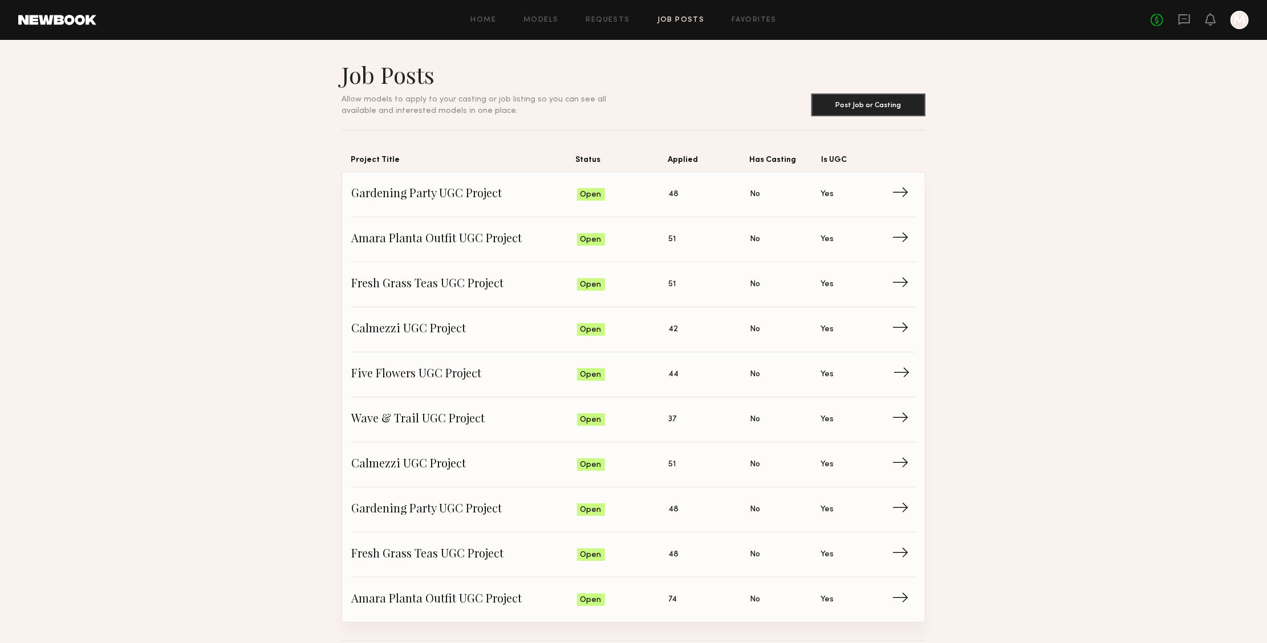
click at [801, 378] on span "Has Casting: No" at bounding box center [785, 374] width 71 height 17
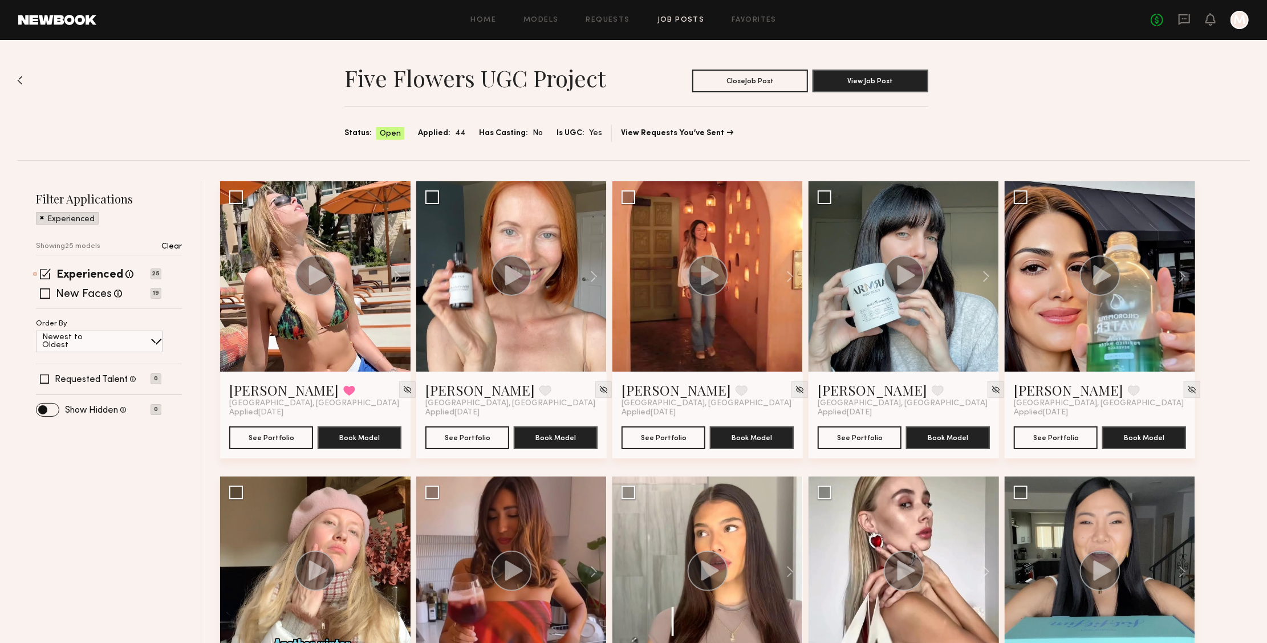
click at [181, 246] on p "Clear" at bounding box center [171, 247] width 21 height 8
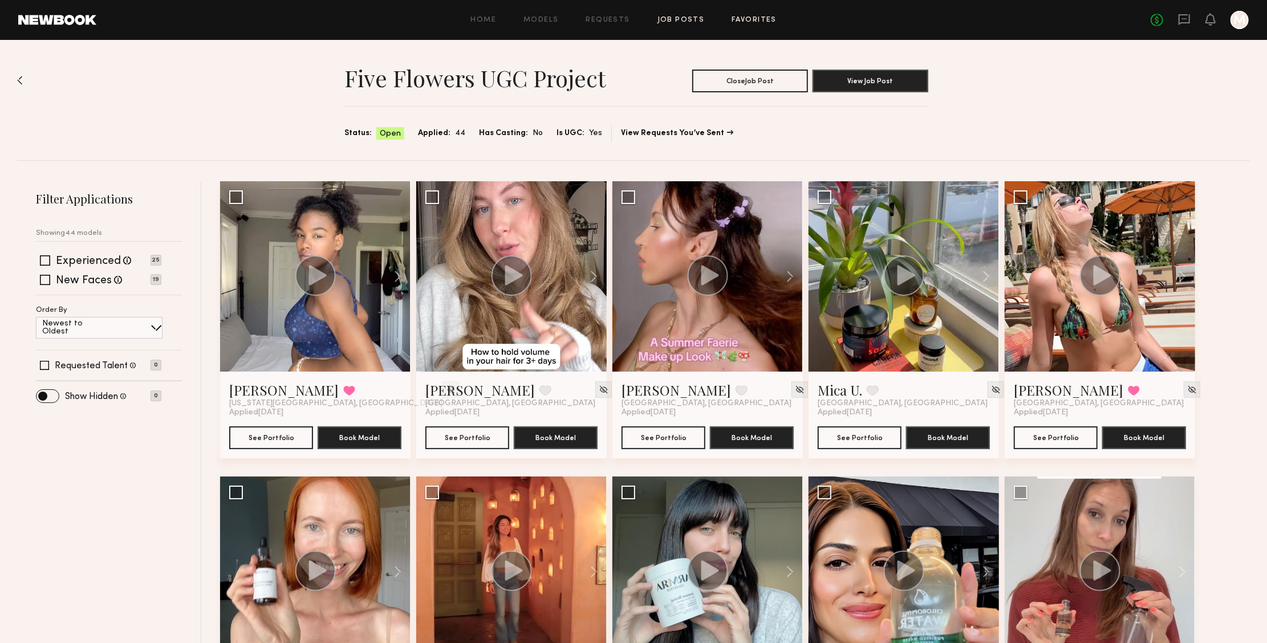
click at [746, 18] on link "Favorites" at bounding box center [754, 20] width 45 height 7
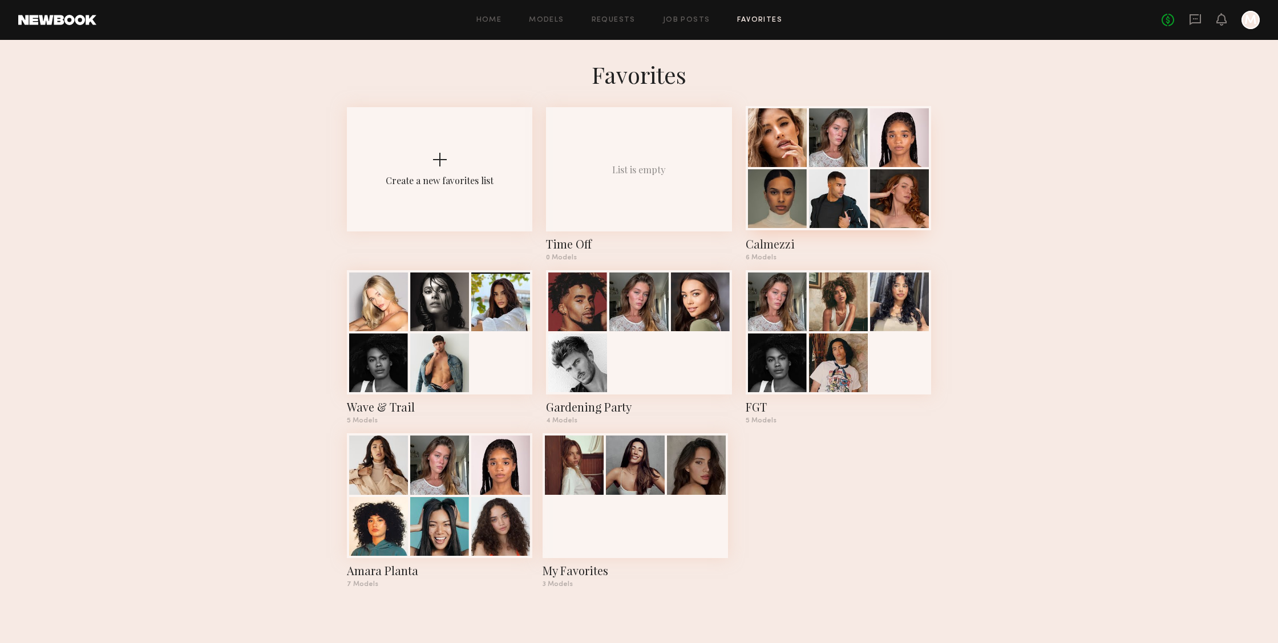
click at [860, 216] on div at bounding box center [838, 198] width 59 height 59
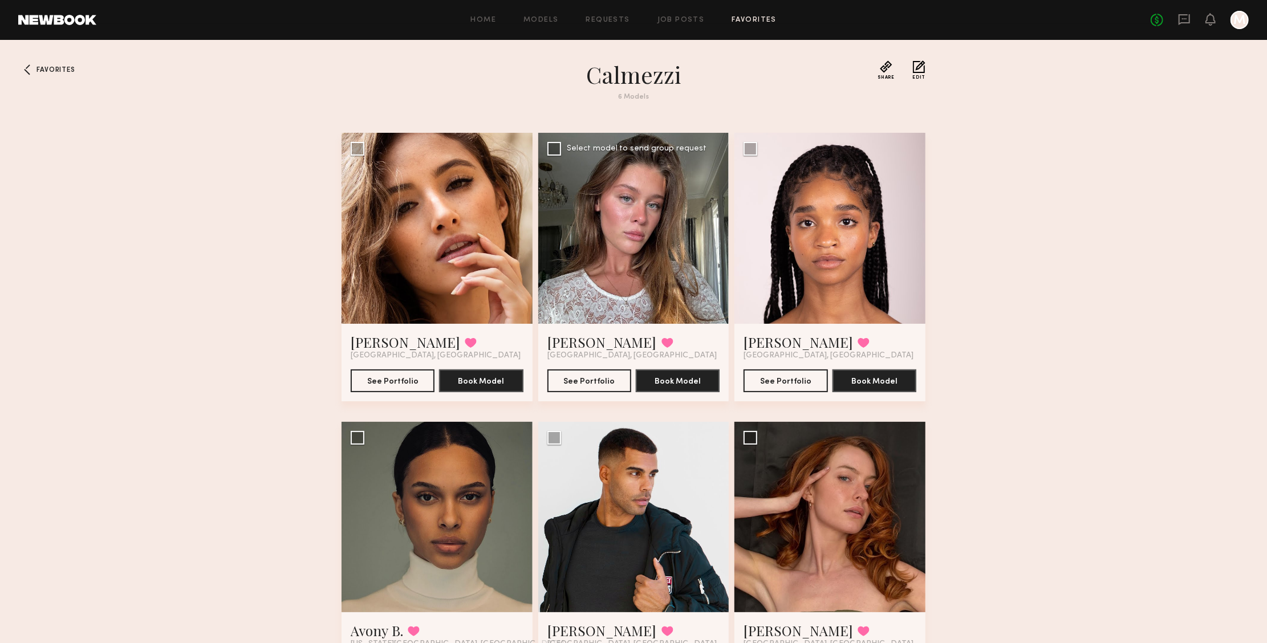
click at [648, 268] on div at bounding box center [633, 228] width 191 height 191
click at [54, 71] on span "Favorites" at bounding box center [56, 70] width 38 height 7
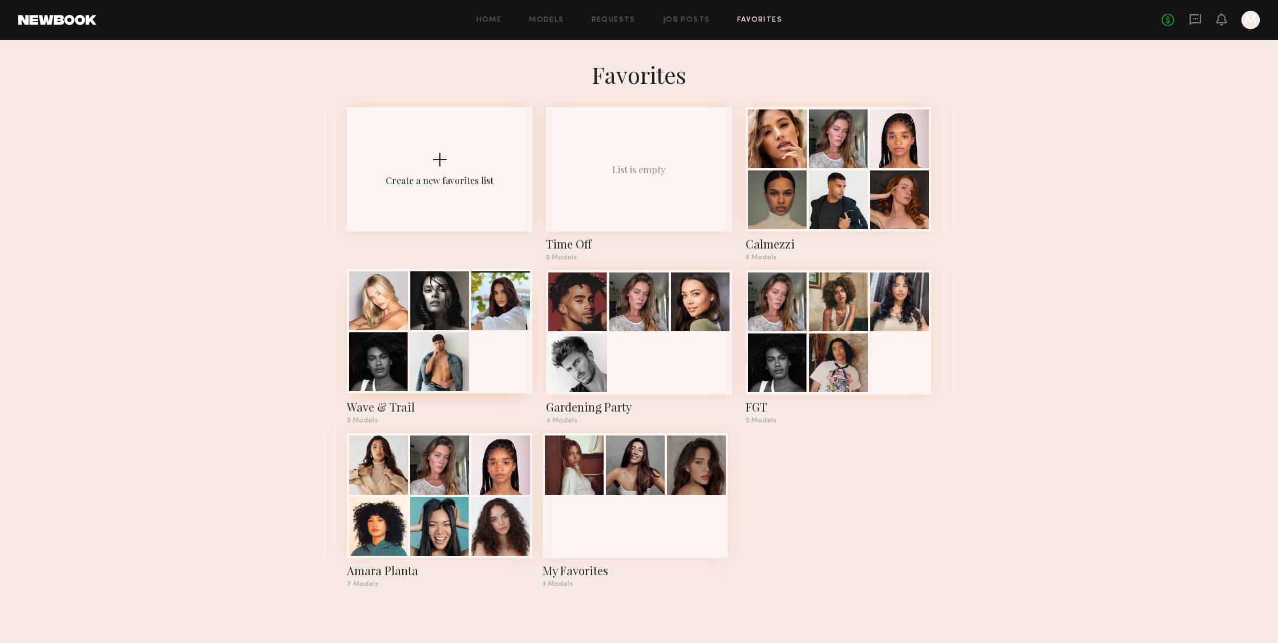
click at [416, 362] on div at bounding box center [439, 362] width 59 height 59
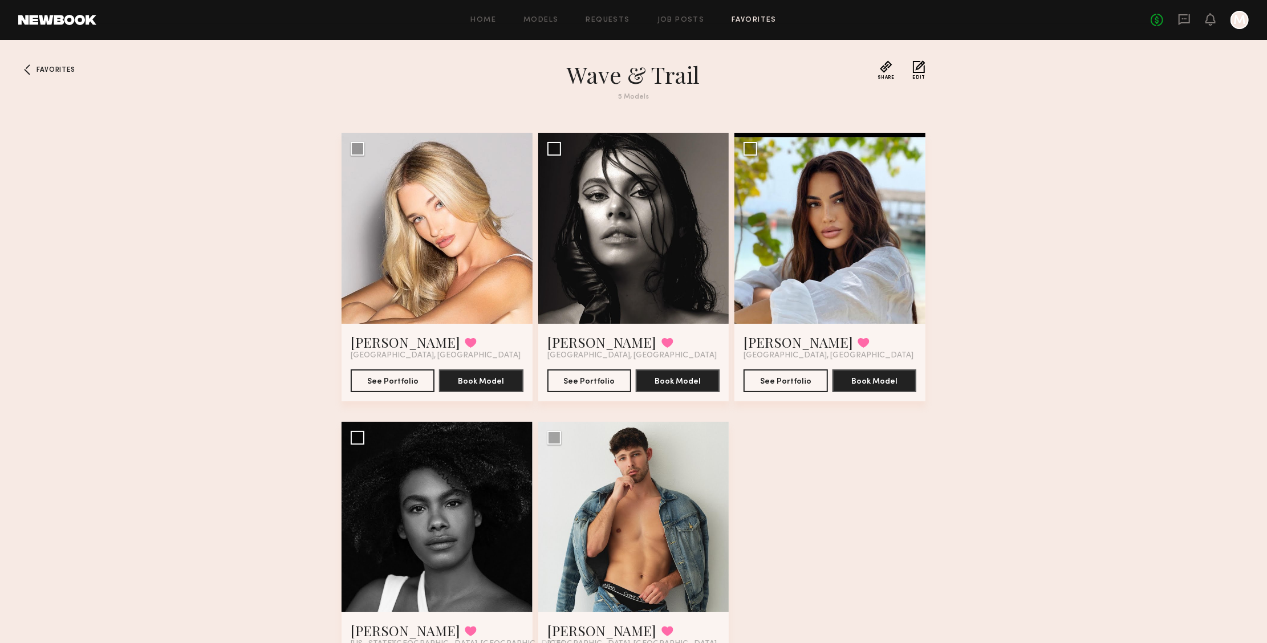
click at [58, 63] on div "Favorites Wave & Trail 5 Models Share Copy Shareable Link Edit Sam F. Favorited…" at bounding box center [633, 394] width 1267 height 669
click at [56, 67] on span "Favorites" at bounding box center [56, 70] width 38 height 7
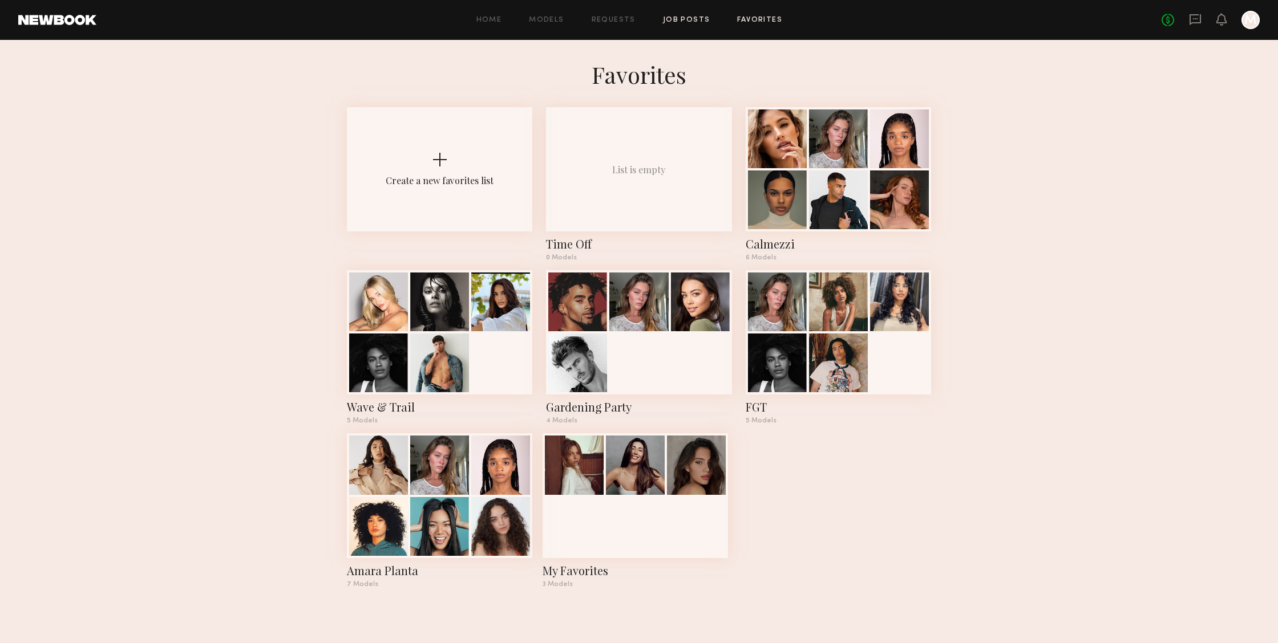
click at [670, 22] on link "Job Posts" at bounding box center [686, 20] width 47 height 7
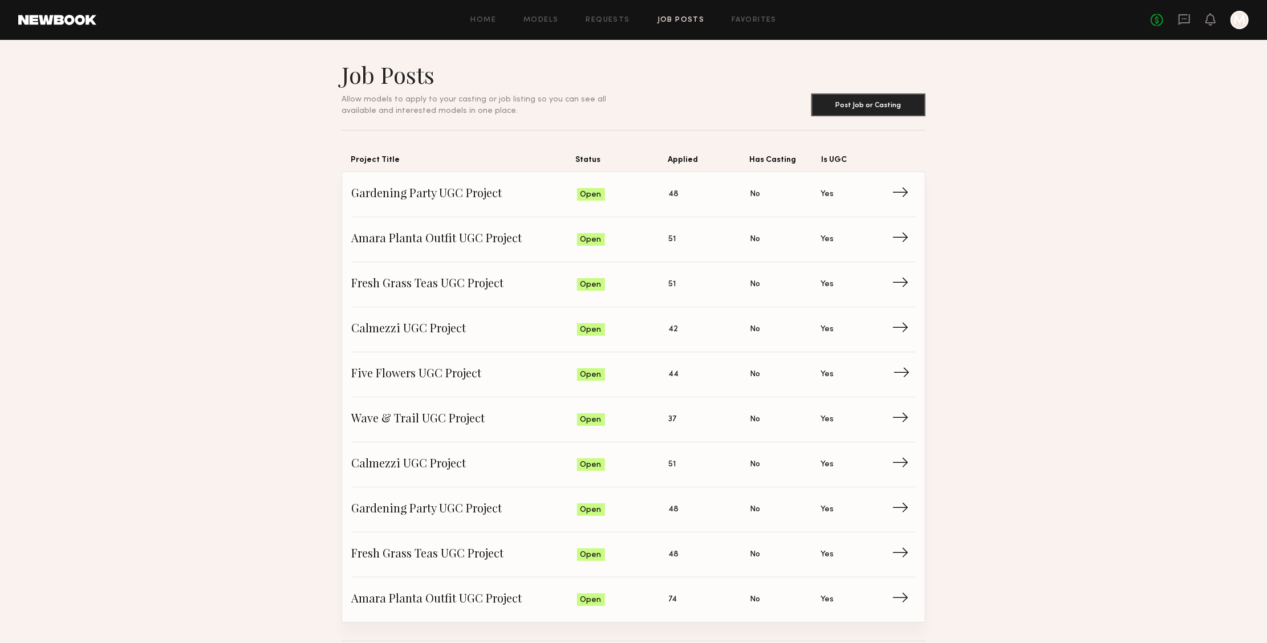
click at [774, 382] on link "Five Flowers UGC Project Status: Open Applied: 44 Has Casting: No Is UGC: Yes →" at bounding box center [633, 375] width 565 height 45
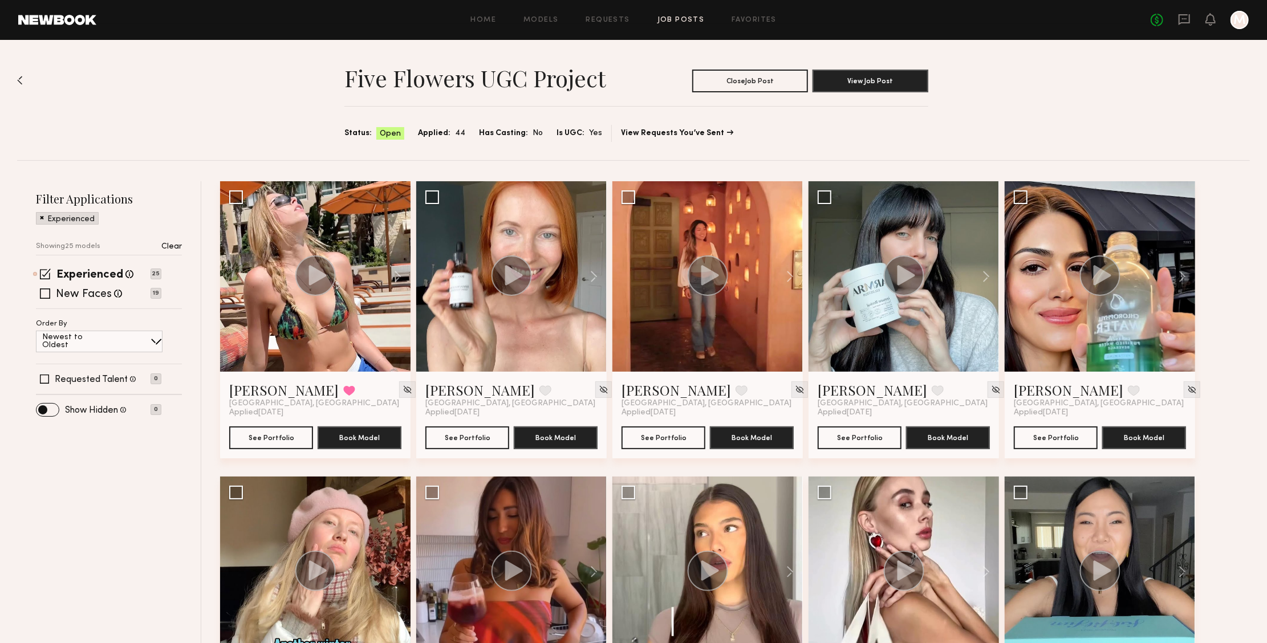
click at [179, 249] on p "Clear" at bounding box center [171, 247] width 21 height 8
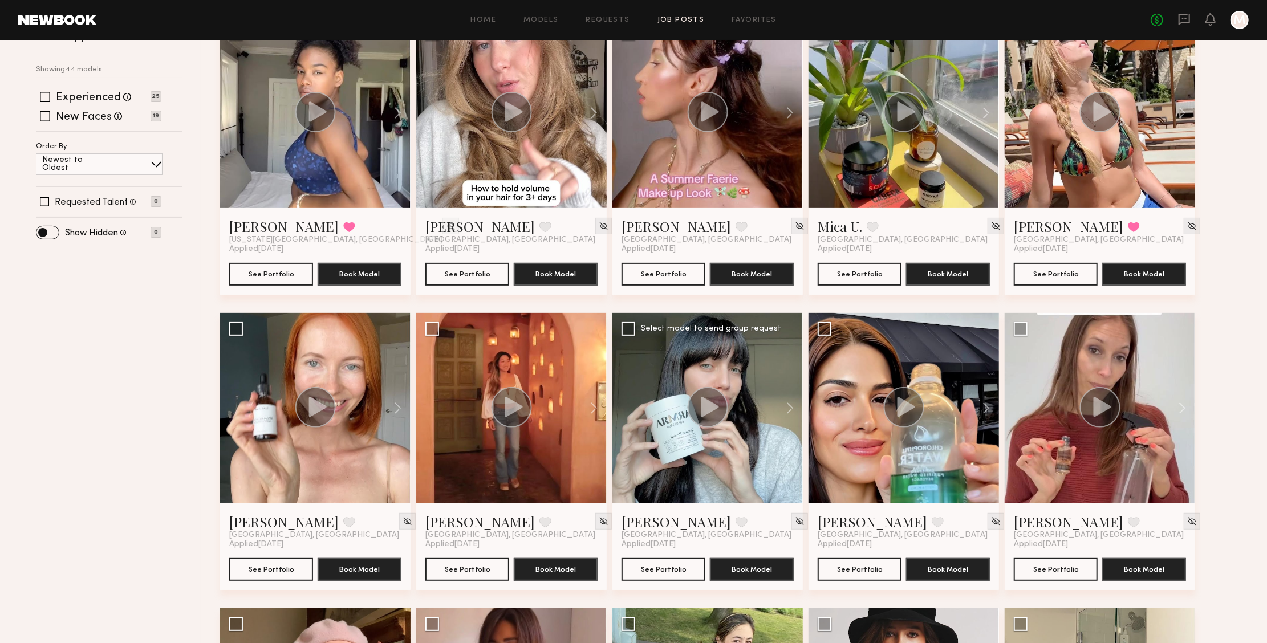
scroll to position [29, 0]
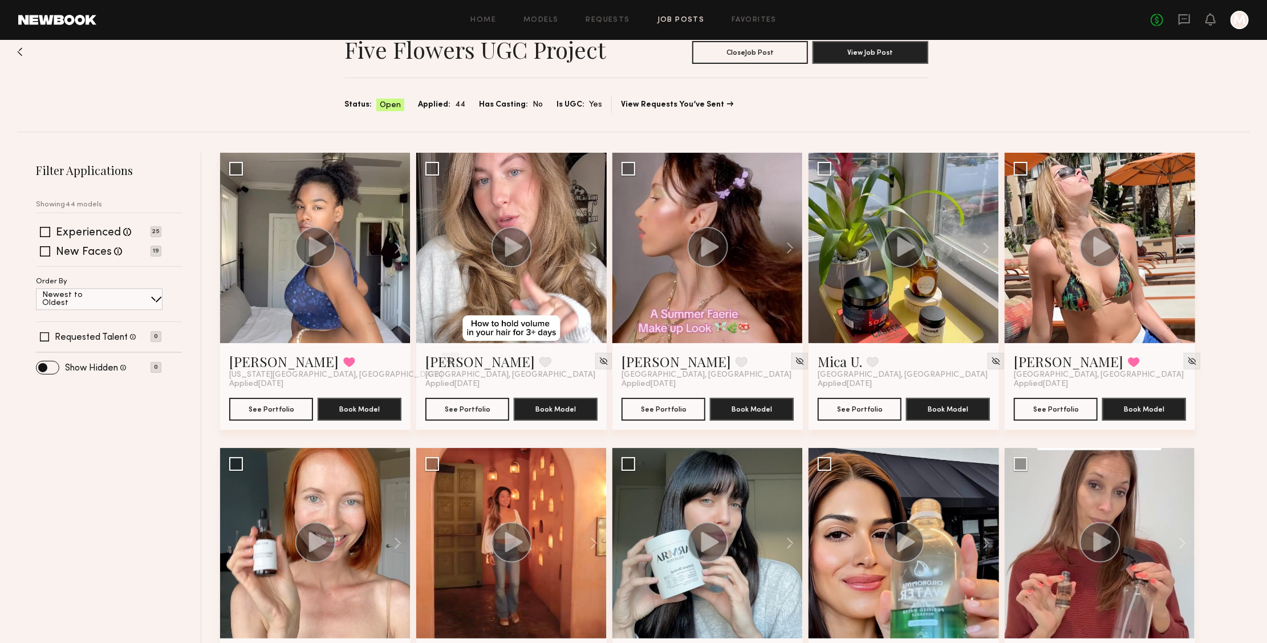
click at [666, 21] on link "Job Posts" at bounding box center [681, 20] width 47 height 7
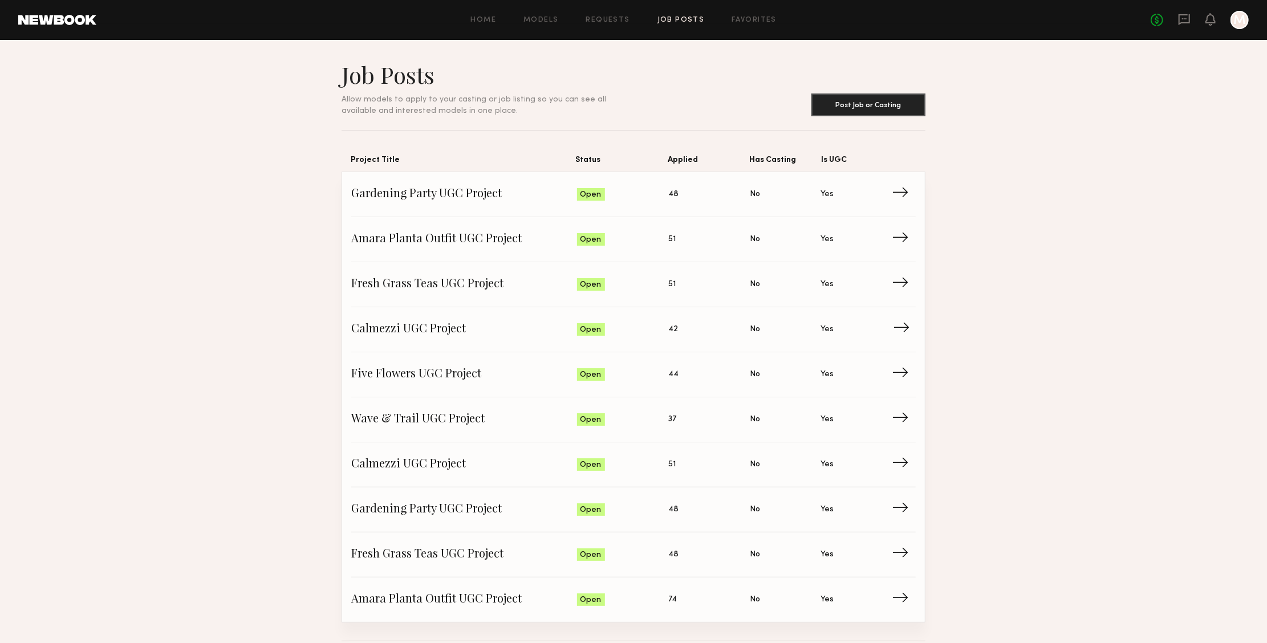
click at [518, 337] on link "Calmezzi UGC Project Status: Open Applied: 42 Has Casting: No Is UGC: Yes →" at bounding box center [633, 329] width 565 height 45
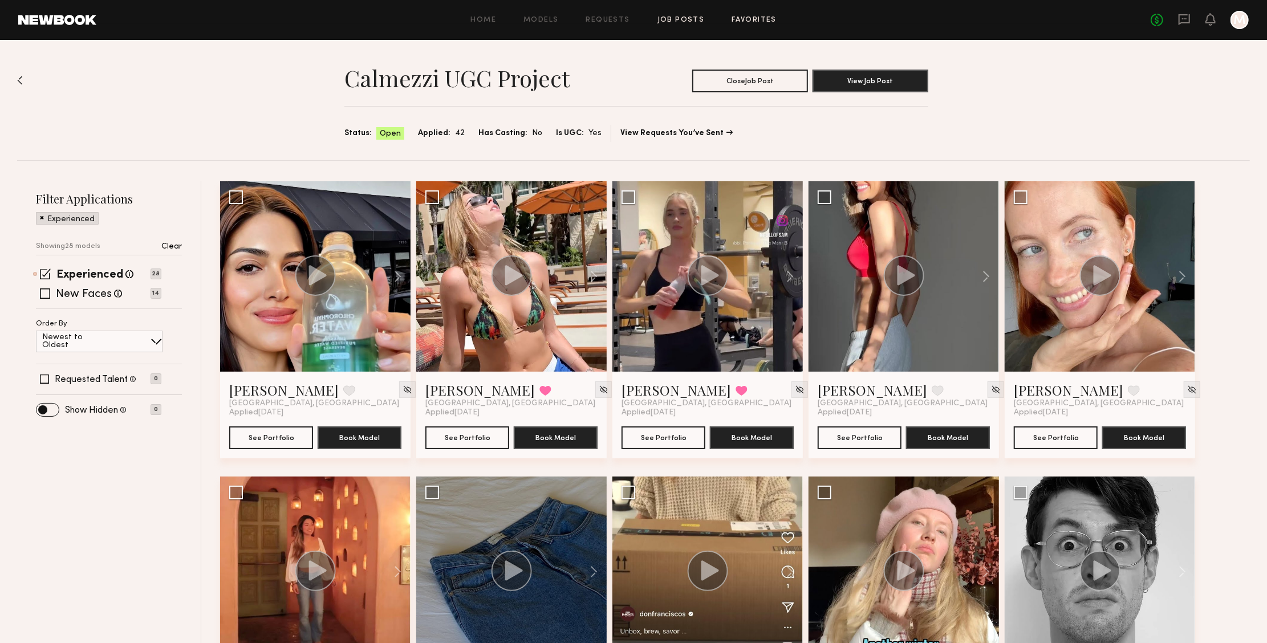
click at [732, 20] on link "Favorites" at bounding box center [754, 20] width 45 height 7
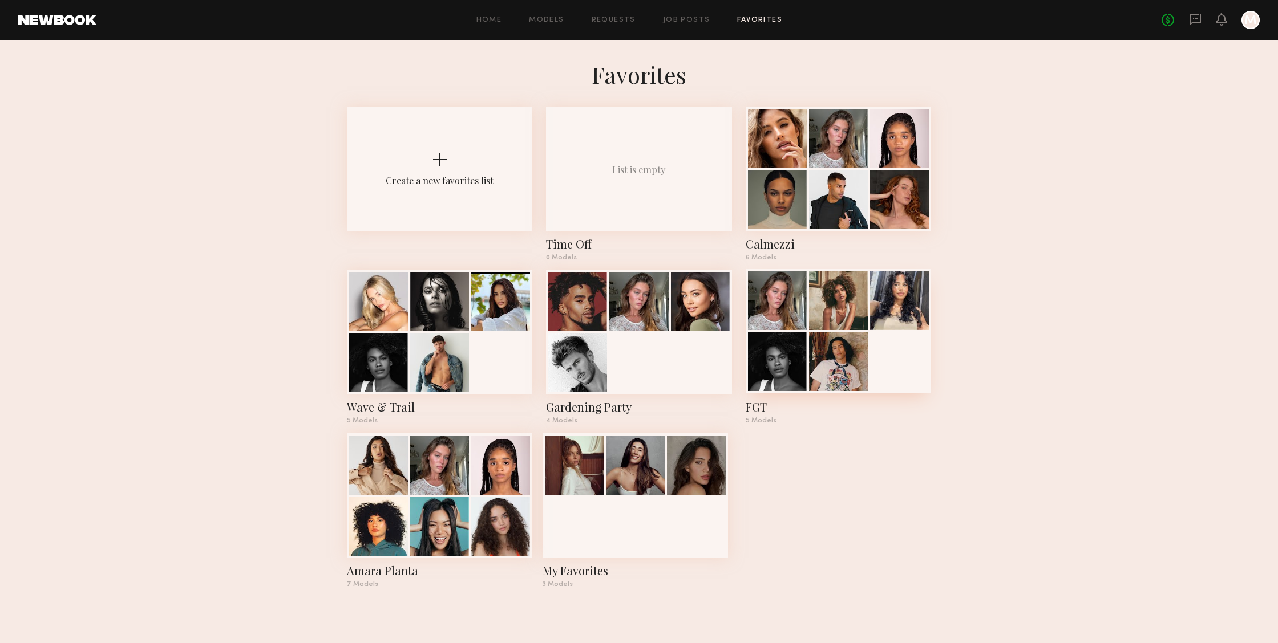
click at [836, 355] on div at bounding box center [838, 362] width 59 height 59
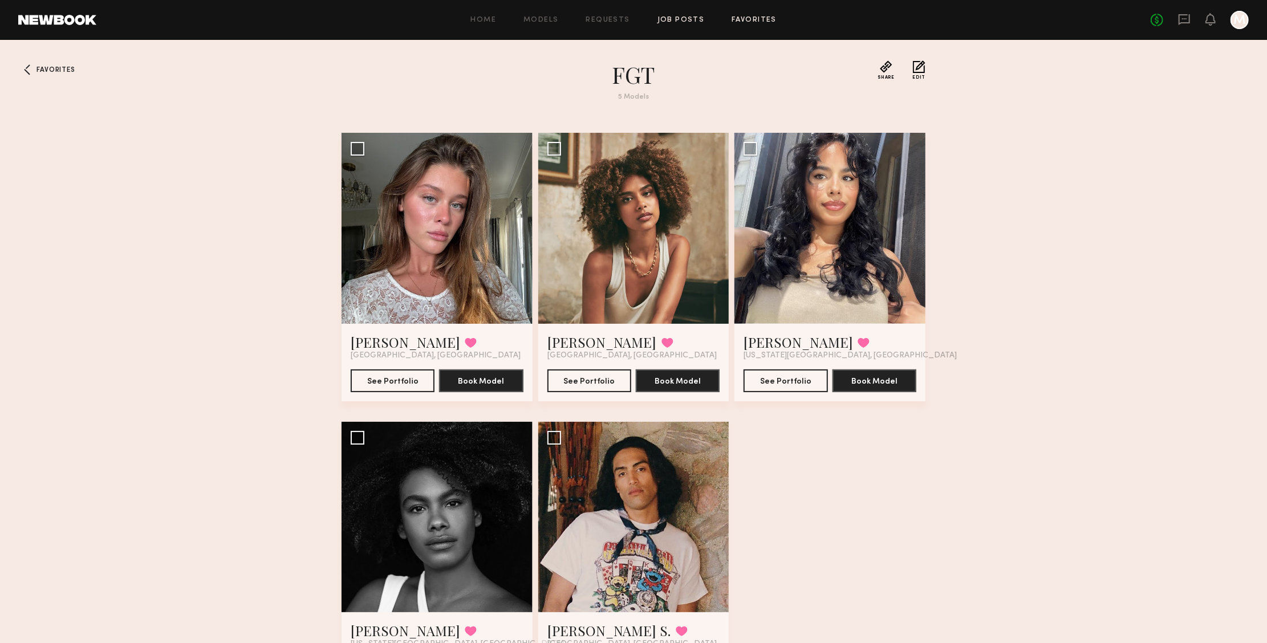
click at [687, 21] on link "Job Posts" at bounding box center [681, 20] width 47 height 7
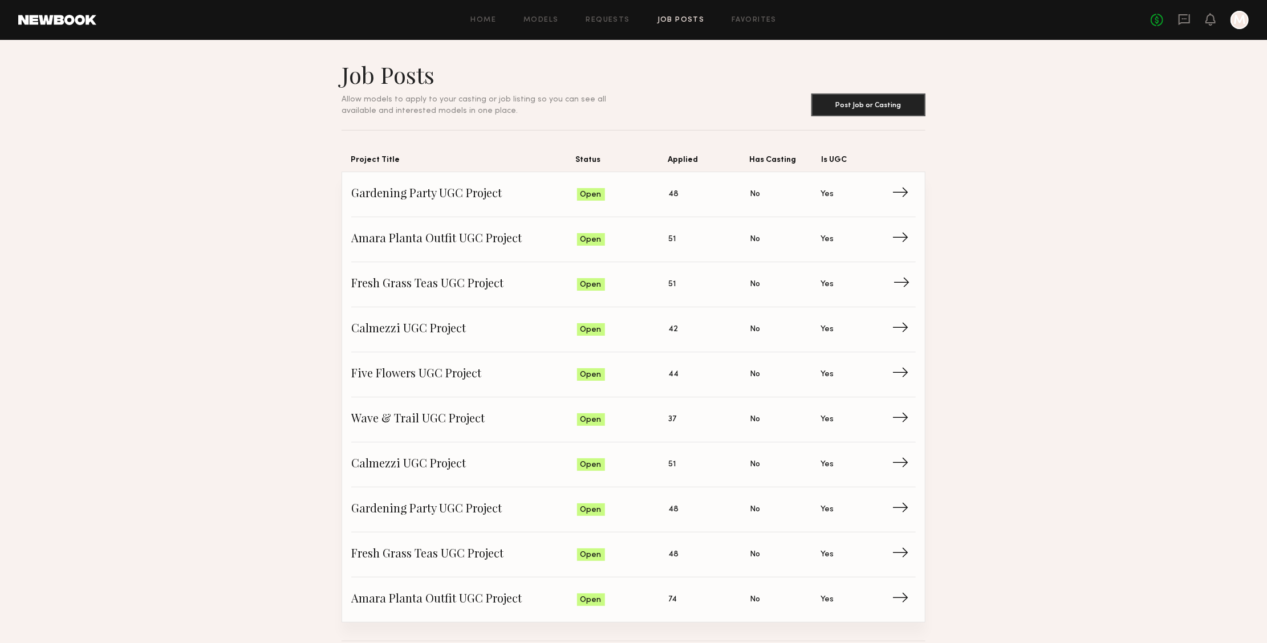
click at [896, 276] on span "→" at bounding box center [905, 284] width 23 height 17
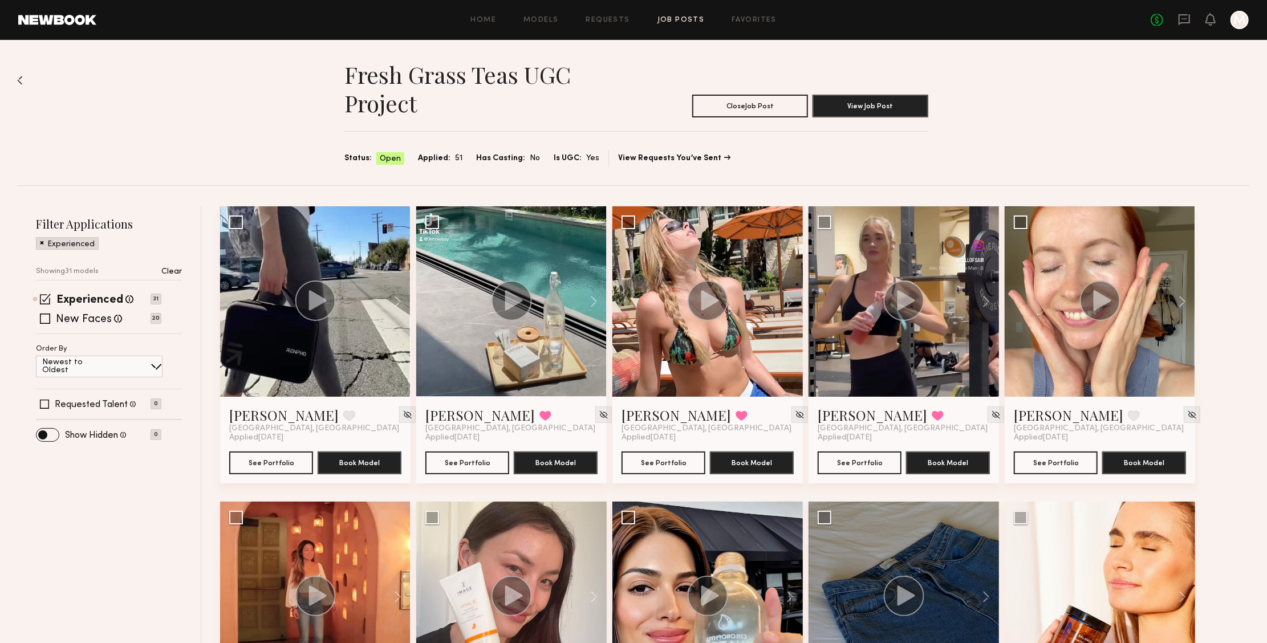
click at [176, 270] on p "Clear" at bounding box center [171, 272] width 21 height 8
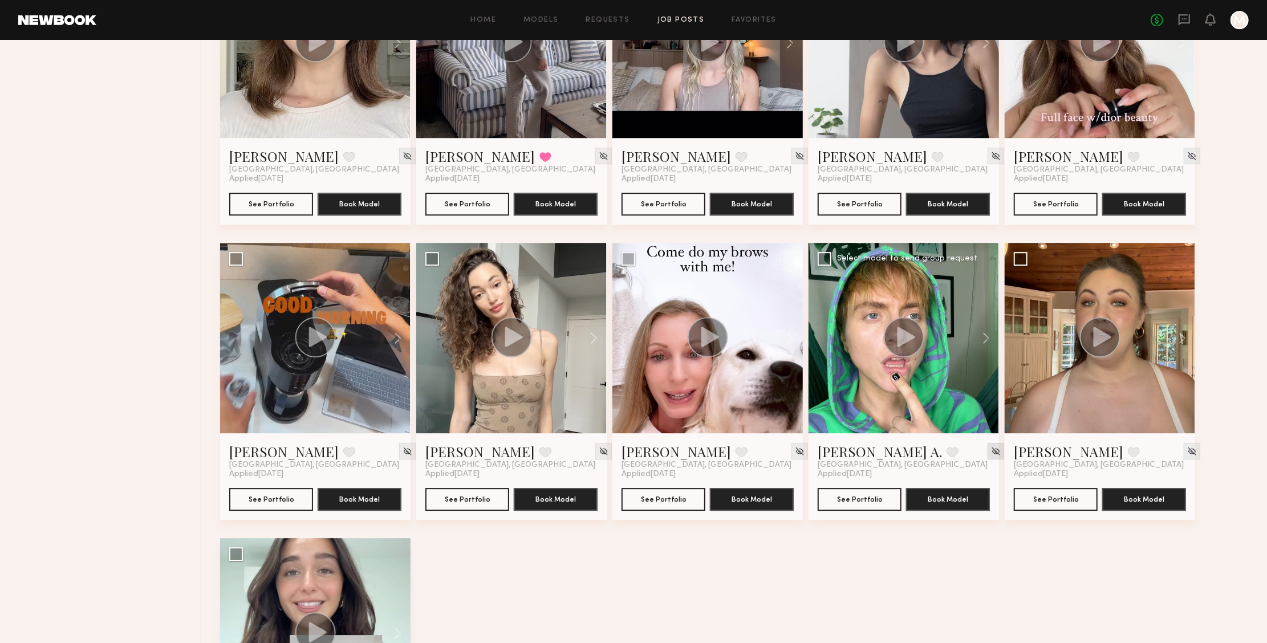
scroll to position [2749, 0]
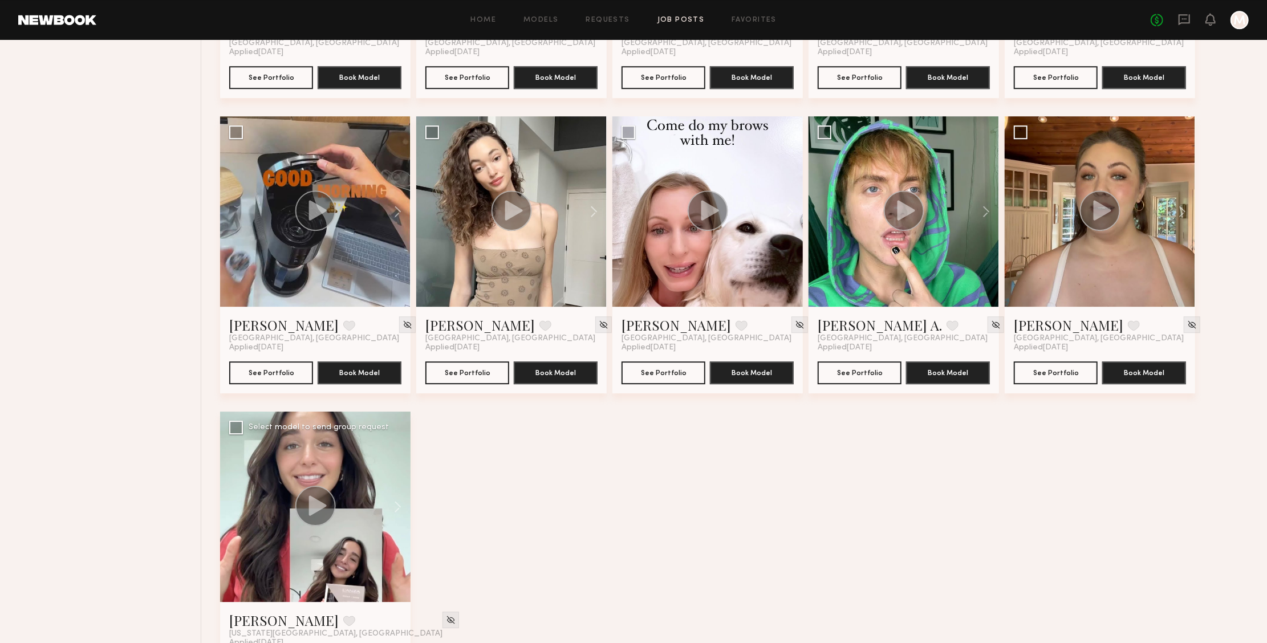
click at [367, 522] on div at bounding box center [315, 507] width 191 height 191
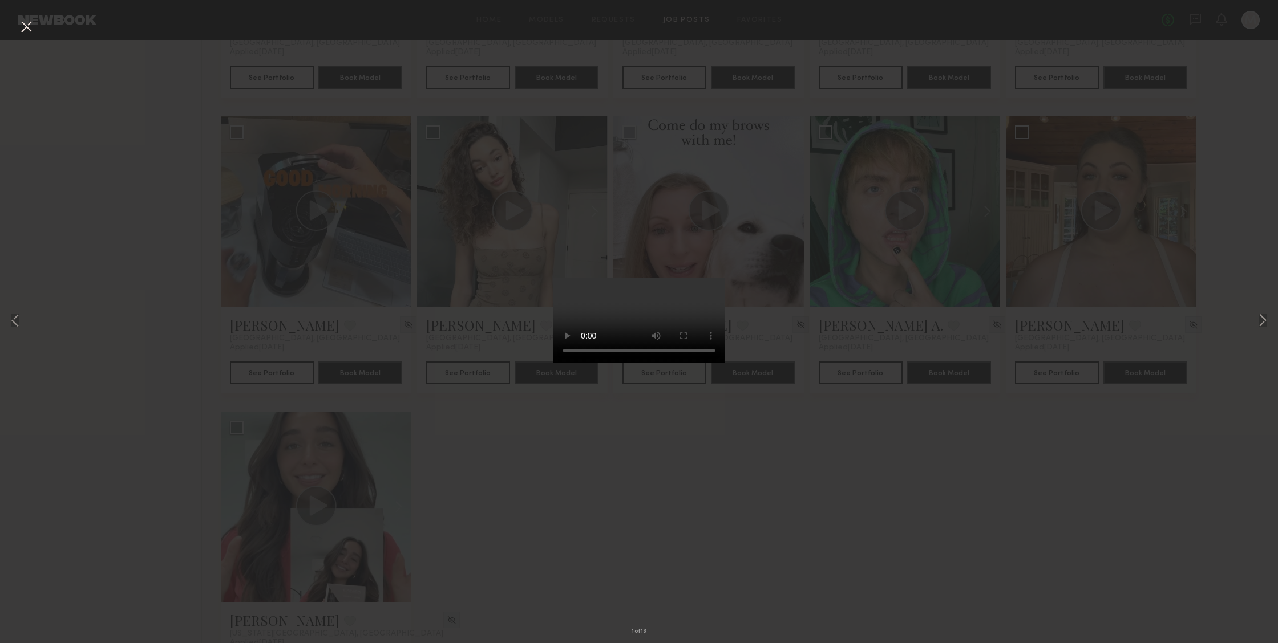
click at [710, 363] on video at bounding box center [638, 321] width 171 height 86
click at [1263, 322] on button at bounding box center [1263, 321] width 14 height 515
click at [1258, 324] on button at bounding box center [1263, 321] width 14 height 515
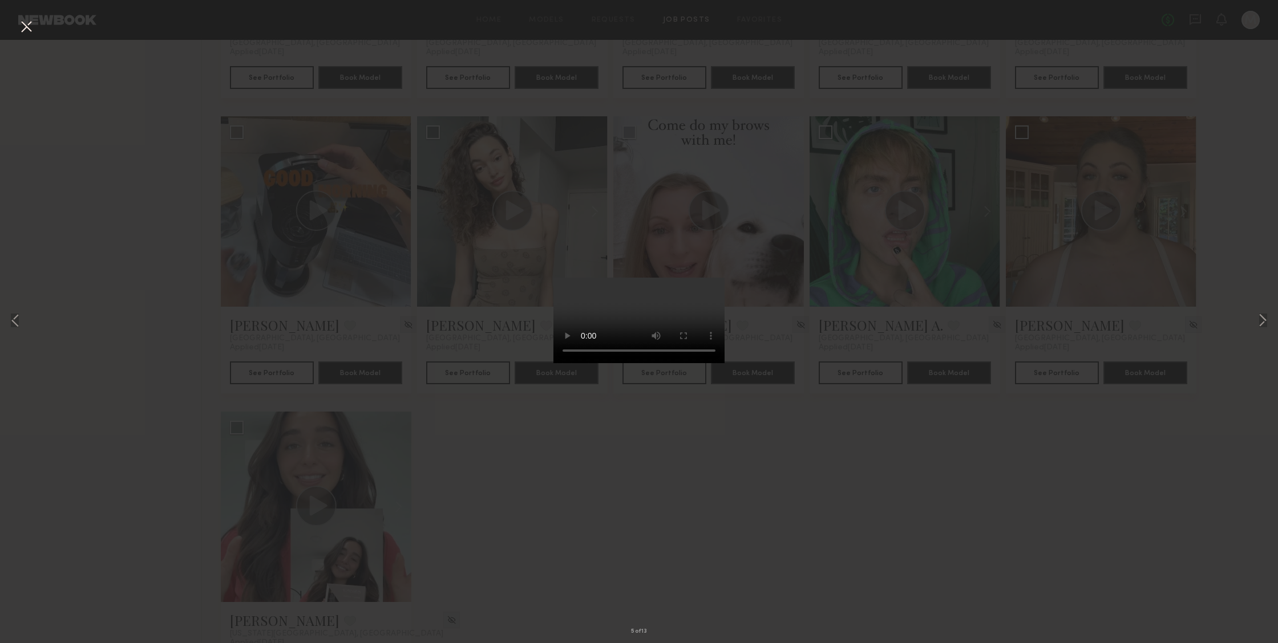
click at [25, 30] on button at bounding box center [26, 27] width 18 height 21
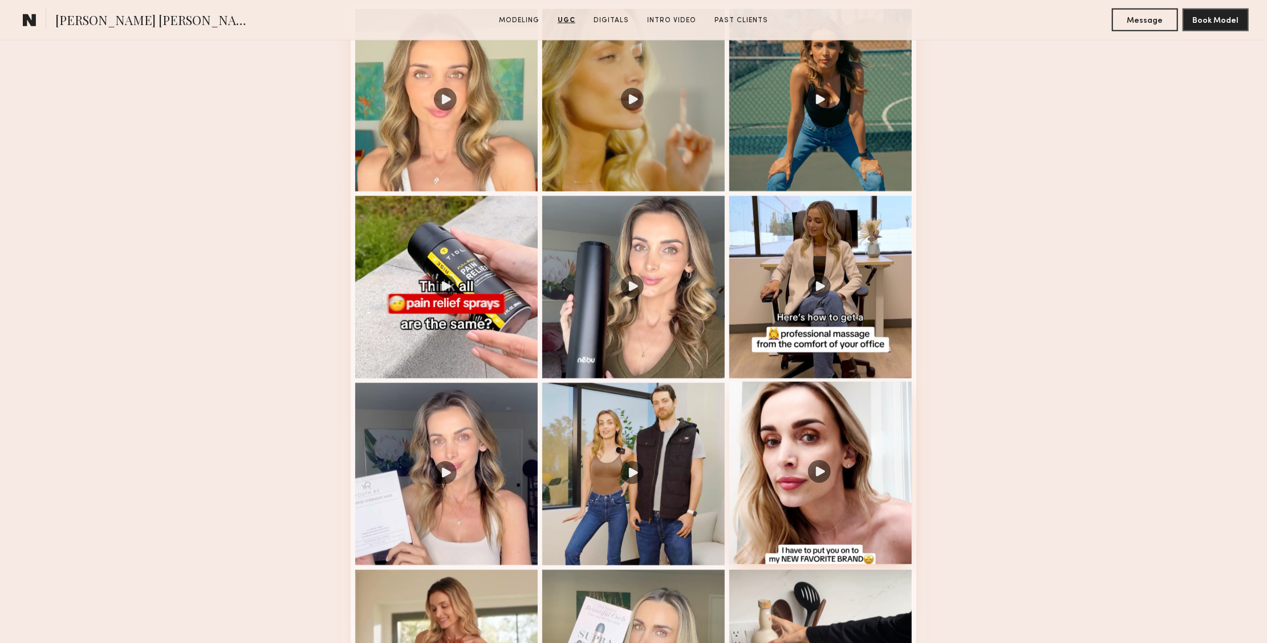
scroll to position [1100, 0]
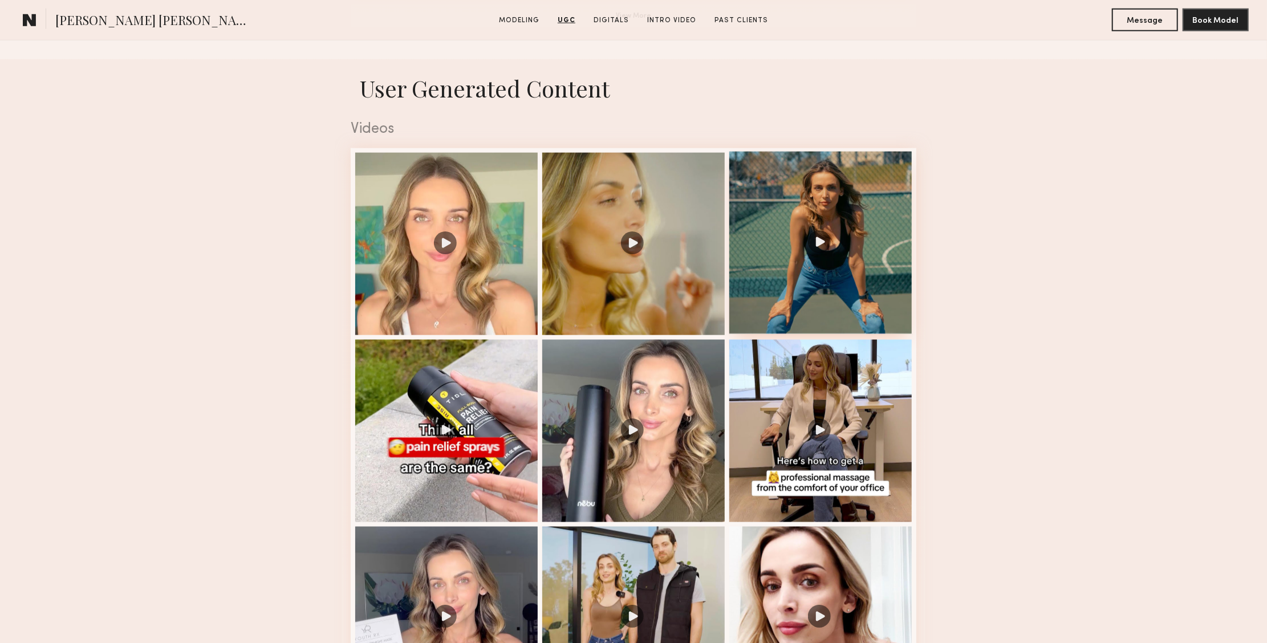
click at [853, 293] on div at bounding box center [821, 243] width 183 height 183
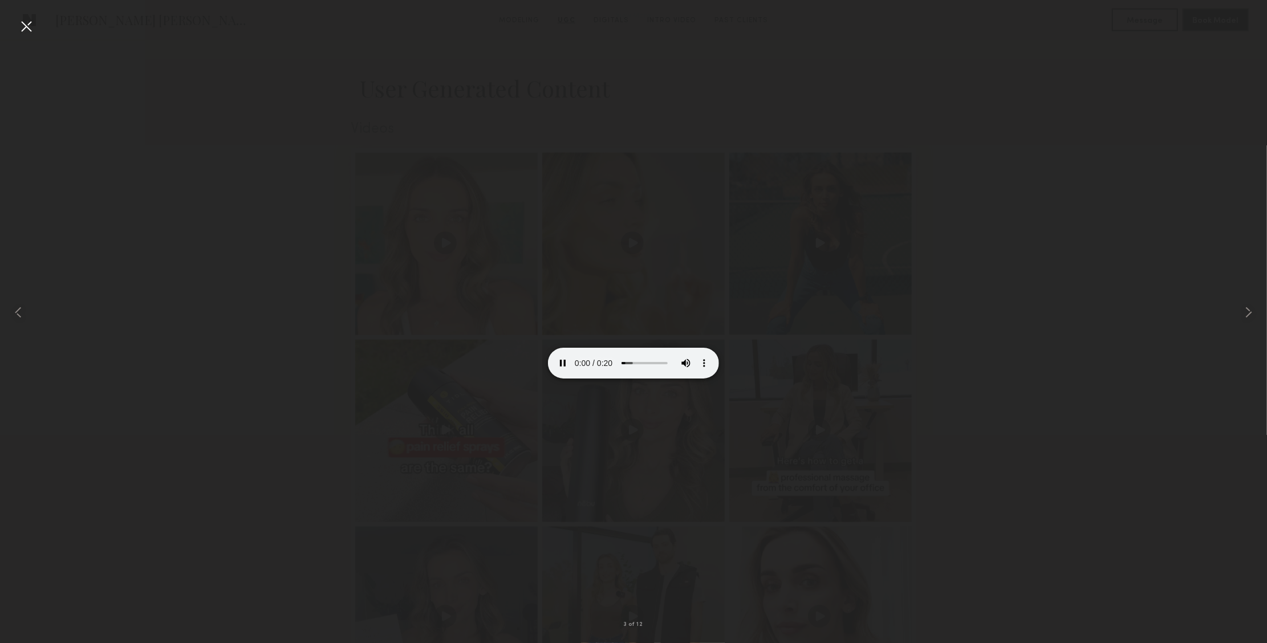
click at [719, 379] on video at bounding box center [633, 336] width 171 height 86
click at [649, 379] on video at bounding box center [633, 336] width 171 height 86
click at [28, 32] on div at bounding box center [26, 26] width 18 height 18
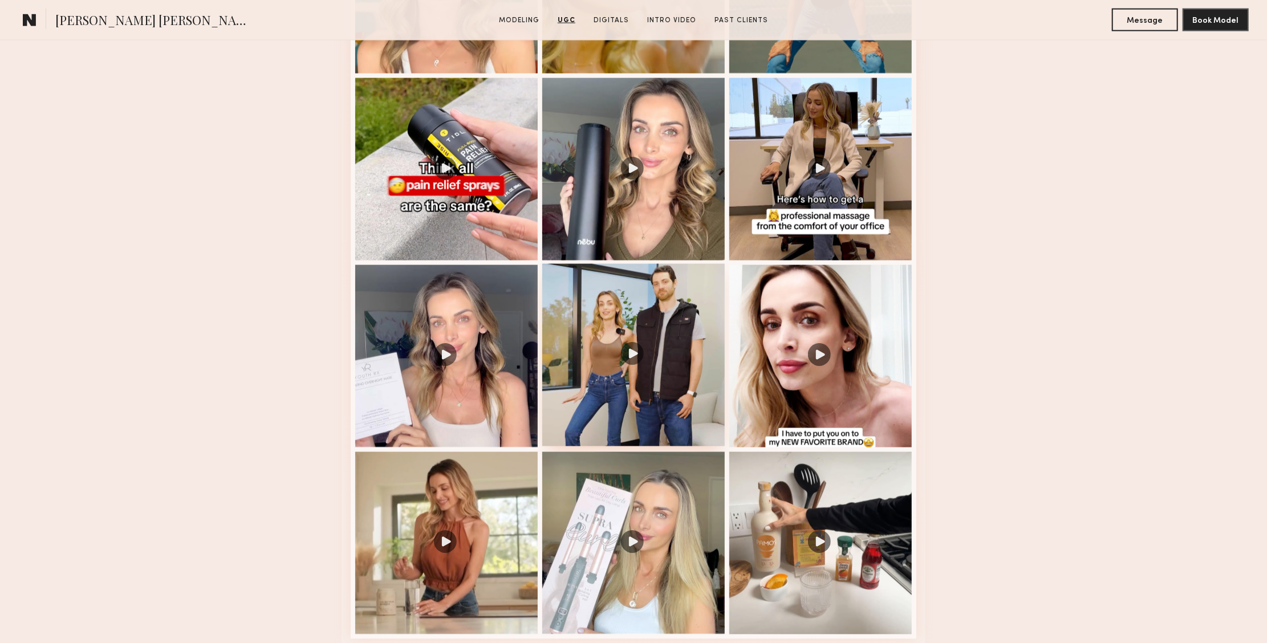
scroll to position [1530, 0]
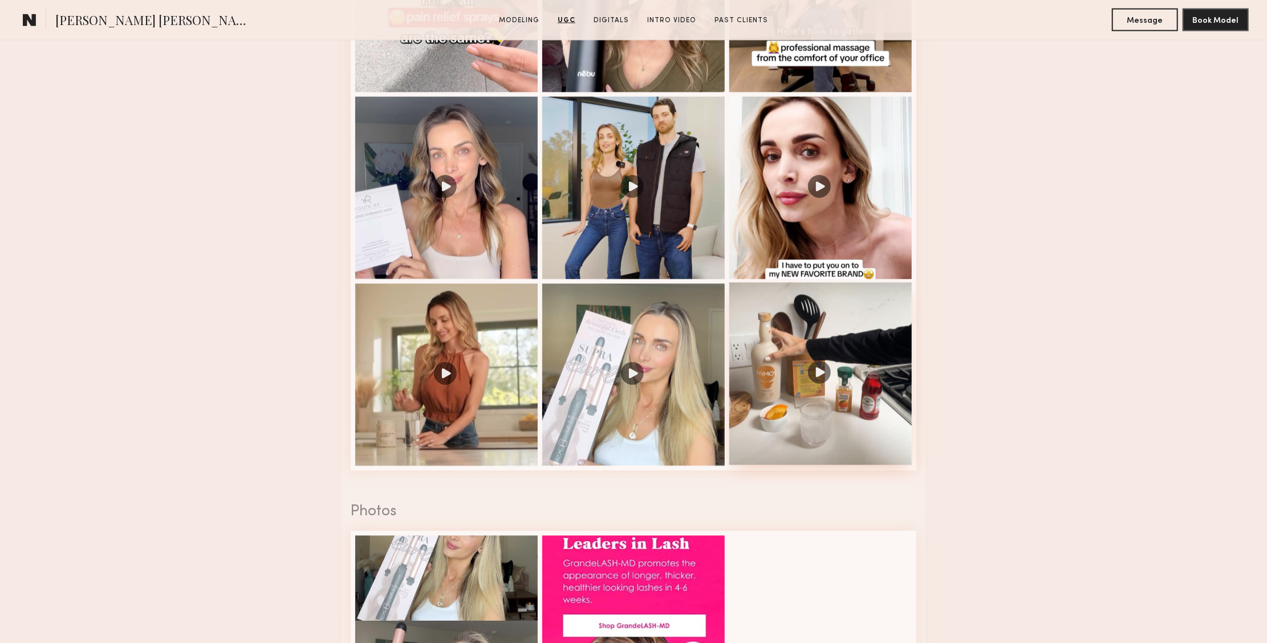
click at [833, 366] on div at bounding box center [821, 374] width 183 height 183
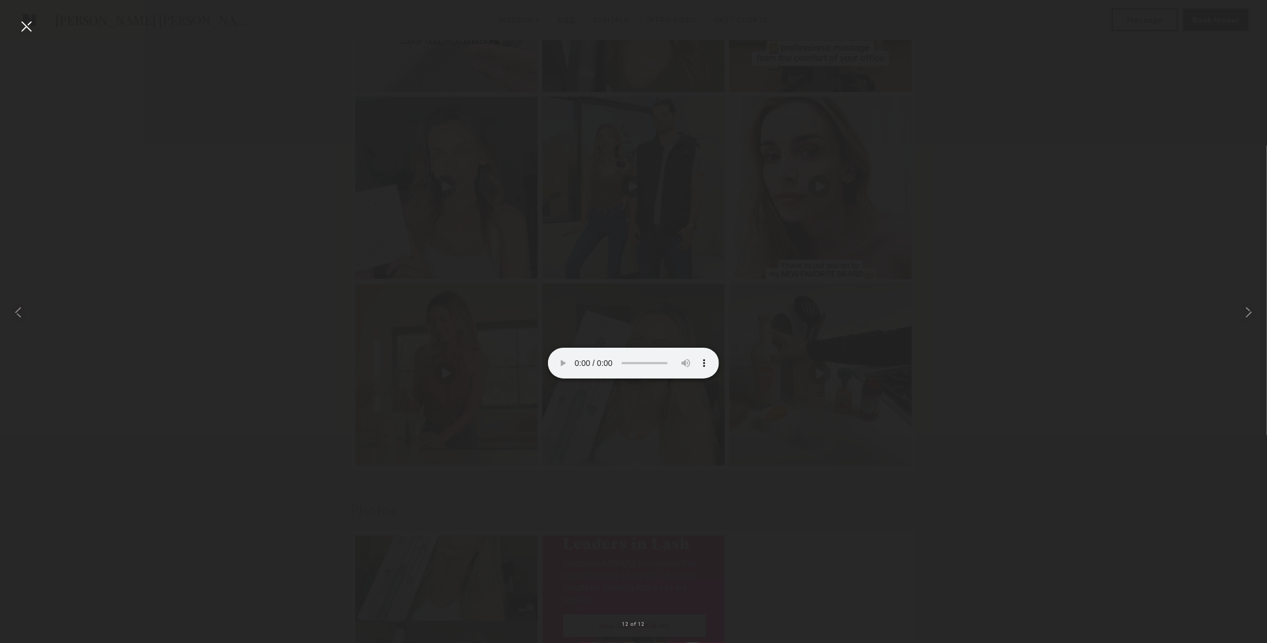
click at [719, 379] on video at bounding box center [633, 336] width 171 height 86
click at [548, 379] on video at bounding box center [633, 336] width 171 height 86
click at [31, 31] on div at bounding box center [26, 26] width 18 height 18
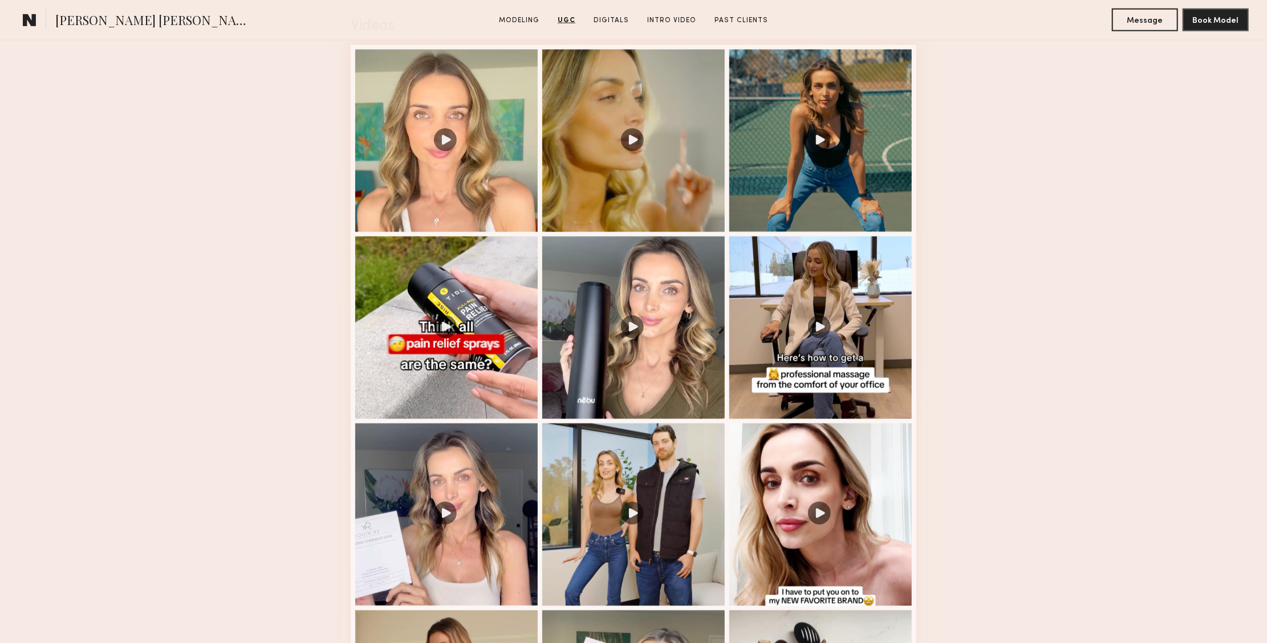
scroll to position [1040, 0]
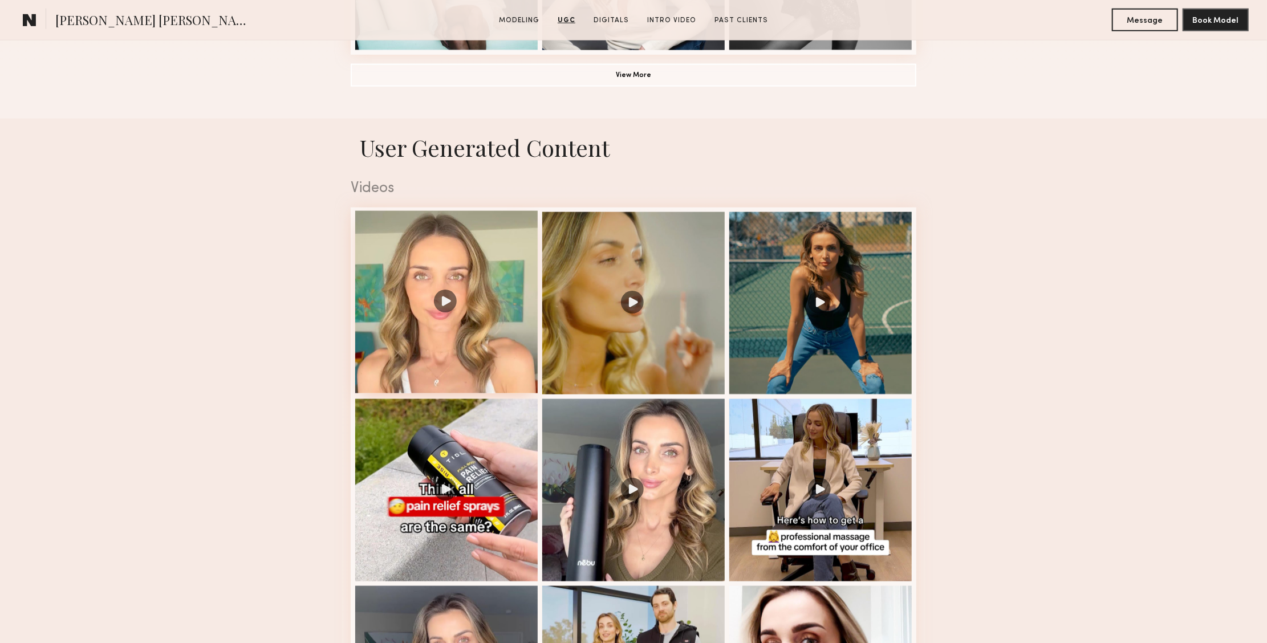
click at [474, 342] on div at bounding box center [446, 302] width 183 height 183
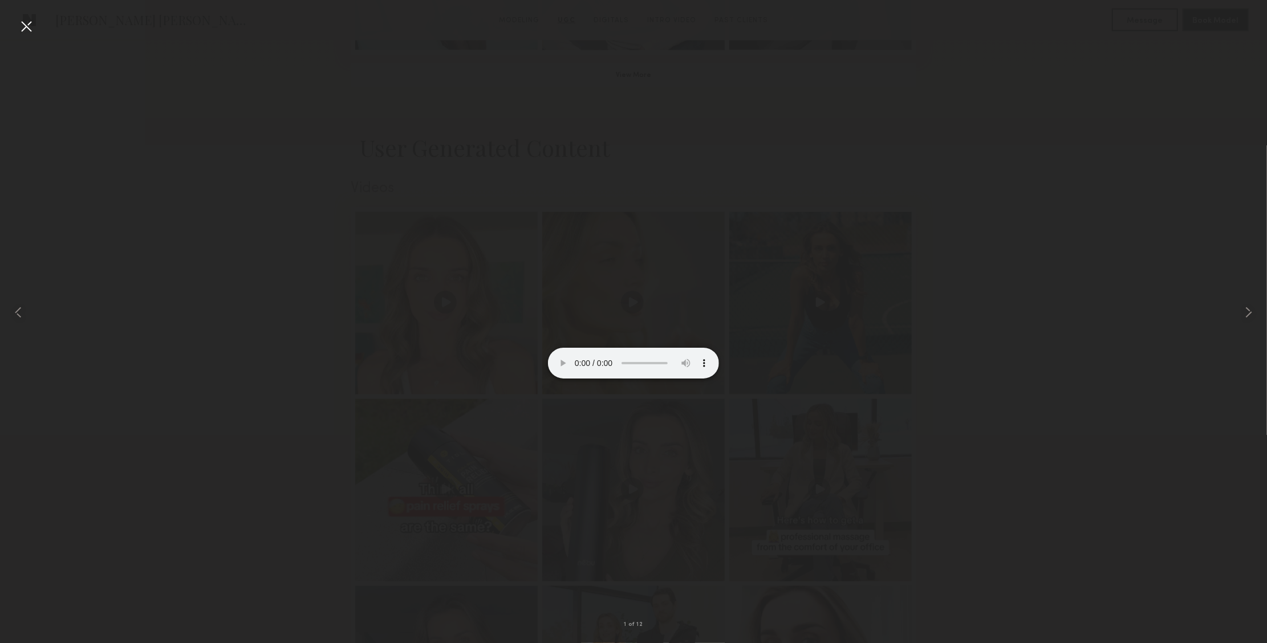
click at [719, 379] on video at bounding box center [633, 336] width 171 height 86
click at [31, 25] on div at bounding box center [26, 26] width 18 height 18
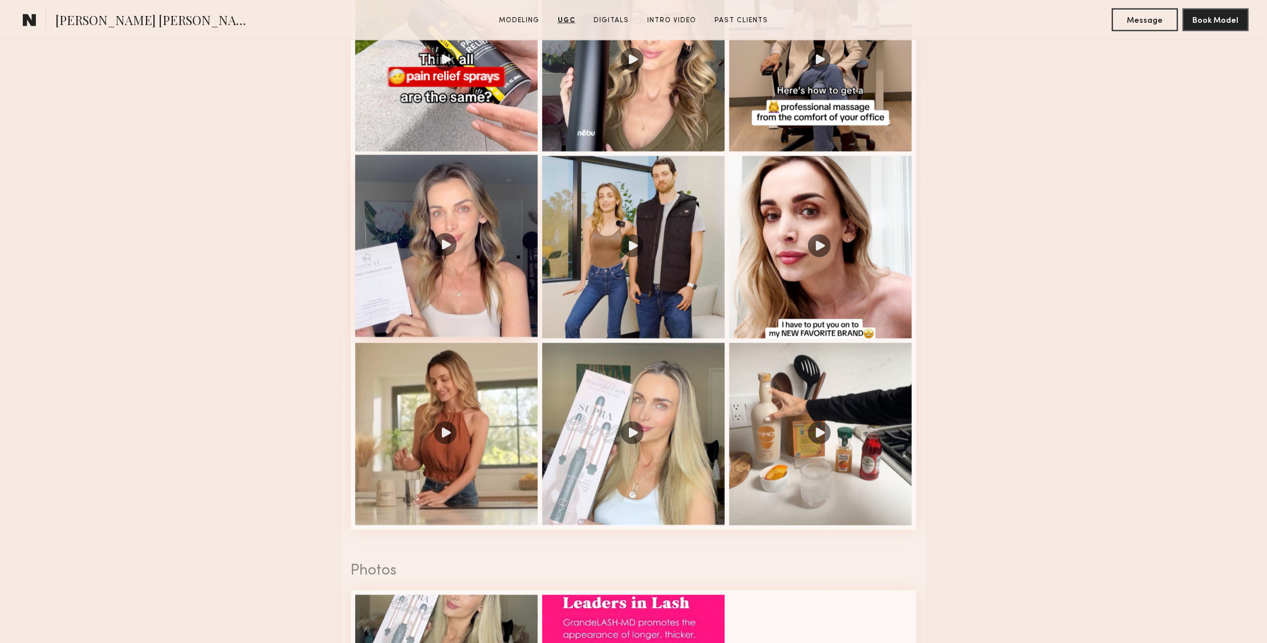
scroll to position [1540, 0]
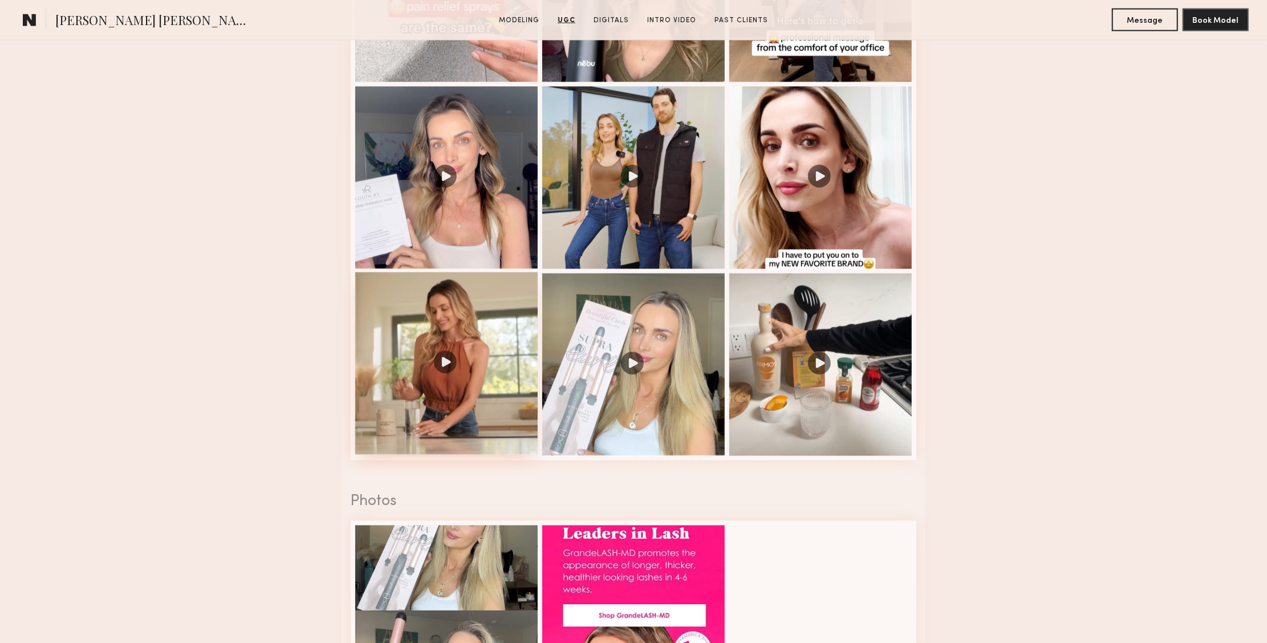
click at [484, 406] on div at bounding box center [446, 364] width 183 height 183
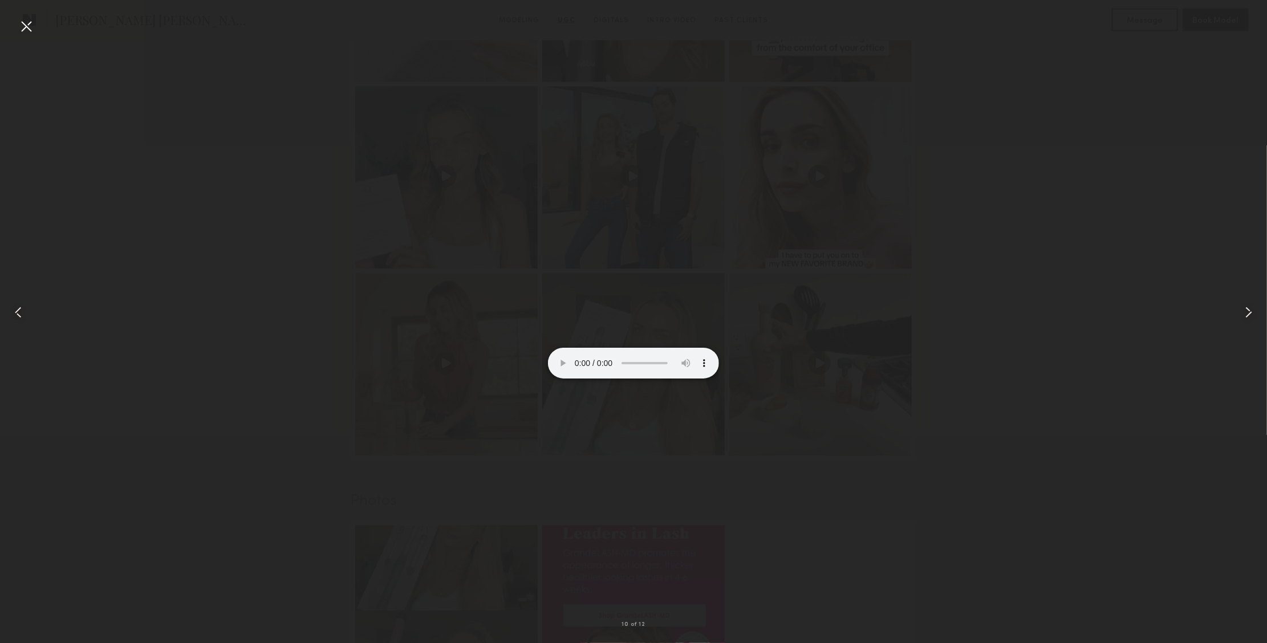
click at [35, 27] on div at bounding box center [25, 312] width 51 height 589
click at [22, 24] on div at bounding box center [26, 26] width 18 height 18
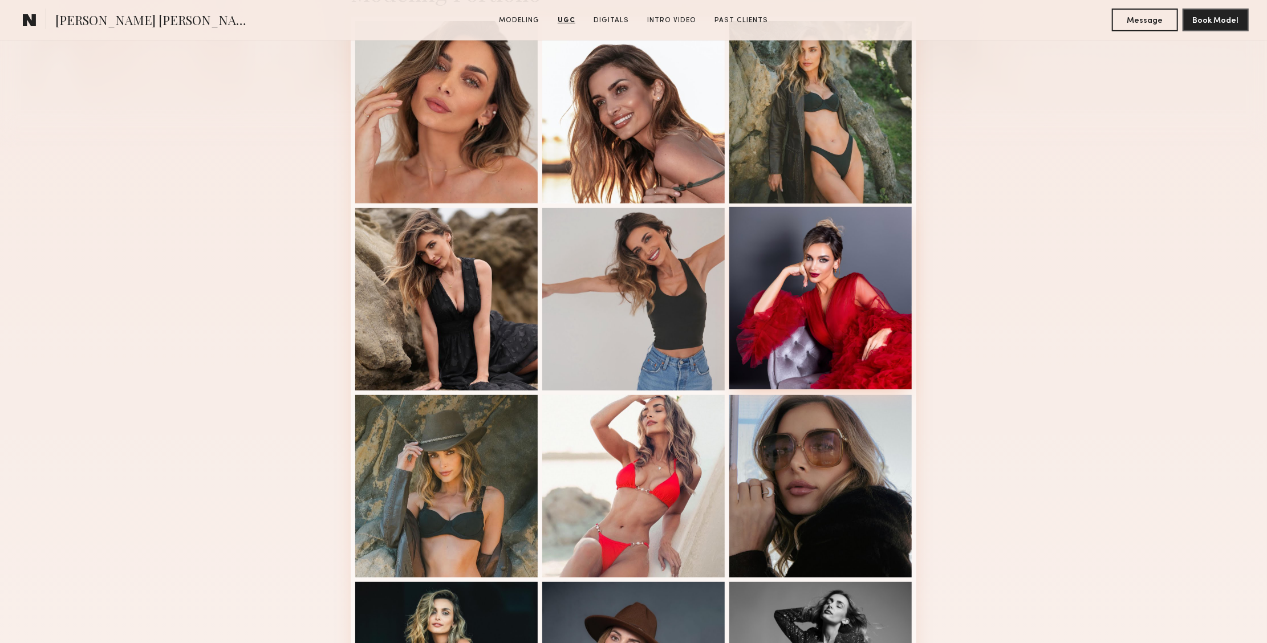
scroll to position [0, 0]
